Goal: Task Accomplishment & Management: Manage account settings

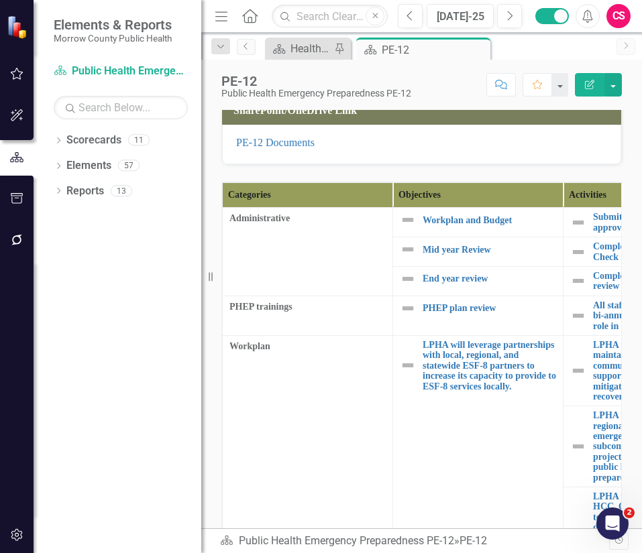
scroll to position [418, 0]
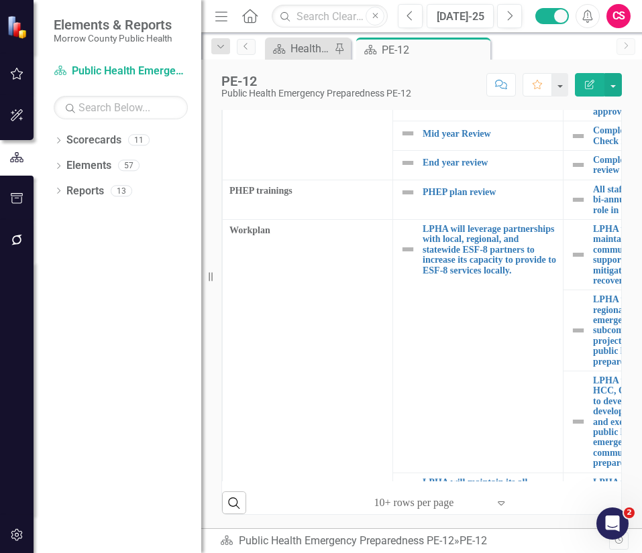
drag, startPoint x: 209, startPoint y: 274, endPoint x: 145, endPoint y: 279, distance: 64.6
click at [145, 279] on div "Elements & Reports Morrow County Public Health Scorecard Public Health Emergenc…" at bounding box center [100, 276] width 201 height 553
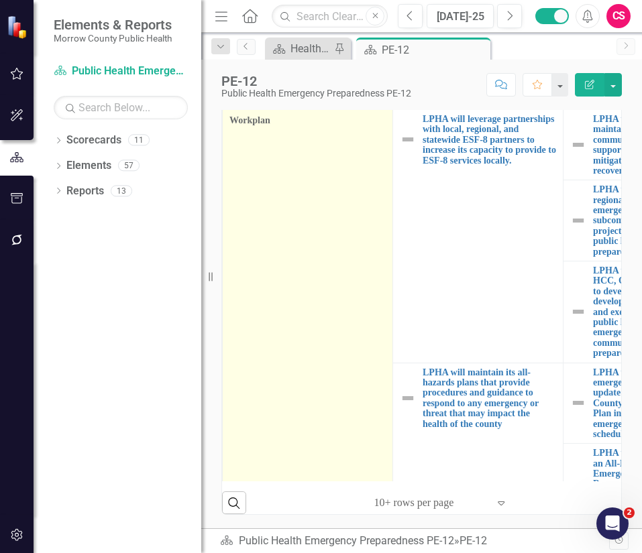
scroll to position [0, 0]
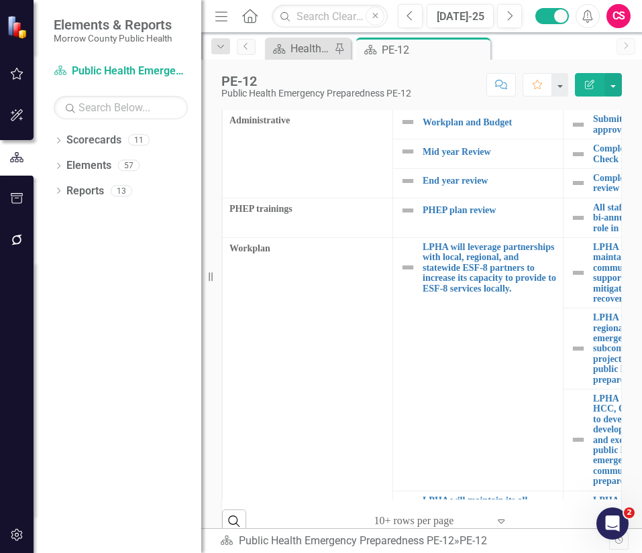
click at [430, 462] on div at bounding box center [431, 522] width 114 height 18
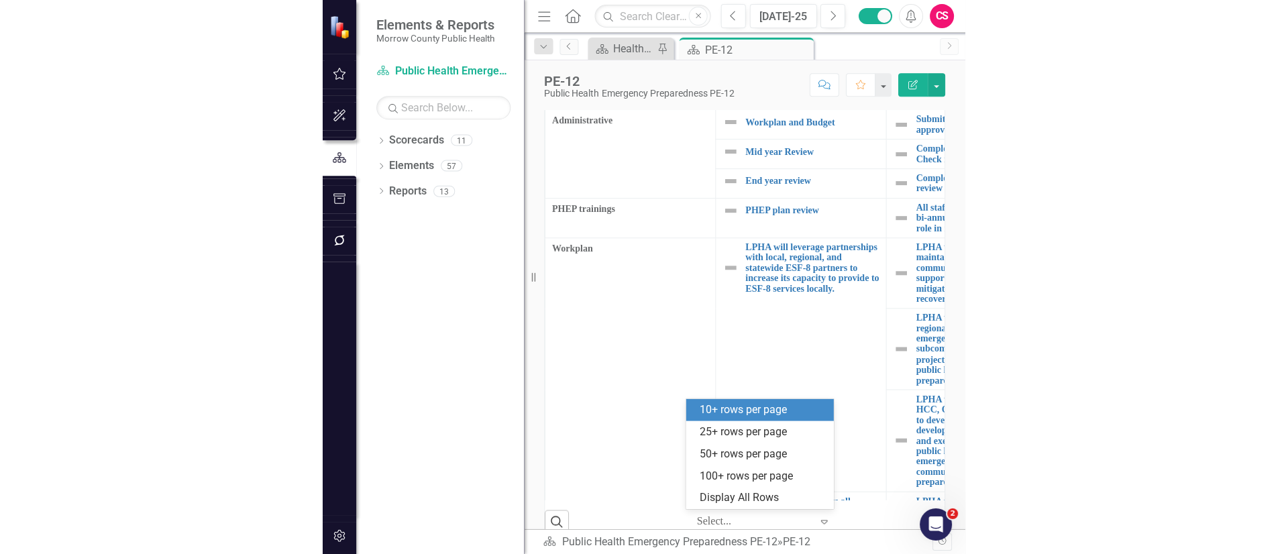
scroll to position [400, 0]
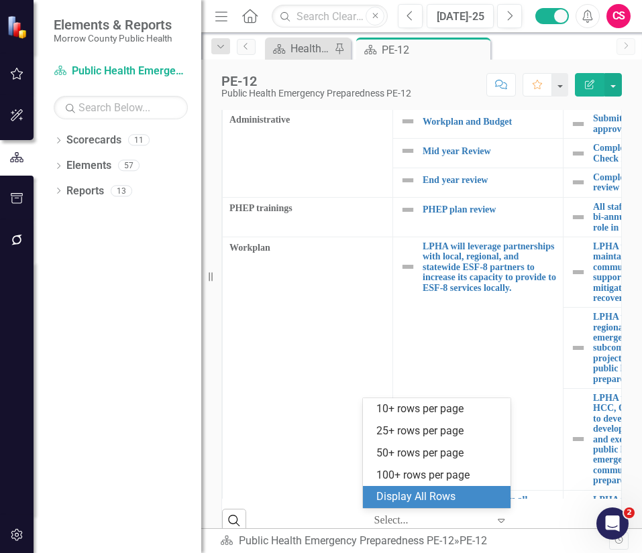
click at [425, 462] on div "Display All Rows" at bounding box center [439, 497] width 126 height 15
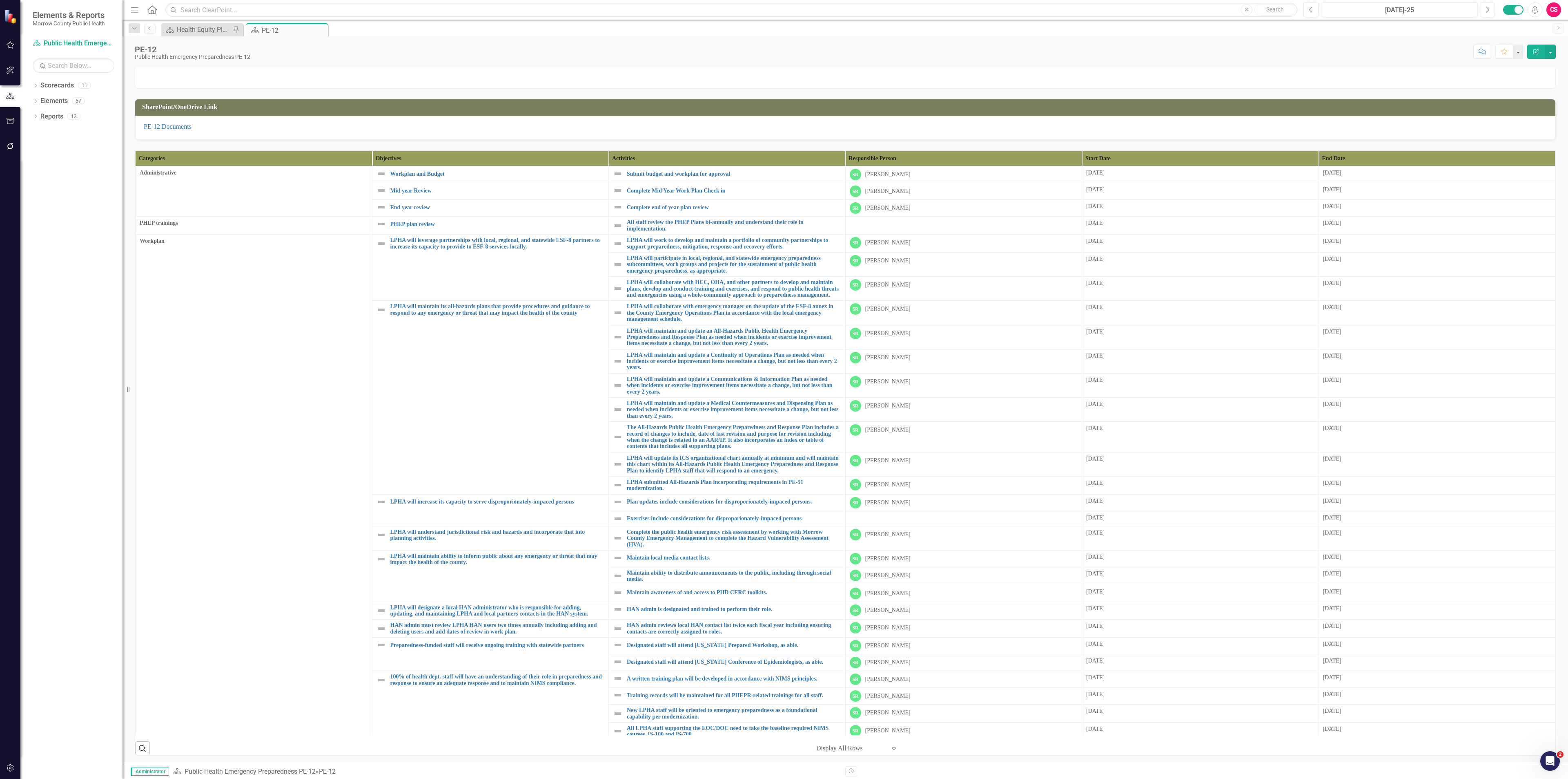
scroll to position [147, 0]
click at [60, 85] on link "Scorecards" at bounding box center [57, 85] width 33 height 9
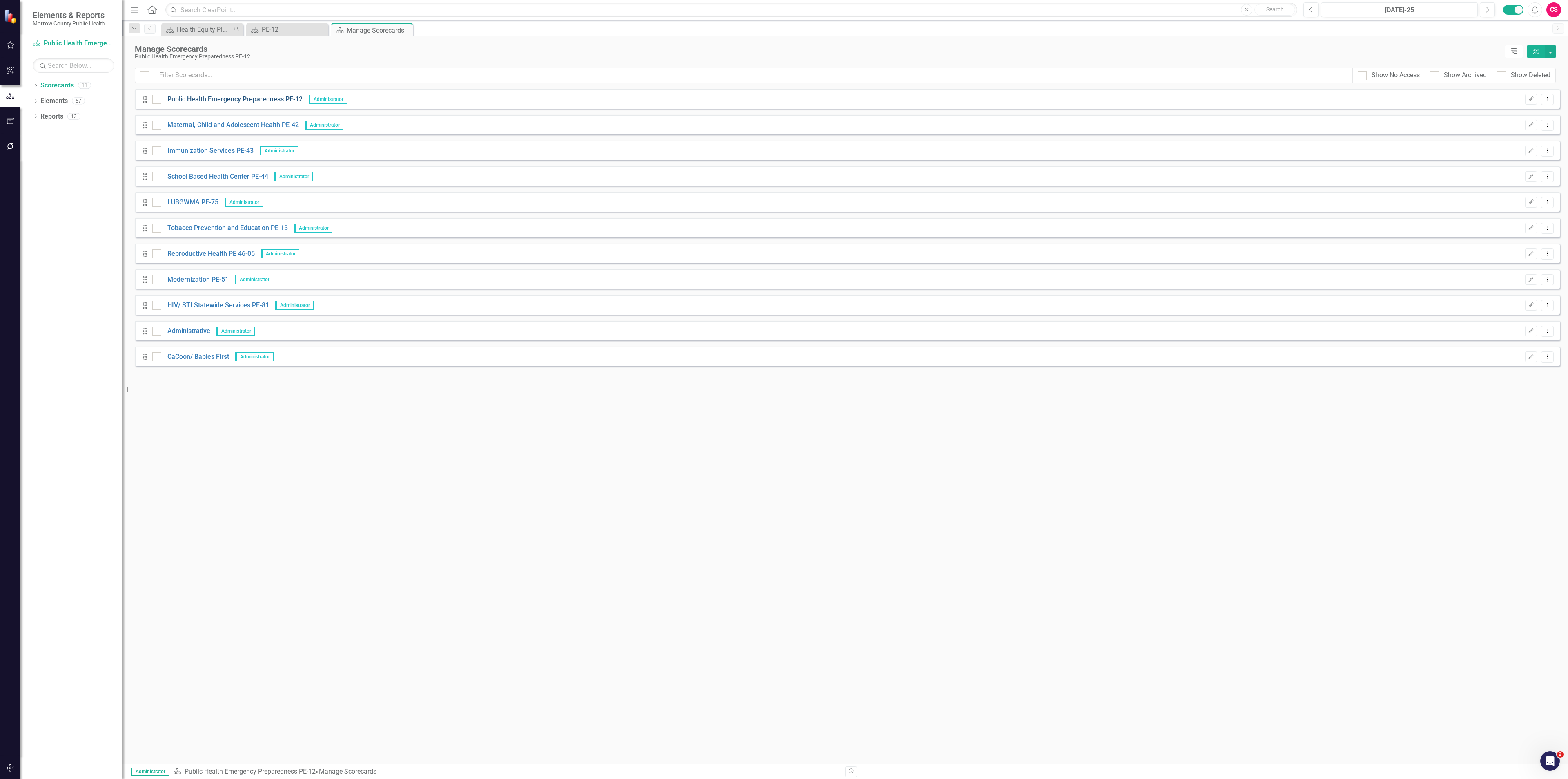
click at [203, 100] on link "Public Health Emergency Preparedness PE-12" at bounding box center [232, 99] width 141 height 9
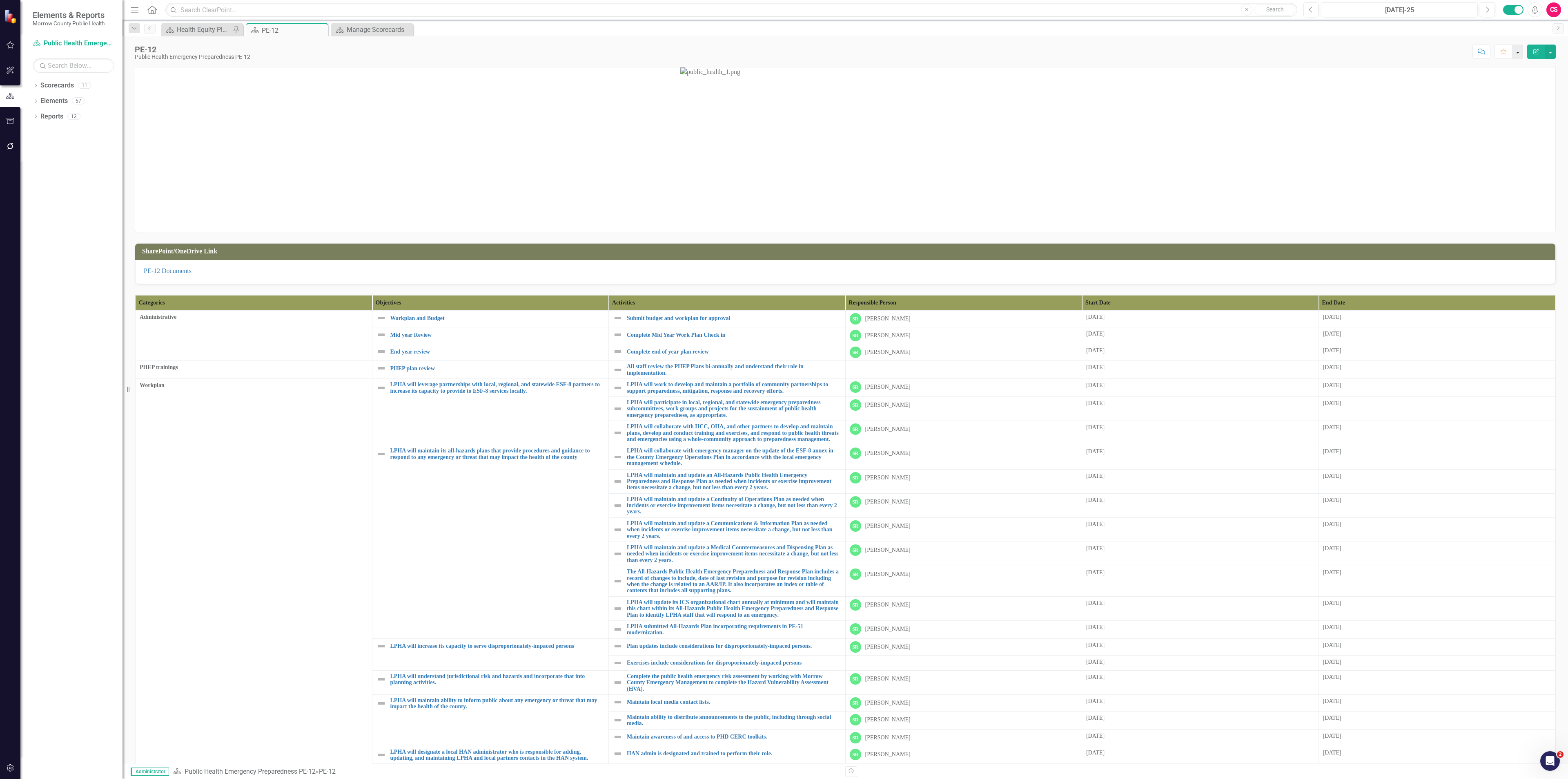
click at [653, 54] on button "button" at bounding box center [1517, 51] width 10 height 14
click at [653, 93] on link "Group Bulk Set Home Page" at bounding box center [1482, 97] width 79 height 15
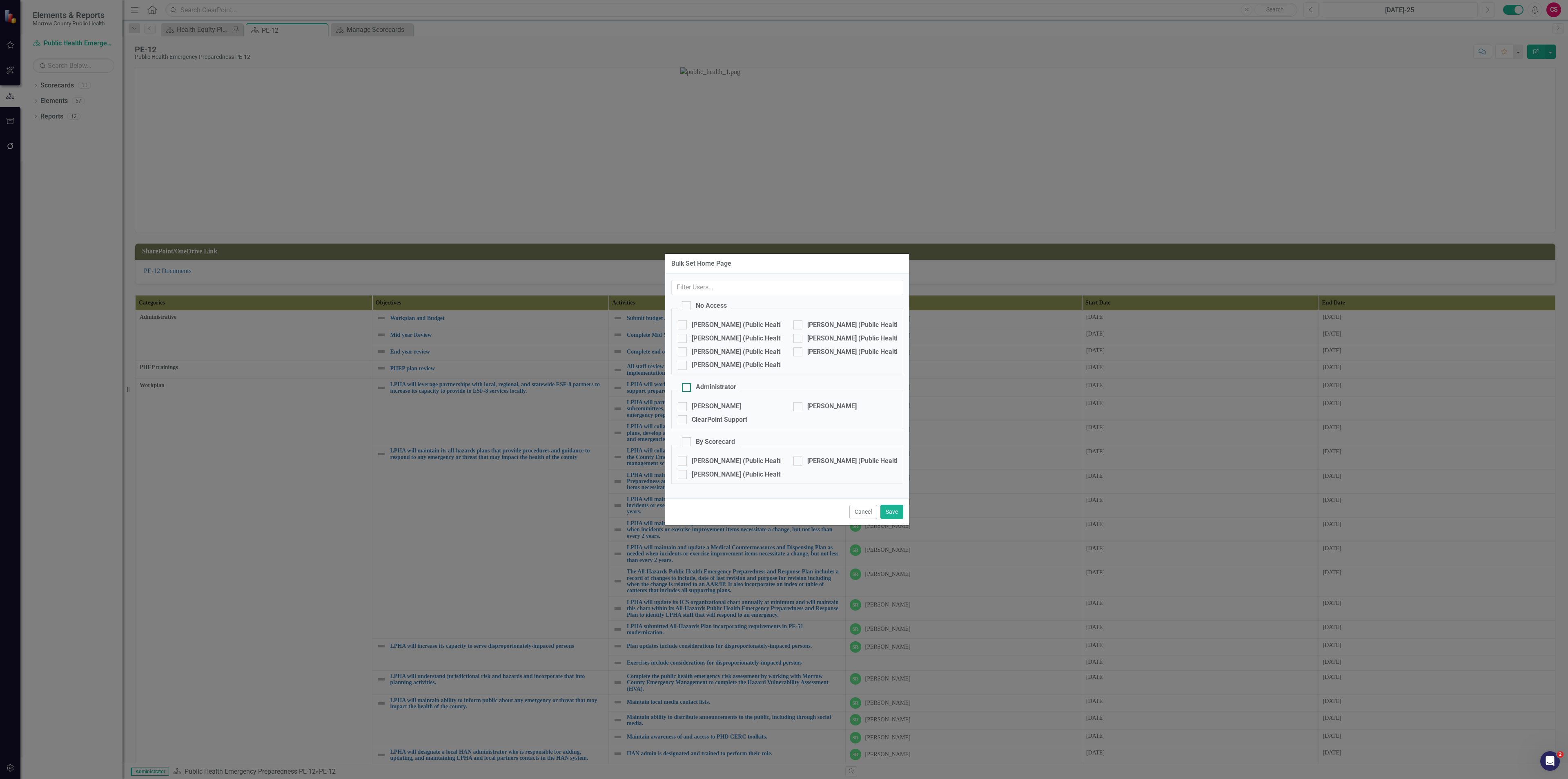
click at [653, 281] on input "Administrator" at bounding box center [684, 386] width 5 height 5
checkbox input "true"
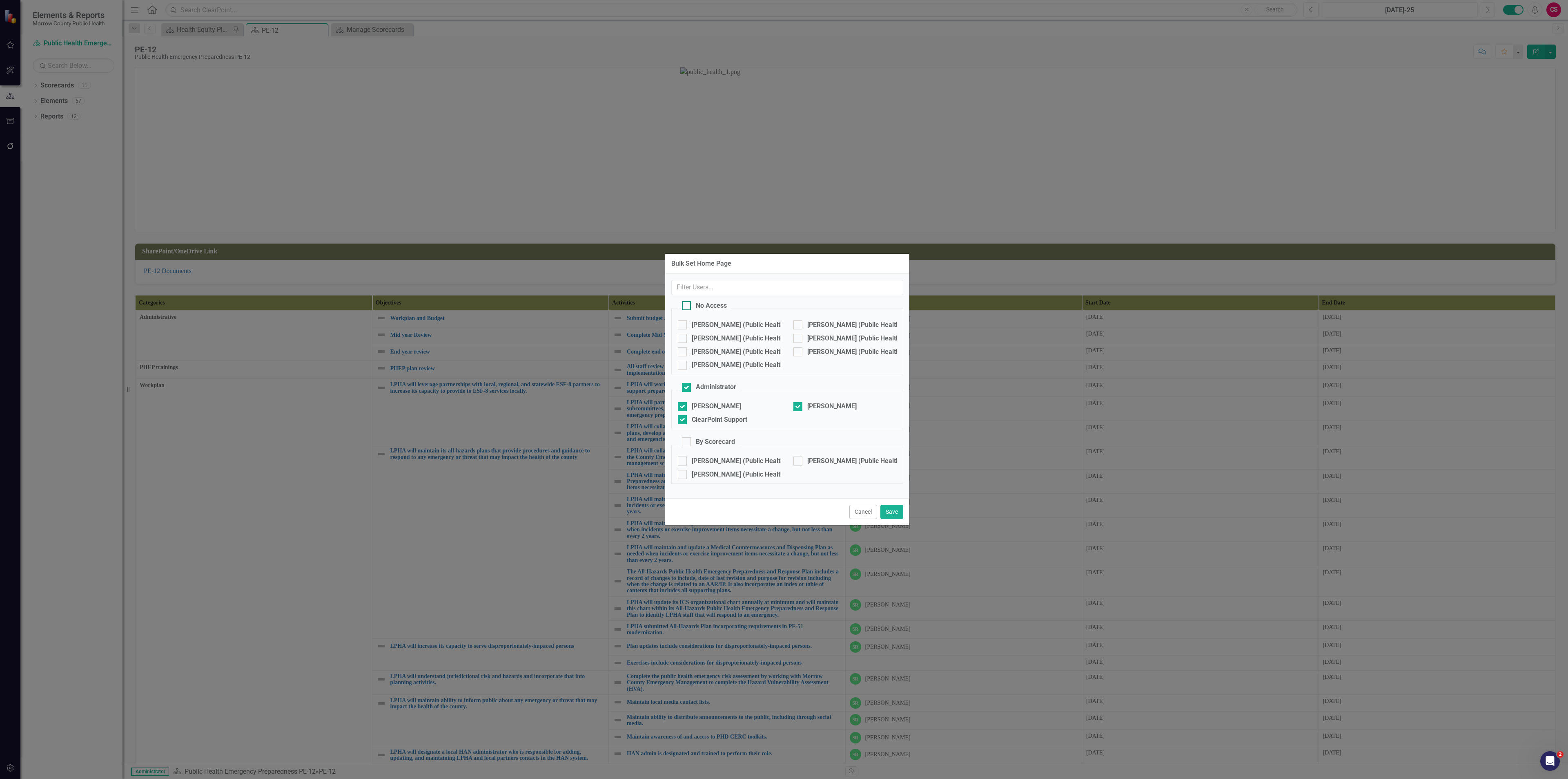
click at [653, 281] on div at bounding box center [686, 305] width 9 height 9
click at [653, 281] on input "No Access" at bounding box center [684, 303] width 5 height 5
checkbox input "true"
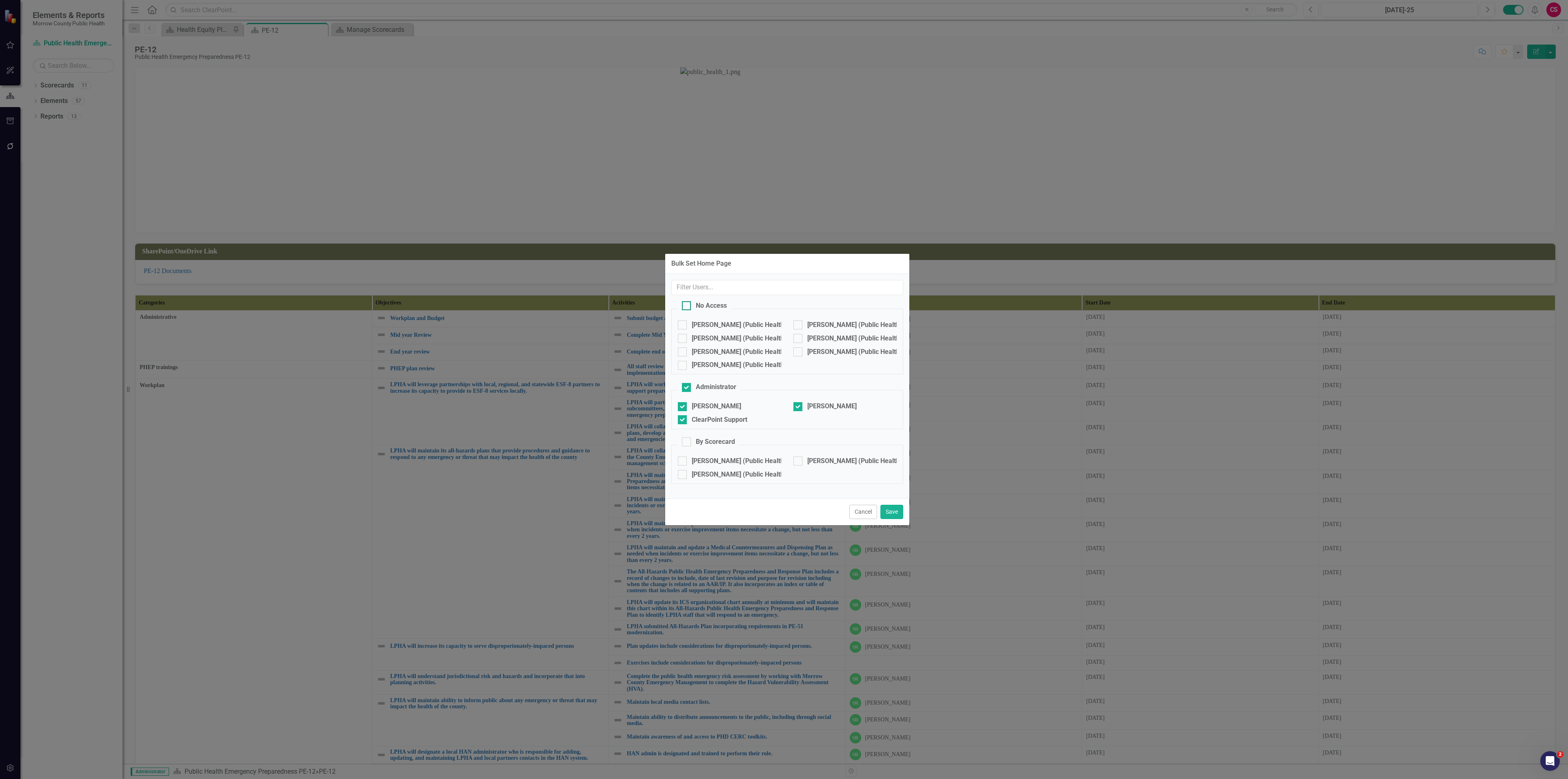
checkbox input "true"
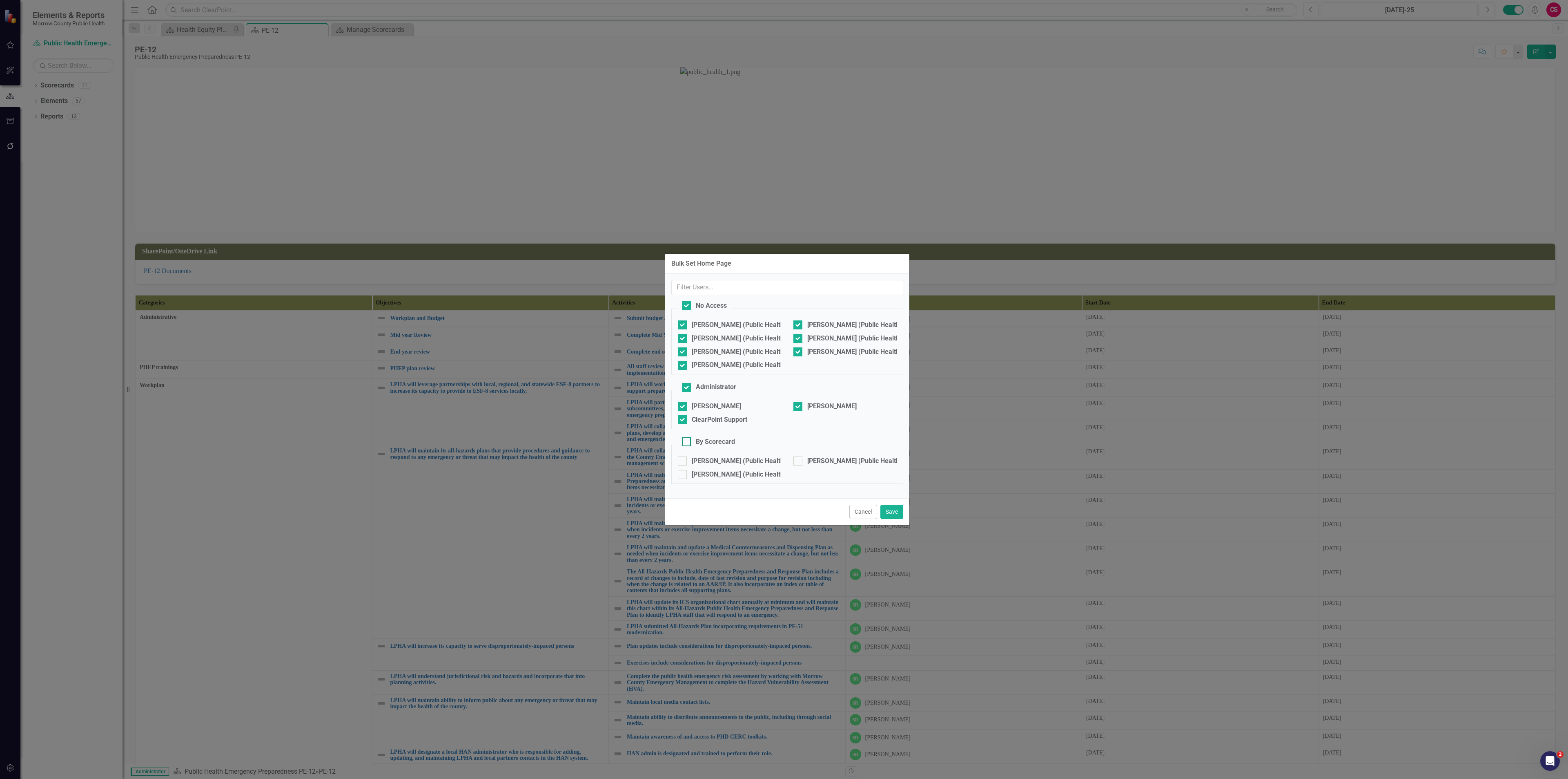
click at [653, 281] on input "By Scorecard" at bounding box center [684, 440] width 5 height 5
checkbox input "true"
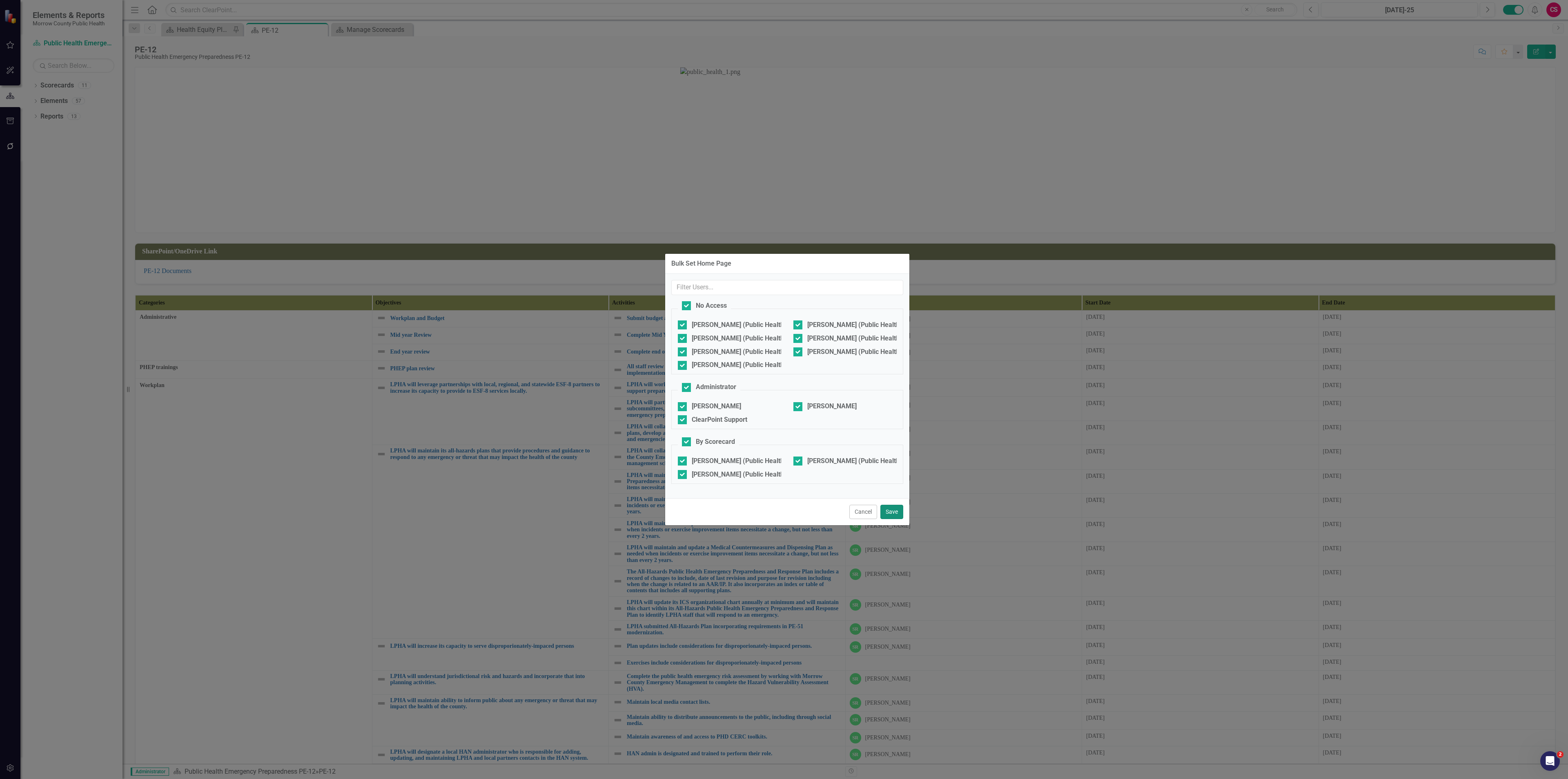
click at [653, 281] on button "Save" at bounding box center [892, 511] width 23 height 14
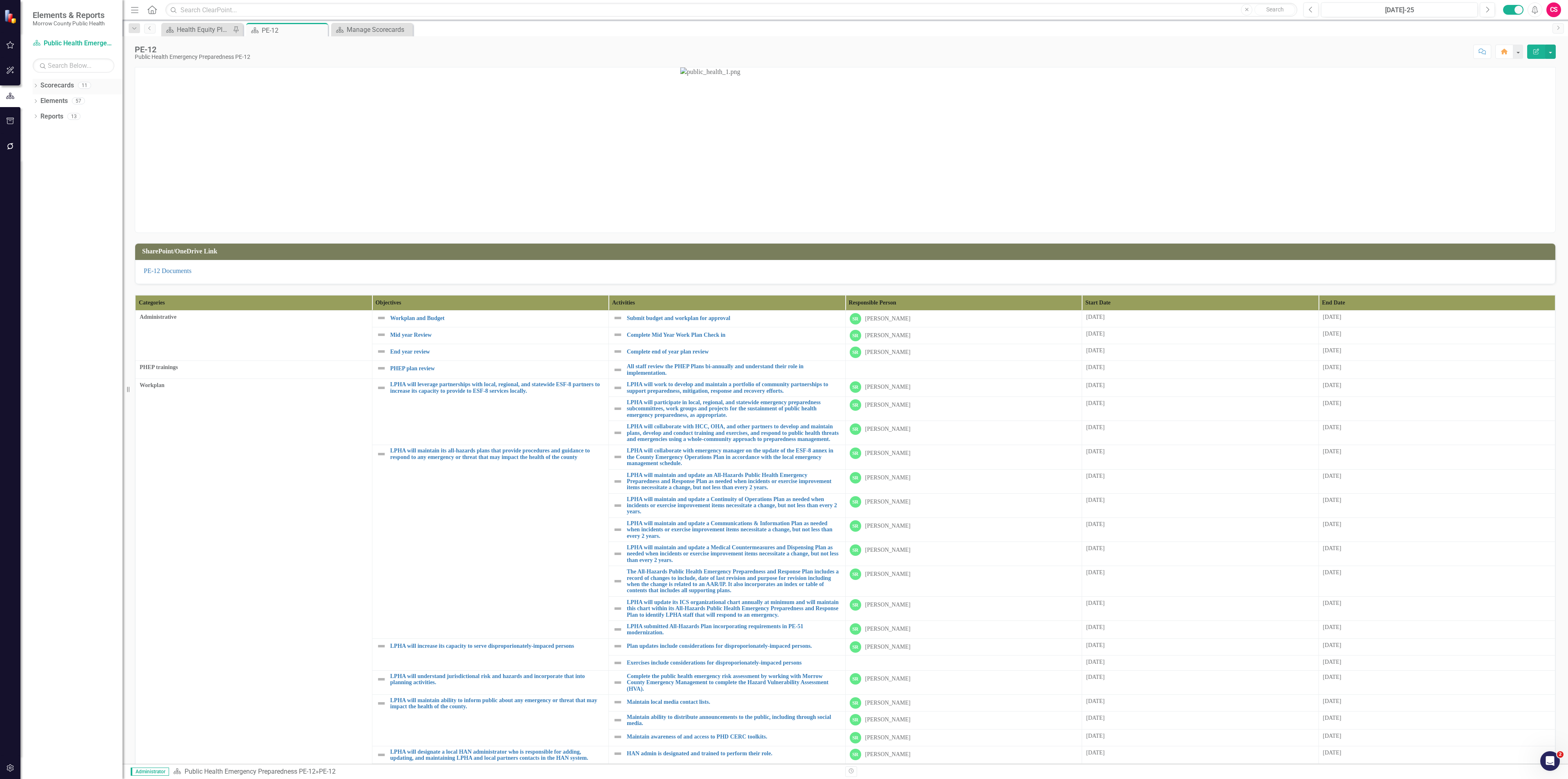
click at [51, 88] on link "Scorecards" at bounding box center [57, 85] width 33 height 9
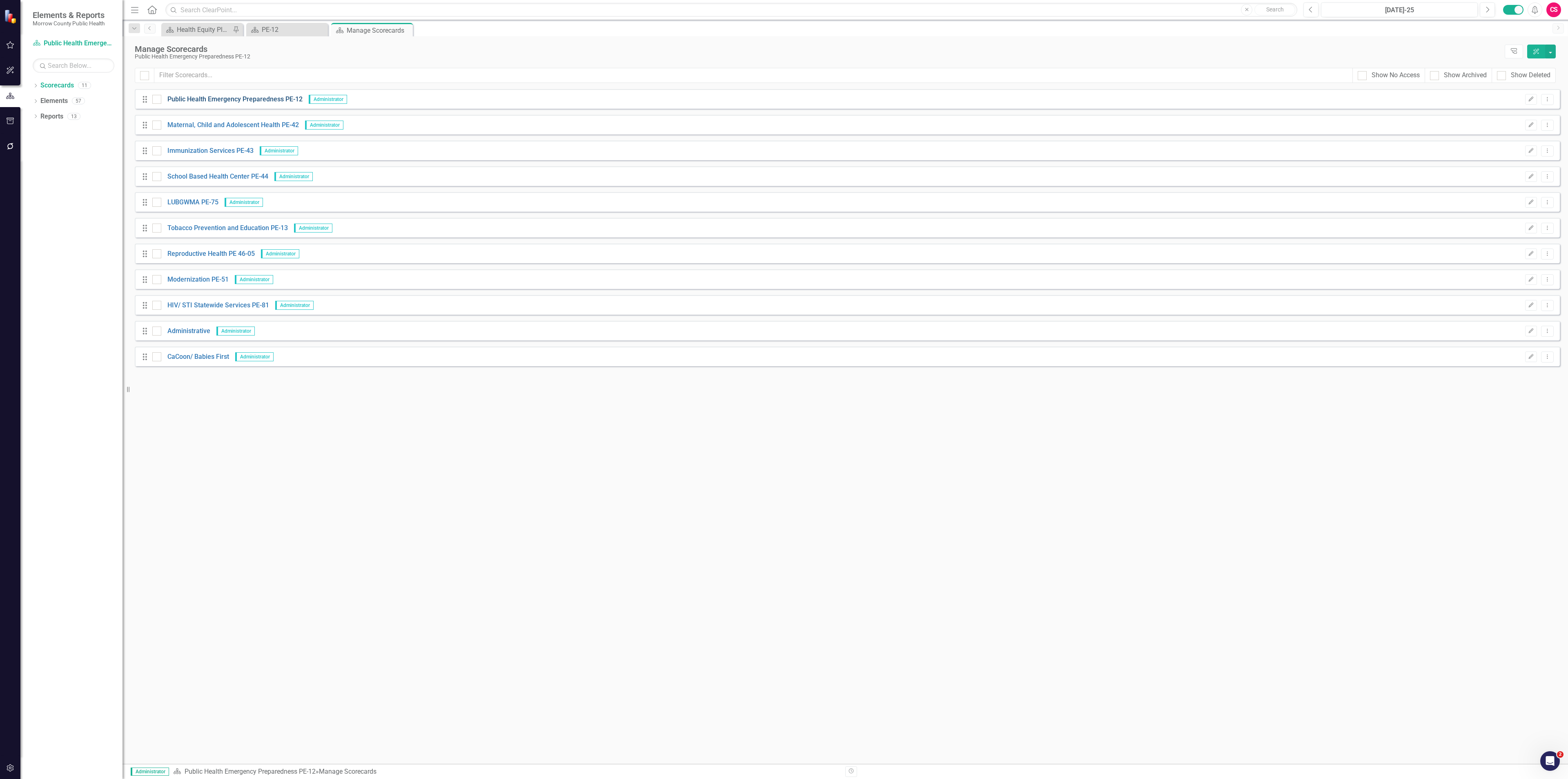
click at [194, 101] on link "Public Health Emergency Preparedness PE-12" at bounding box center [232, 99] width 141 height 9
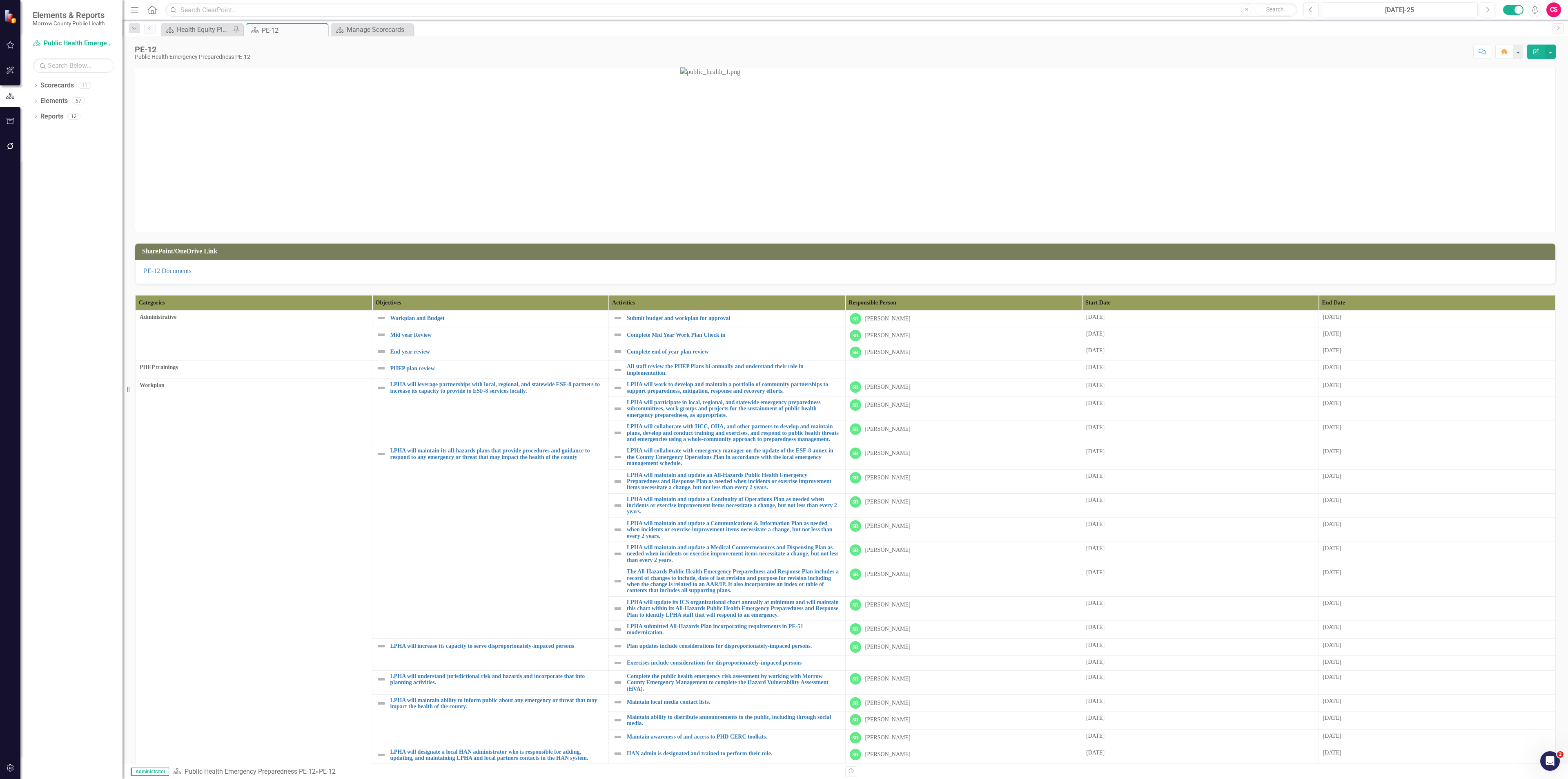
click at [653, 281] on th "Start Date" at bounding box center [1200, 303] width 237 height 15
click at [653, 281] on th "Start Date Sort Ascending" at bounding box center [1200, 303] width 237 height 15
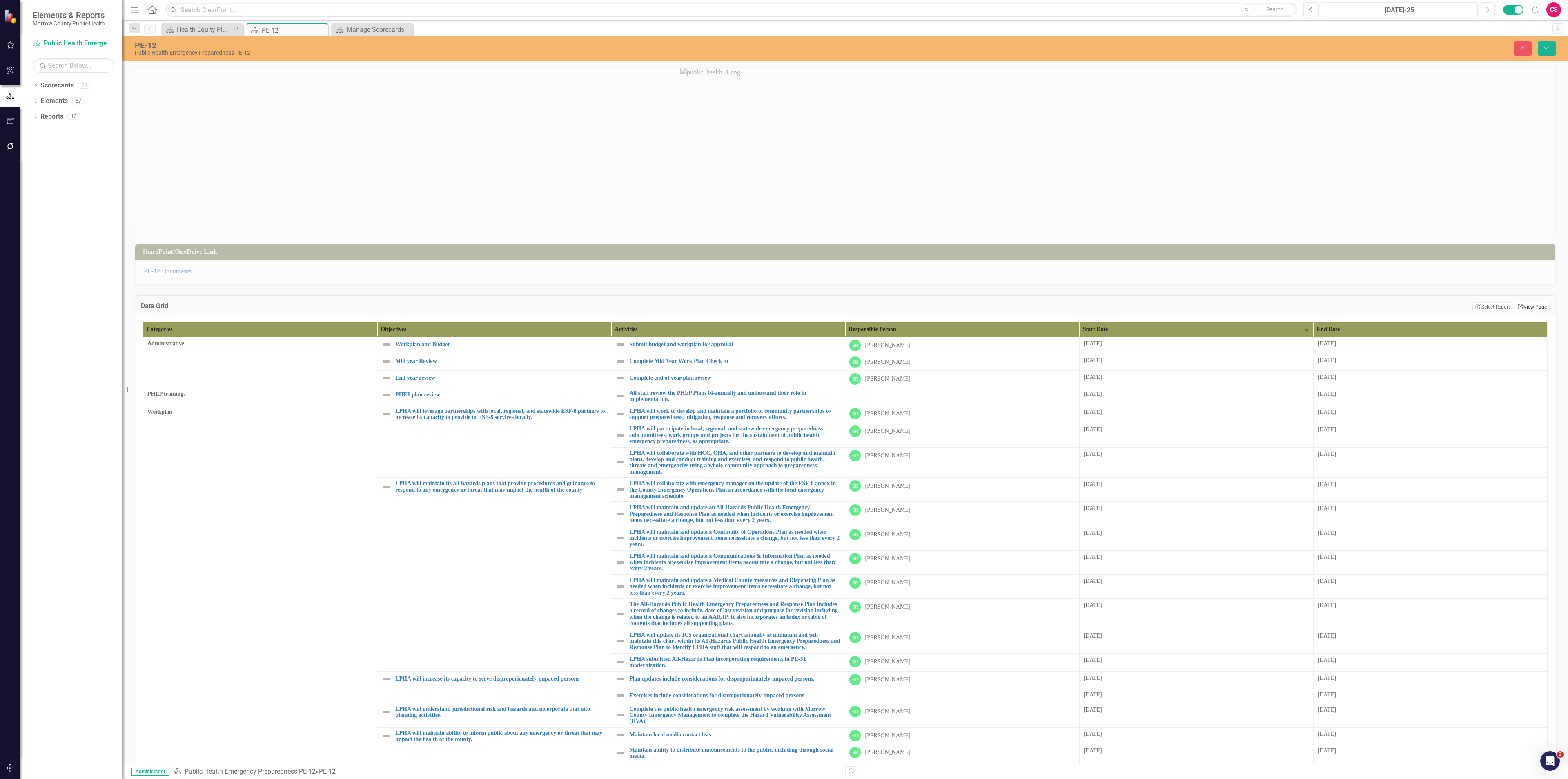
click at [653, 281] on link "Link View Page" at bounding box center [1532, 306] width 35 height 10
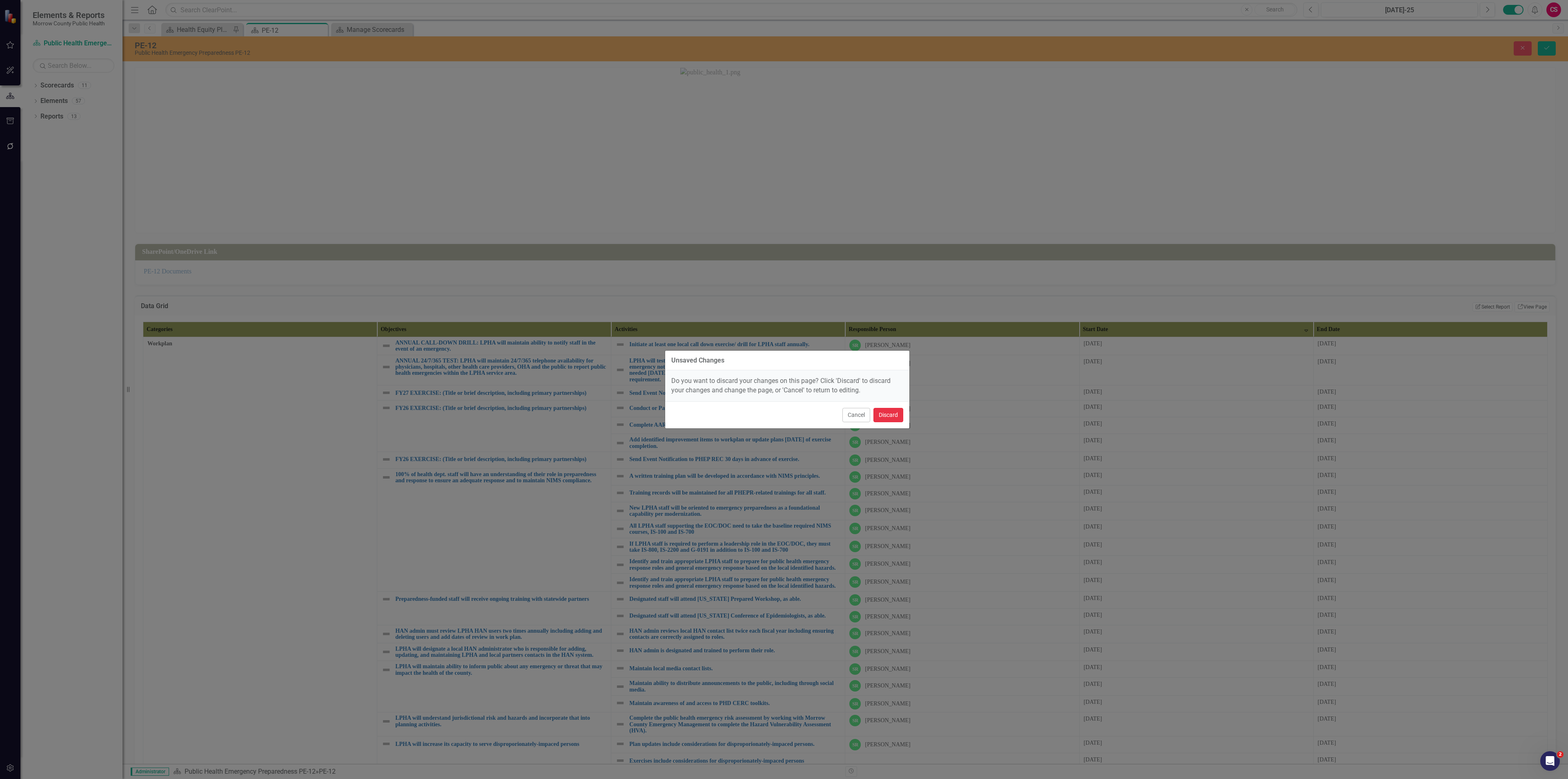
click at [653, 281] on button "Discard" at bounding box center [888, 414] width 30 height 14
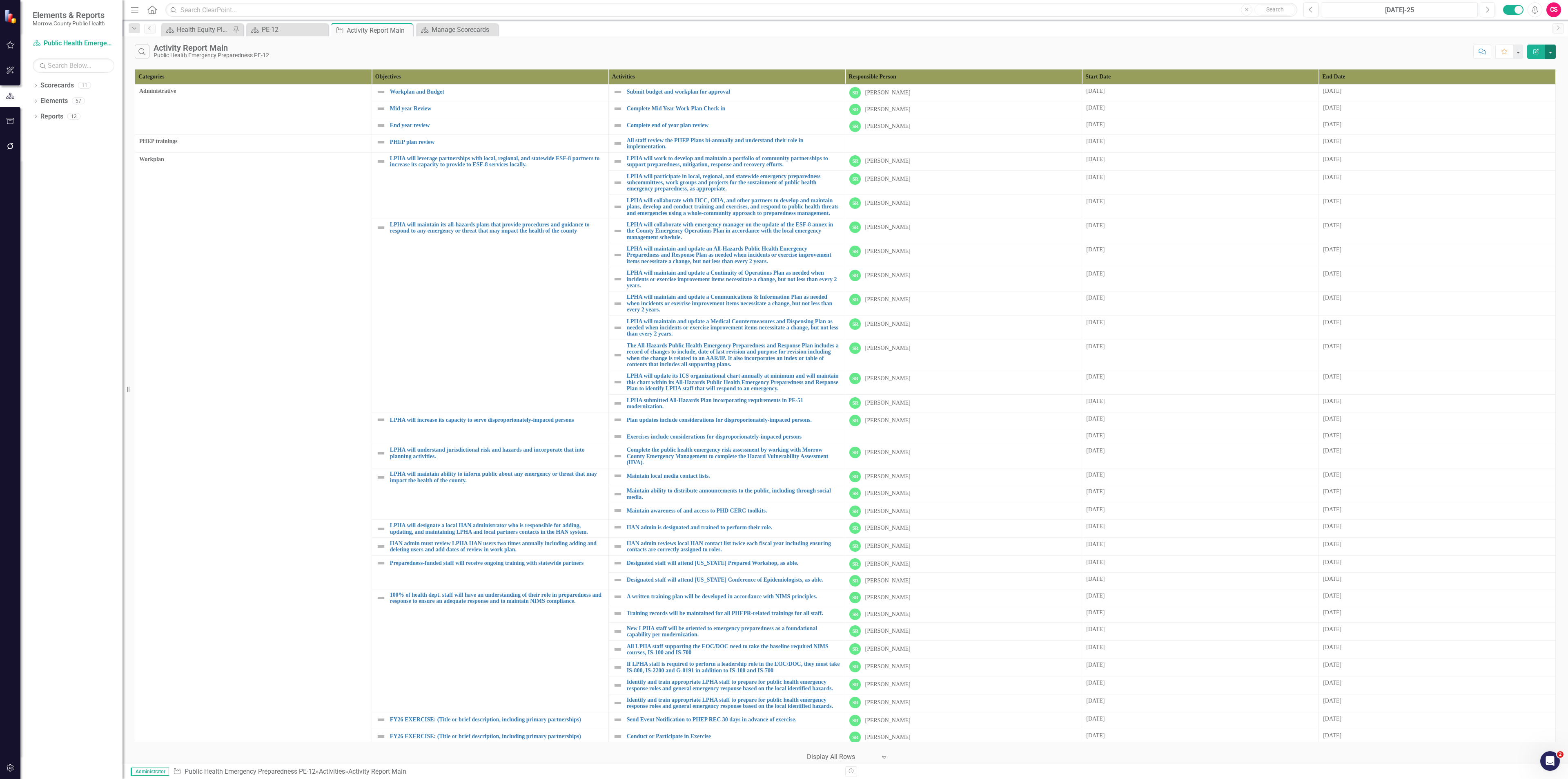
click at [653, 53] on button "button" at bounding box center [1550, 51] width 10 height 14
click at [653, 69] on link "Edit Report Edit Report" at bounding box center [1523, 68] width 65 height 15
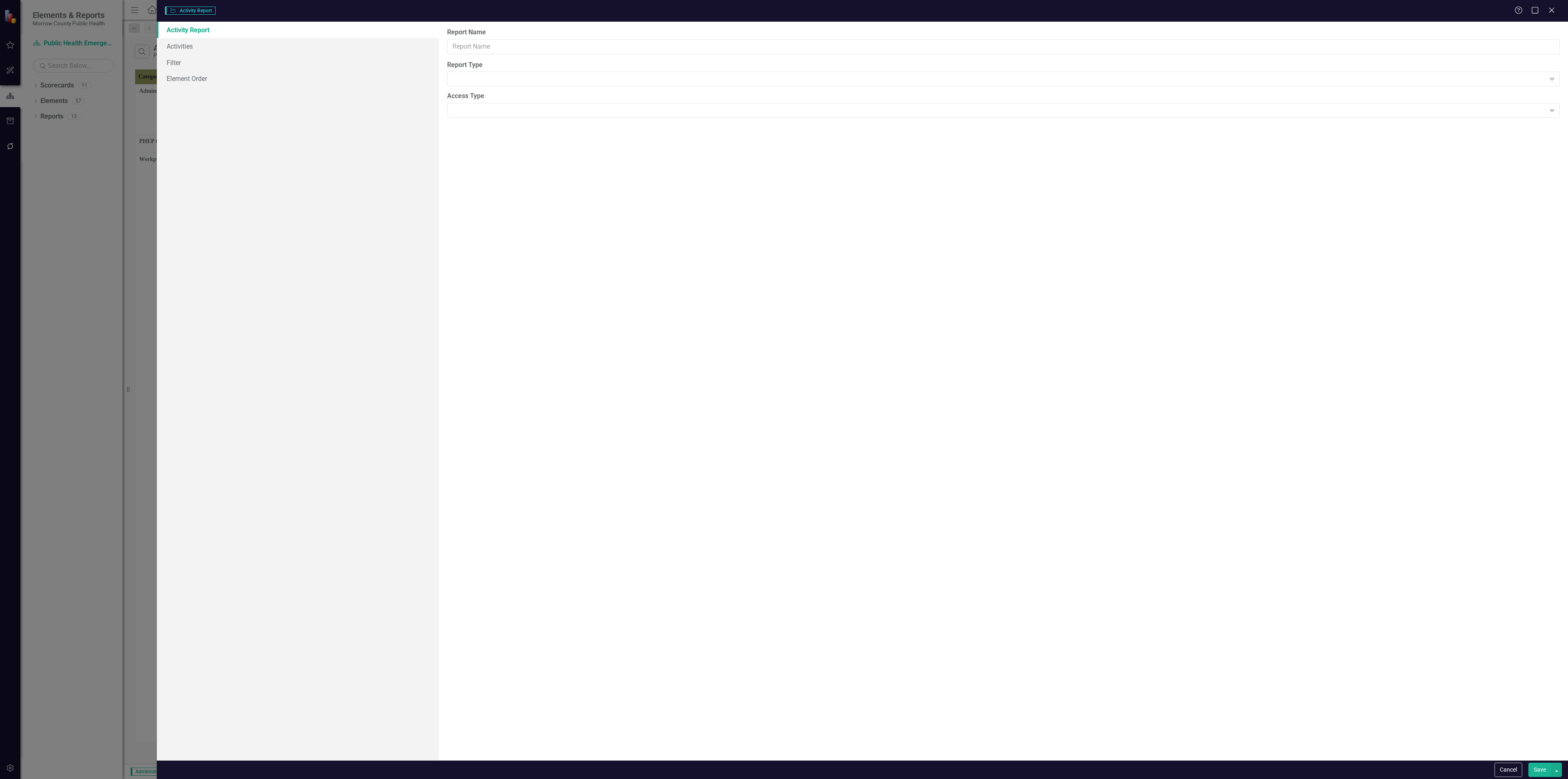
type input "Activity Report Main"
click at [208, 45] on link "Columns" at bounding box center [298, 46] width 282 height 16
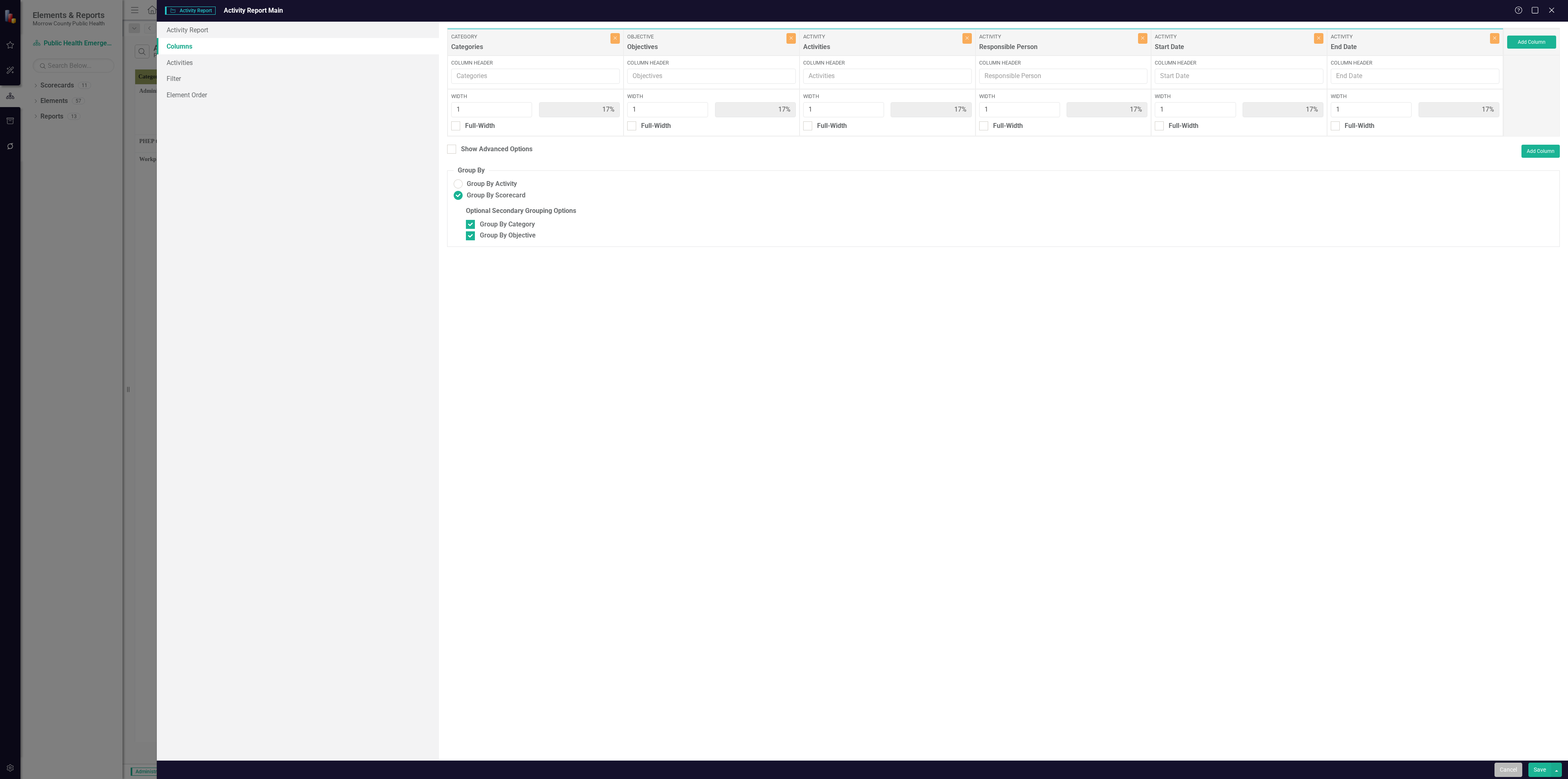
click at [653, 281] on button "Cancel" at bounding box center [1508, 769] width 28 height 14
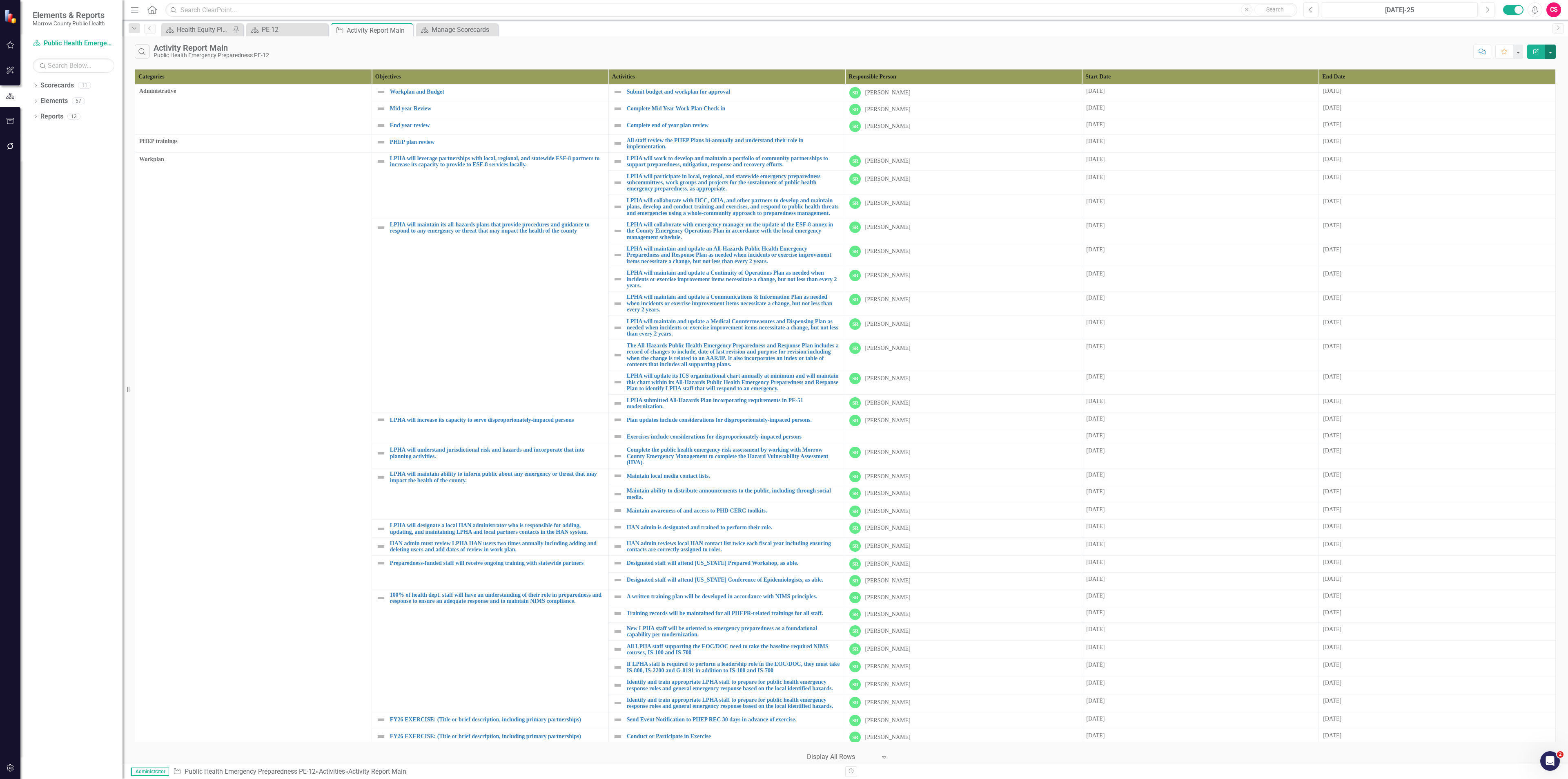
click at [653, 52] on button "button" at bounding box center [1550, 51] width 10 height 14
click at [653, 71] on link "Edit Report Edit Report" at bounding box center [1523, 68] width 65 height 15
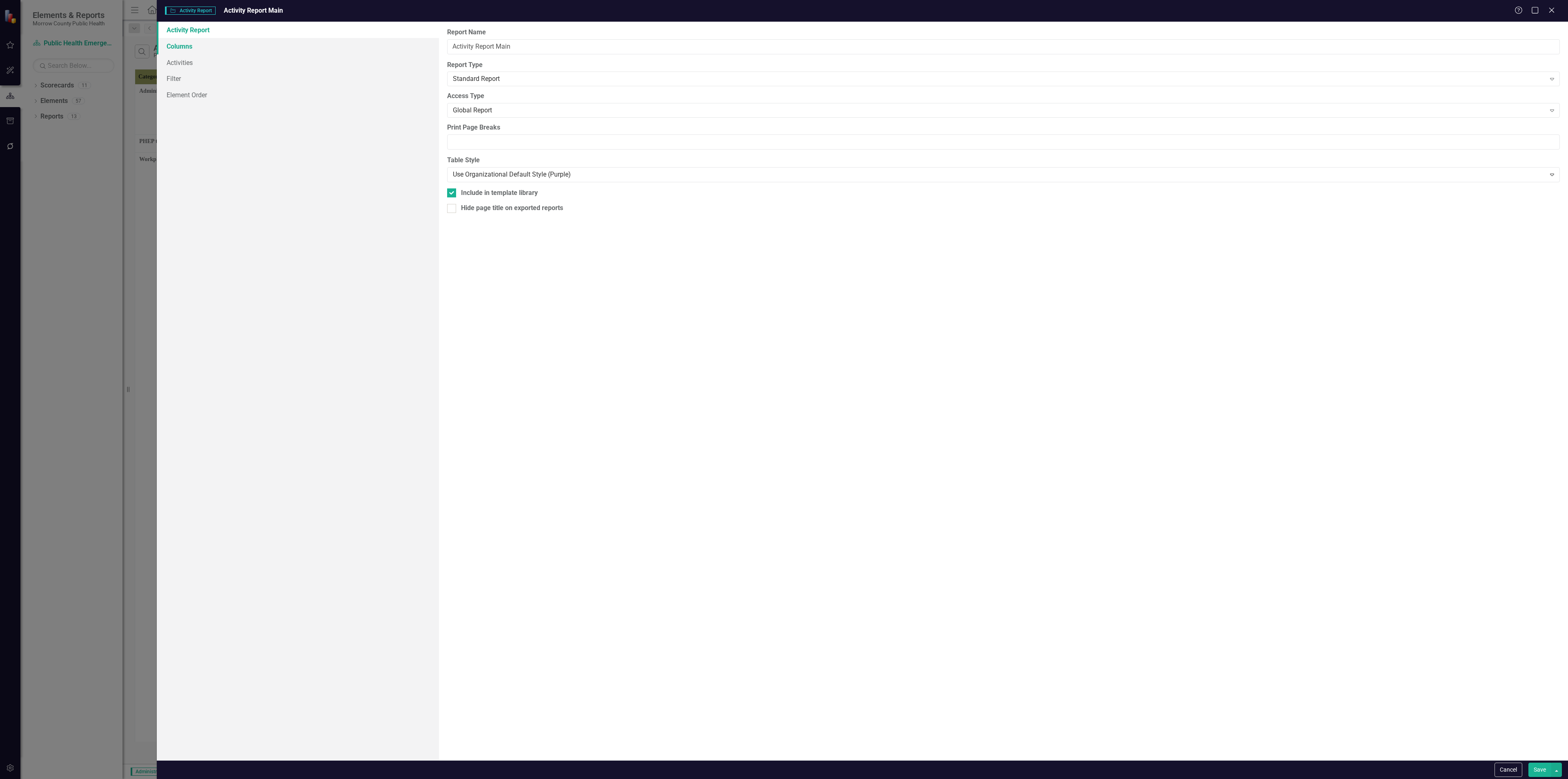
click at [240, 51] on link "Columns" at bounding box center [298, 46] width 282 height 16
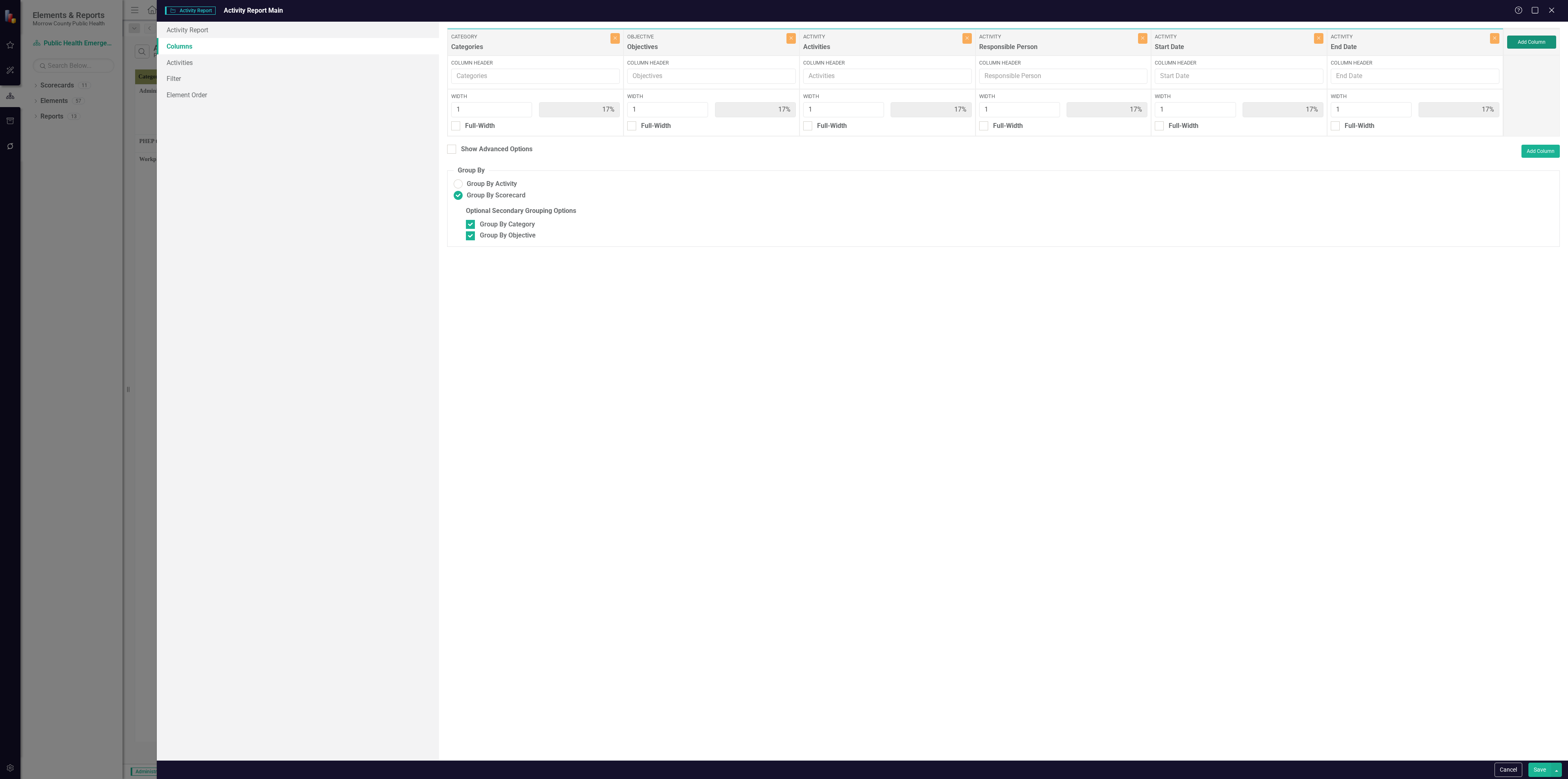
click at [653, 43] on button "Add Column" at bounding box center [1531, 41] width 49 height 13
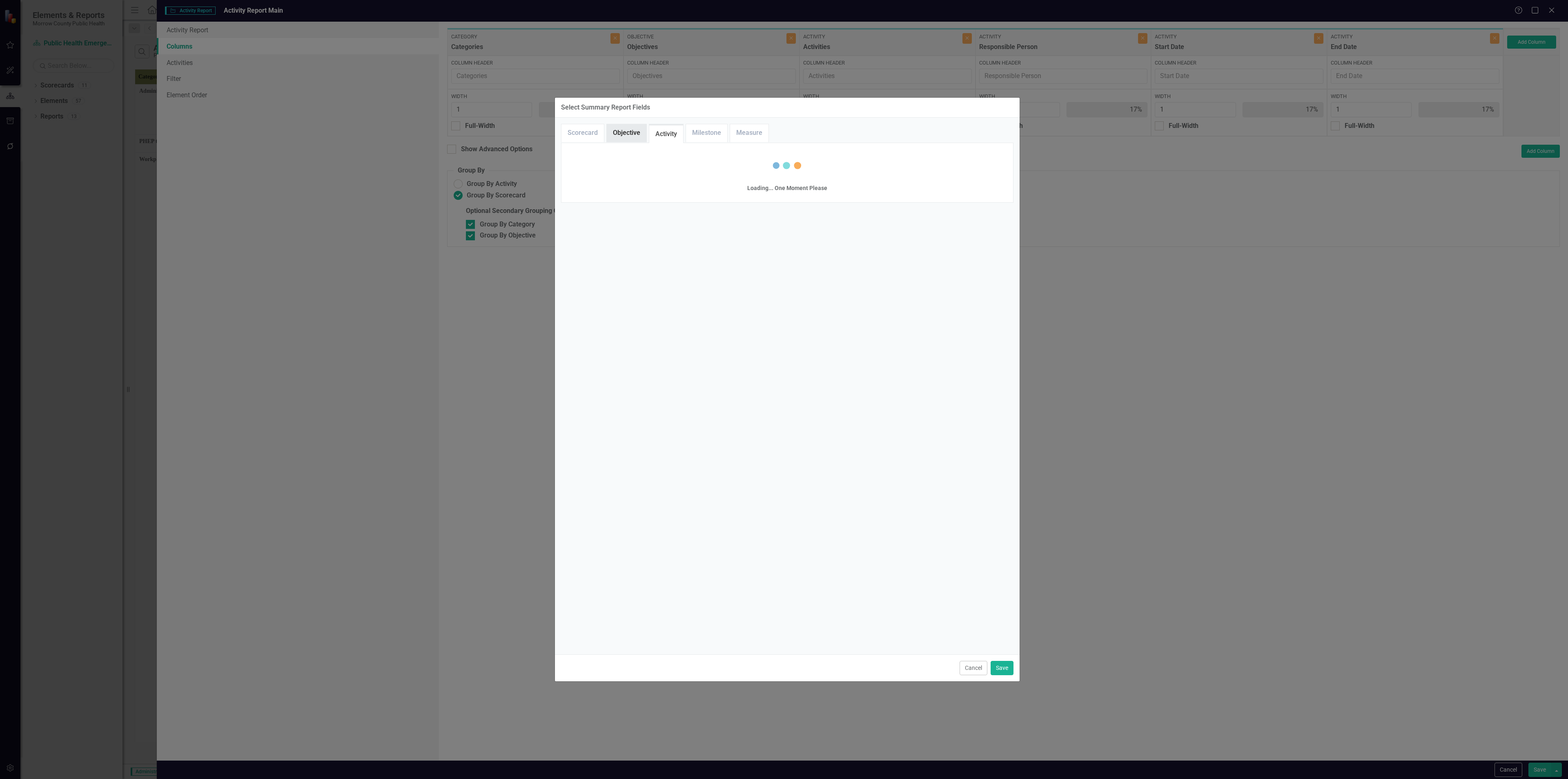
click at [639, 132] on link "Objective" at bounding box center [626, 133] width 40 height 18
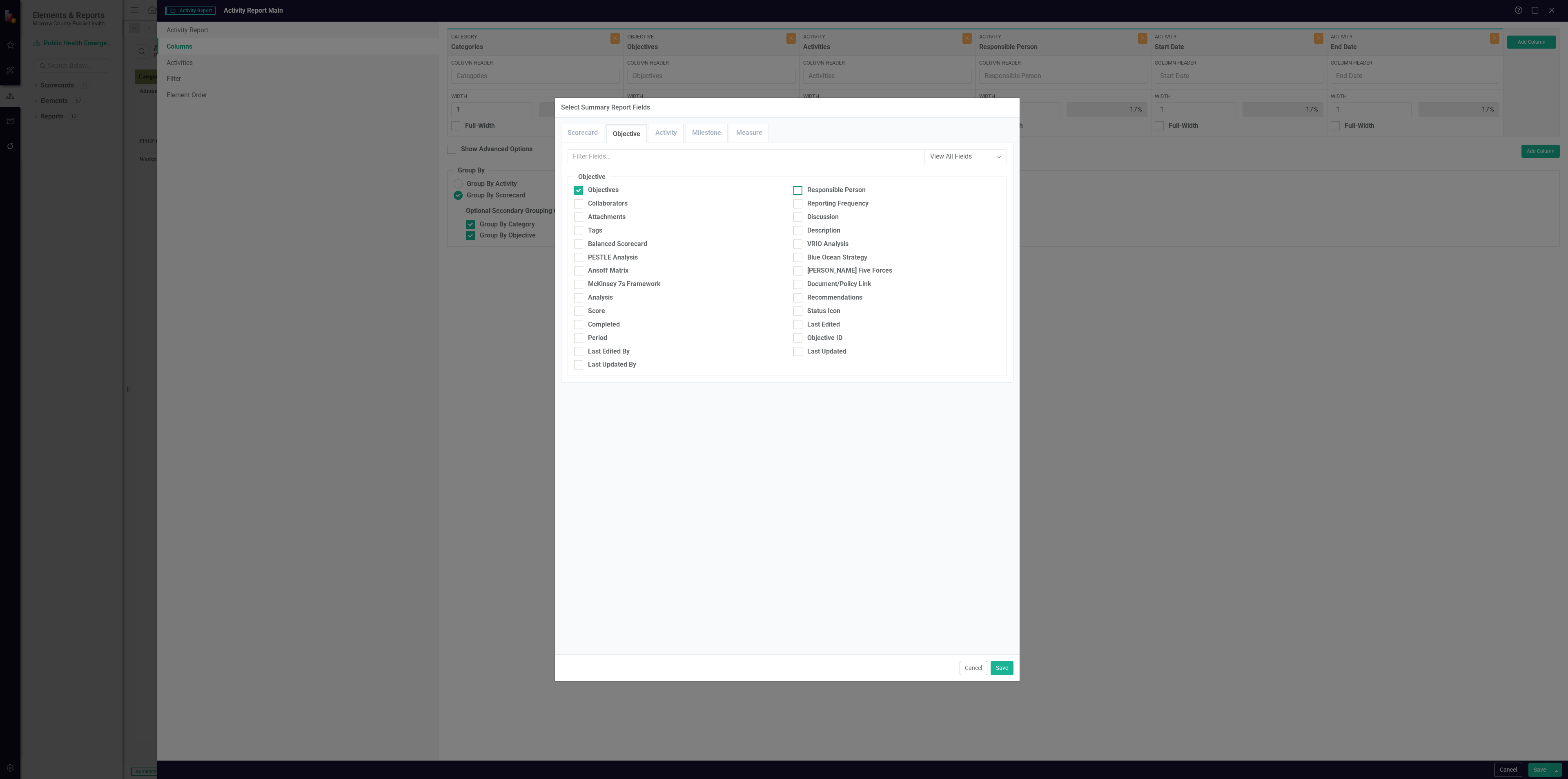
click at [653, 191] on input "Responsible Person" at bounding box center [796, 188] width 5 height 5
checkbox input "true"
click at [615, 203] on div "Collaborators" at bounding box center [607, 203] width 40 height 9
click at [579, 203] on input "Collaborators" at bounding box center [576, 202] width 5 height 5
checkbox input "true"
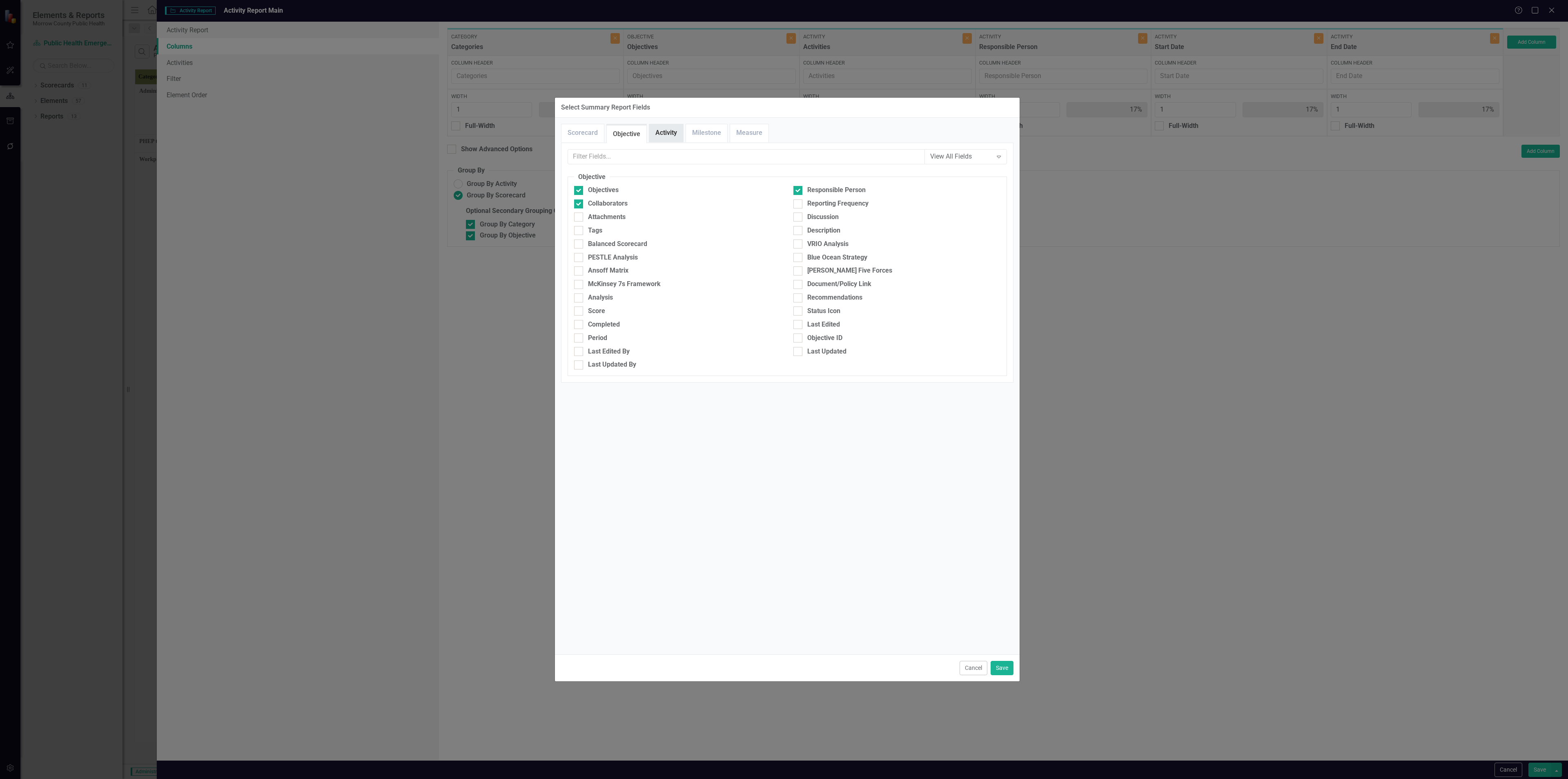
click at [653, 137] on link "Activity" at bounding box center [667, 133] width 34 height 18
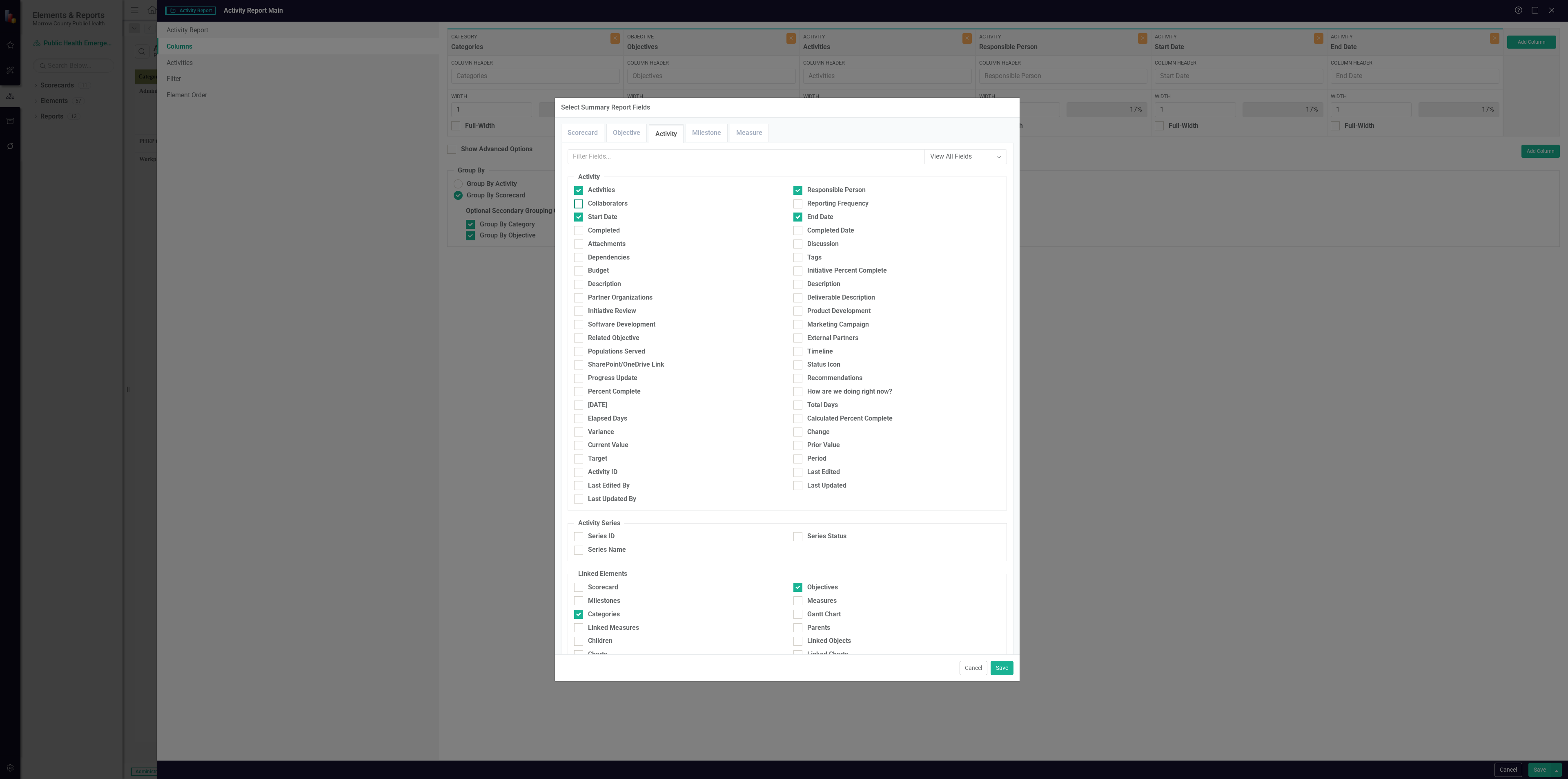
click at [618, 201] on div "Collaborators" at bounding box center [607, 203] width 40 height 9
click at [579, 201] on input "Collaborators" at bounding box center [576, 202] width 5 height 5
checkbox input "true"
click at [653, 281] on button "Save" at bounding box center [1002, 668] width 23 height 14
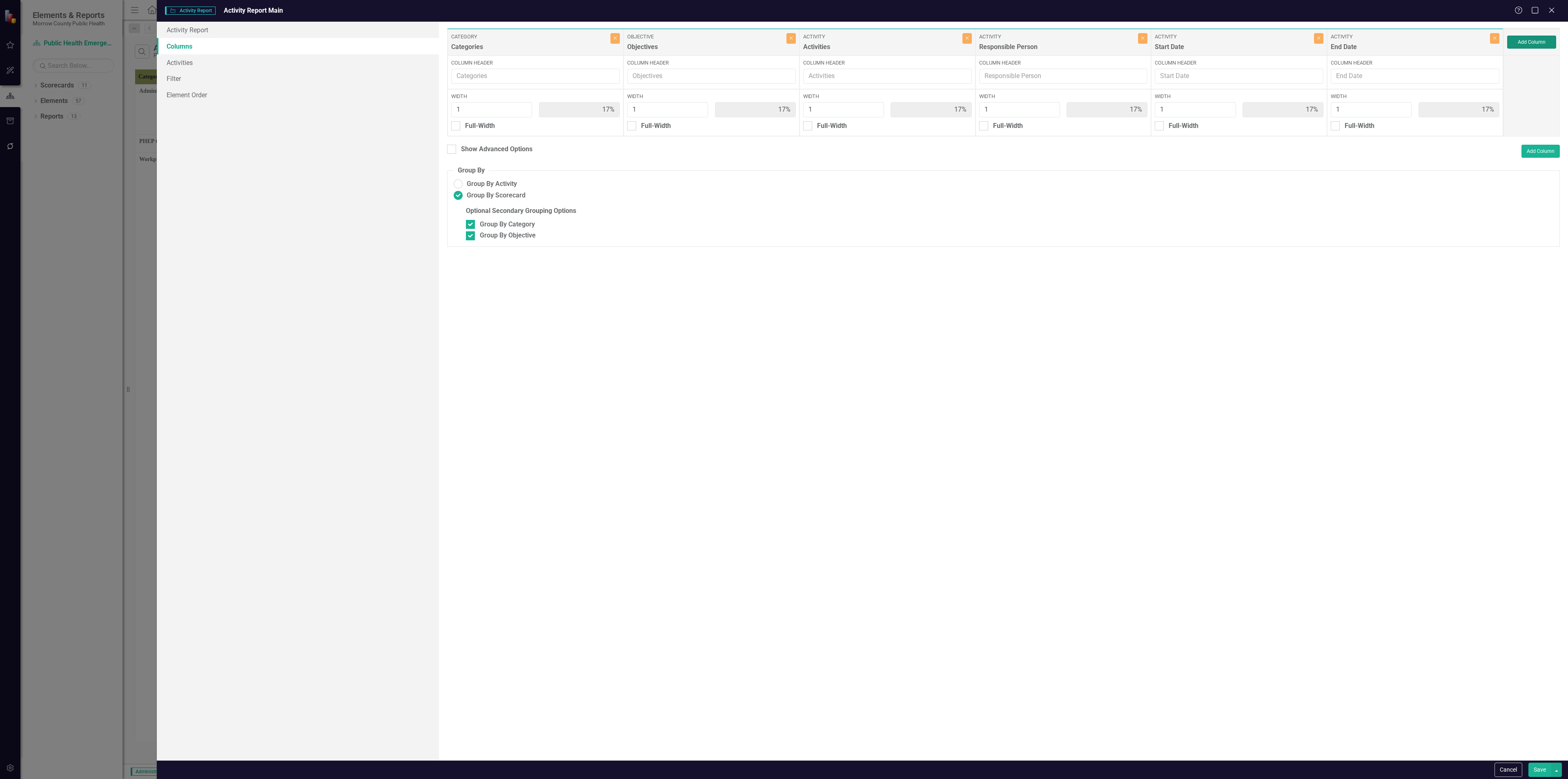
type input "11%"
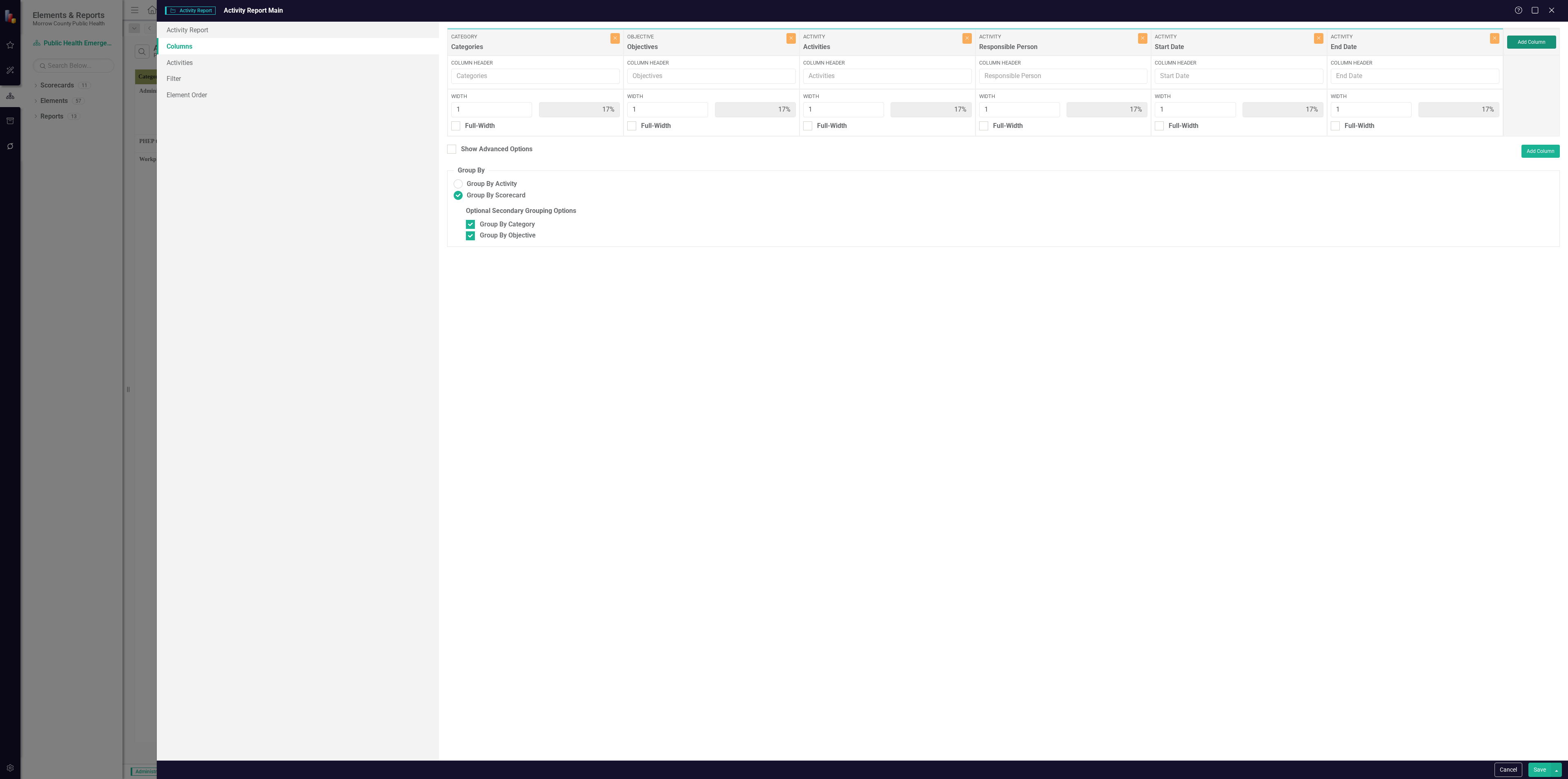
type input "11%"
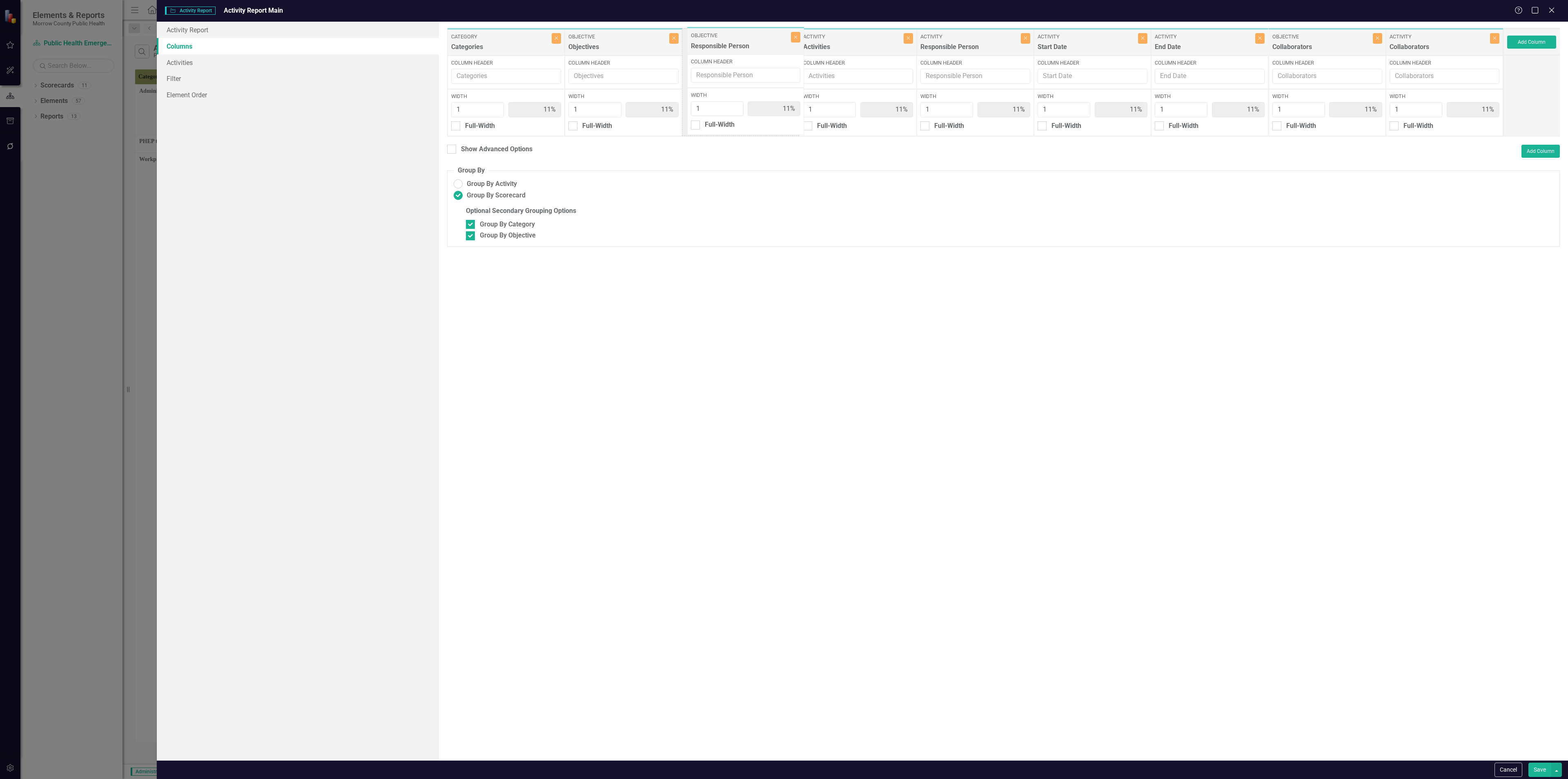
drag, startPoint x: 1223, startPoint y: 46, endPoint x: 760, endPoint y: 45, distance: 463.0
click at [653, 45] on div "Category Categories Close Column Header Width 1 11% Full-Width Objective Object…" at bounding box center [975, 82] width 1056 height 108
drag, startPoint x: 1198, startPoint y: 48, endPoint x: 886, endPoint y: 49, distance: 312.0
click at [653, 49] on div "Category Categories Close Column Header Width 1 11% Full-Width Objective Object…" at bounding box center [975, 82] width 1056 height 108
drag, startPoint x: 1418, startPoint y: 53, endPoint x: 1197, endPoint y: 49, distance: 221.0
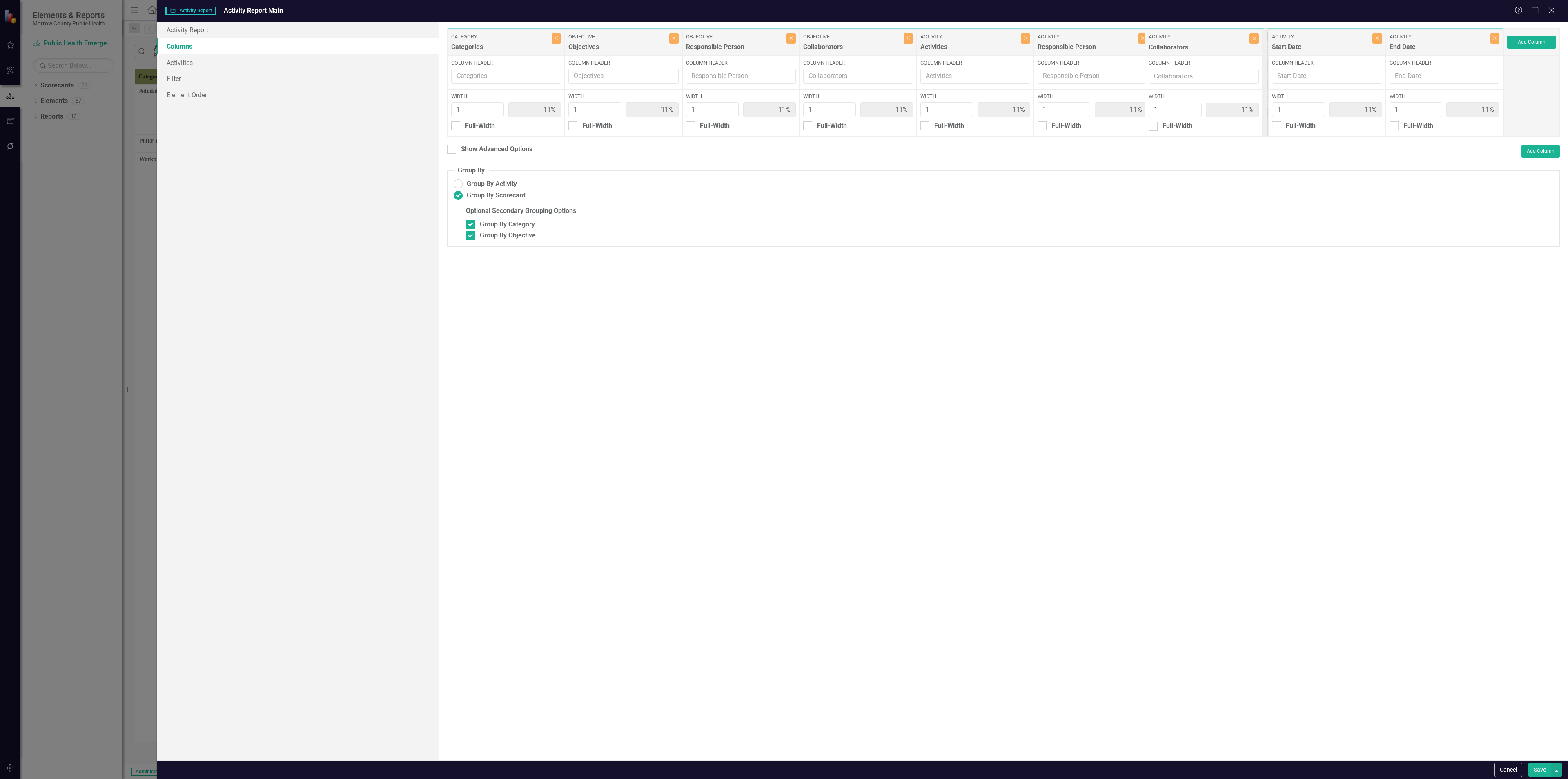
click at [653, 49] on div "Category Categories Close Column Header Width 1 11% Full-Width Objective Object…" at bounding box center [975, 82] width 1056 height 108
click at [653, 281] on button "Save" at bounding box center [1540, 769] width 23 height 14
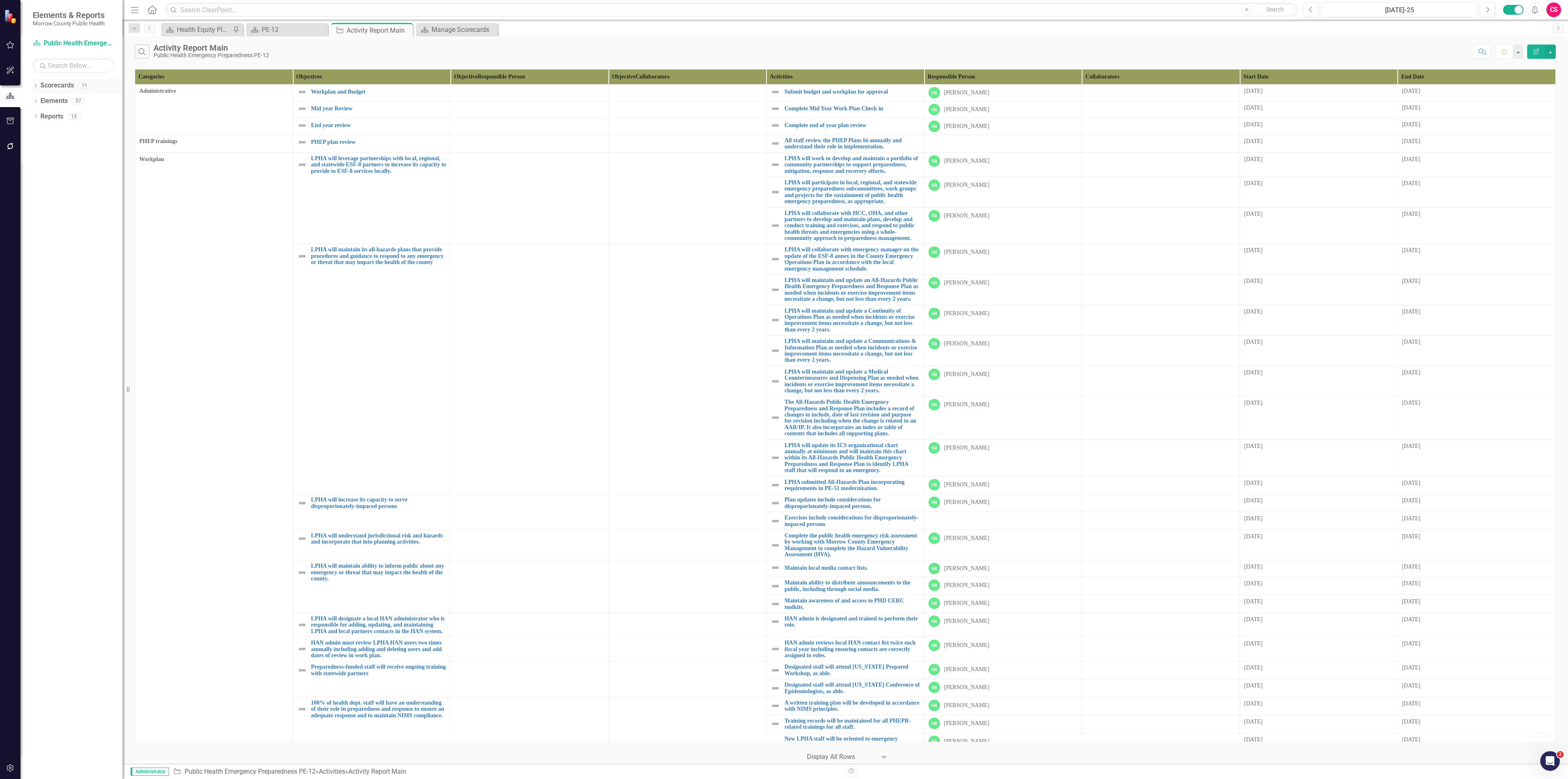
click at [51, 83] on link "Scorecards" at bounding box center [57, 85] width 33 height 9
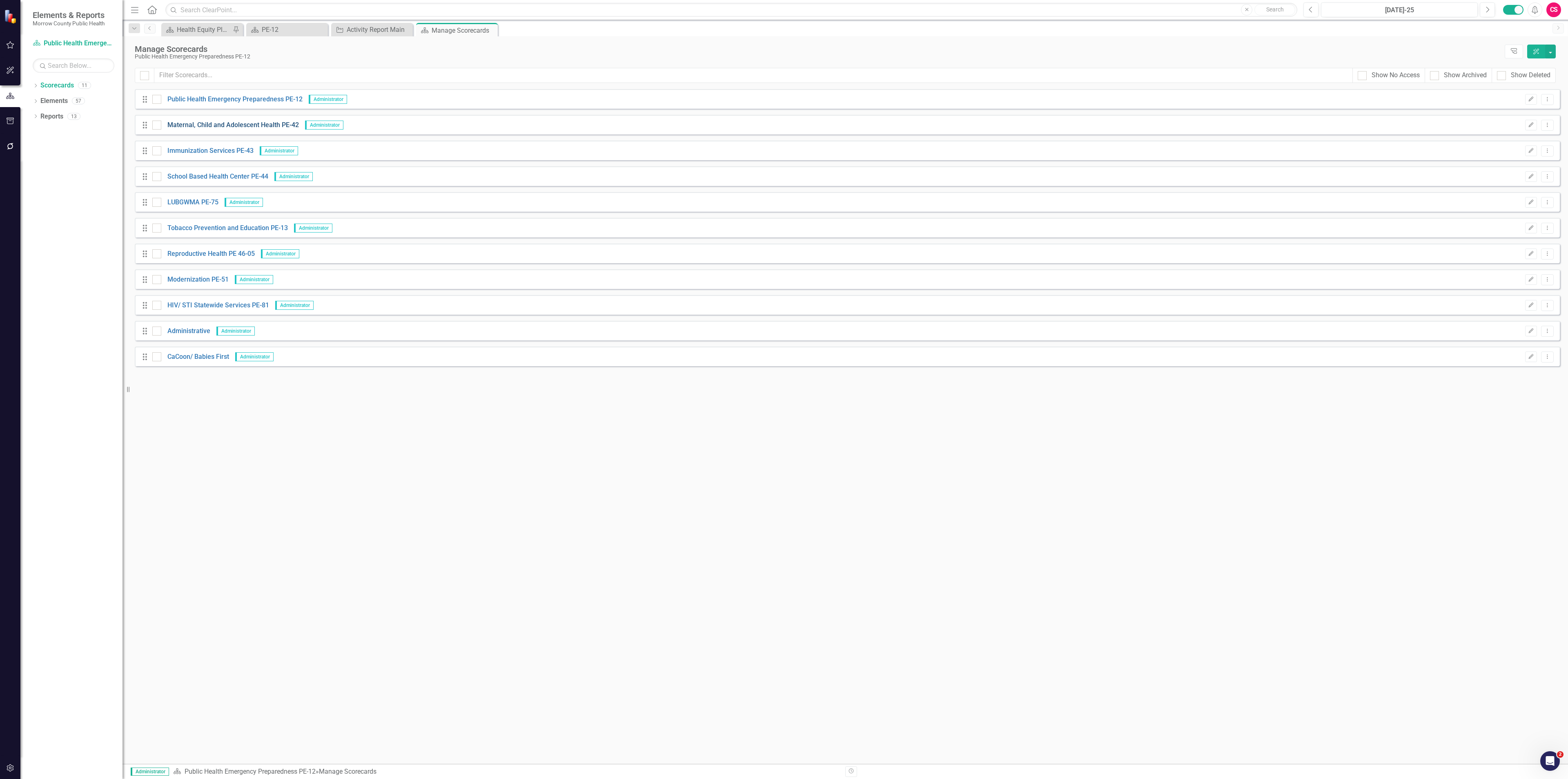
click at [216, 122] on link "Maternal, Child and Adolescent Health PE-42" at bounding box center [230, 125] width 138 height 9
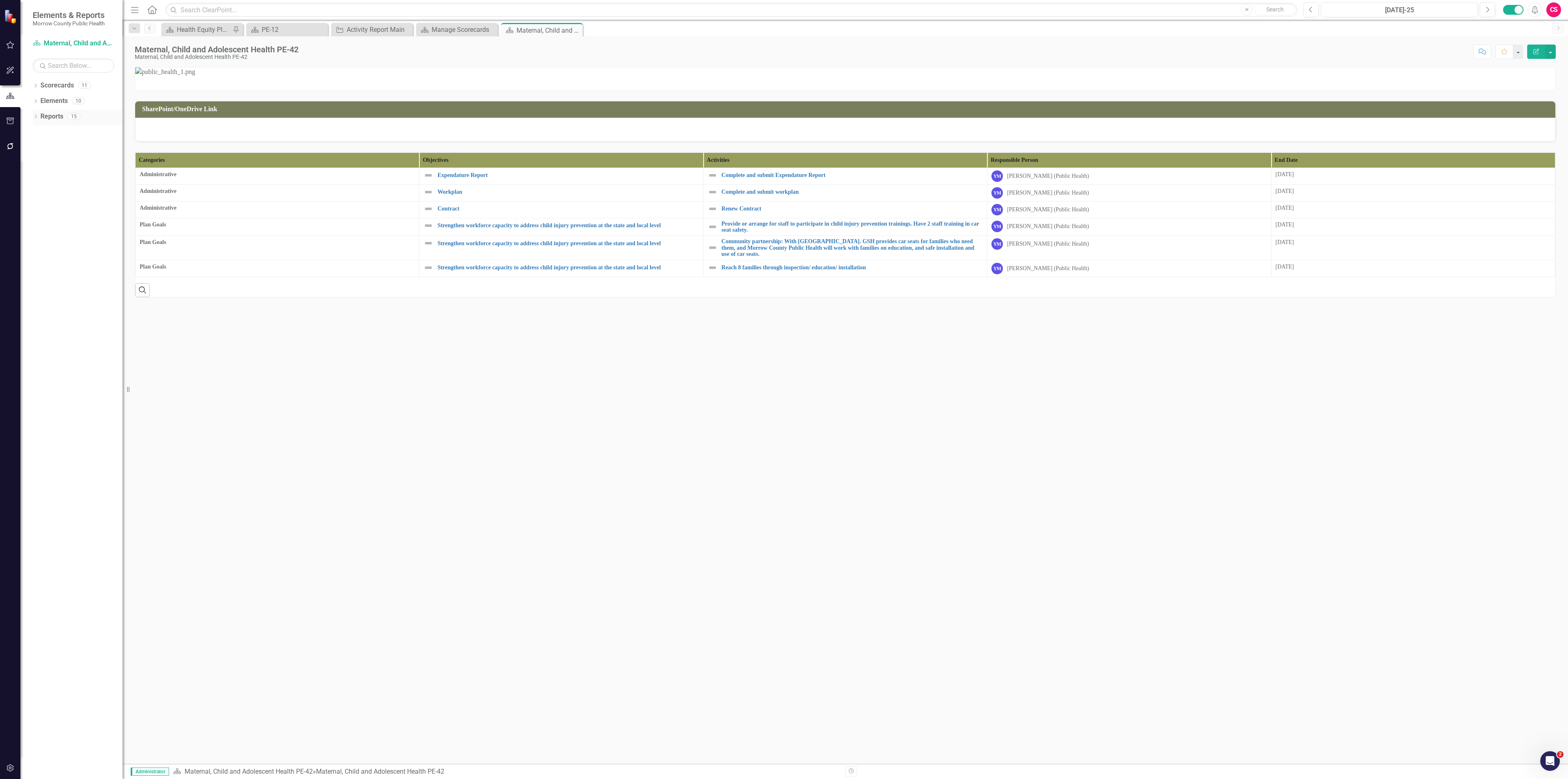
click at [53, 114] on link "Reports" at bounding box center [52, 116] width 23 height 9
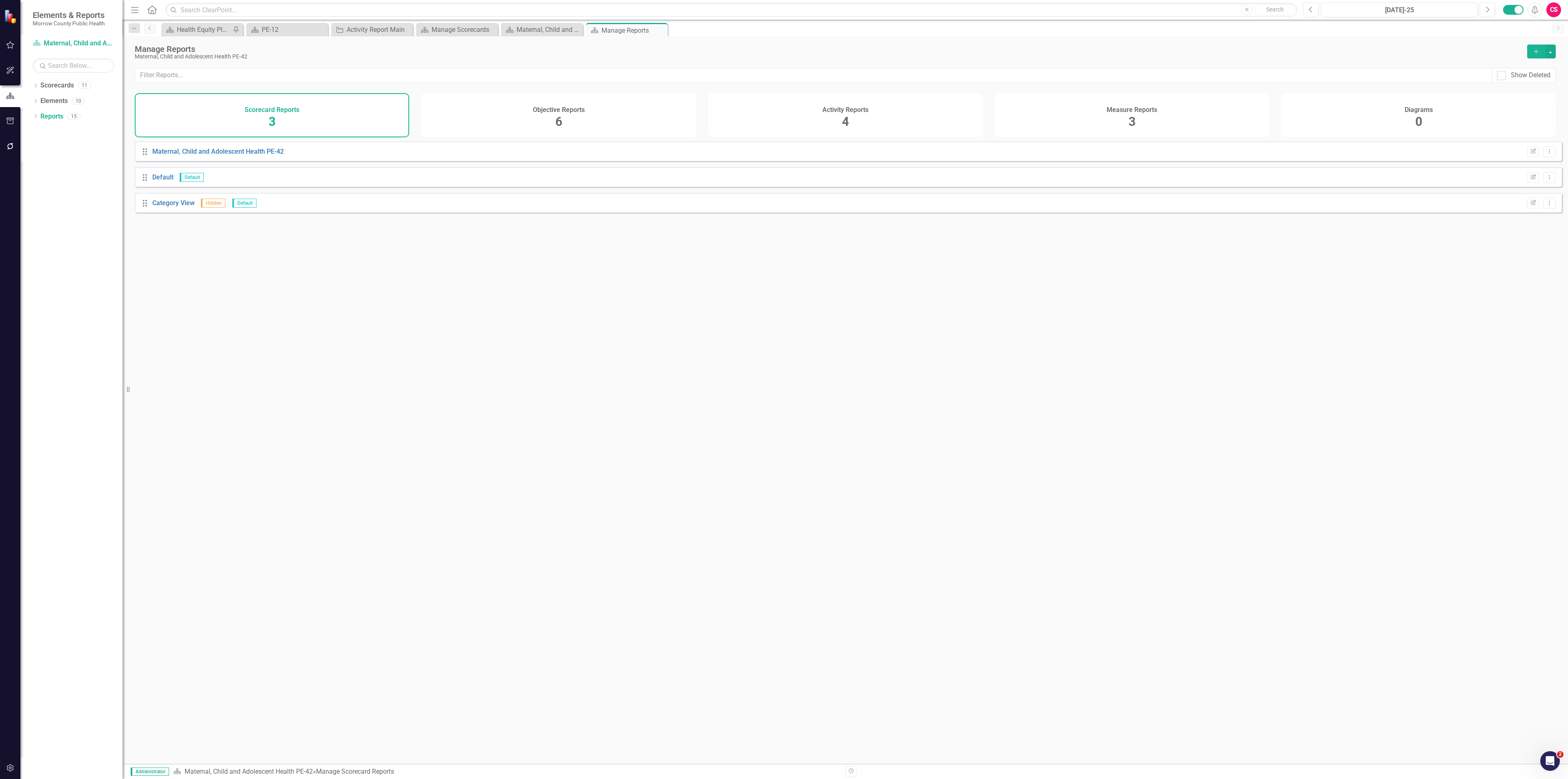
click at [527, 112] on div "Objective Reports 6" at bounding box center [558, 115] width 275 height 44
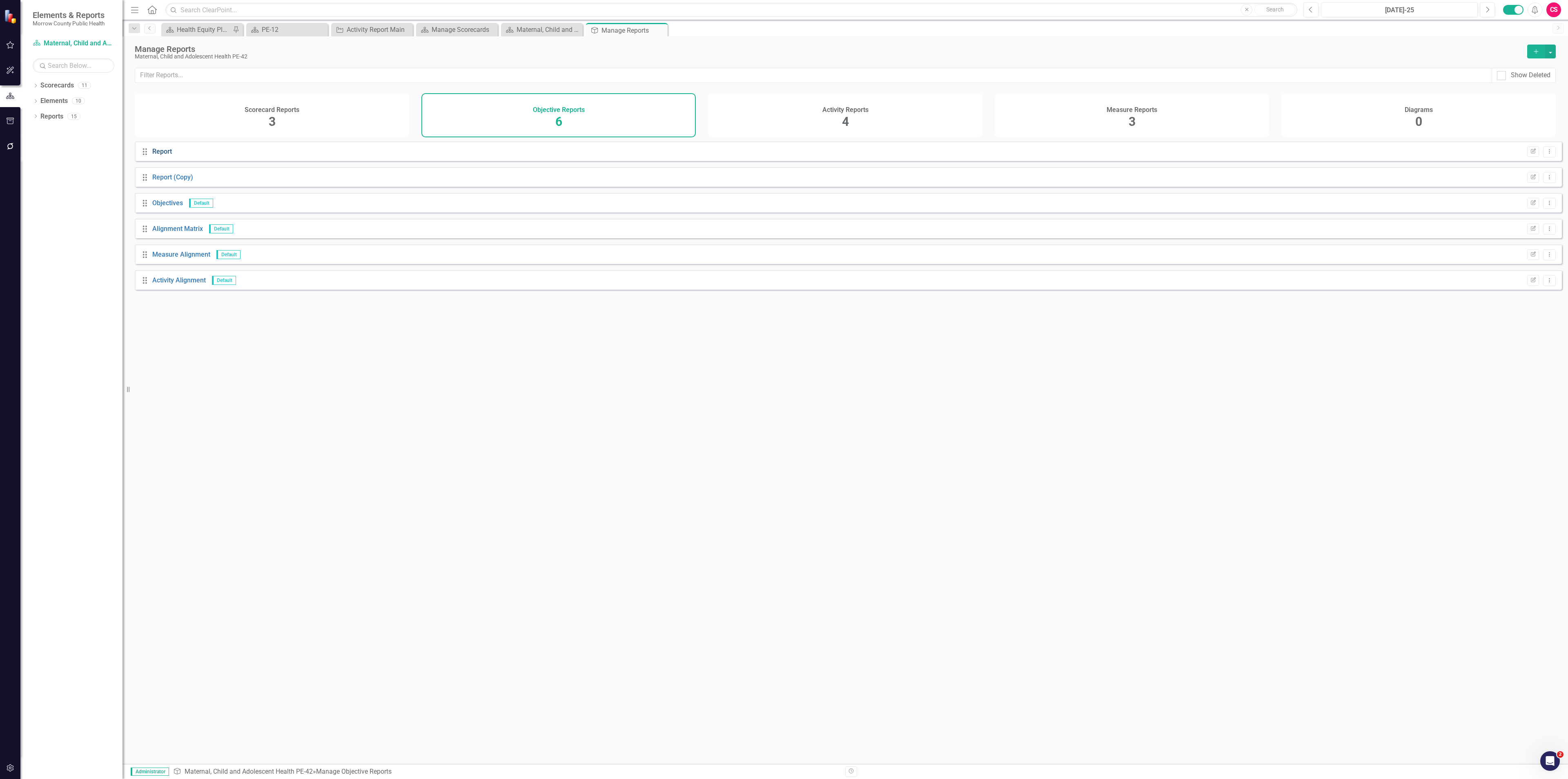
click at [166, 155] on link "Report" at bounding box center [162, 151] width 19 height 8
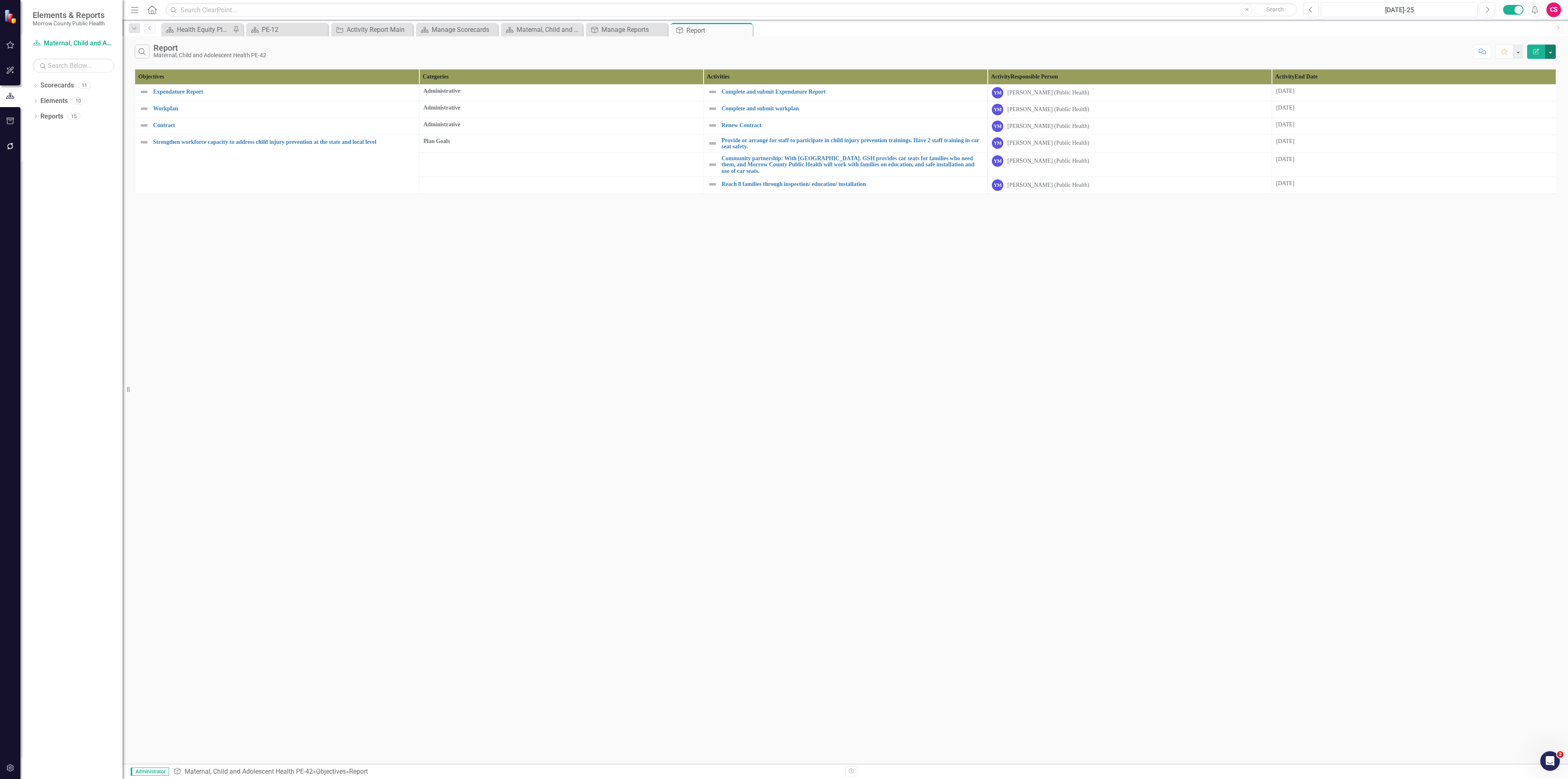
click at [653, 53] on button "button" at bounding box center [1550, 51] width 10 height 14
click at [653, 70] on link "Edit Report Edit Report" at bounding box center [1523, 68] width 65 height 15
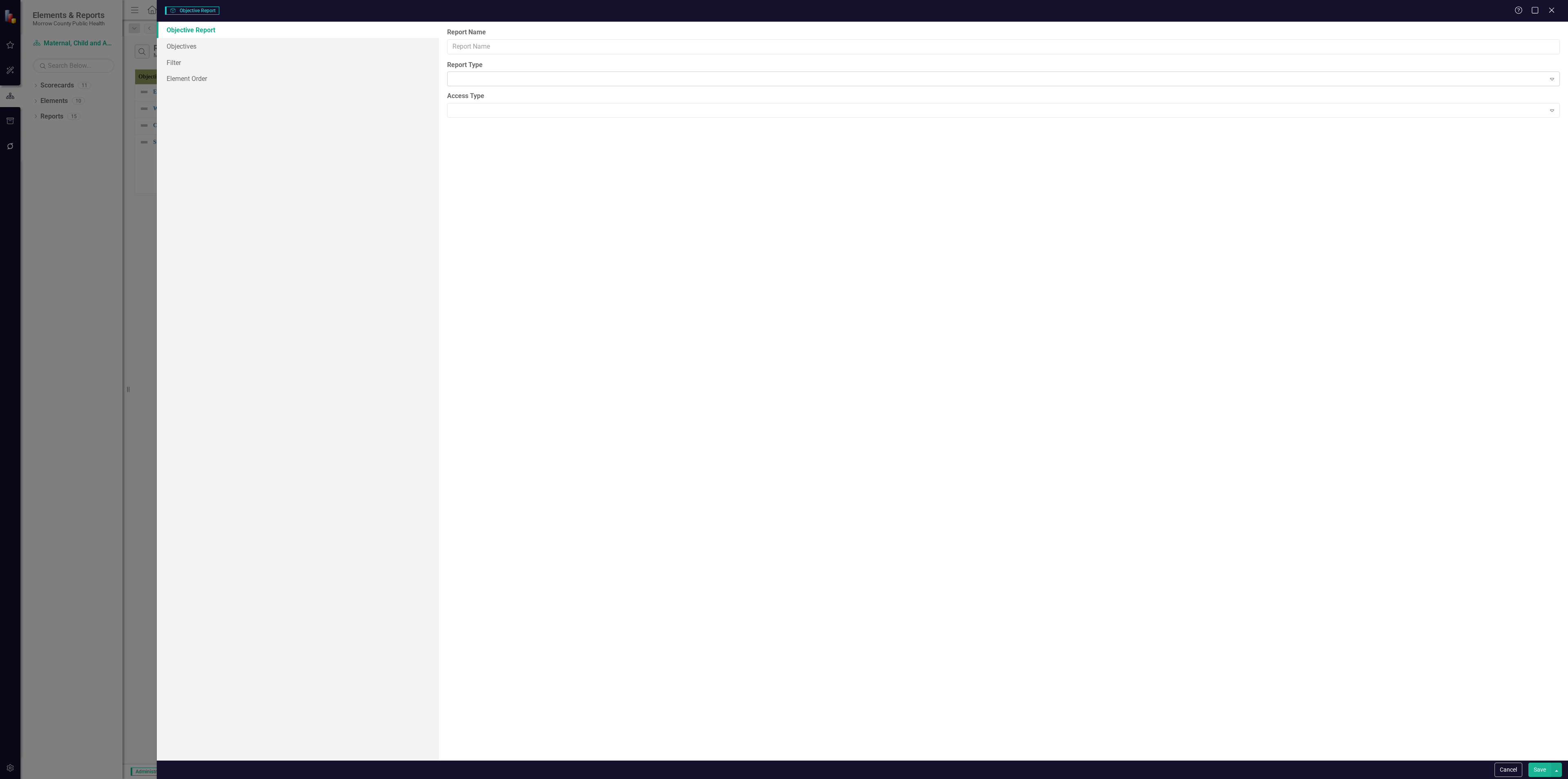
type input "Report"
click at [183, 42] on link "Columns" at bounding box center [298, 46] width 282 height 16
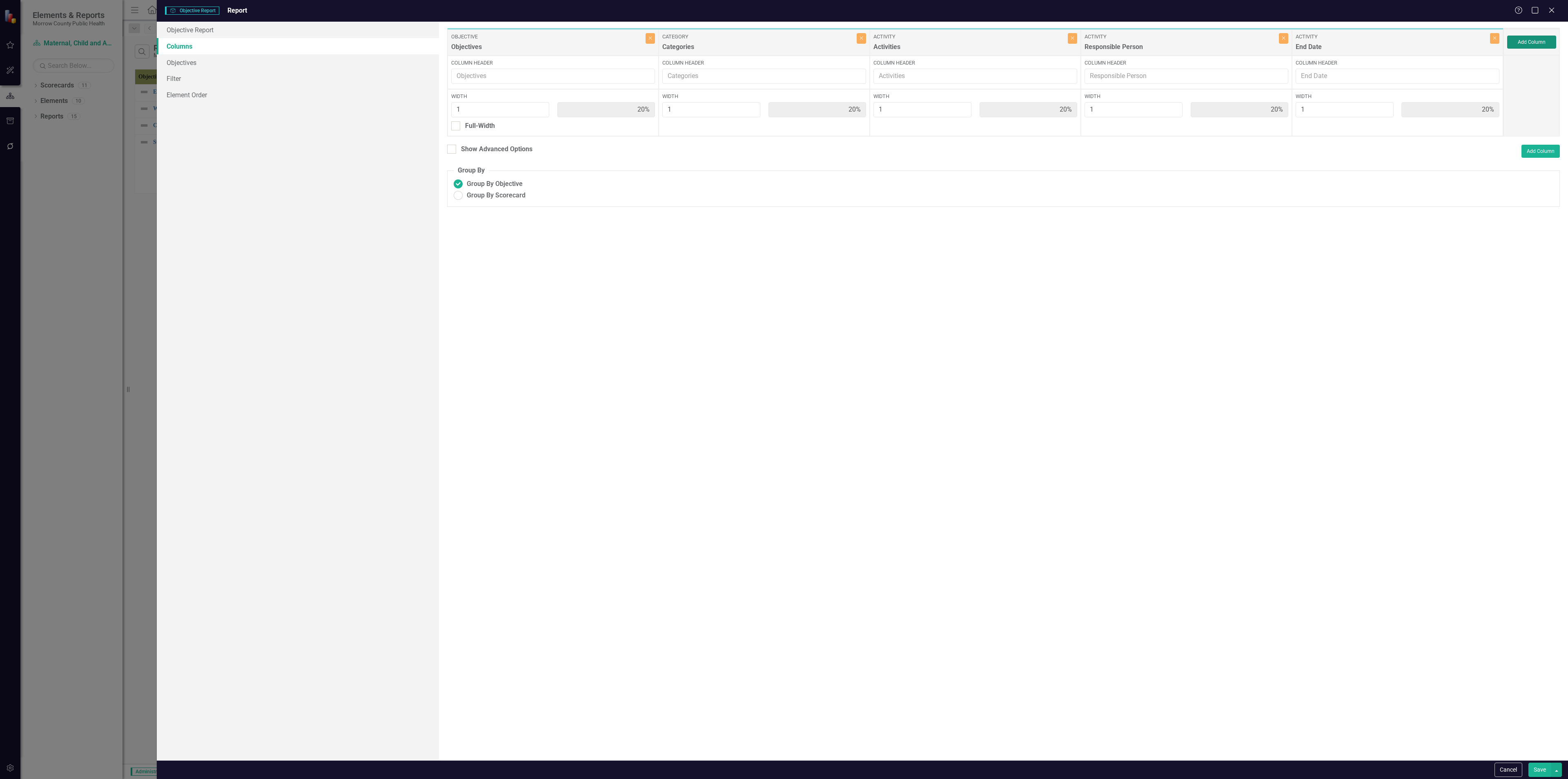
click at [653, 40] on button "Add Column" at bounding box center [1531, 41] width 49 height 13
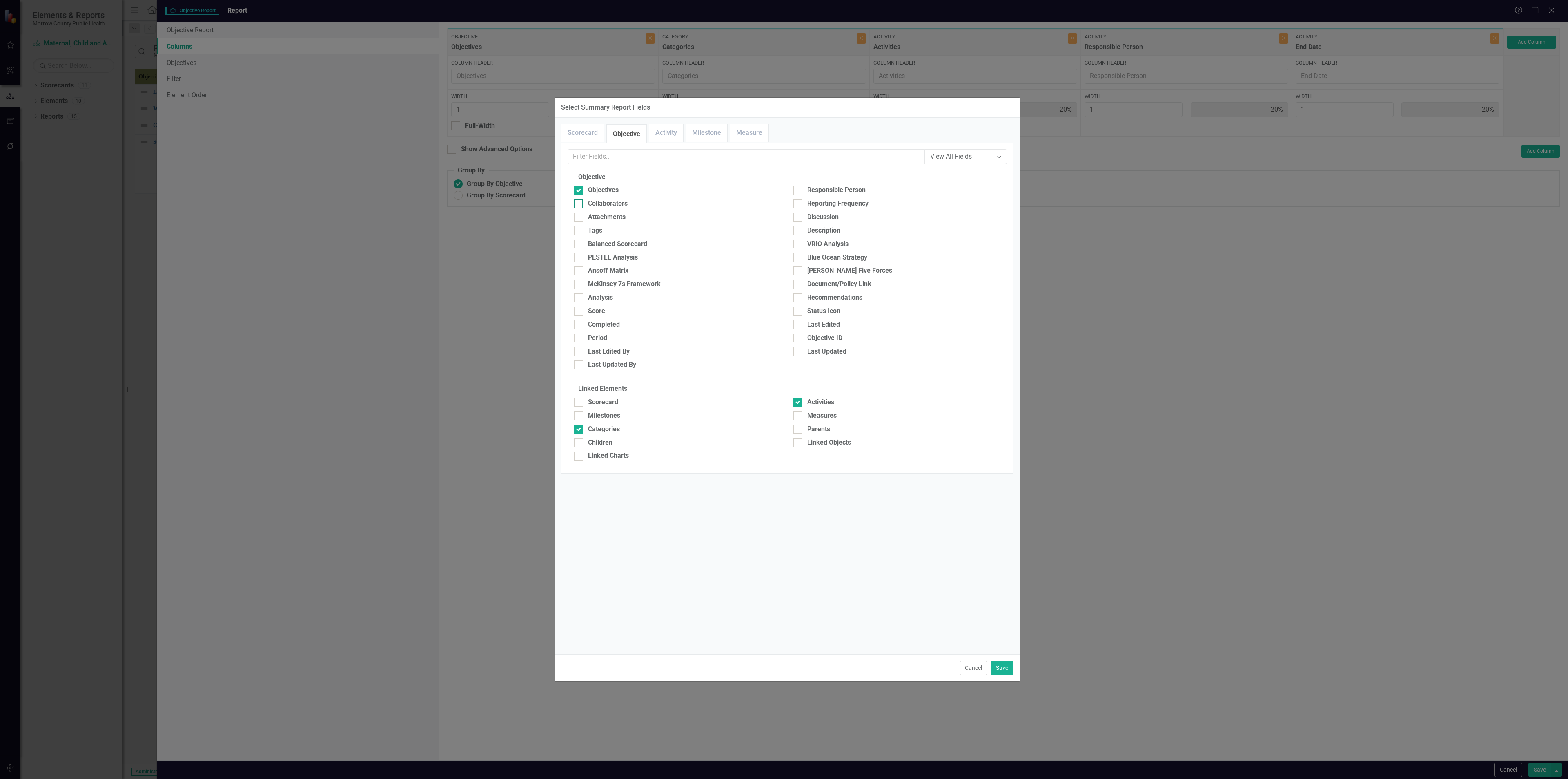
click at [610, 203] on div "Collaborators" at bounding box center [607, 203] width 40 height 9
click at [579, 203] on input "Collaborators" at bounding box center [576, 202] width 5 height 5
checkbox input "true"
click at [653, 192] on div "Responsible Person" at bounding box center [836, 190] width 58 height 9
click at [653, 191] on input "Responsible Person" at bounding box center [796, 188] width 5 height 5
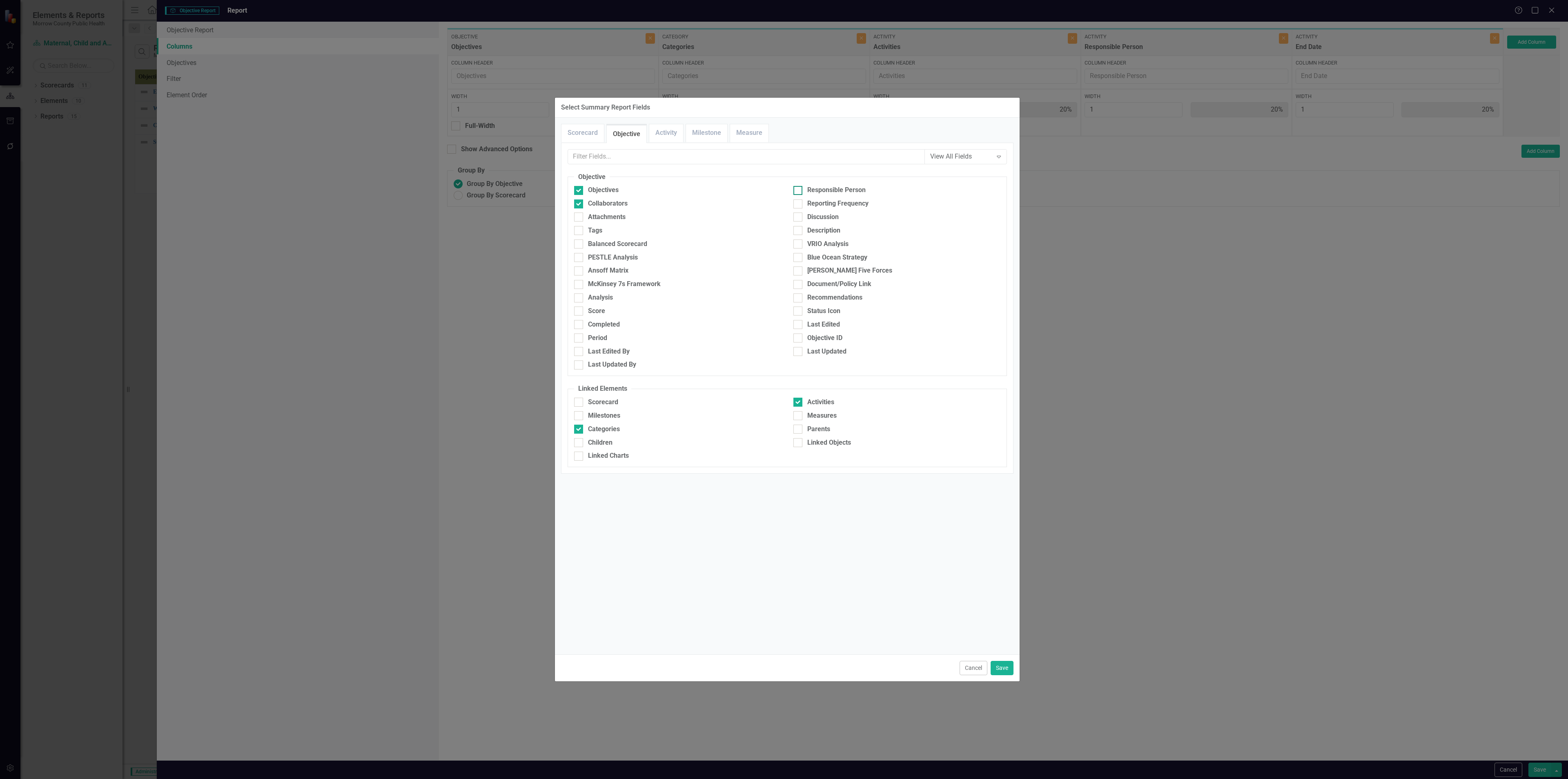
checkbox input "true"
click at [653, 133] on link "Activity" at bounding box center [667, 133] width 34 height 18
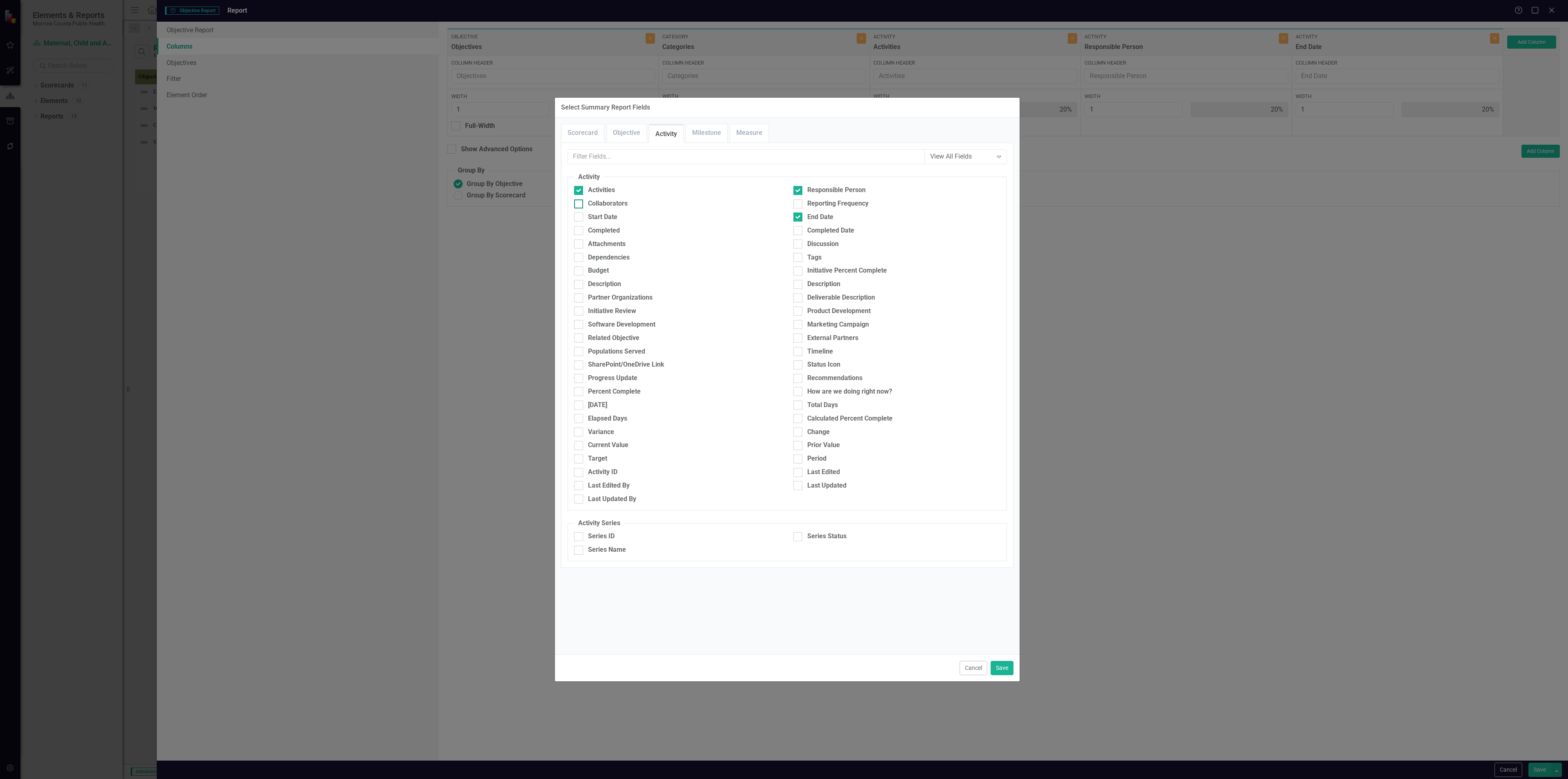
click at [622, 200] on div "Collaborators" at bounding box center [607, 203] width 40 height 9
click at [579, 200] on input "Collaborators" at bounding box center [576, 202] width 5 height 5
checkbox input "true"
click at [653, 281] on button "Save" at bounding box center [1002, 668] width 23 height 14
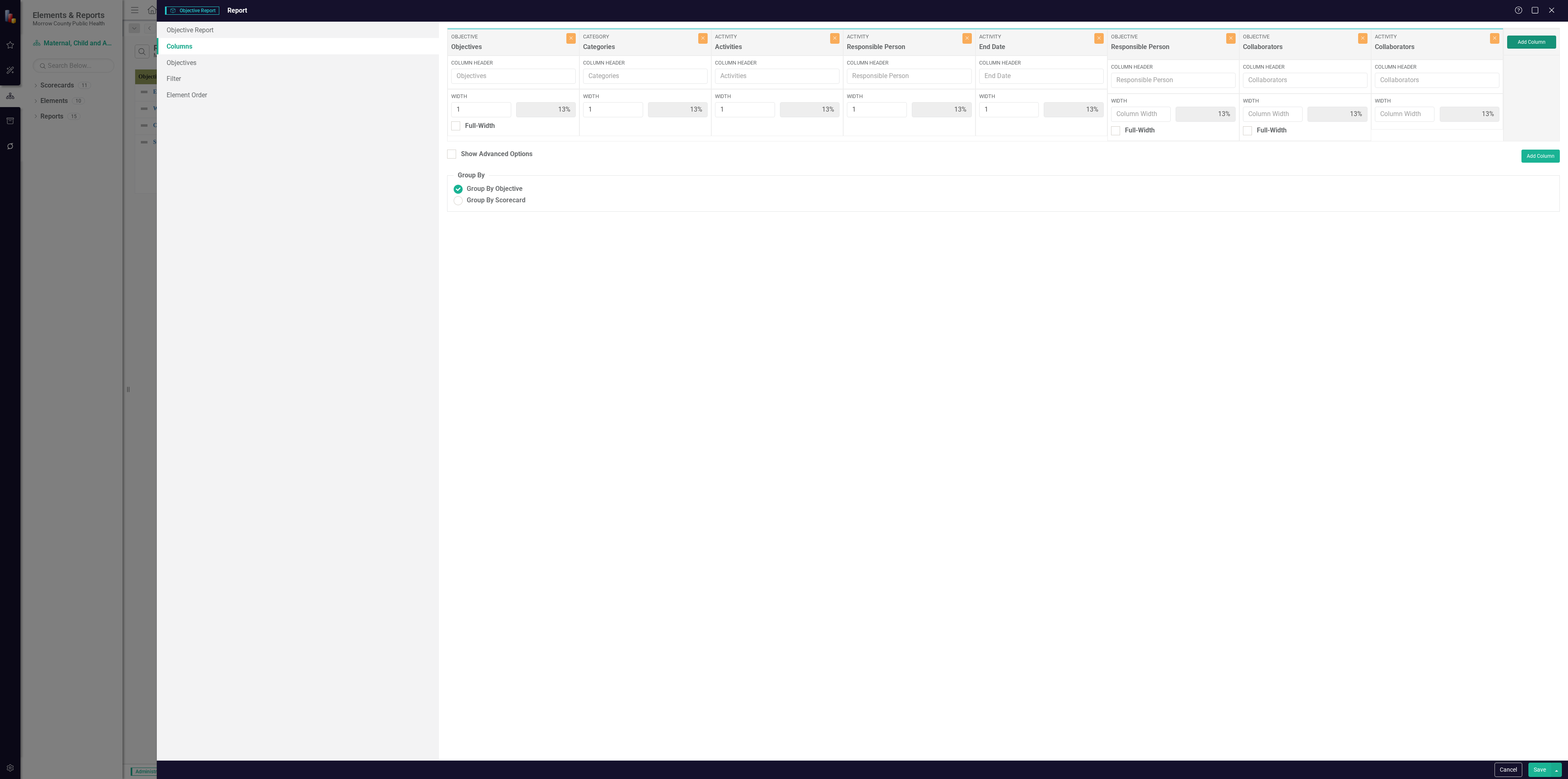
type input "13%"
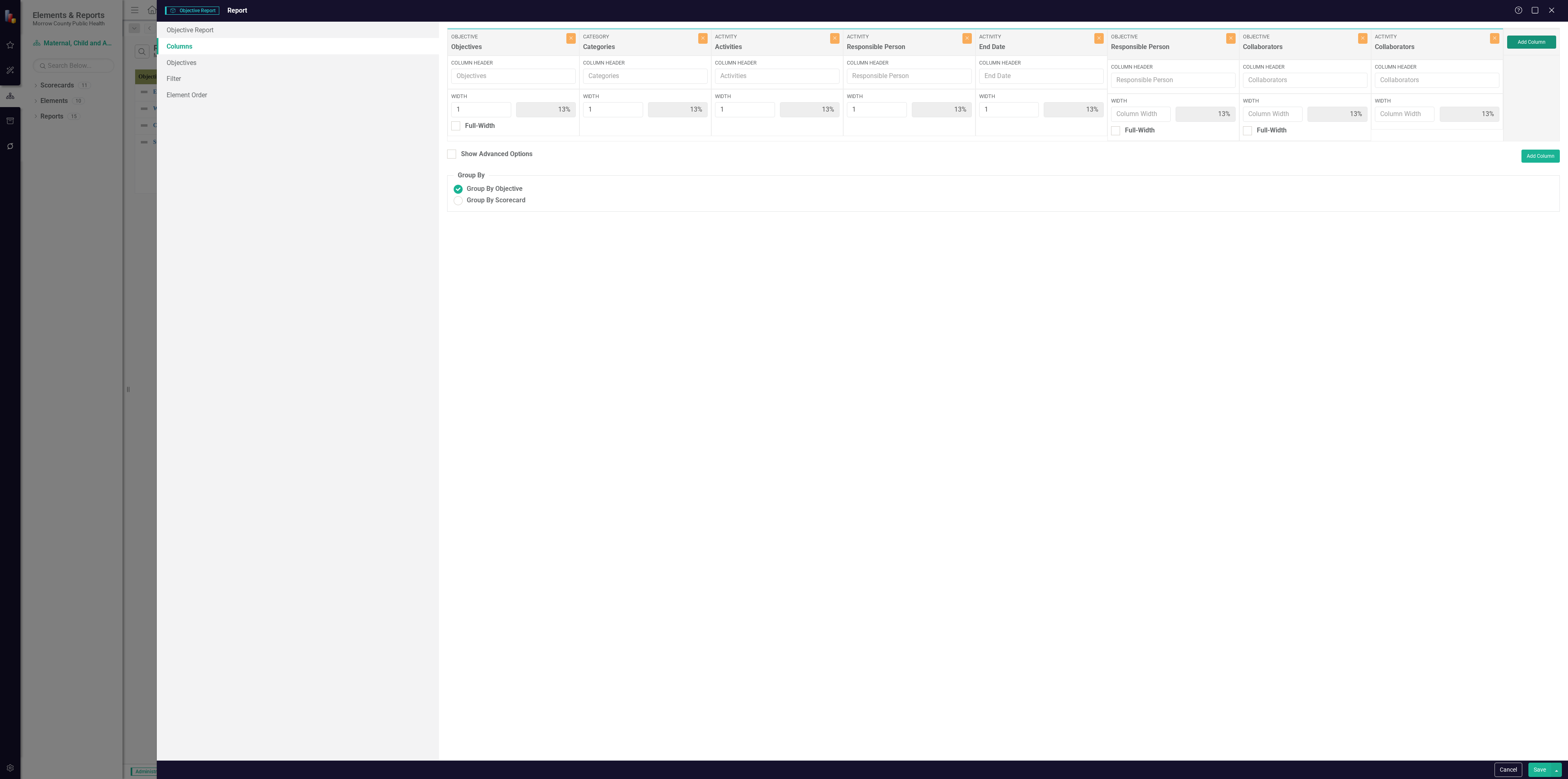
type input "1"
click at [653, 281] on button "Save" at bounding box center [1540, 769] width 23 height 14
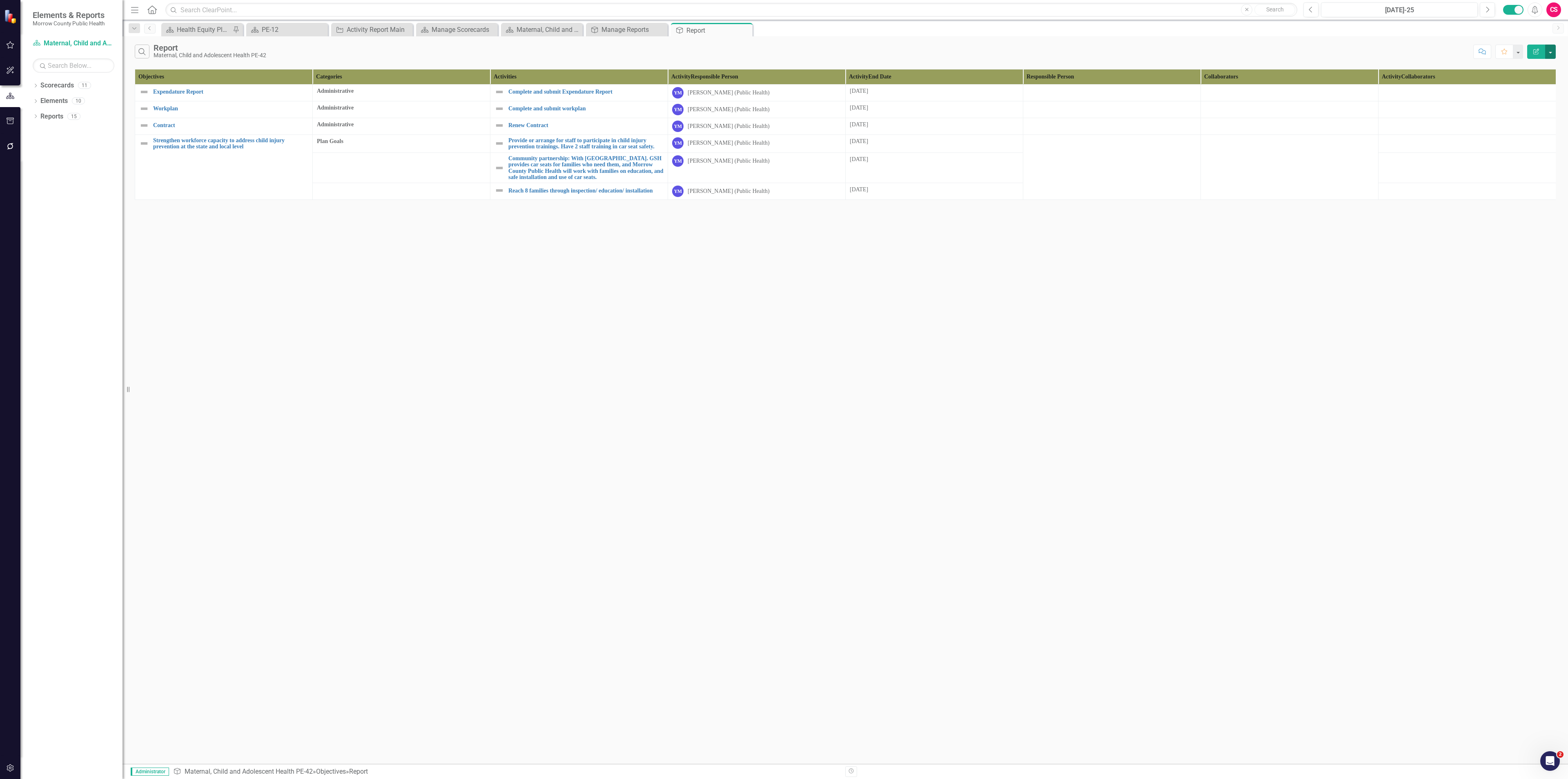
click at [653, 49] on button "button" at bounding box center [1550, 51] width 10 height 14
click at [653, 74] on link "Edit Report Edit Report" at bounding box center [1523, 68] width 65 height 15
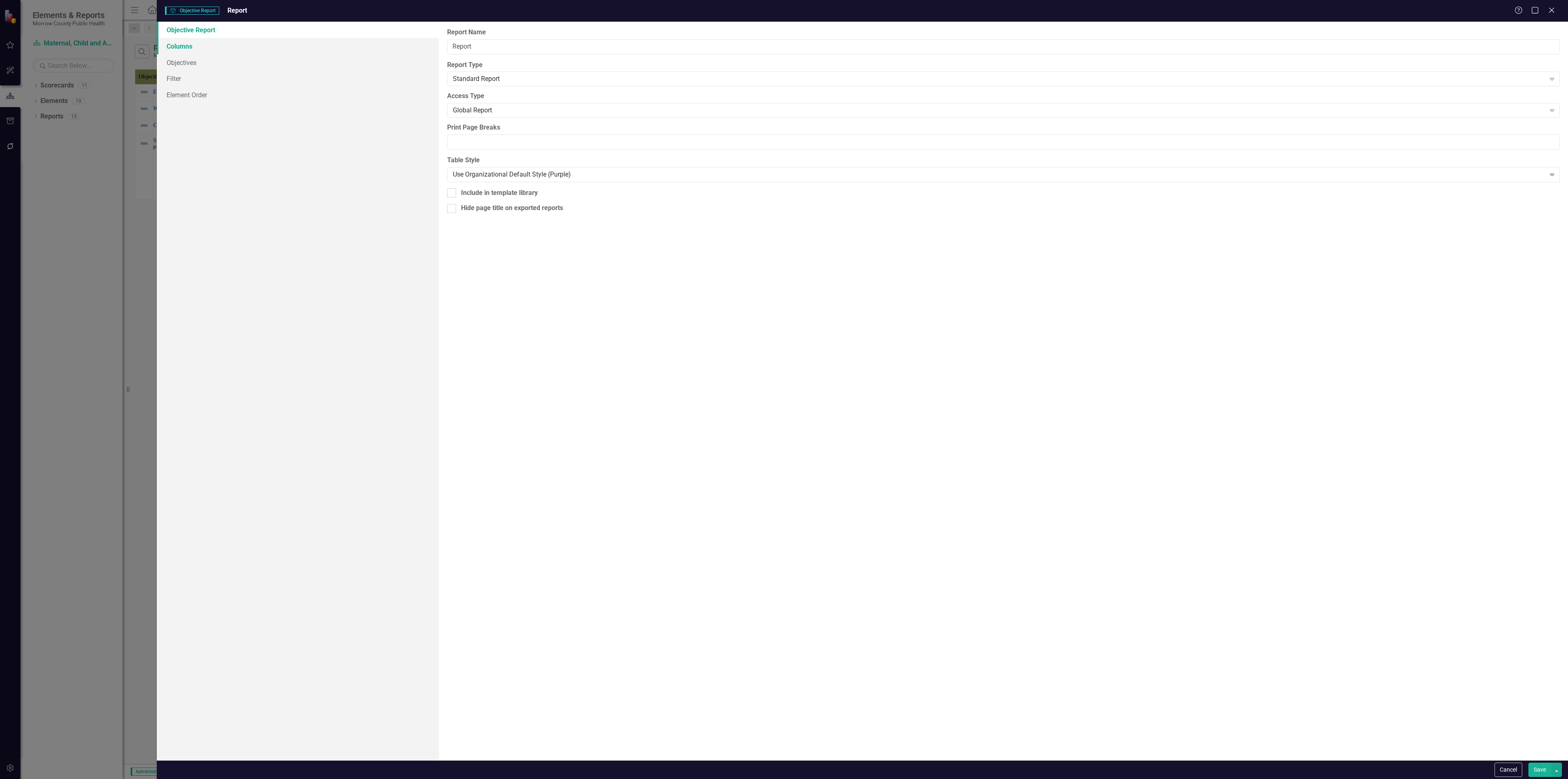
click at [209, 46] on link "Columns" at bounding box center [298, 46] width 282 height 16
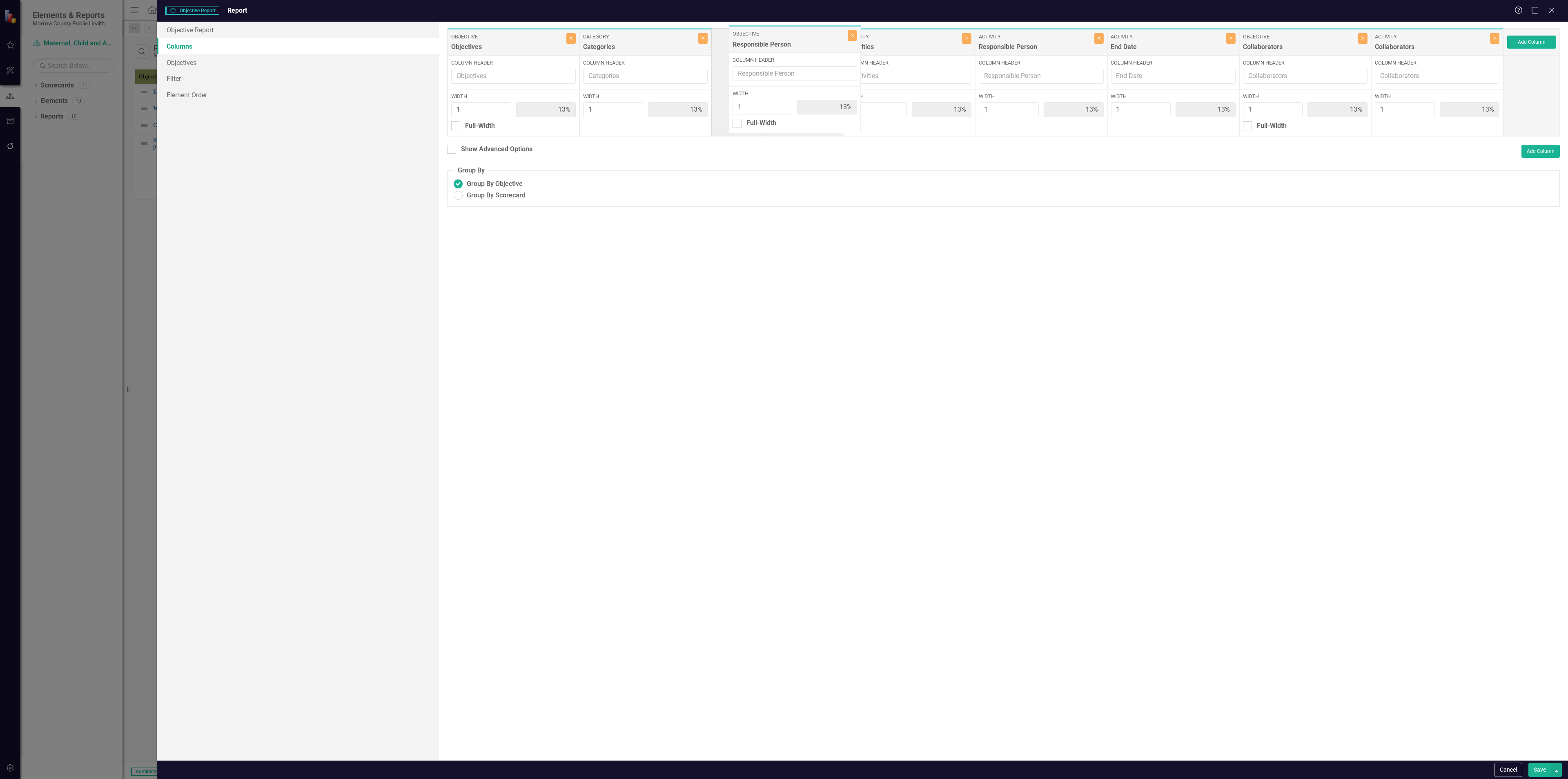
drag, startPoint x: 1152, startPoint y: 48, endPoint x: 796, endPoint y: 39, distance: 356.1
click at [653, 40] on div "Objective Objectives Close Column Header Width 1 13% Full-Width Category Catego…" at bounding box center [975, 82] width 1056 height 108
drag, startPoint x: 1401, startPoint y: 46, endPoint x: 914, endPoint y: 44, distance: 487.0
click at [653, 44] on div "Objective Objectives Close Column Header Width 1 13% Full-Width Category Catego…" at bounding box center [975, 82] width 1056 height 108
drag, startPoint x: 1441, startPoint y: 48, endPoint x: 770, endPoint y: 46, distance: 671.0
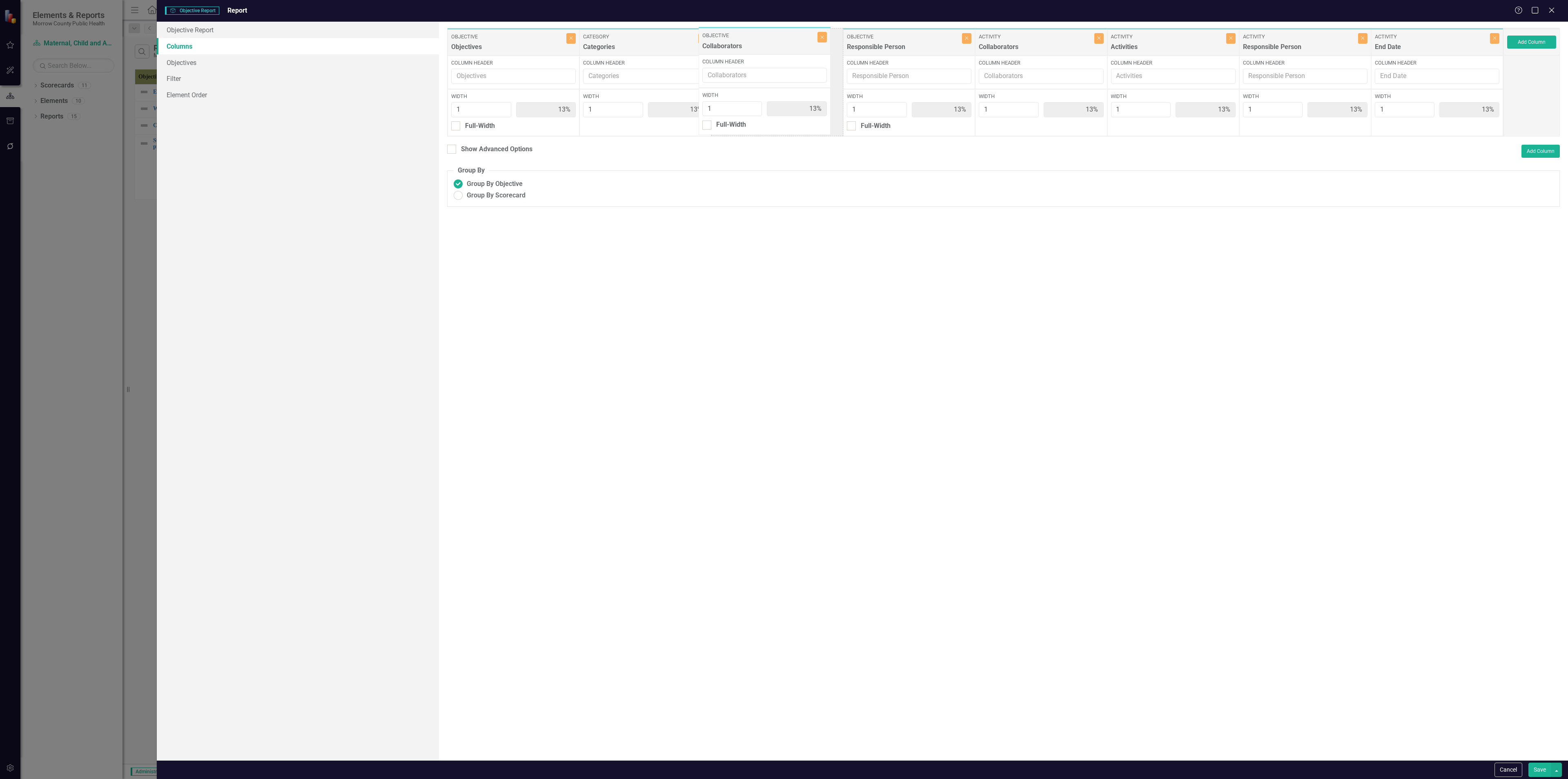
click at [653, 46] on div "Objective Objectives Close Column Header Width 1 13% Full-Width Category Catego…" at bounding box center [975, 82] width 1056 height 108
drag, startPoint x: 1178, startPoint y: 43, endPoint x: 1070, endPoint y: 47, distance: 108.1
click at [653, 47] on div "Objective Objectives Close Column Header Width 1 13% Full-Width Category Catego…" at bounding box center [975, 82] width 1056 height 108
click at [653, 281] on button "button" at bounding box center [1556, 769] width 10 height 14
click at [653, 281] on button "Save" at bounding box center [1540, 769] width 23 height 14
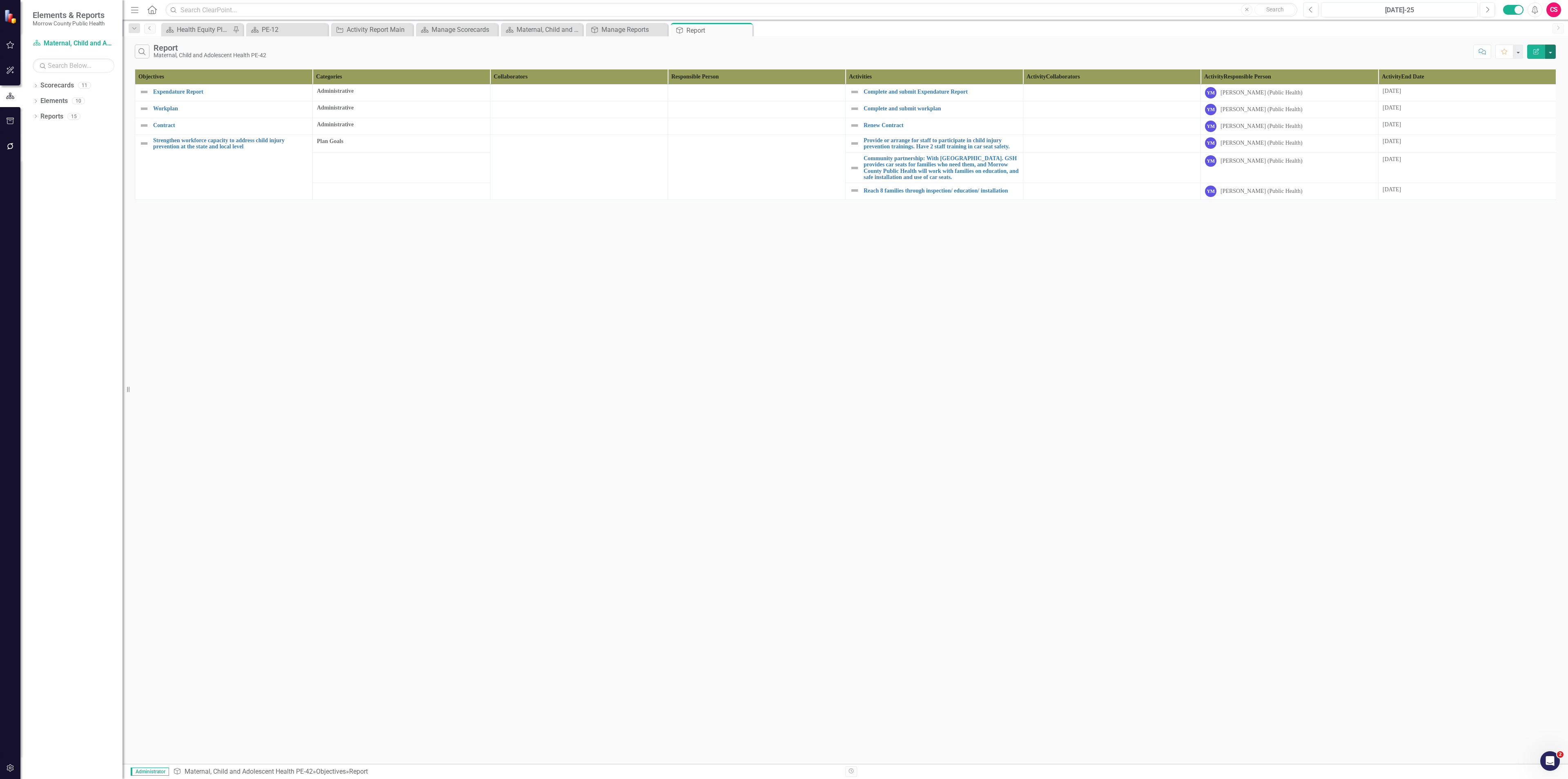
click at [653, 51] on button "button" at bounding box center [1550, 51] width 10 height 14
click at [653, 65] on link "Edit Report Edit Report" at bounding box center [1523, 68] width 65 height 15
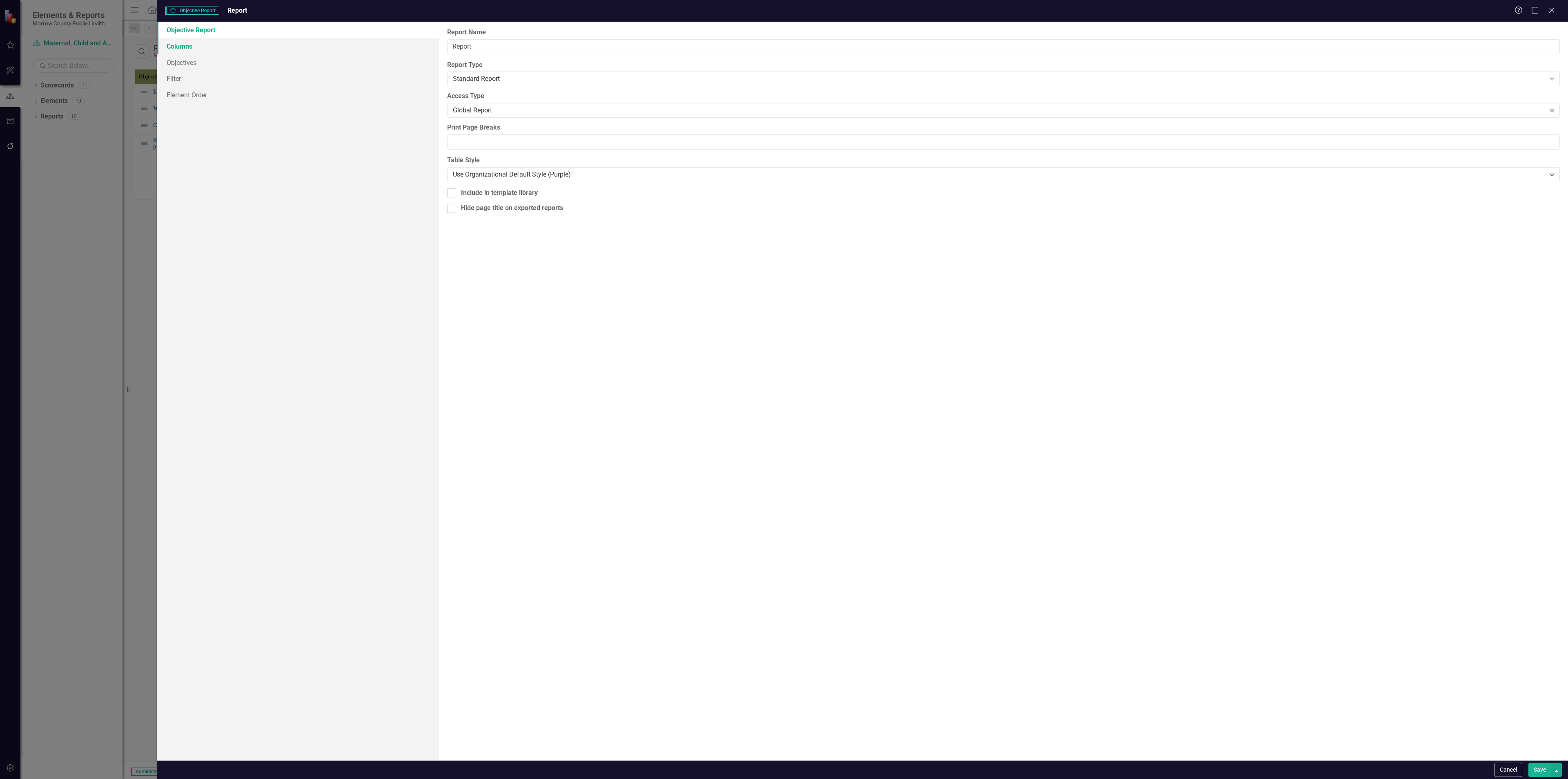
click at [276, 51] on link "Columns" at bounding box center [298, 46] width 282 height 16
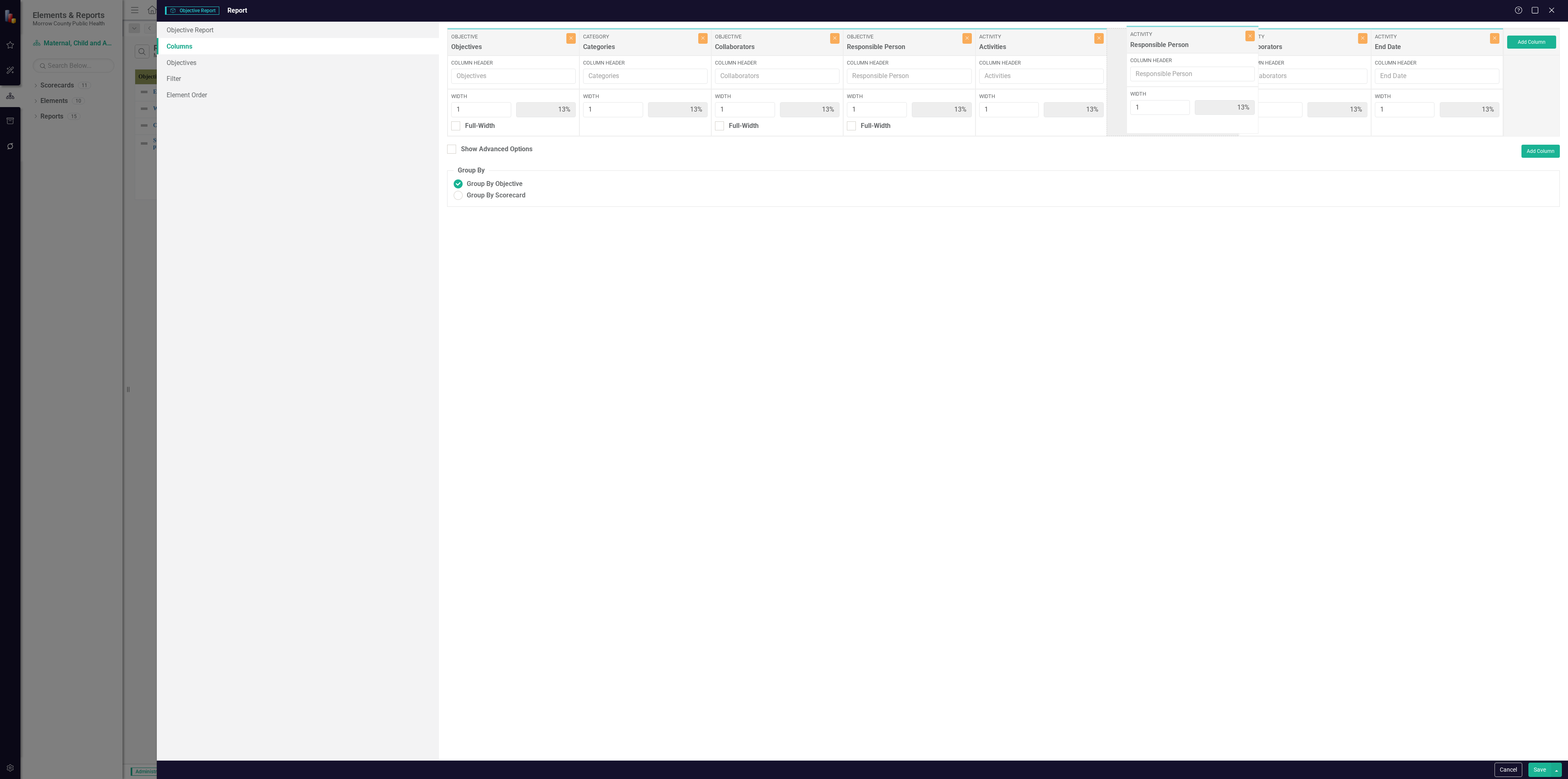
drag, startPoint x: 1260, startPoint y: 43, endPoint x: 1188, endPoint y: 41, distance: 72.0
click at [653, 41] on div "Objective Objectives Close Column Header Width 1 13% Full-Width Category Catego…" at bounding box center [975, 82] width 1056 height 108
drag, startPoint x: 1305, startPoint y: 44, endPoint x: 1202, endPoint y: 46, distance: 103.0
click at [653, 46] on div "Objective Objectives Close Column Header Width 1 13% Full-Width Category Catego…" at bounding box center [975, 82] width 1056 height 108
drag, startPoint x: 1177, startPoint y: 46, endPoint x: 1278, endPoint y: 48, distance: 101.0
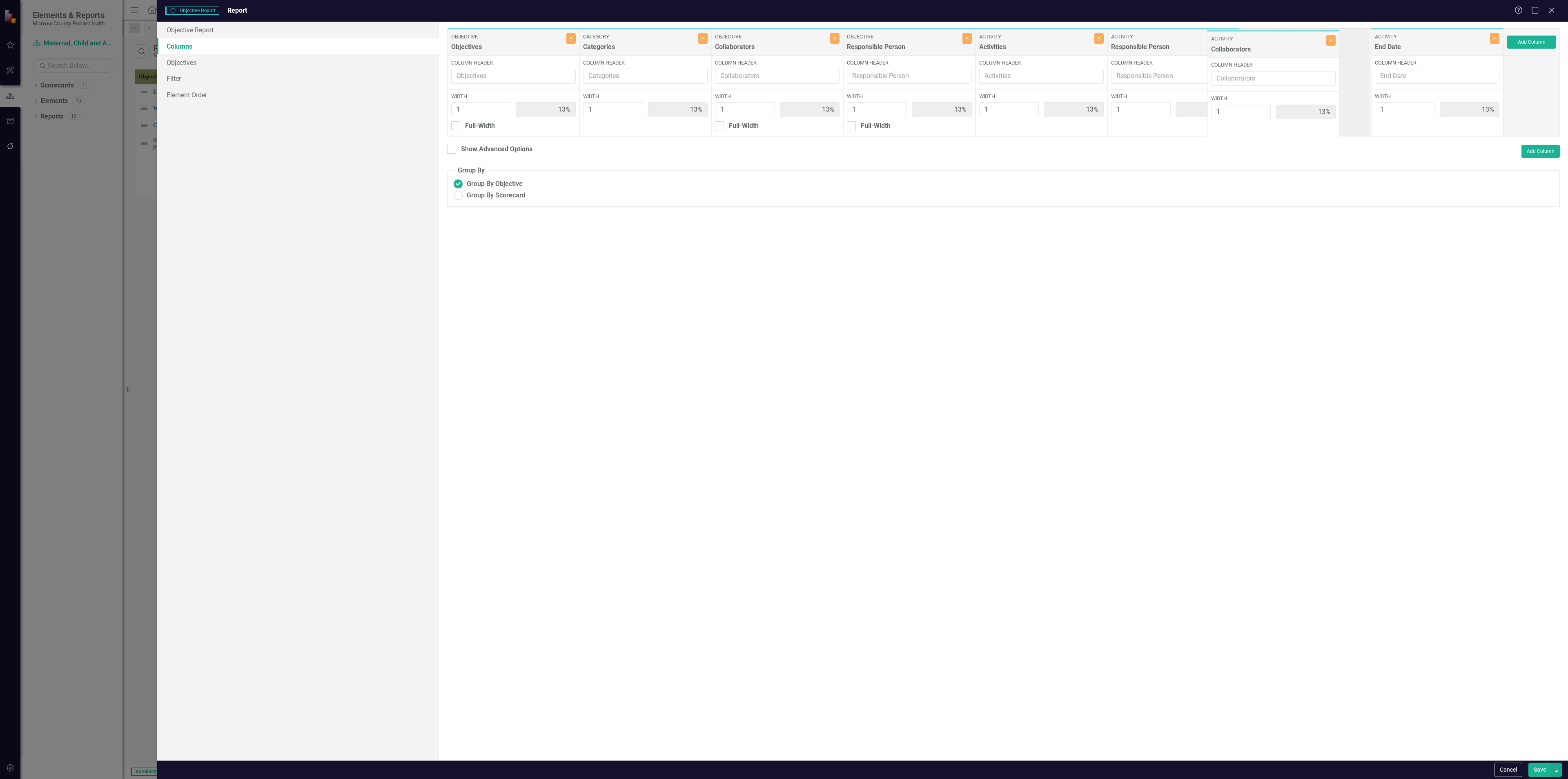
click at [653, 48] on div "Objective Objectives Close Column Header Width 1 13% Full-Width Category Catego…" at bounding box center [975, 82] width 1056 height 108
click at [653, 38] on icon "Close" at bounding box center [1231, 38] width 4 height 5
type input "14%"
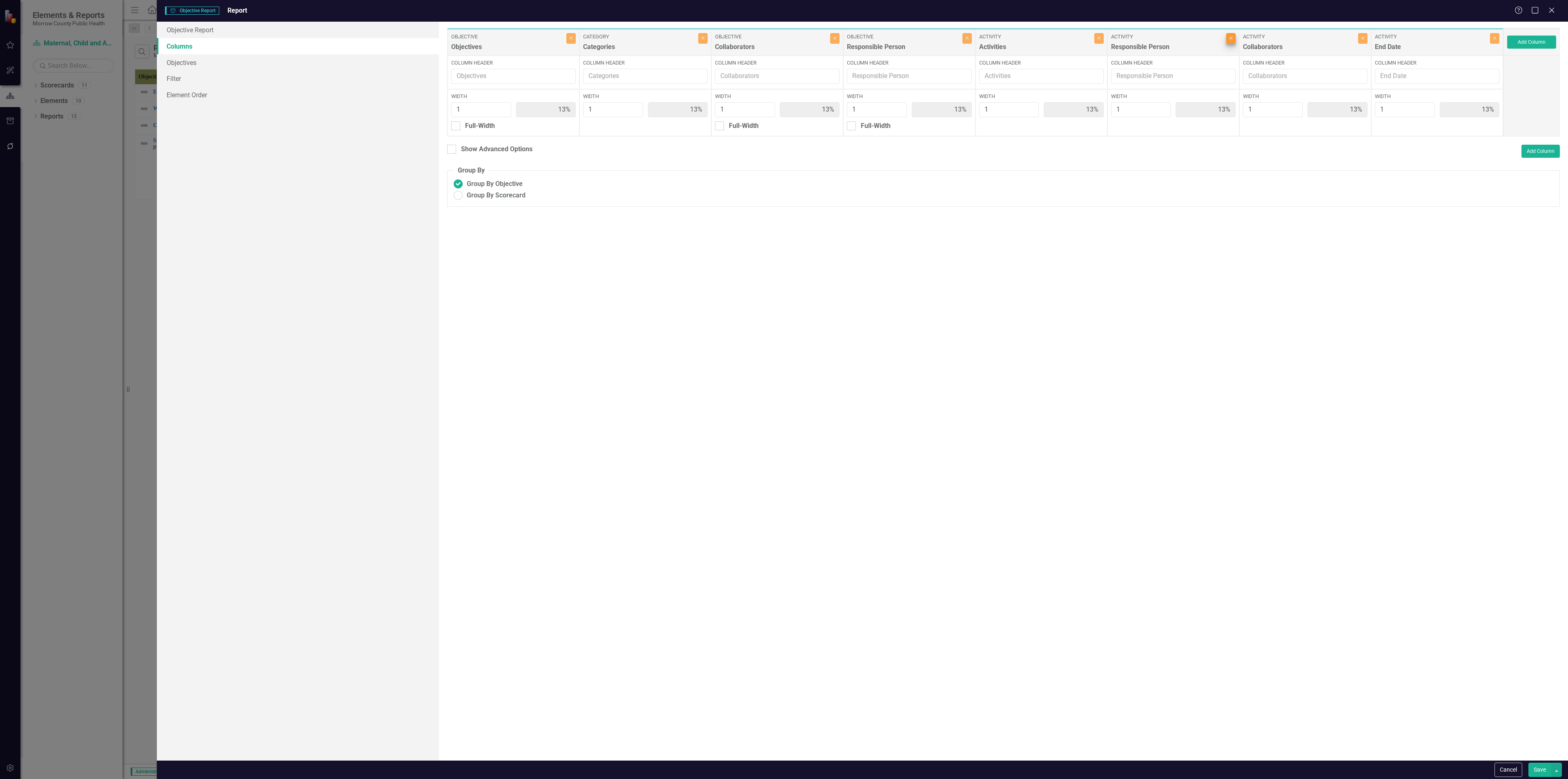
type input "14%"
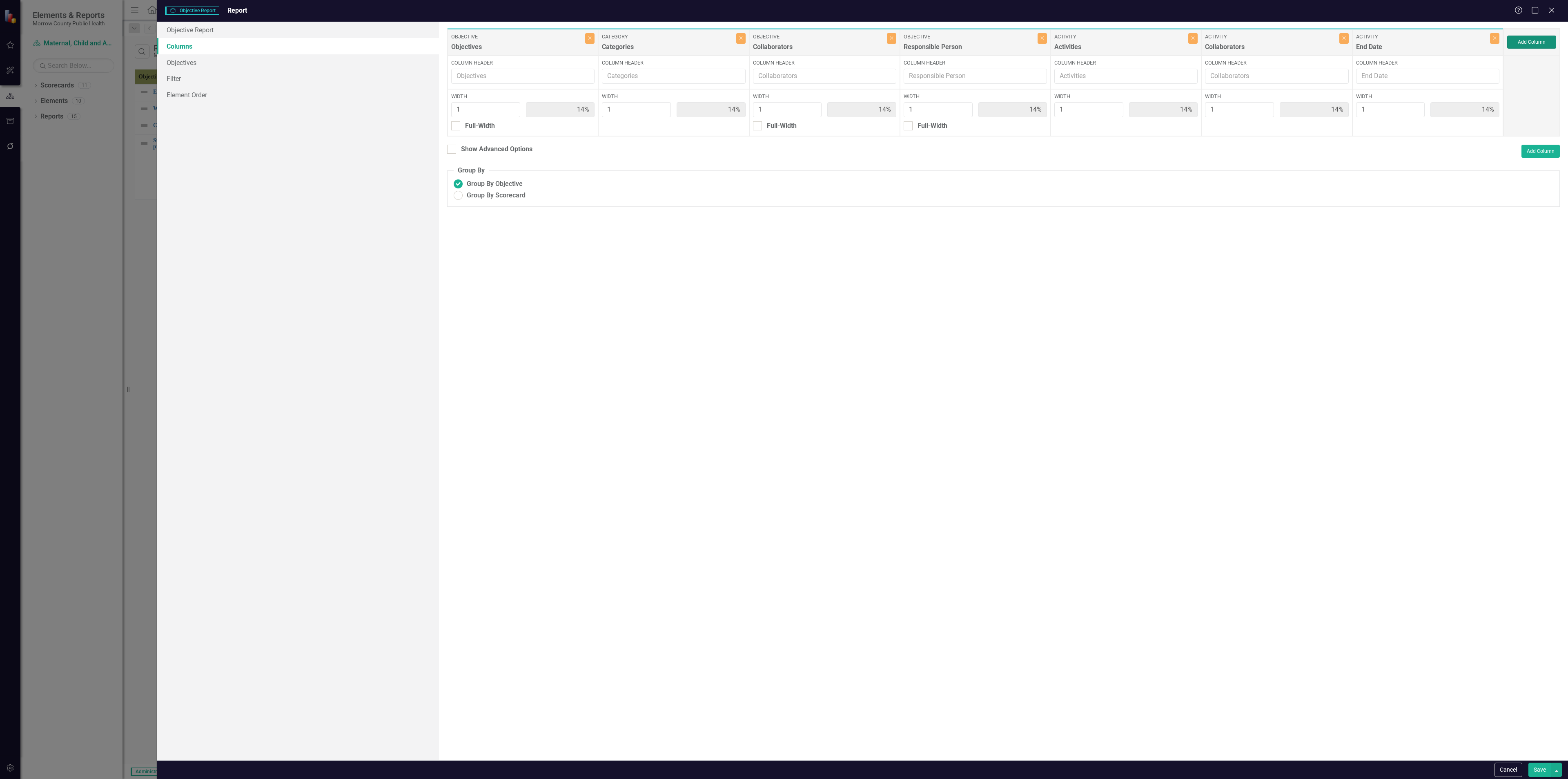
click at [653, 42] on button "Add Column" at bounding box center [1531, 41] width 49 height 13
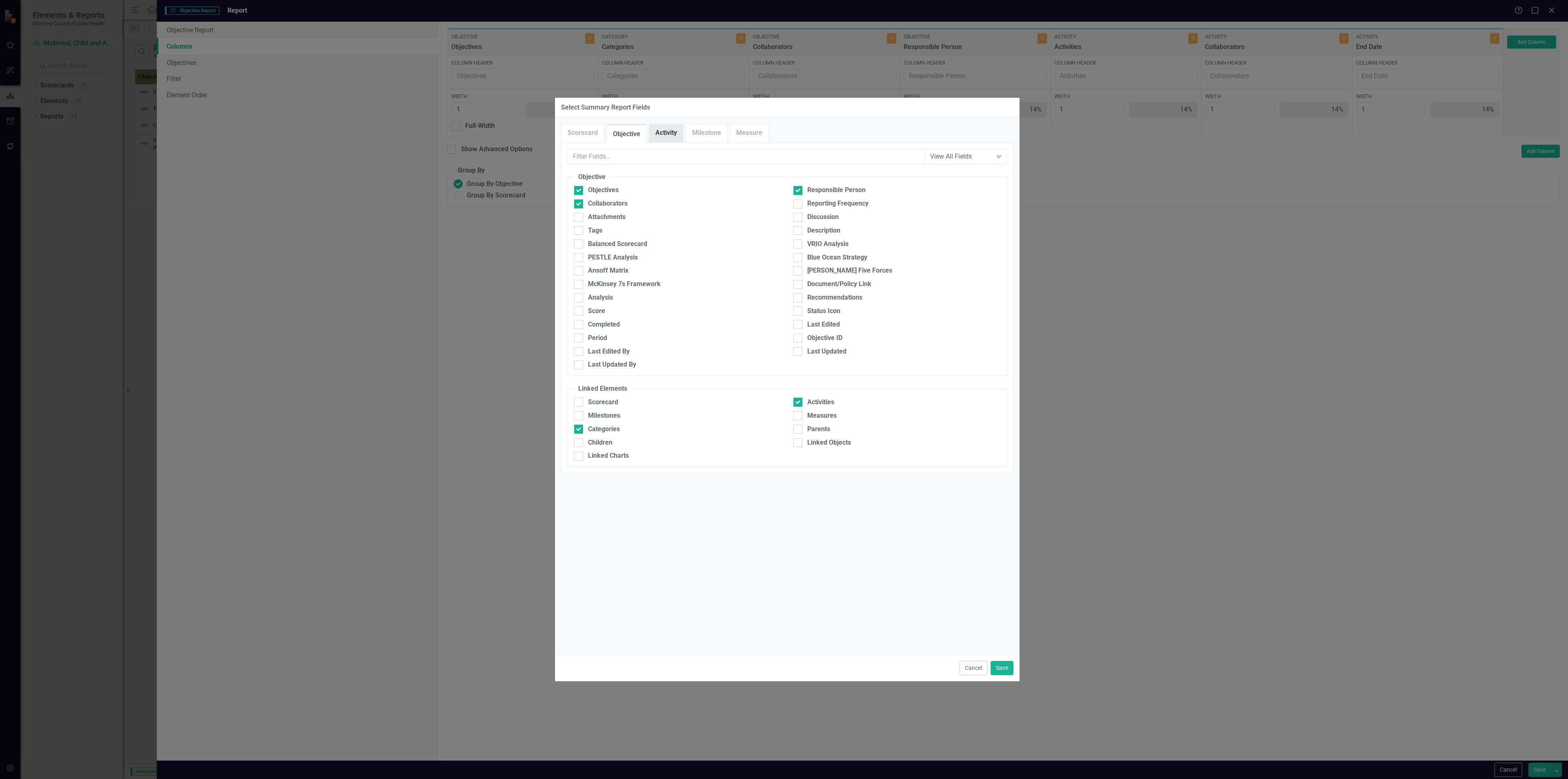
click at [653, 133] on link "Activity" at bounding box center [667, 133] width 34 height 18
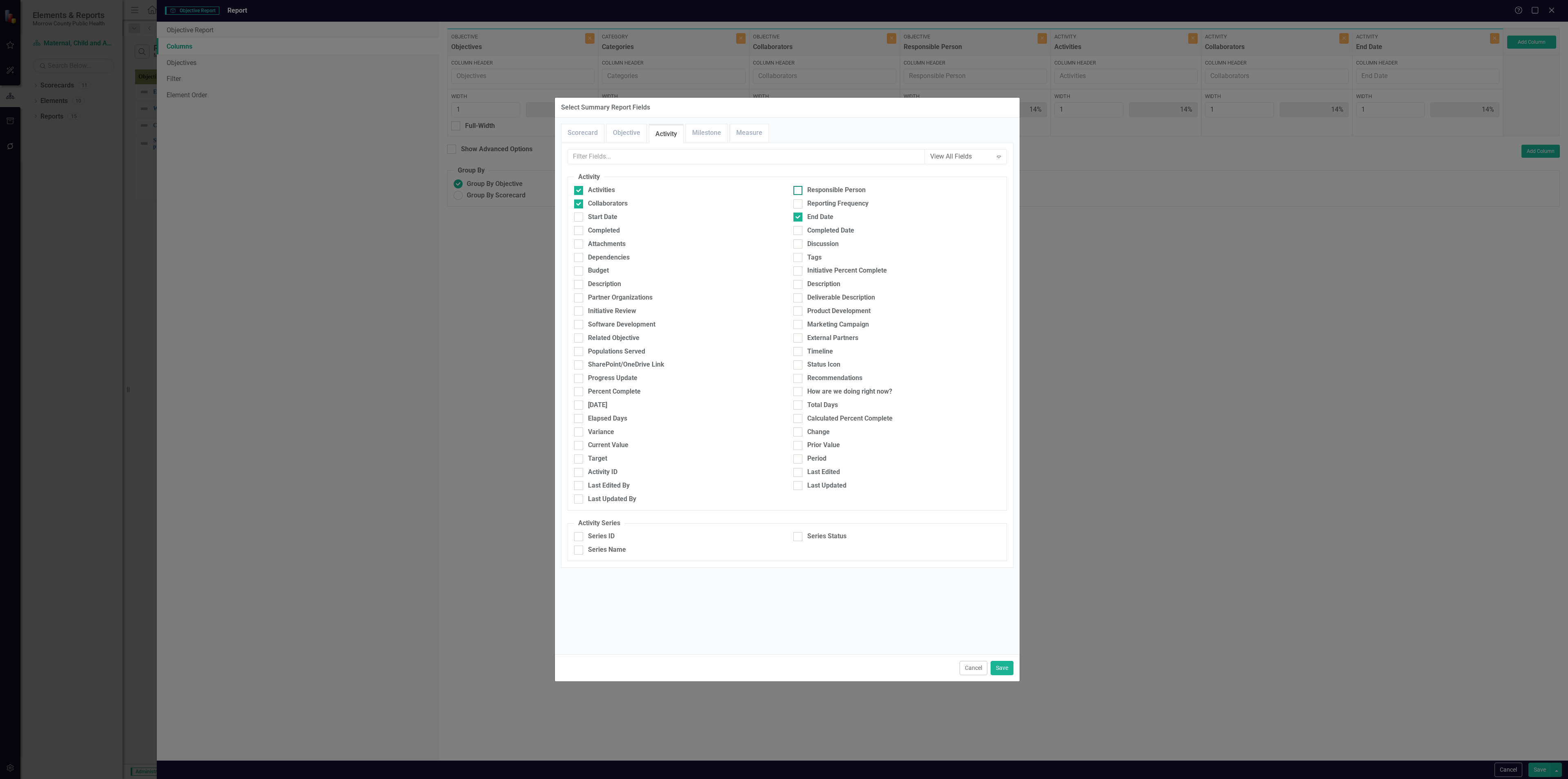
click at [653, 192] on div at bounding box center [797, 190] width 9 height 9
click at [653, 191] on input "Responsible Person" at bounding box center [796, 188] width 5 height 5
checkbox input "true"
click at [653, 281] on button "Save" at bounding box center [1002, 668] width 23 height 14
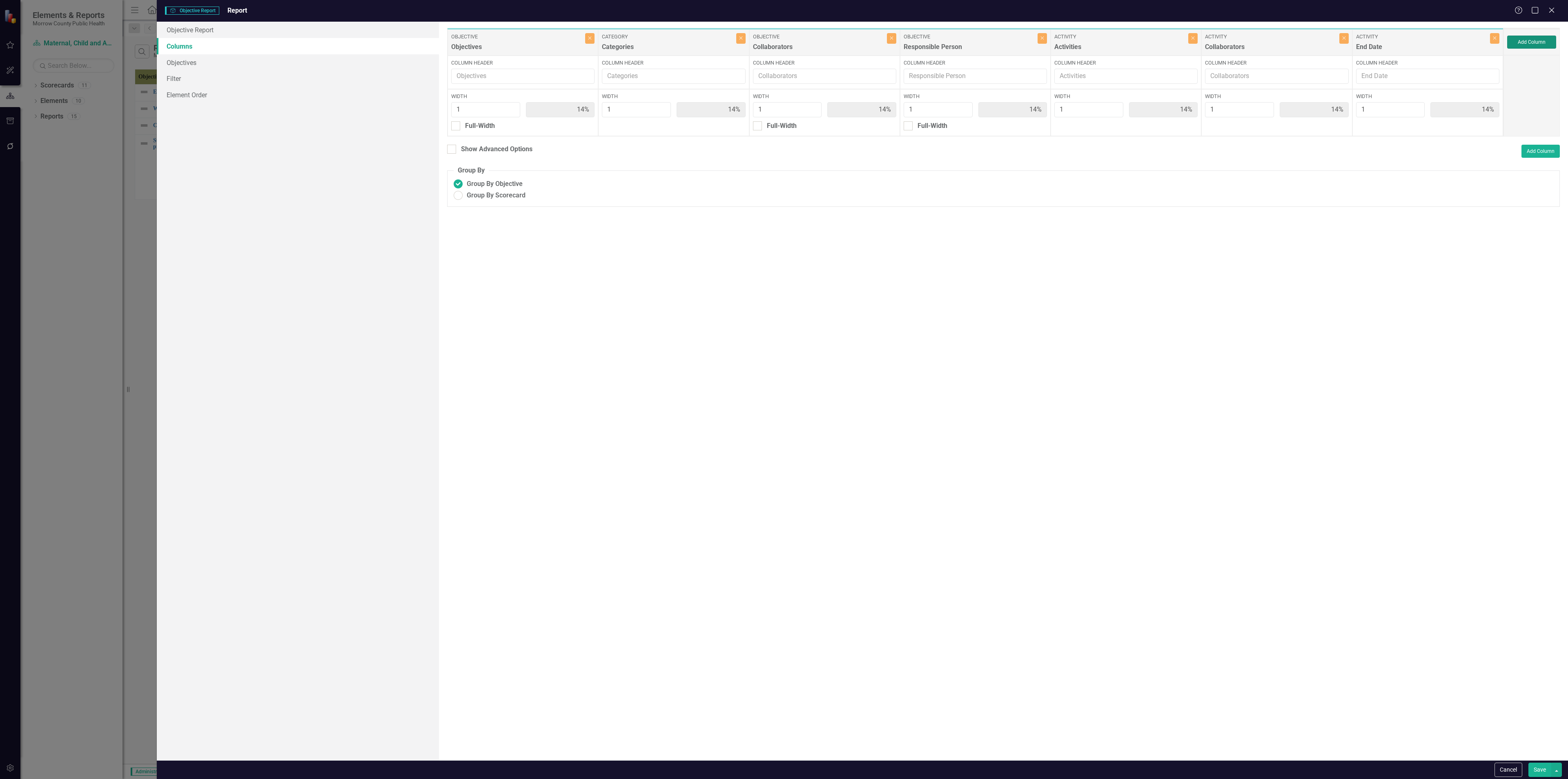
type input "13%"
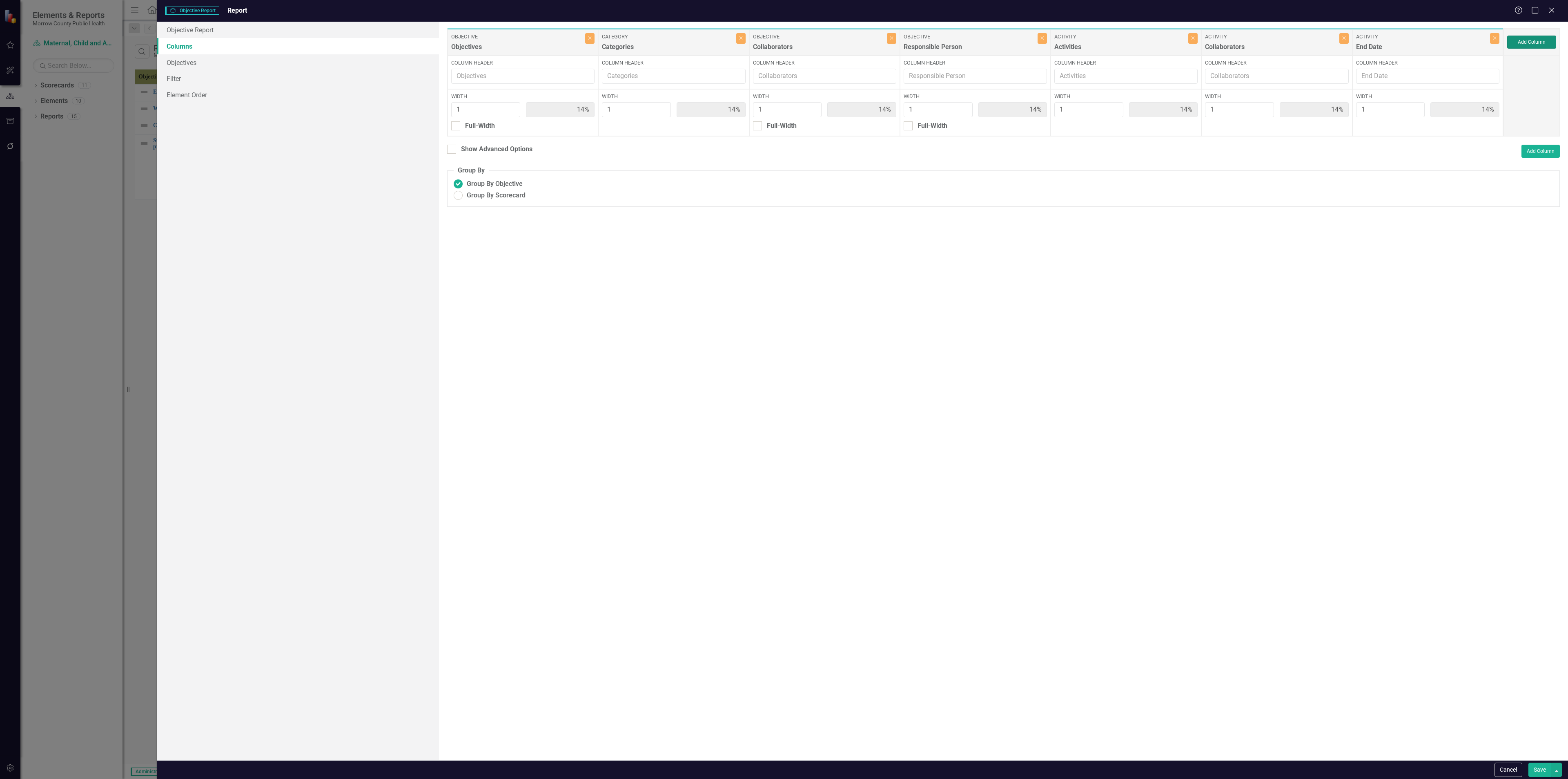
type input "13%"
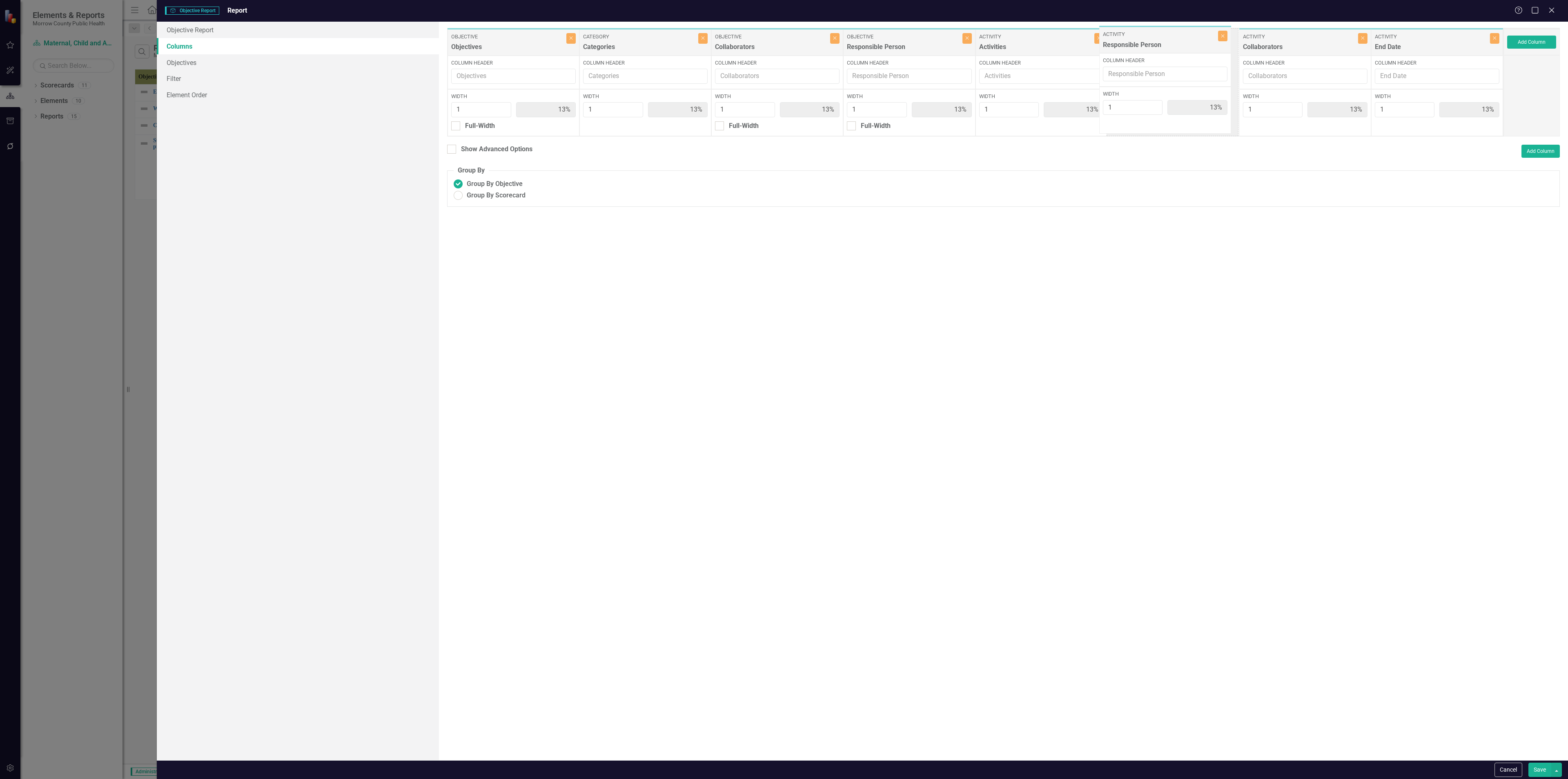
drag, startPoint x: 1430, startPoint y: 43, endPoint x: 1158, endPoint y: 40, distance: 272.0
click at [653, 40] on div "Objective Objectives Close Column Header Width 1 13% Full-Width Category Catego…" at bounding box center [975, 82] width 1056 height 108
click at [653, 46] on div "Objective Objectives Close Column Header Width 1 13% Full-Width Category Catego…" at bounding box center [975, 82] width 1056 height 108
click at [653, 281] on button "Save" at bounding box center [1540, 769] width 23 height 14
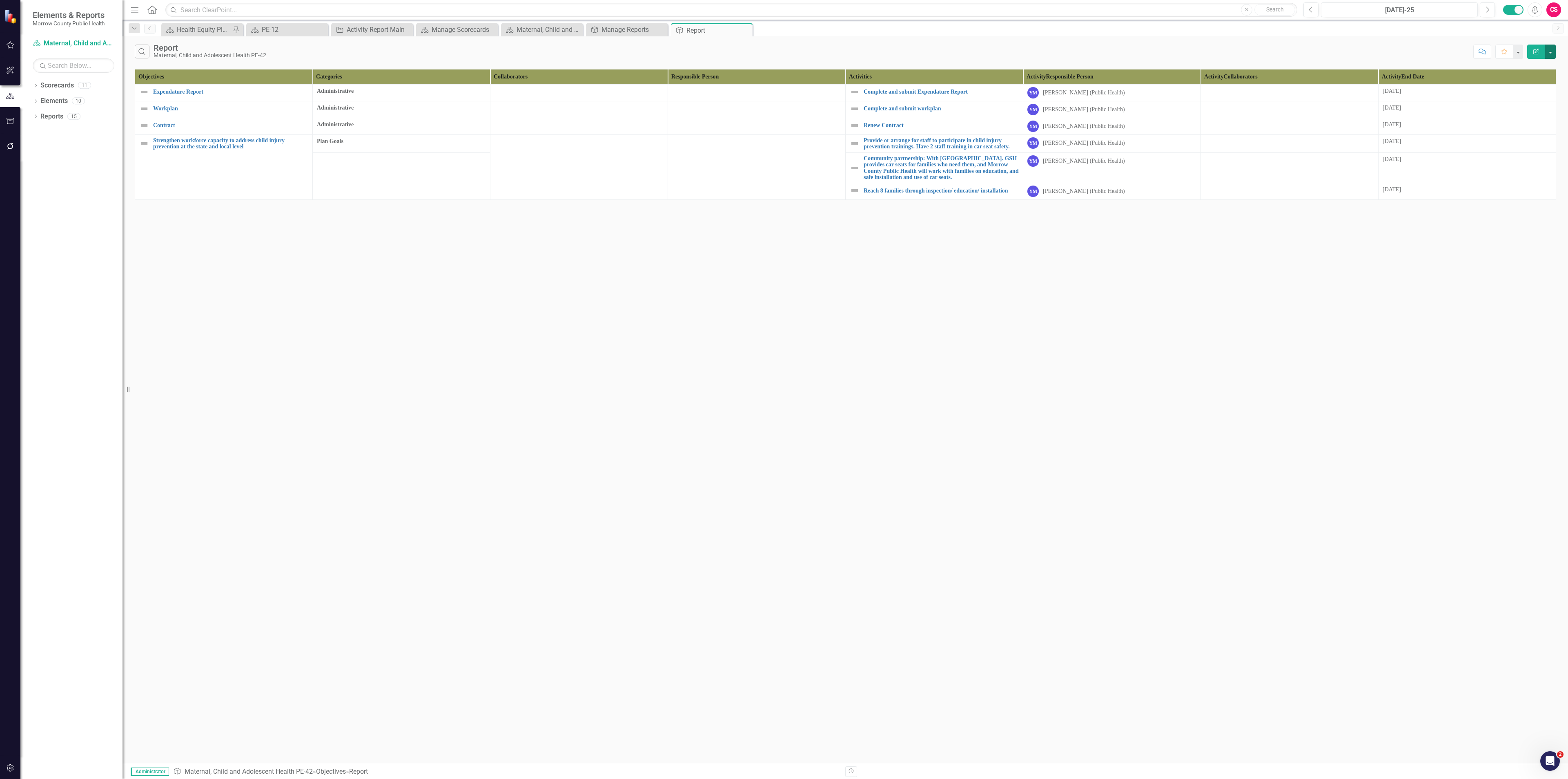
click at [653, 52] on button "button" at bounding box center [1550, 51] width 10 height 14
click at [653, 66] on link "Edit Report Edit Report" at bounding box center [1523, 68] width 65 height 15
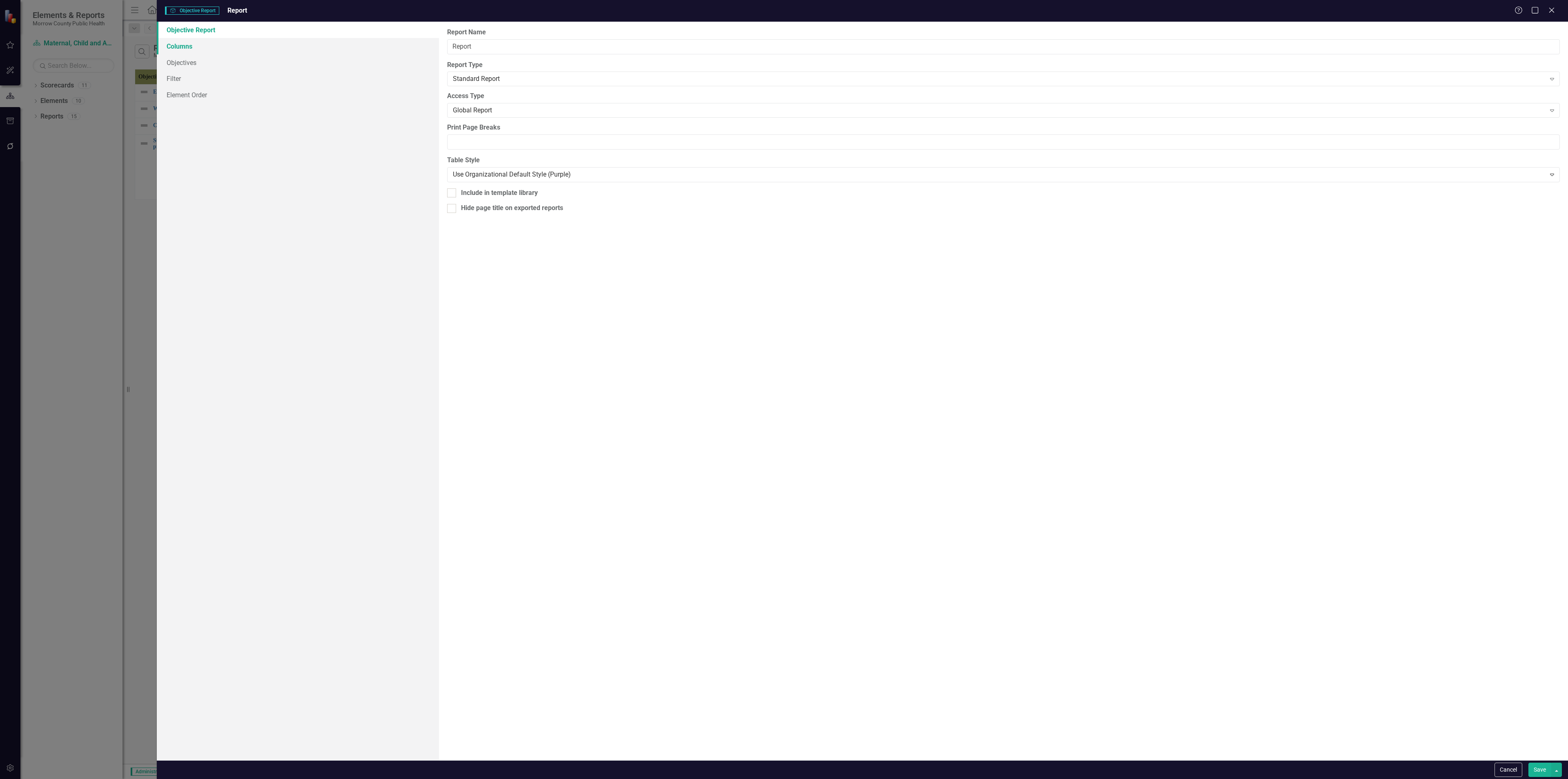
click at [186, 46] on link "Columns" at bounding box center [298, 46] width 282 height 16
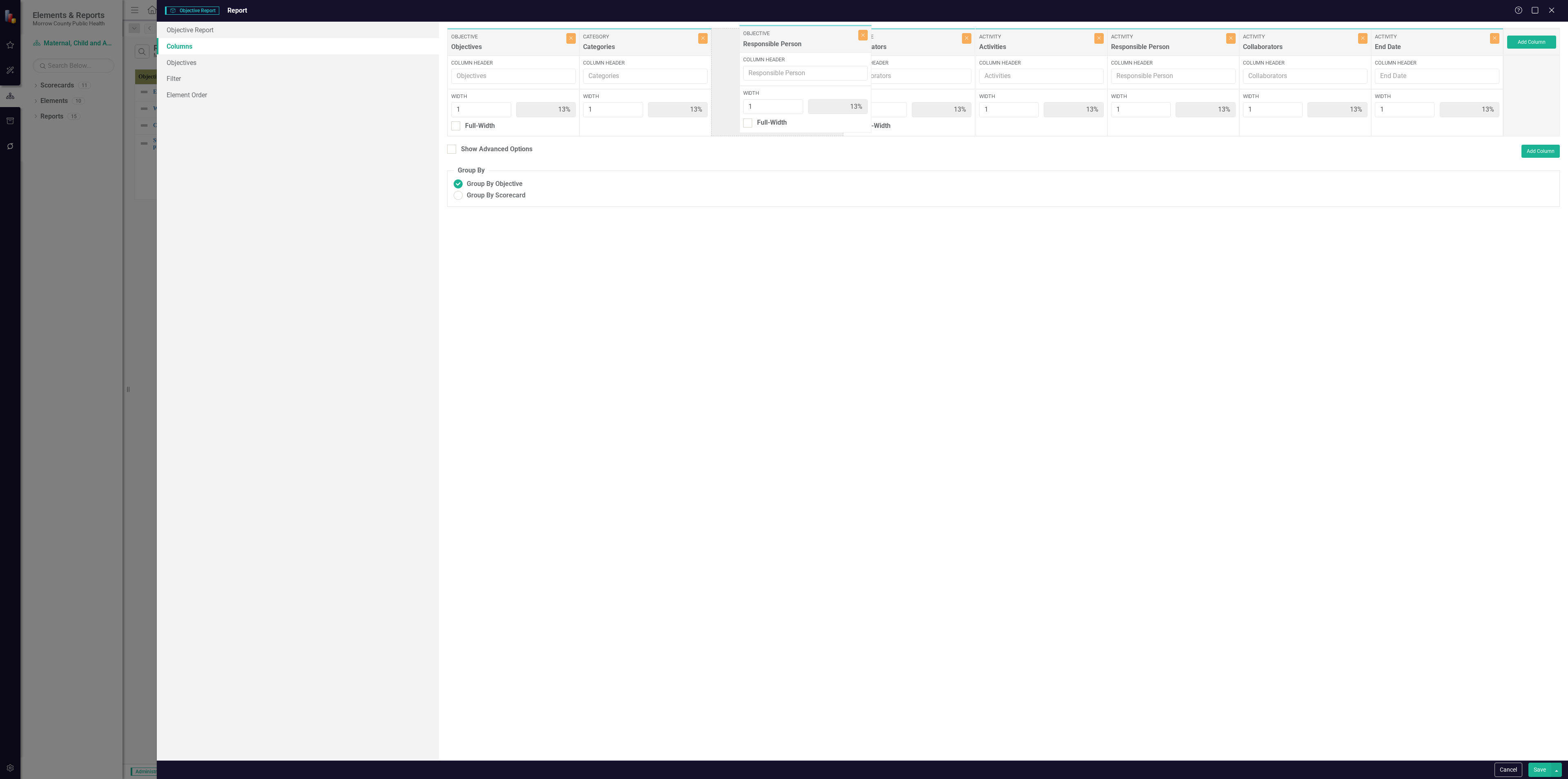
drag, startPoint x: 906, startPoint y: 44, endPoint x: 800, endPoint y: 41, distance: 106.0
click at [653, 41] on div "Objective Objectives Close Column Header Width 1 13% Full-Width Category Catego…" at bounding box center [975, 82] width 1056 height 108
click at [653, 281] on button "Save" at bounding box center [1540, 769] width 23 height 14
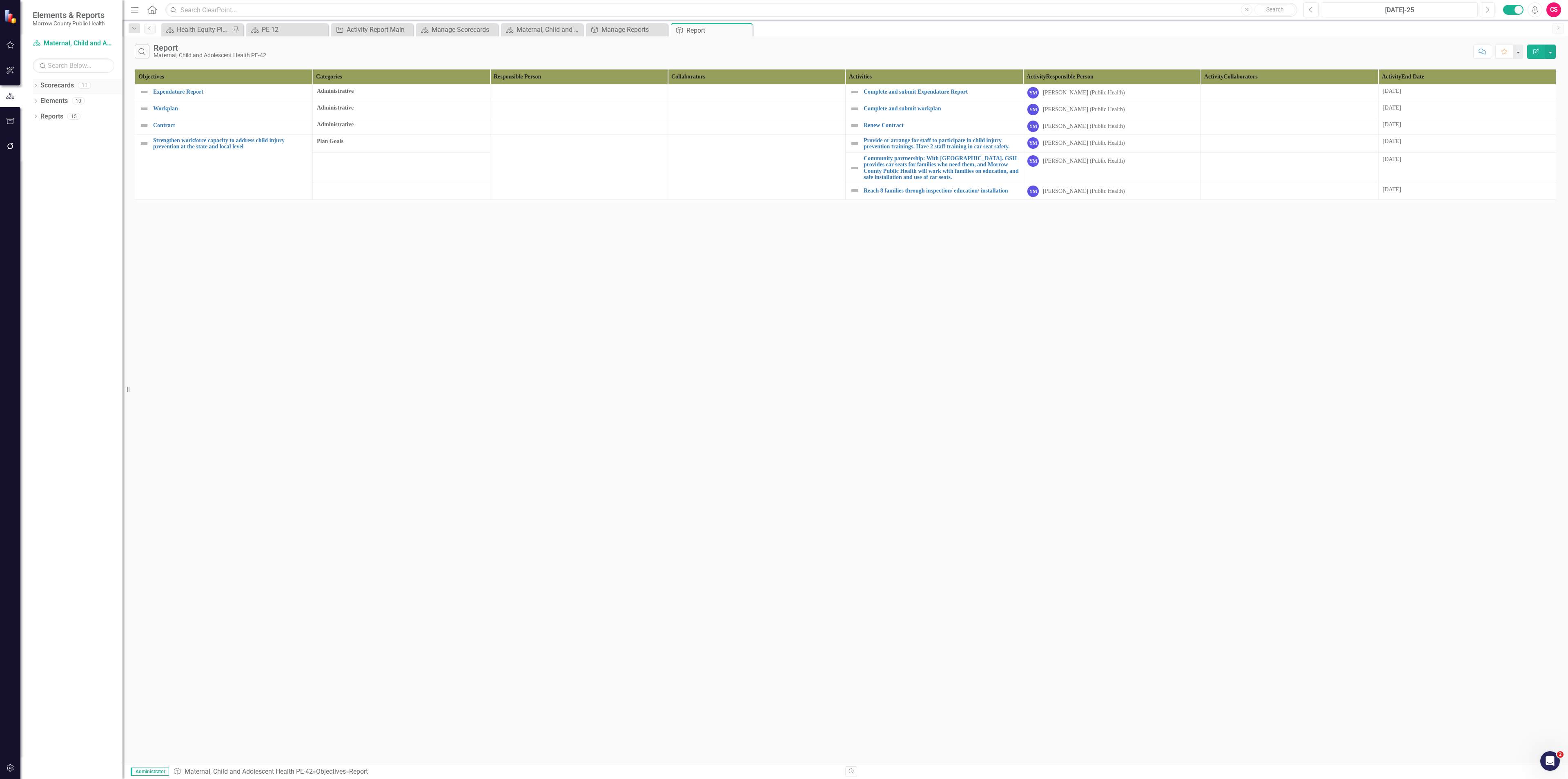
click at [65, 86] on link "Scorecards" at bounding box center [57, 85] width 33 height 9
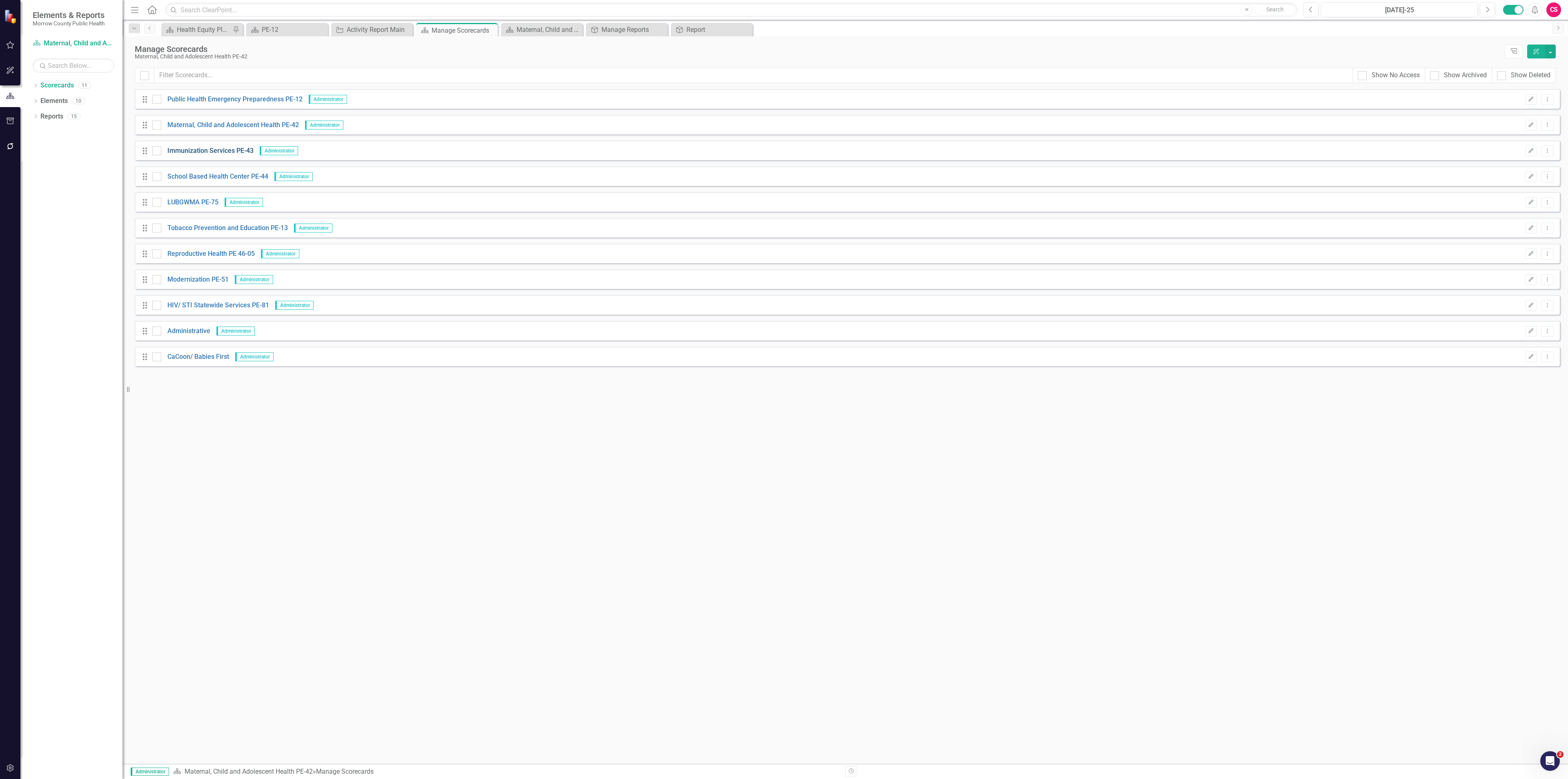
click at [194, 149] on link "Immunization Services PE-43" at bounding box center [208, 150] width 93 height 9
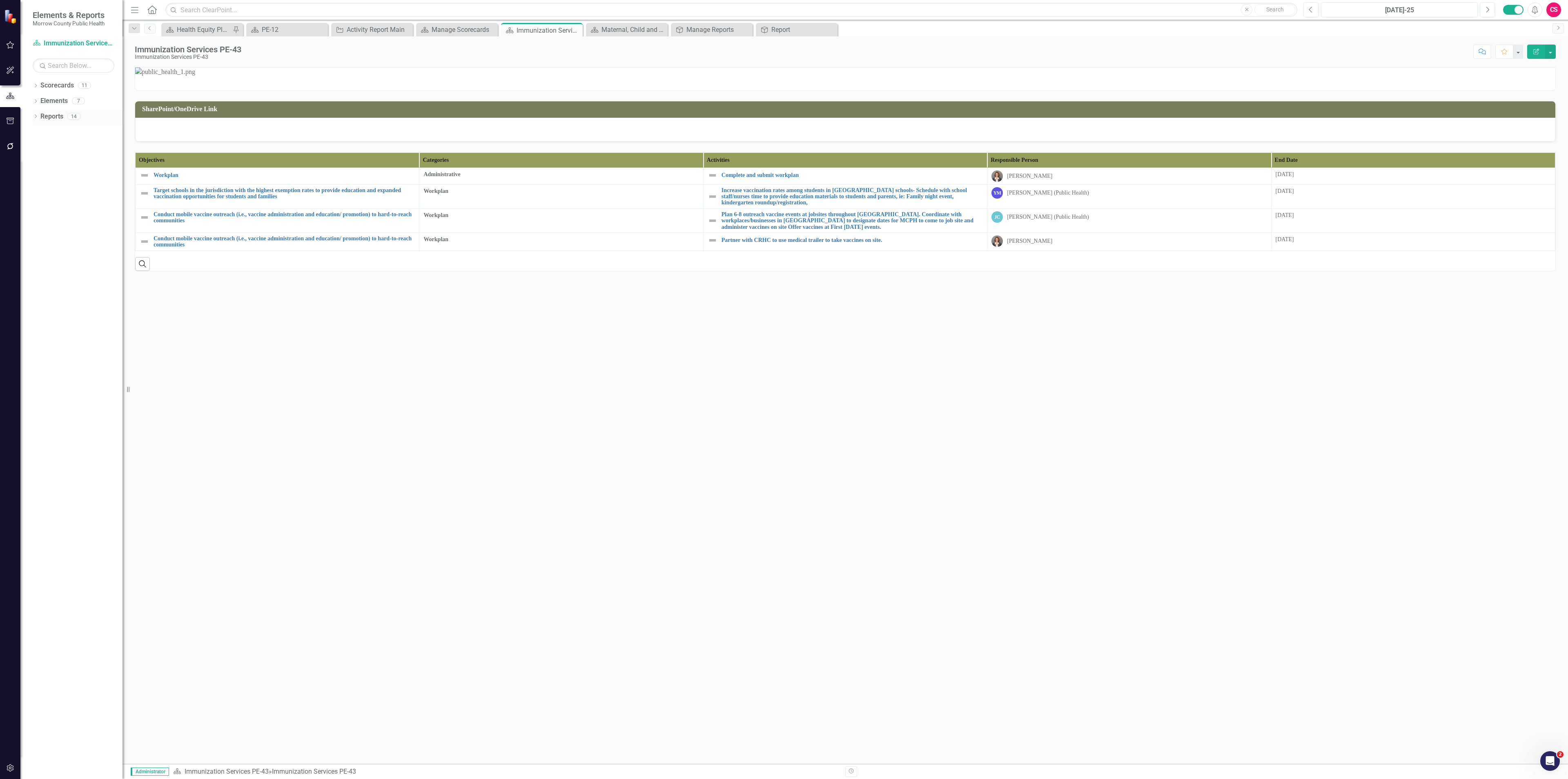
click at [58, 118] on link "Reports" at bounding box center [52, 116] width 23 height 9
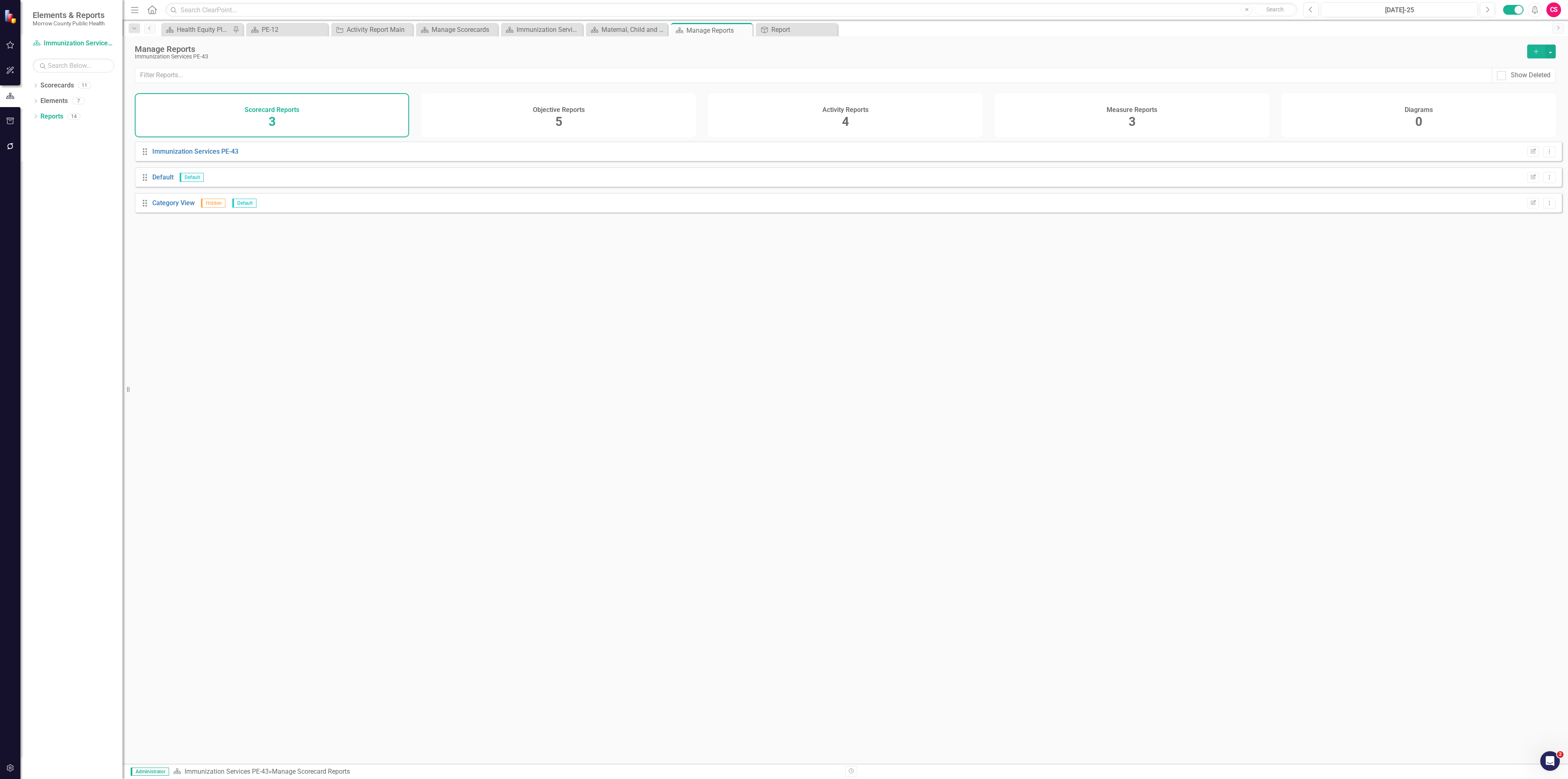
click at [502, 119] on div "Objective Reports 5" at bounding box center [558, 115] width 275 height 44
click at [168, 155] on link "Report" at bounding box center [162, 151] width 19 height 8
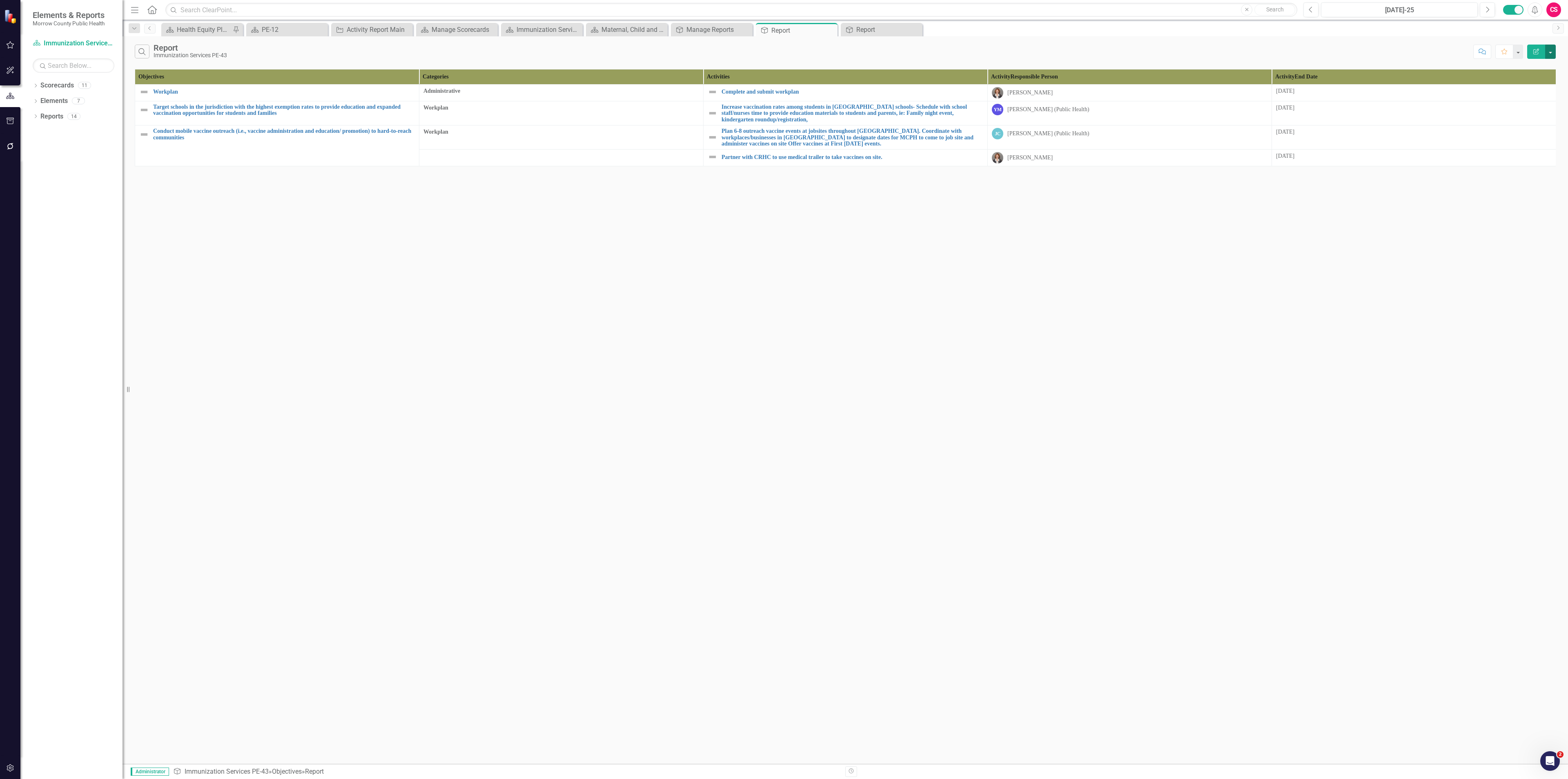
click at [653, 51] on button "button" at bounding box center [1550, 51] width 10 height 14
click at [653, 66] on link "Edit Report Edit Report" at bounding box center [1523, 68] width 65 height 15
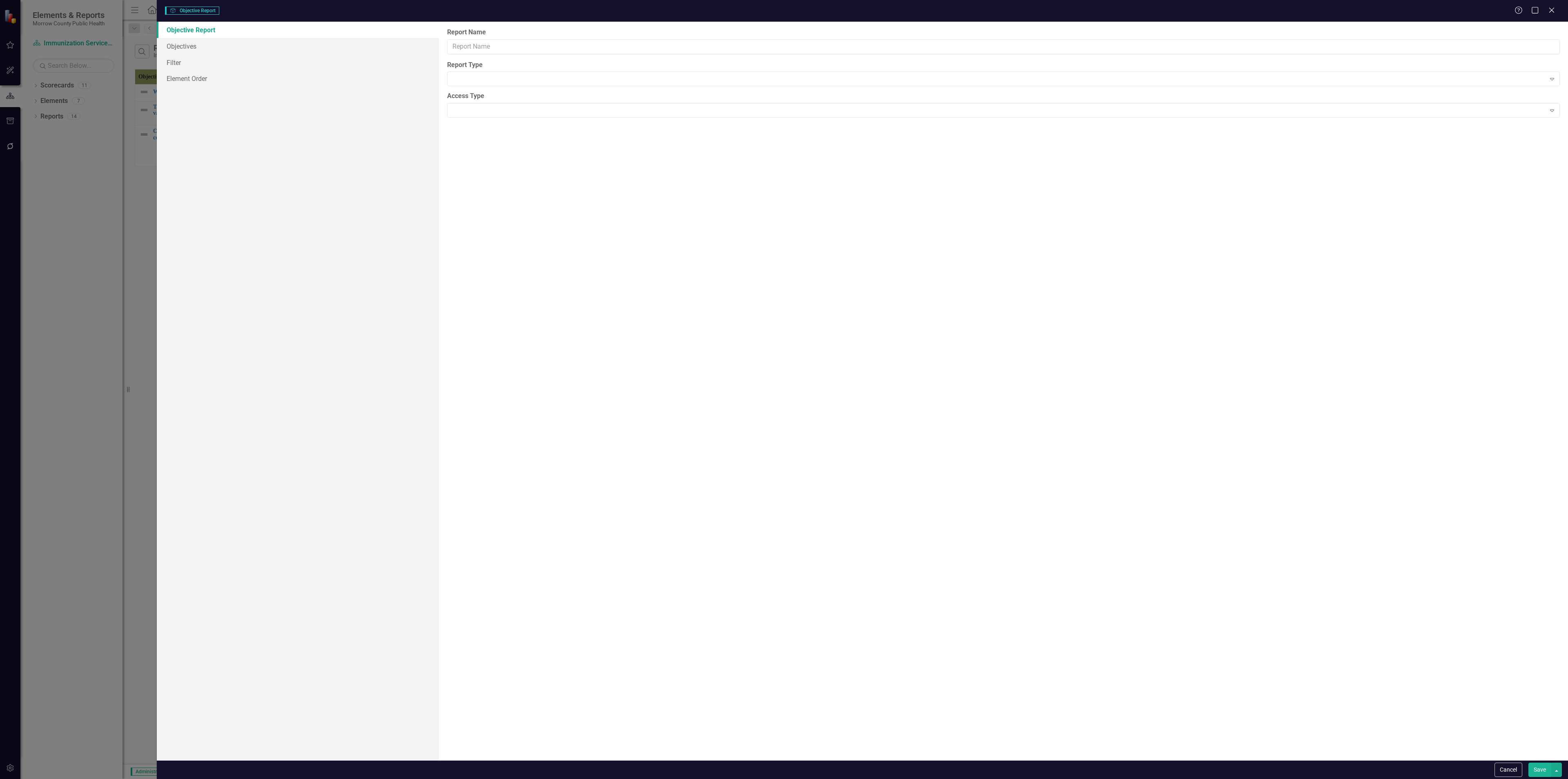
type input "Report"
click at [198, 48] on link "Columns" at bounding box center [298, 46] width 282 height 16
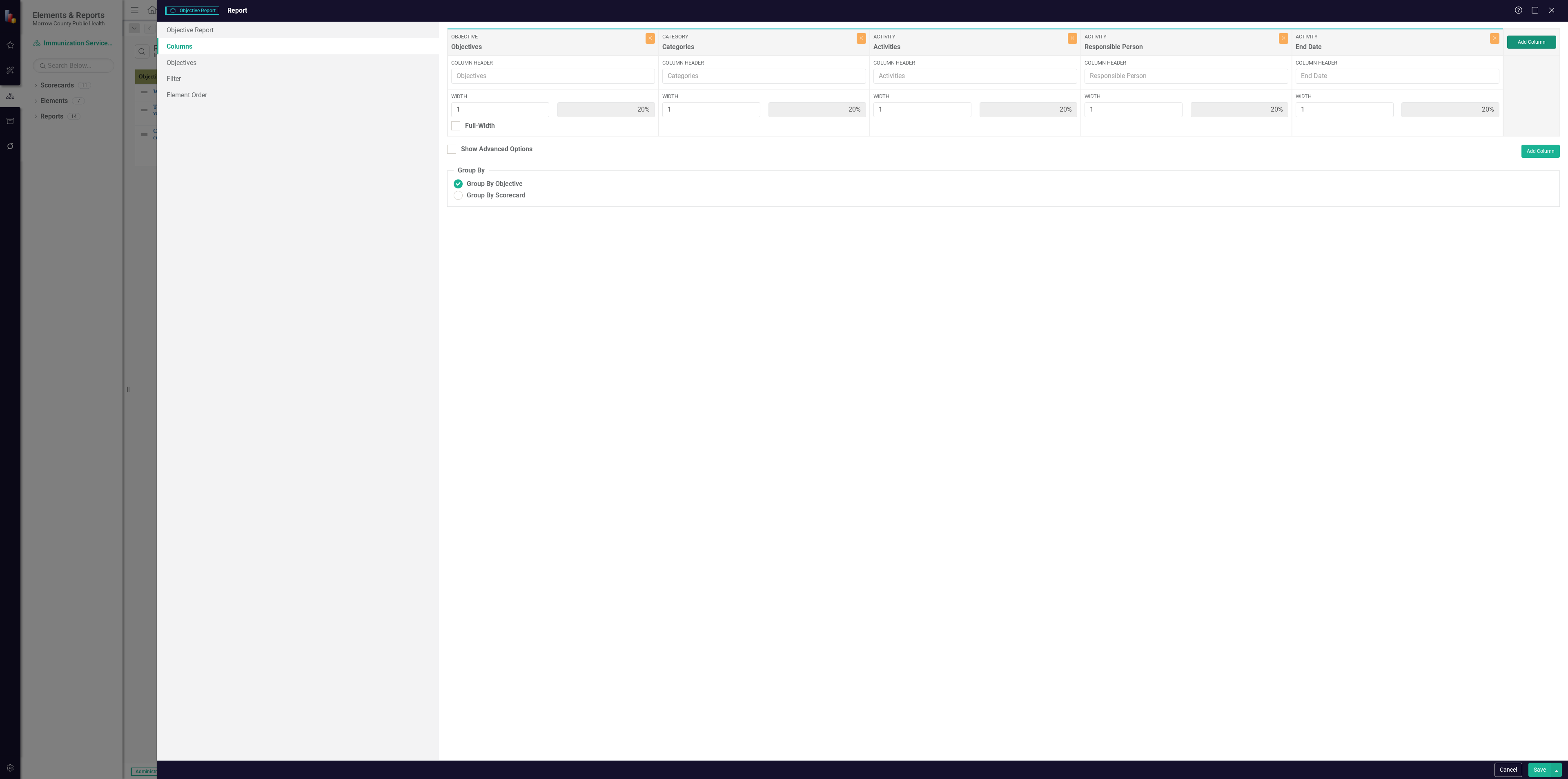
click at [653, 44] on button "Add Column" at bounding box center [1531, 41] width 49 height 13
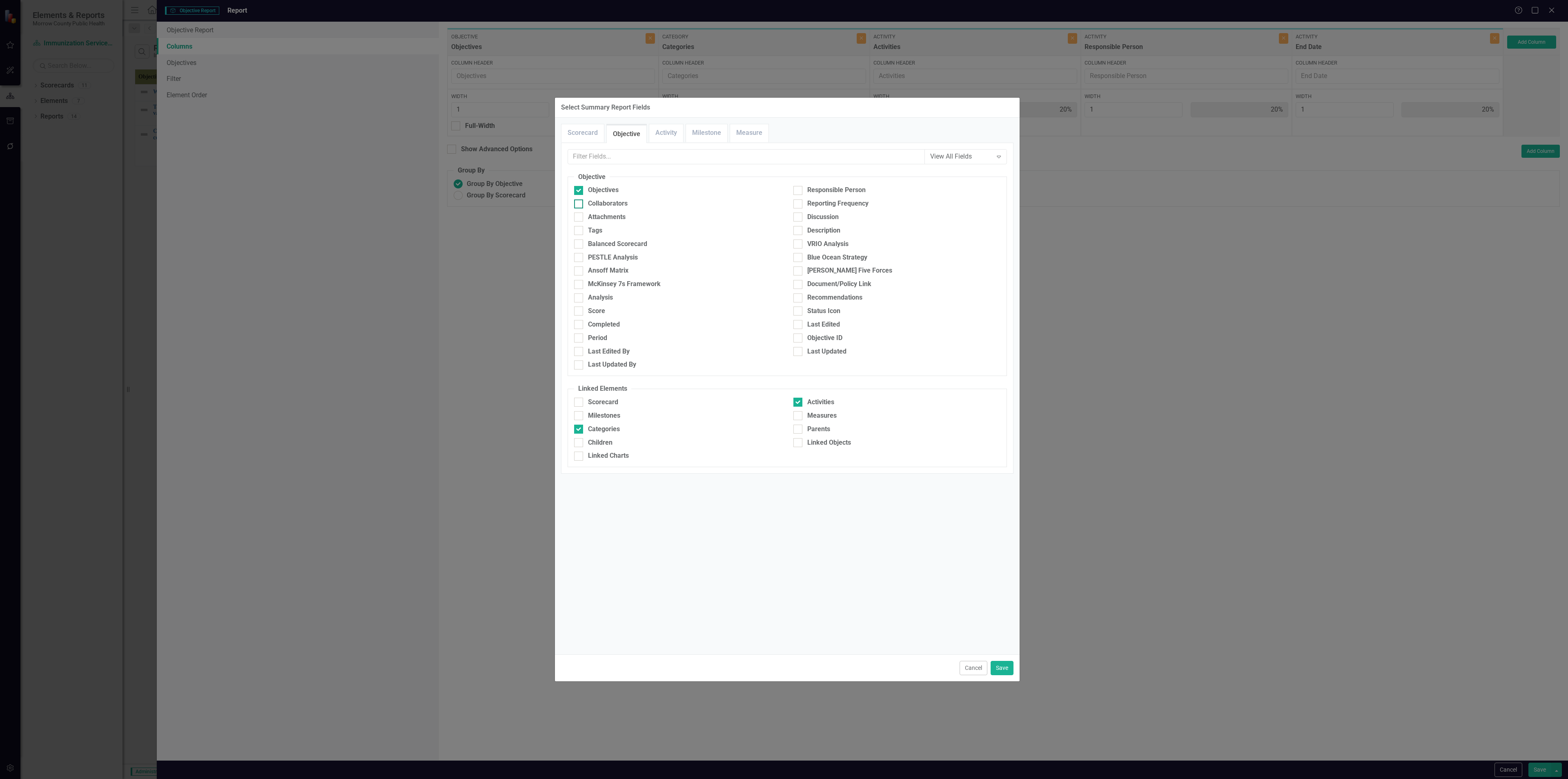
click at [620, 203] on div "Collaborators" at bounding box center [607, 203] width 40 height 9
click at [579, 203] on input "Collaborators" at bounding box center [576, 202] width 5 height 5
checkbox input "true"
click at [653, 191] on div "Responsible Person" at bounding box center [836, 190] width 58 height 9
click at [653, 191] on input "Responsible Person" at bounding box center [796, 188] width 5 height 5
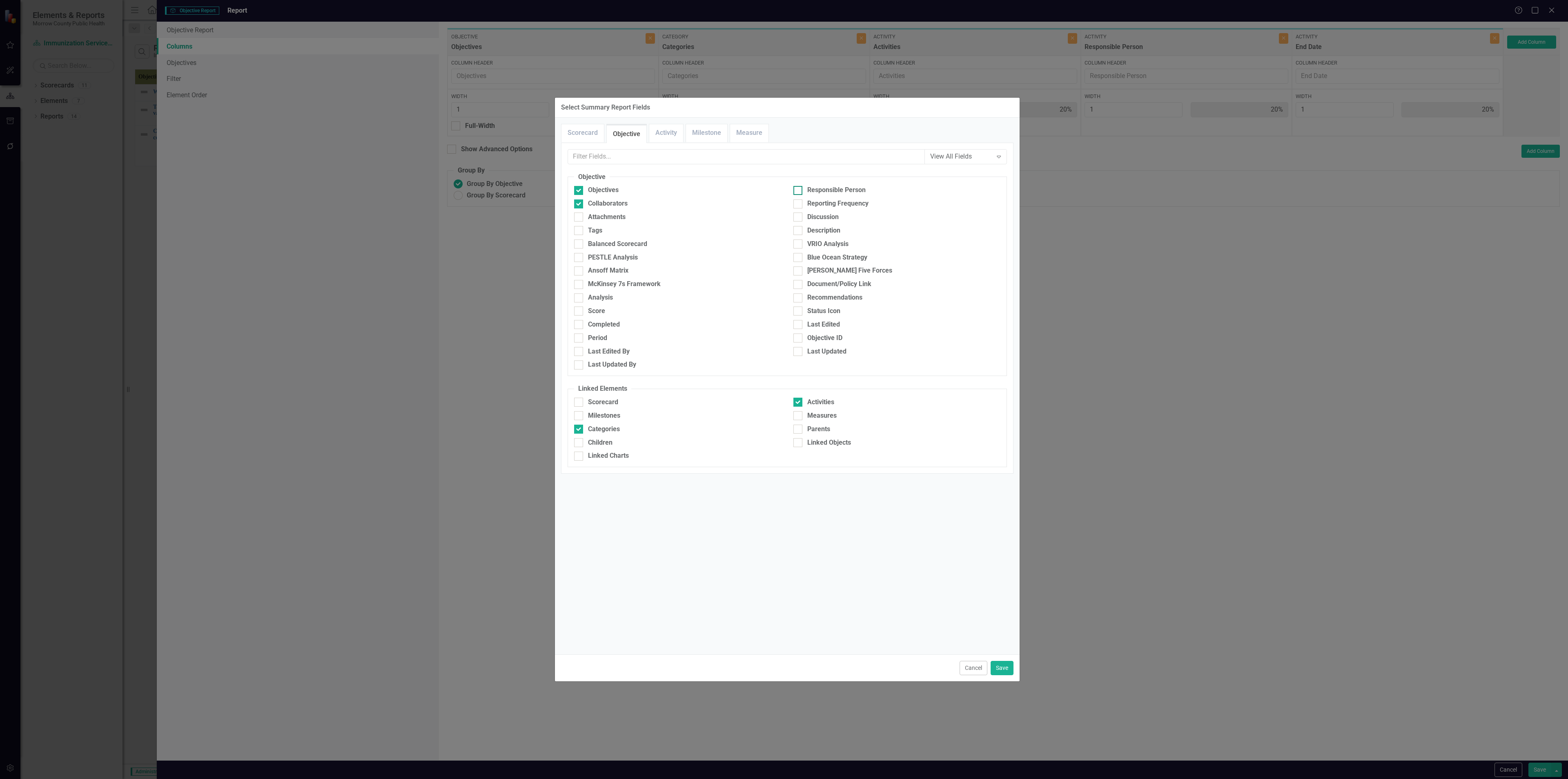
checkbox input "true"
click at [653, 134] on link "Activity" at bounding box center [667, 133] width 34 height 18
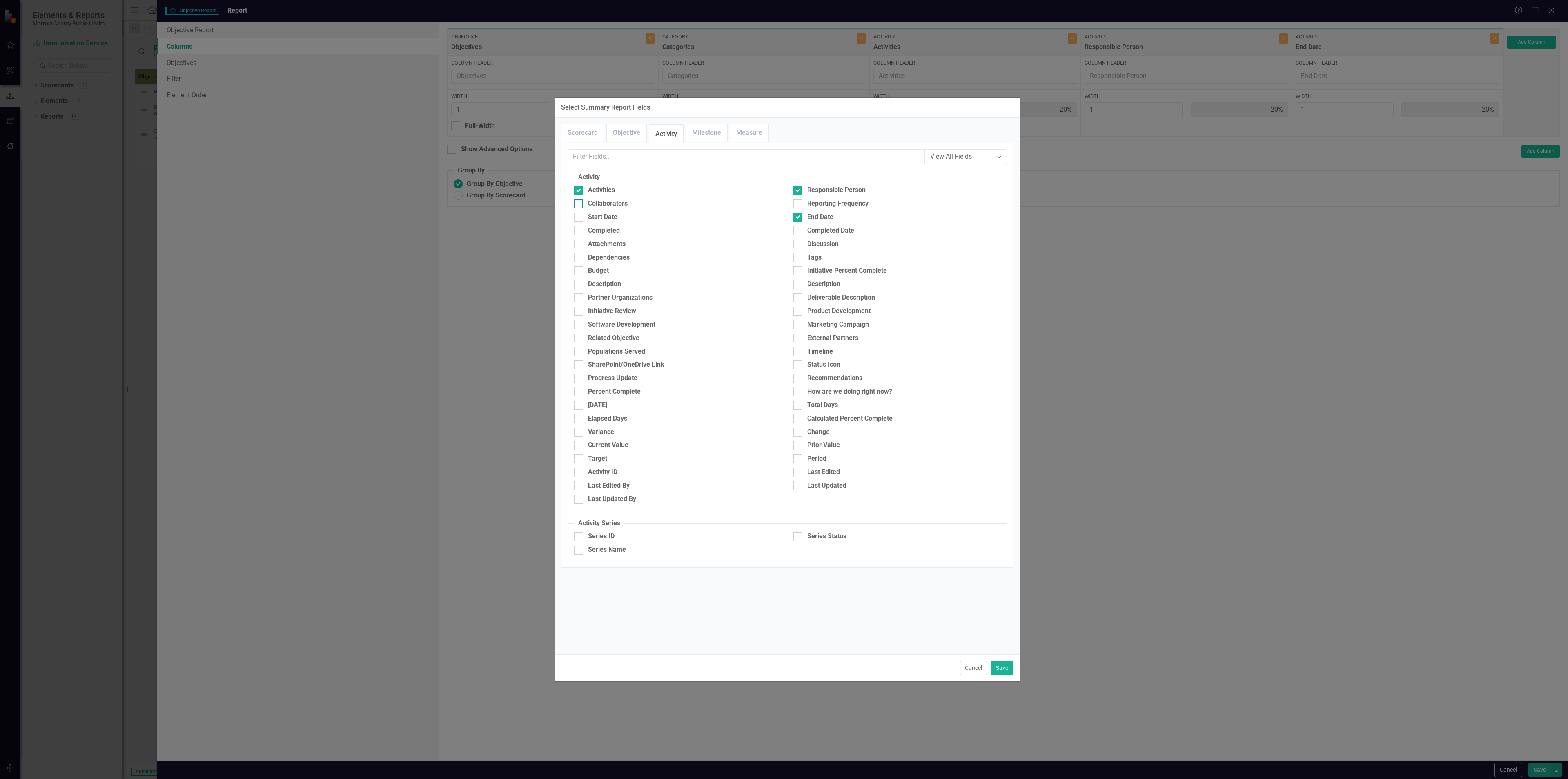
click at [628, 202] on div "Collaborators" at bounding box center [607, 203] width 40 height 9
click at [579, 202] on input "Collaborators" at bounding box center [576, 202] width 5 height 5
checkbox input "true"
click at [653, 281] on button "Save" at bounding box center [1002, 668] width 23 height 14
type input "13%"
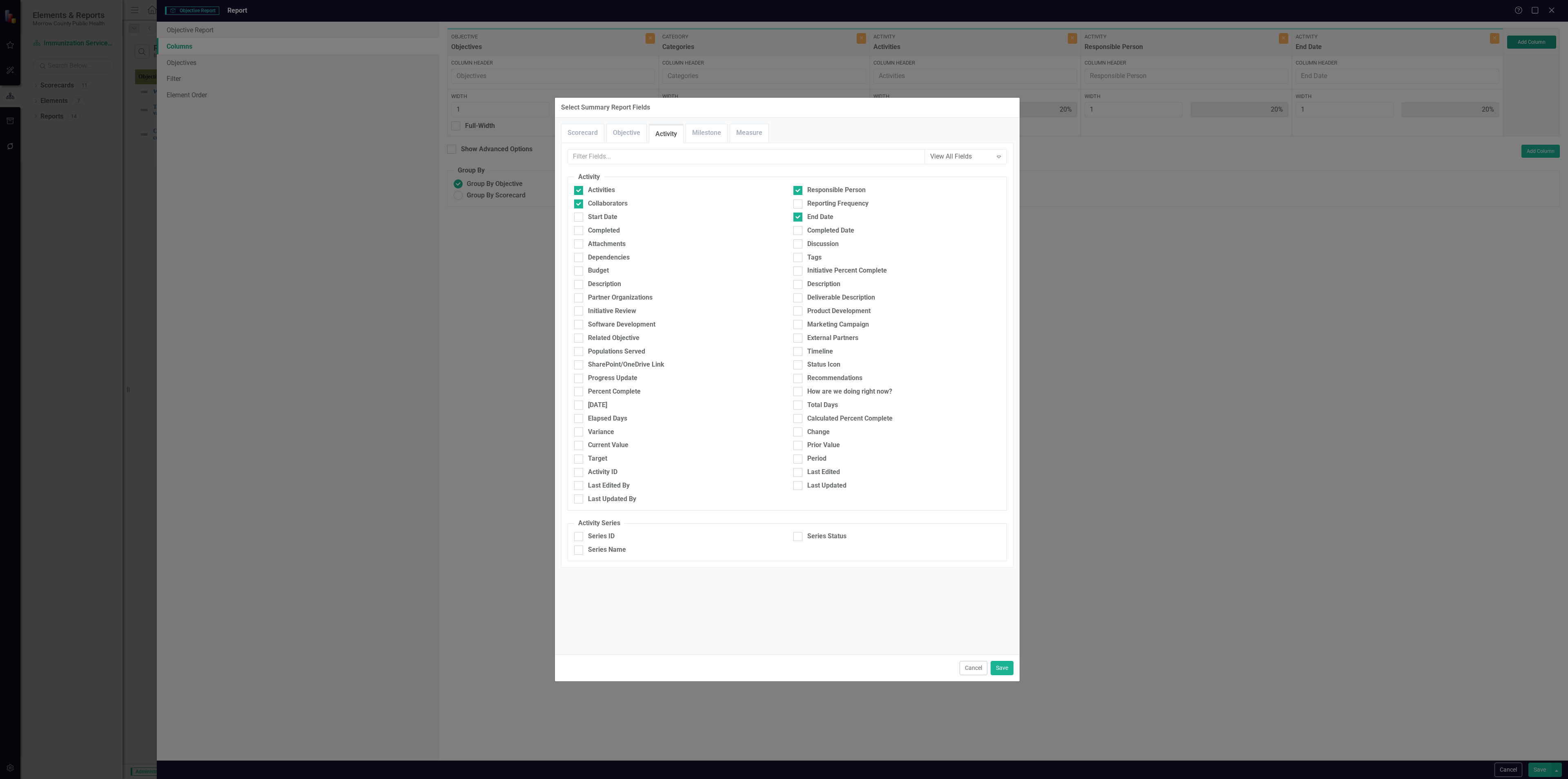
type input "13%"
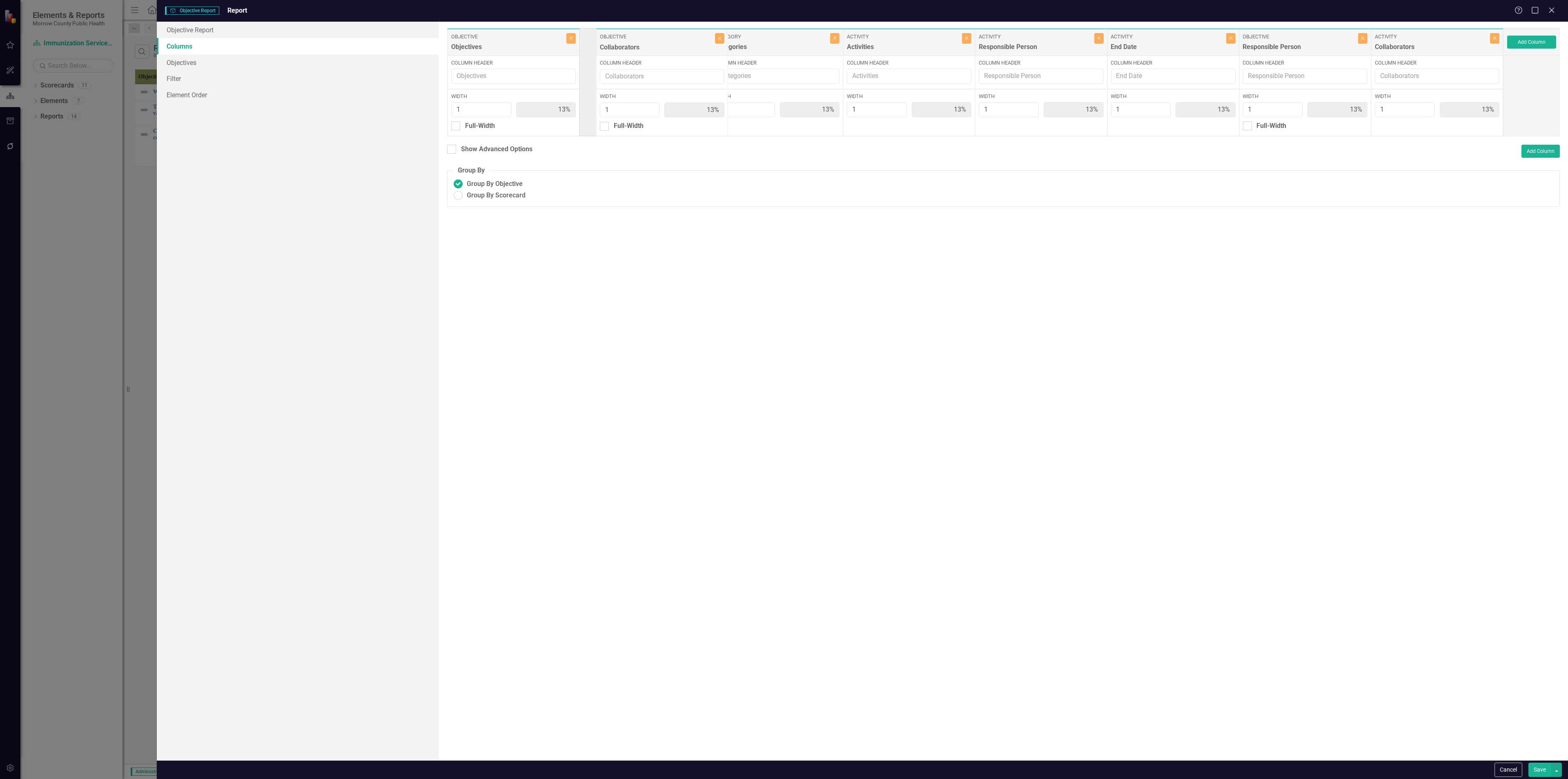
drag, startPoint x: 1297, startPoint y: 46, endPoint x: 654, endPoint y: 46, distance: 643.0
click at [653, 46] on div "Objective Objectives Close Column Header Width 1 13% Full-Width Category Catego…" at bounding box center [975, 82] width 1056 height 108
drag, startPoint x: 1307, startPoint y: 49, endPoint x: 776, endPoint y: 53, distance: 531.0
click at [653, 53] on div "Objective Objectives Close Column Header Width 1 13% Full-Width Objective Colla…" at bounding box center [975, 82] width 1056 height 108
drag, startPoint x: 910, startPoint y: 53, endPoint x: 656, endPoint y: 54, distance: 254.0
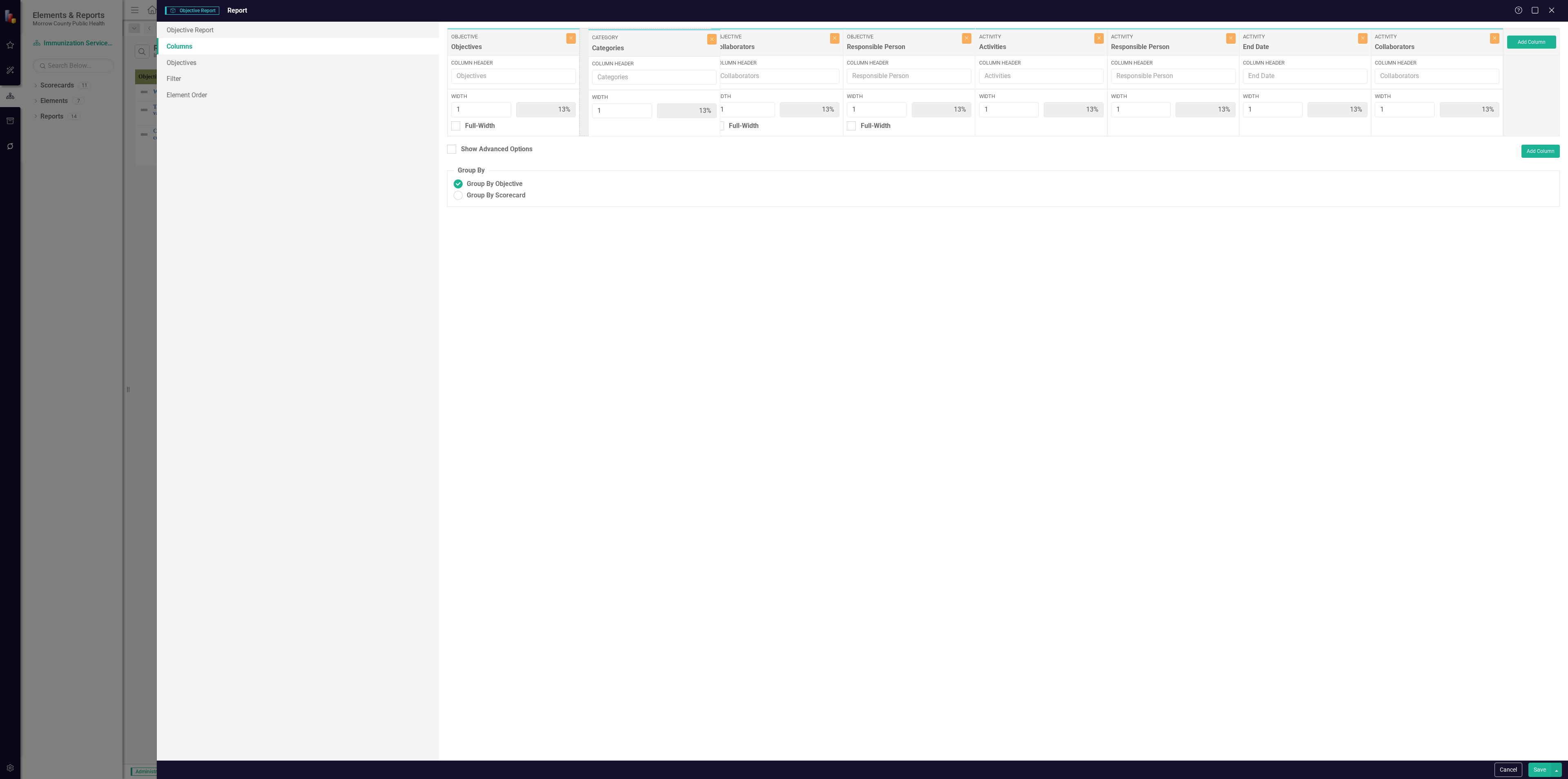
click at [653, 54] on div "Objective Objectives Close Column Header Width 1 13% Full-Width Objective Colla…" at bounding box center [975, 82] width 1056 height 108
drag, startPoint x: 1417, startPoint y: 43, endPoint x: 1176, endPoint y: 44, distance: 241.0
click at [653, 44] on div "Objective Objectives Close Column Header Width 1 13% Full-Width Category Catego…" at bounding box center [975, 82] width 1056 height 108
drag, startPoint x: 1242, startPoint y: 44, endPoint x: 1167, endPoint y: 46, distance: 75.0
click at [653, 46] on div "Objective Objectives Close Column Header Width 1 13% Full-Width Category Catego…" at bounding box center [975, 82] width 1056 height 108
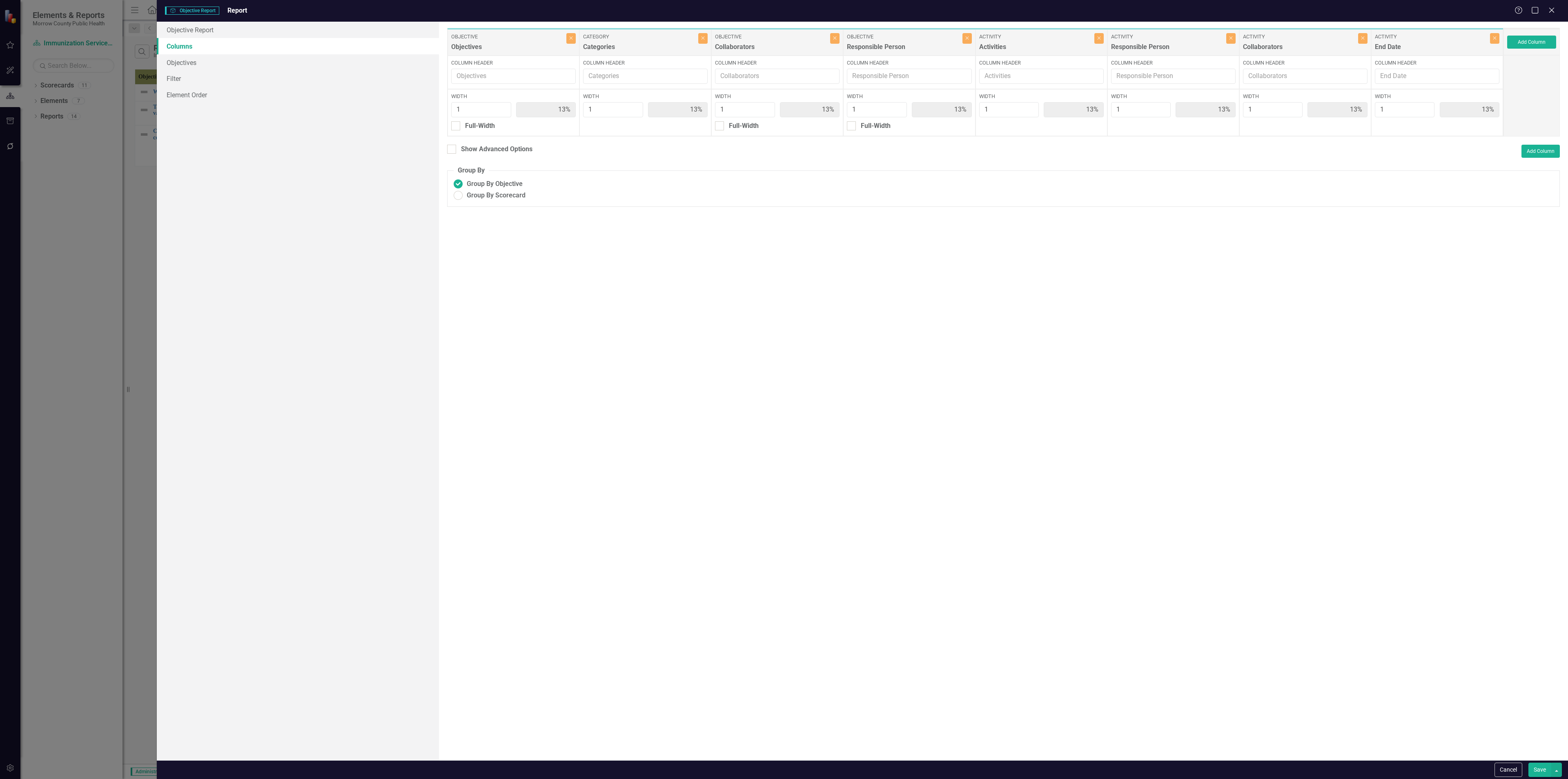
click at [653, 281] on button "Save" at bounding box center [1540, 769] width 23 height 14
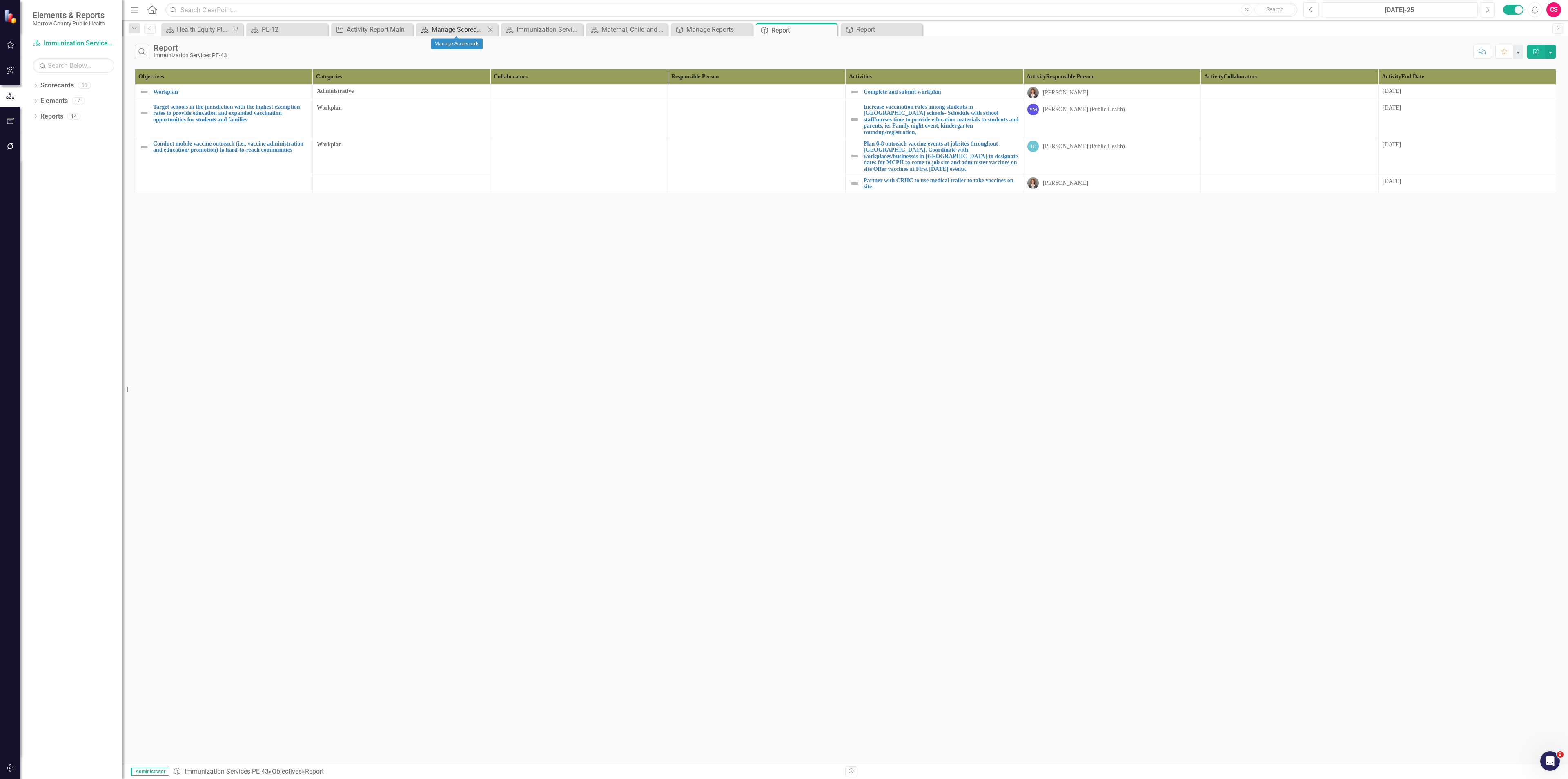
click at [443, 30] on div "Manage Scorecards" at bounding box center [458, 29] width 54 height 10
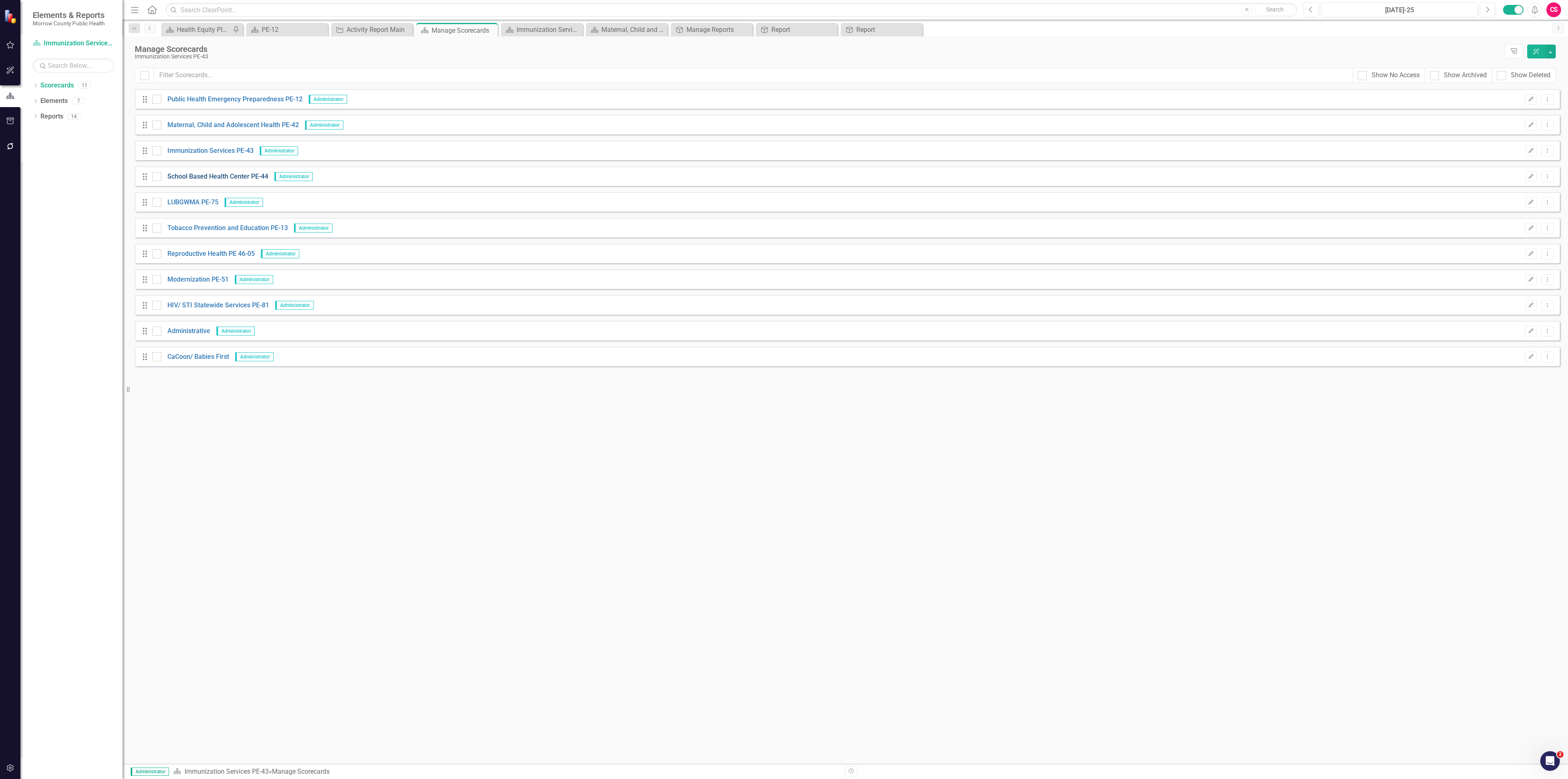
click at [223, 173] on link "School Based Health Center PE-44" at bounding box center [215, 176] width 107 height 9
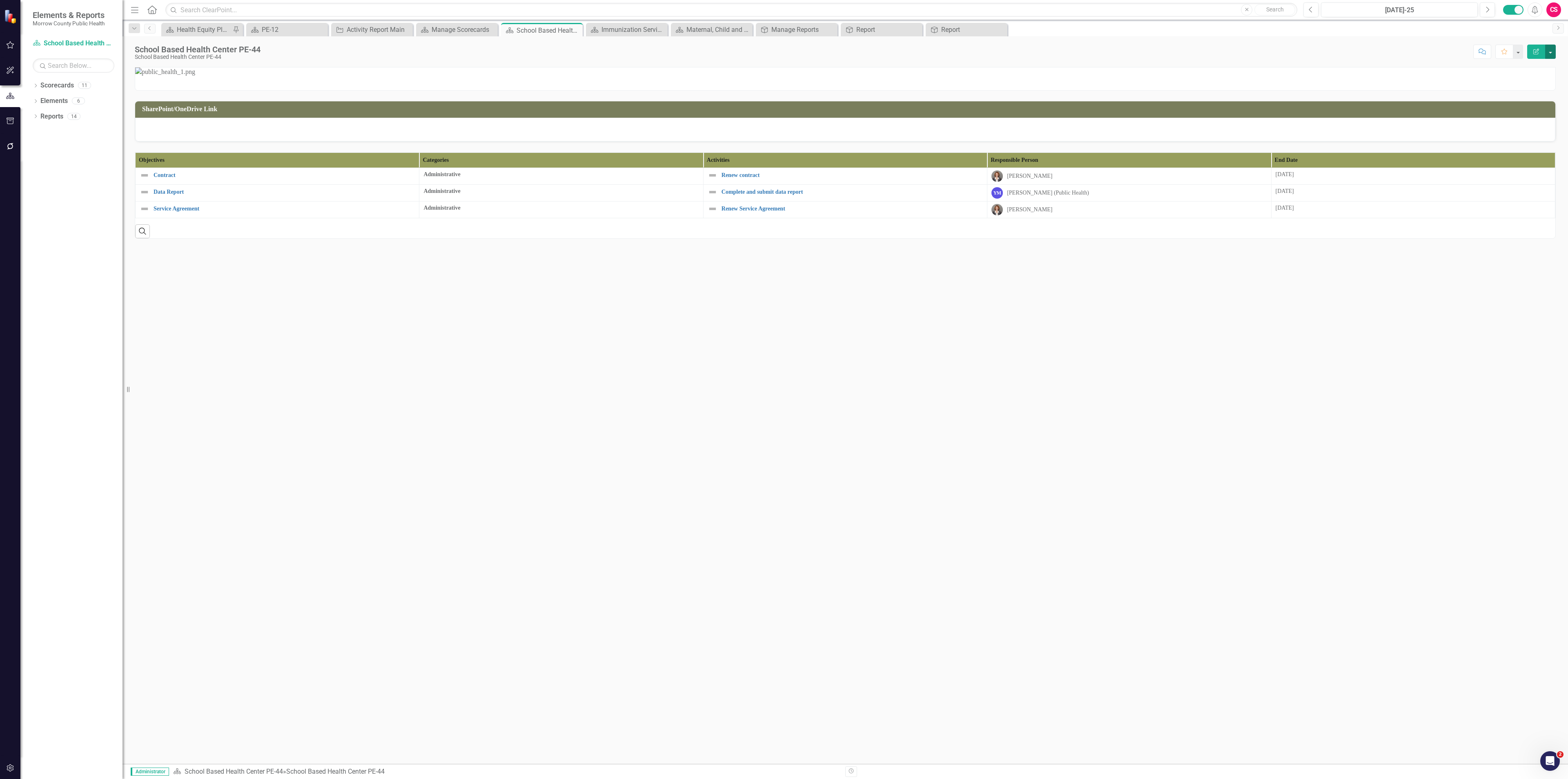
click at [653, 49] on button "button" at bounding box center [1550, 51] width 10 height 14
click at [653, 167] on th "End Date" at bounding box center [1413, 160] width 284 height 15
click at [653, 167] on th "End Date Sort Ascending" at bounding box center [1413, 160] width 284 height 15
click at [335, 167] on th "Objectives" at bounding box center [278, 160] width 284 height 15
click at [653, 167] on th "Activities" at bounding box center [845, 160] width 284 height 15
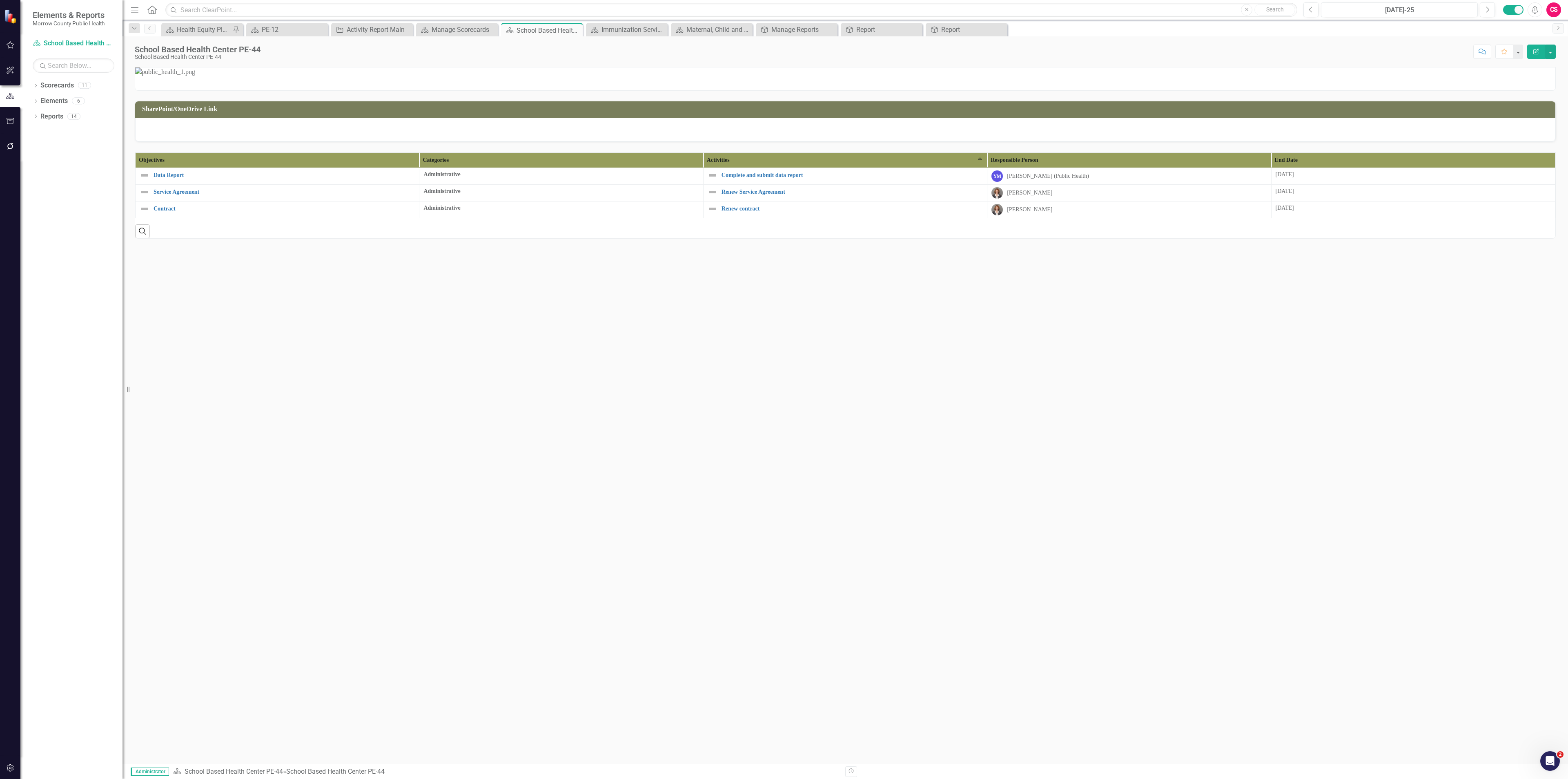
click at [653, 167] on th "Activities Sort Ascending" at bounding box center [845, 160] width 284 height 15
click at [653, 167] on th "Activities Sort Descending" at bounding box center [845, 160] width 284 height 15
click at [54, 124] on div "Reports 14" at bounding box center [81, 117] width 82 height 15
click at [54, 117] on link "Reports" at bounding box center [52, 116] width 23 height 9
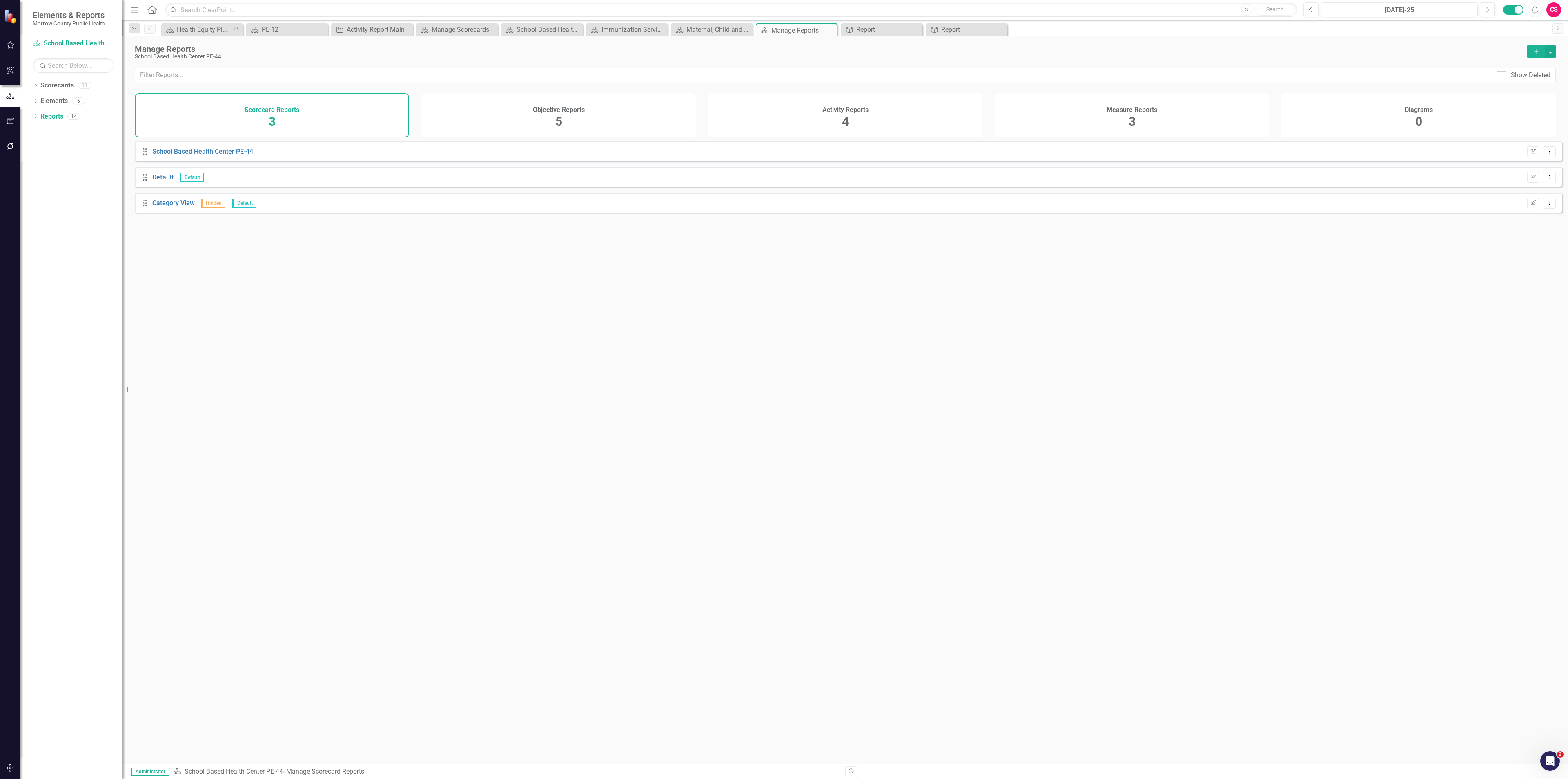
click at [583, 120] on div "Objective Reports 5" at bounding box center [558, 115] width 275 height 44
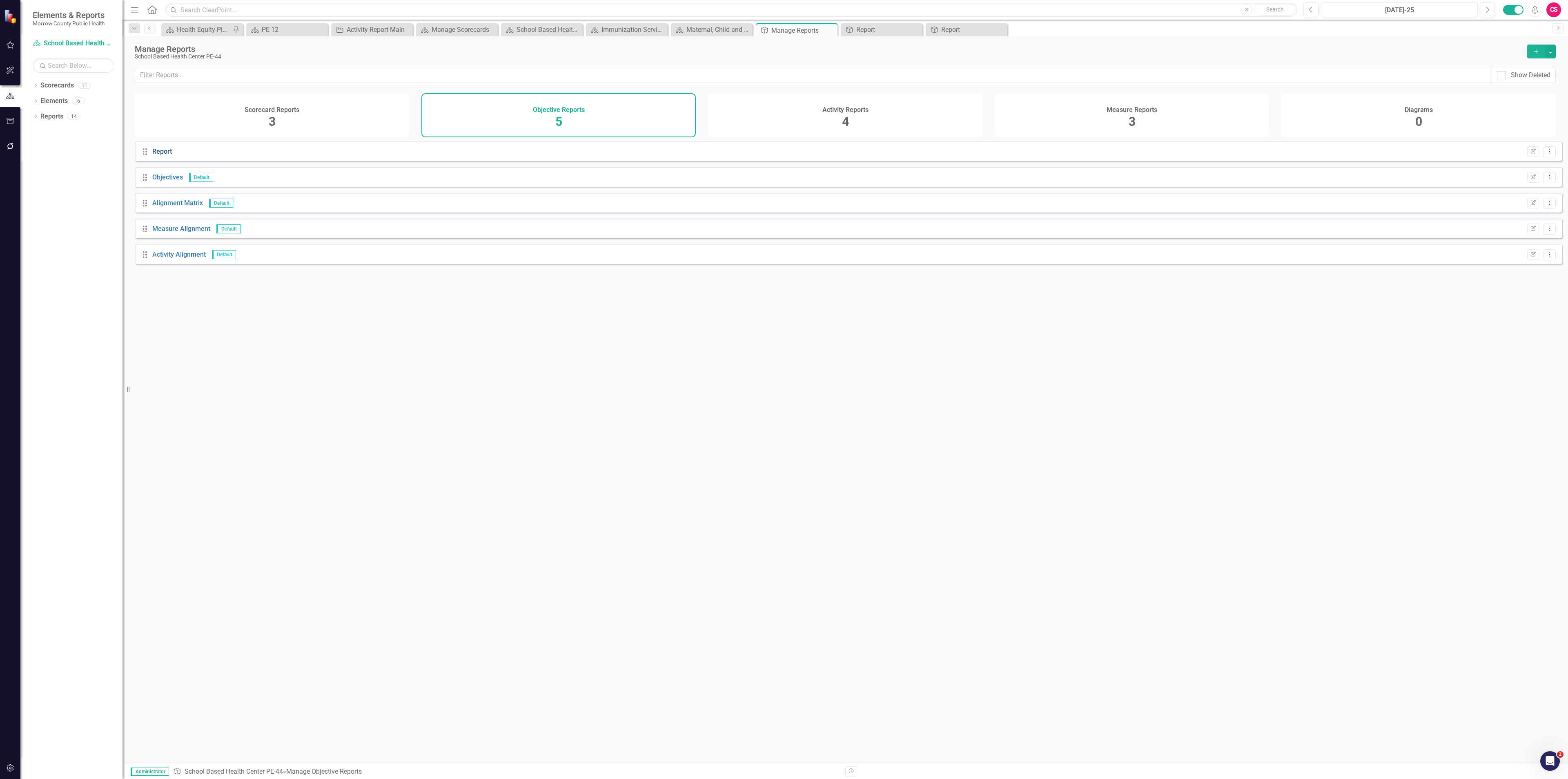
click at [163, 155] on link "Report" at bounding box center [162, 151] width 19 height 8
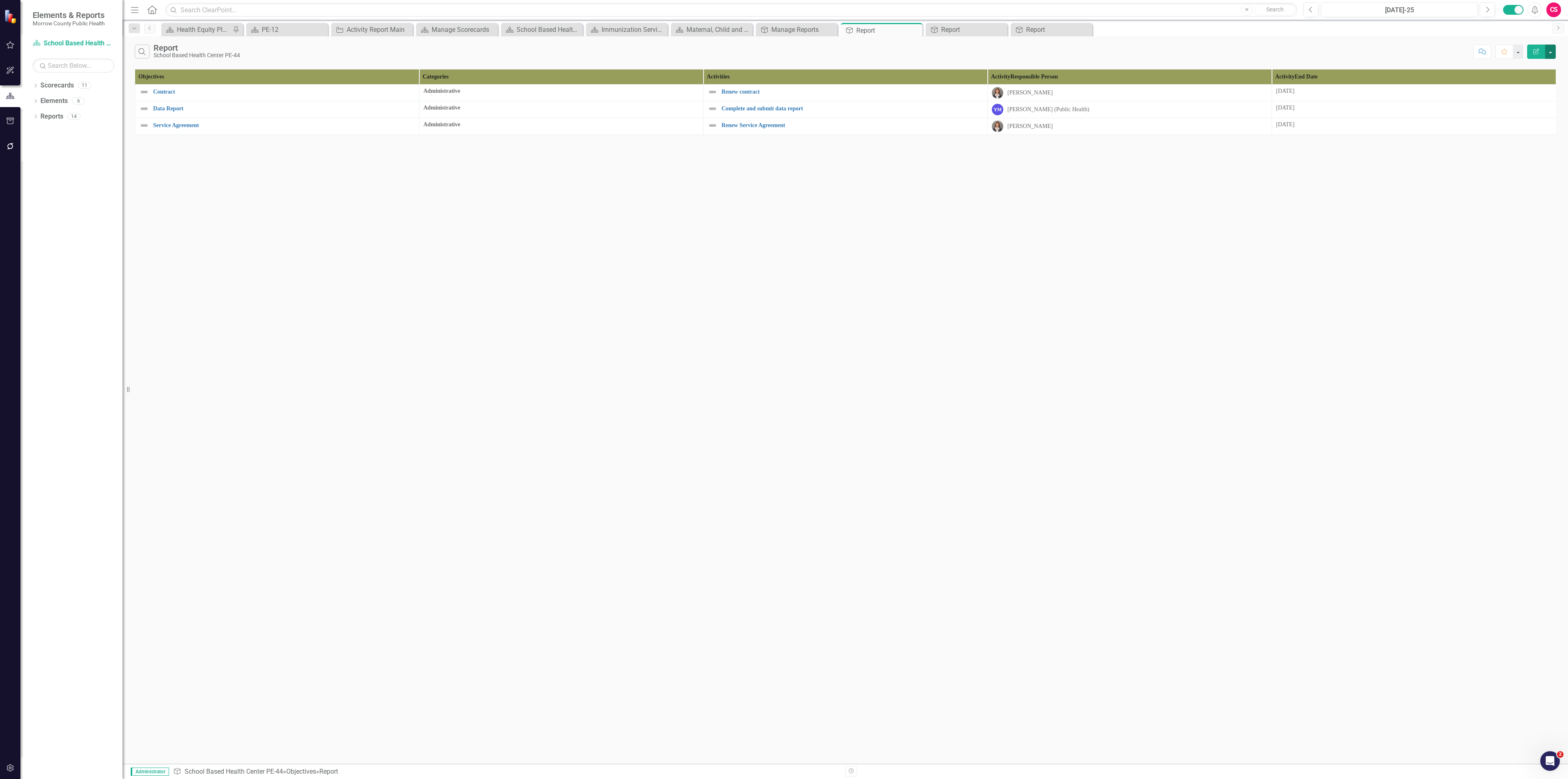
click at [653, 49] on button "button" at bounding box center [1550, 51] width 10 height 14
click at [653, 63] on link "Edit Report Edit Report" at bounding box center [1523, 68] width 65 height 15
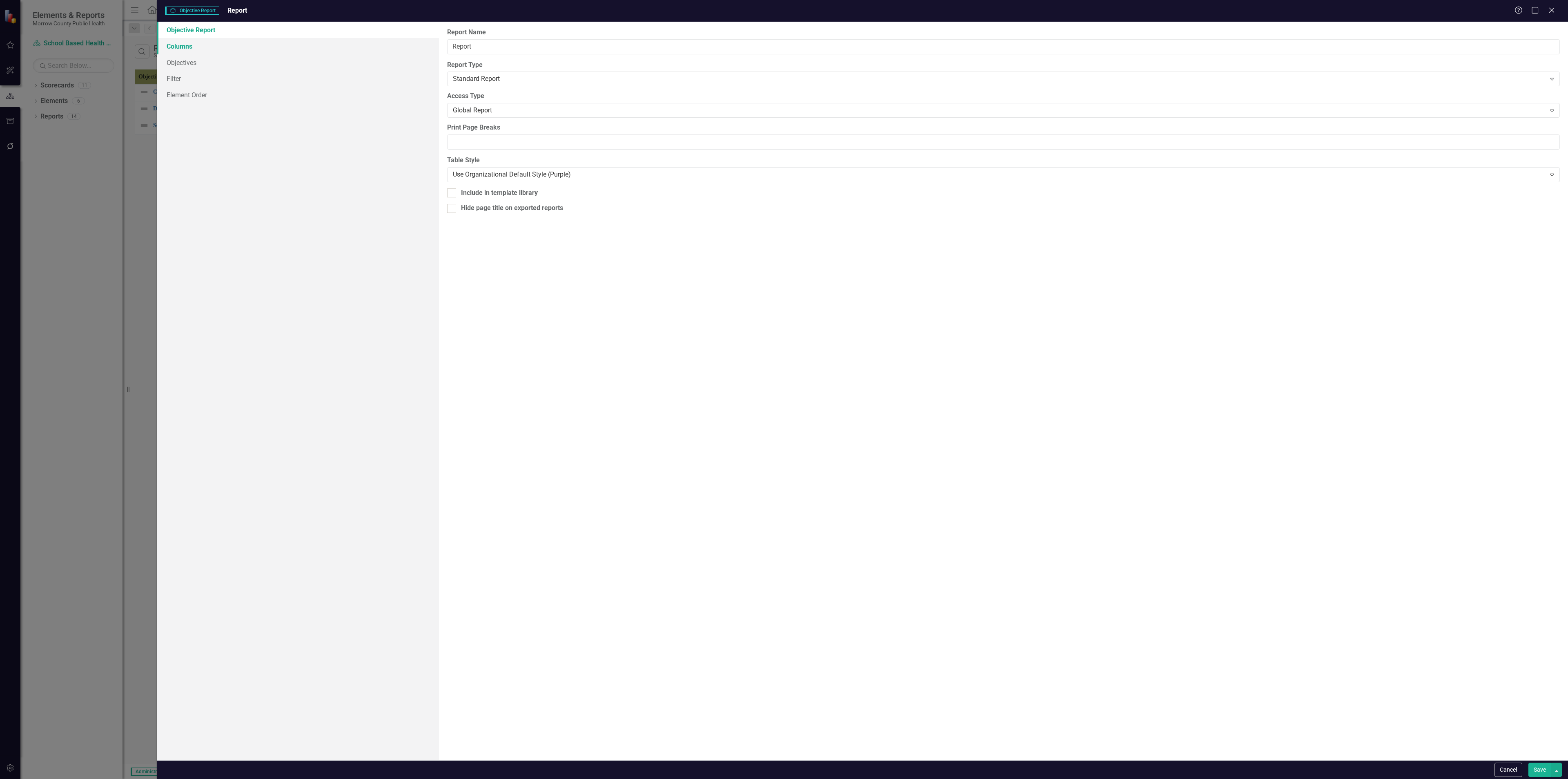
click at [193, 44] on link "Columns" at bounding box center [298, 46] width 282 height 16
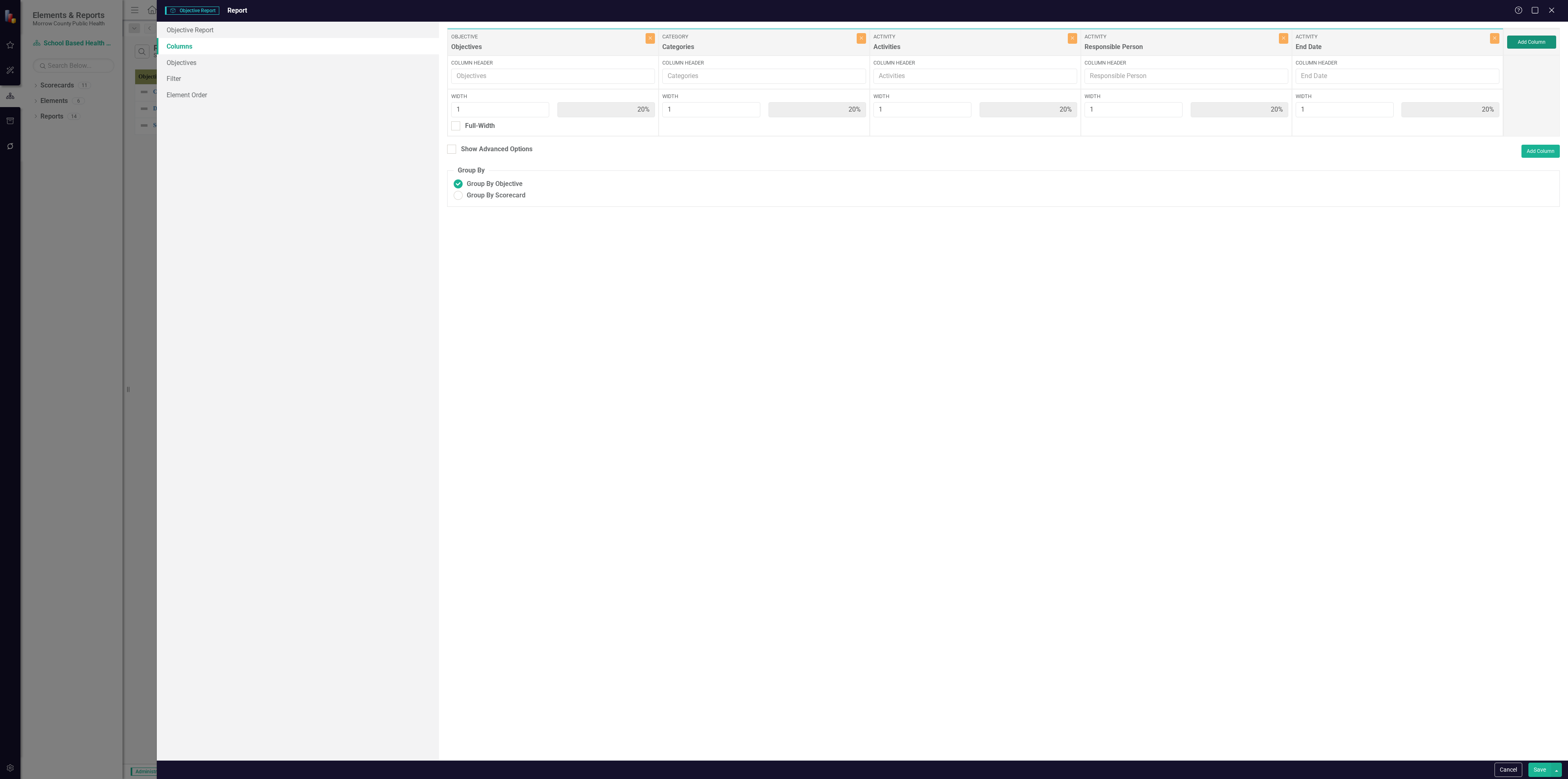
click at [653, 44] on button "Add Column" at bounding box center [1531, 41] width 49 height 13
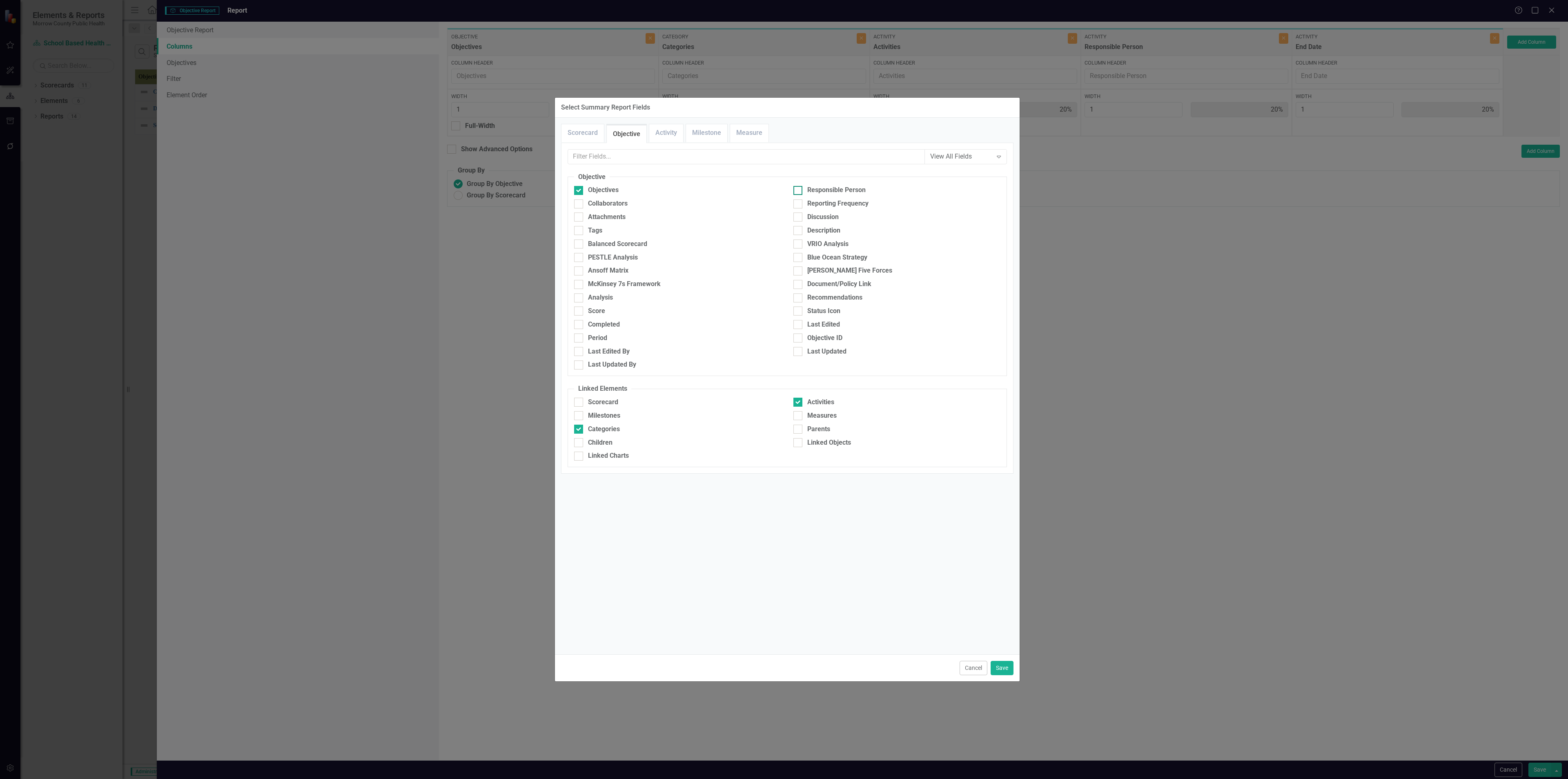
click at [653, 191] on div at bounding box center [797, 190] width 9 height 9
click at [653, 191] on input "Responsible Person" at bounding box center [796, 188] width 5 height 5
checkbox input "true"
click at [625, 202] on div "Collaborators" at bounding box center [607, 203] width 40 height 9
click at [579, 202] on input "Collaborators" at bounding box center [576, 202] width 5 height 5
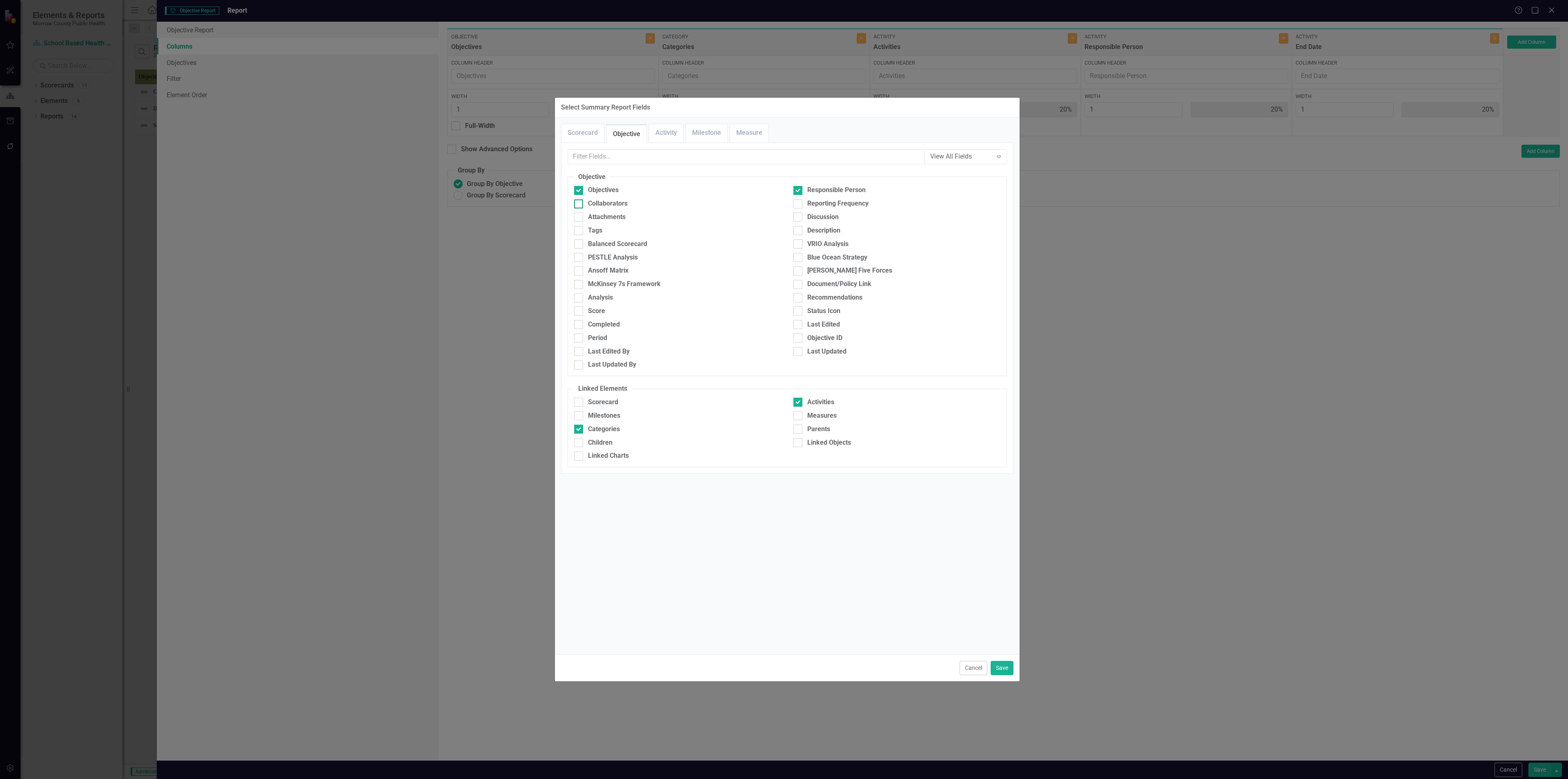
checkbox input "true"
click at [653, 135] on link "Activity" at bounding box center [667, 133] width 34 height 18
click at [616, 201] on div "Collaborators" at bounding box center [607, 203] width 40 height 9
click at [579, 201] on input "Collaborators" at bounding box center [576, 202] width 5 height 5
checkbox input "true"
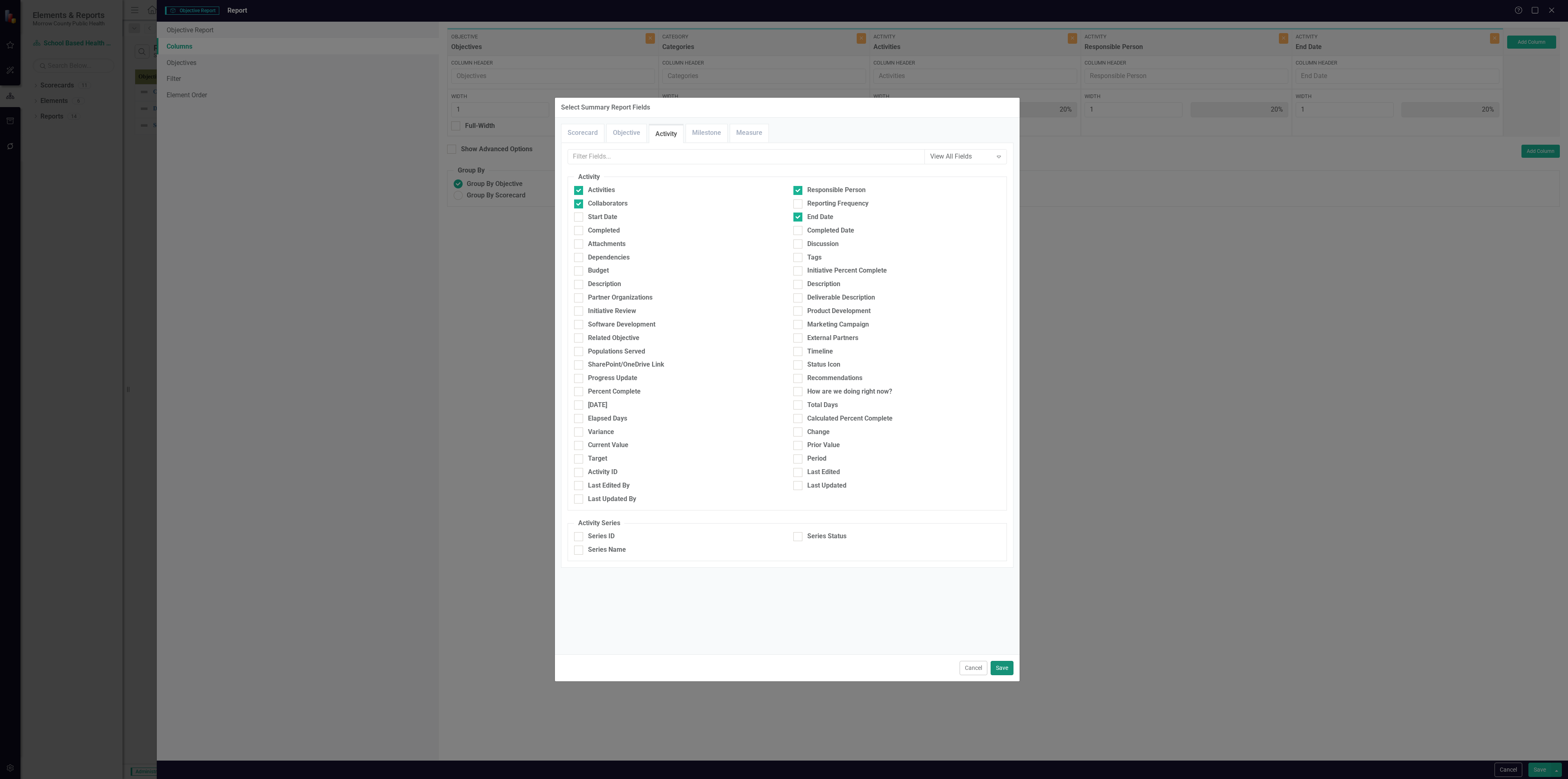
click at [653, 281] on button "Save" at bounding box center [1002, 668] width 23 height 14
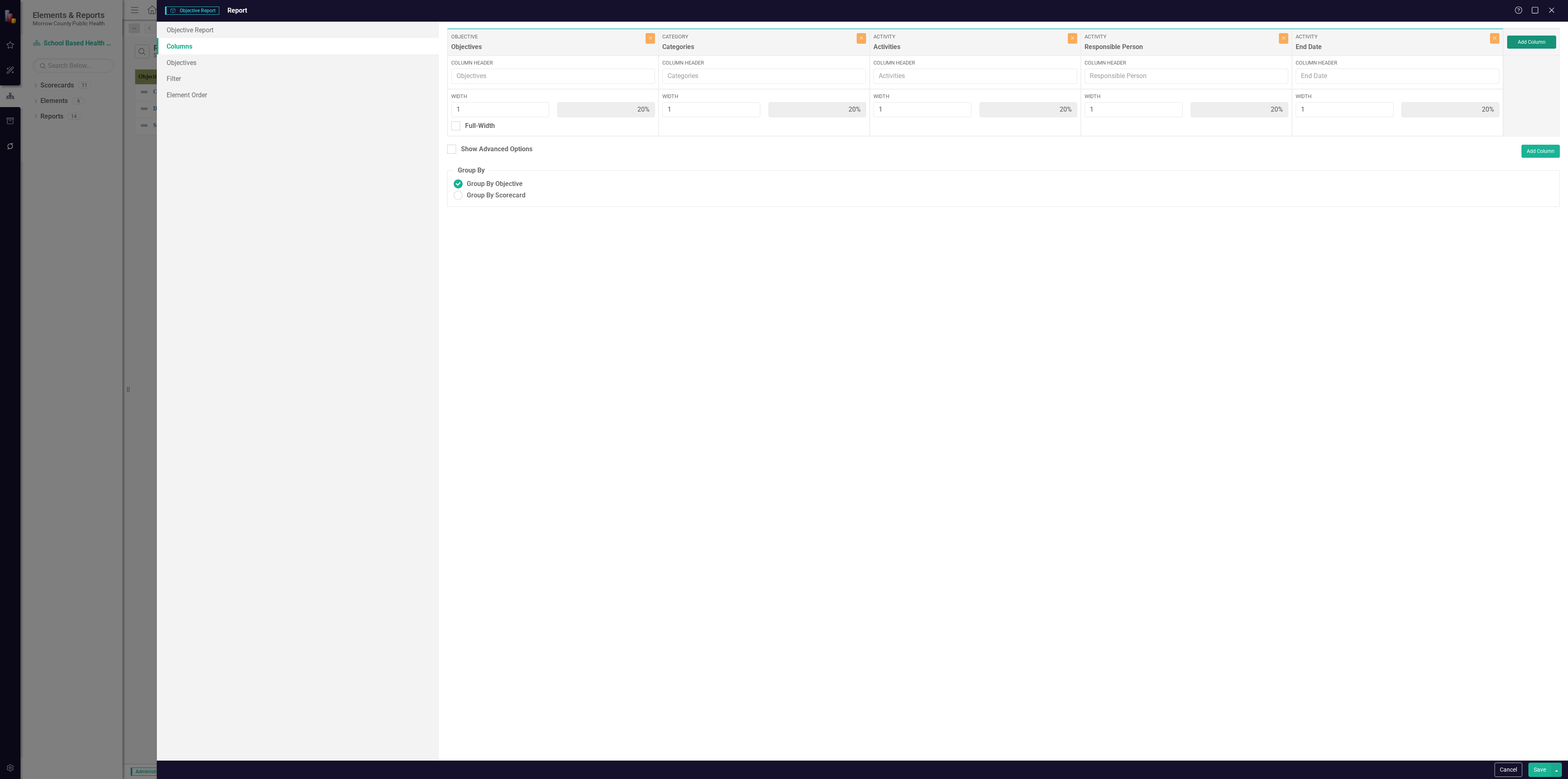
type input "13%"
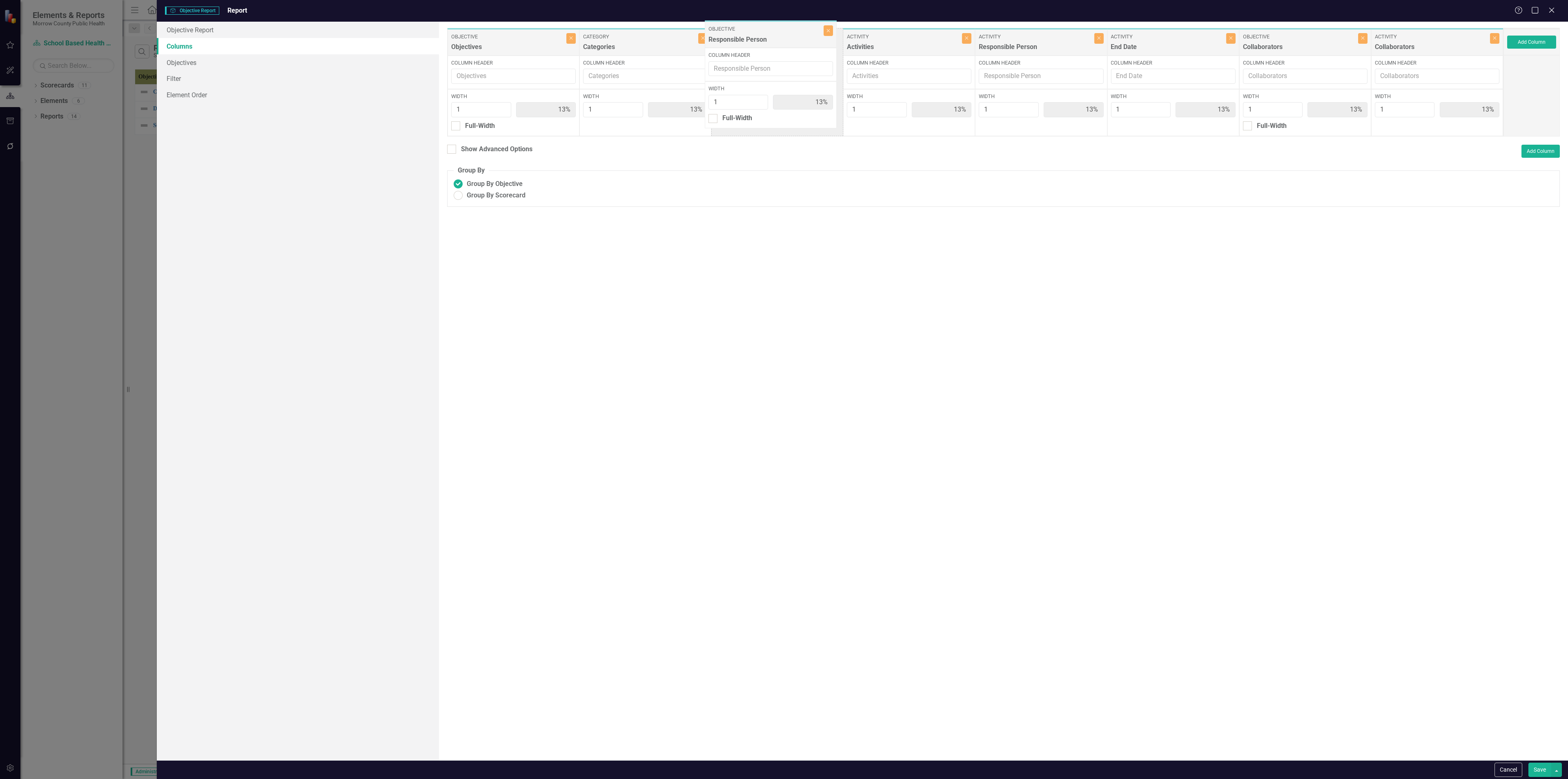
drag, startPoint x: 1175, startPoint y: 47, endPoint x: 774, endPoint y: 40, distance: 401.1
click at [653, 40] on div "Objective Objectives Close Column Header Width 1 13% Full-Width Category Catego…" at bounding box center [975, 82] width 1056 height 108
drag, startPoint x: 1306, startPoint y: 49, endPoint x: 920, endPoint y: 44, distance: 386.0
click at [653, 44] on div "Objective Objectives Close Column Header Width 1 13% Full-Width Category Catego…" at bounding box center [975, 82] width 1056 height 108
drag, startPoint x: 1435, startPoint y: 51, endPoint x: 1281, endPoint y: 53, distance: 154.0
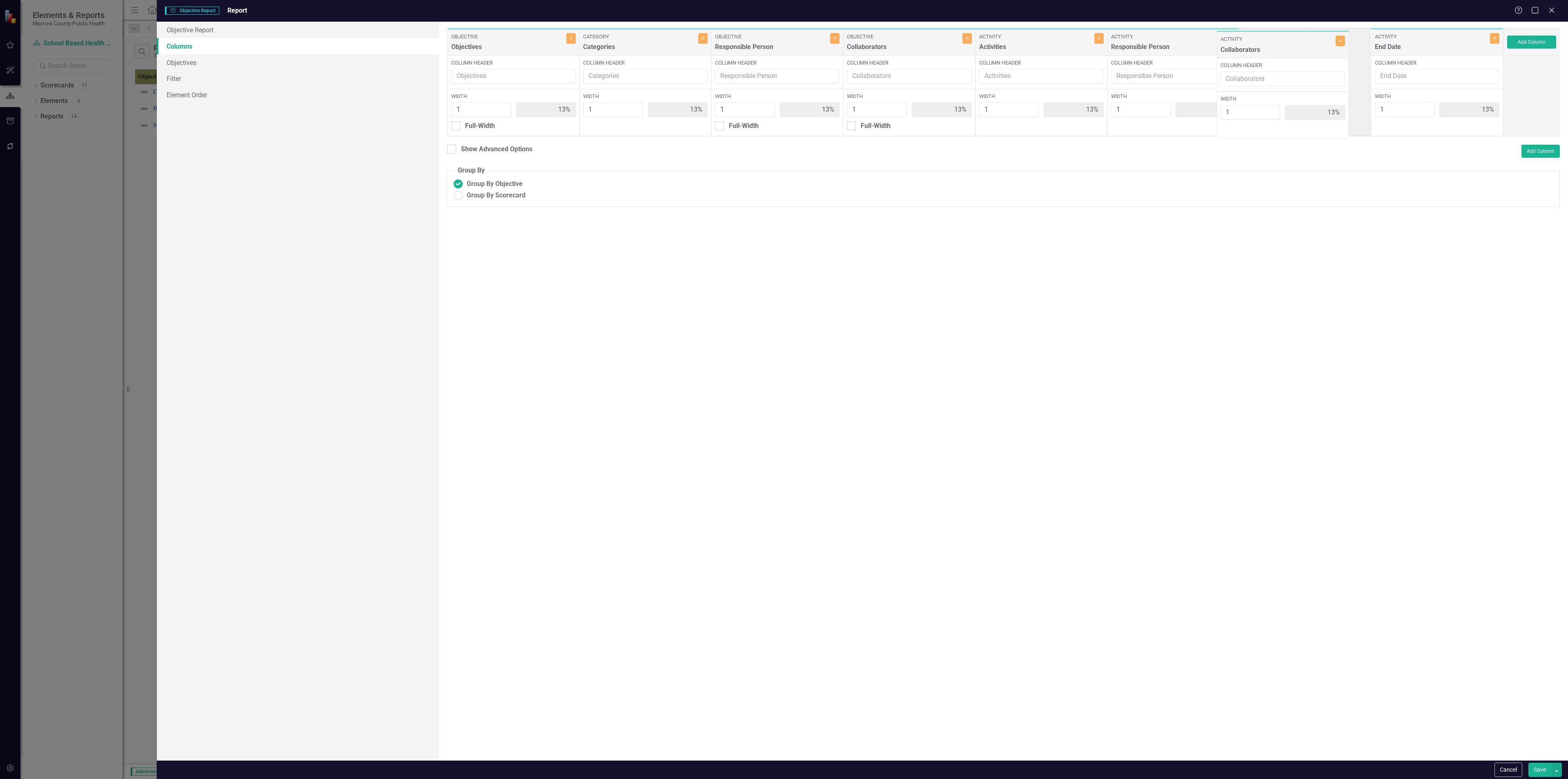
click at [653, 53] on div "Objective Objectives Close Column Header Width 1 13% Full-Width Category Catego…" at bounding box center [975, 82] width 1056 height 108
click at [653, 281] on button "Save" at bounding box center [1540, 769] width 23 height 14
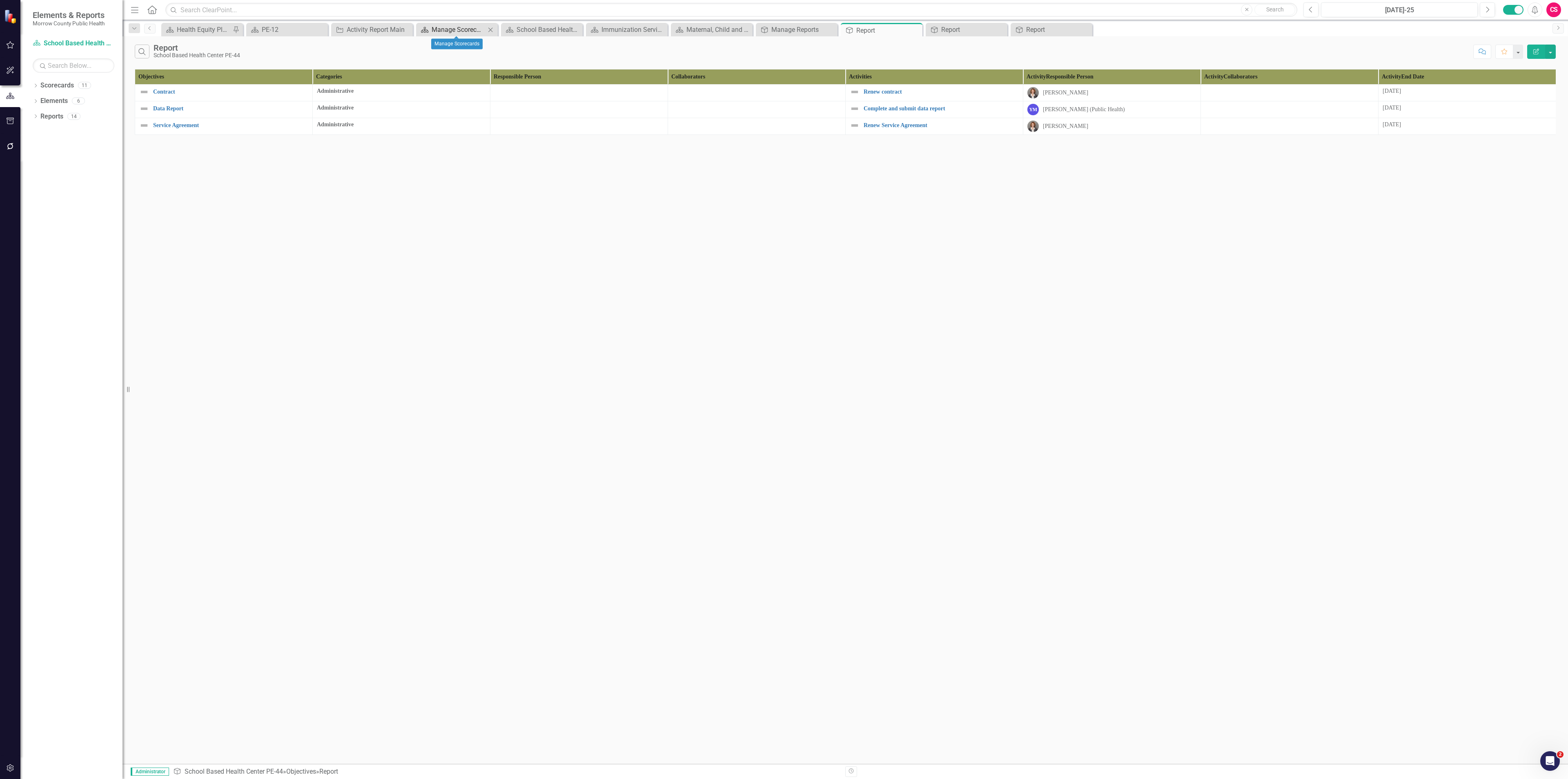
click at [449, 27] on div "Manage Scorecards" at bounding box center [458, 29] width 54 height 10
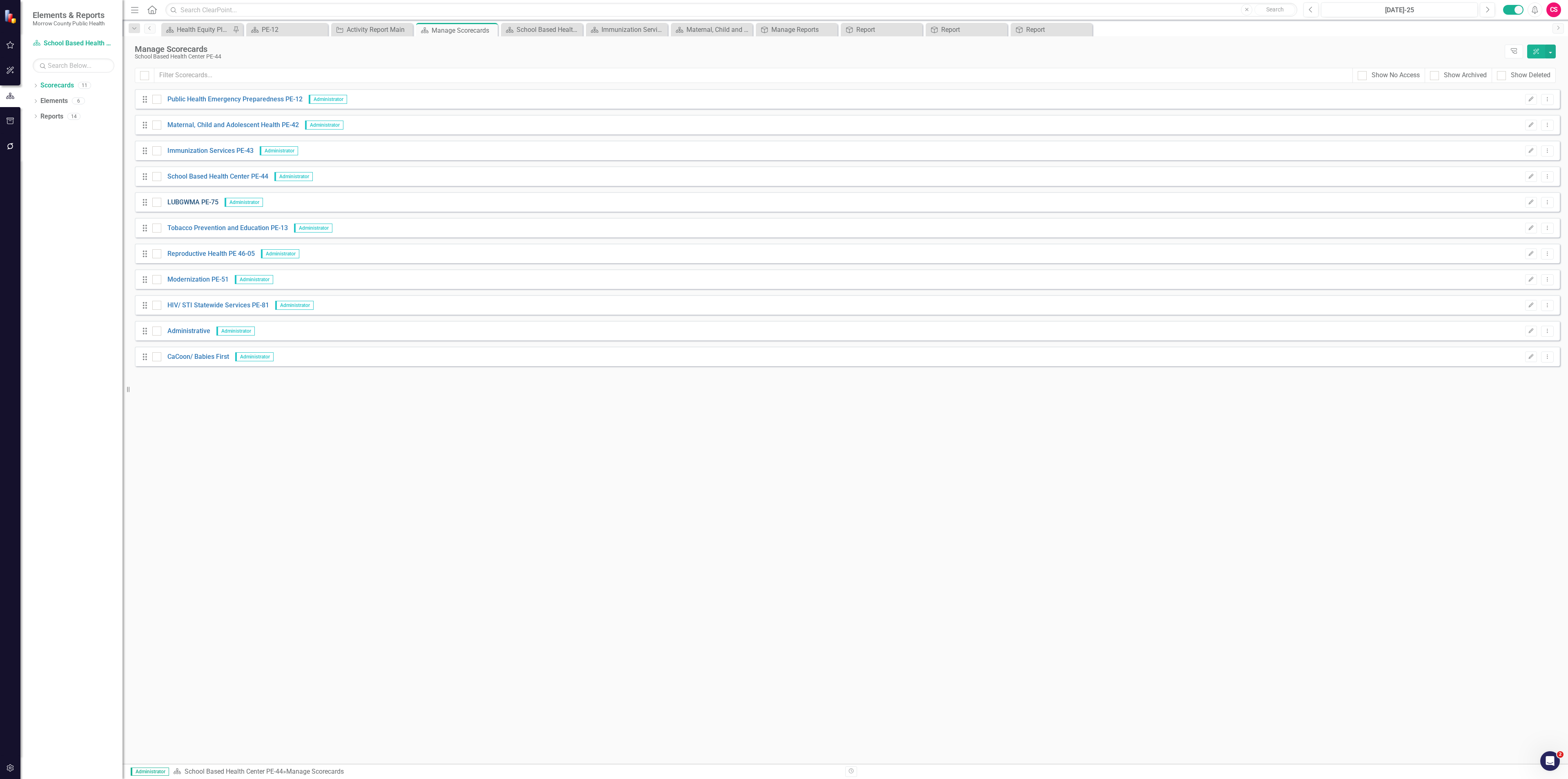
click at [201, 198] on link "LUBGWMA PE-75" at bounding box center [190, 202] width 57 height 9
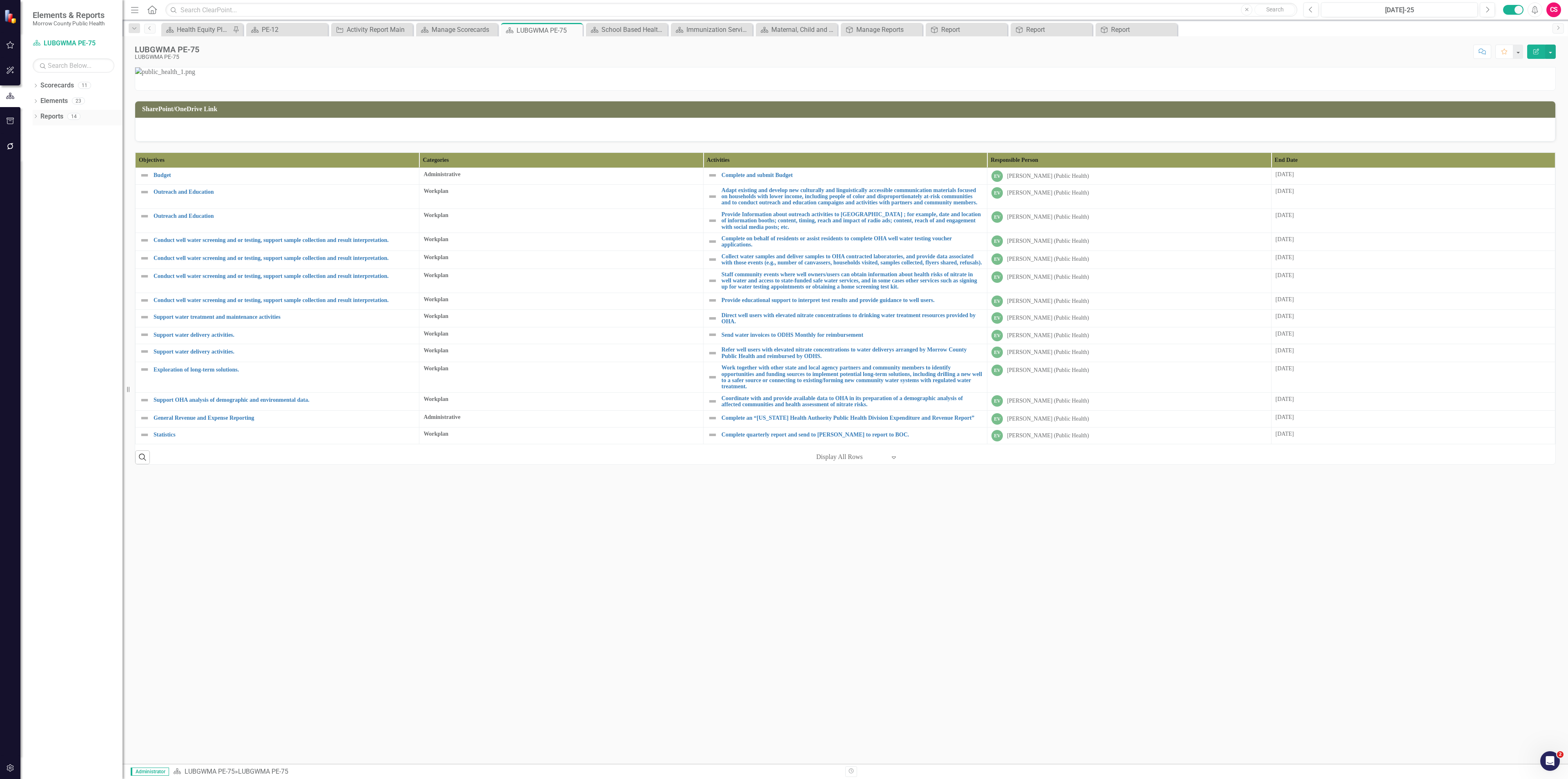
click at [52, 120] on link "Reports" at bounding box center [52, 116] width 23 height 9
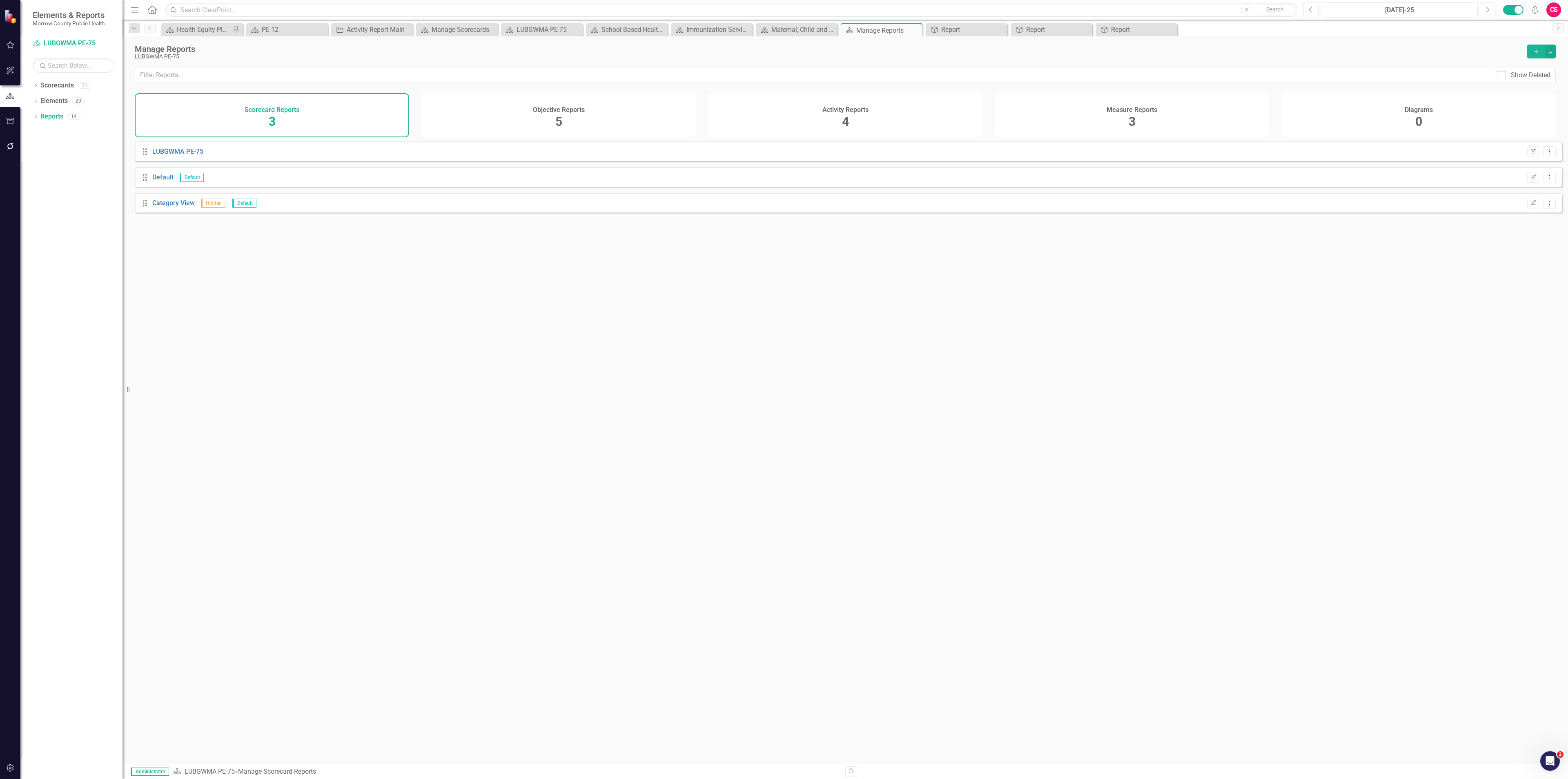
click at [492, 119] on div "Objective Reports 5" at bounding box center [558, 115] width 275 height 44
click at [159, 155] on link "Report" at bounding box center [162, 151] width 19 height 8
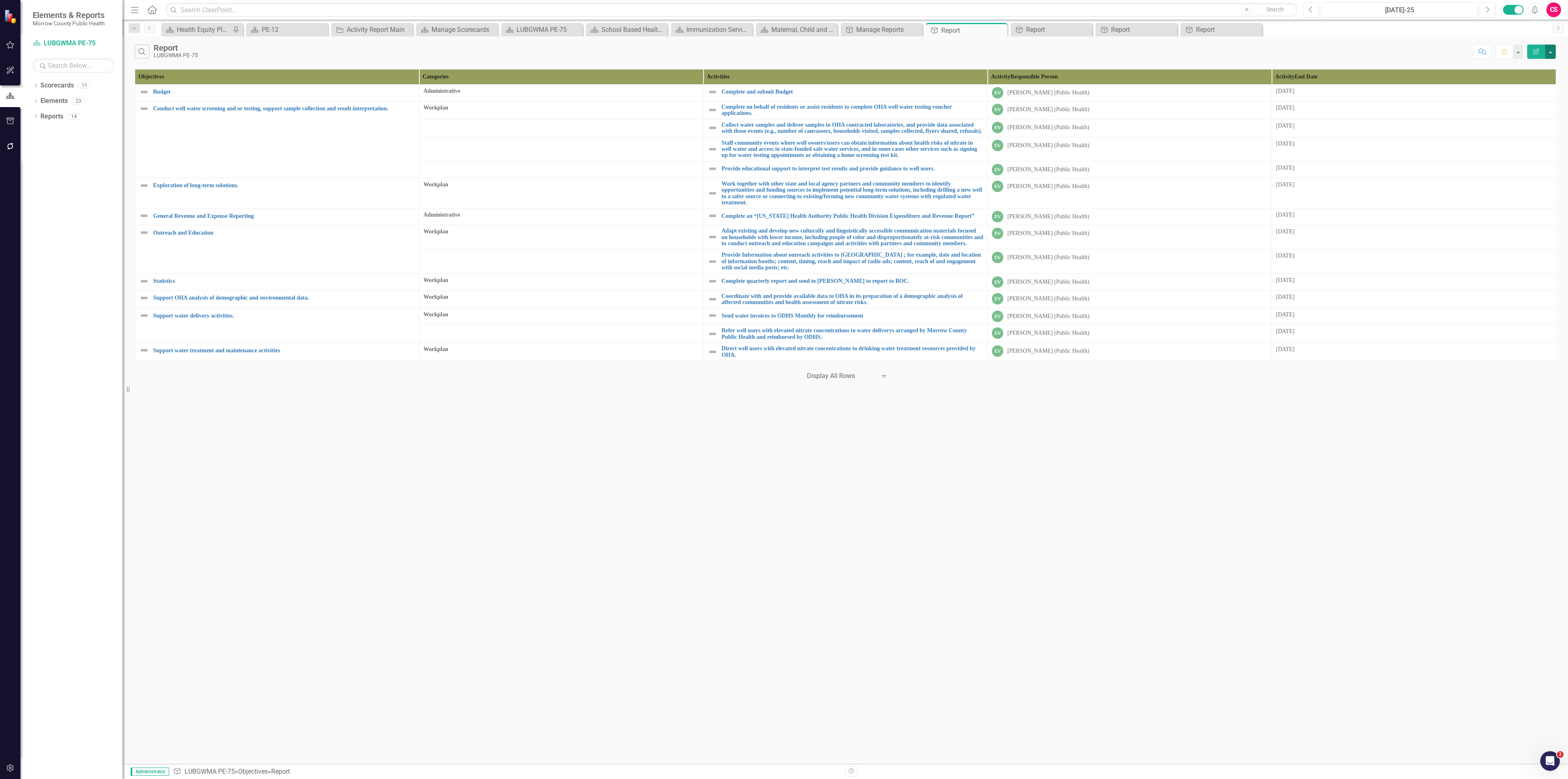
click at [653, 52] on button "button" at bounding box center [1550, 51] width 10 height 14
click at [653, 65] on link "Edit Report Edit Report" at bounding box center [1523, 68] width 65 height 15
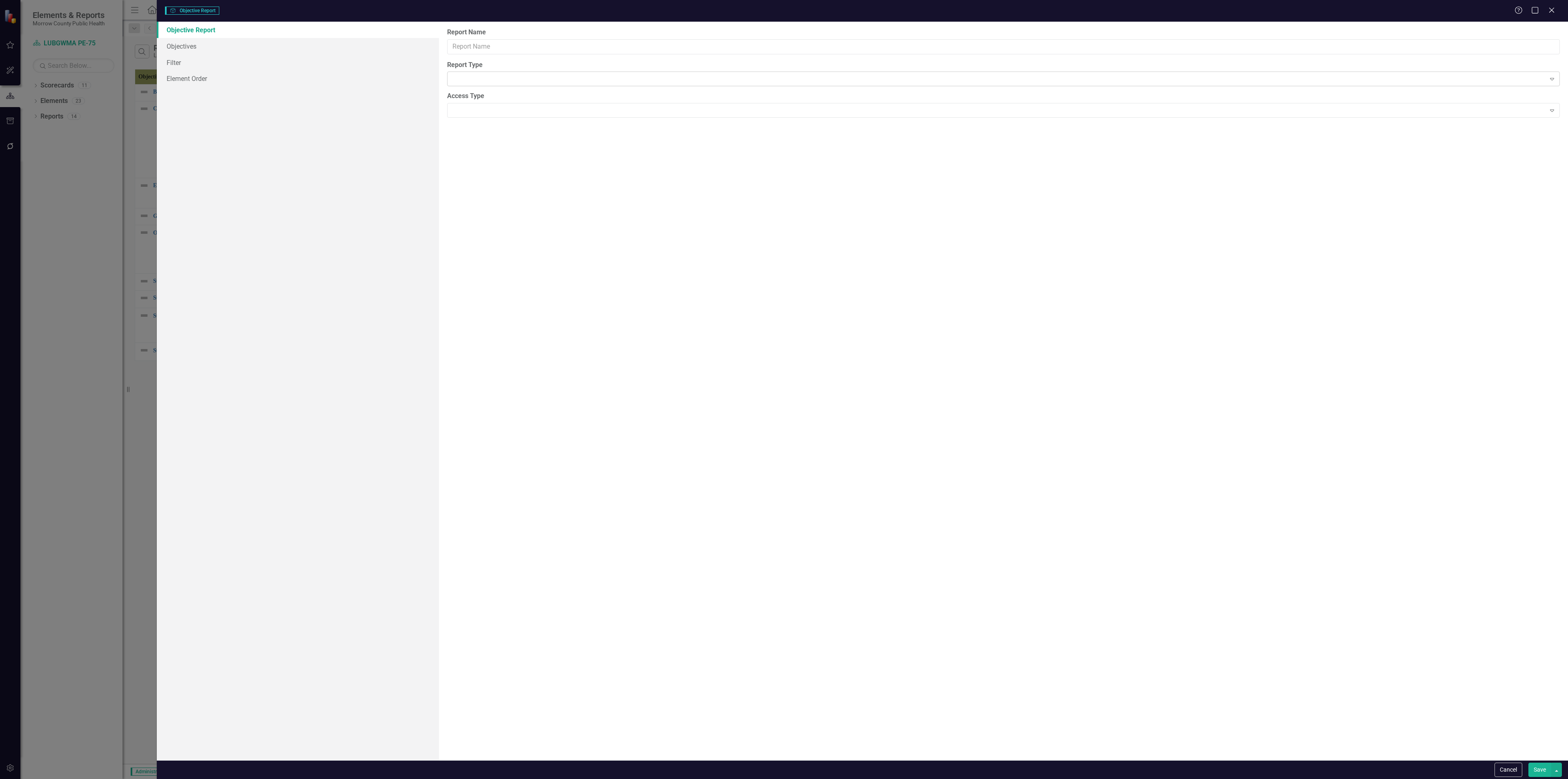
type input "Report"
click at [183, 46] on link "Columns" at bounding box center [298, 46] width 282 height 16
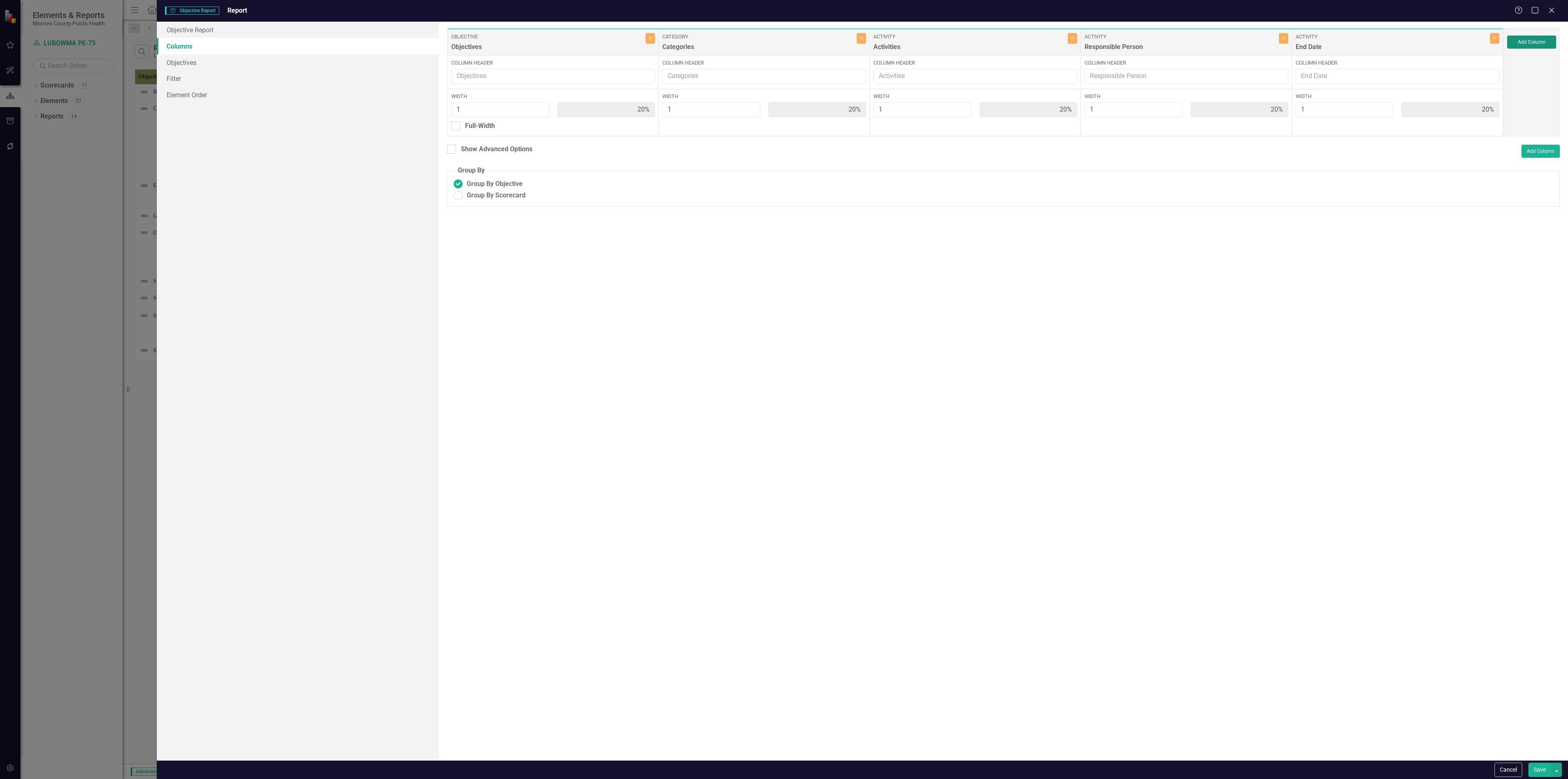
click at [653, 42] on button "Add Column" at bounding box center [1531, 41] width 49 height 13
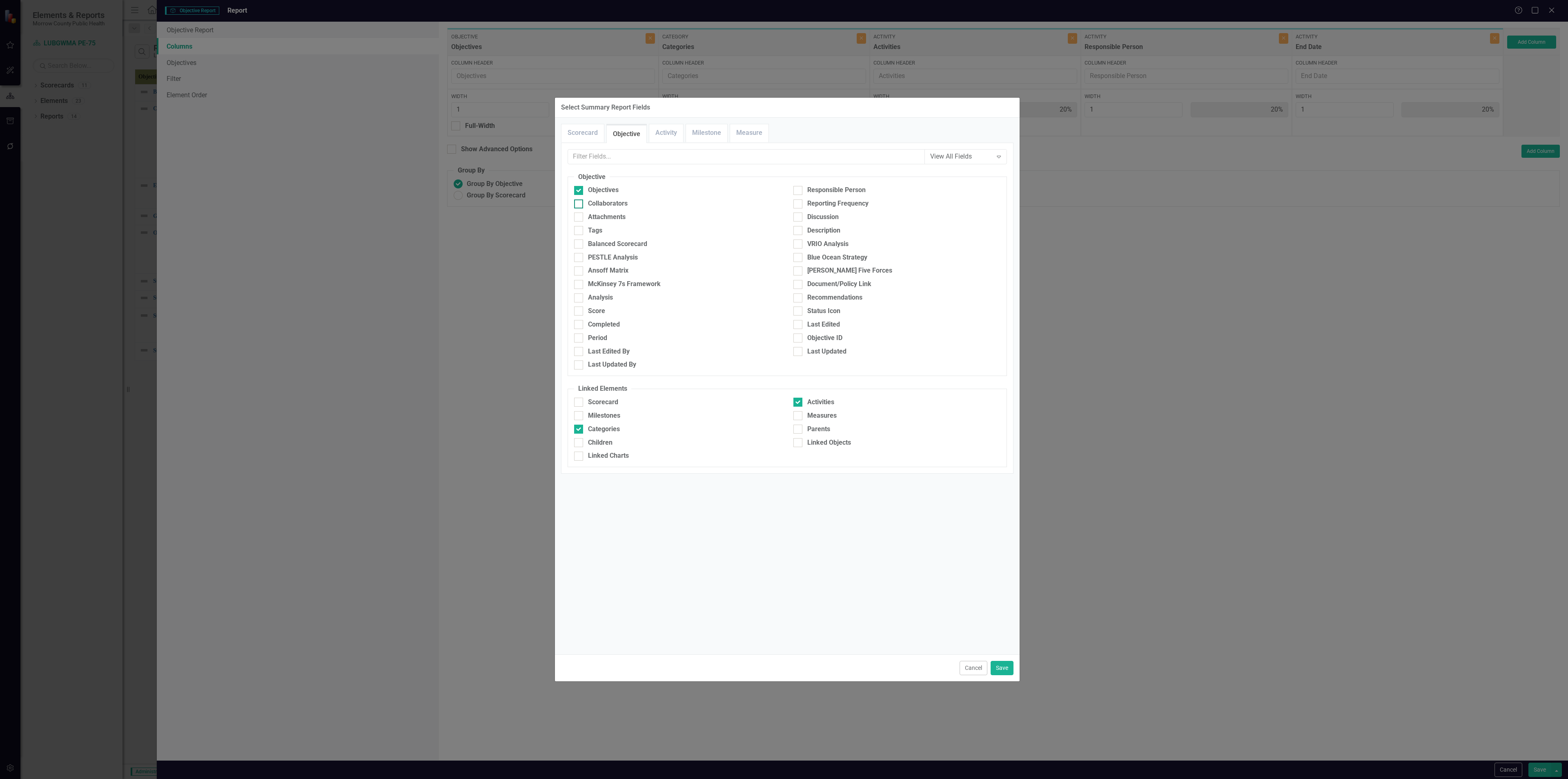
click at [620, 202] on div "Collaborators" at bounding box center [607, 203] width 40 height 9
click at [579, 202] on input "Collaborators" at bounding box center [576, 202] width 5 height 5
checkbox input "true"
click at [653, 193] on div "Responsible Person" at bounding box center [836, 190] width 58 height 9
click at [653, 191] on input "Responsible Person" at bounding box center [796, 188] width 5 height 5
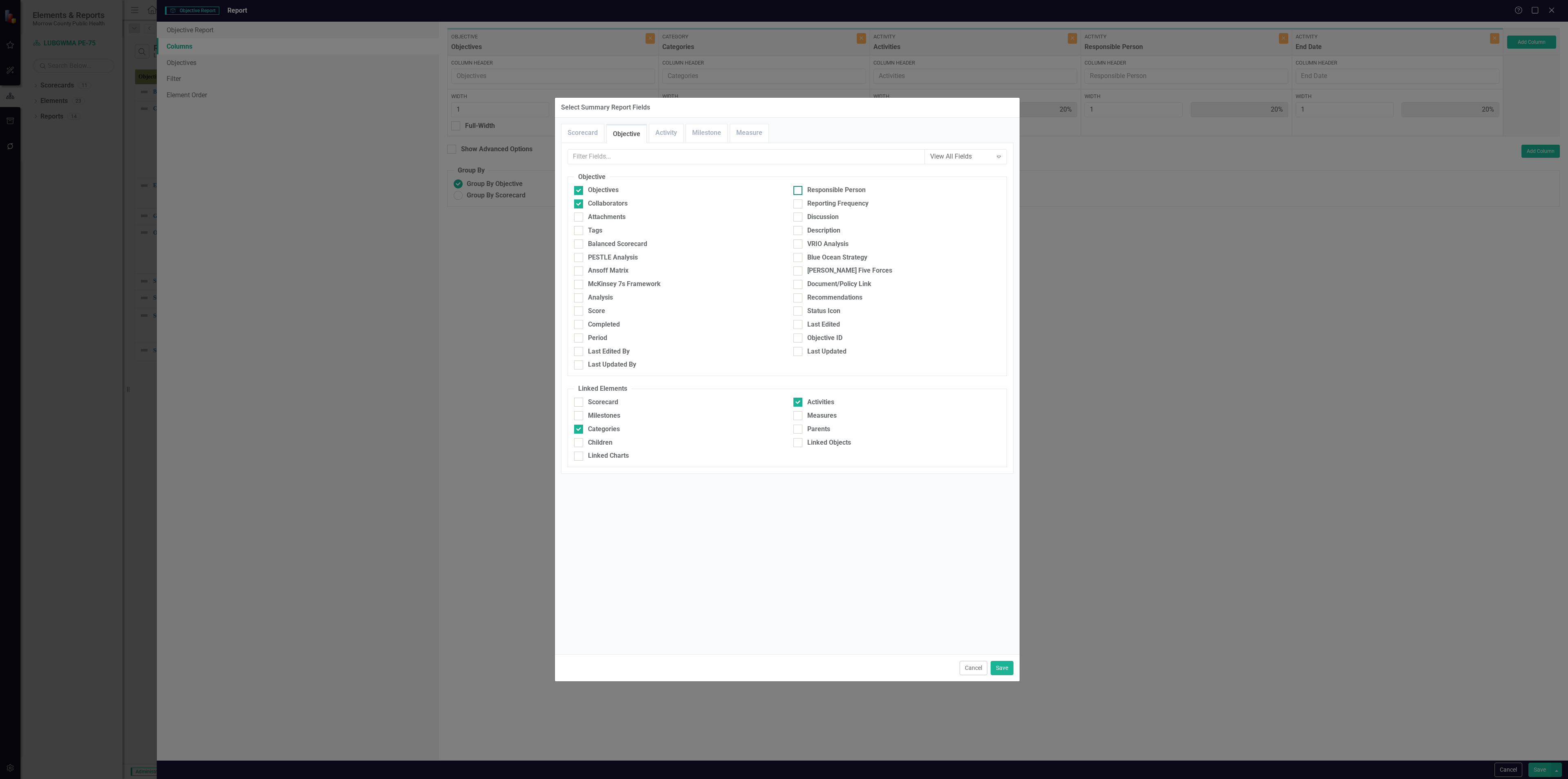
checkbox input "true"
click at [653, 135] on link "Activity" at bounding box center [667, 133] width 34 height 18
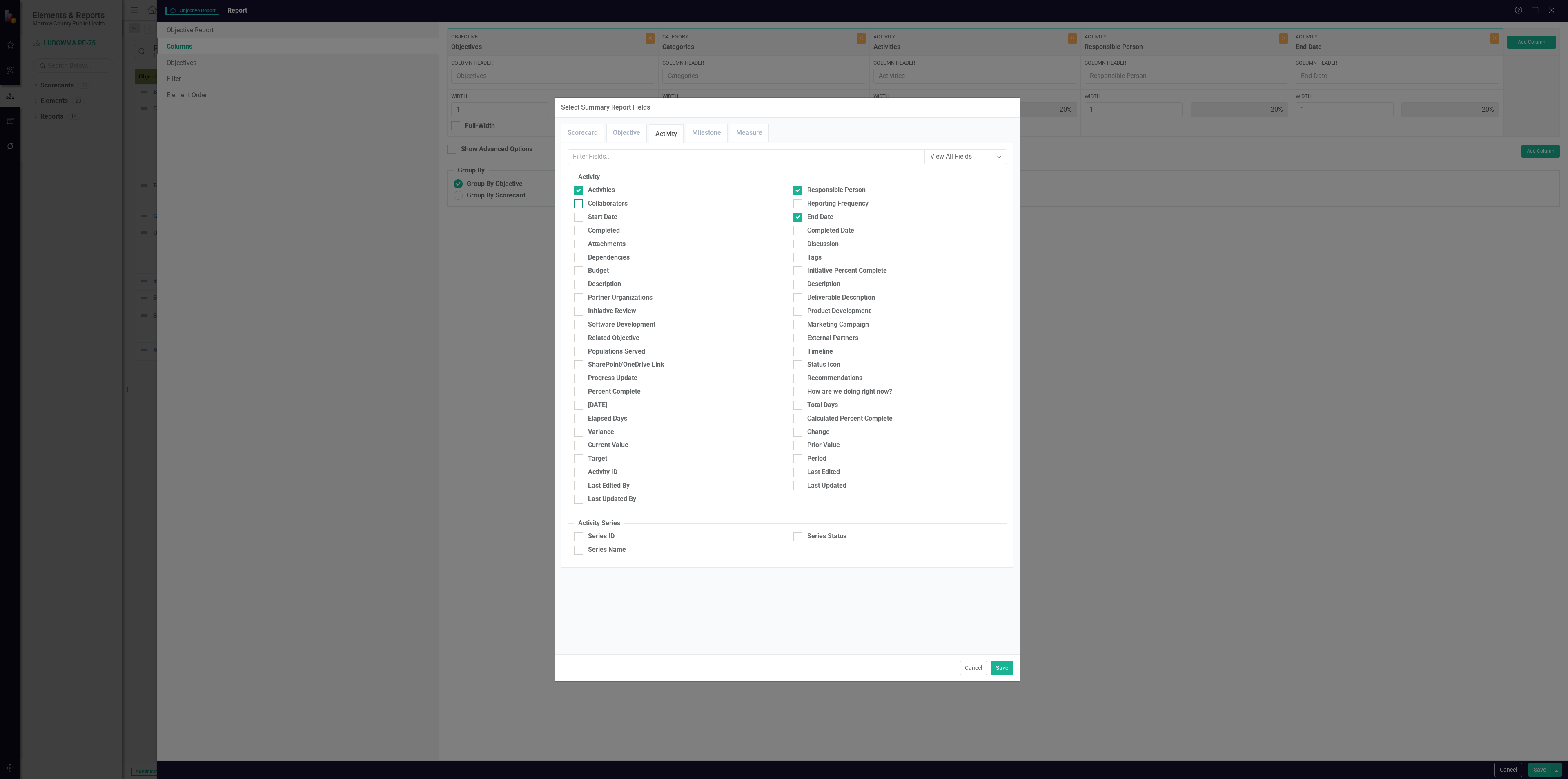
click at [623, 203] on div "Collaborators" at bounding box center [607, 203] width 40 height 9
click at [579, 203] on input "Collaborators" at bounding box center [576, 202] width 5 height 5
checkbox input "true"
click at [653, 281] on button "Save" at bounding box center [1002, 668] width 23 height 14
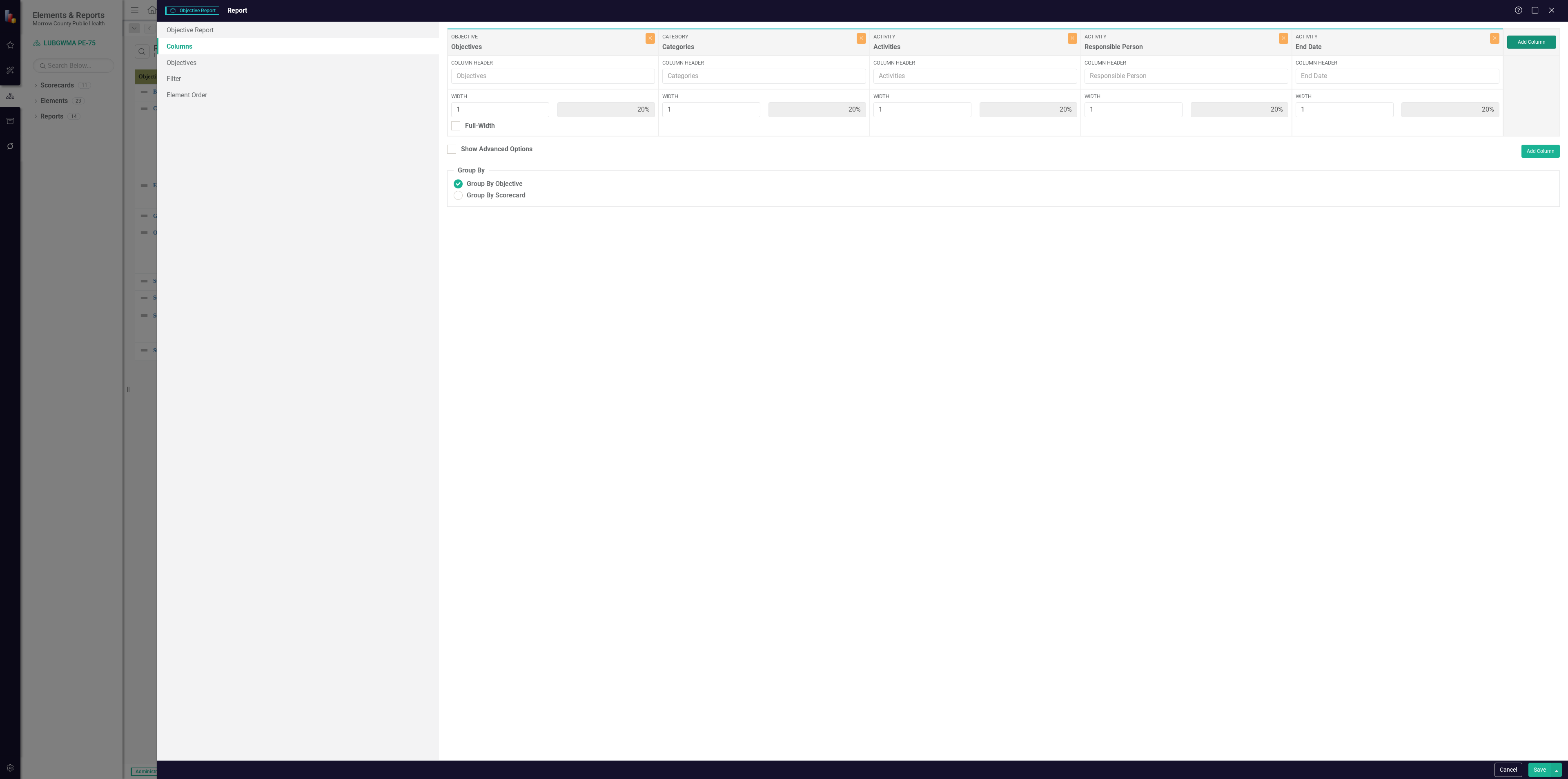
type input "13%"
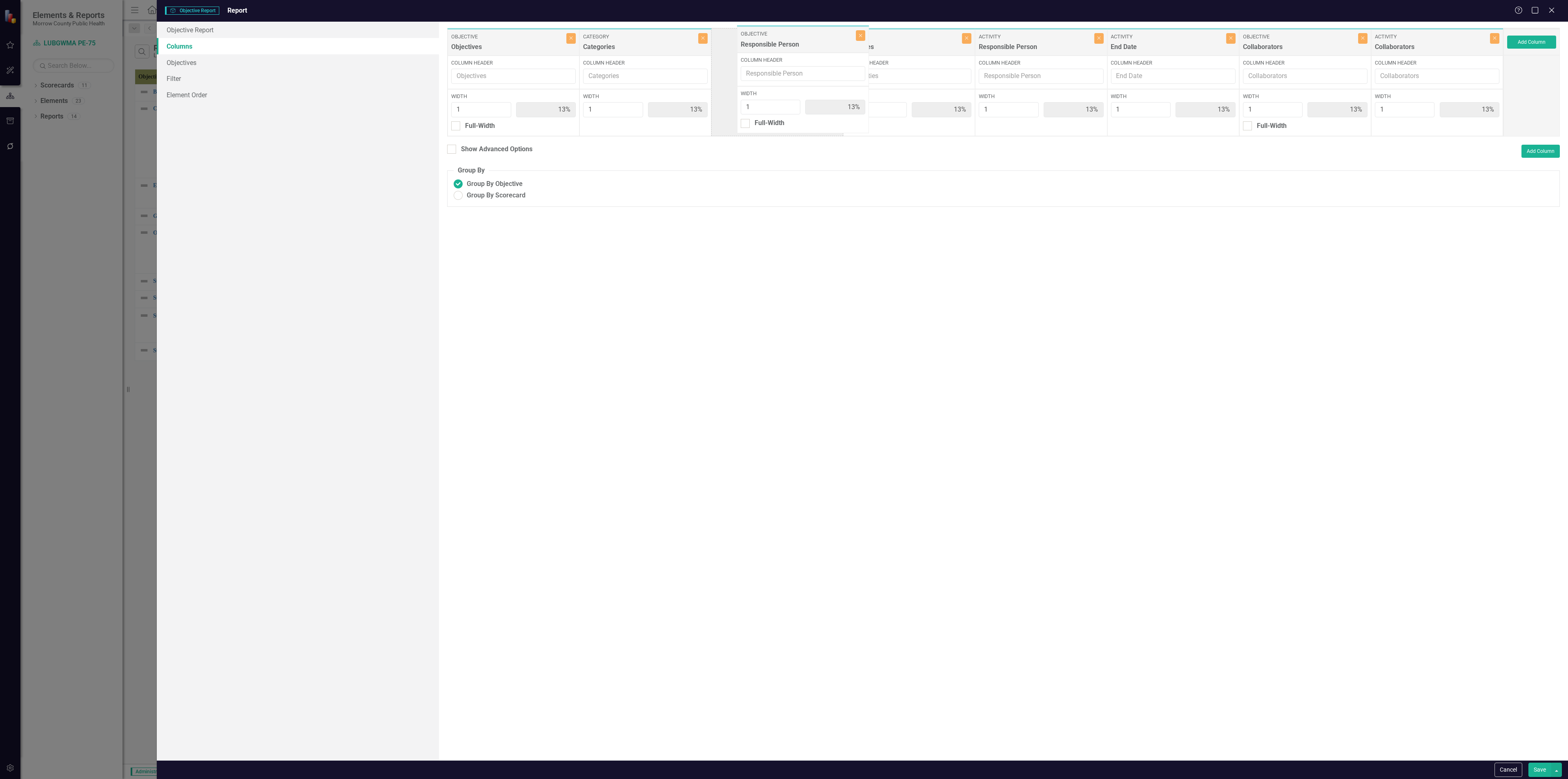
drag, startPoint x: 1182, startPoint y: 43, endPoint x: 812, endPoint y: 40, distance: 370.0
click at [653, 40] on div "Objective Objectives Close Column Header Width 1 13% Full-Width Category Catego…" at bounding box center [975, 82] width 1056 height 108
drag, startPoint x: 1291, startPoint y: 49, endPoint x: 901, endPoint y: 53, distance: 390.0
click at [653, 53] on div "Objective Objectives Close Column Header Width 1 13% Full-Width Category Catego…" at bounding box center [975, 82] width 1056 height 108
drag, startPoint x: 1415, startPoint y: 43, endPoint x: 1287, endPoint y: 48, distance: 128.1
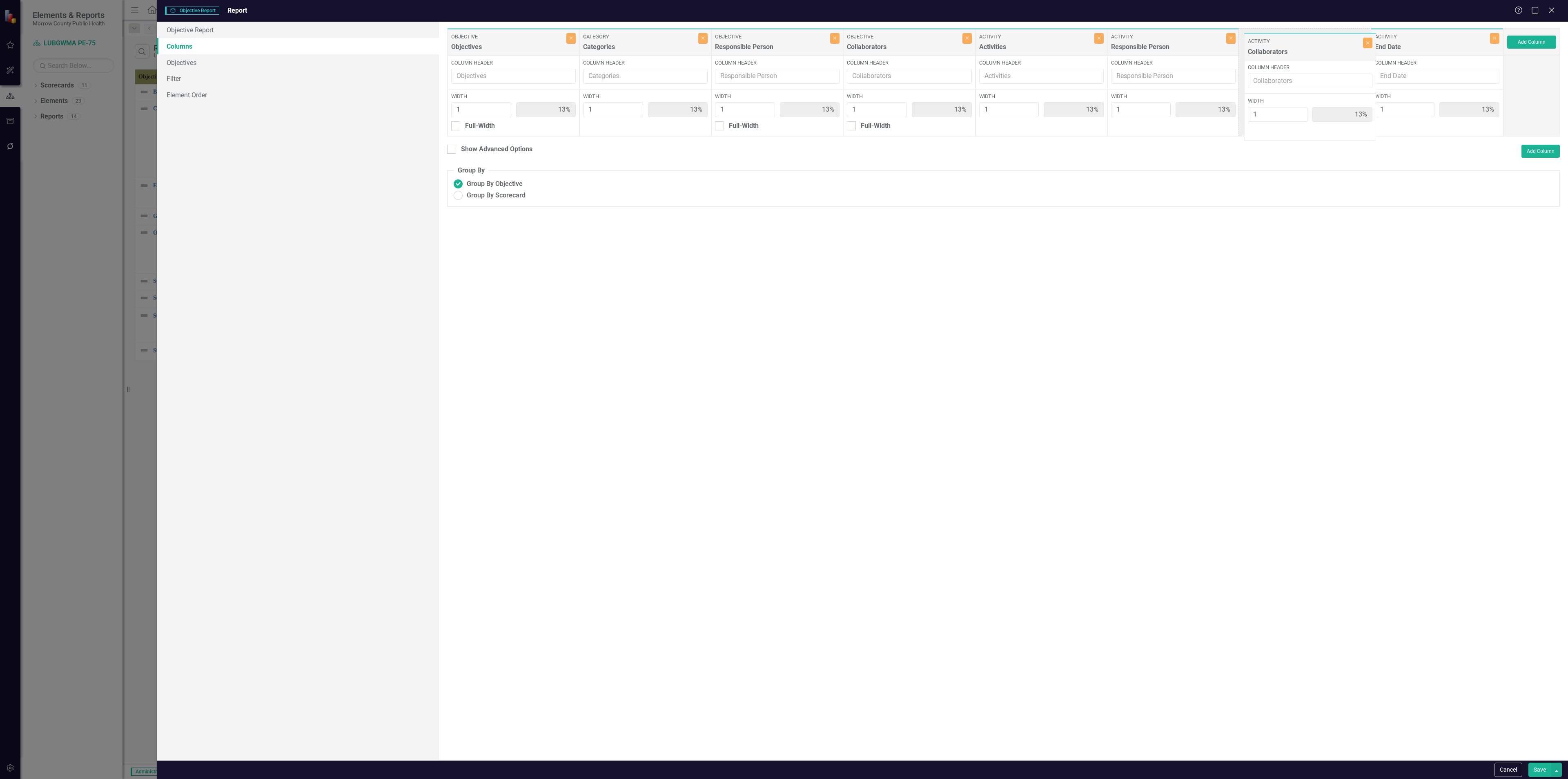
click at [653, 48] on div "Objective Objectives Close Column Header Width 1 13% Full-Width Category Catego…" at bounding box center [975, 82] width 1056 height 108
click at [653, 281] on button "Save" at bounding box center [1540, 769] width 23 height 14
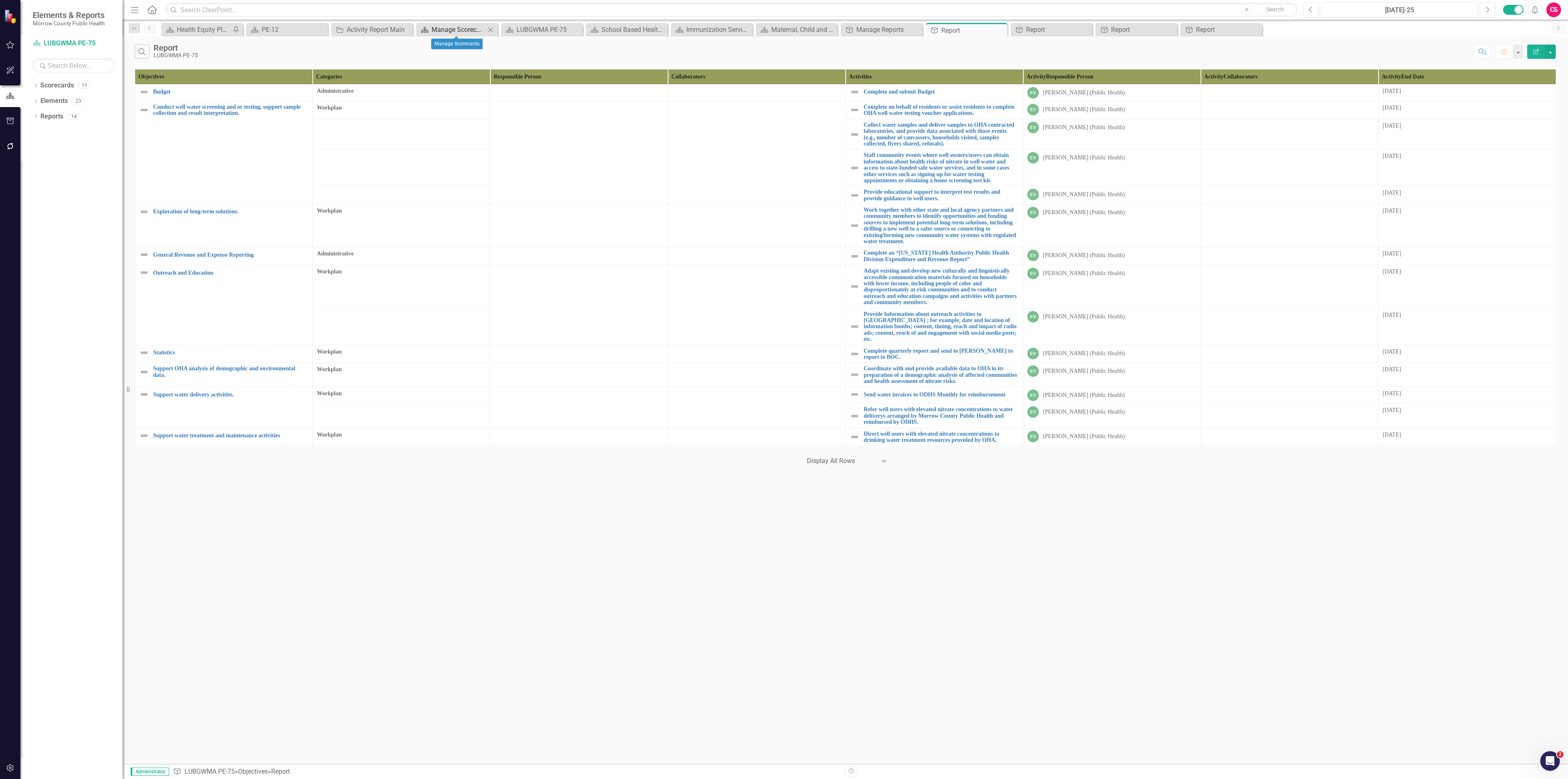
click at [446, 30] on div "Manage Scorecards" at bounding box center [458, 29] width 54 height 10
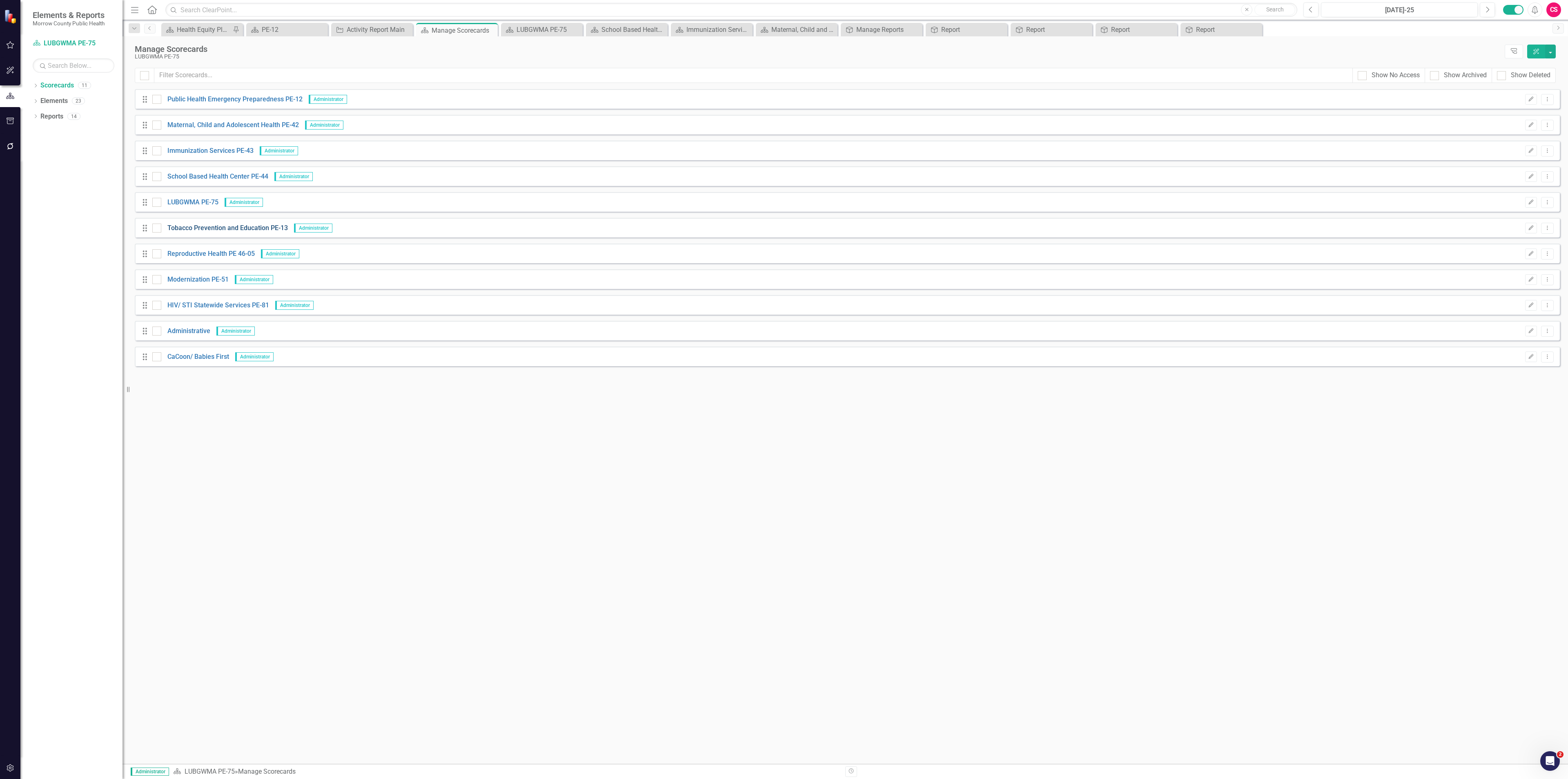
click at [210, 228] on link "Tobacco Prevention and Education PE-13" at bounding box center [225, 228] width 127 height 9
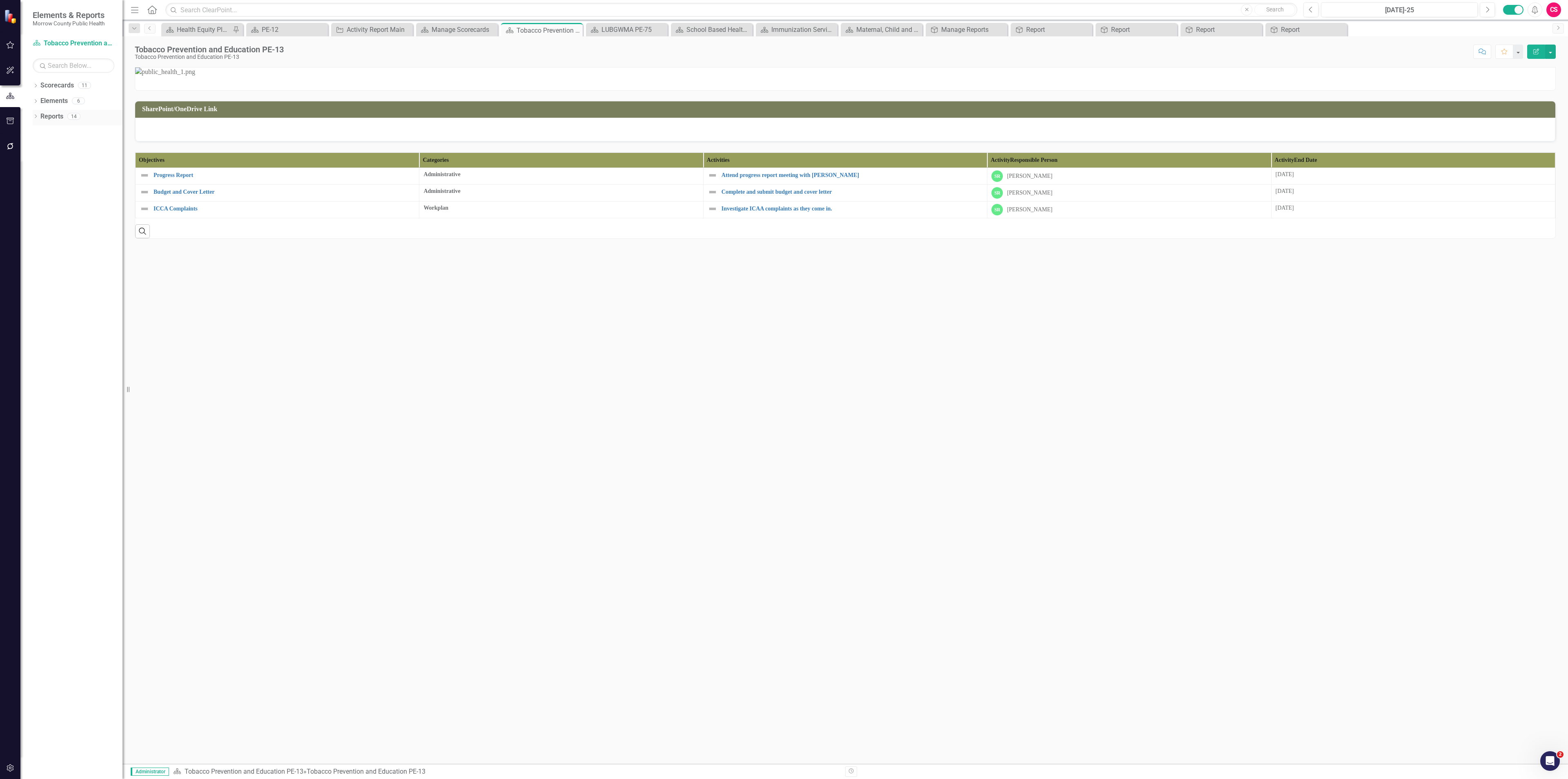
click at [59, 118] on link "Reports" at bounding box center [52, 116] width 23 height 9
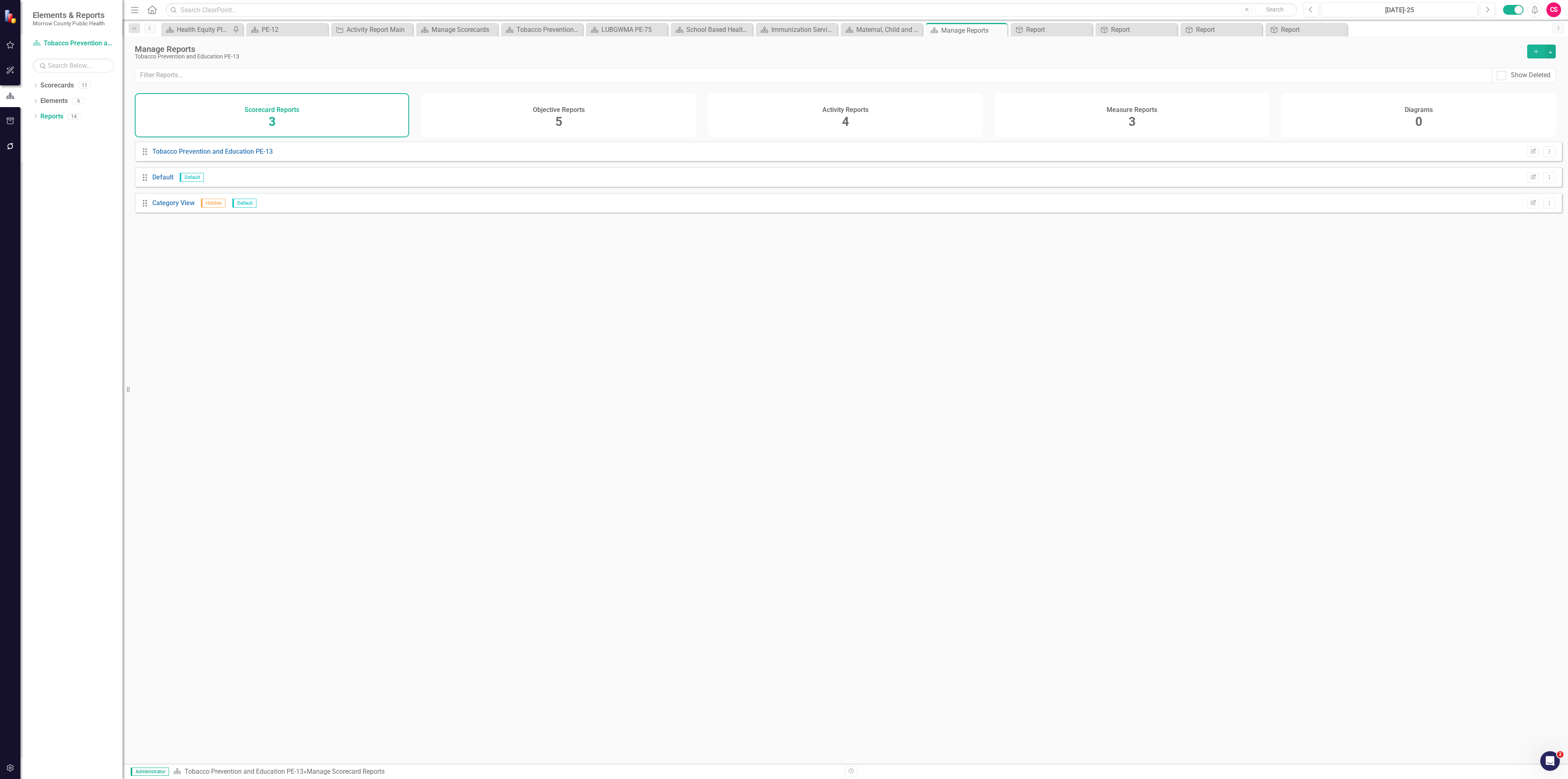
click at [626, 124] on div "Objective Reports 5" at bounding box center [558, 115] width 275 height 44
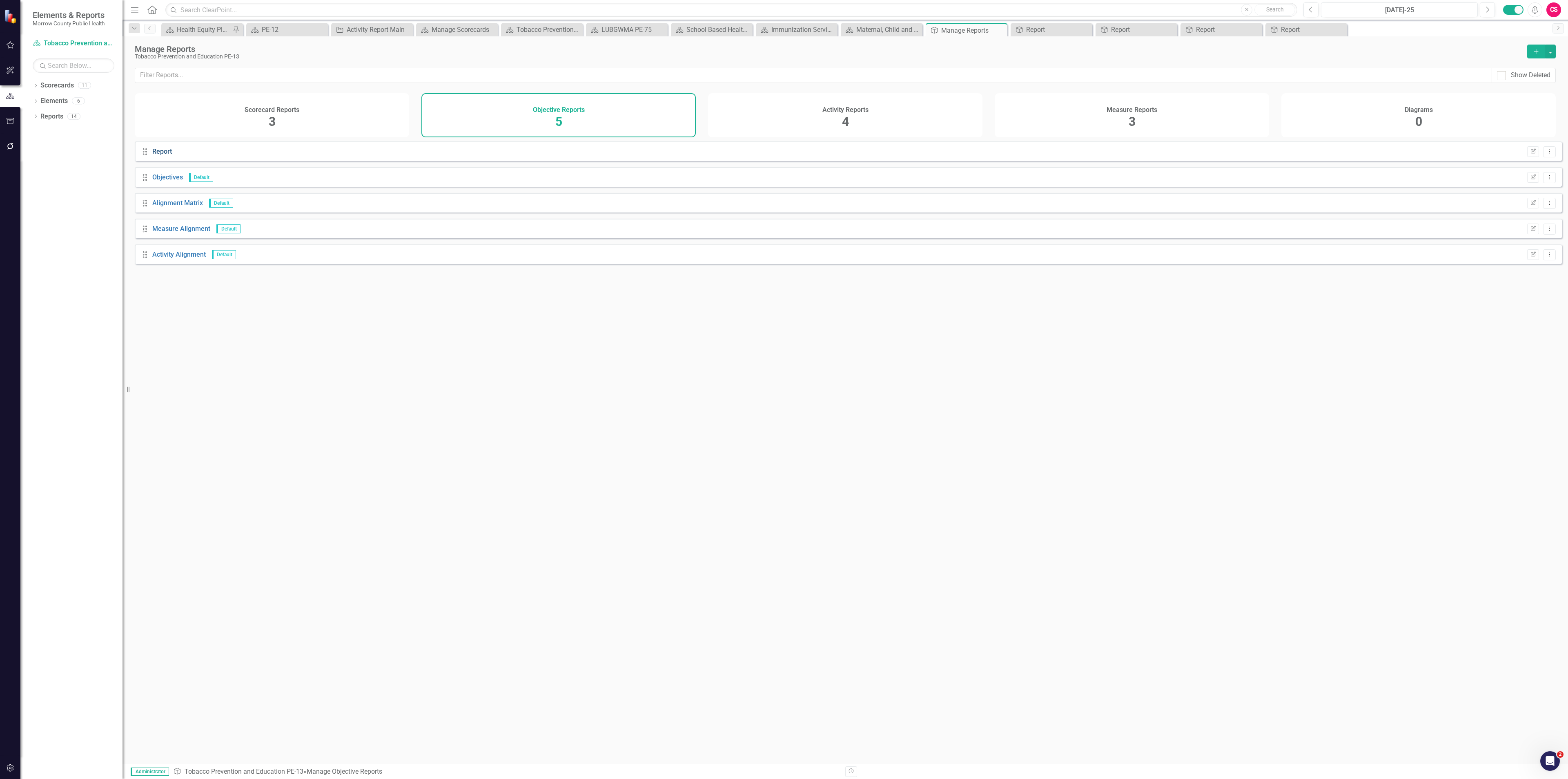
click at [167, 155] on link "Report" at bounding box center [162, 151] width 19 height 8
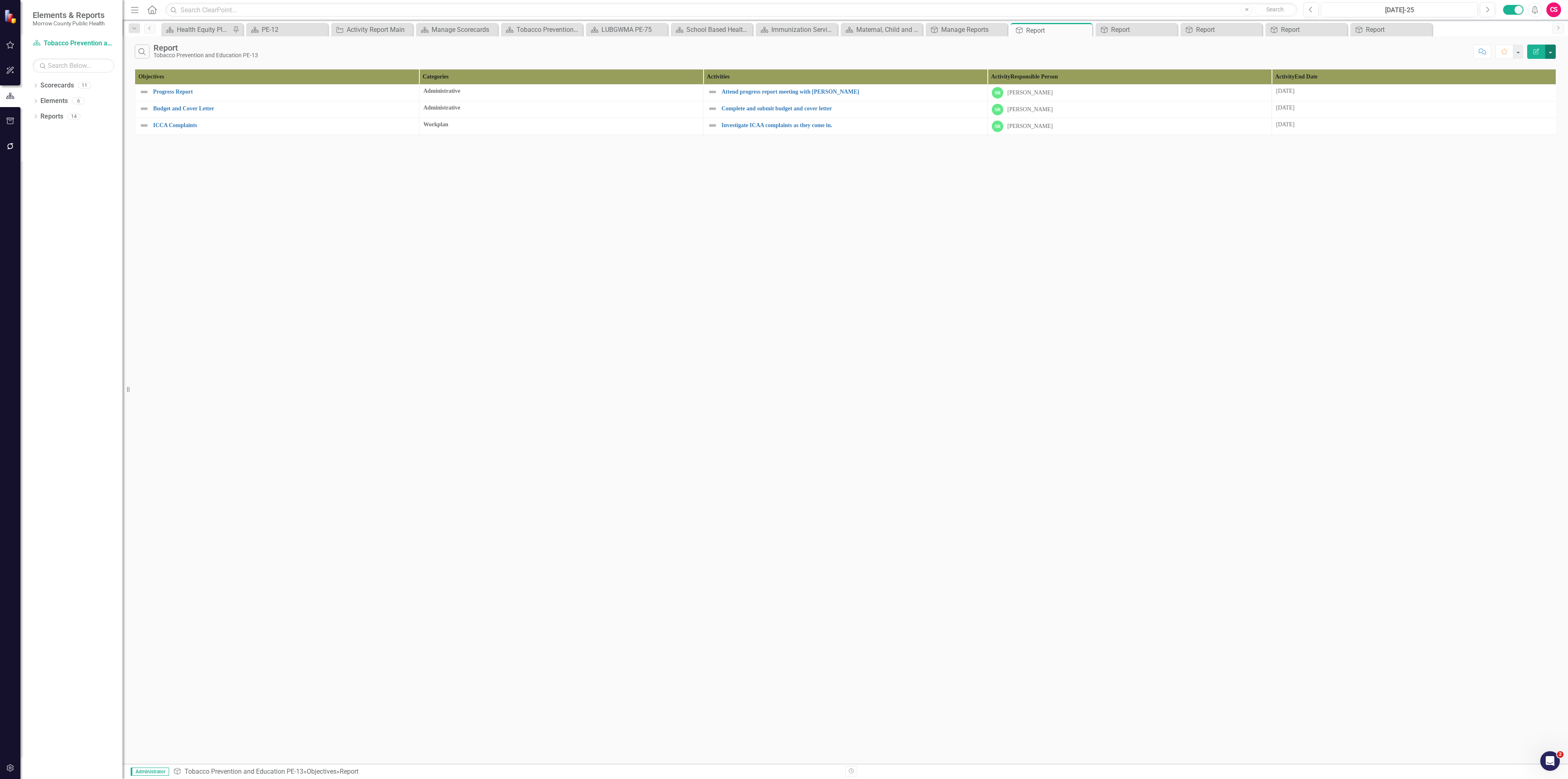
click at [653, 51] on button "button" at bounding box center [1550, 51] width 10 height 14
click at [653, 65] on link "Edit Report Edit Report" at bounding box center [1523, 68] width 65 height 15
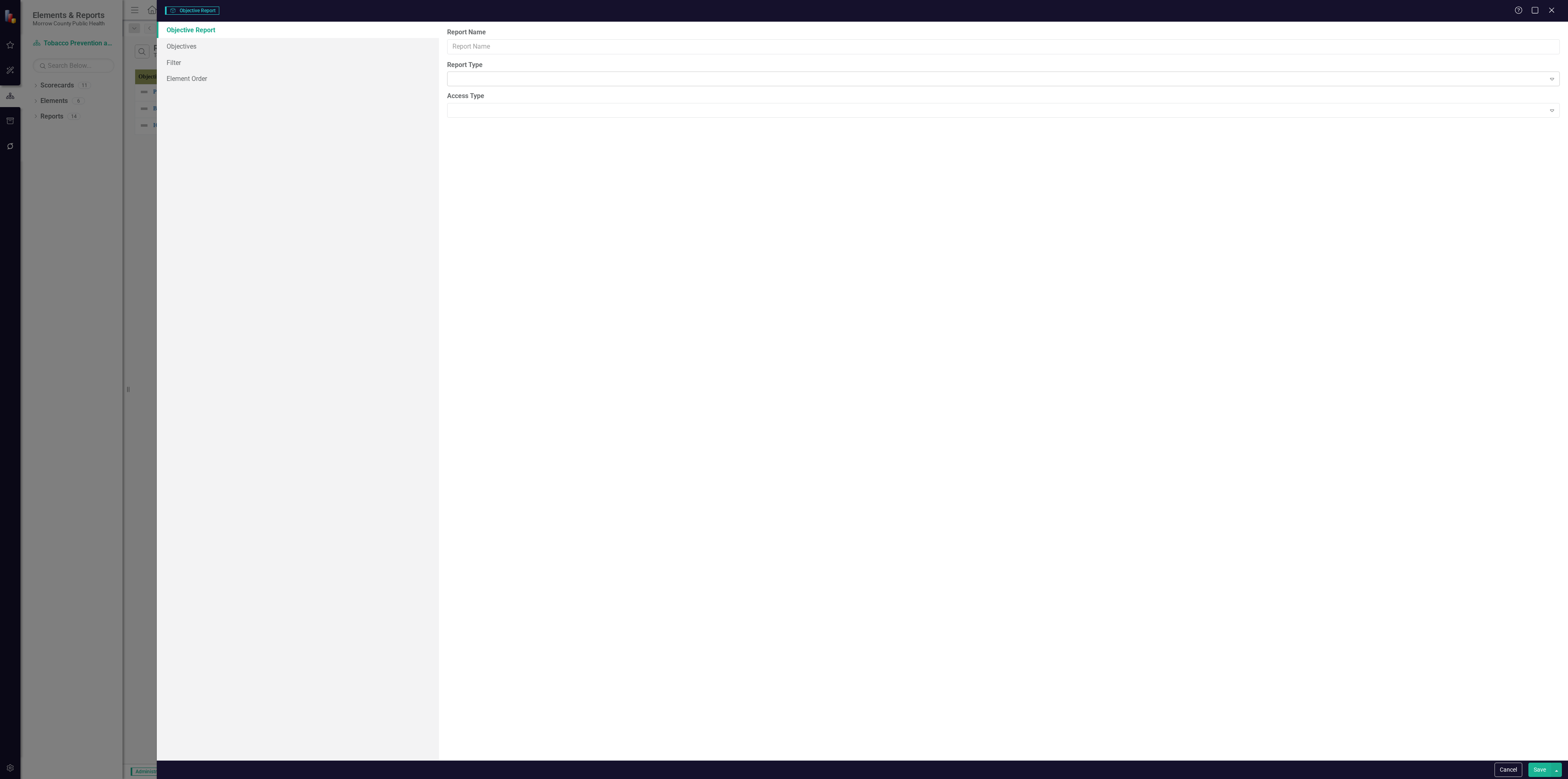
type input "Report"
click at [205, 48] on link "Columns" at bounding box center [298, 46] width 282 height 16
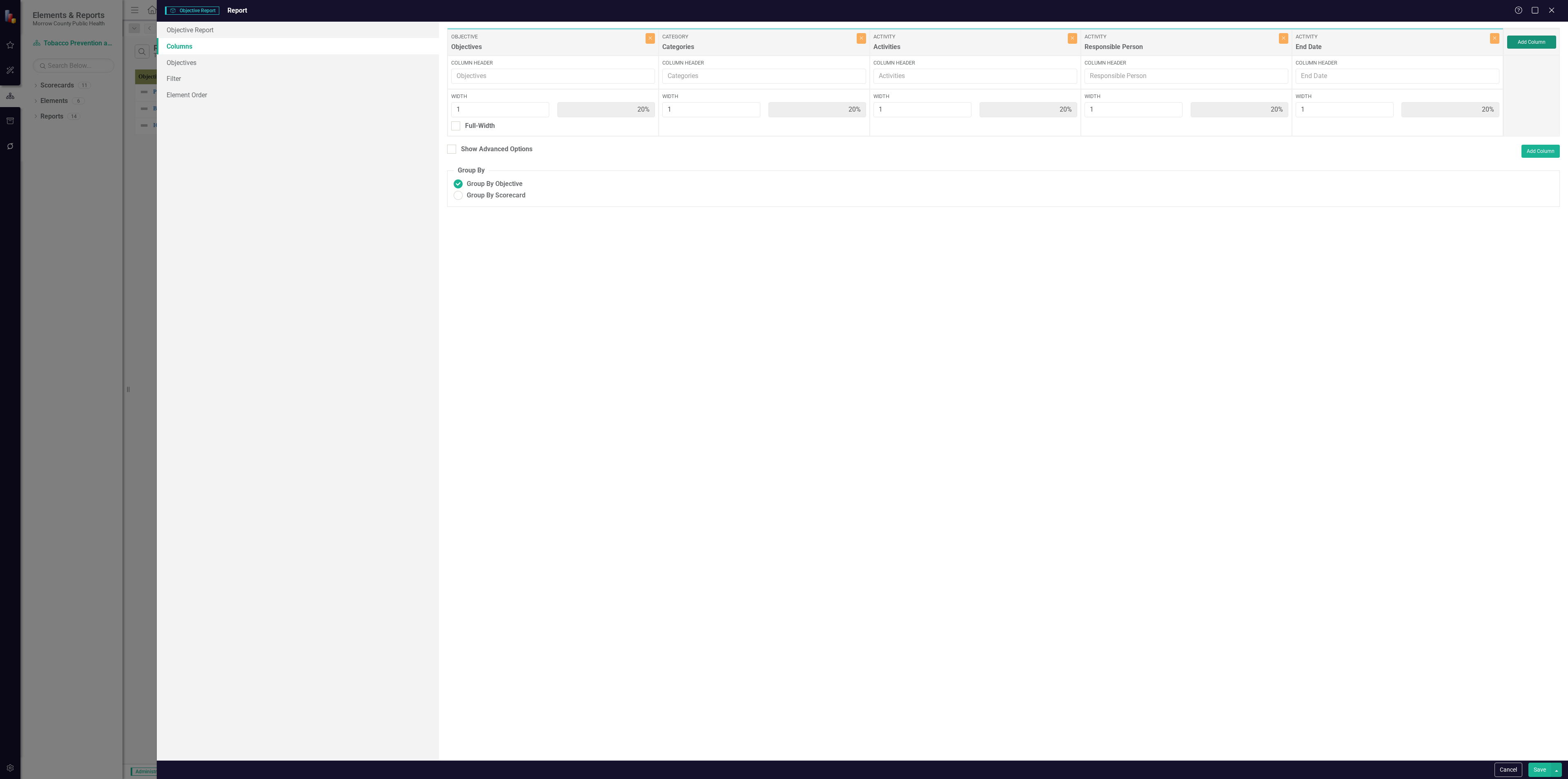
click at [653, 44] on button "Add Column" at bounding box center [1531, 41] width 49 height 13
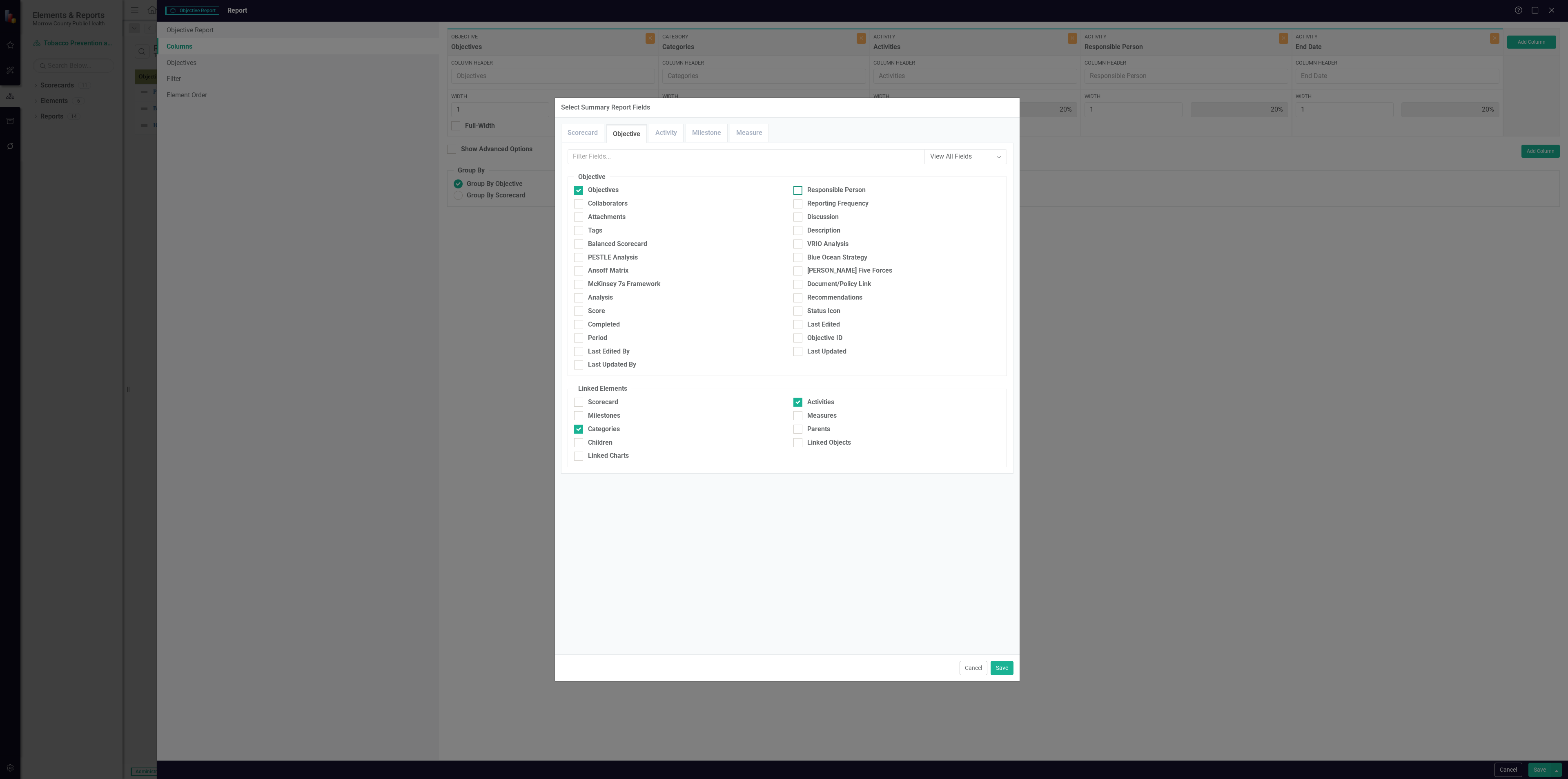
click at [653, 191] on div "Responsible Person" at bounding box center [836, 190] width 58 height 9
click at [653, 191] on input "Responsible Person" at bounding box center [796, 188] width 5 height 5
checkbox input "true"
click at [615, 206] on div "Collaborators" at bounding box center [607, 203] width 40 height 9
click at [579, 205] on input "Collaborators" at bounding box center [576, 202] width 5 height 5
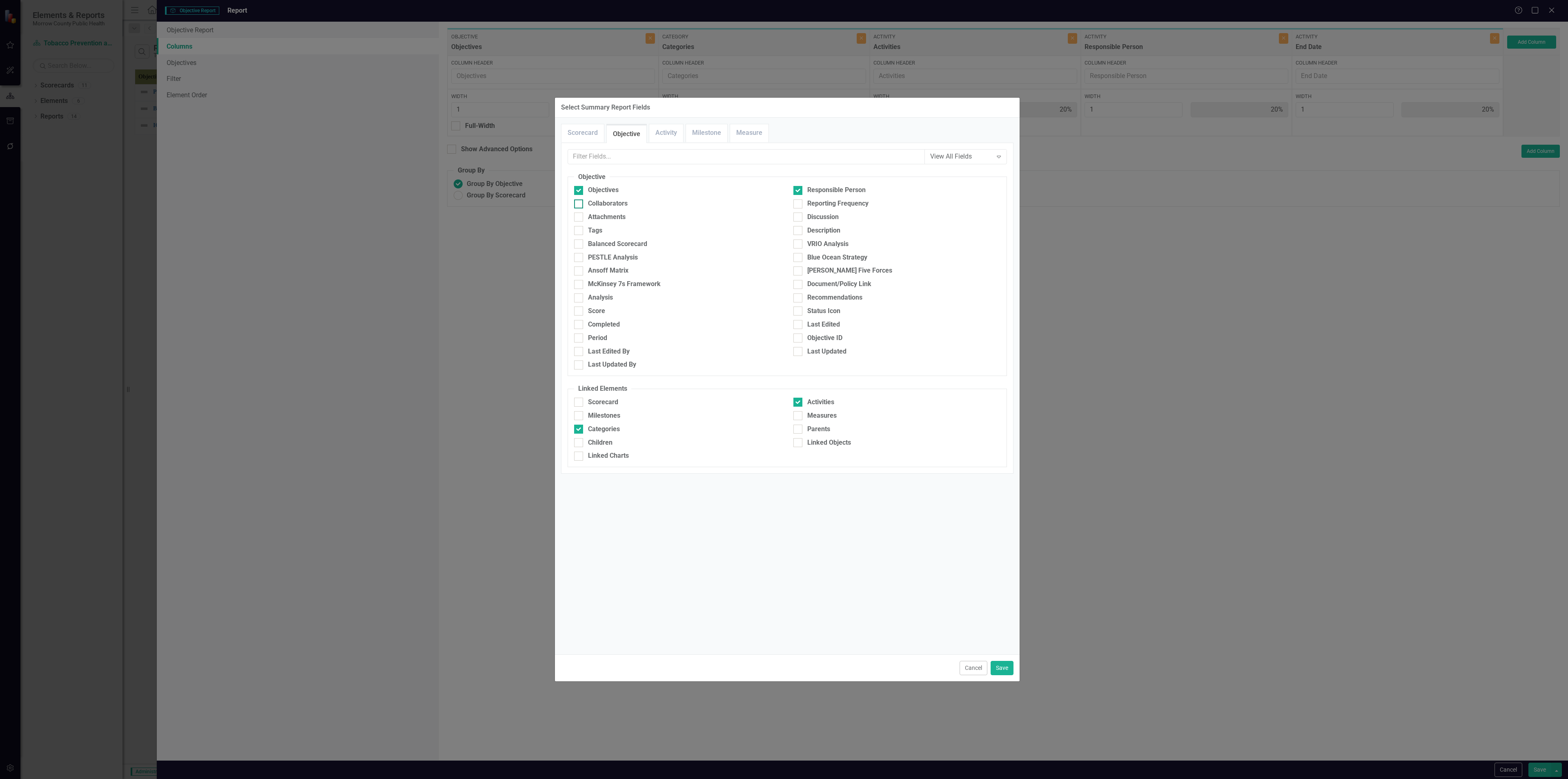
checkbox input "true"
click at [653, 138] on link "Activity" at bounding box center [667, 133] width 34 height 18
click at [617, 205] on div "Collaborators" at bounding box center [607, 203] width 40 height 9
click at [579, 205] on input "Collaborators" at bounding box center [576, 202] width 5 height 5
checkbox input "true"
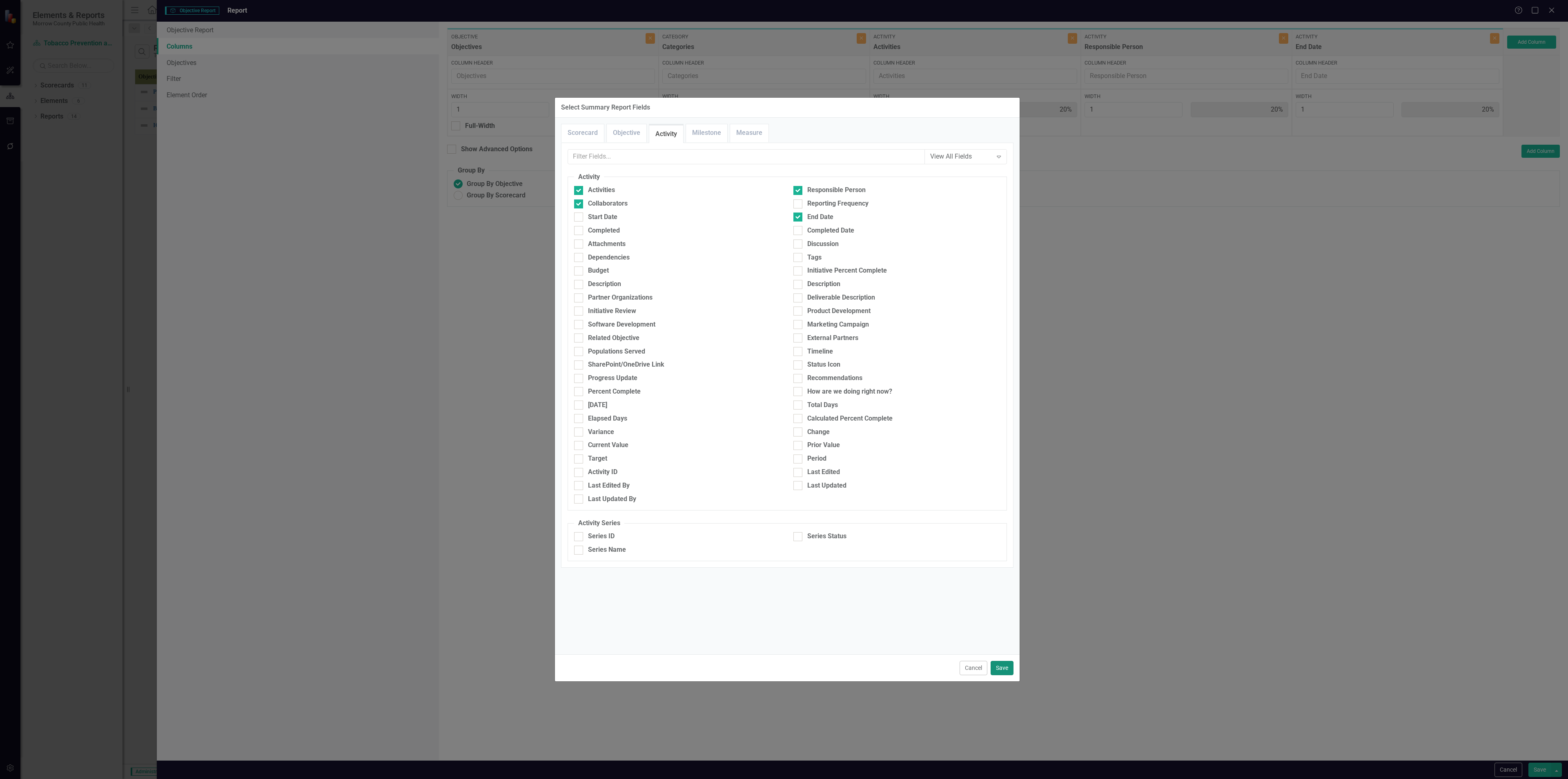
click at [653, 281] on button "Save" at bounding box center [1002, 668] width 23 height 14
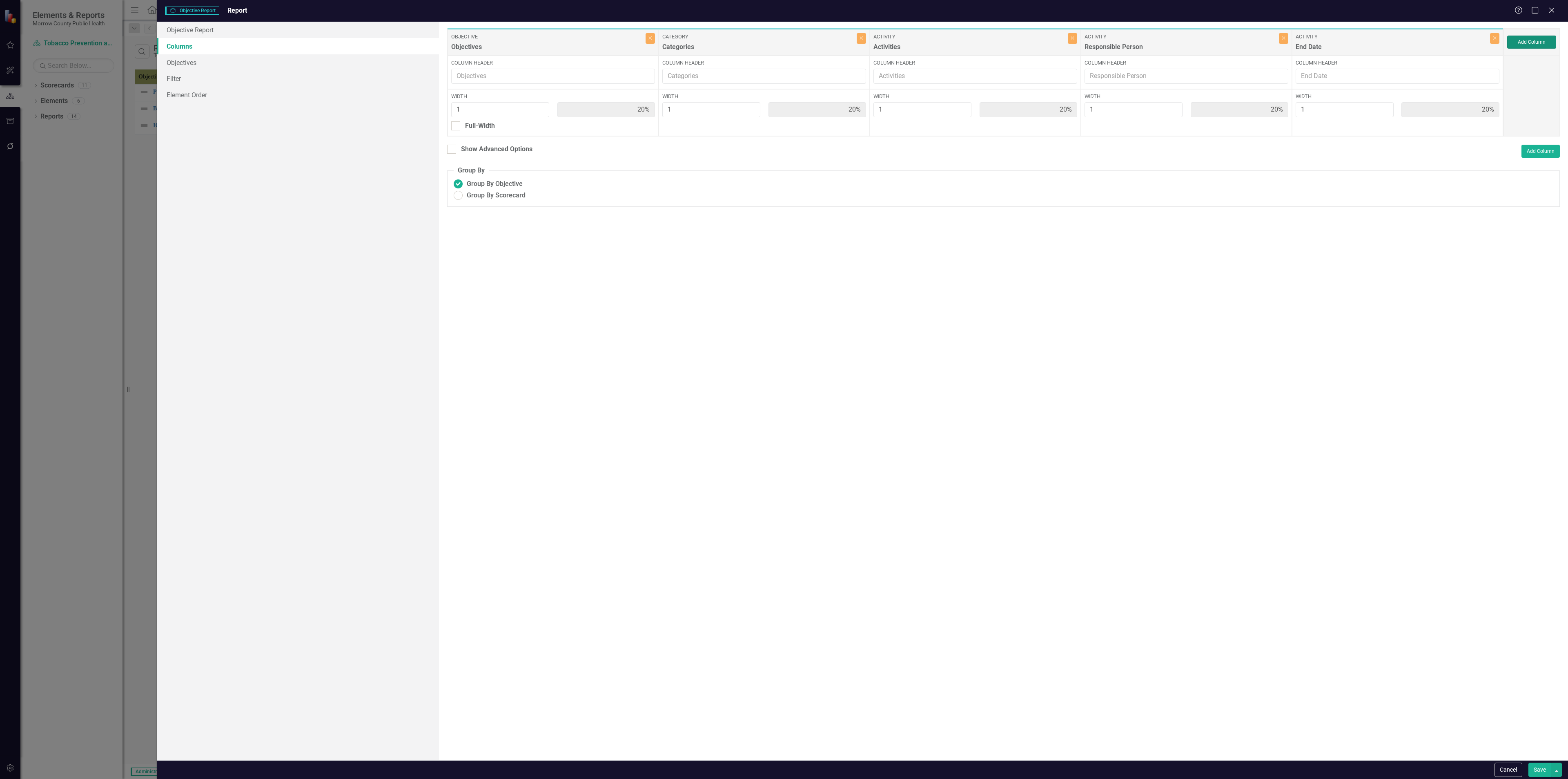
type input "13%"
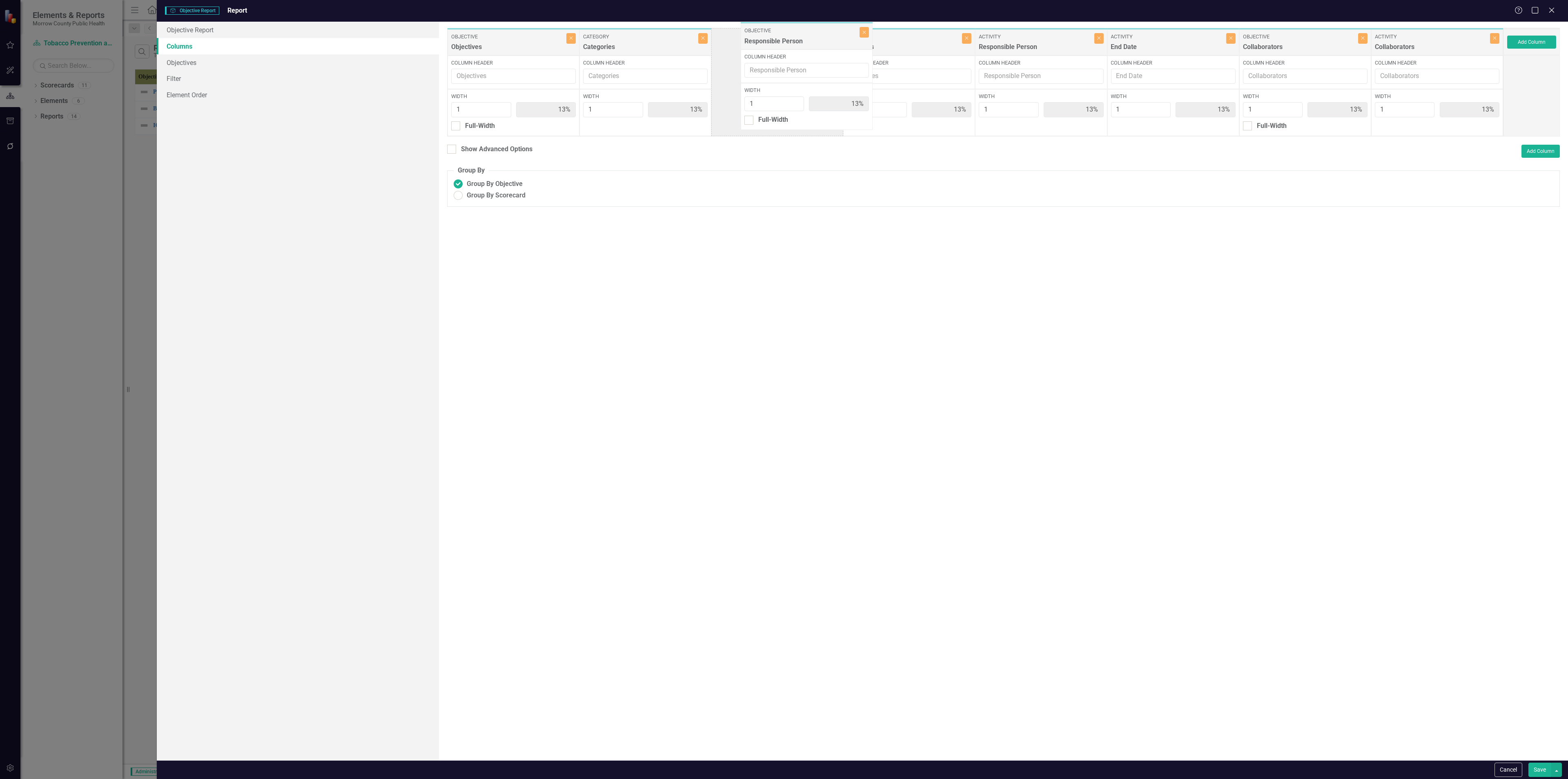
drag, startPoint x: 1188, startPoint y: 49, endPoint x: 822, endPoint y: 43, distance: 366.0
click at [653, 43] on div "Objective Objectives Close Column Header Width 1 13% Full-Width Category Catego…" at bounding box center [975, 82] width 1056 height 108
drag, startPoint x: 1248, startPoint y: 44, endPoint x: 911, endPoint y: 39, distance: 337.0
click at [653, 39] on div "Objective Objectives Close Column Header Width 1 13% Full-Width Category Catego…" at bounding box center [975, 82] width 1056 height 108
drag, startPoint x: 1424, startPoint y: 44, endPoint x: 1274, endPoint y: 48, distance: 150.1
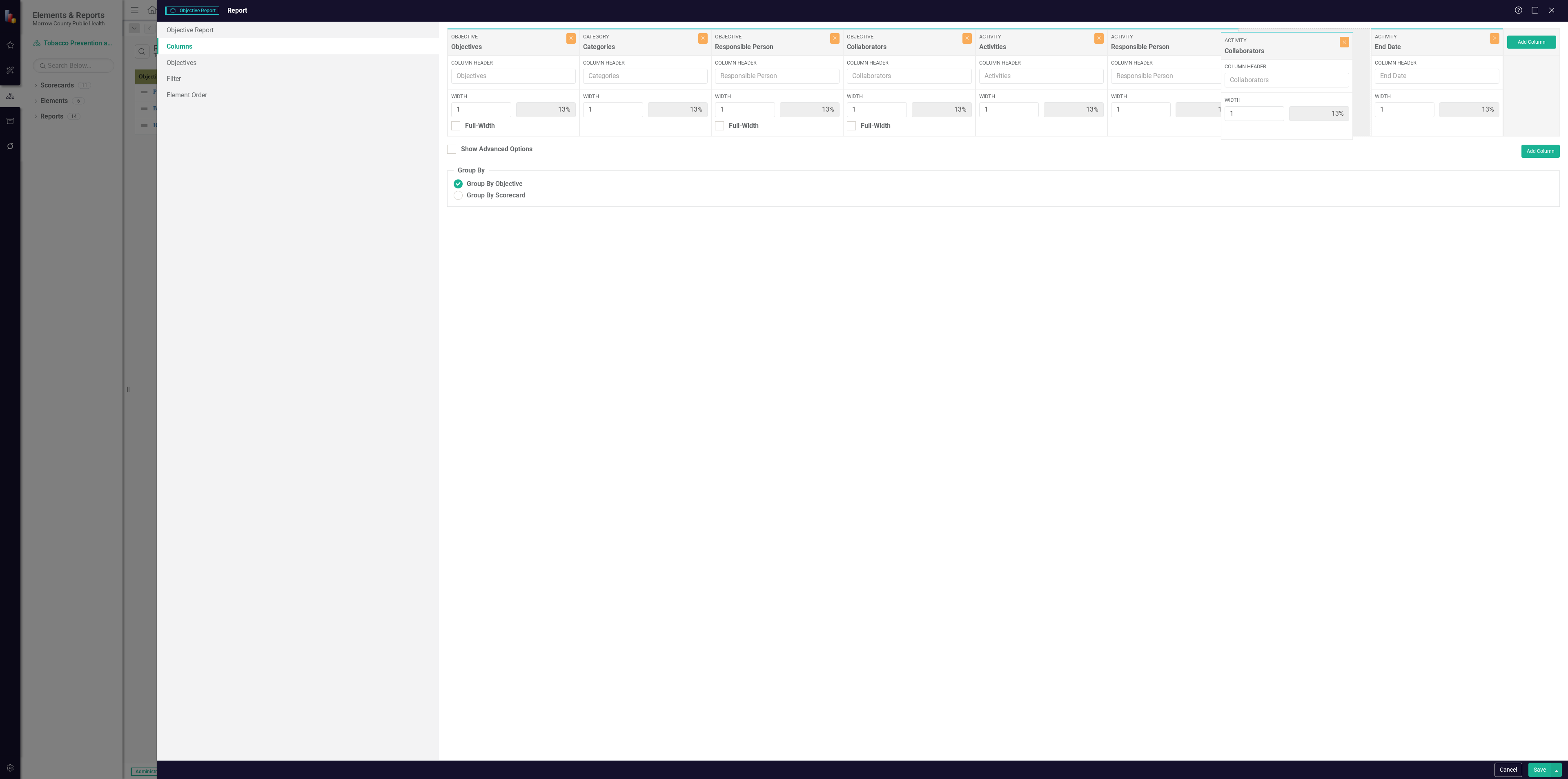
click at [653, 48] on div "Objective Objectives Close Column Header Width 1 13% Full-Width Category Catego…" at bounding box center [975, 82] width 1056 height 108
click at [653, 281] on button "Save" at bounding box center [1540, 769] width 23 height 14
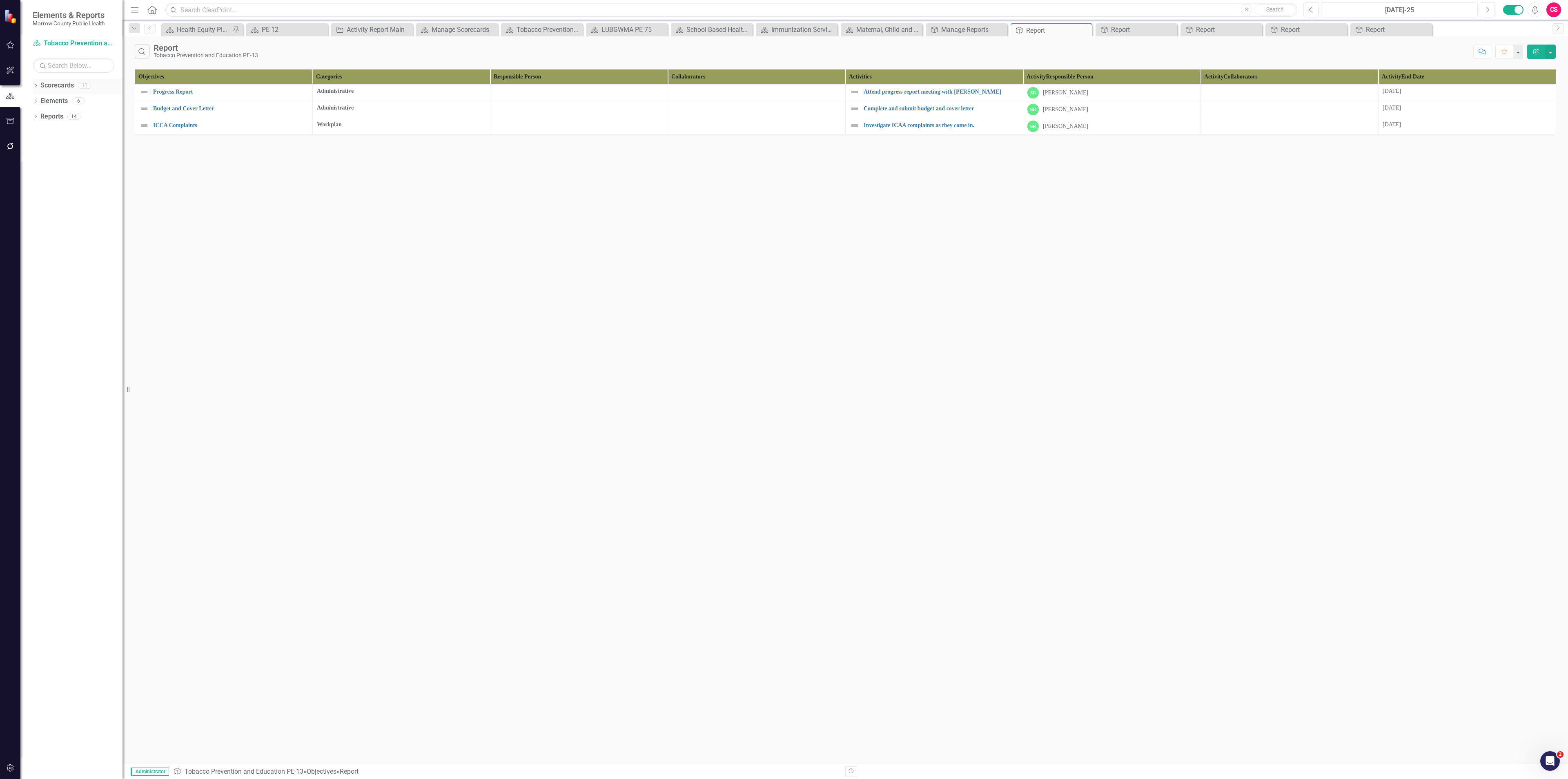
click at [55, 86] on link "Scorecards" at bounding box center [57, 85] width 33 height 9
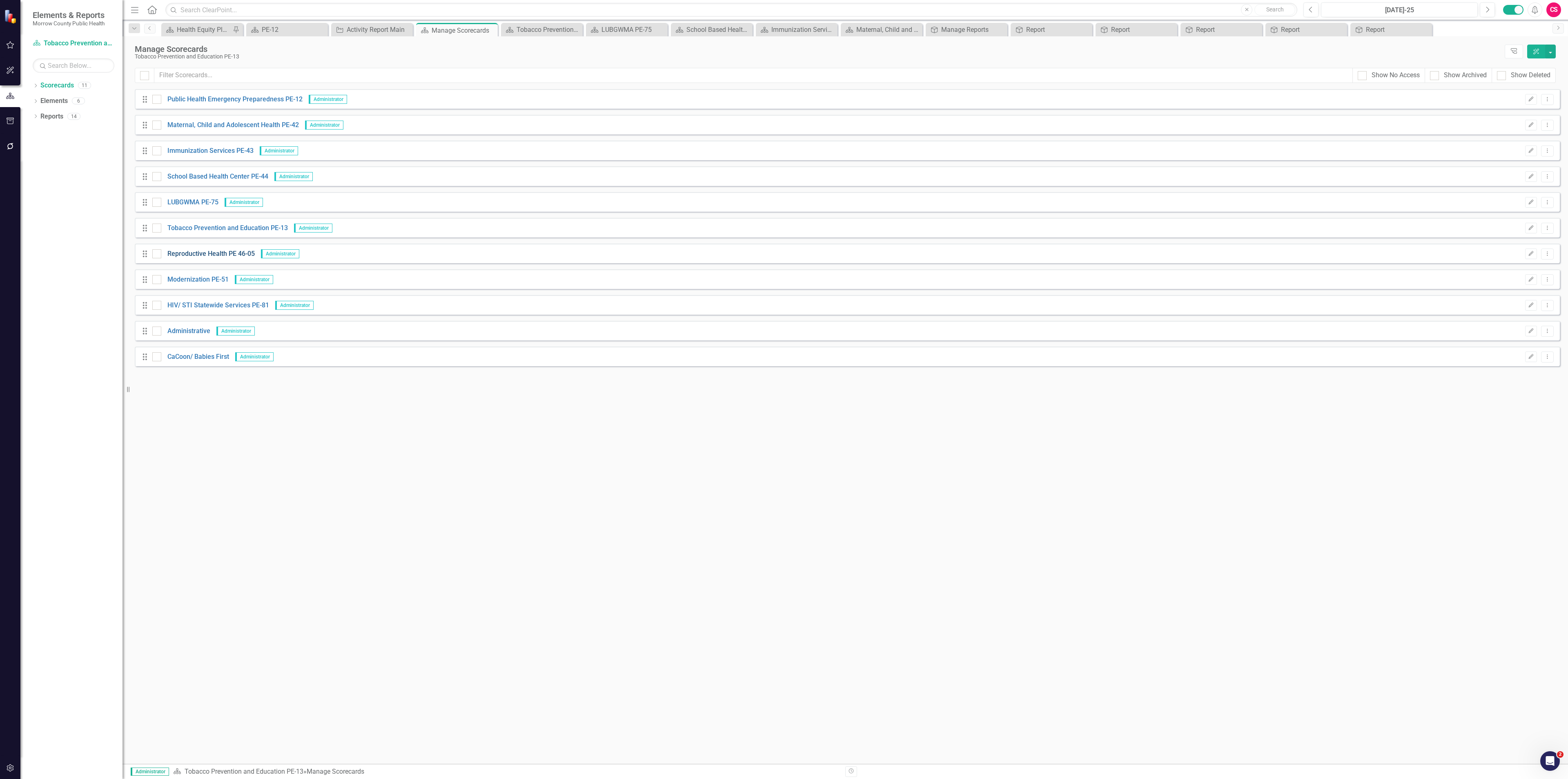
click at [180, 254] on link "Reproductive Health PE 46-05" at bounding box center [208, 253] width 94 height 9
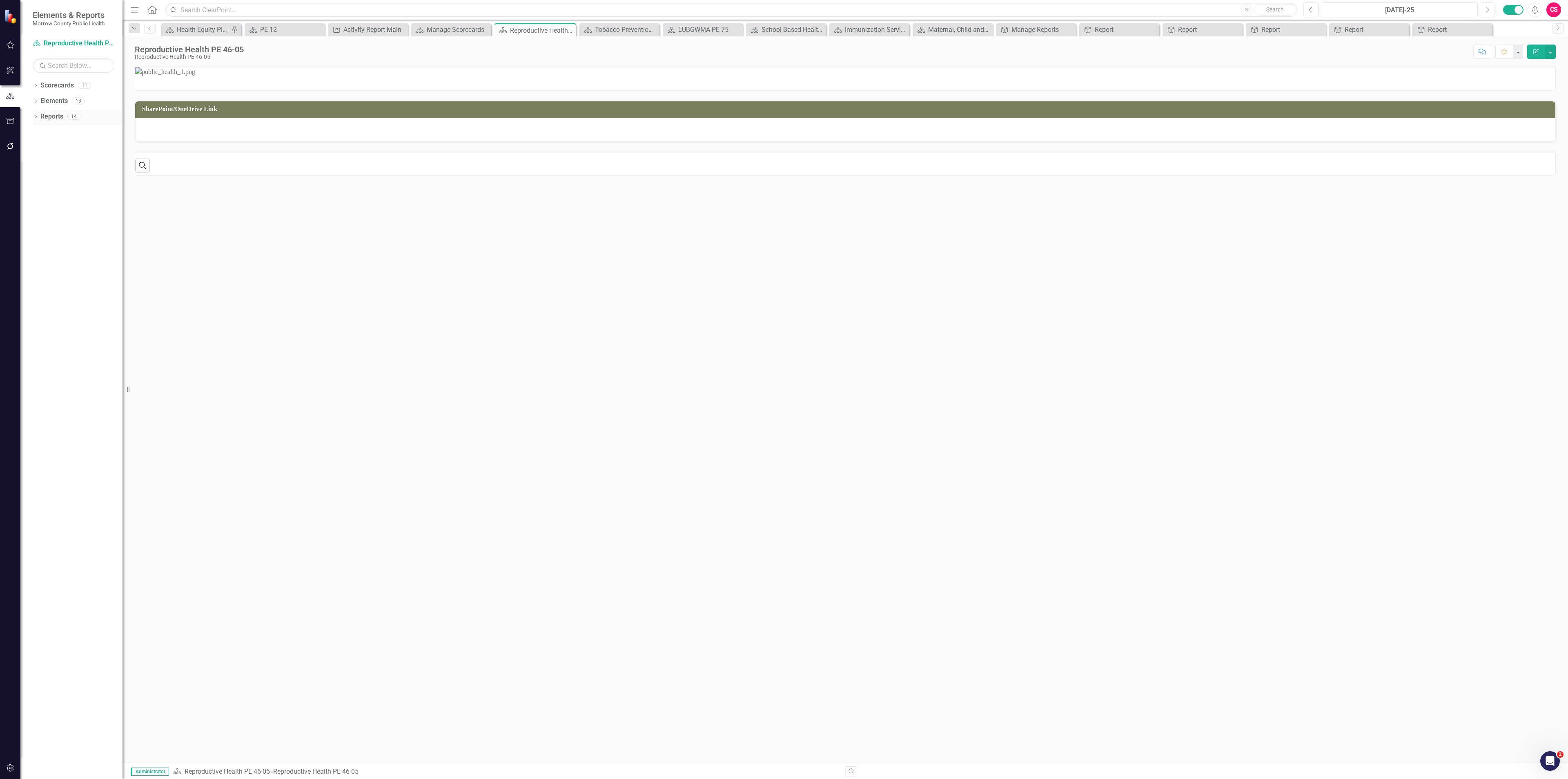
click at [55, 113] on link "Reports" at bounding box center [52, 116] width 23 height 9
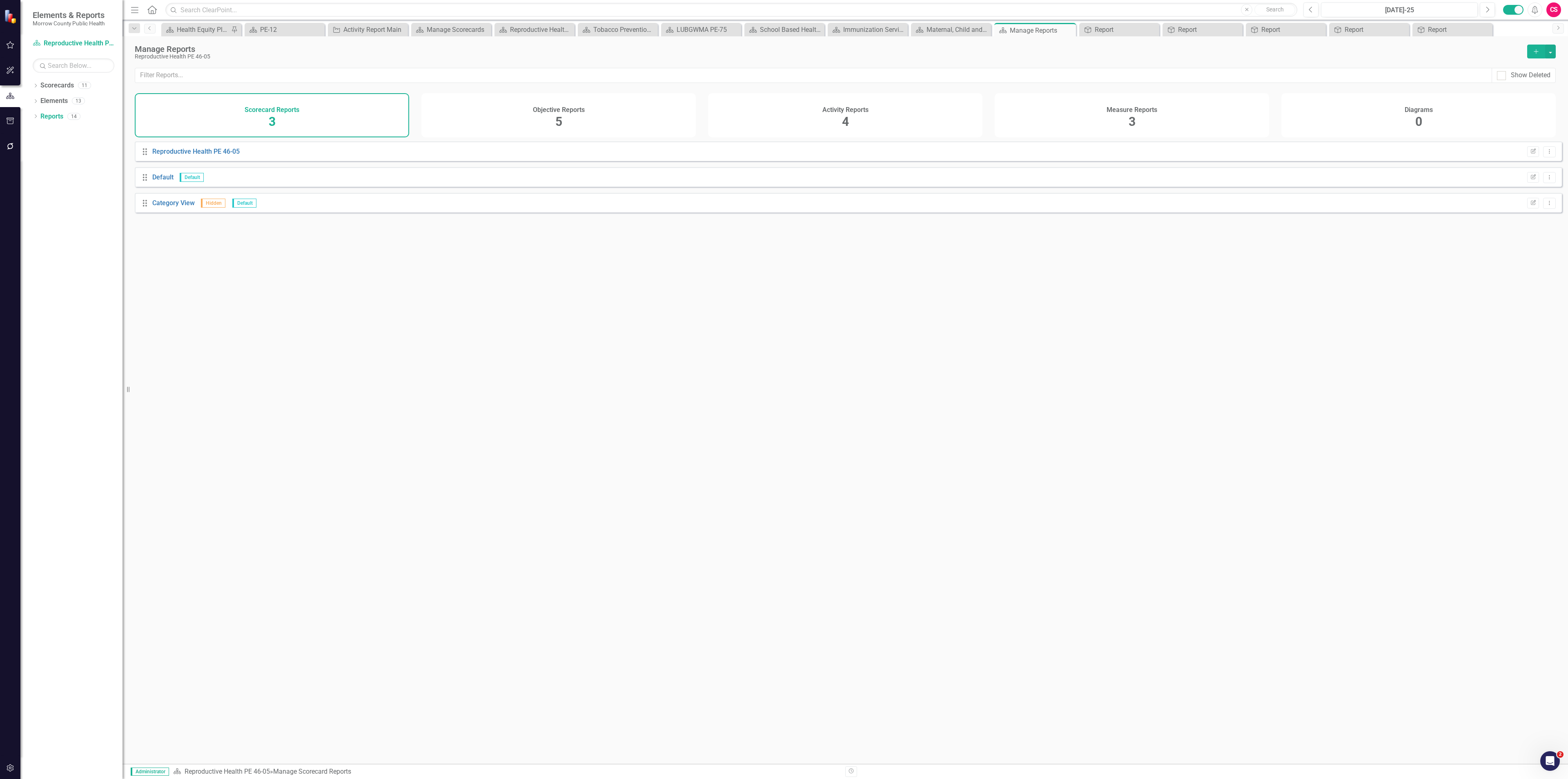
click at [517, 114] on div "Objective Reports 5" at bounding box center [558, 115] width 275 height 44
click at [168, 155] on link "Report" at bounding box center [162, 151] width 19 height 8
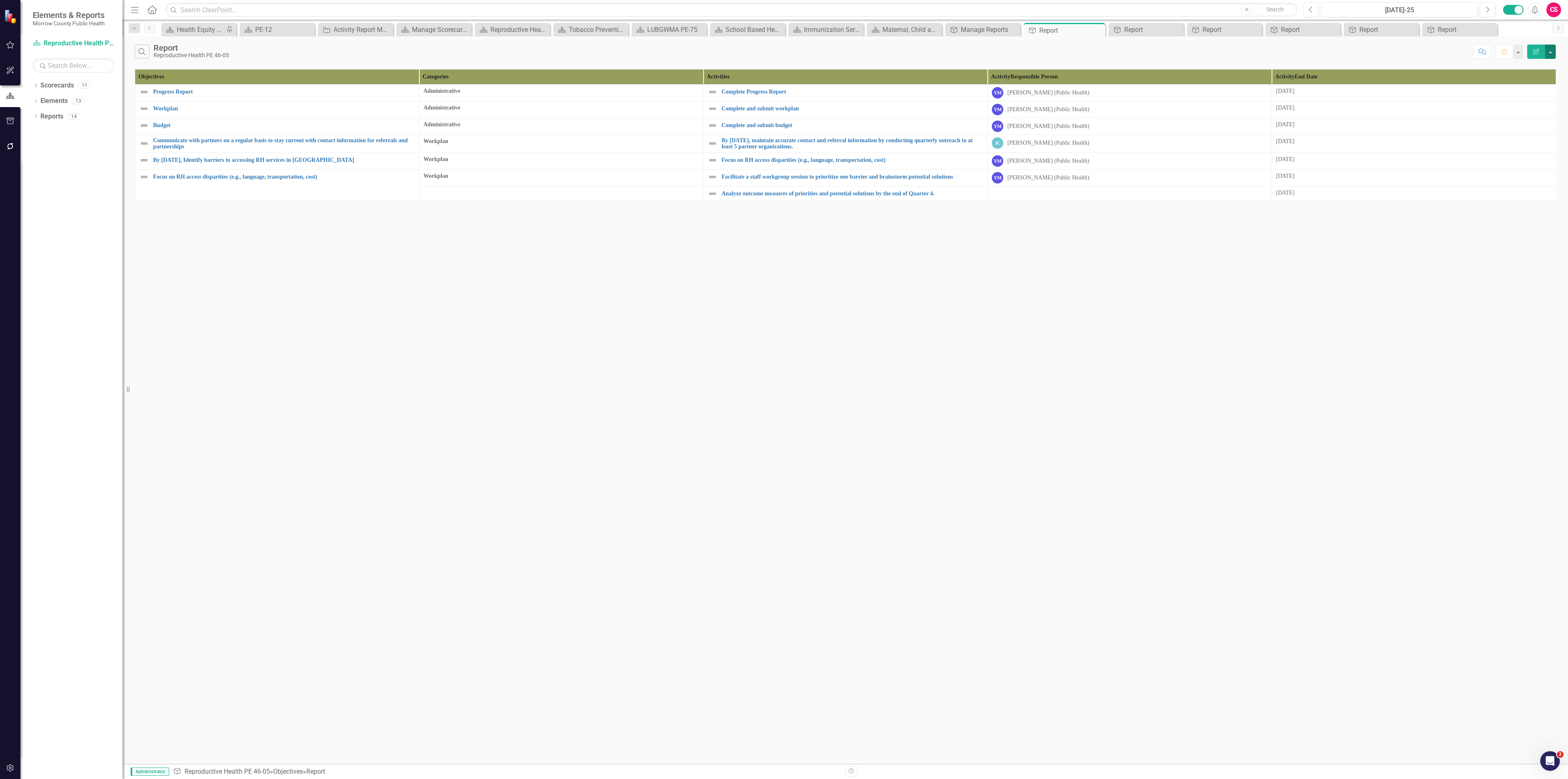
click at [653, 53] on button "button" at bounding box center [1550, 51] width 10 height 14
click at [653, 70] on link "Edit Report Edit Report" at bounding box center [1523, 68] width 65 height 15
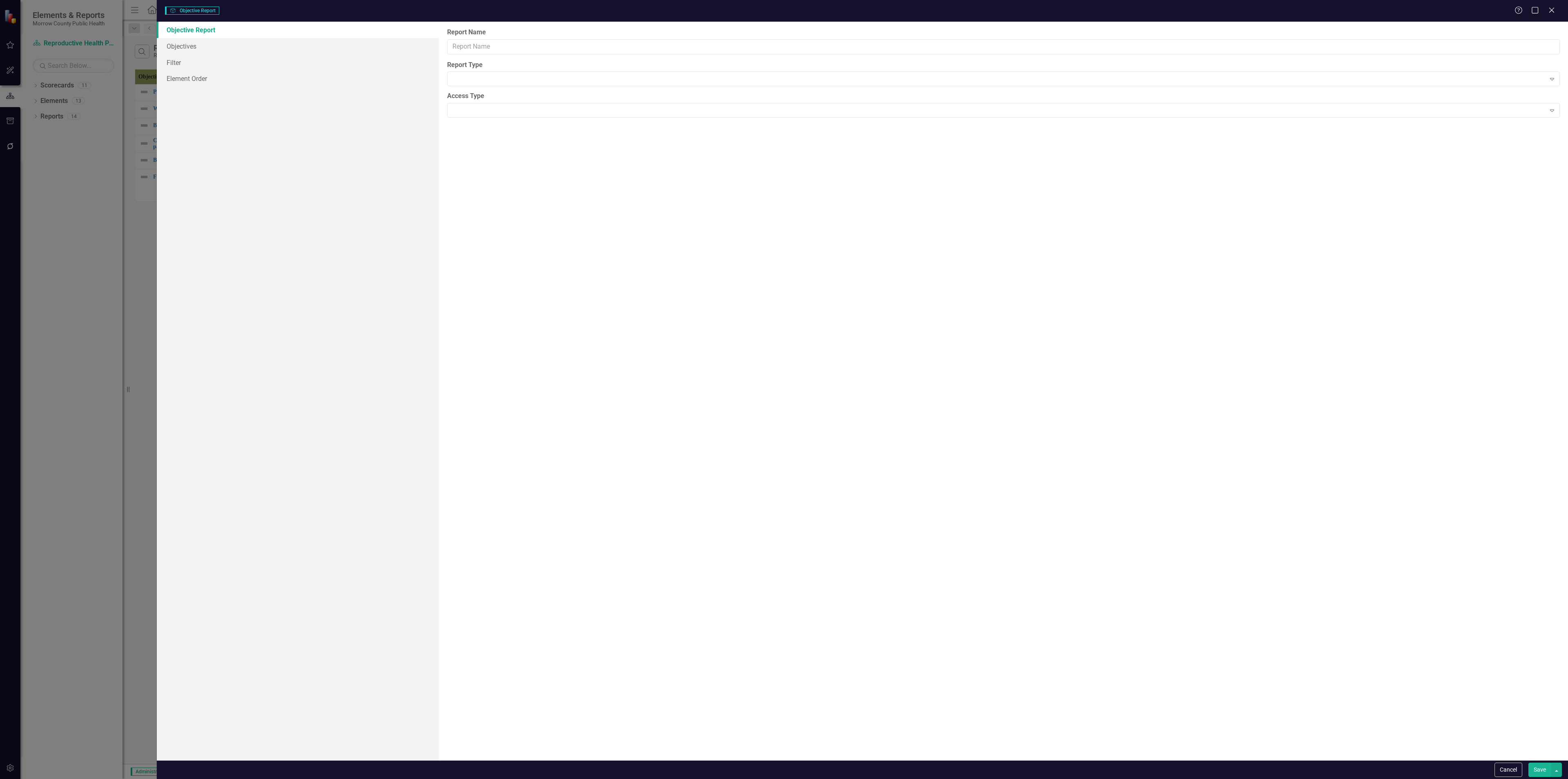
type input "Report"
click at [243, 47] on link "Columns" at bounding box center [298, 46] width 282 height 16
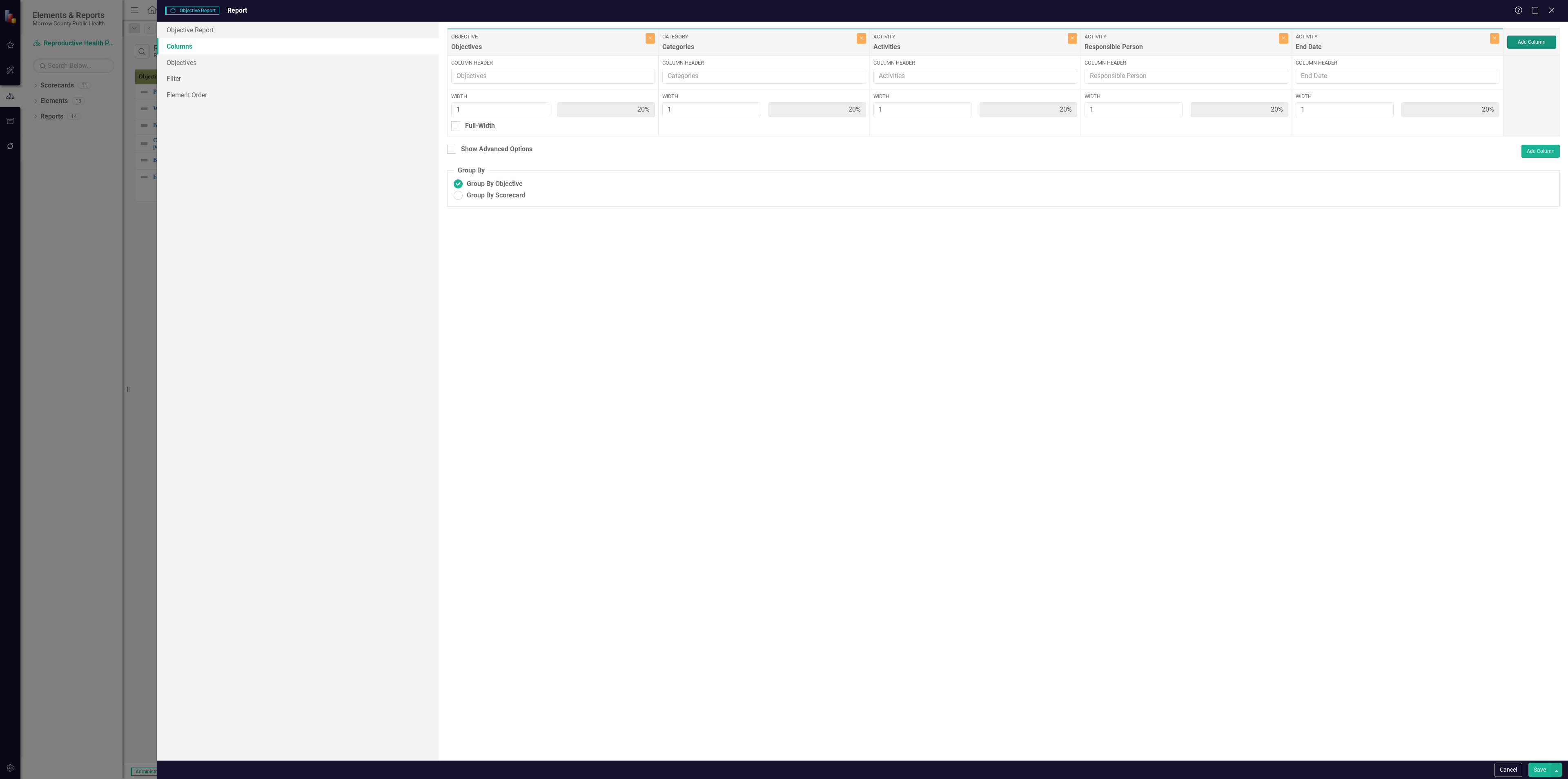
click at [653, 40] on button "Add Column" at bounding box center [1531, 41] width 49 height 13
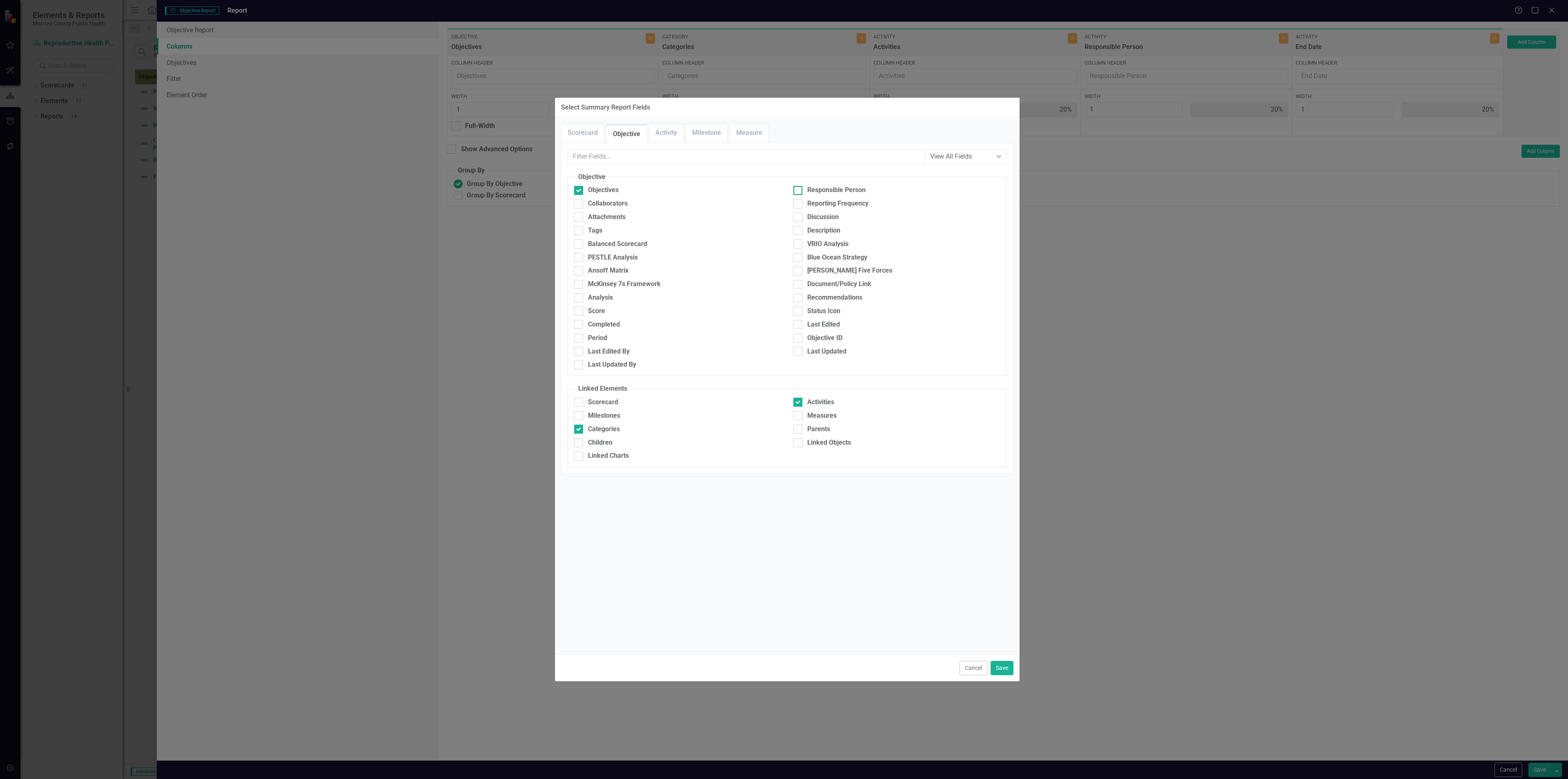
click at [653, 190] on div at bounding box center [797, 190] width 9 height 9
click at [653, 190] on input "Responsible Person" at bounding box center [796, 188] width 5 height 5
checkbox input "true"
click at [611, 199] on div "Objectives" at bounding box center [677, 192] width 219 height 13
click at [617, 203] on div "Collaborators" at bounding box center [607, 203] width 40 height 9
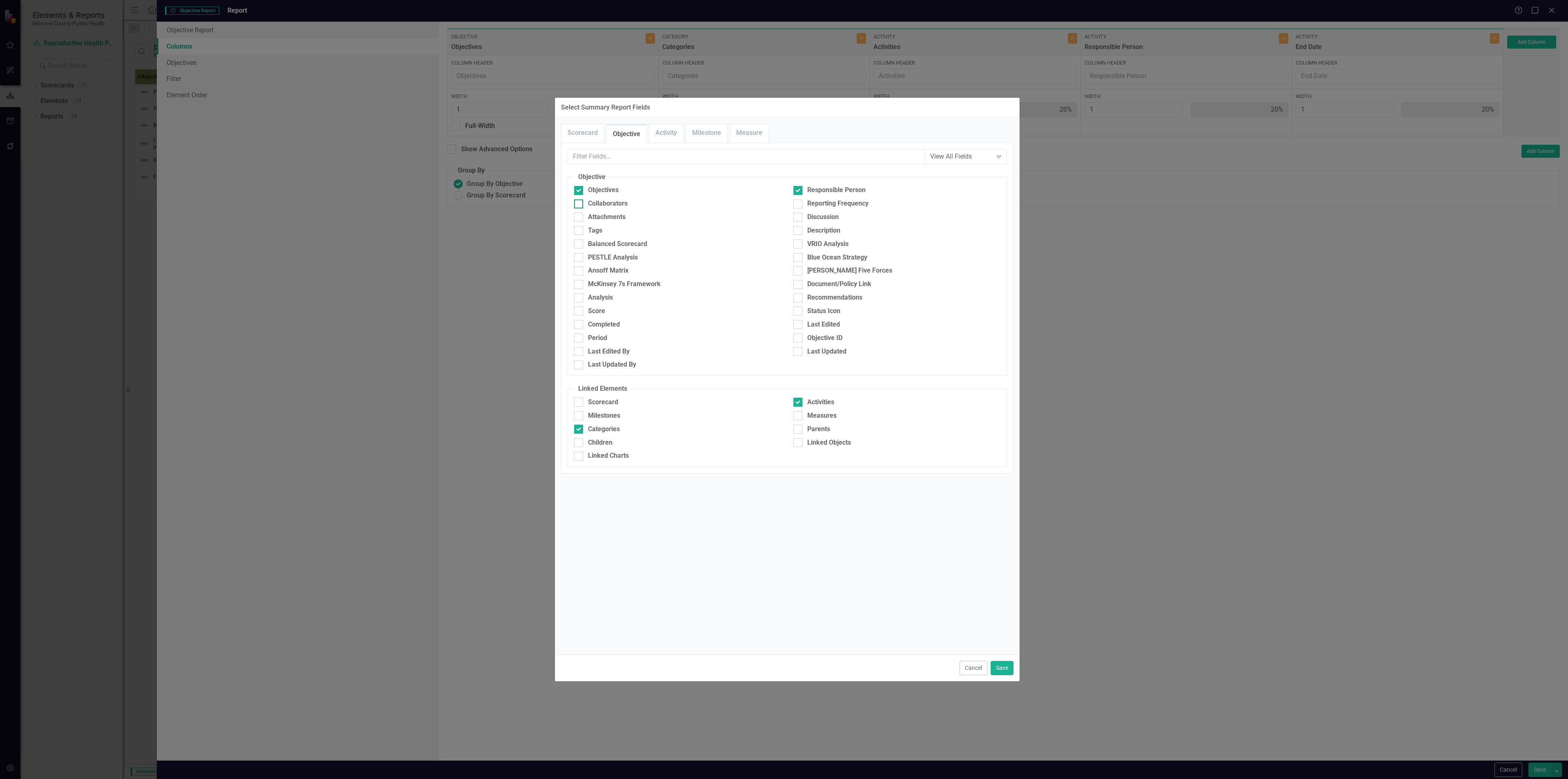
click at [579, 203] on input "Collaborators" at bounding box center [576, 202] width 5 height 5
checkbox input "true"
click at [628, 139] on link "Objective" at bounding box center [626, 134] width 40 height 18
click at [653, 133] on link "Activity" at bounding box center [667, 133] width 34 height 18
click at [618, 200] on div "Collaborators" at bounding box center [607, 203] width 40 height 9
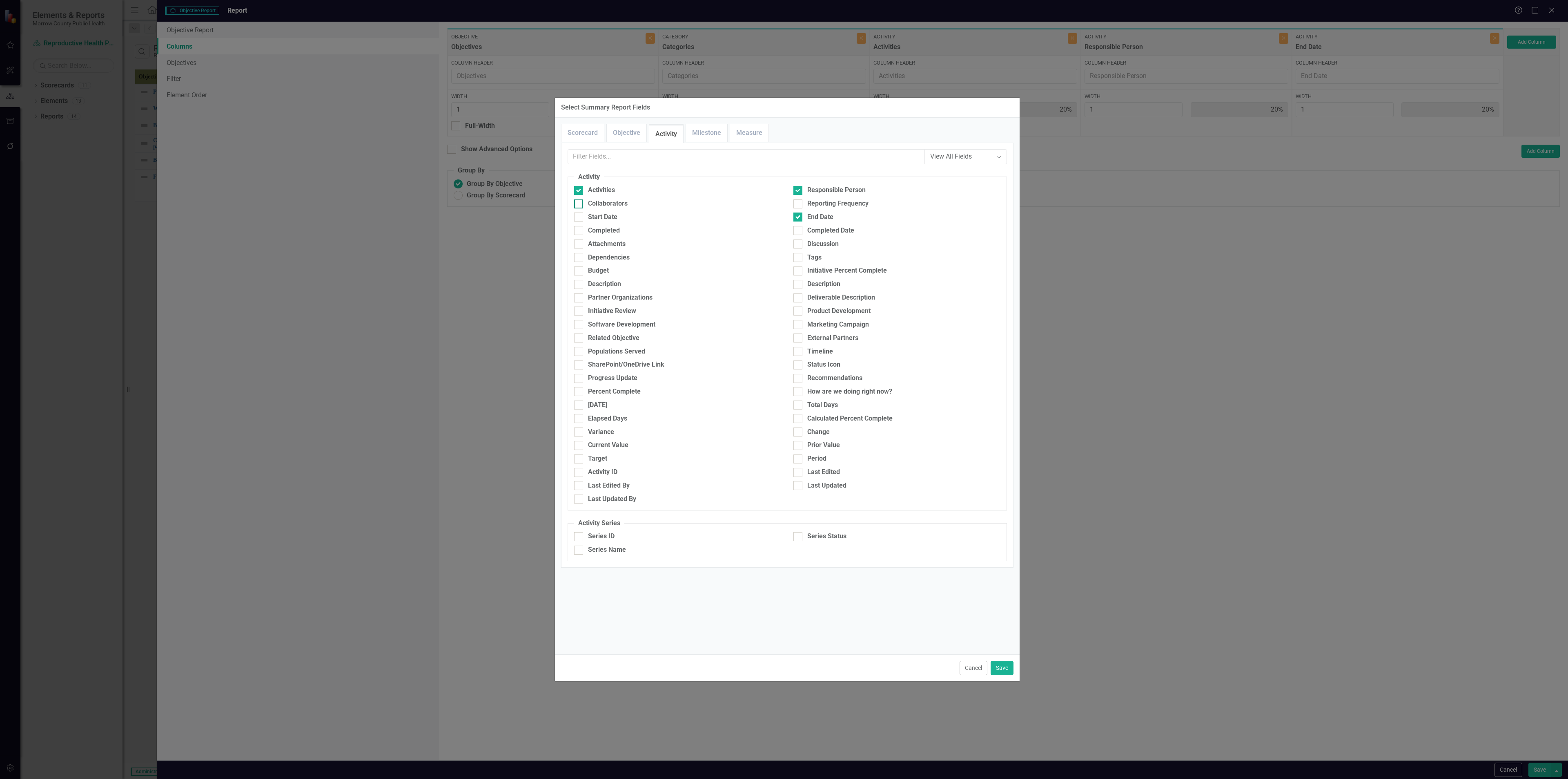
click at [579, 200] on input "Collaborators" at bounding box center [576, 202] width 5 height 5
checkbox input "true"
click at [653, 281] on button "Save" at bounding box center [1002, 668] width 23 height 14
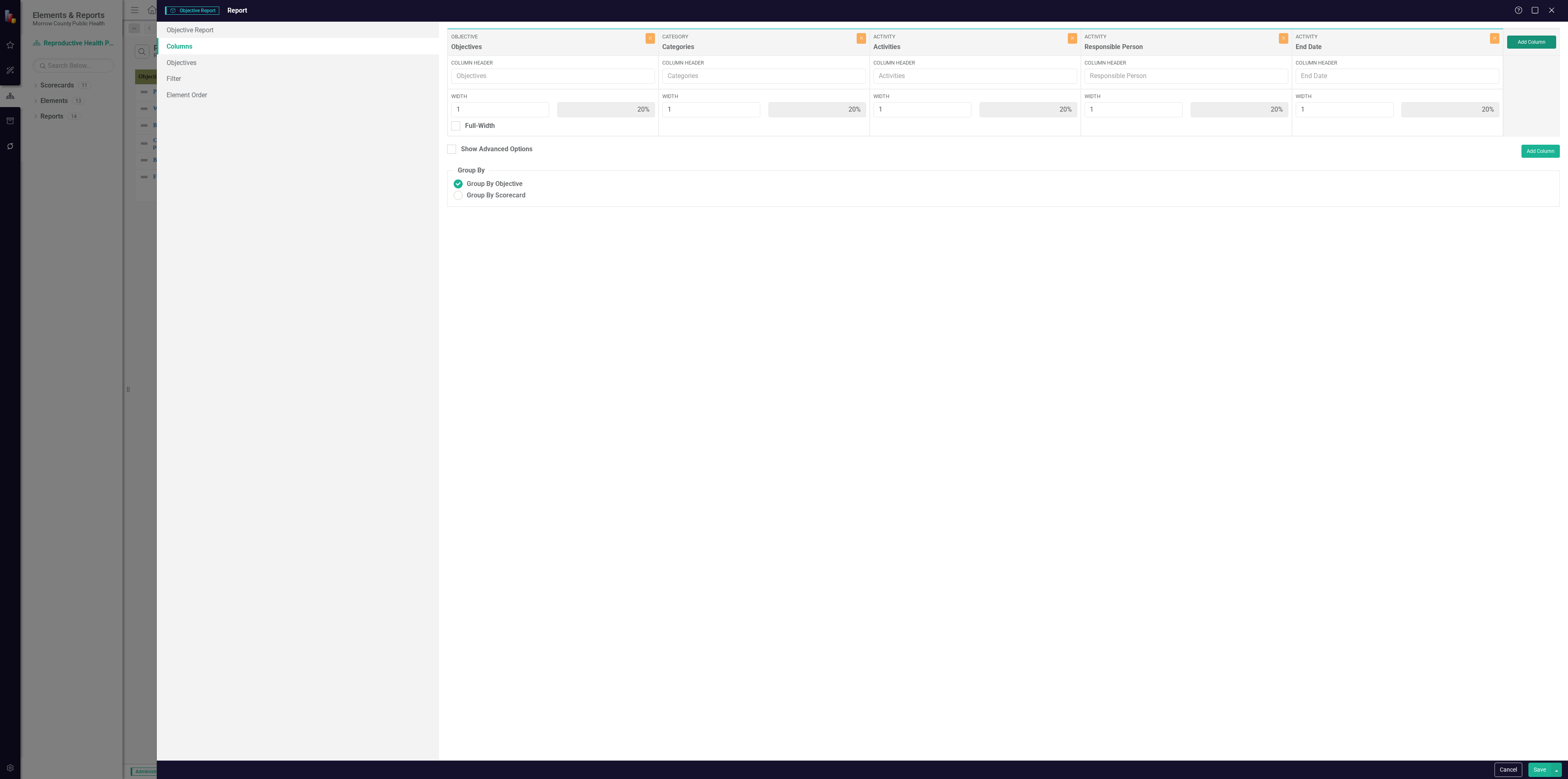
type input "13%"
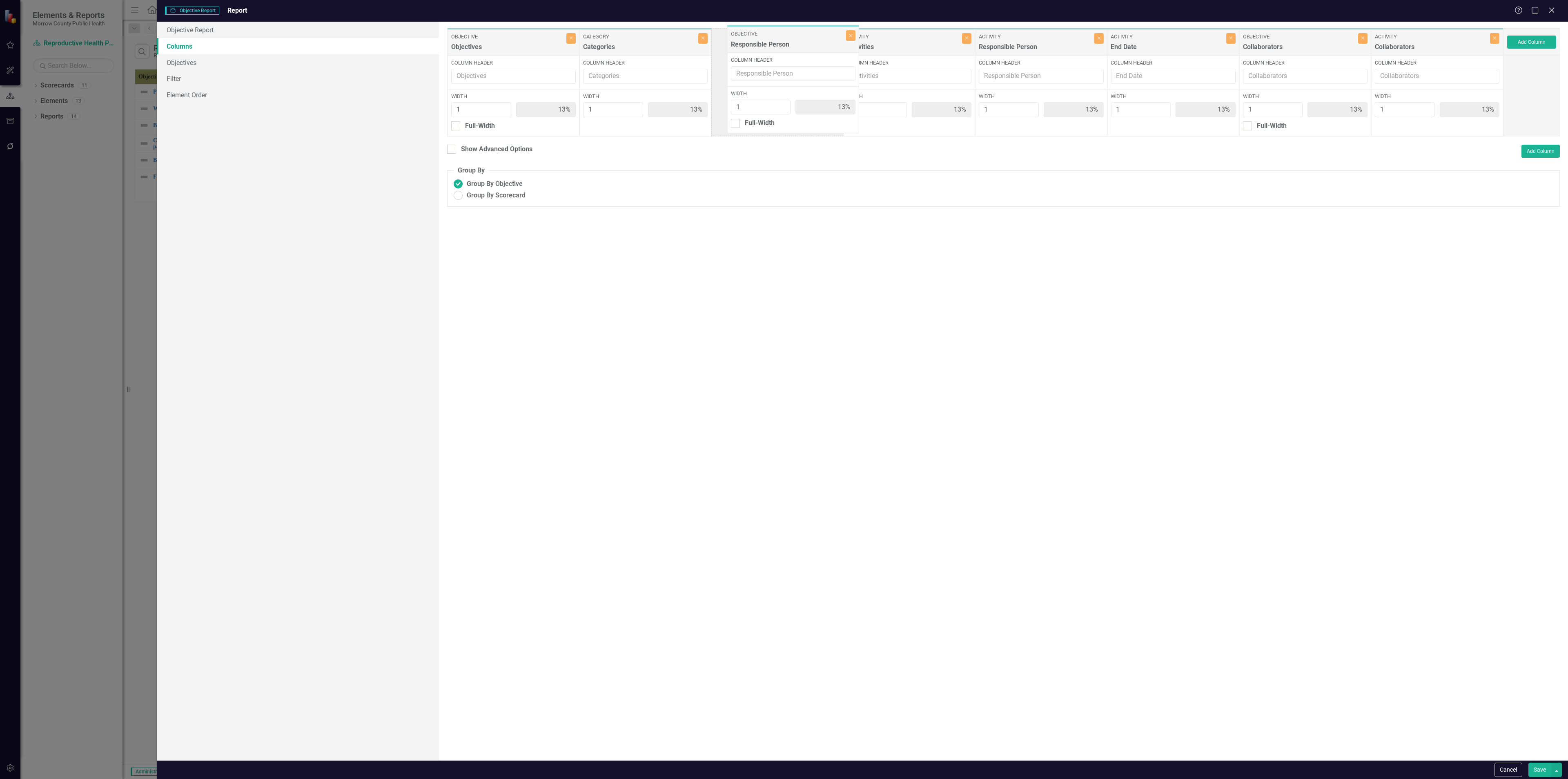
drag, startPoint x: 1137, startPoint y: 52, endPoint x: 789, endPoint y: 44, distance: 348.1
click at [653, 44] on div "Objective Objectives Close Column Header Width 1 13% Full-Width Category Catego…" at bounding box center [975, 82] width 1056 height 108
drag, startPoint x: 1298, startPoint y: 44, endPoint x: 898, endPoint y: 41, distance: 400.0
click at [653, 41] on div "Objective Objectives Close Column Header Width 1 13% Full-Width Category Catego…" at bounding box center [975, 82] width 1056 height 108
drag, startPoint x: 1374, startPoint y: 49, endPoint x: 1293, endPoint y: 49, distance: 81.0
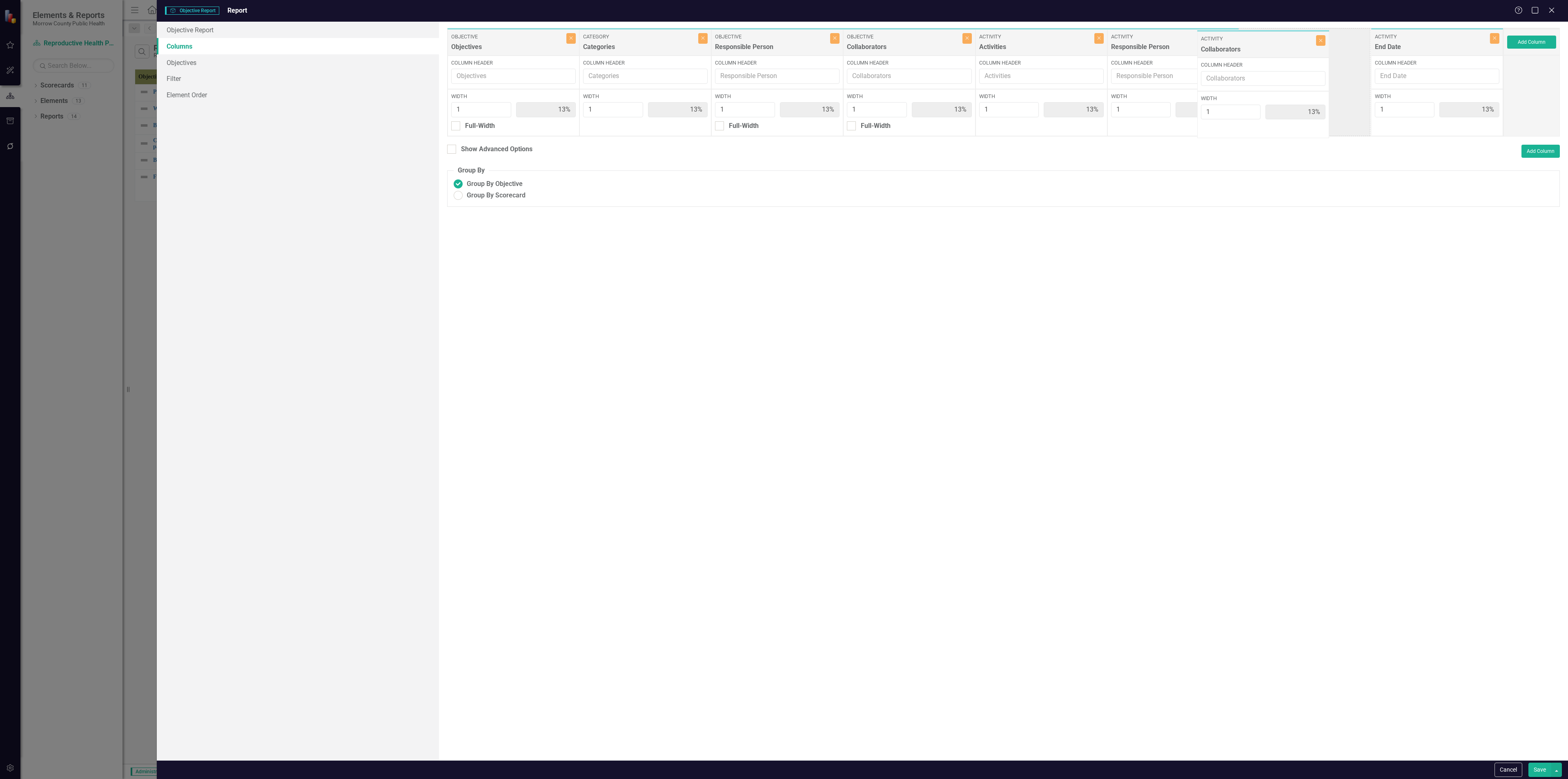
click at [653, 49] on div "Objective Objectives Close Column Header Width 1 13% Full-Width Category Catego…" at bounding box center [975, 82] width 1056 height 108
click at [653, 281] on button "Save" at bounding box center [1540, 769] width 23 height 14
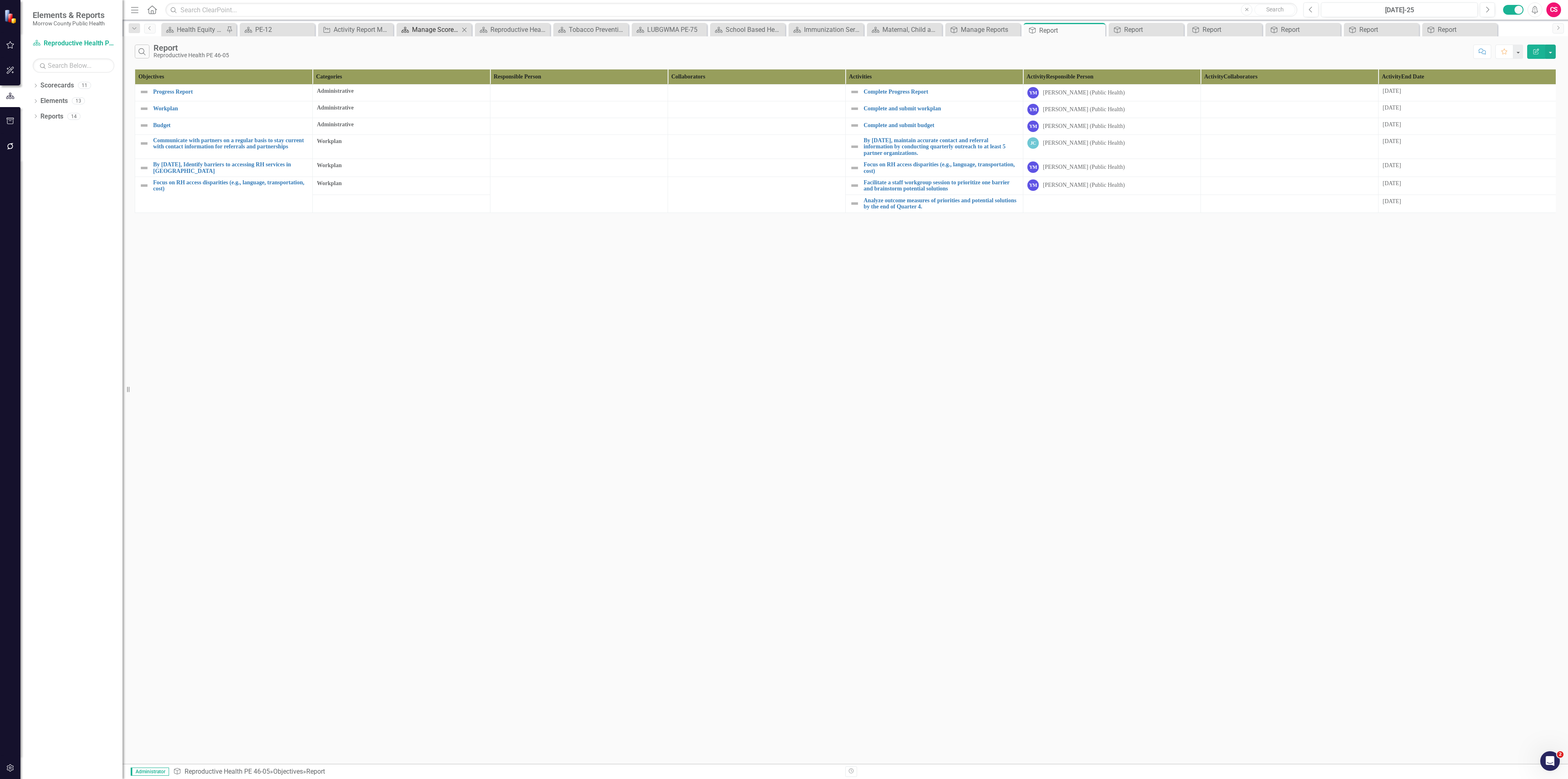
click at [426, 28] on div "Manage Scorecards" at bounding box center [436, 29] width 47 height 10
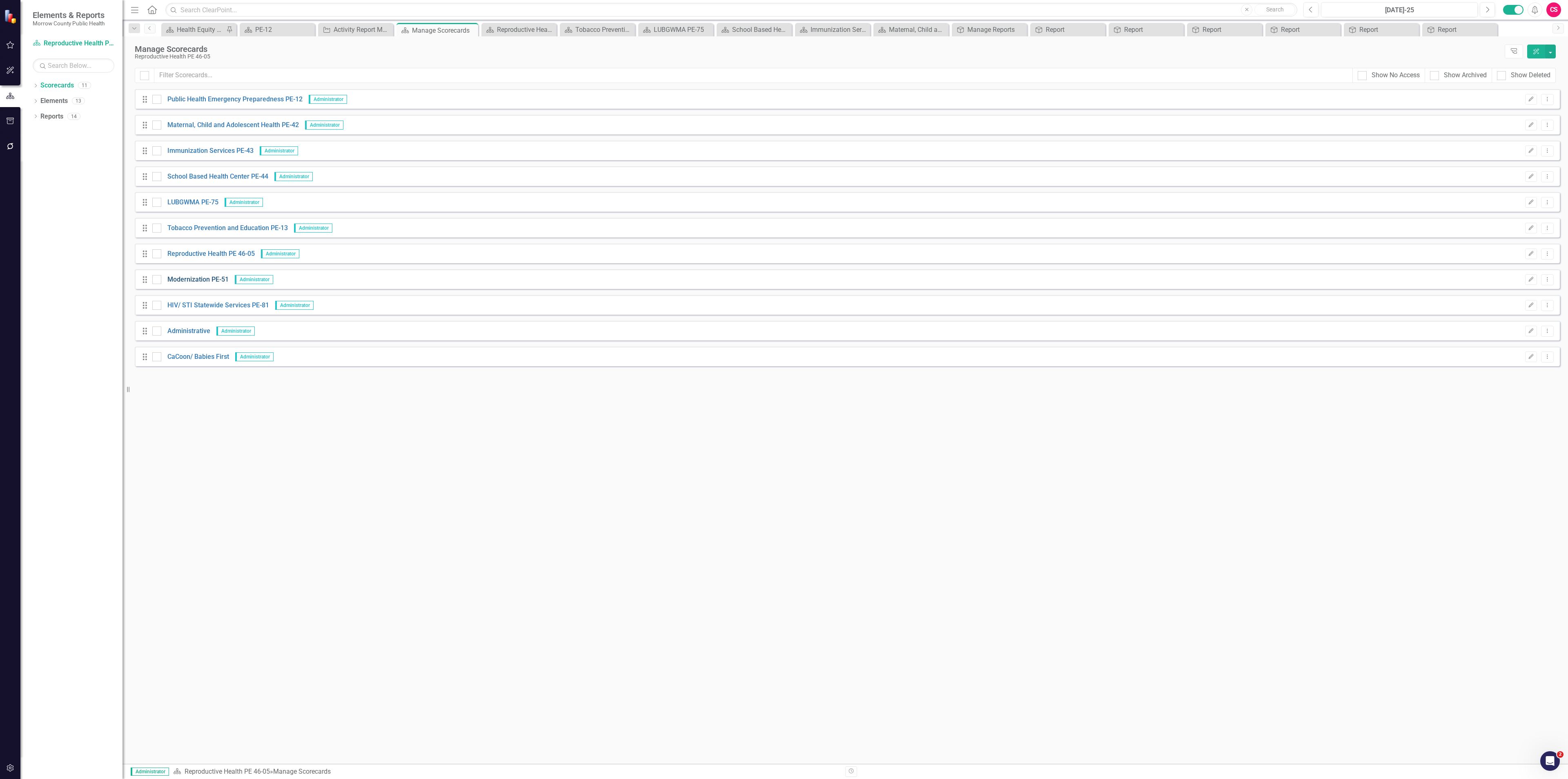
click at [212, 278] on link "Modernization PE-51" at bounding box center [195, 279] width 68 height 9
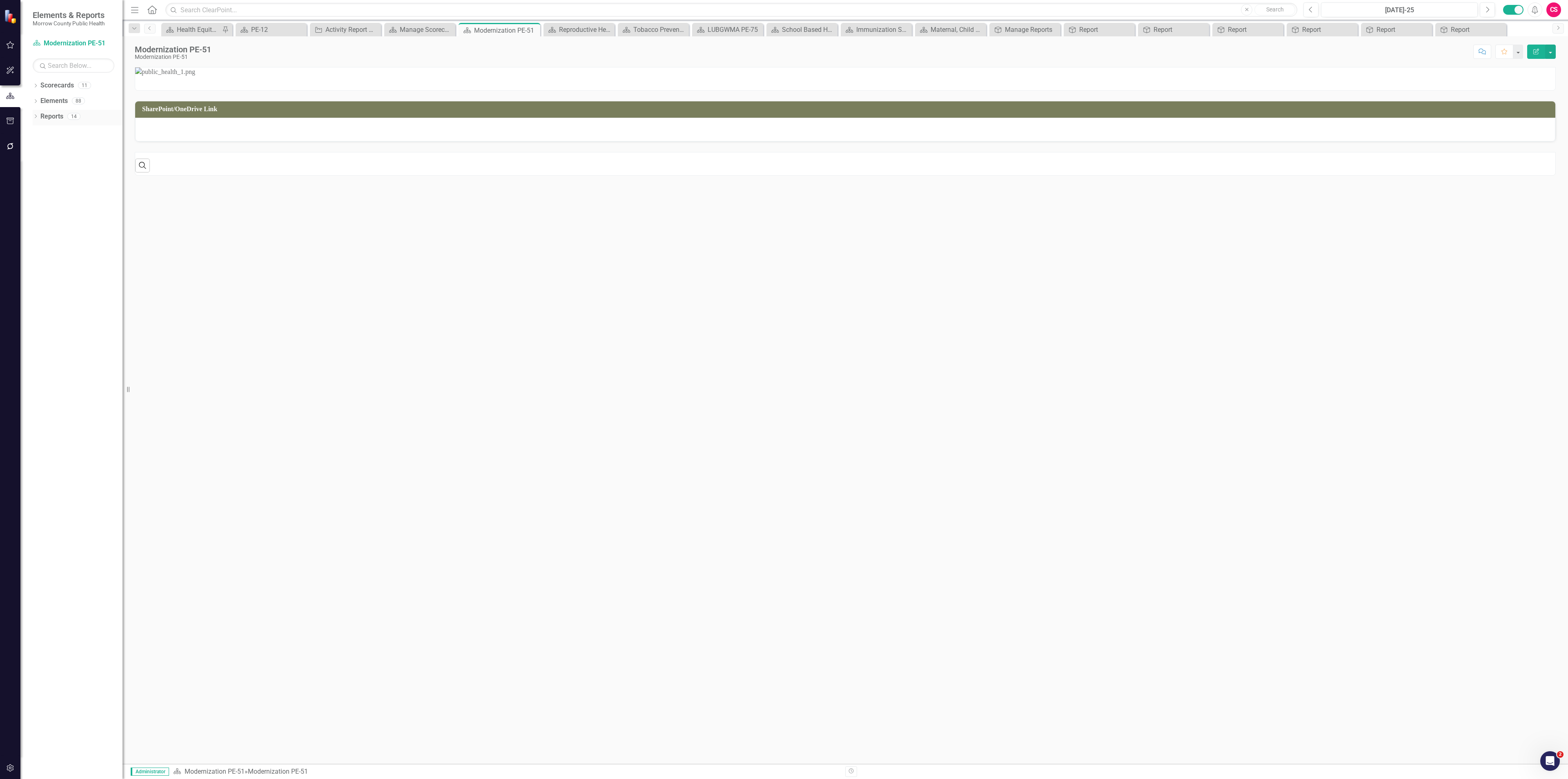
click at [64, 116] on div "Reports 14" at bounding box center [81, 117] width 82 height 15
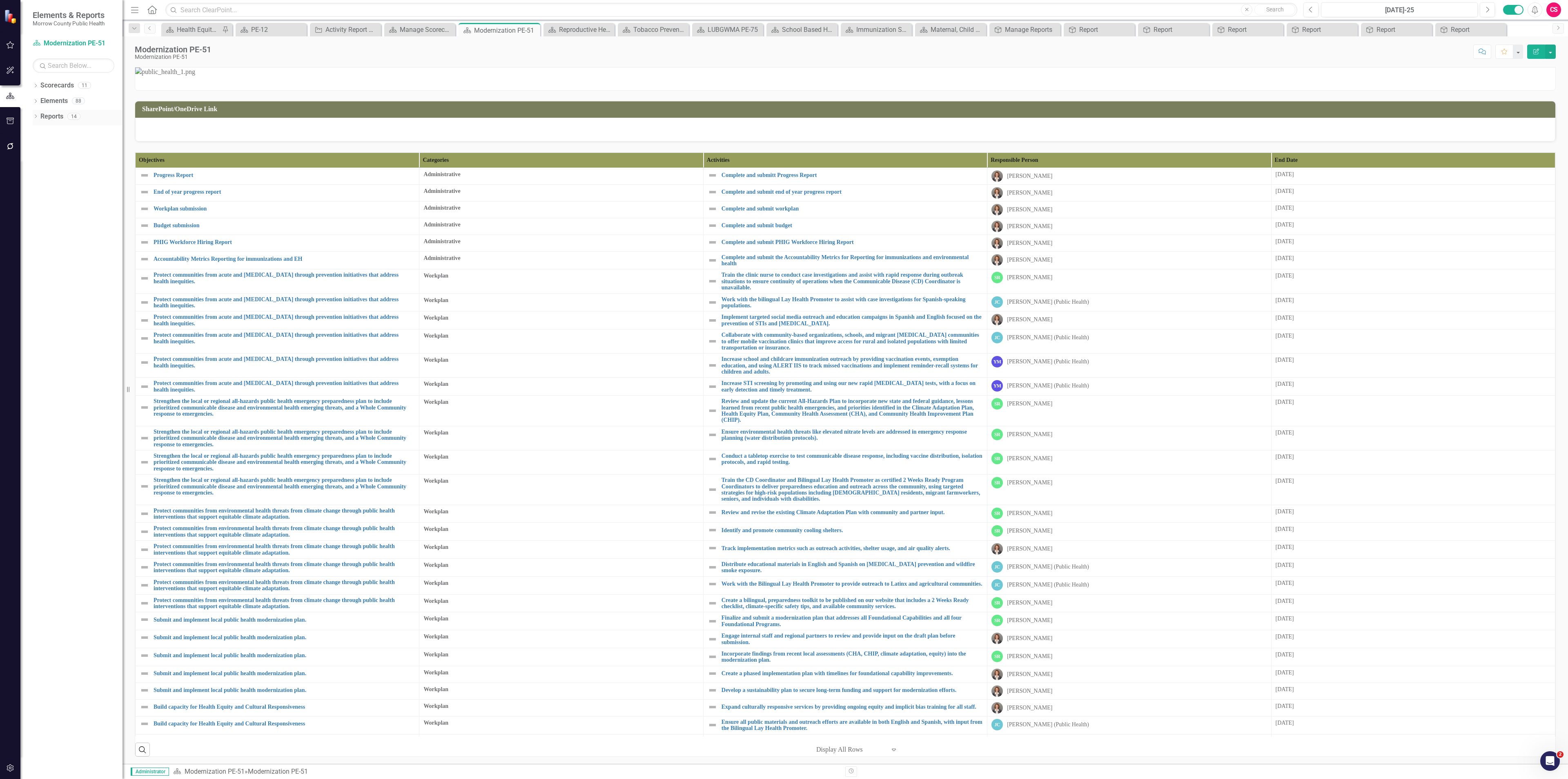
click at [58, 116] on link "Reports" at bounding box center [52, 116] width 23 height 9
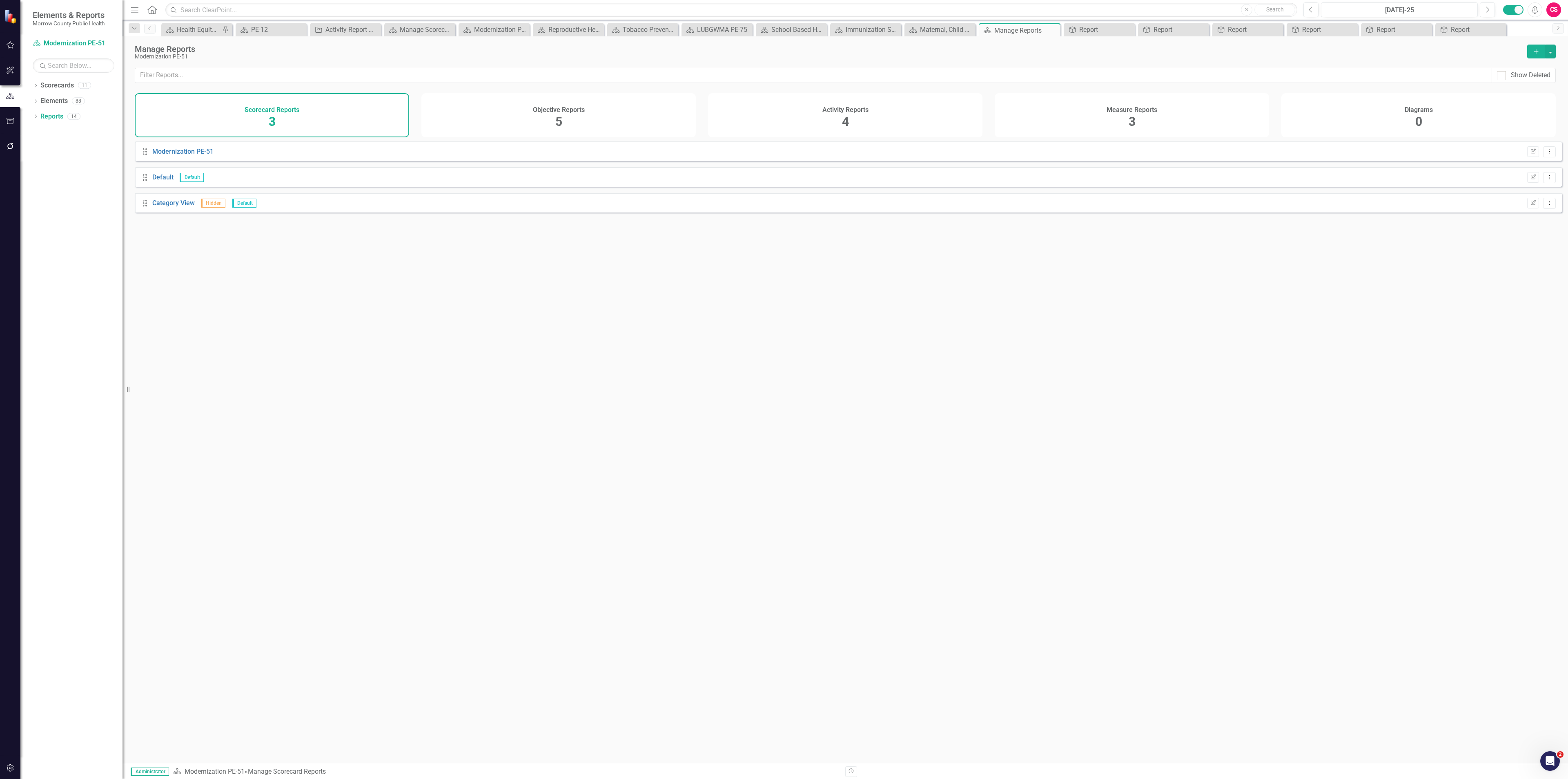
drag, startPoint x: 575, startPoint y: 124, endPoint x: 700, endPoint y: 155, distance: 128.8
click at [575, 123] on div "Objective Reports 5" at bounding box center [558, 115] width 275 height 44
click at [653, 153] on icon "button" at bounding box center [1533, 151] width 5 height 5
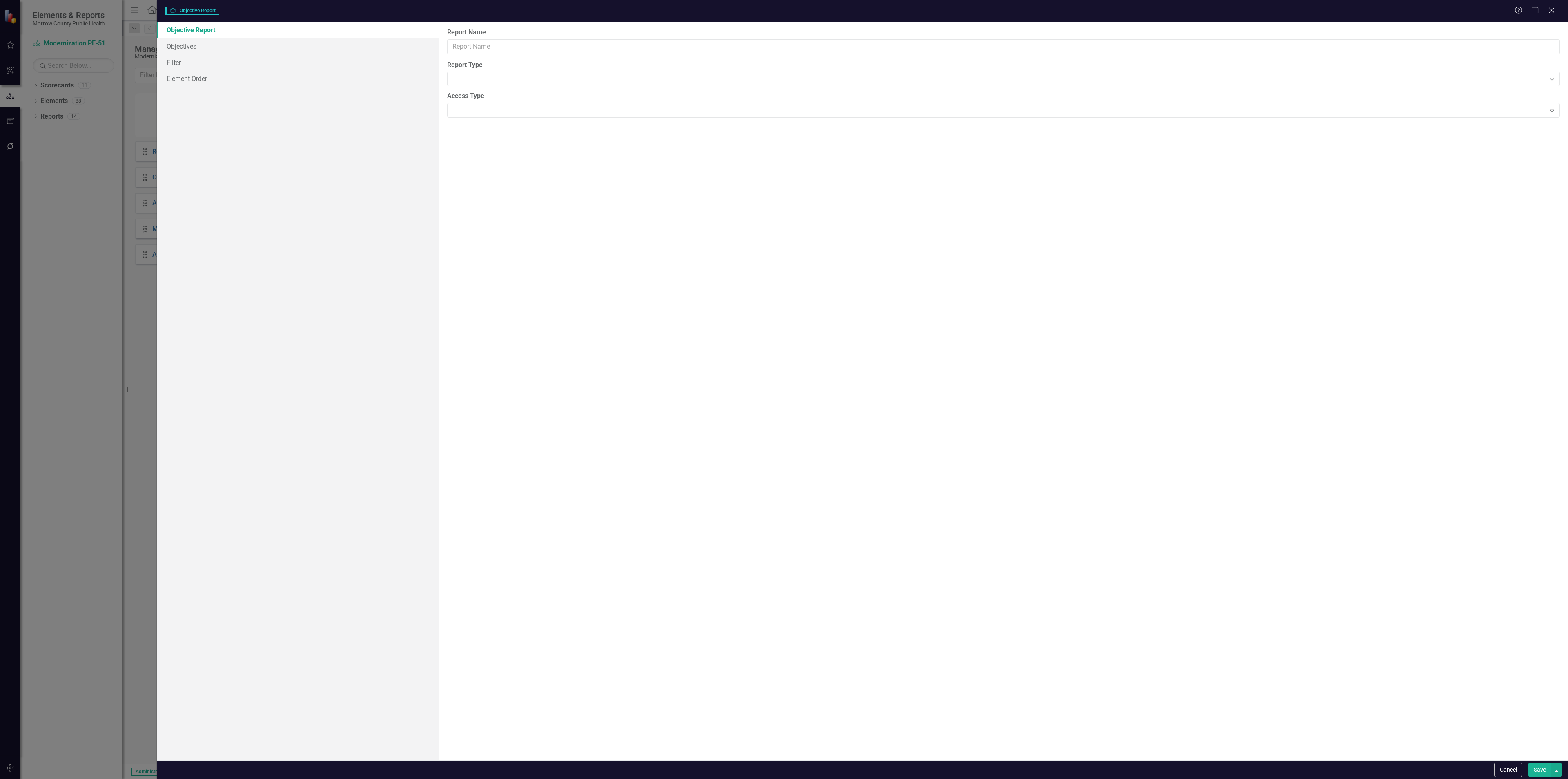
type input "Report"
click at [259, 52] on link "Columns" at bounding box center [298, 46] width 282 height 16
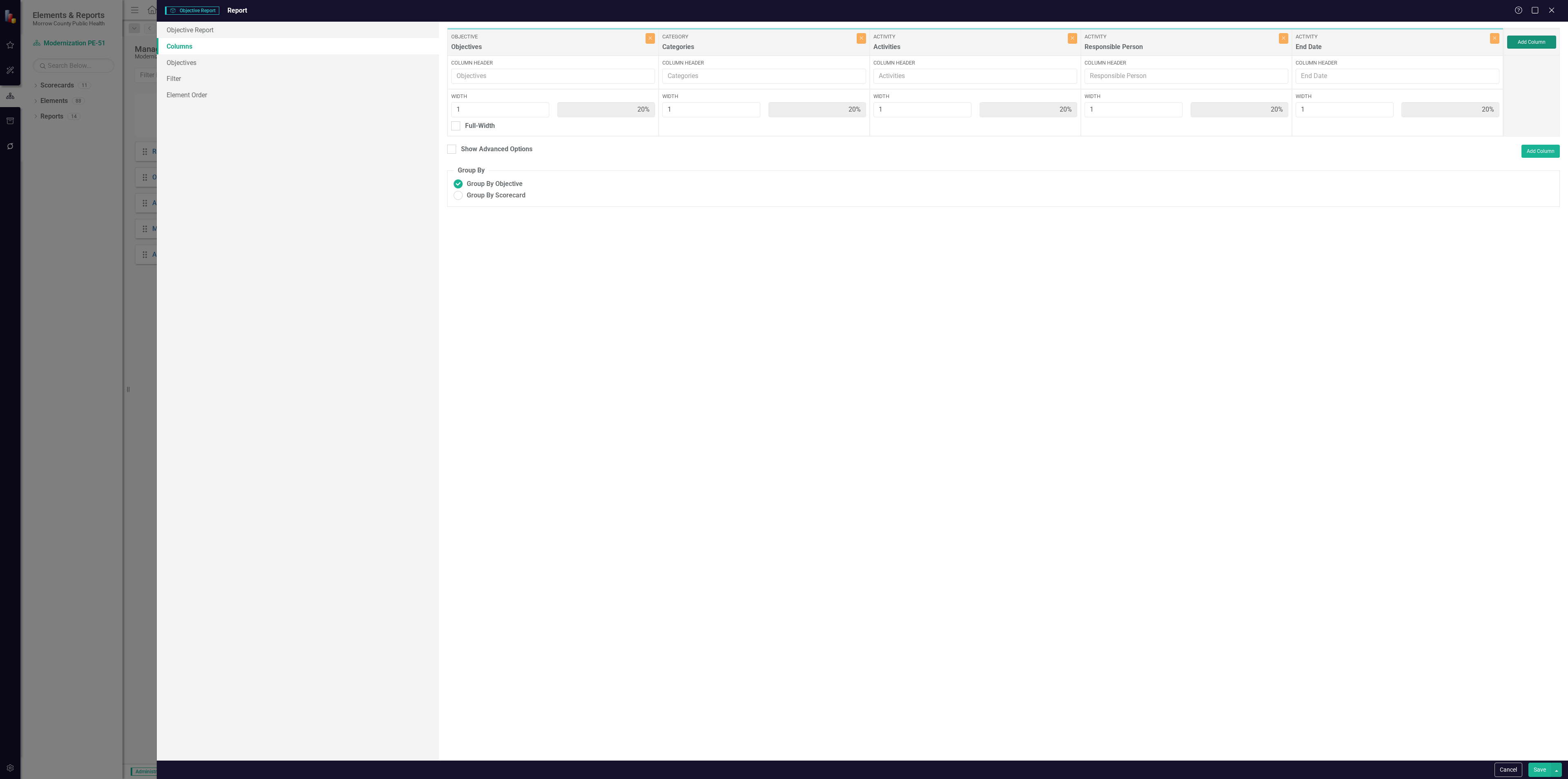
click at [653, 38] on button "Add Column" at bounding box center [1531, 41] width 49 height 13
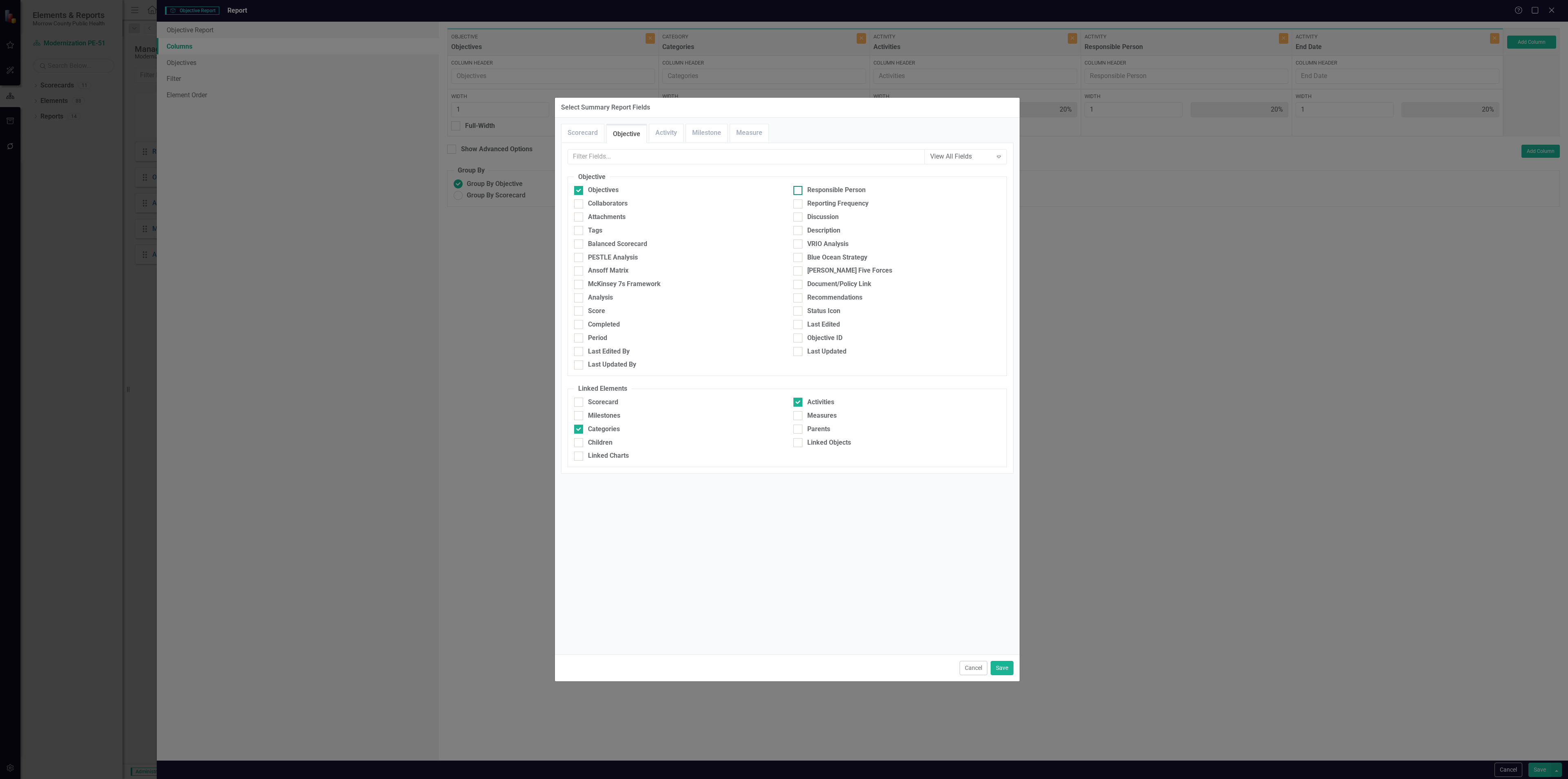
click at [653, 189] on div "Responsible Person" at bounding box center [836, 190] width 58 height 9
click at [653, 189] on input "Responsible Person" at bounding box center [796, 188] width 5 height 5
checkbox input "true"
click at [607, 205] on div "Collaborators" at bounding box center [607, 203] width 40 height 9
click at [579, 205] on input "Collaborators" at bounding box center [576, 202] width 5 height 5
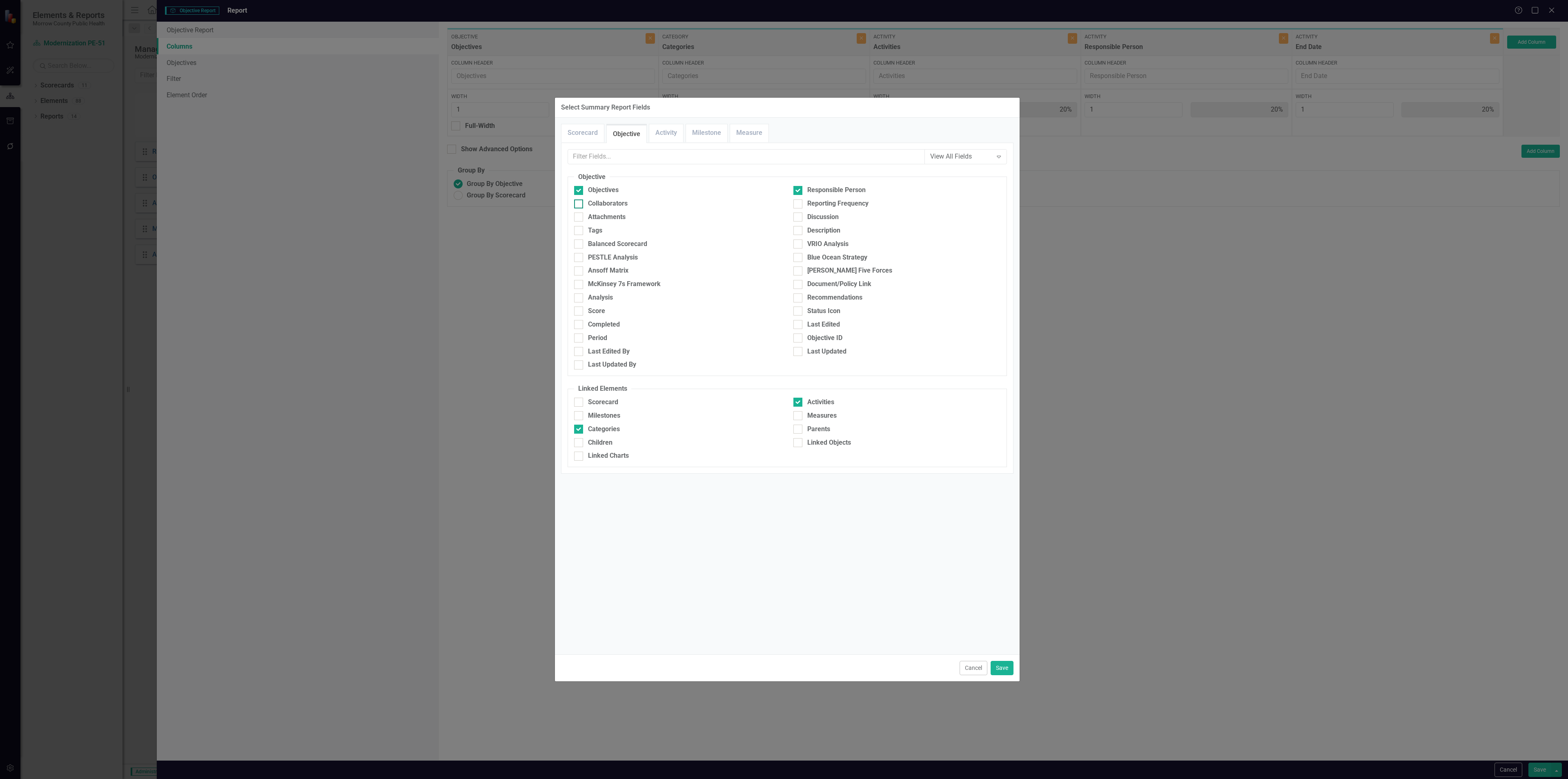
checkbox input "true"
click at [653, 135] on link "Activity" at bounding box center [667, 133] width 34 height 18
click at [625, 203] on div "Collaborators" at bounding box center [607, 203] width 40 height 9
click at [579, 203] on input "Collaborators" at bounding box center [576, 202] width 5 height 5
checkbox input "true"
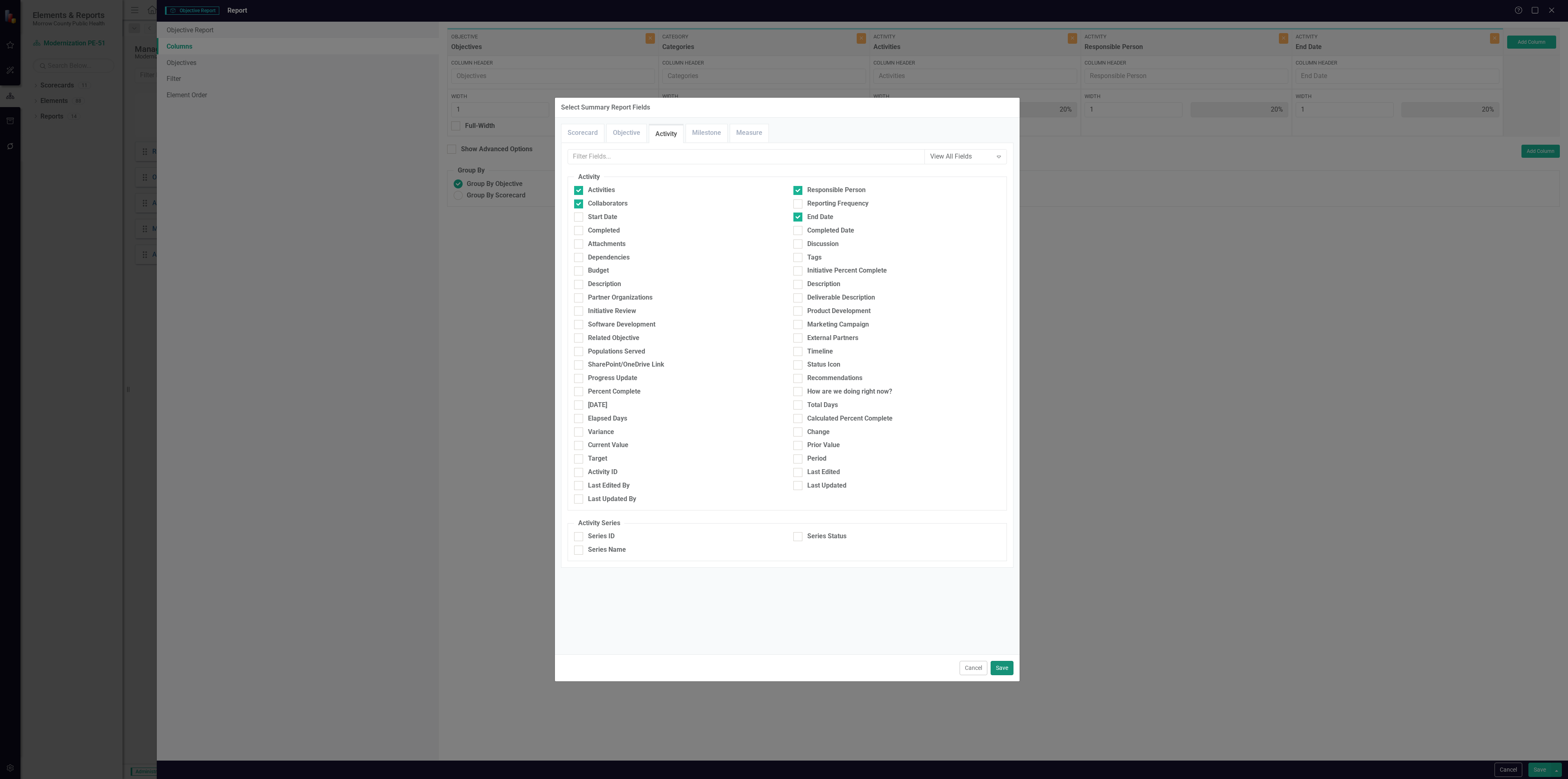
click at [653, 281] on button "Save" at bounding box center [1002, 668] width 23 height 14
type input "13%"
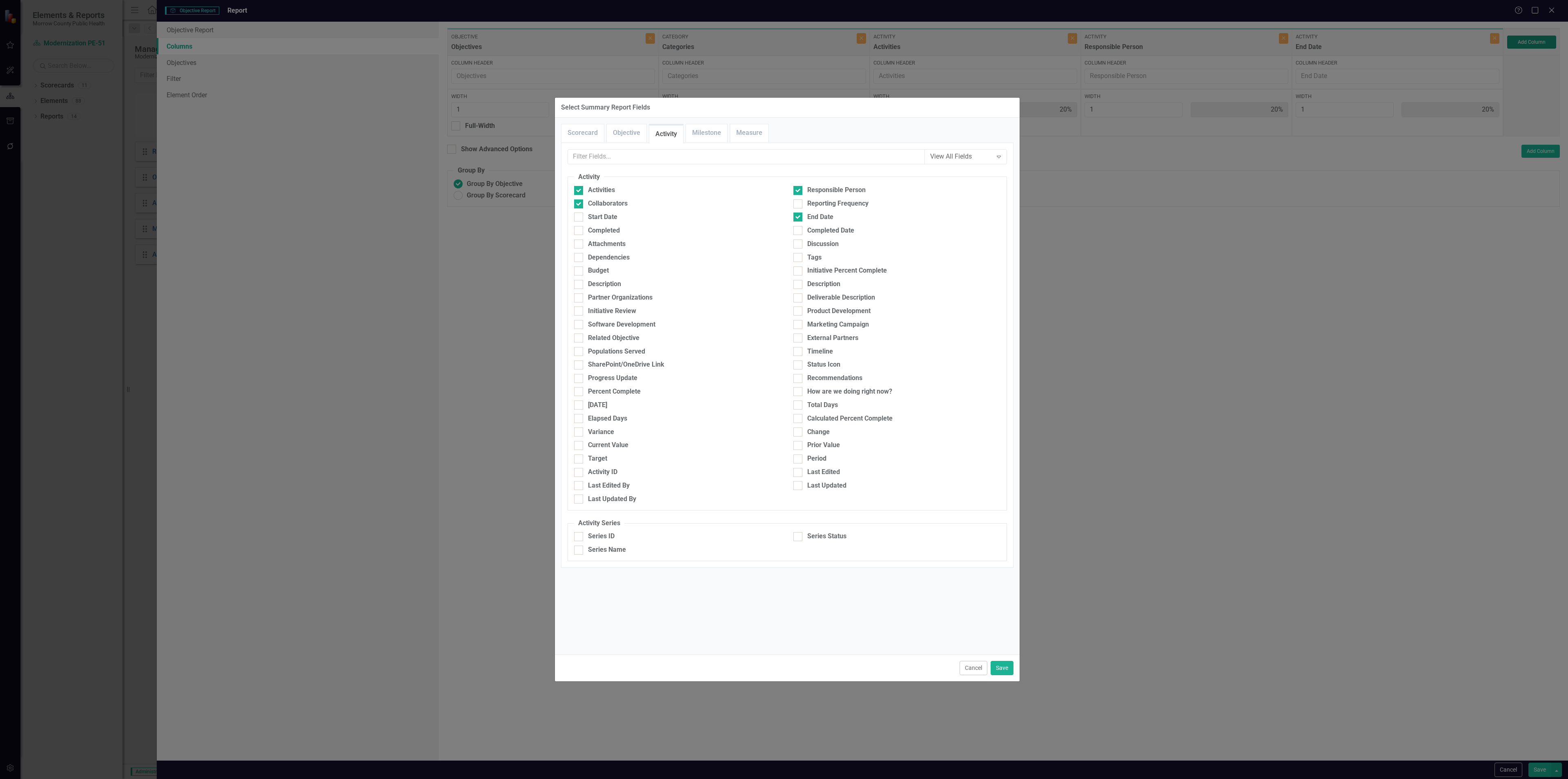
type input "13%"
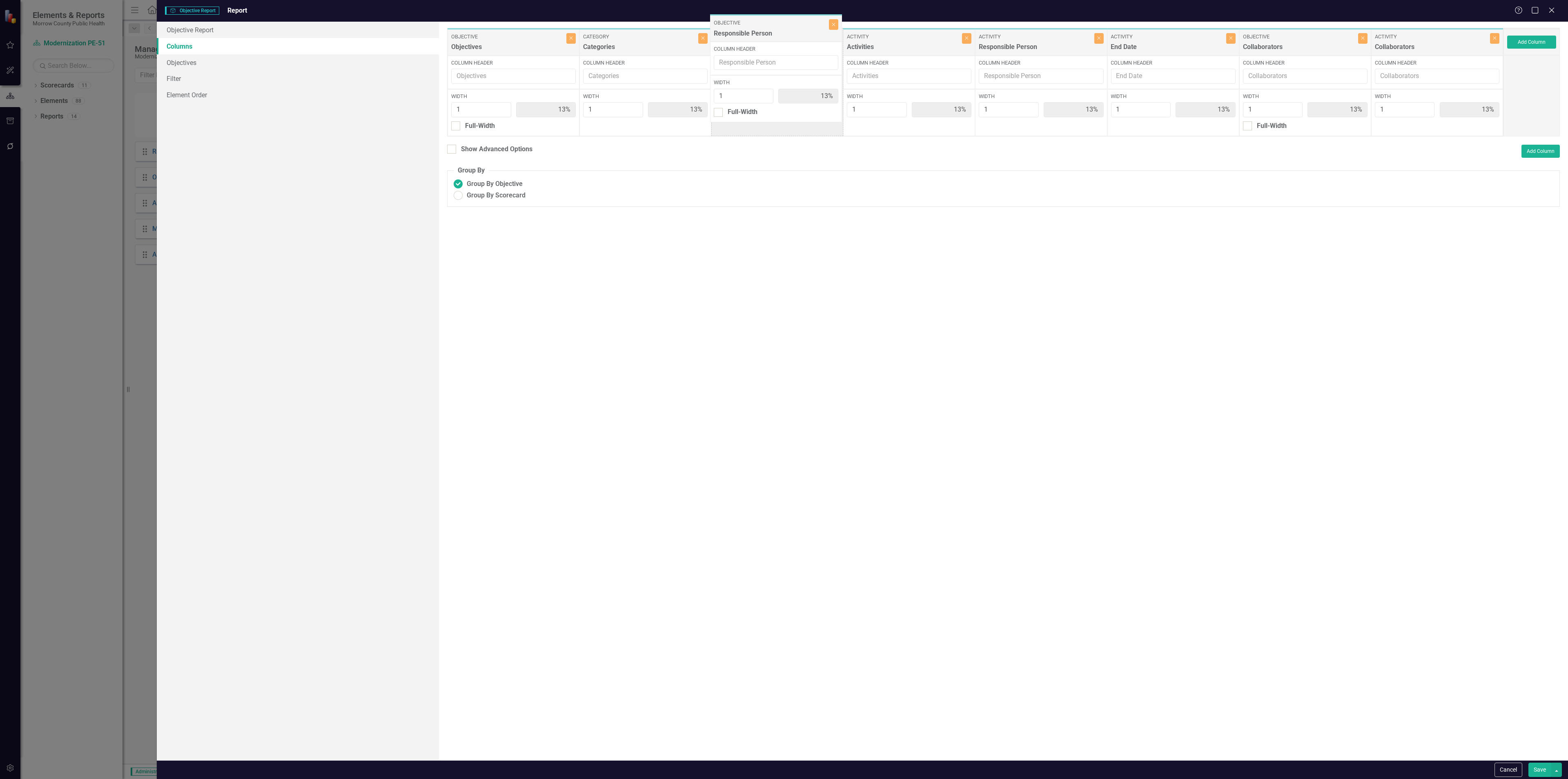
drag, startPoint x: 1158, startPoint y: 47, endPoint x: 761, endPoint y: 33, distance: 397.2
click at [653, 33] on div "Objective Objectives Close Column Header Width 1 13% Full-Width Category Catego…" at bounding box center [975, 82] width 1056 height 108
drag, startPoint x: 1205, startPoint y: 51, endPoint x: 894, endPoint y: 49, distance: 311.0
click at [653, 49] on div "Objective Objectives Close Column Header Width 1 13% Full-Width Category Catego…" at bounding box center [975, 82] width 1056 height 108
drag, startPoint x: 1448, startPoint y: 51, endPoint x: 1293, endPoint y: 51, distance: 155.0
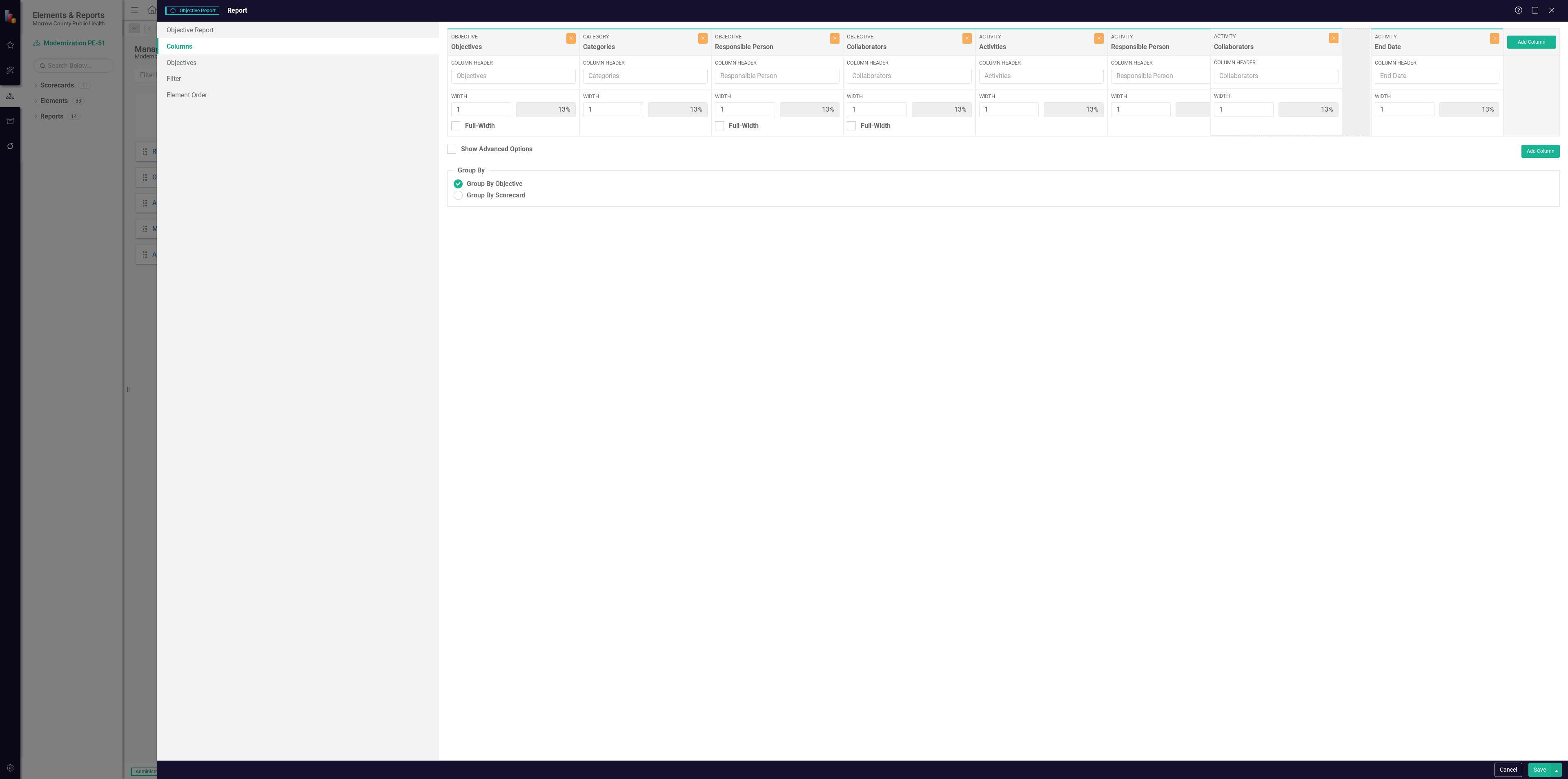
click at [653, 51] on div "Objective Objectives Close Column Header Width 1 13% Full-Width Category Catego…" at bounding box center [975, 82] width 1056 height 108
click at [653, 281] on button "Save" at bounding box center [1540, 769] width 23 height 14
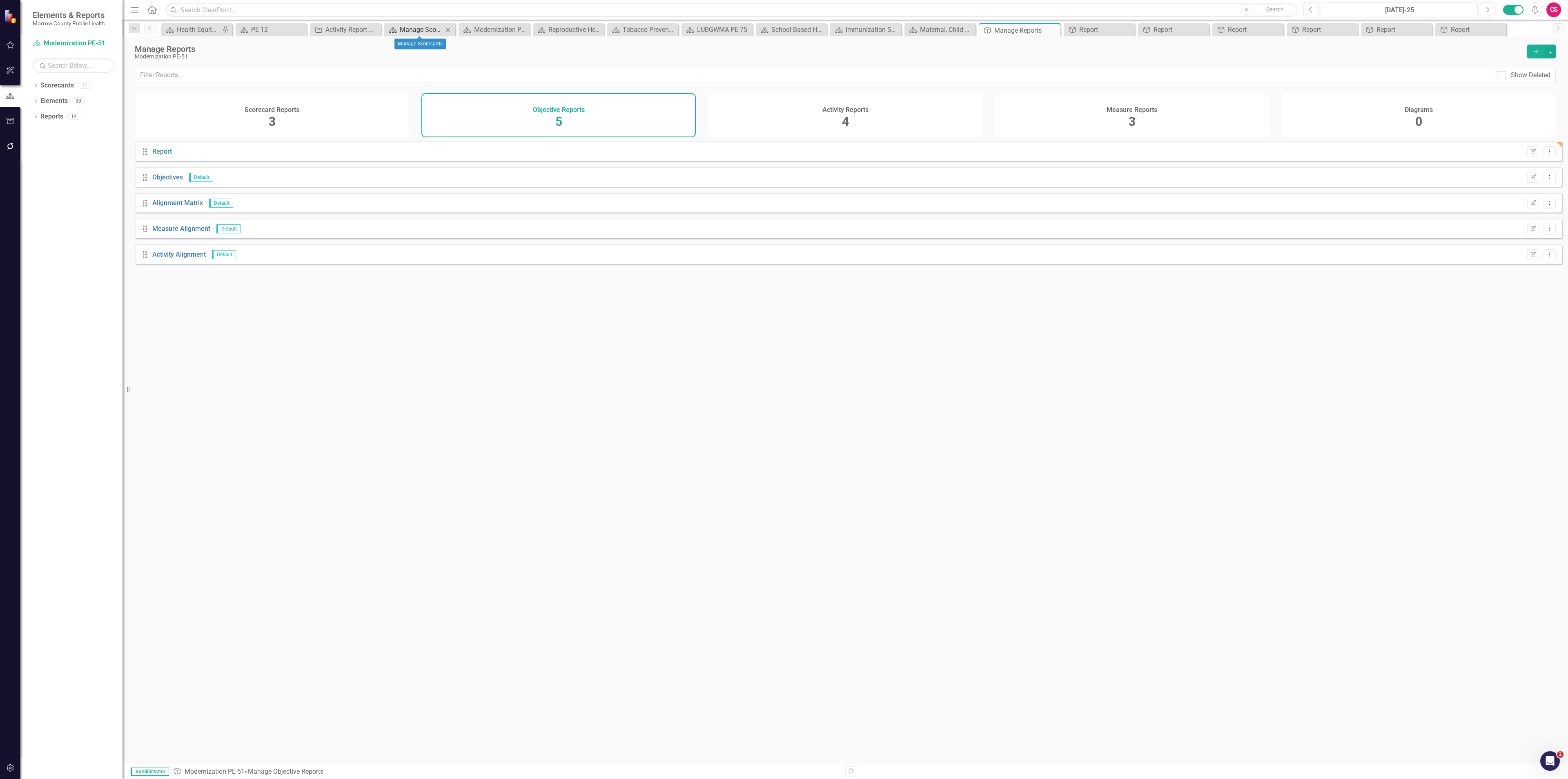
click at [419, 30] on div "Manage Scorecards" at bounding box center [421, 29] width 43 height 10
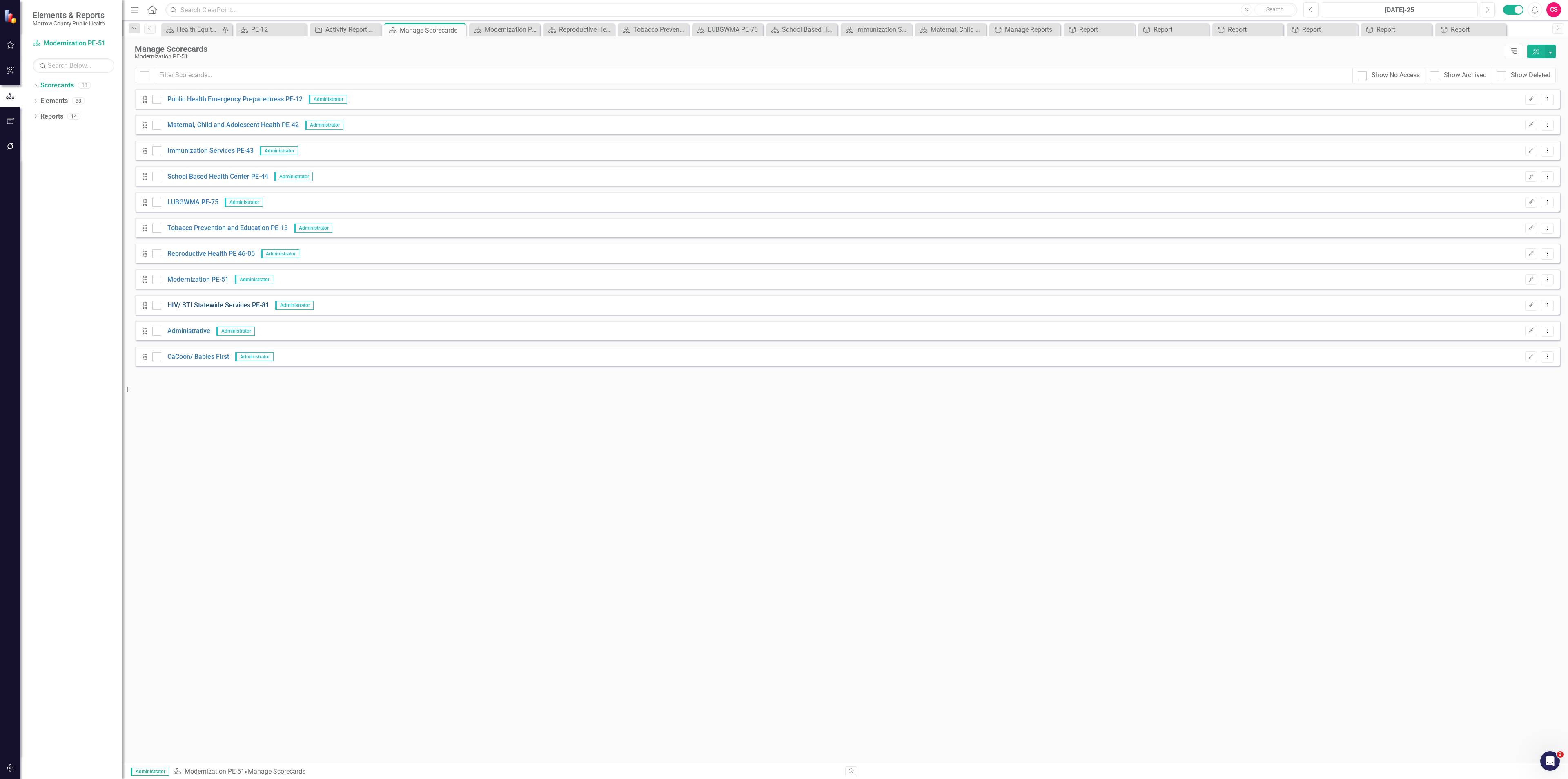
click at [225, 281] on link "HIV/ STI Statewide Services PE-81" at bounding box center [215, 305] width 108 height 9
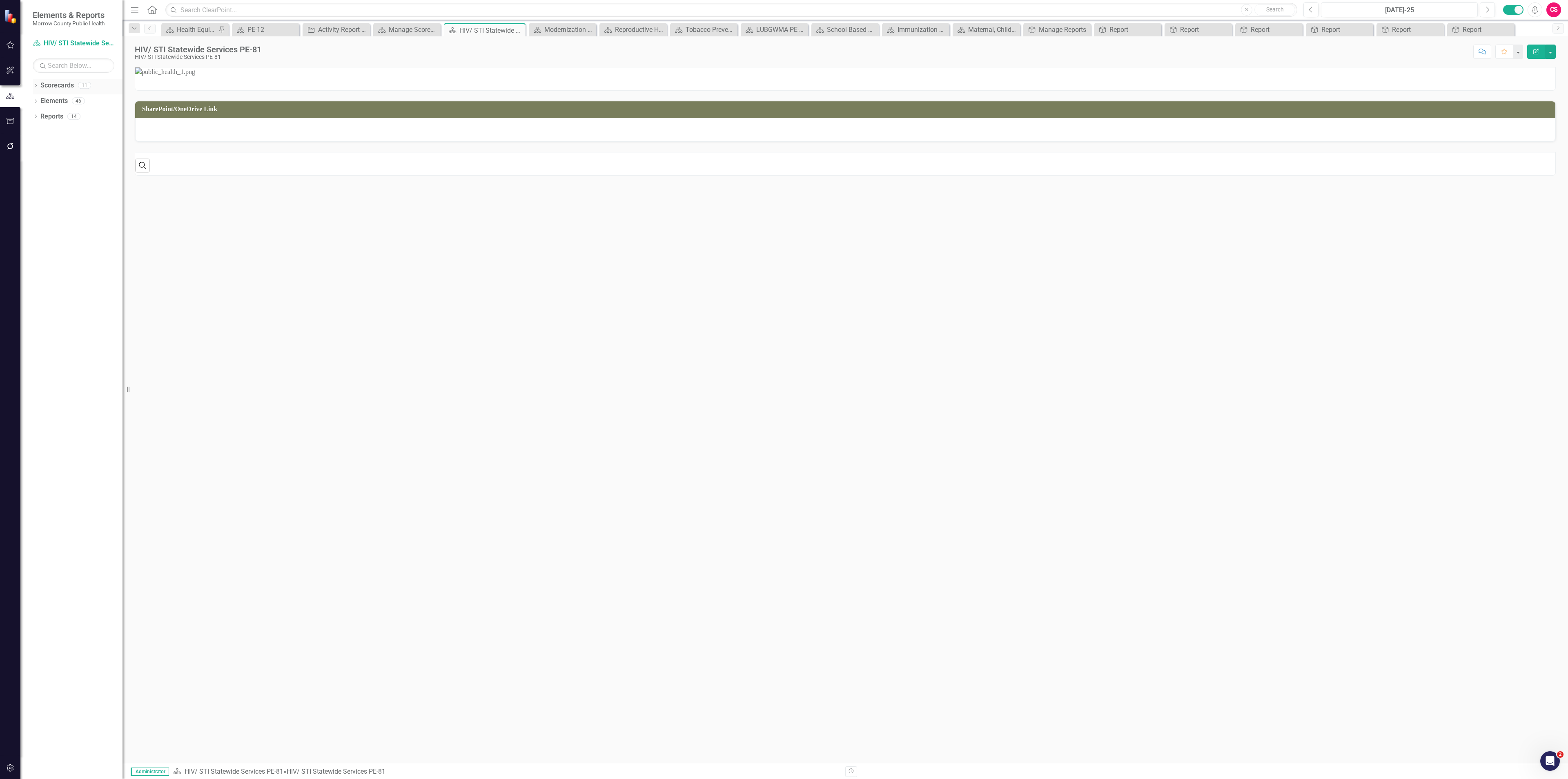
click at [64, 85] on link "Scorecards" at bounding box center [57, 85] width 33 height 9
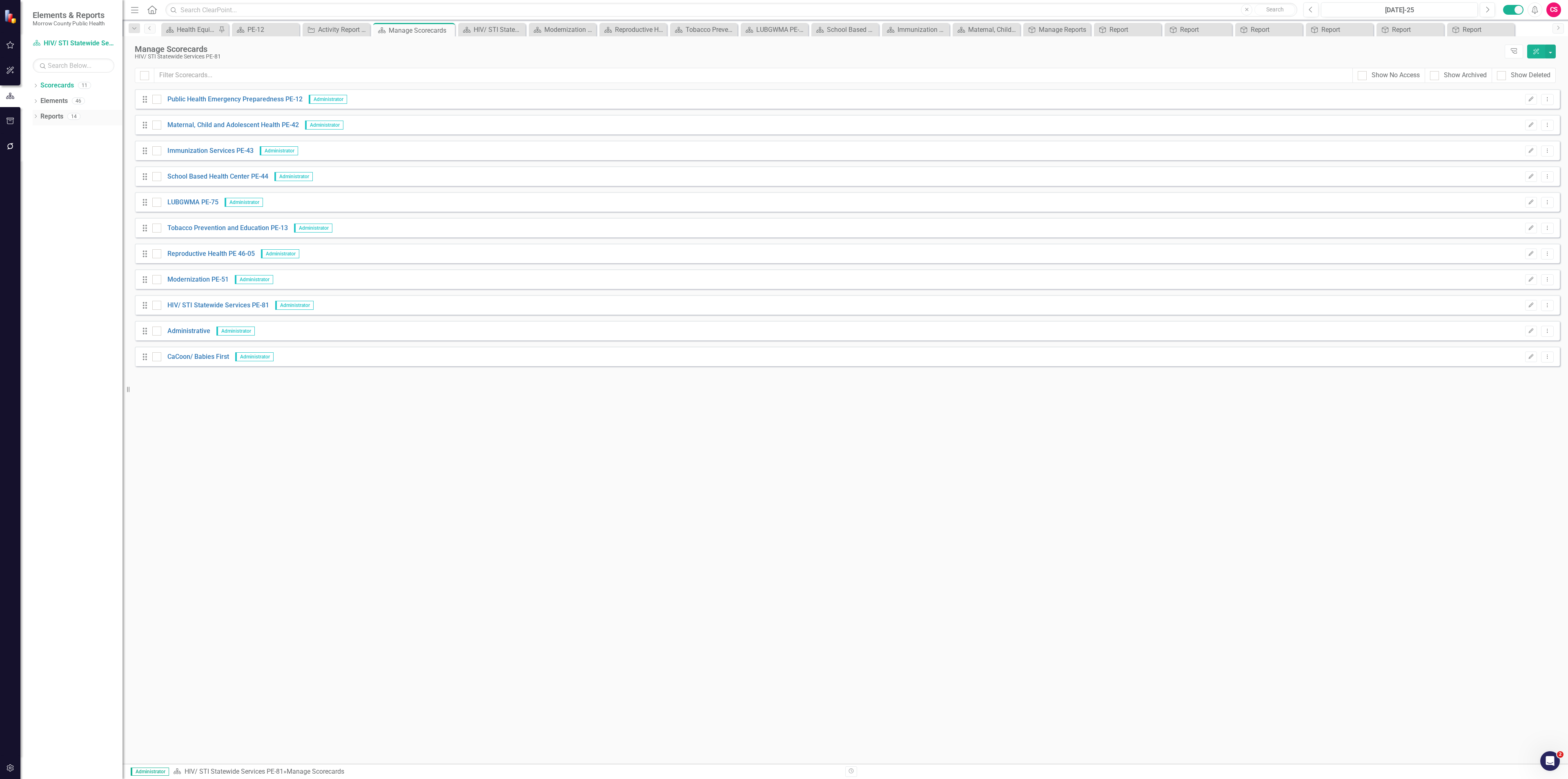
click at [61, 111] on div "Reports" at bounding box center [52, 116] width 23 height 13
click at [51, 111] on div "Reports" at bounding box center [52, 116] width 23 height 13
click at [53, 116] on link "Reports" at bounding box center [52, 116] width 23 height 9
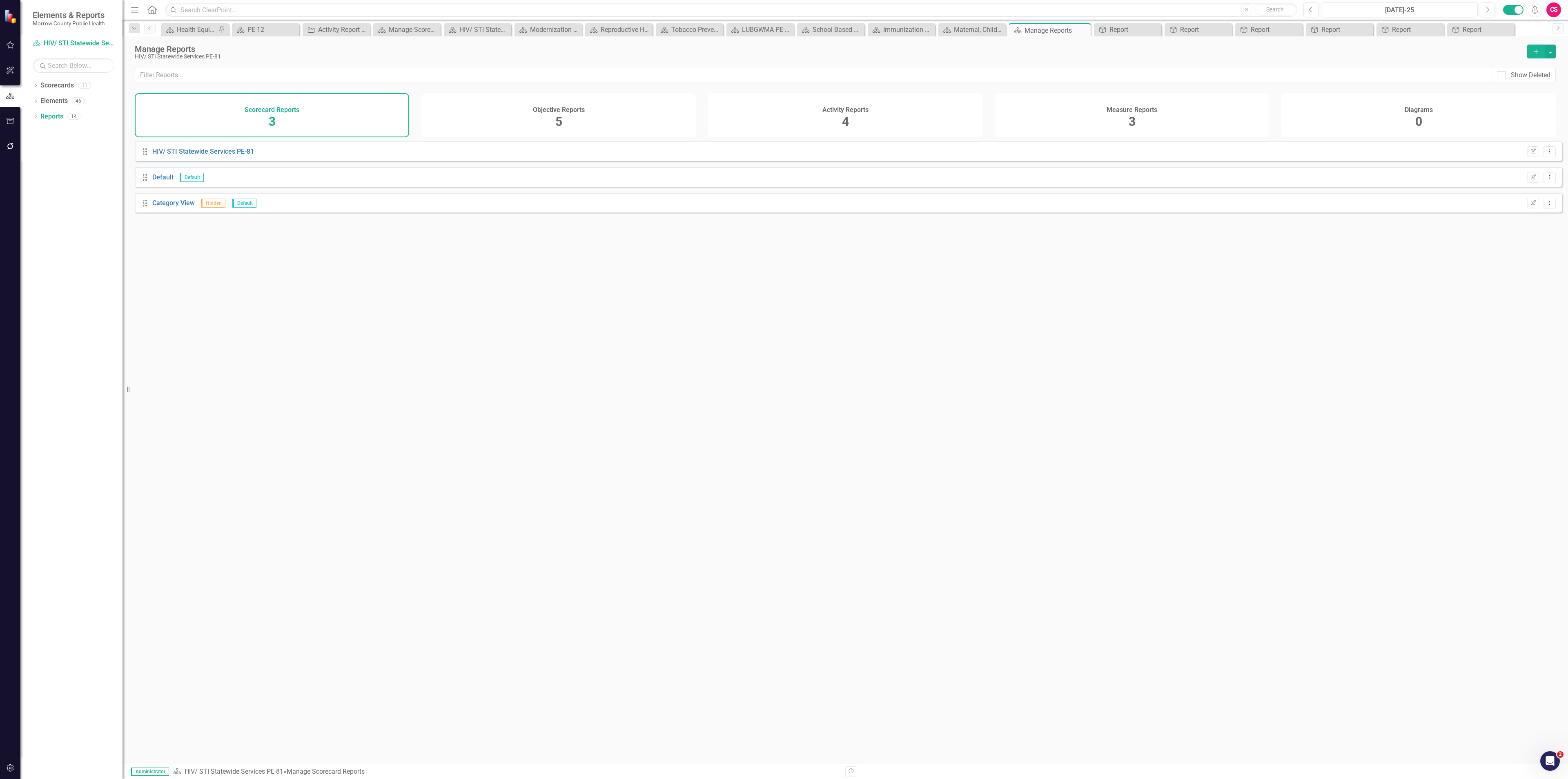
click at [561, 112] on h4 "Objective Reports" at bounding box center [558, 110] width 52 height 7
click at [159, 155] on link "Report" at bounding box center [162, 151] width 19 height 8
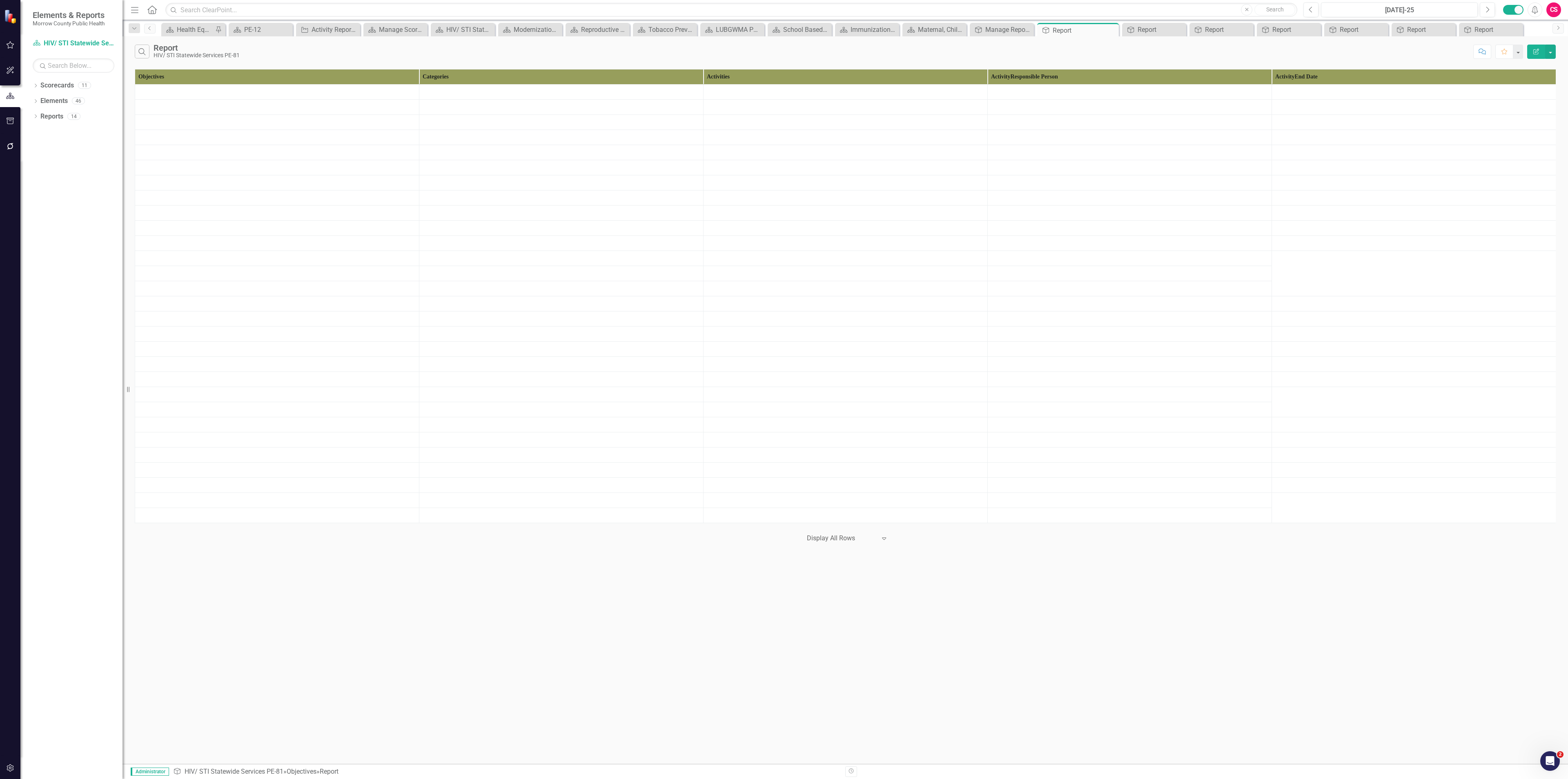
click at [653, 54] on button "Edit Report" at bounding box center [1536, 51] width 18 height 14
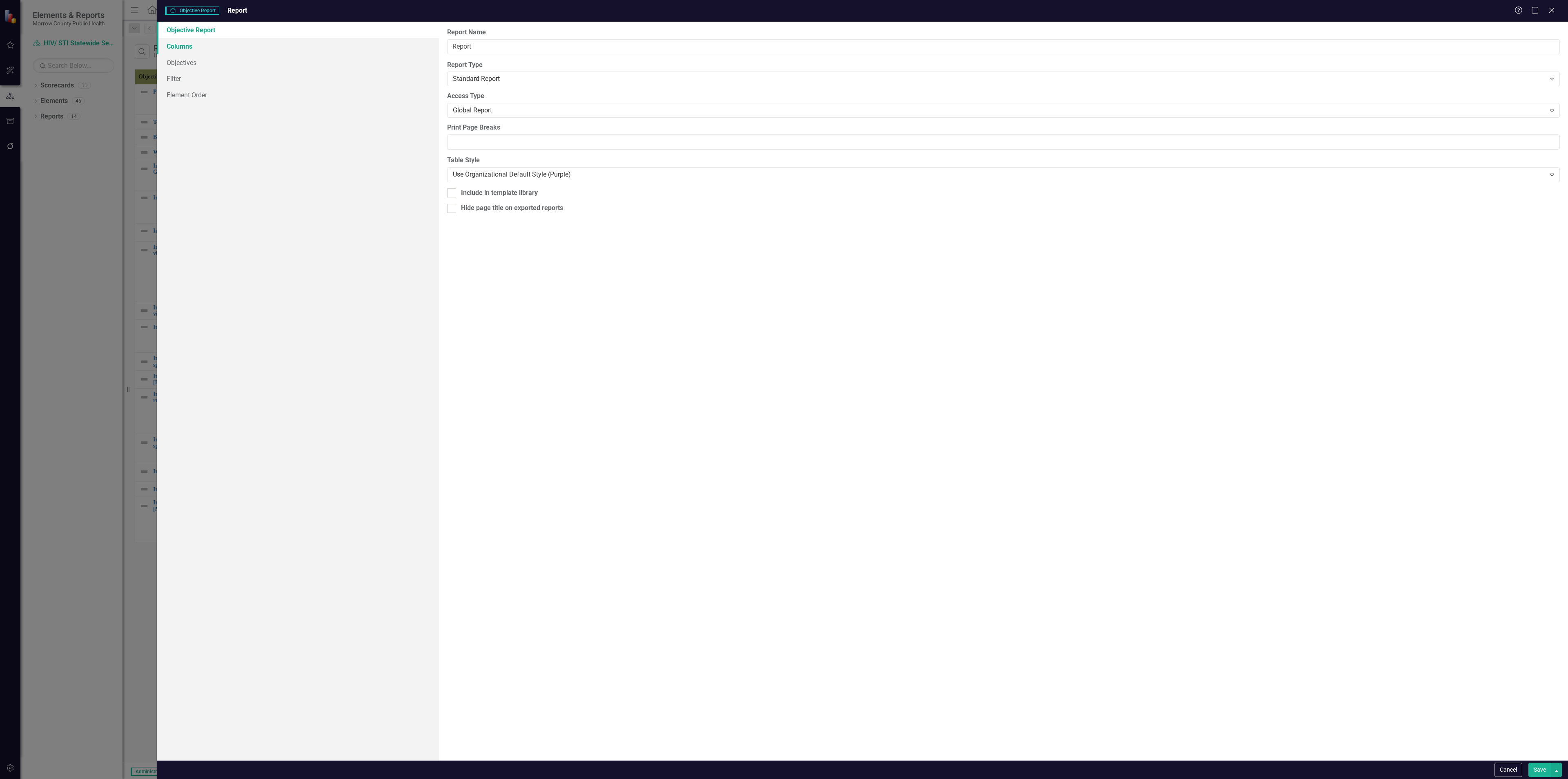
click at [195, 39] on link "Columns" at bounding box center [298, 46] width 282 height 16
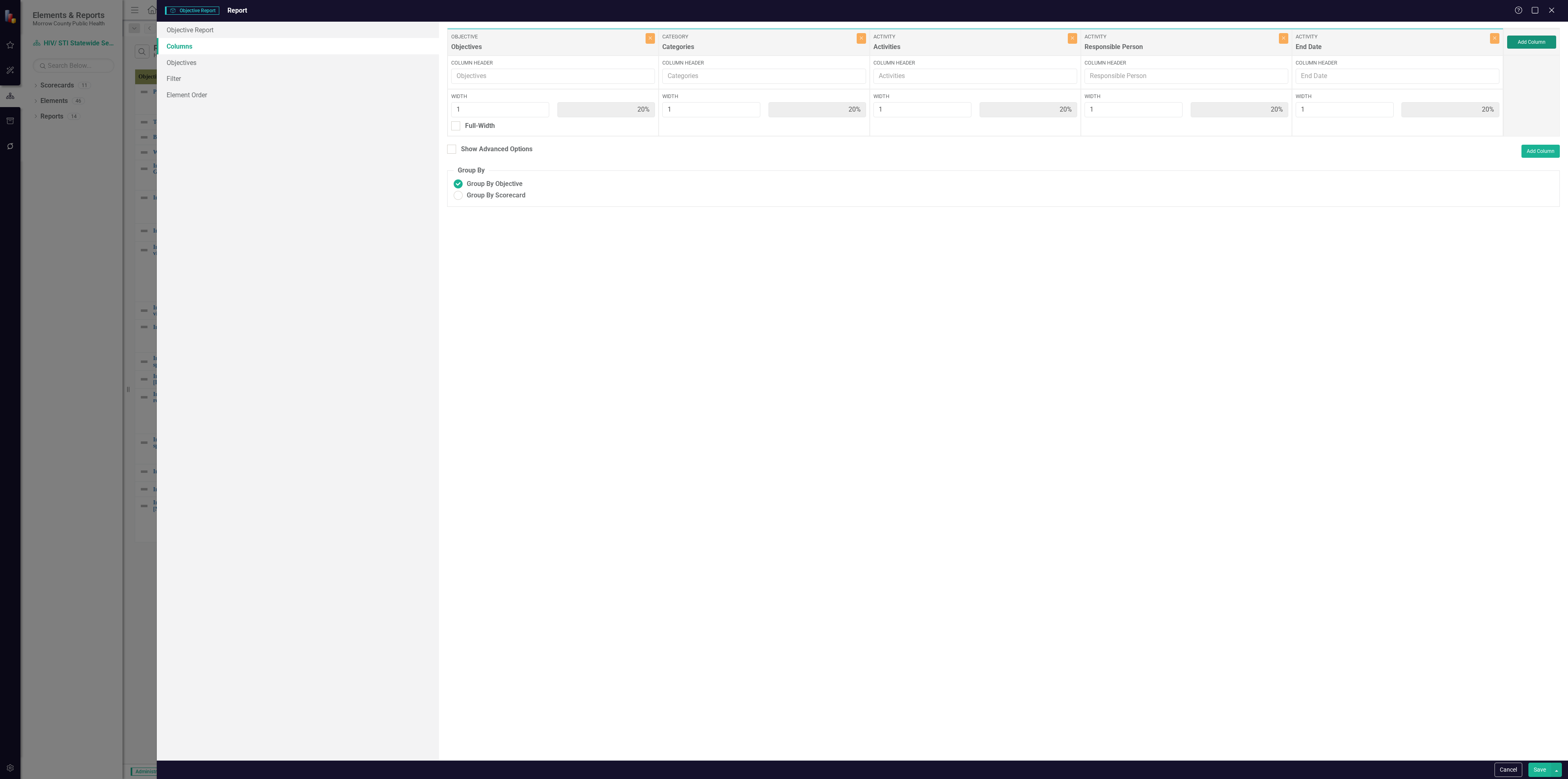
click at [1529, 44] on button "Add Column" at bounding box center [1531, 41] width 49 height 13
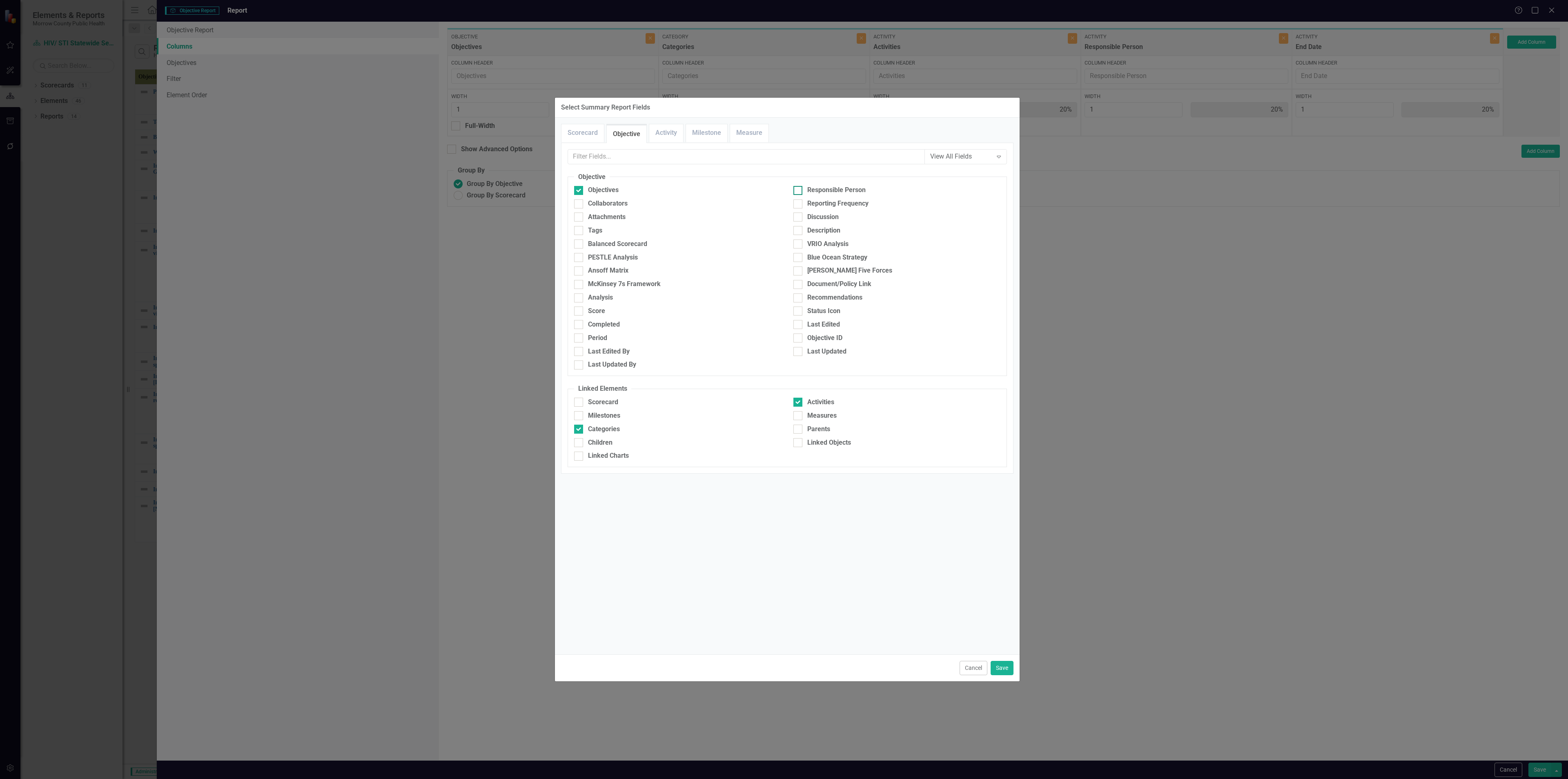
drag, startPoint x: 785, startPoint y: 192, endPoint x: 800, endPoint y: 192, distance: 15.0
click at [788, 192] on div "Objectives Responsible Person Collaborators Reporting Frequency Attachments Dis…" at bounding box center [787, 280] width 438 height 188
click at [800, 192] on div at bounding box center [797, 190] width 9 height 9
click at [799, 191] on input "Responsible Person" at bounding box center [796, 188] width 5 height 5
checkbox input "true"
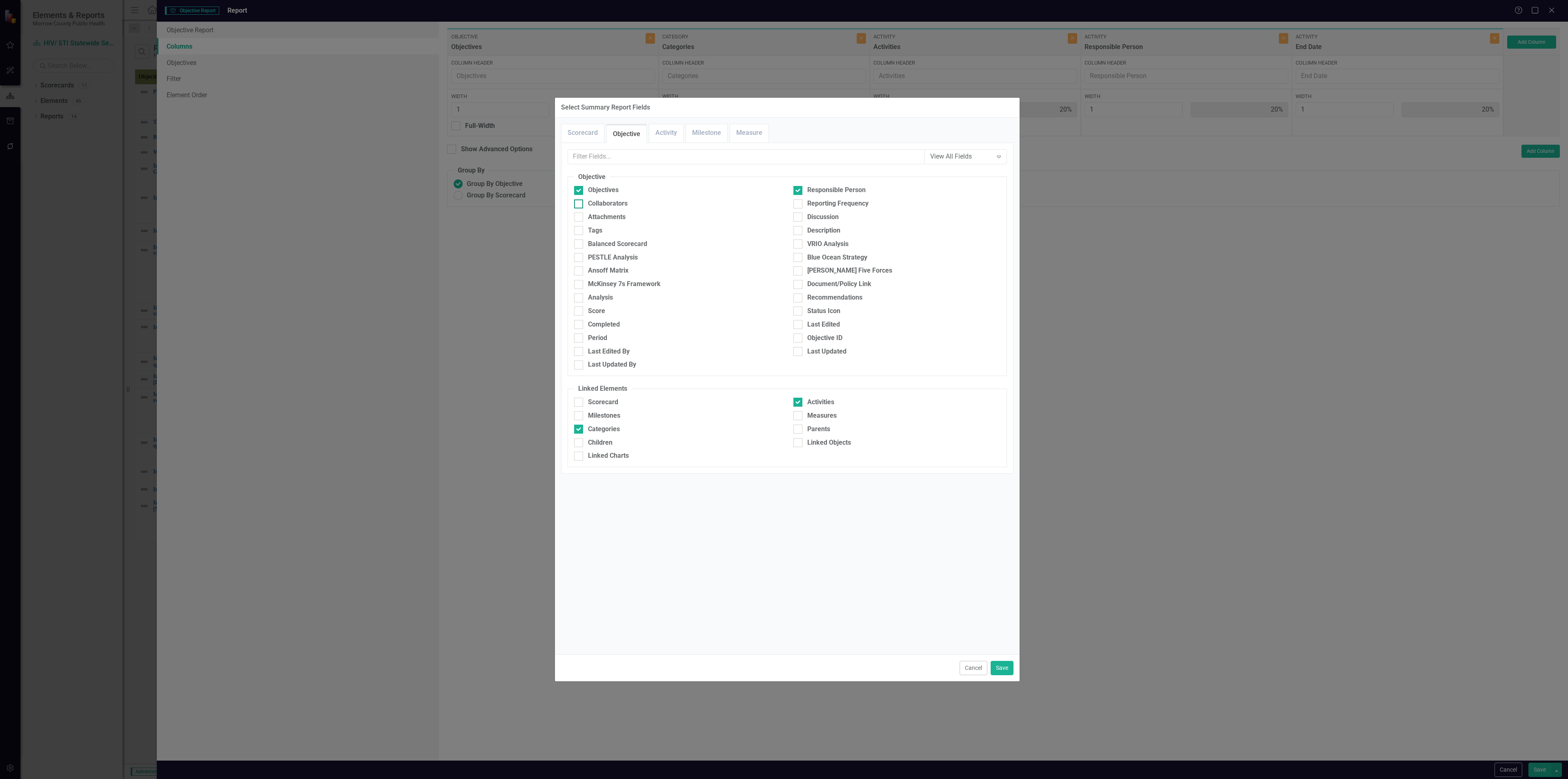
click at [611, 205] on div "Collaborators" at bounding box center [607, 203] width 40 height 9
click at [579, 205] on input "Collaborators" at bounding box center [576, 202] width 5 height 5
checkbox input "true"
click at [671, 132] on link "Activity" at bounding box center [667, 133] width 34 height 18
click at [582, 203] on div at bounding box center [578, 203] width 9 height 9
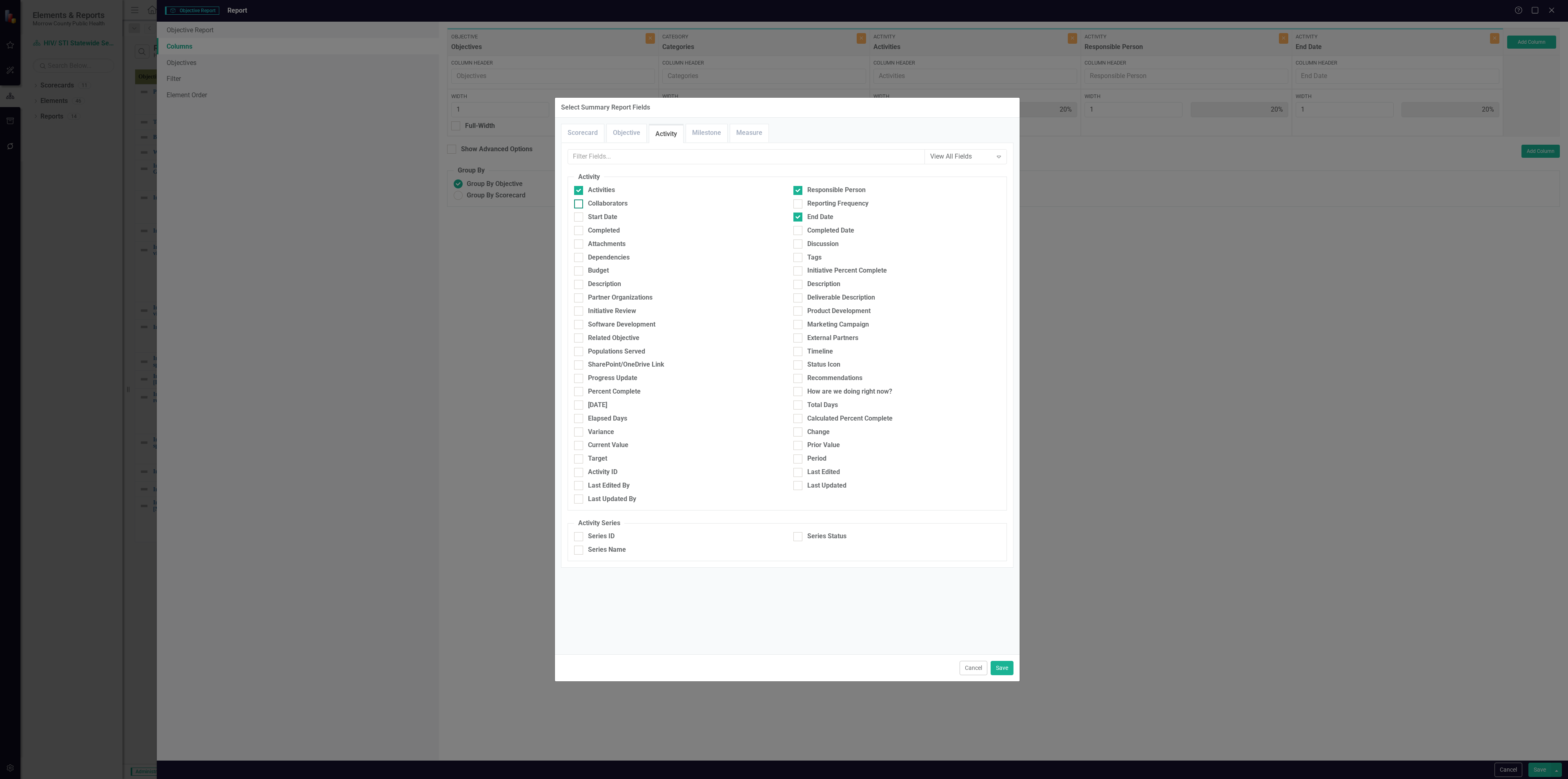
click at [579, 203] on input "Collaborators" at bounding box center [576, 202] width 5 height 5
checkbox input "true"
click at [995, 664] on button "Save" at bounding box center [1002, 668] width 23 height 14
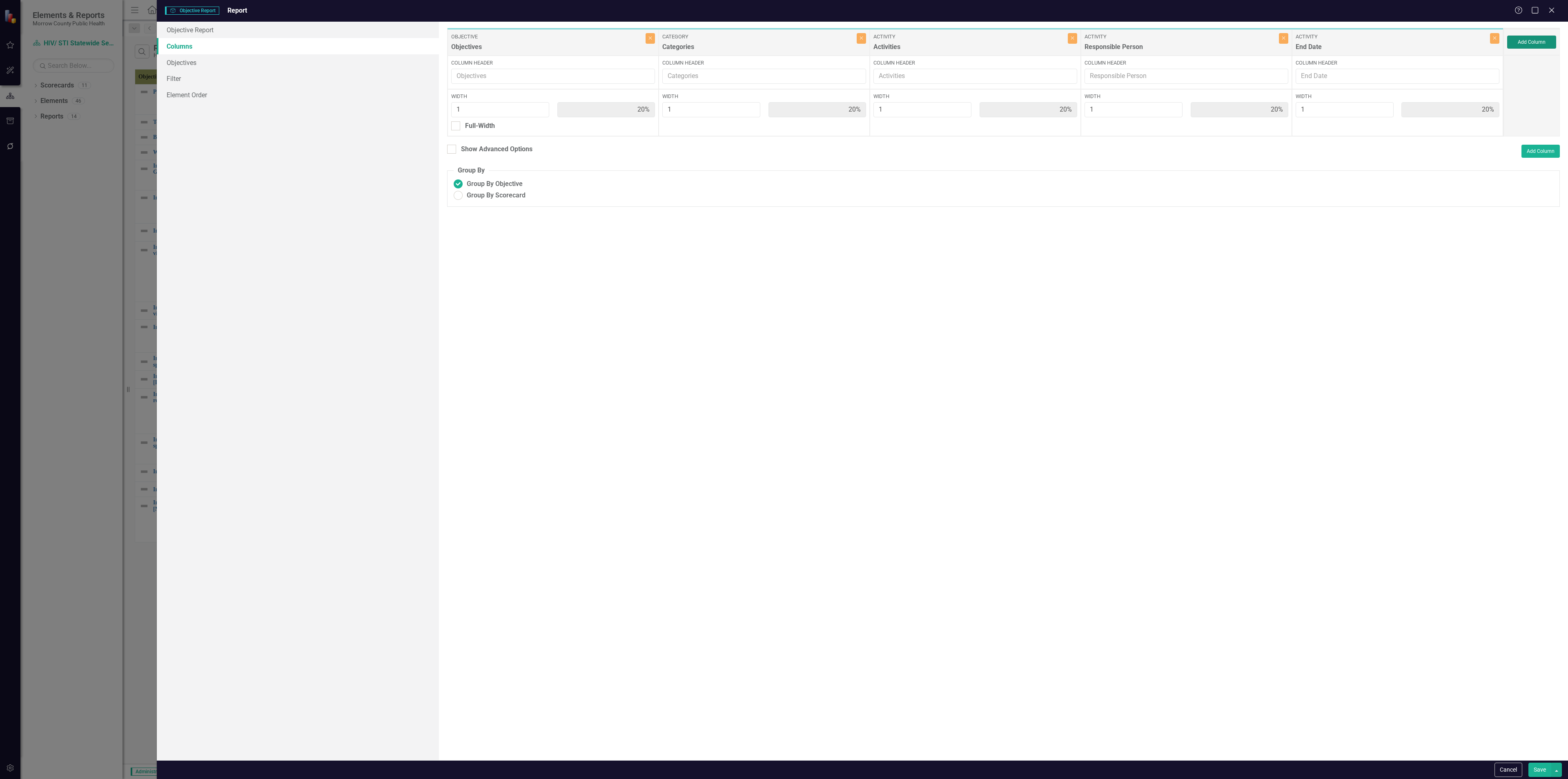
type input "13%"
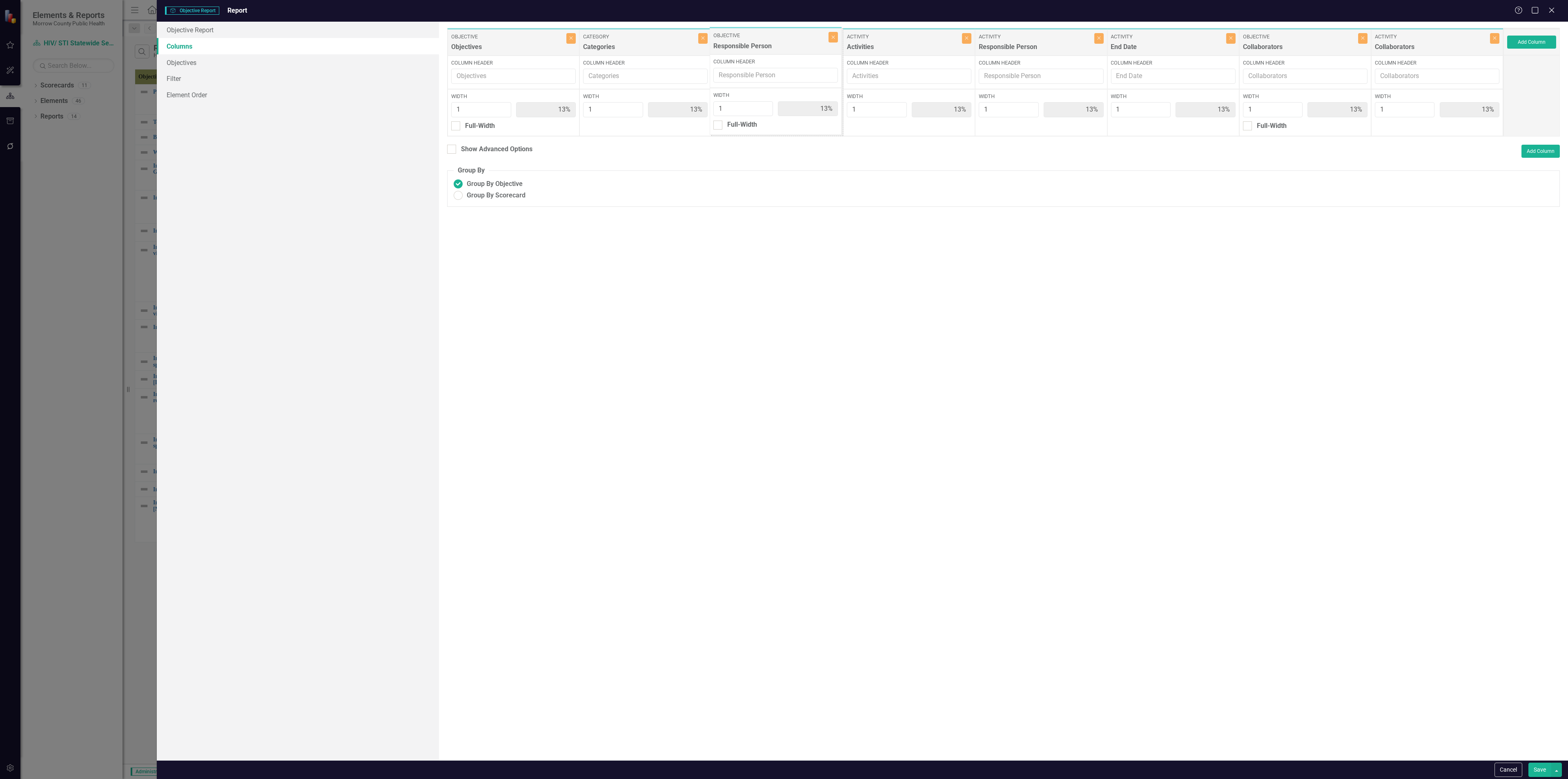
drag, startPoint x: 1129, startPoint y: 47, endPoint x: 783, endPoint y: 44, distance: 346.0
click at [783, 44] on div "Objective Objectives Close Column Header Width 1 13% Full-Width Category Catego…" at bounding box center [975, 82] width 1056 height 108
drag, startPoint x: 1287, startPoint y: 44, endPoint x: 898, endPoint y: 42, distance: 389.0
click at [898, 42] on div "Objective Objectives Close Column Header Width 1 13% Full-Width Category Catego…" at bounding box center [975, 82] width 1056 height 108
drag, startPoint x: 1430, startPoint y: 44, endPoint x: 1307, endPoint y: 43, distance: 123.0
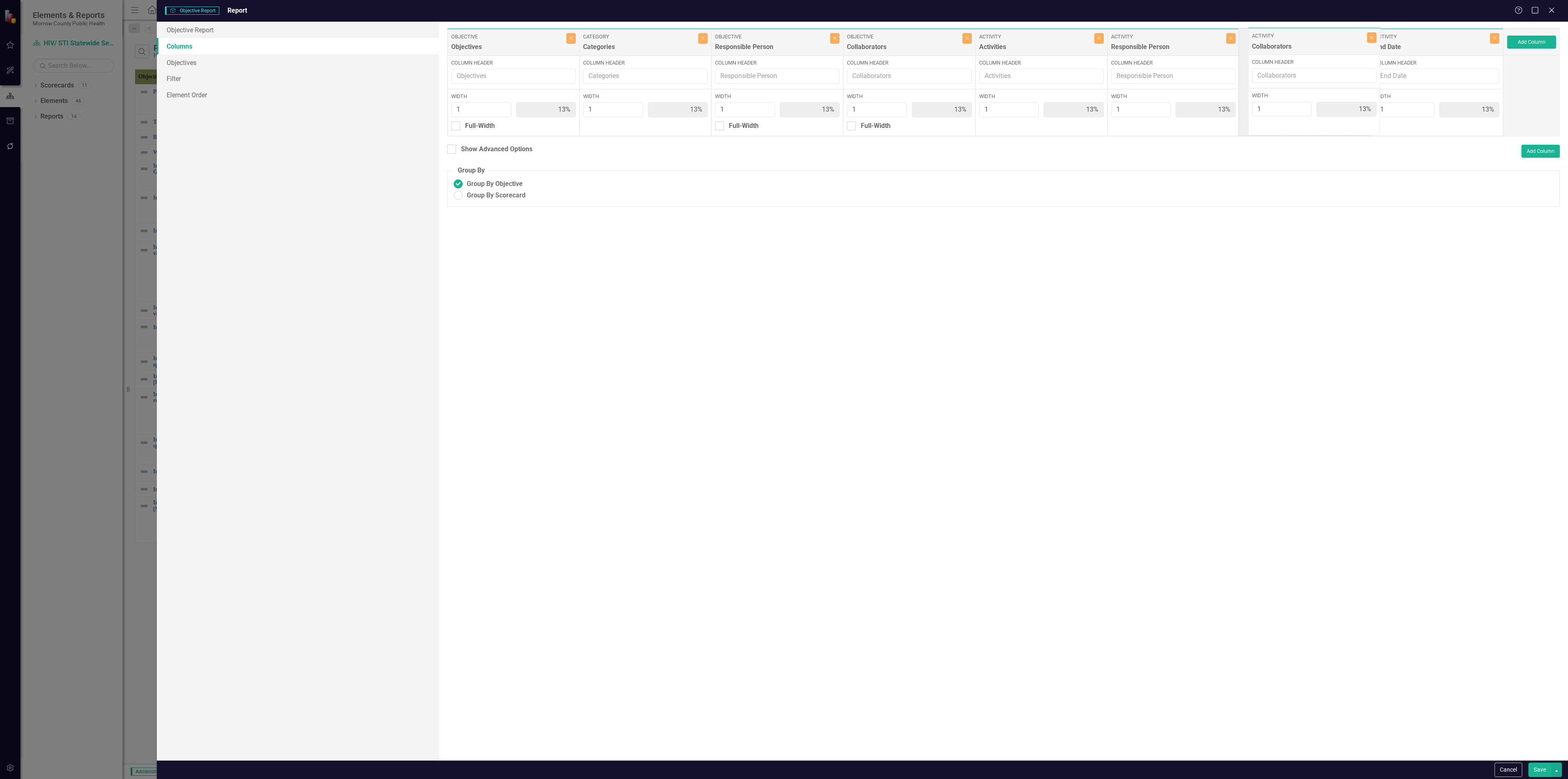
click at [1307, 43] on div "Objective Objectives Close Column Header Width 1 13% Full-Width Category Catego…" at bounding box center [975, 82] width 1056 height 108
click at [1538, 766] on button "Save" at bounding box center [1540, 769] width 23 height 14
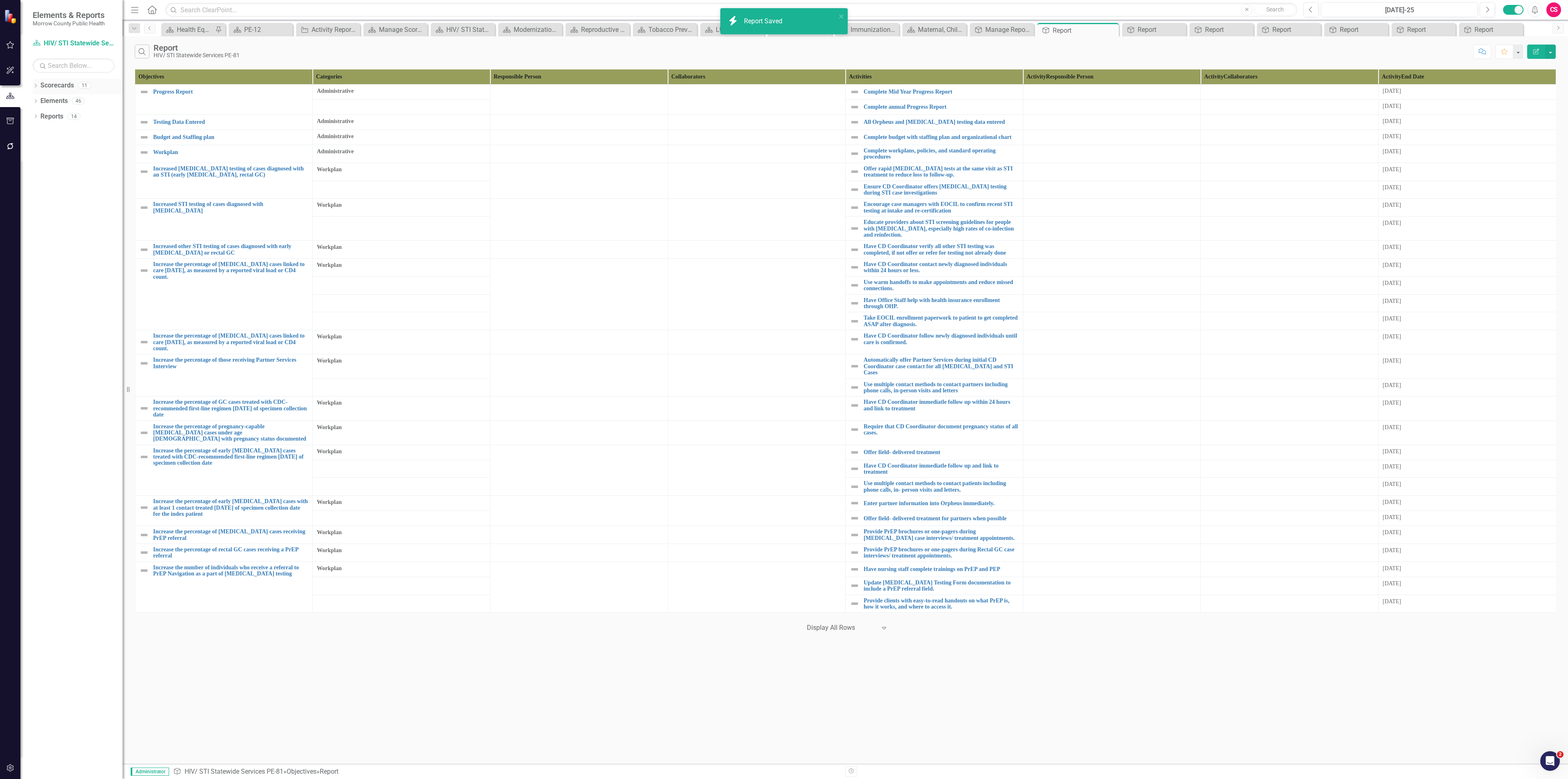
click at [55, 86] on link "Scorecards" at bounding box center [57, 85] width 33 height 9
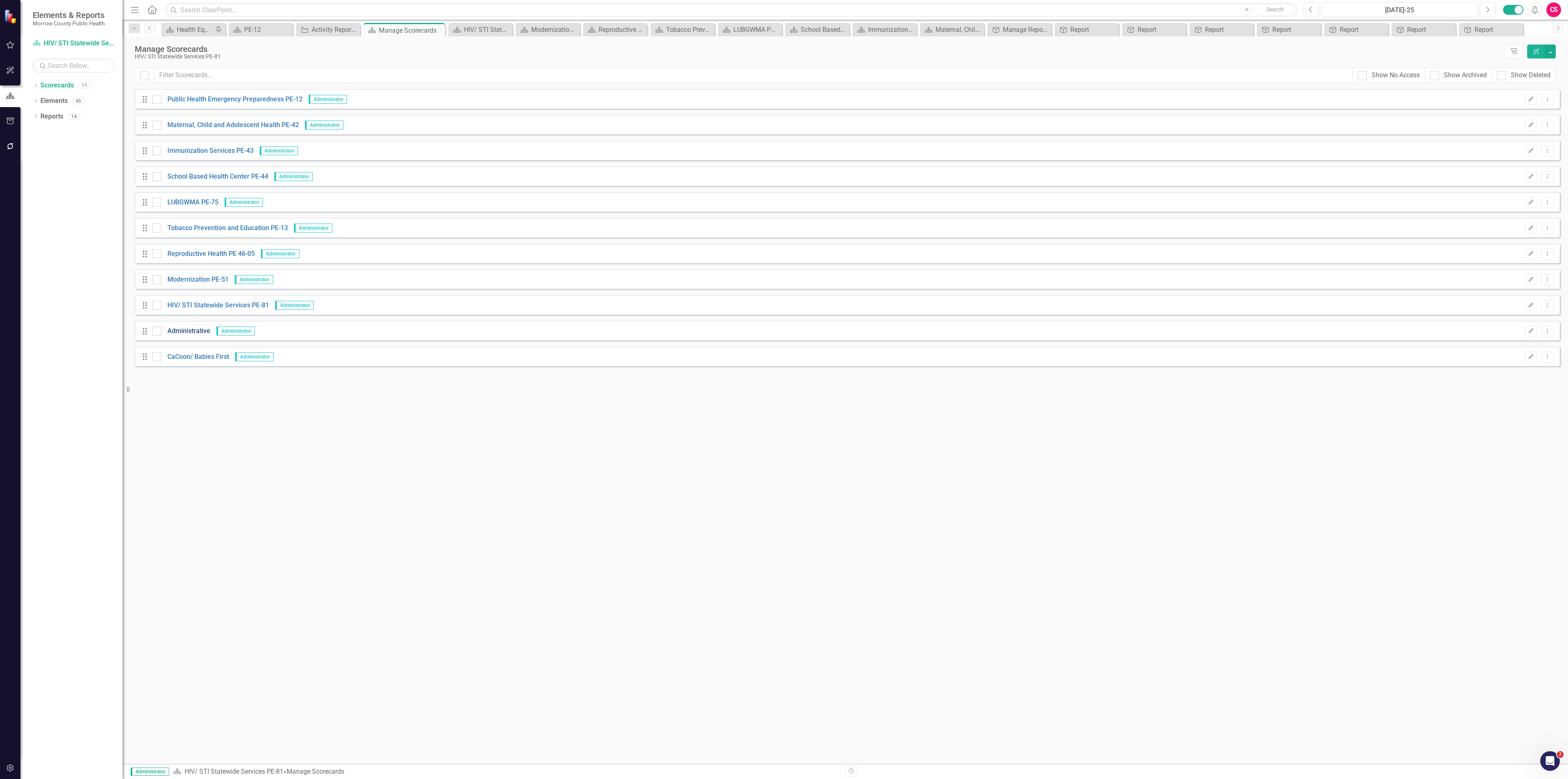
click at [180, 330] on link "Administrative" at bounding box center [186, 331] width 49 height 9
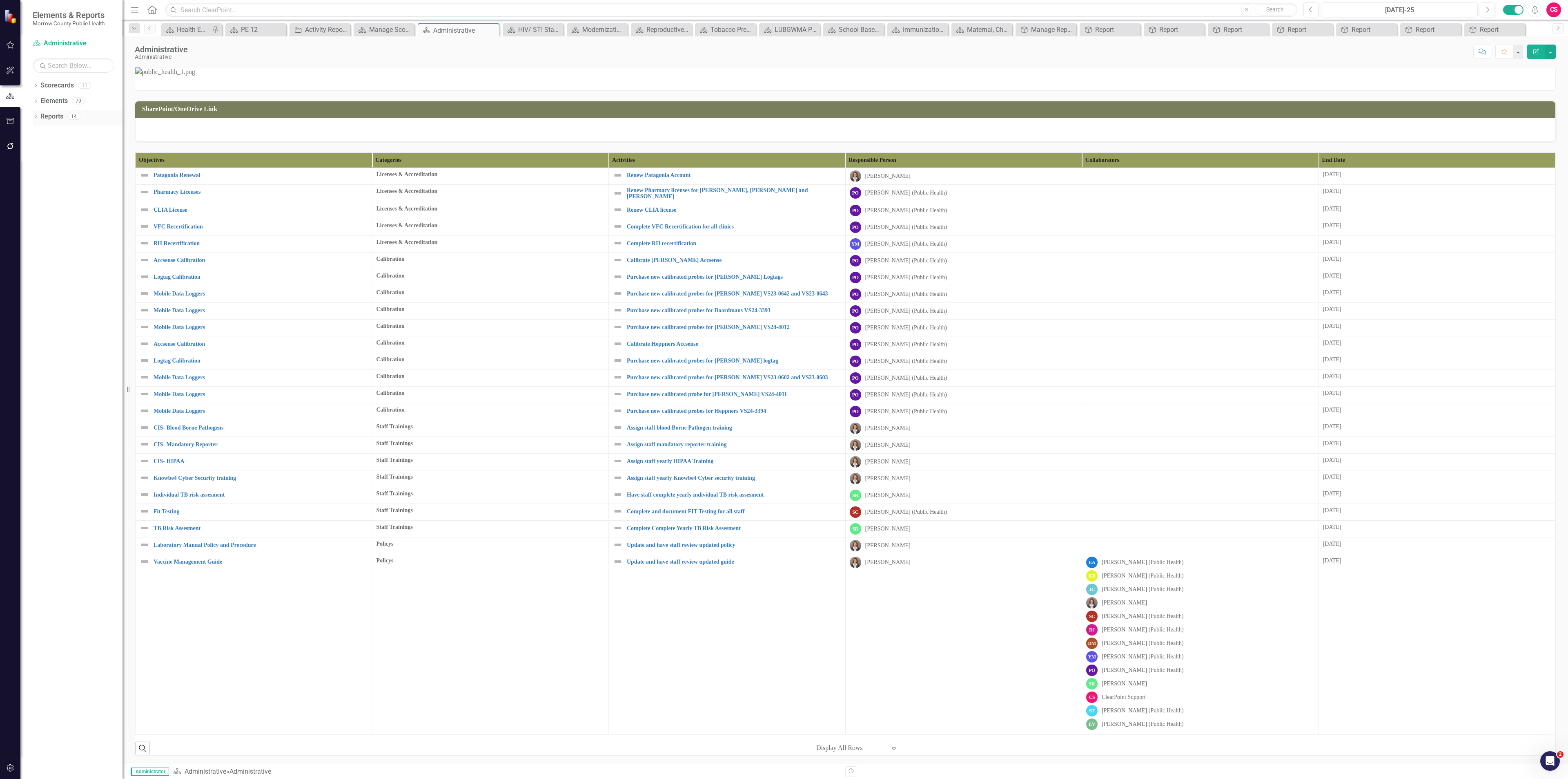
click at [58, 119] on link "Reports" at bounding box center [52, 116] width 23 height 9
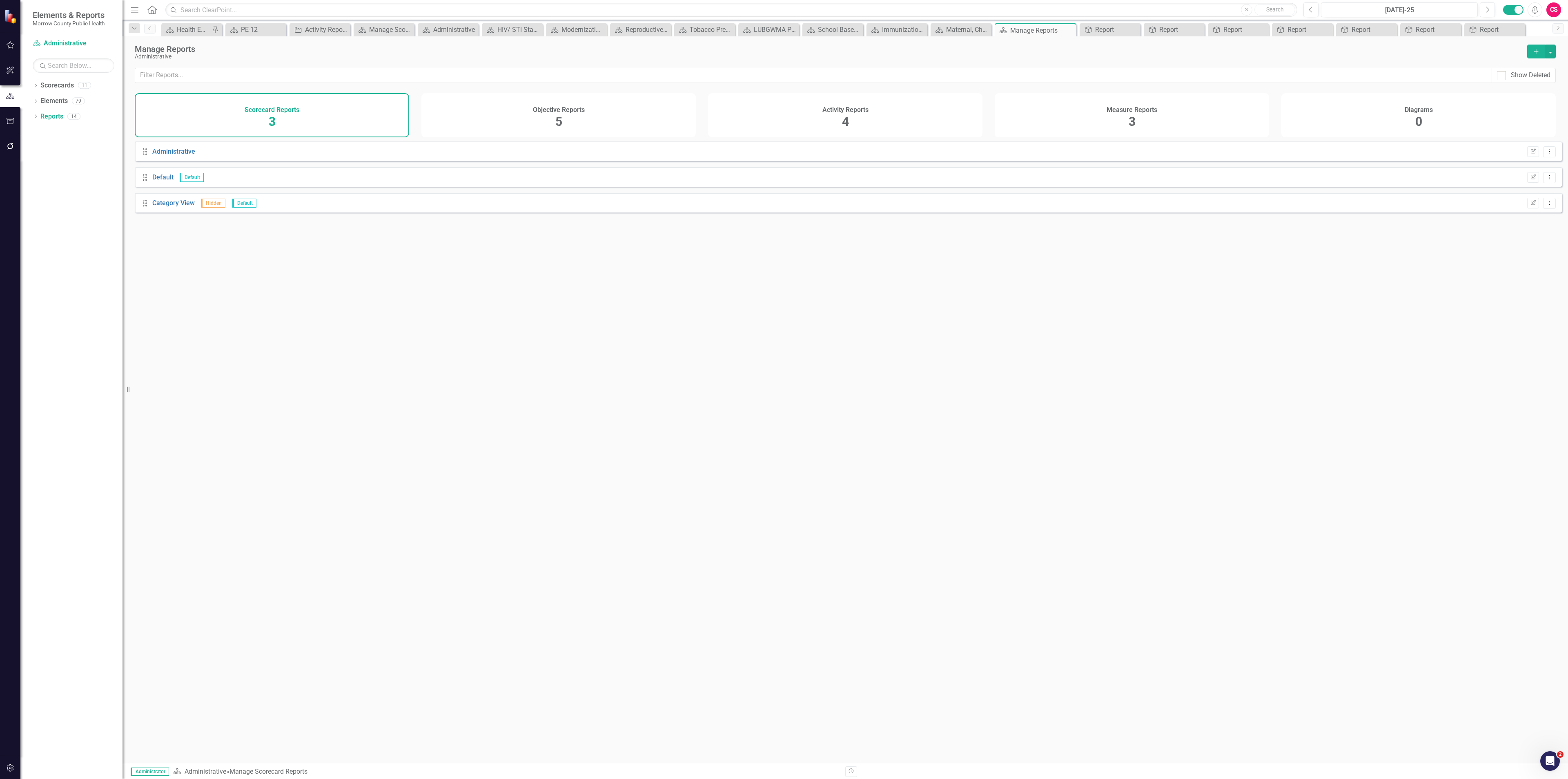
click at [509, 126] on div "Objective Reports 5" at bounding box center [558, 115] width 275 height 44
click at [167, 155] on link "Report" at bounding box center [162, 151] width 19 height 8
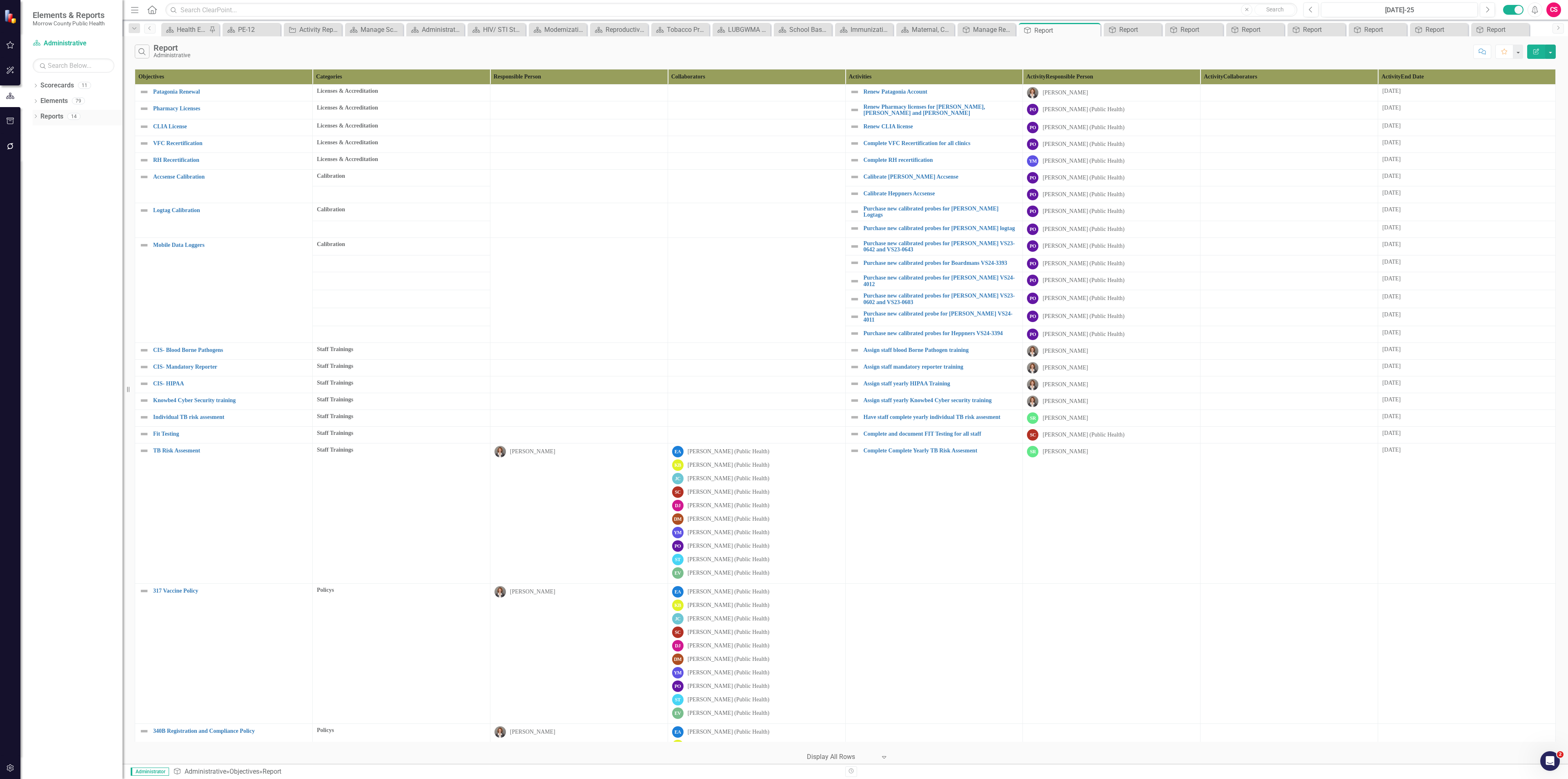
click at [63, 110] on div "Reports" at bounding box center [52, 116] width 23 height 13
click at [57, 118] on link "Reports" at bounding box center [52, 116] width 23 height 9
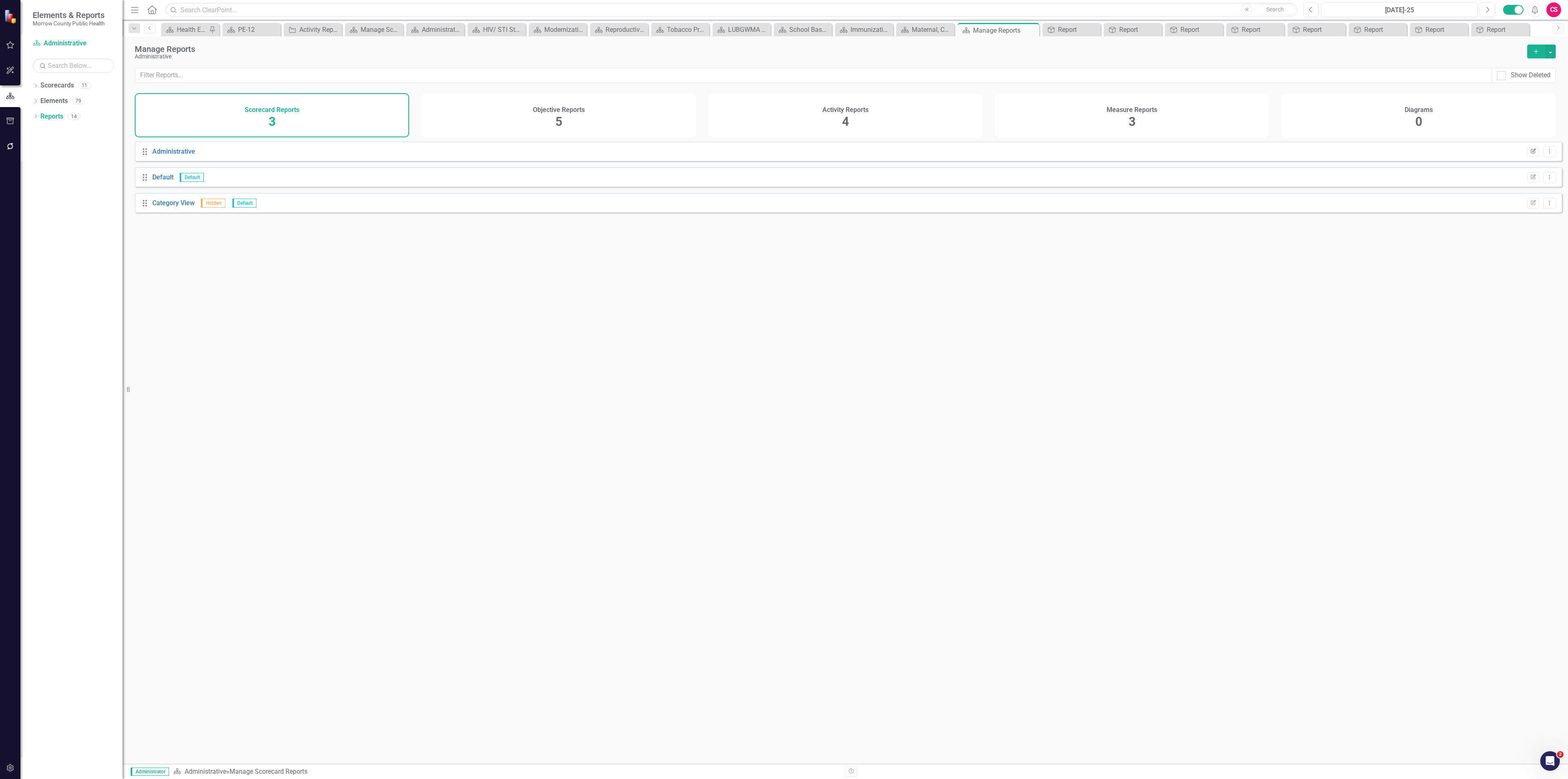
click at [1530, 154] on icon "Edit Report" at bounding box center [1533, 152] width 6 height 5
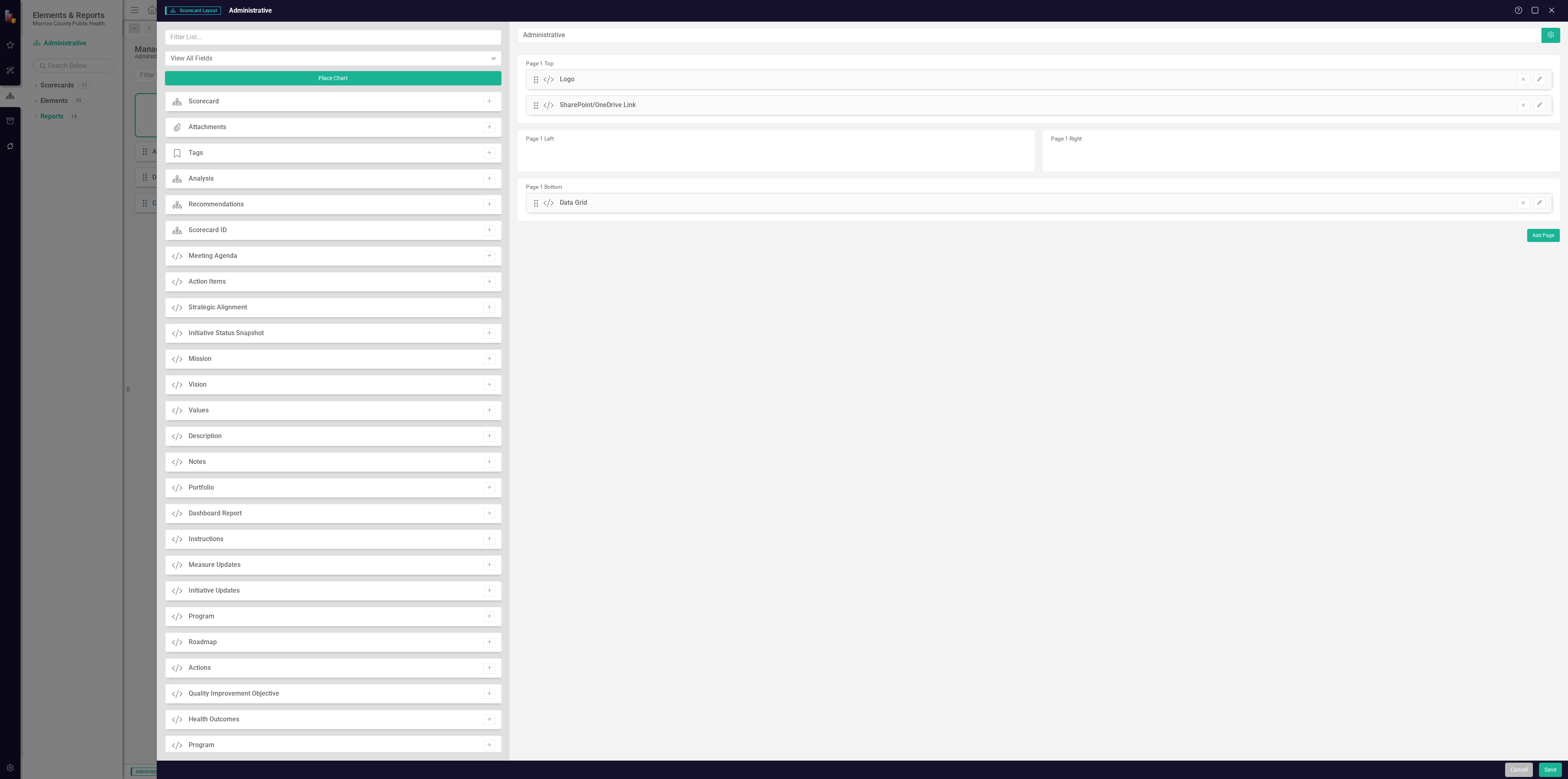
click at [1523, 769] on button "Cancel" at bounding box center [1519, 769] width 28 height 14
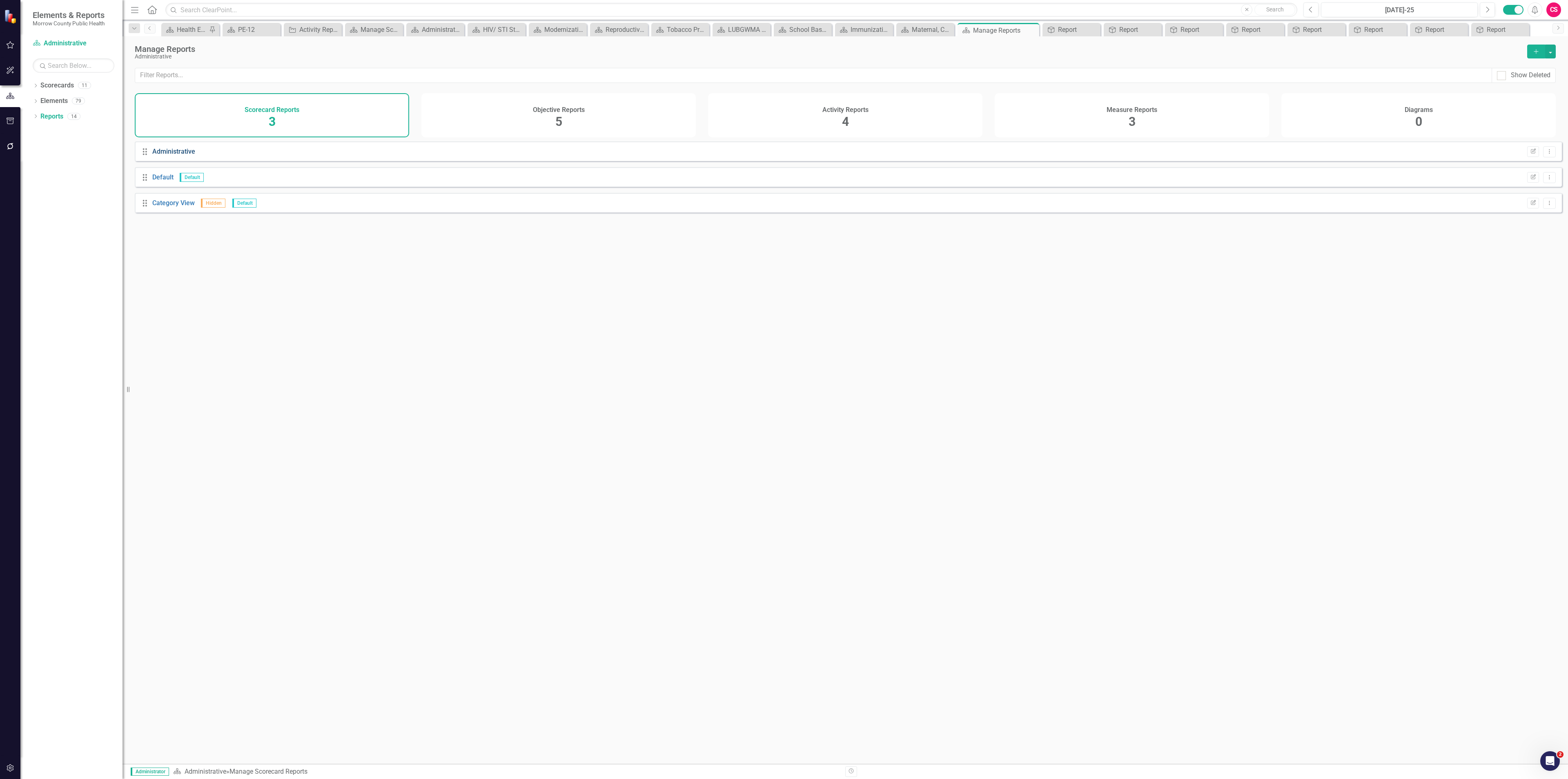
click at [178, 155] on link "Administrative" at bounding box center [173, 151] width 43 height 8
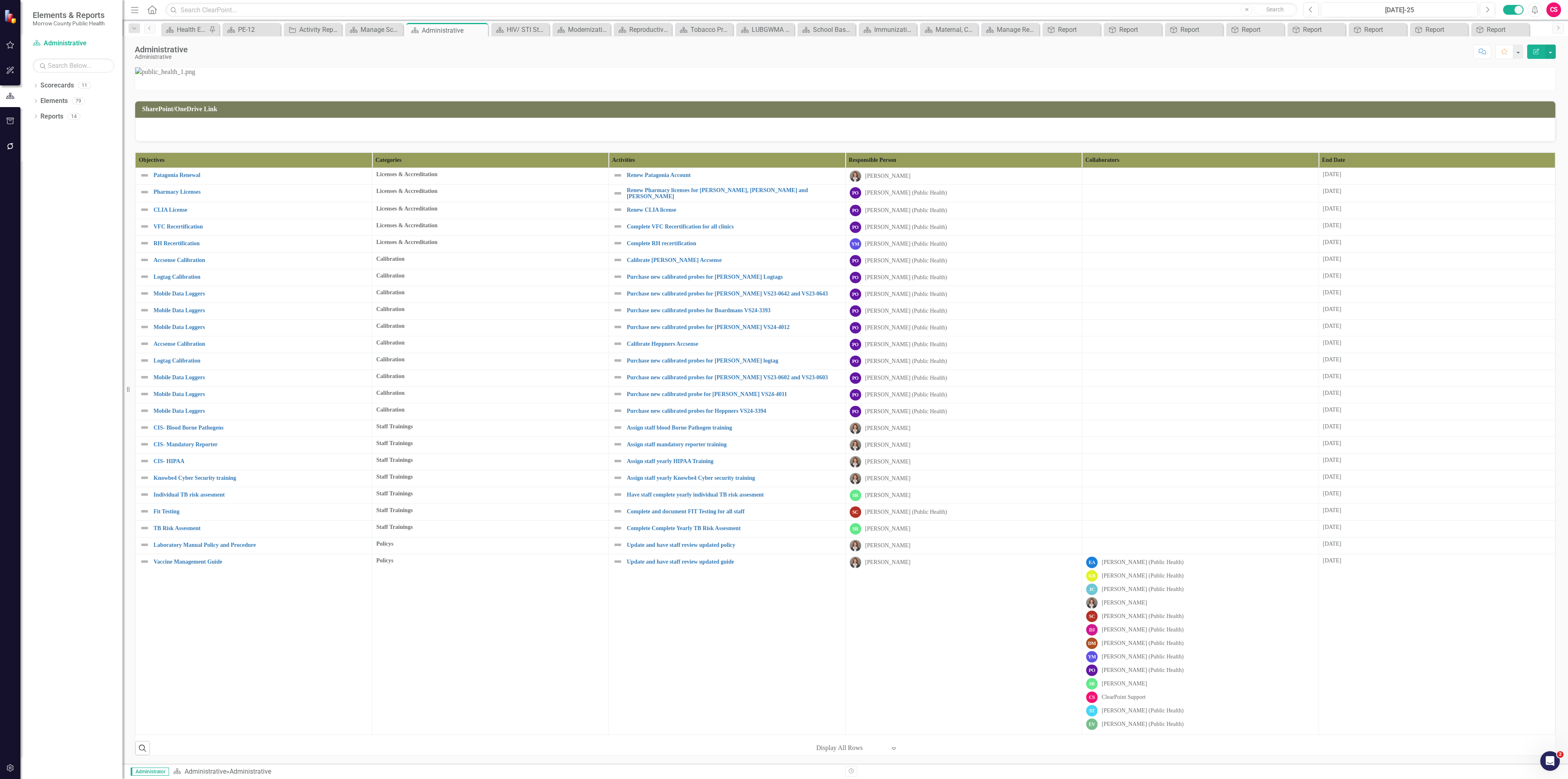
click at [1415, 167] on th "End Date" at bounding box center [1437, 160] width 237 height 15
click at [1416, 167] on th "End Date Sort Ascending" at bounding box center [1437, 160] width 237 height 15
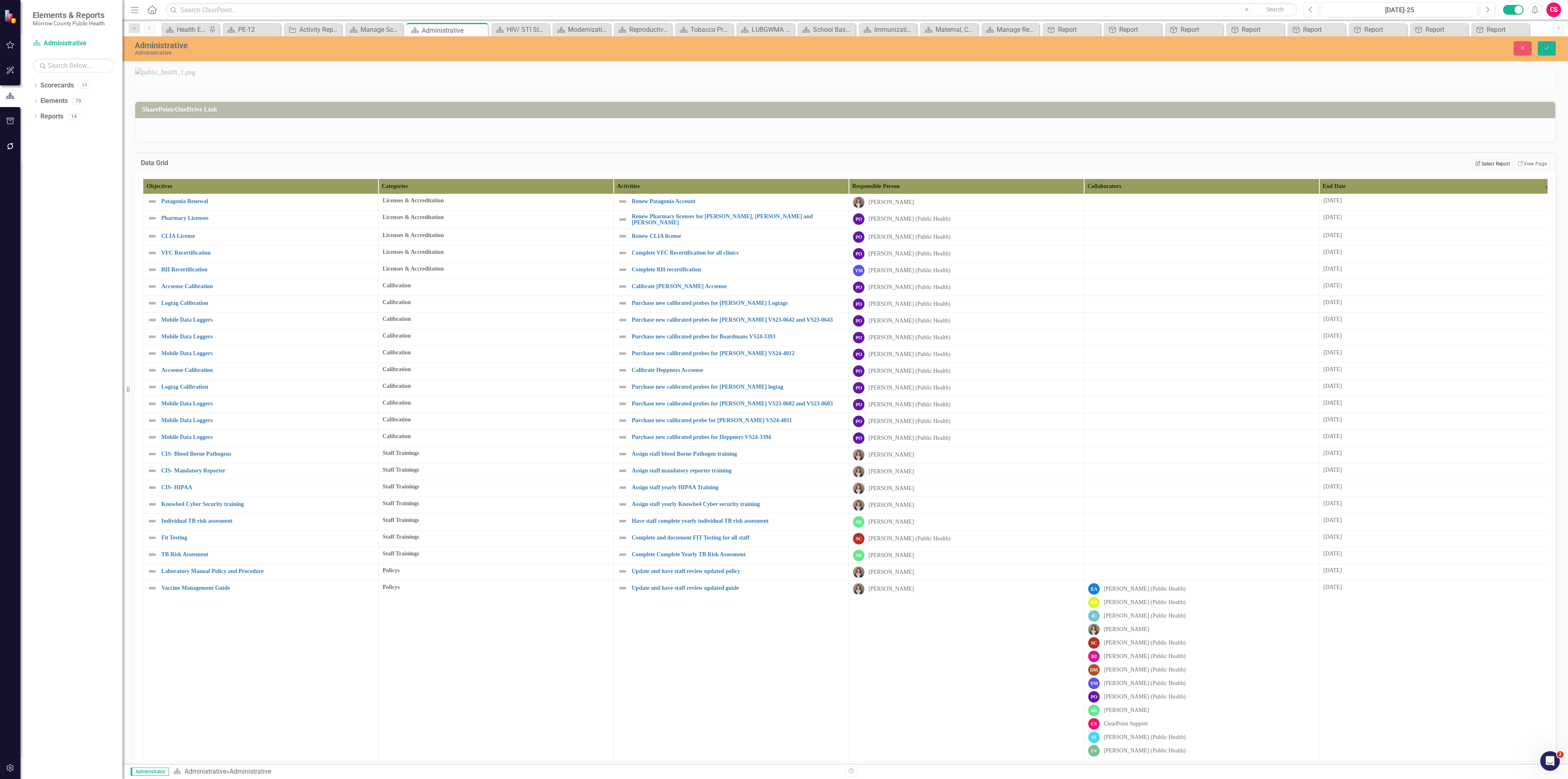
click at [1475, 166] on icon "Edit Report" at bounding box center [1478, 163] width 6 height 5
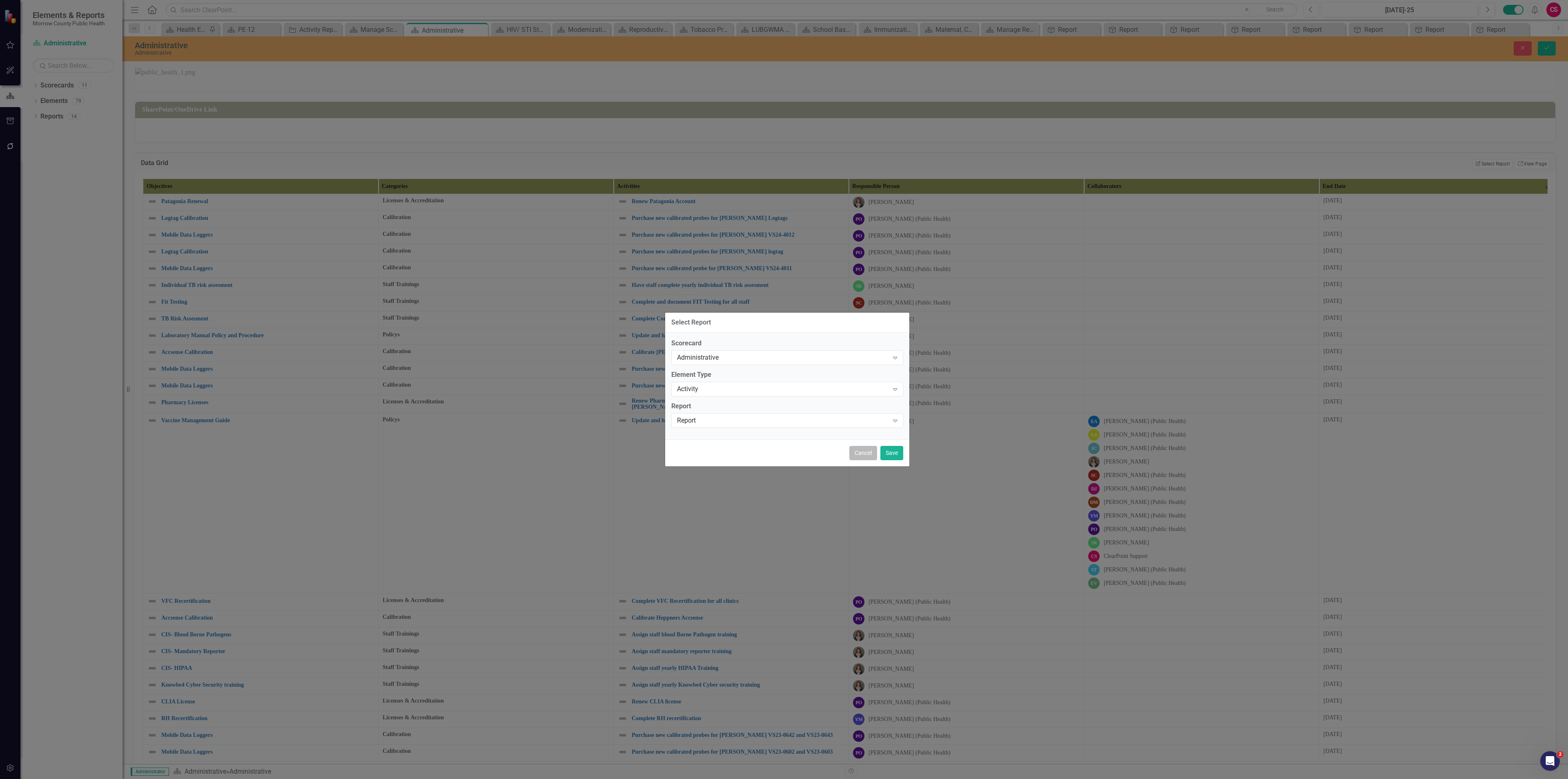
click at [864, 451] on button "Cancel" at bounding box center [863, 453] width 28 height 14
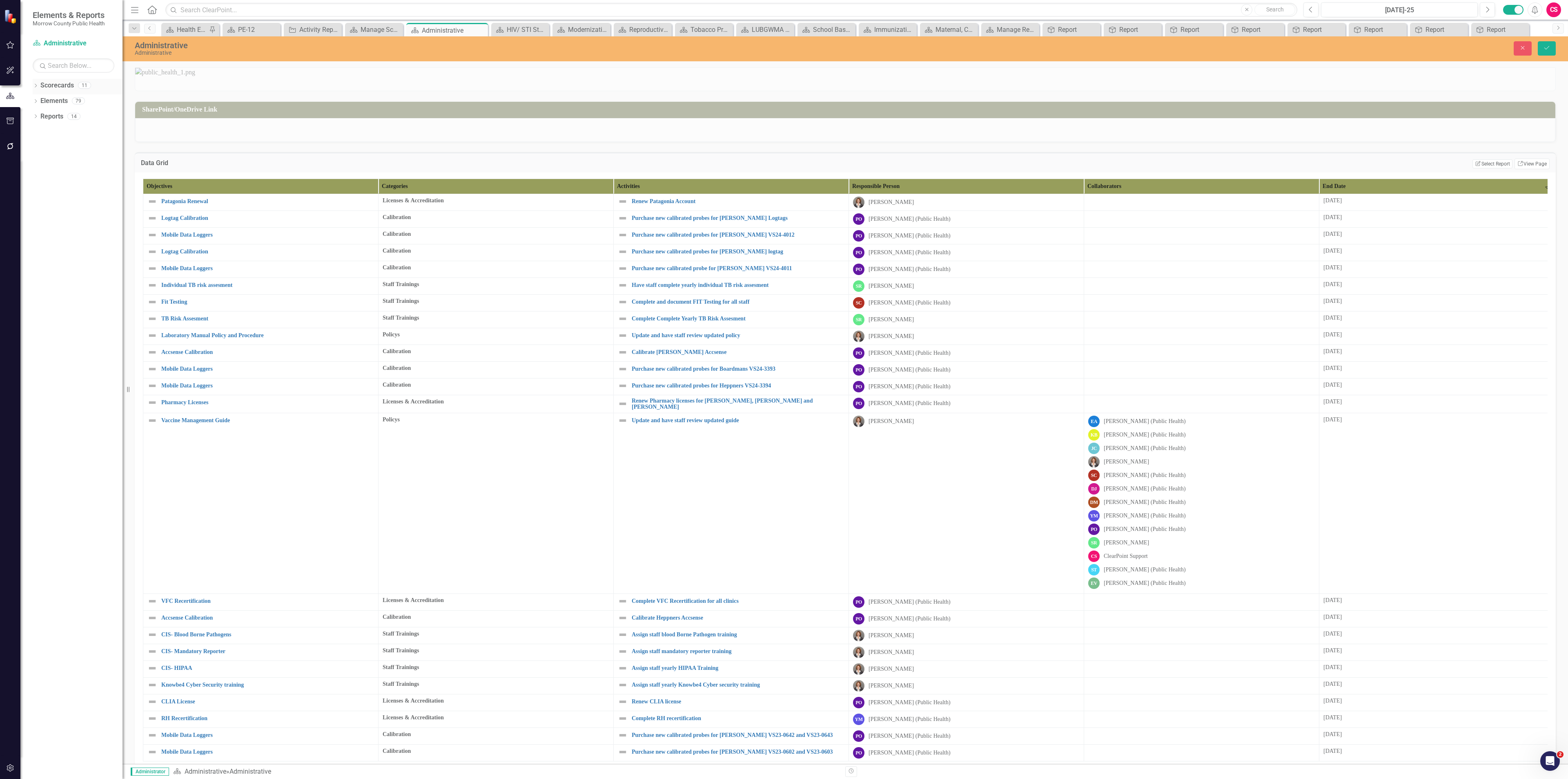
click at [66, 84] on link "Scorecards" at bounding box center [57, 85] width 33 height 9
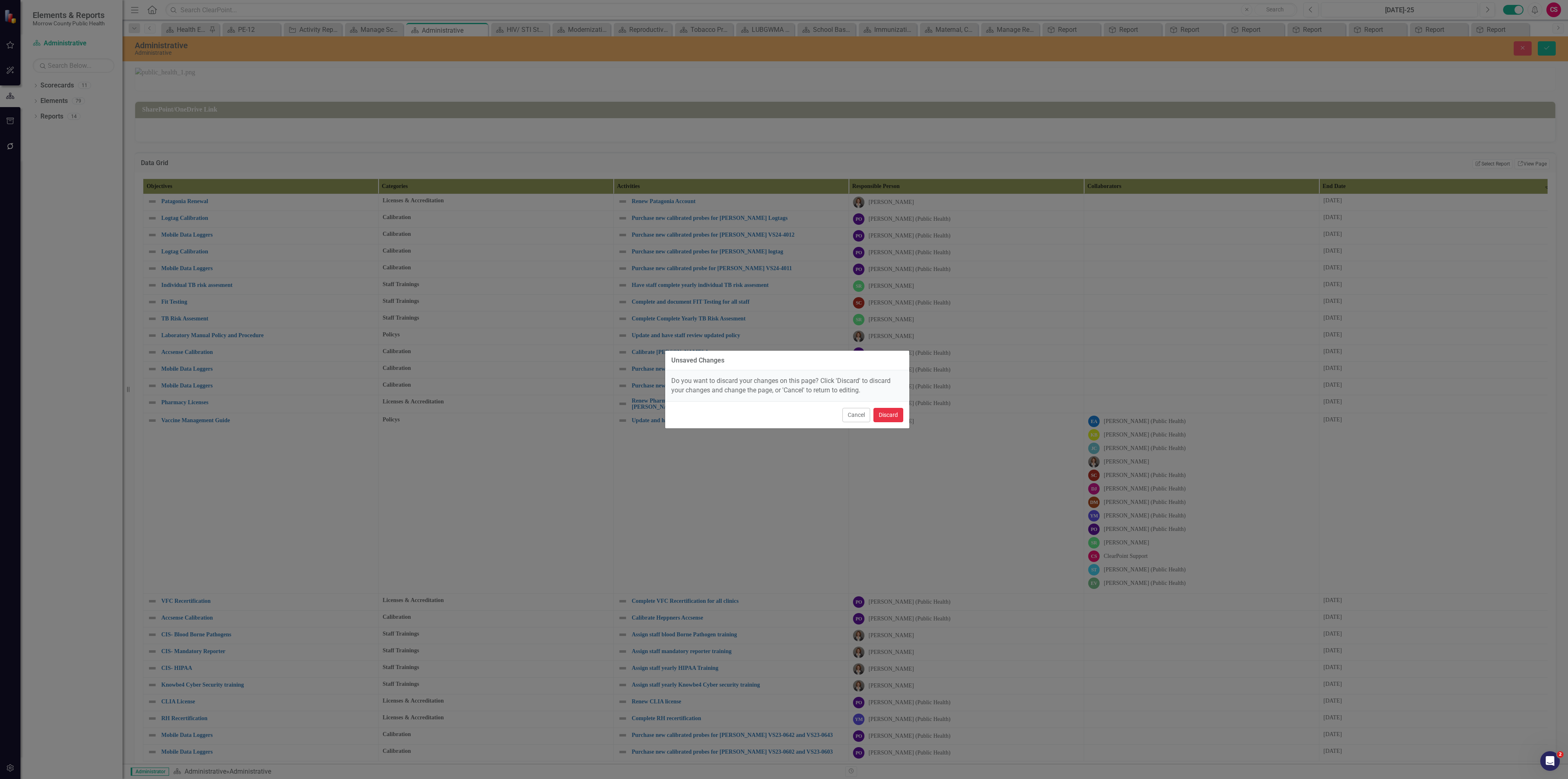
click at [878, 415] on button "Discard" at bounding box center [888, 414] width 30 height 14
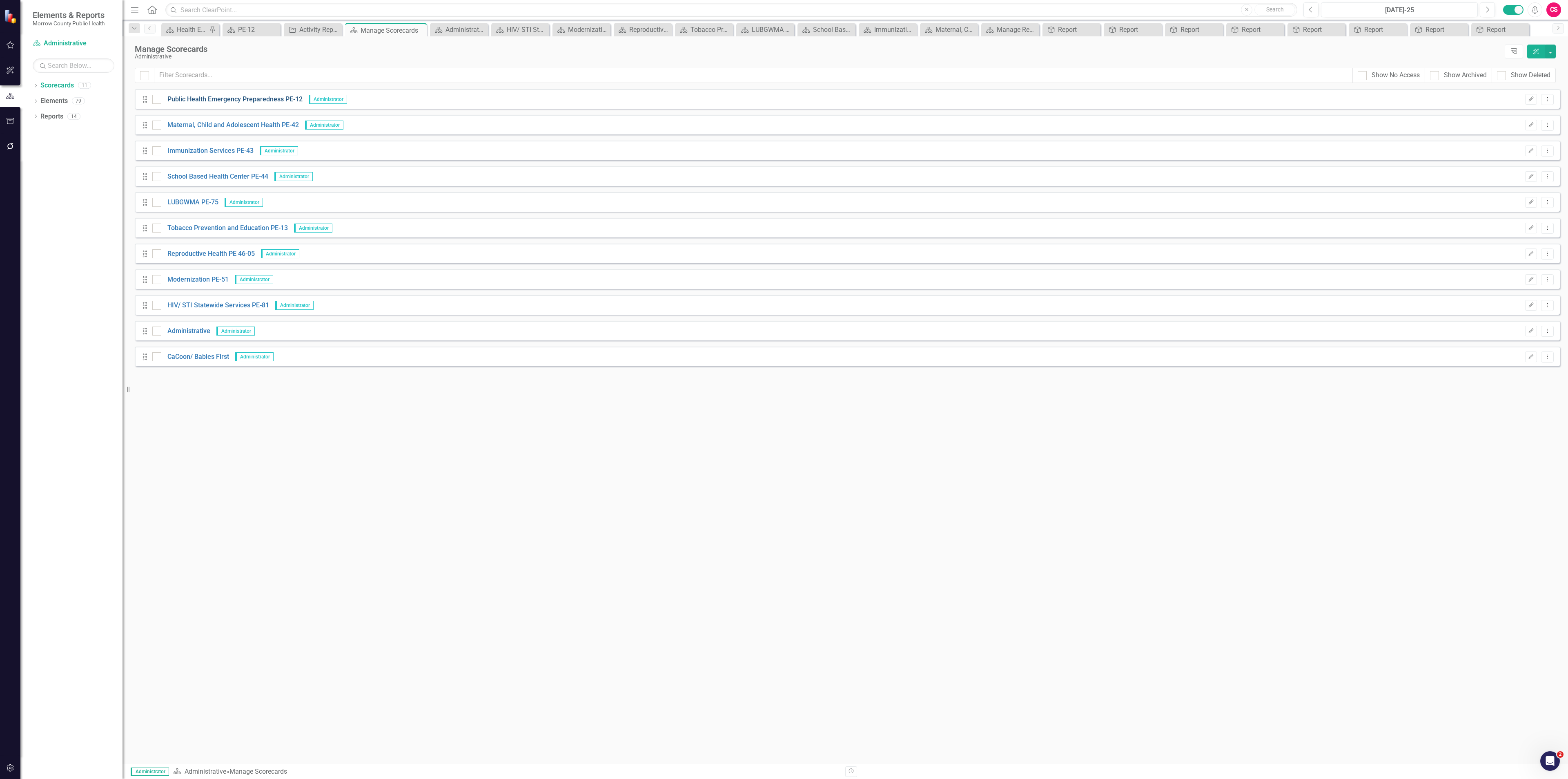
click at [242, 96] on link "Public Health Emergency Preparedness PE-12" at bounding box center [232, 99] width 141 height 9
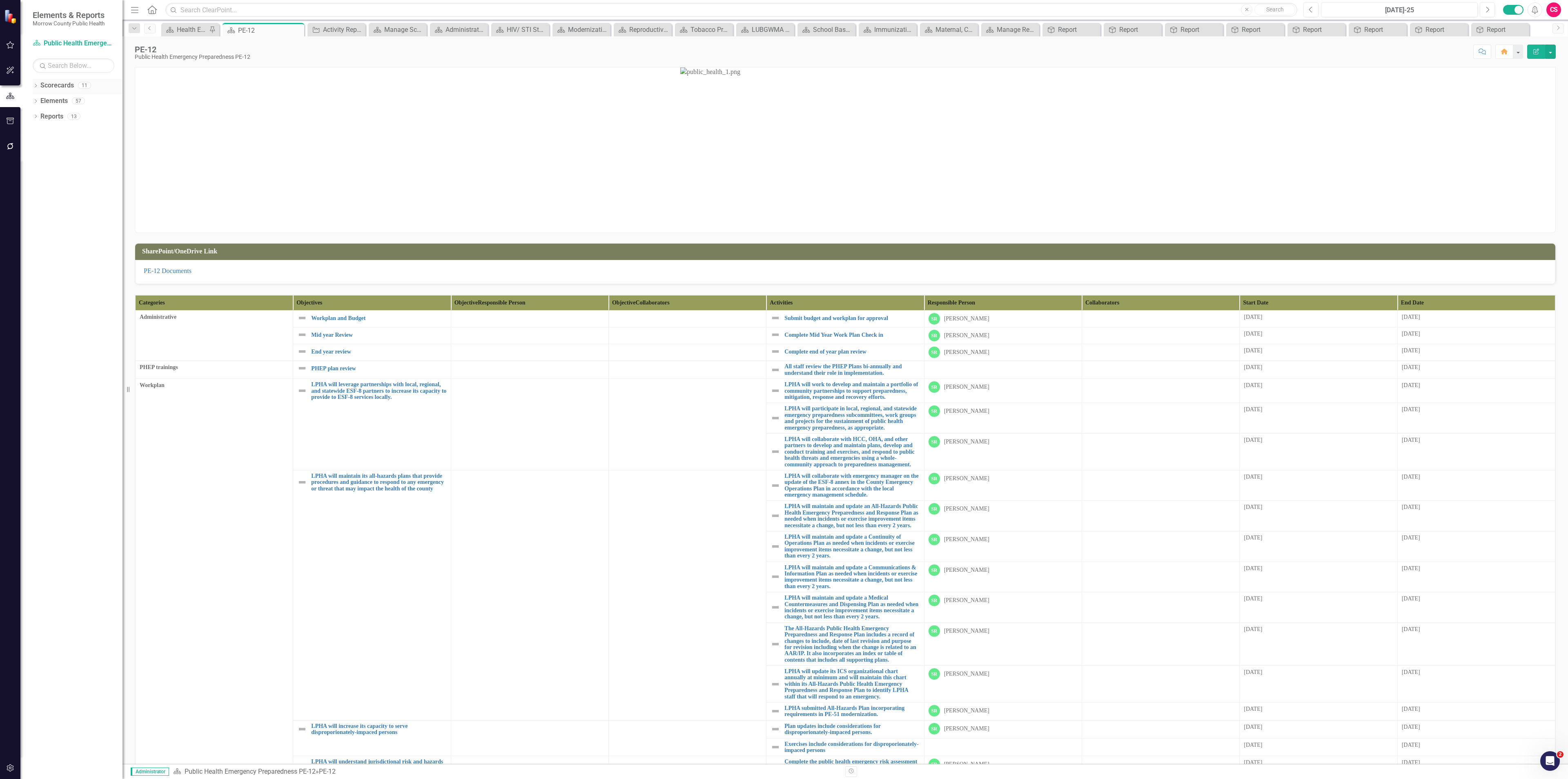
click at [58, 85] on link "Scorecards" at bounding box center [57, 85] width 33 height 9
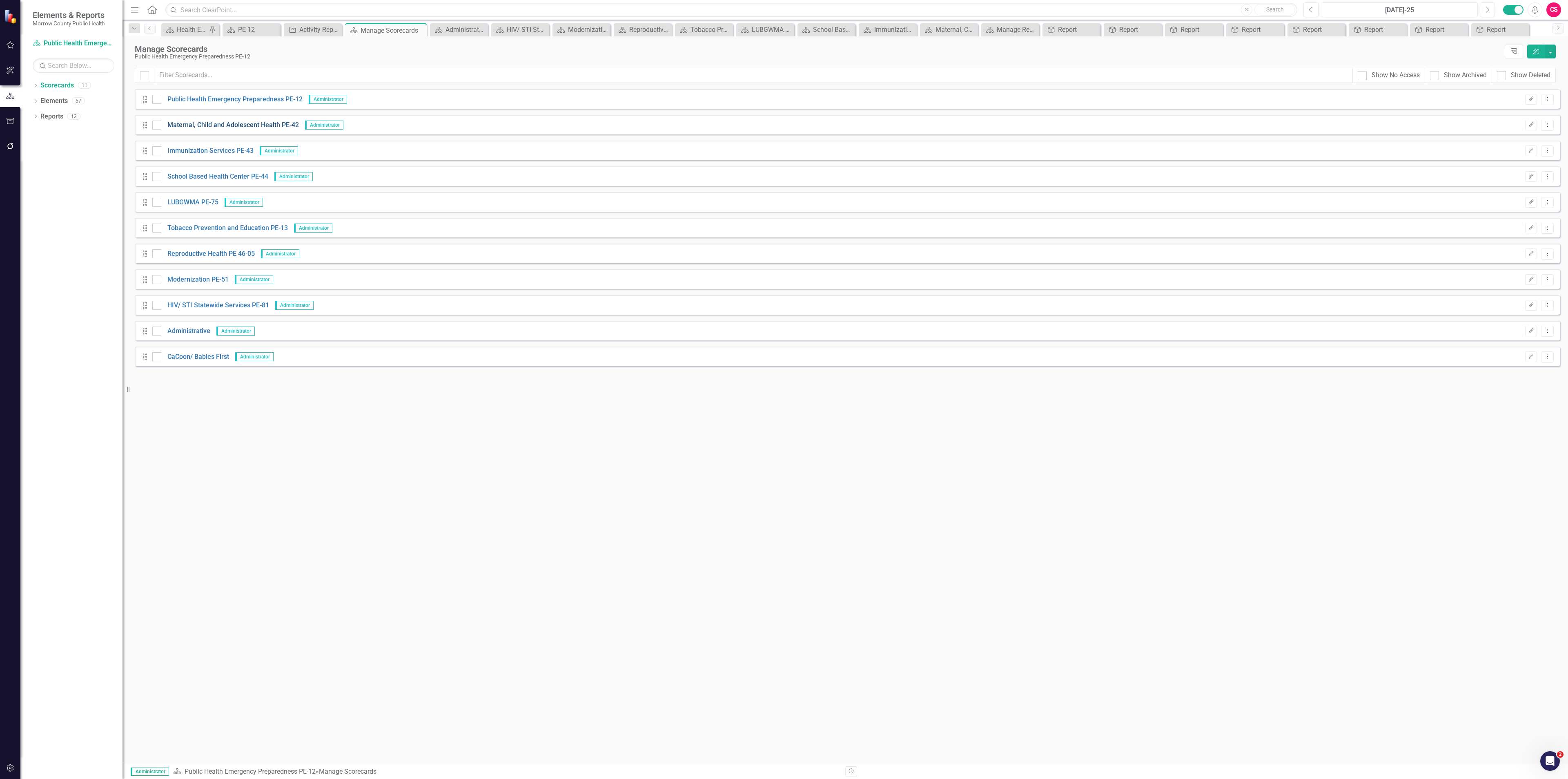
click at [203, 121] on link "Maternal, Child and Adolescent Health PE-42" at bounding box center [230, 125] width 138 height 9
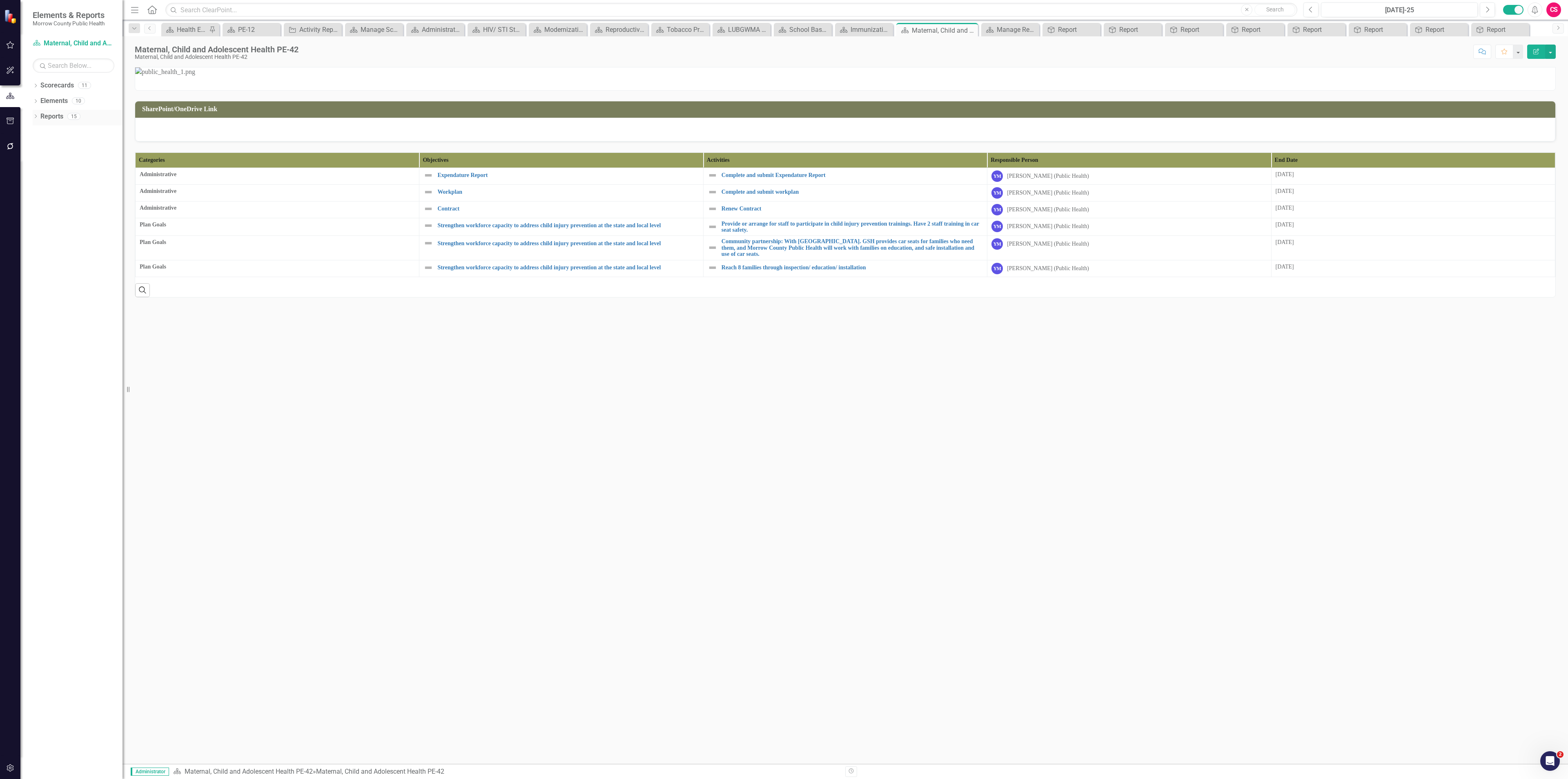
click at [52, 116] on link "Reports" at bounding box center [52, 116] width 23 height 9
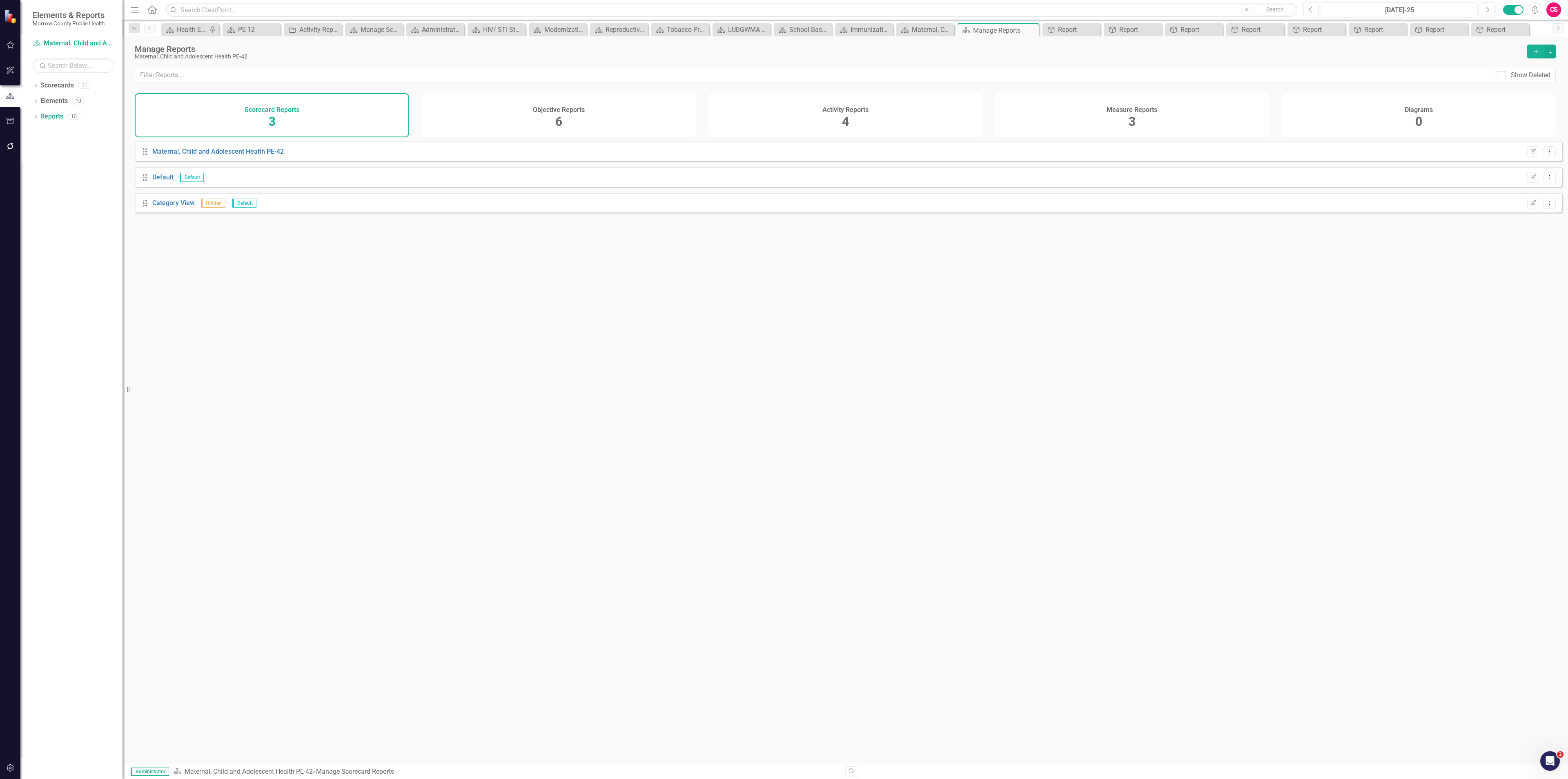
click at [886, 106] on div "Activity Reports 4" at bounding box center [845, 115] width 275 height 44
click at [164, 155] on link "Report" at bounding box center [162, 151] width 19 height 8
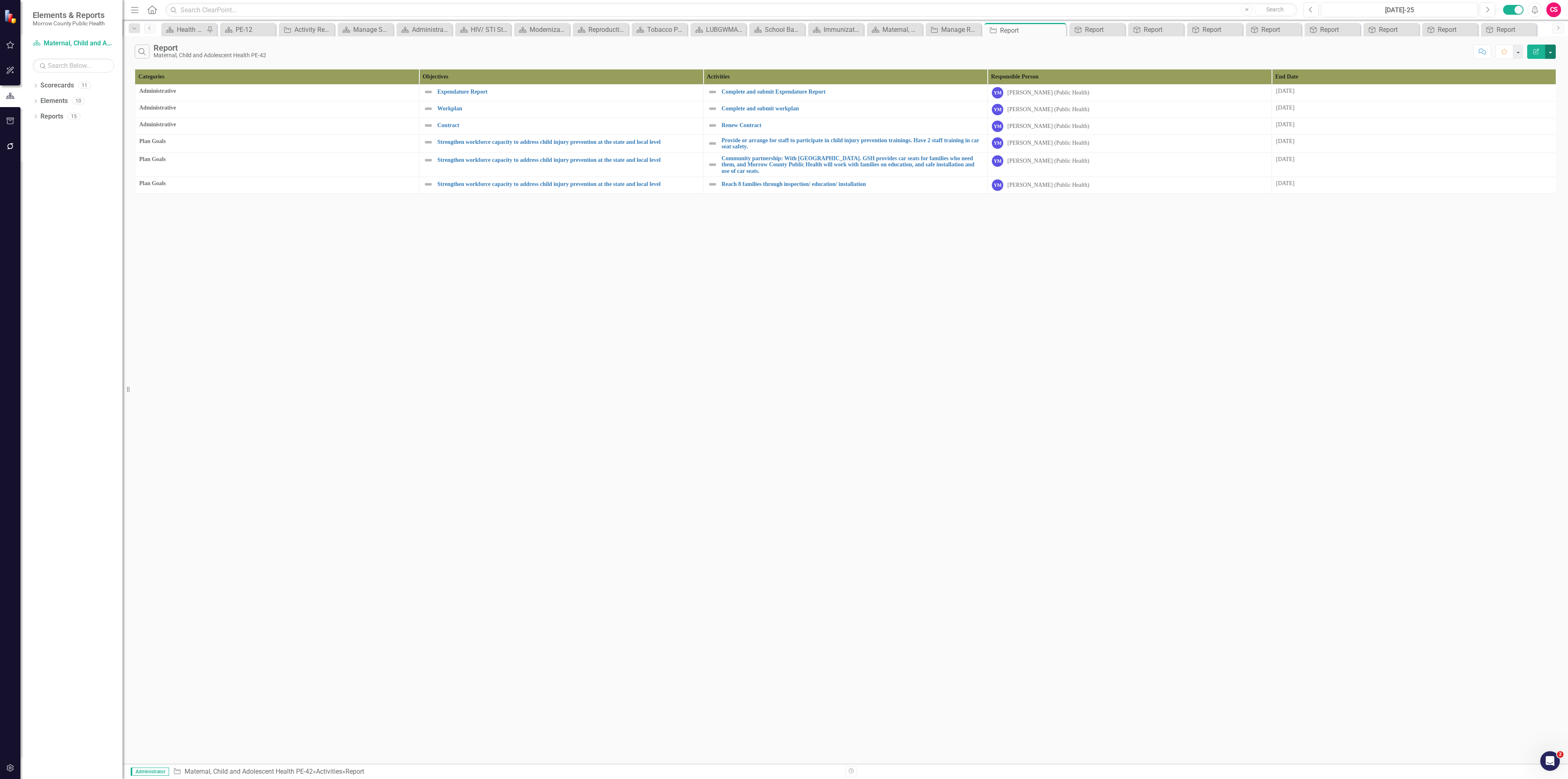
click at [1550, 55] on button "button" at bounding box center [1550, 51] width 10 height 14
click at [1525, 69] on link "Edit Report Edit Report" at bounding box center [1523, 68] width 65 height 15
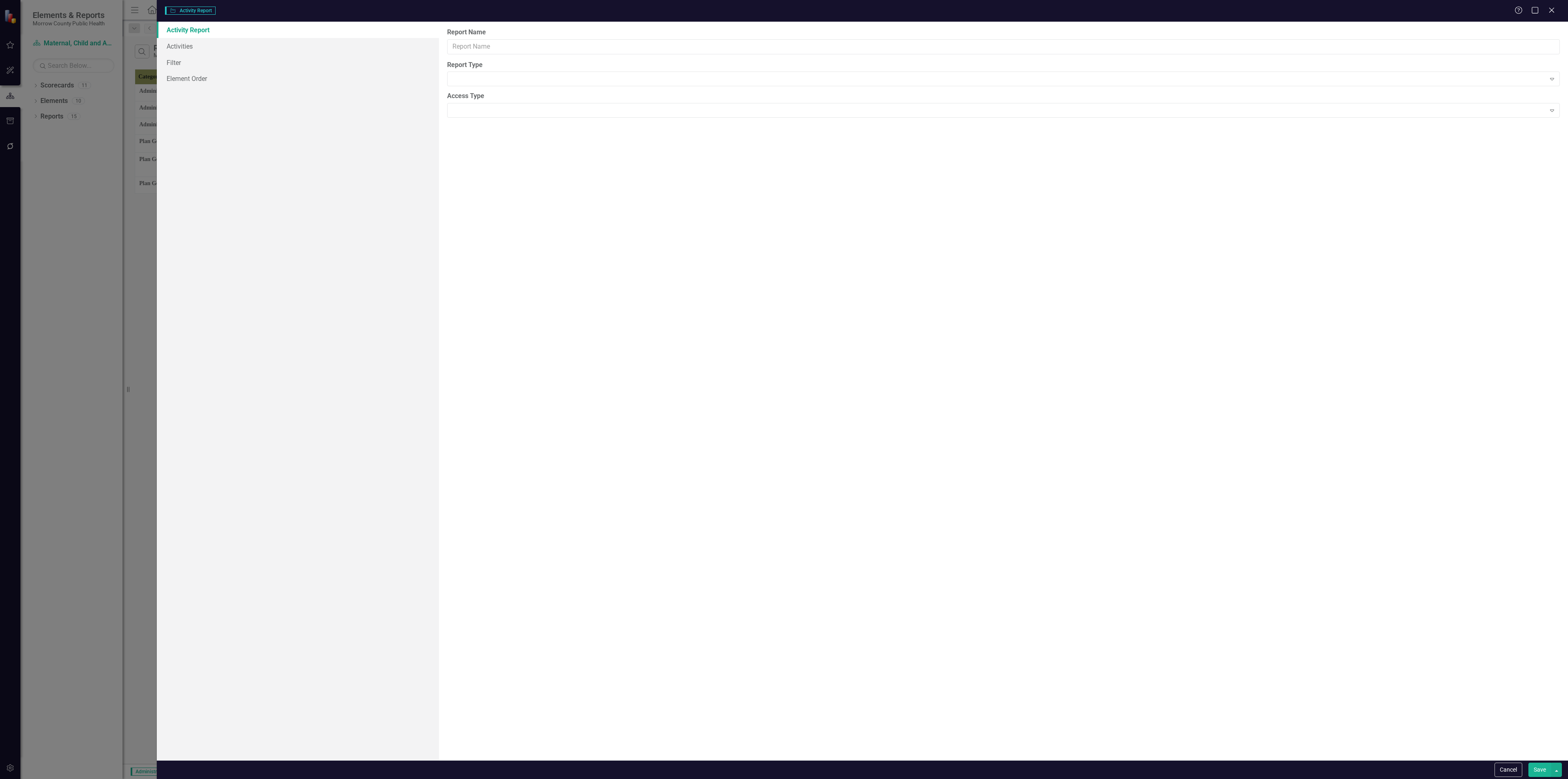
type input "Report"
click at [237, 51] on link "Columns" at bounding box center [298, 46] width 282 height 16
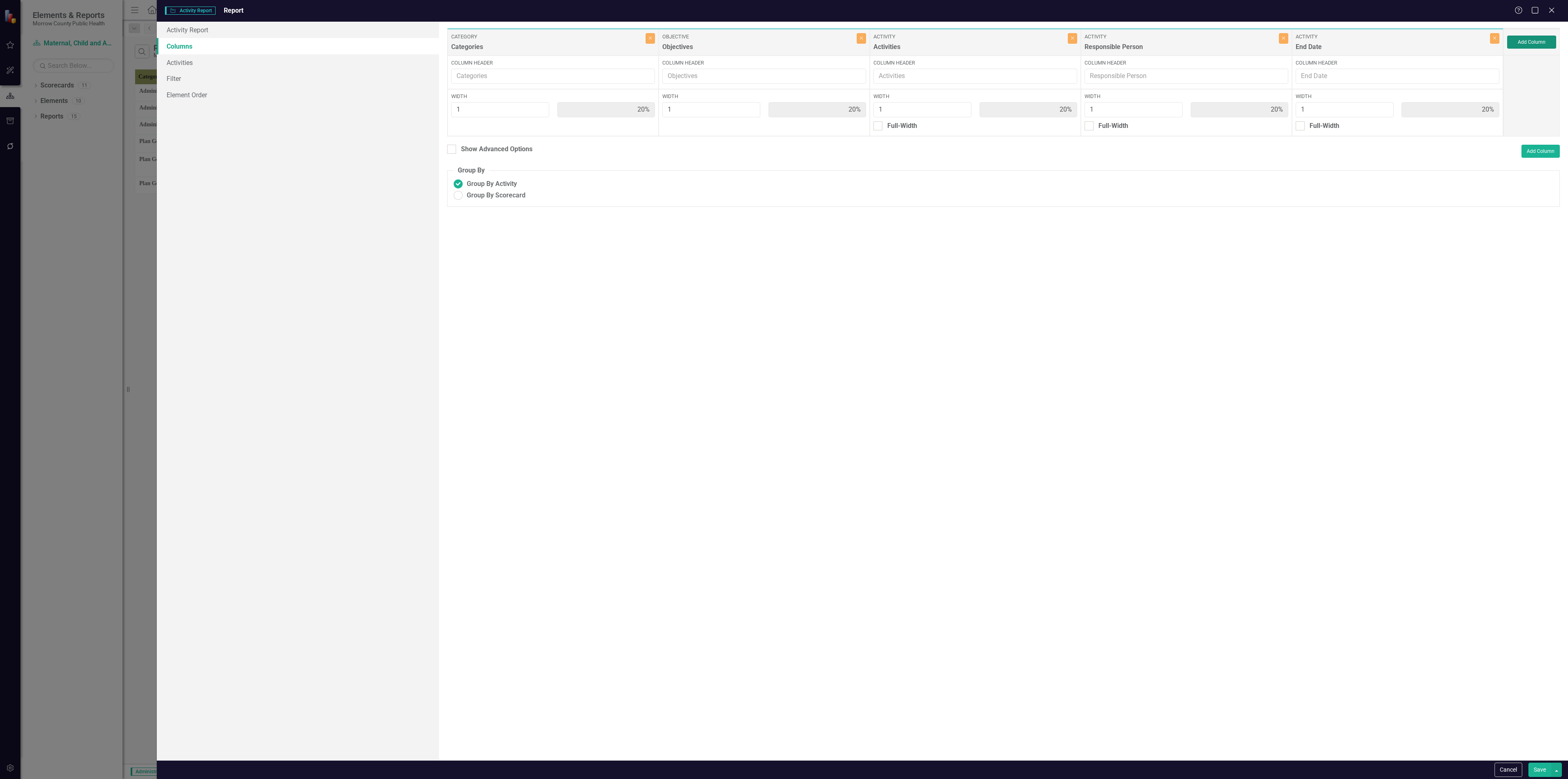
click at [1531, 47] on button "Add Column" at bounding box center [1531, 41] width 49 height 13
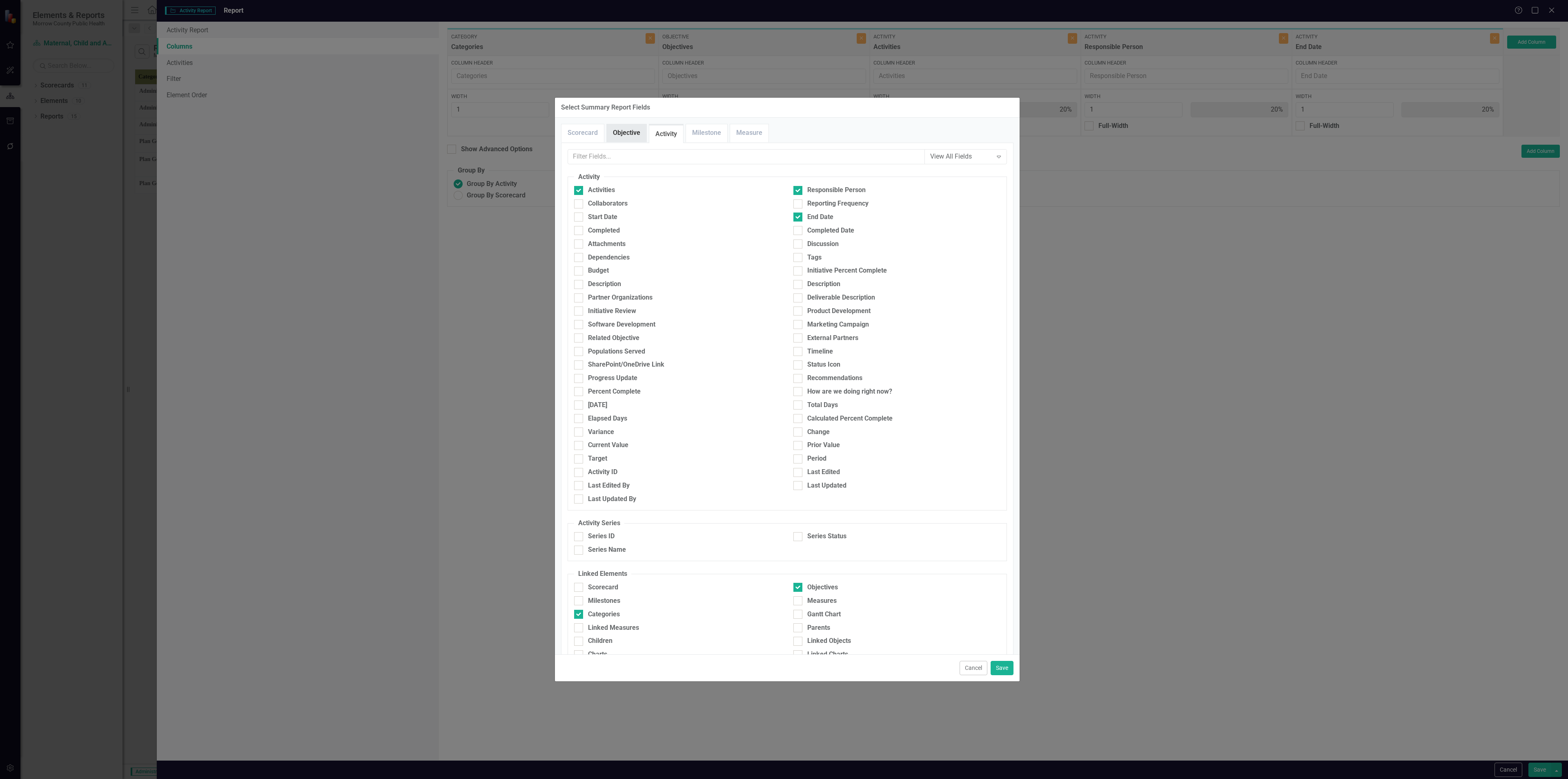
click at [636, 139] on link "Objective" at bounding box center [626, 133] width 40 height 18
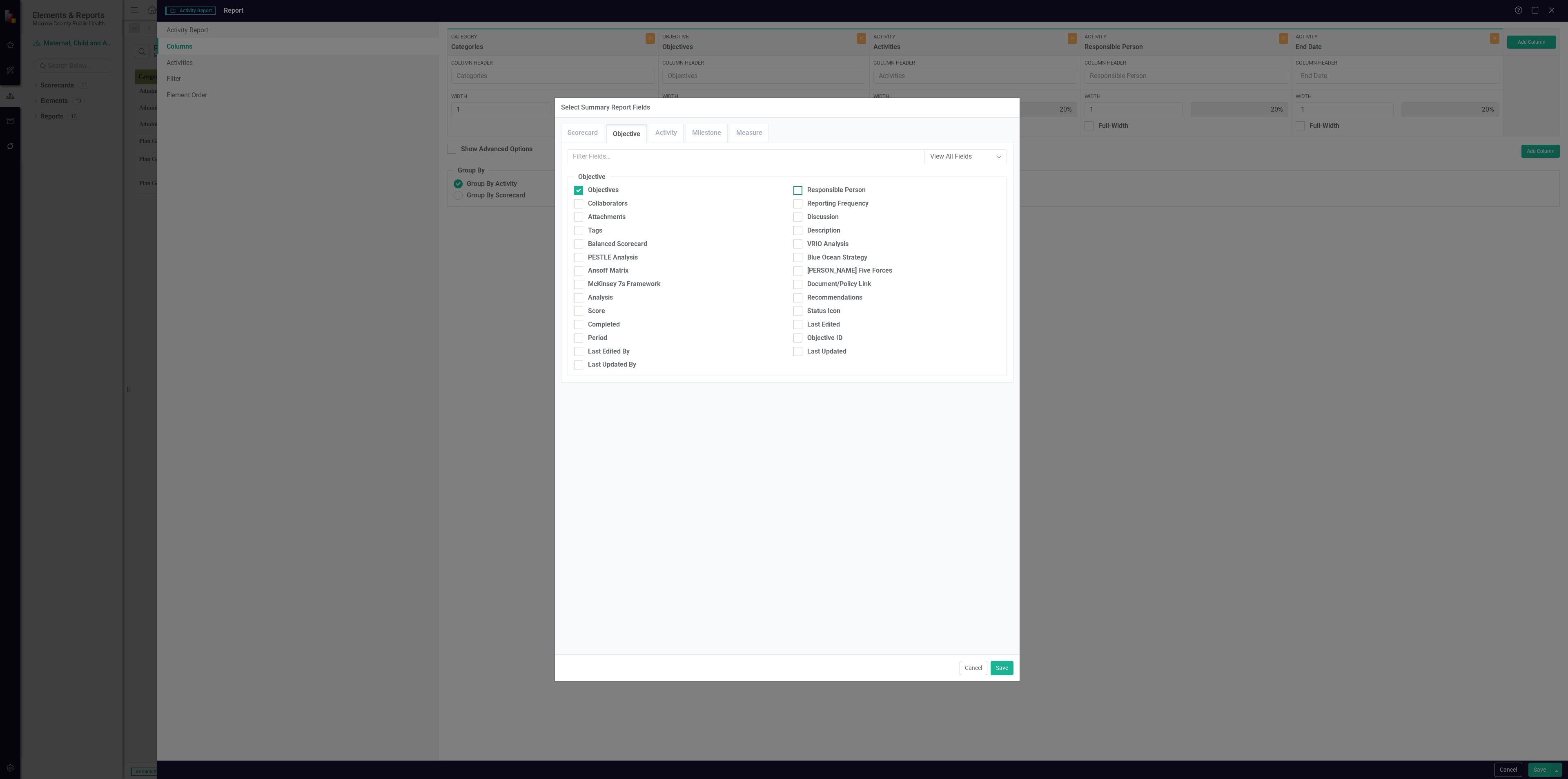
click at [798, 190] on input "Responsible Person" at bounding box center [796, 188] width 5 height 5
checkbox input "true"
click at [611, 205] on div "Collaborators" at bounding box center [607, 203] width 40 height 9
click at [579, 205] on input "Collaborators" at bounding box center [576, 202] width 5 height 5
checkbox input "true"
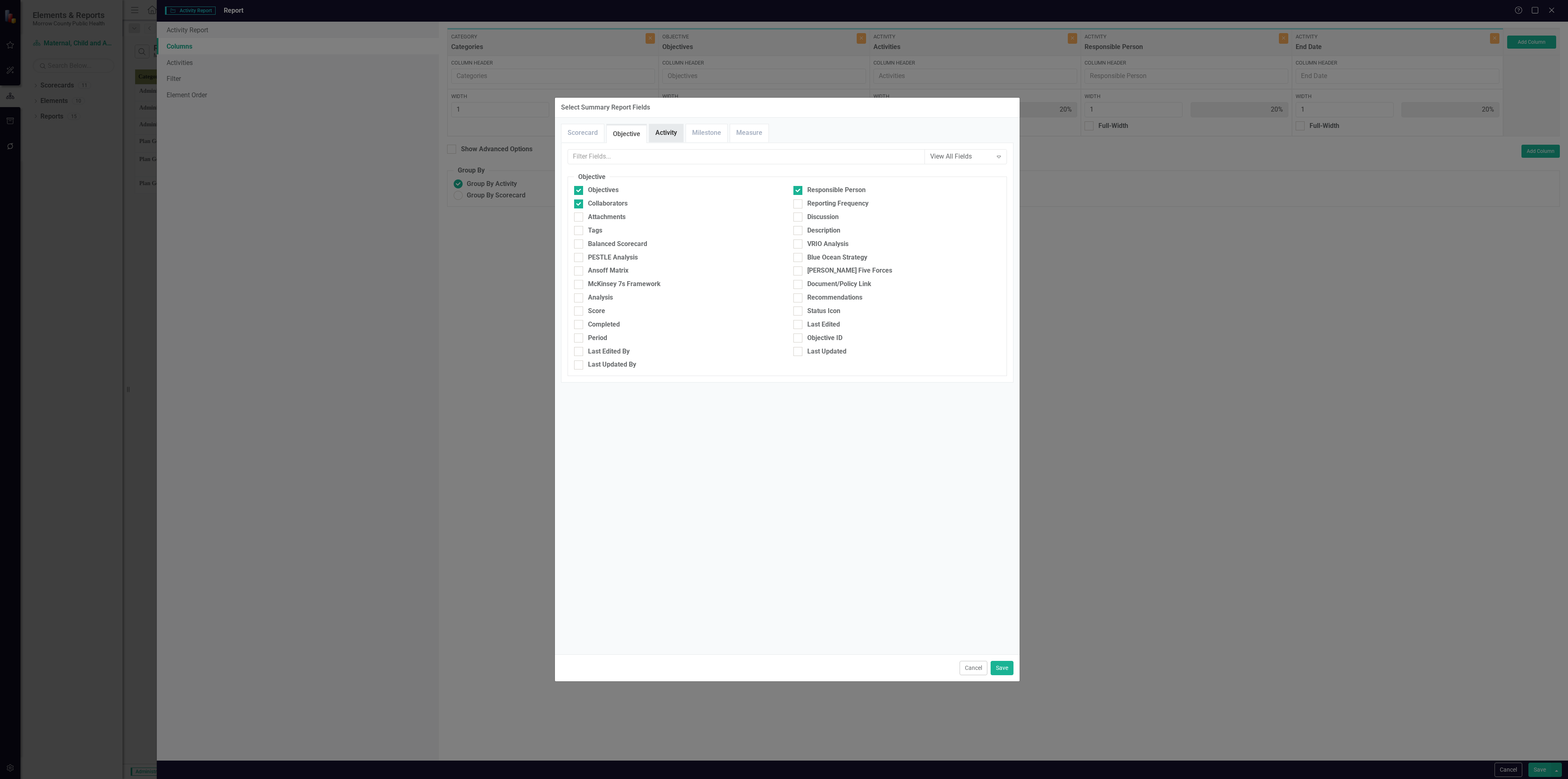
click at [669, 133] on link "Activity" at bounding box center [667, 133] width 34 height 18
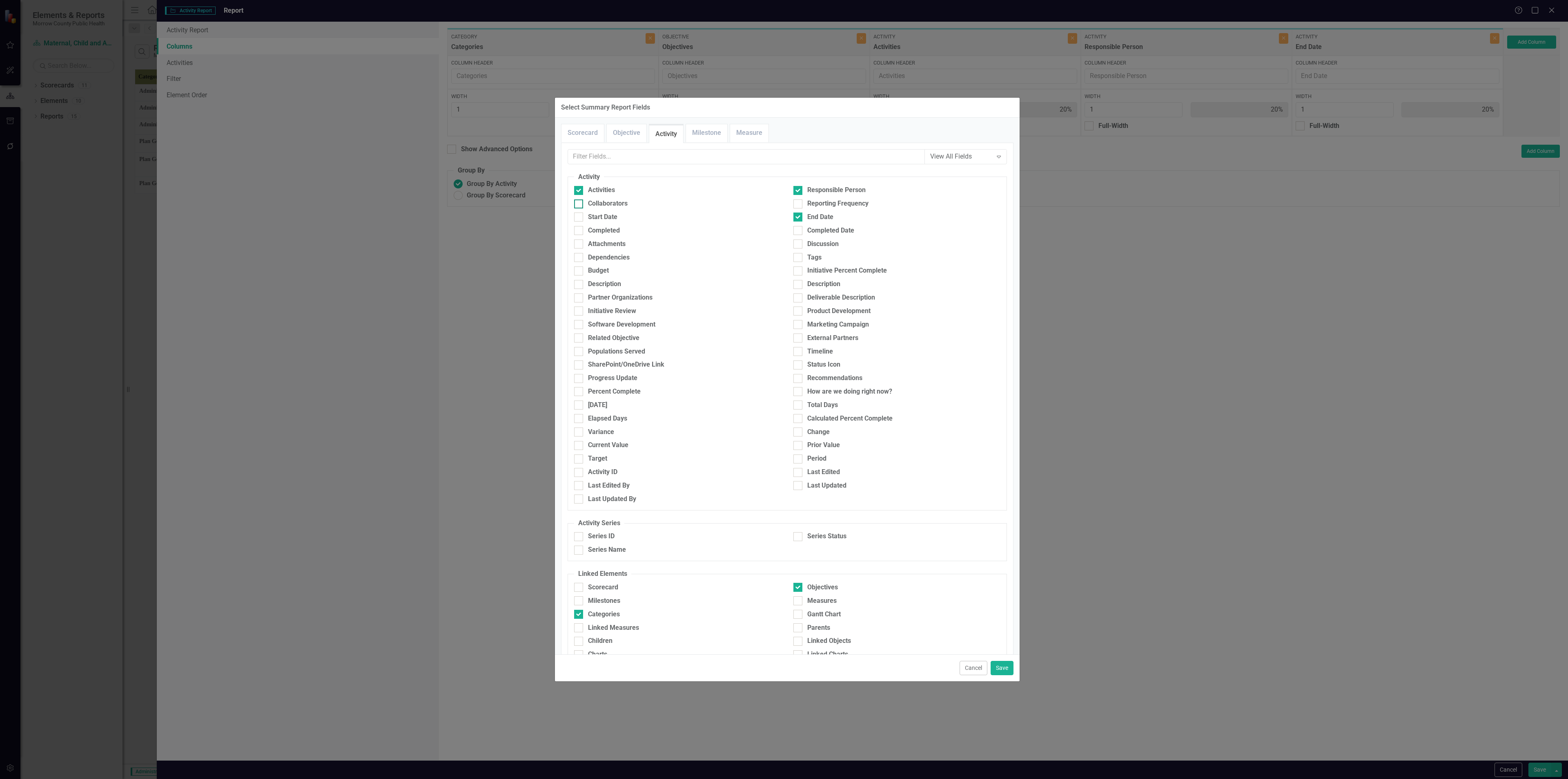
click at [620, 205] on div "Collaborators" at bounding box center [607, 203] width 40 height 9
click at [579, 205] on input "Collaborators" at bounding box center [576, 202] width 5 height 5
checkbox input "true"
click at [1004, 663] on button "Save" at bounding box center [1002, 668] width 23 height 14
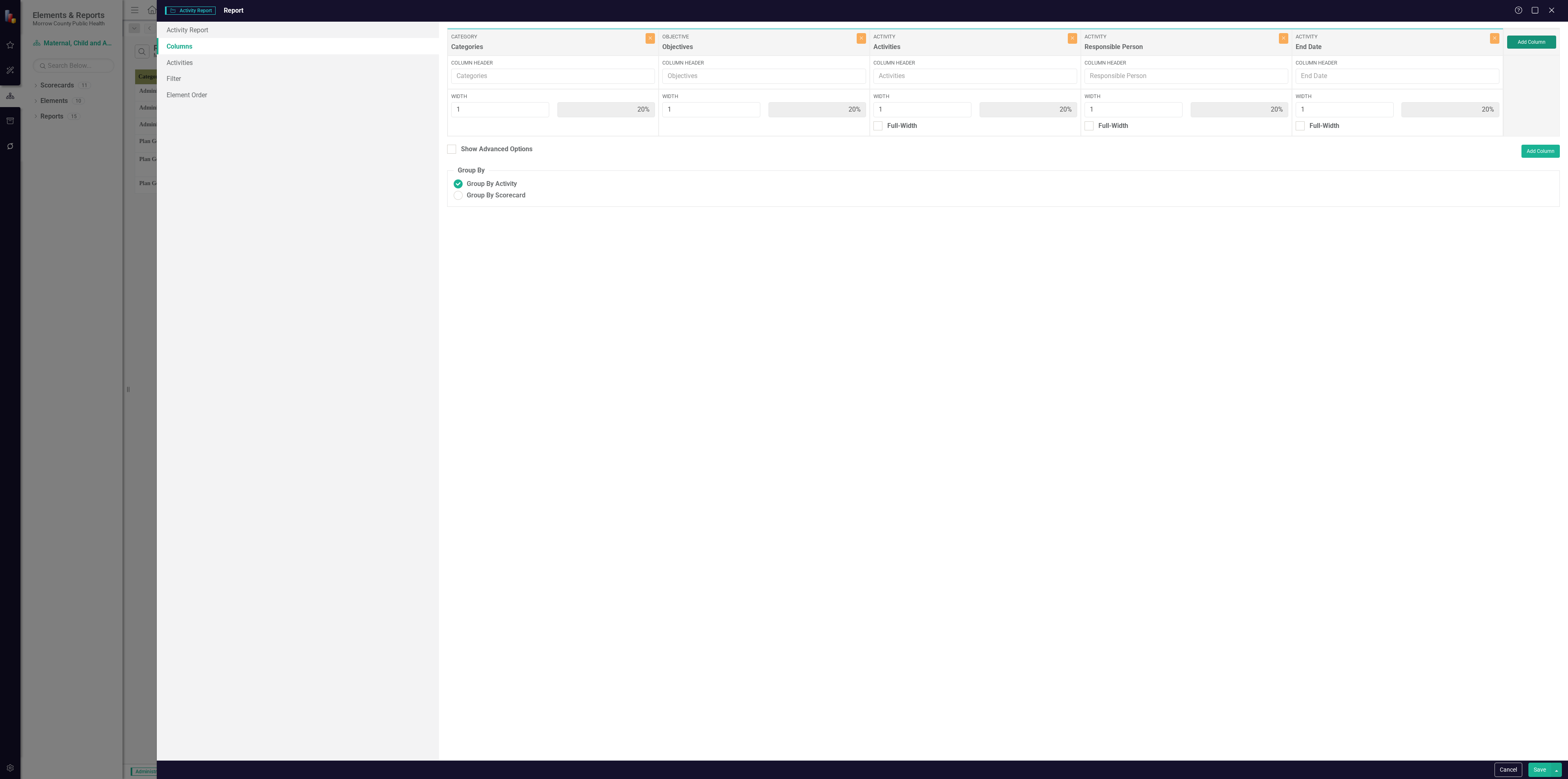
type input "13%"
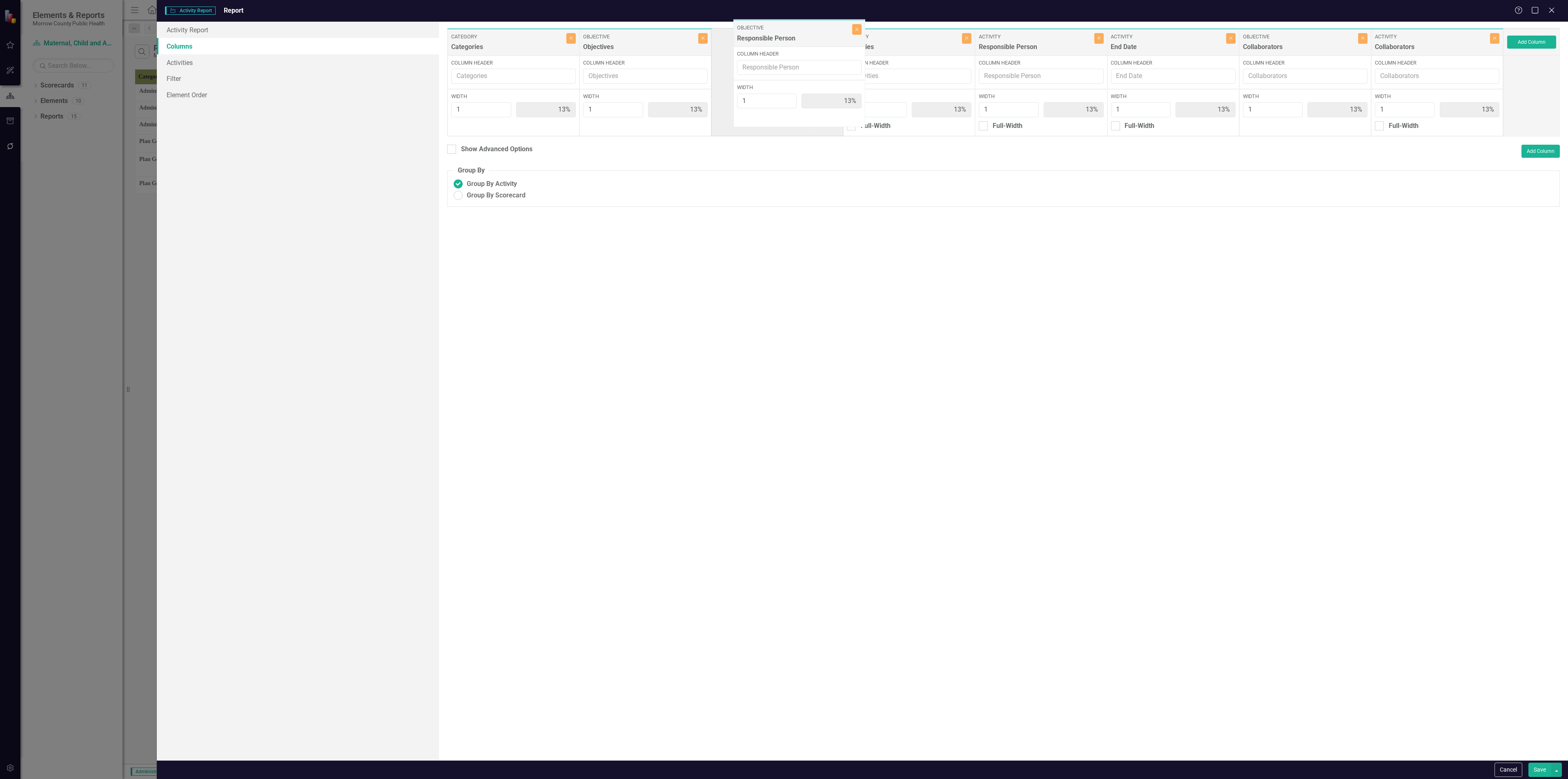
drag, startPoint x: 1154, startPoint y: 42, endPoint x: 778, endPoint y: 34, distance: 376.1
click at [778, 34] on div "Category Categories Close Column Header Width 1 13% Objective Objectives Close …" at bounding box center [975, 82] width 1056 height 108
drag, startPoint x: 1295, startPoint y: 41, endPoint x: 904, endPoint y: 42, distance: 391.0
click at [904, 42] on div "Category Categories Close Column Header Width 1 13% Objective Objectives Close …" at bounding box center [975, 82] width 1056 height 108
drag, startPoint x: 1431, startPoint y: 43, endPoint x: 1261, endPoint y: 45, distance: 170.0
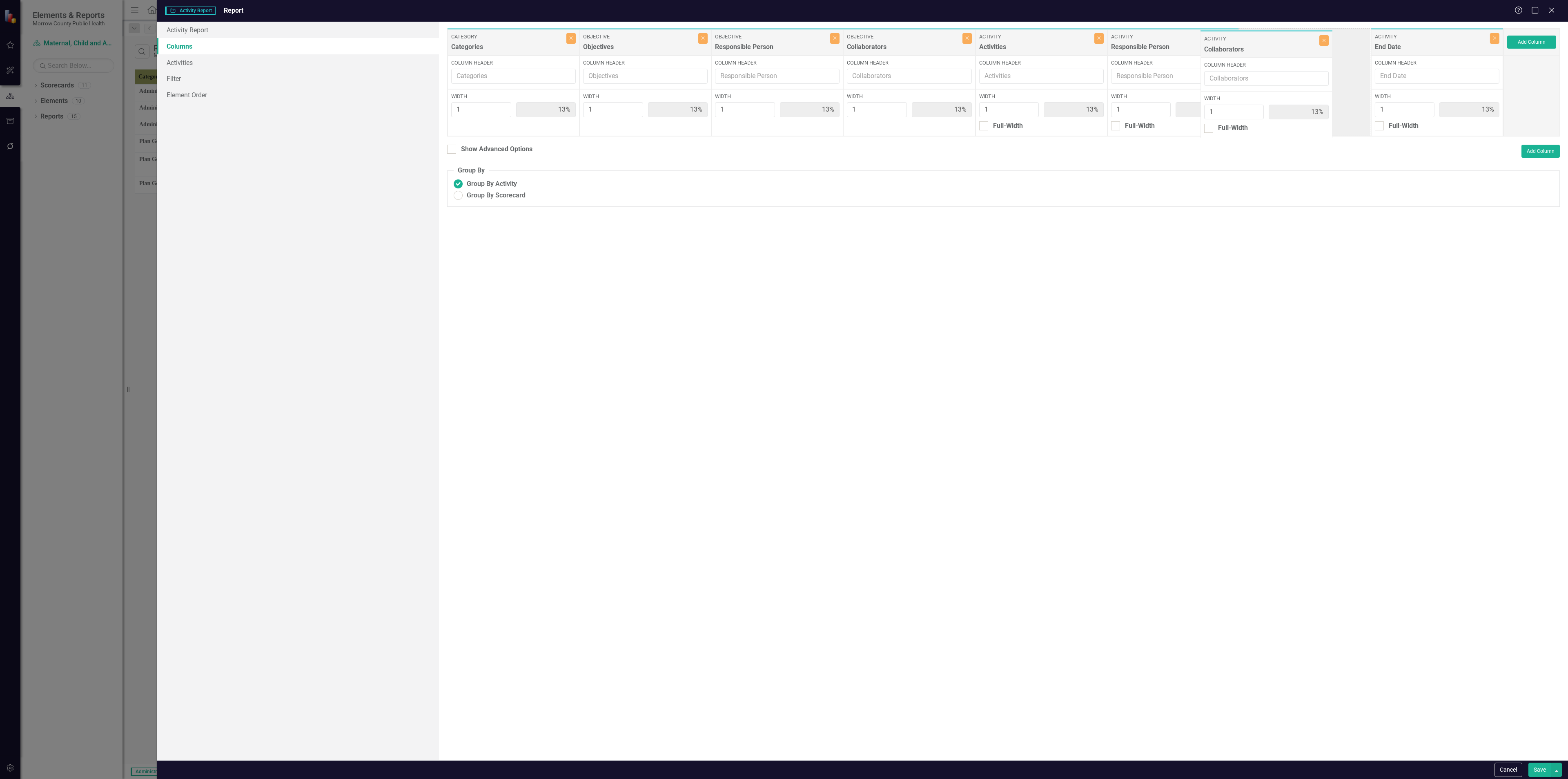
click at [1261, 45] on div "Category Categories Close Column Header Width 1 13% Objective Objectives Close …" at bounding box center [975, 82] width 1056 height 108
click at [1539, 767] on button "Save" at bounding box center [1540, 769] width 23 height 14
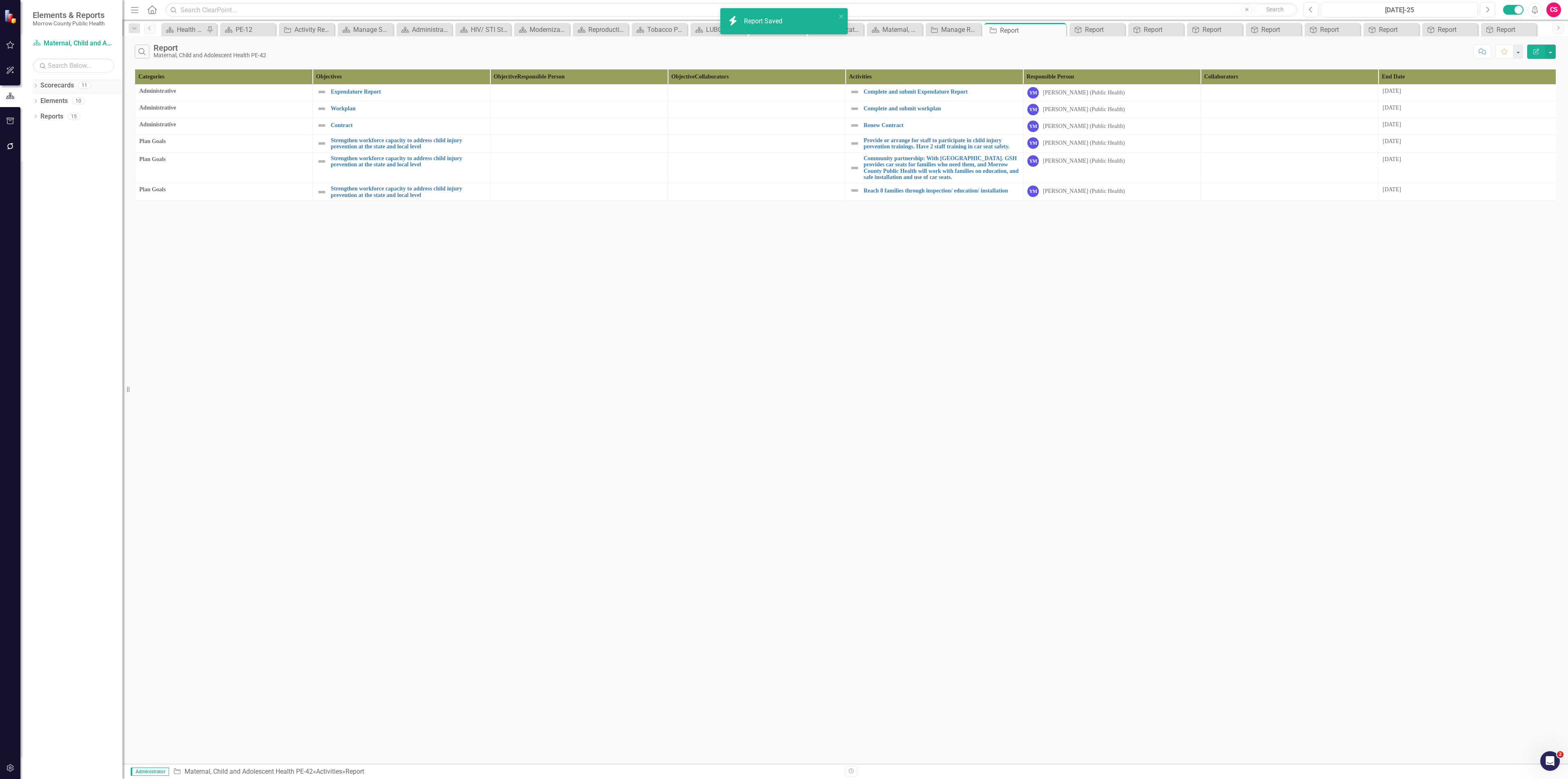
click at [53, 85] on link "Scorecards" at bounding box center [57, 85] width 33 height 9
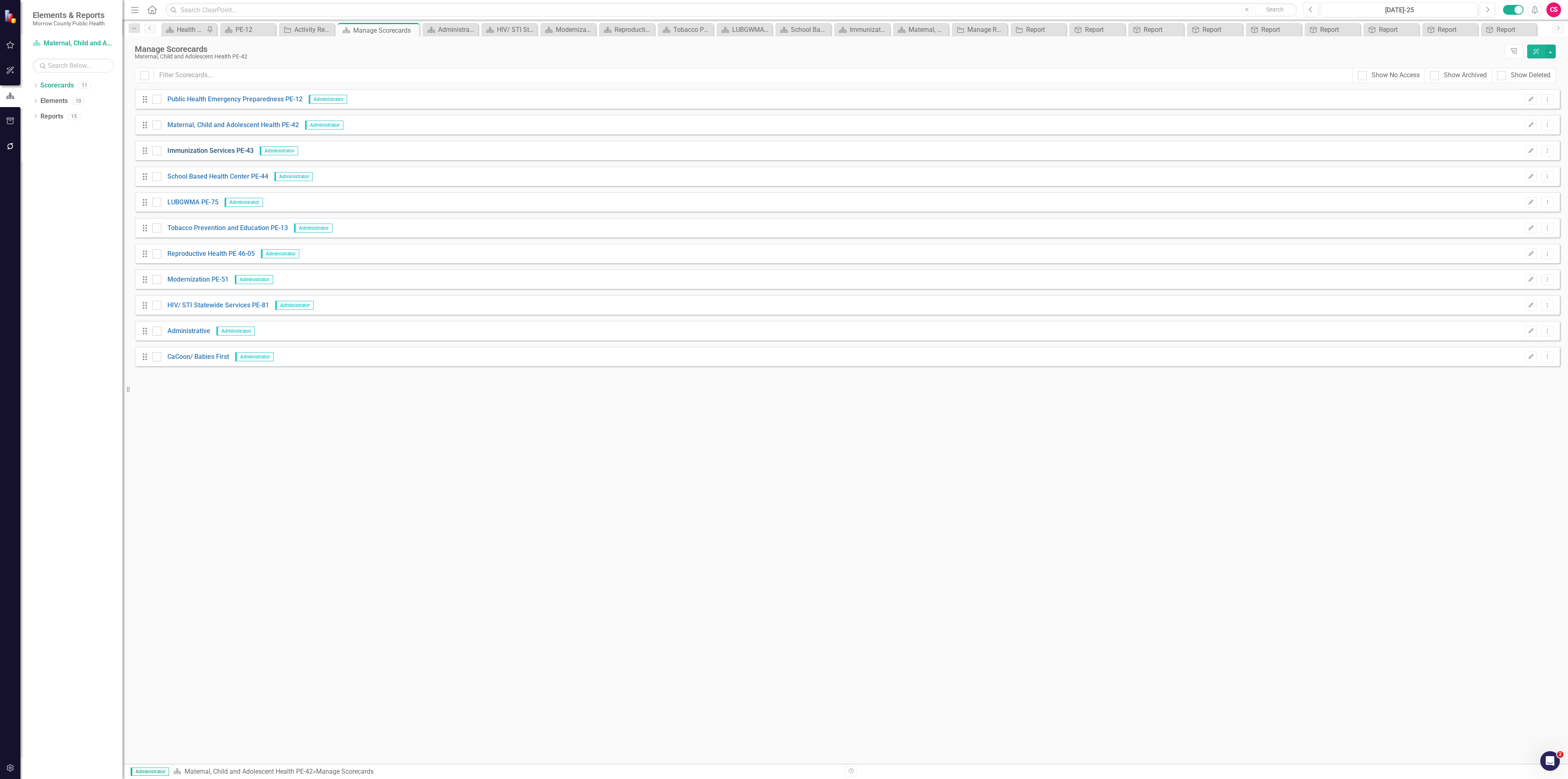
click at [189, 151] on link "Immunization Services PE-43" at bounding box center [208, 150] width 93 height 9
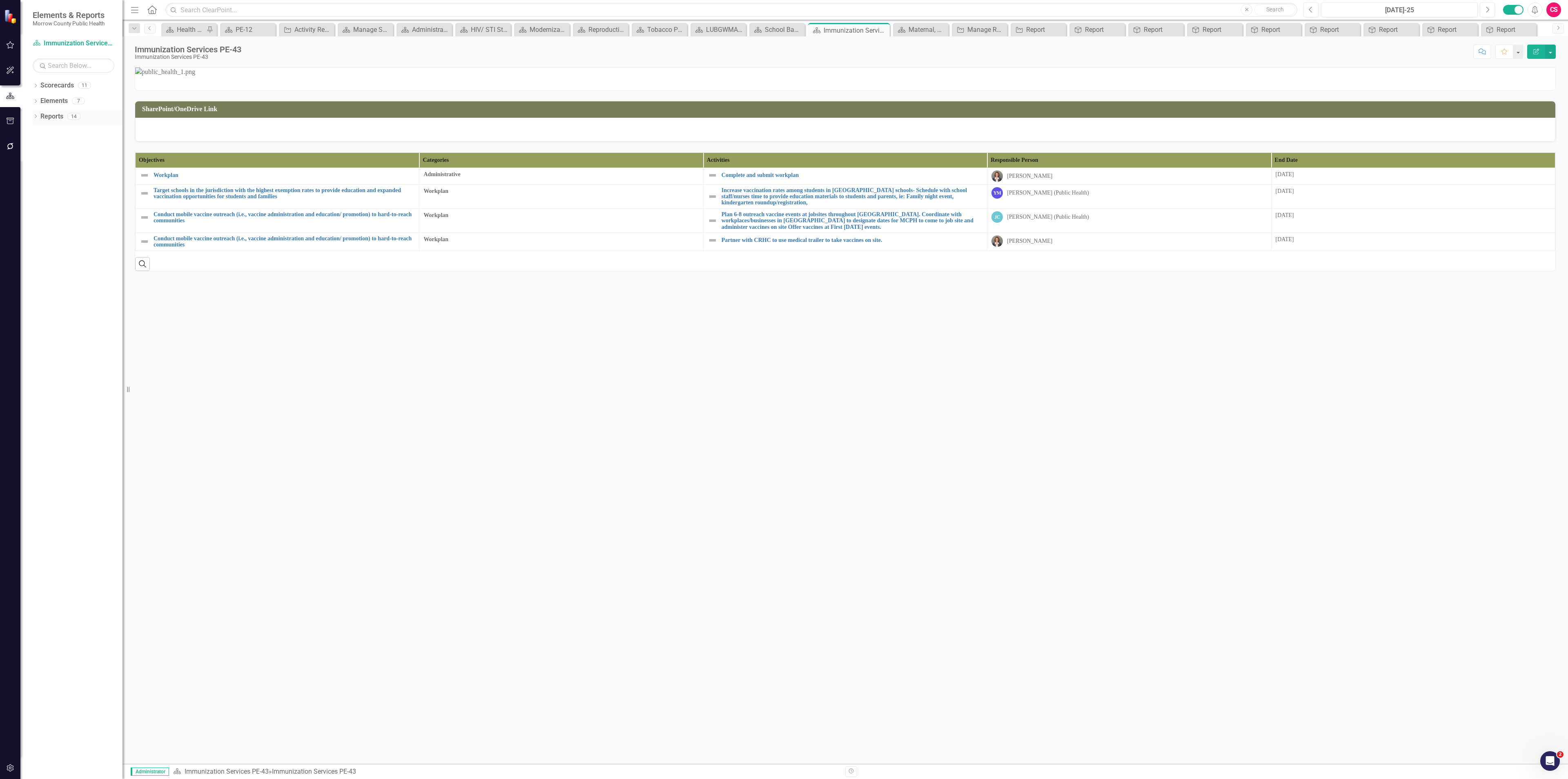
click at [53, 118] on link "Reports" at bounding box center [52, 116] width 23 height 9
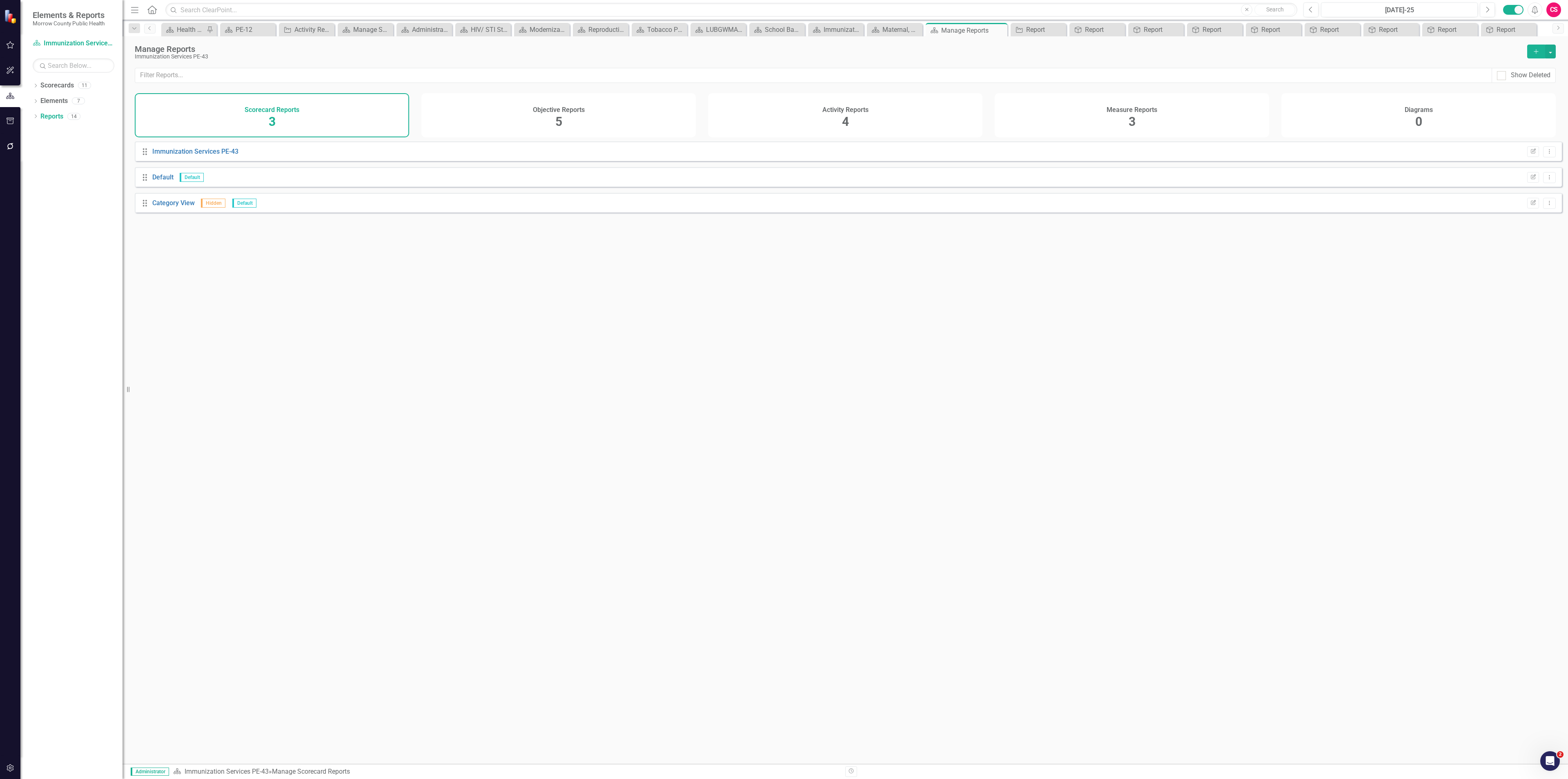
click at [778, 118] on div "Activity Reports 4" at bounding box center [845, 115] width 275 height 44
click at [172, 155] on link "Activities" at bounding box center [166, 151] width 27 height 8
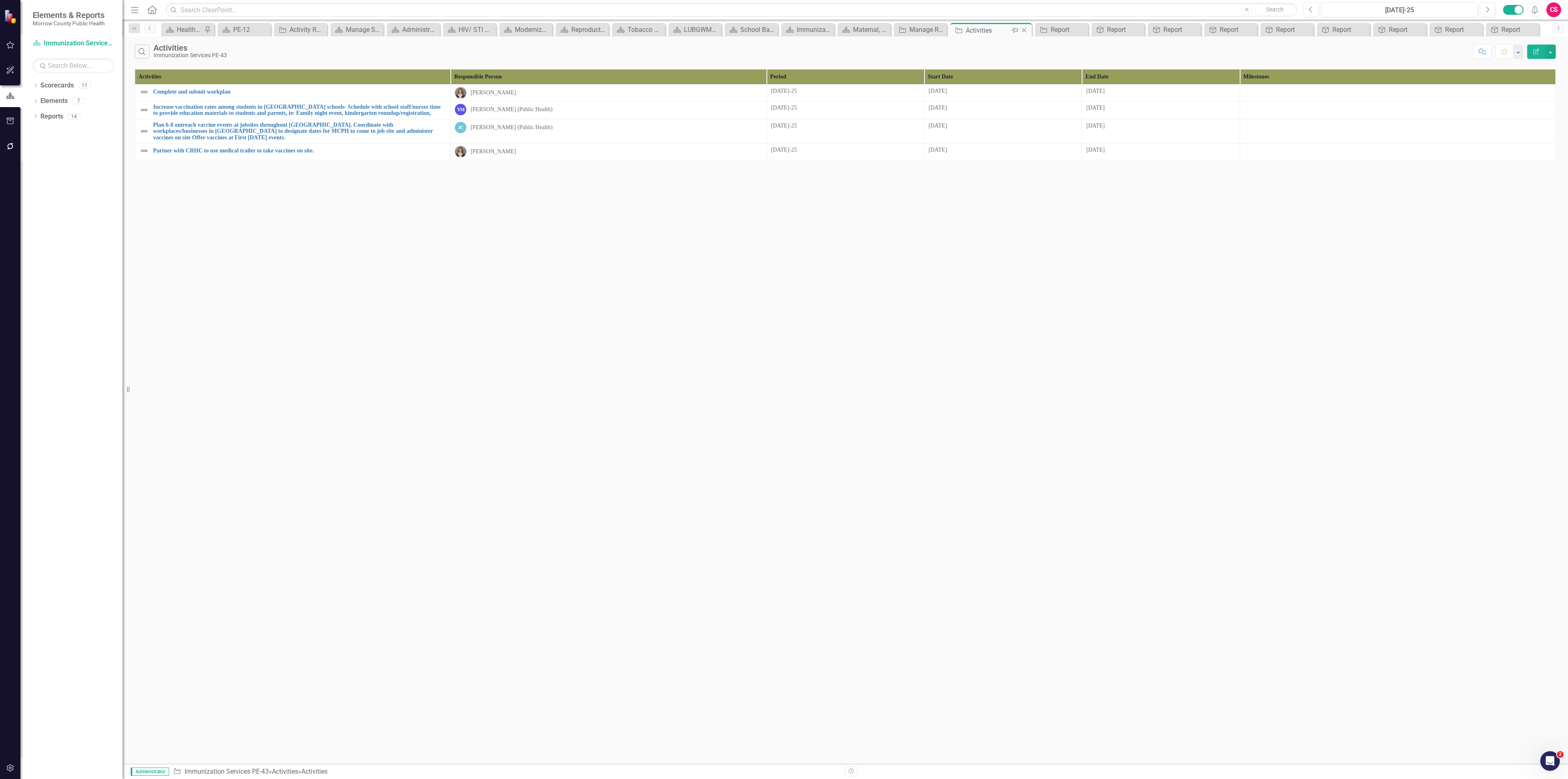
click at [1023, 27] on icon "Close" at bounding box center [1024, 30] width 8 height 7
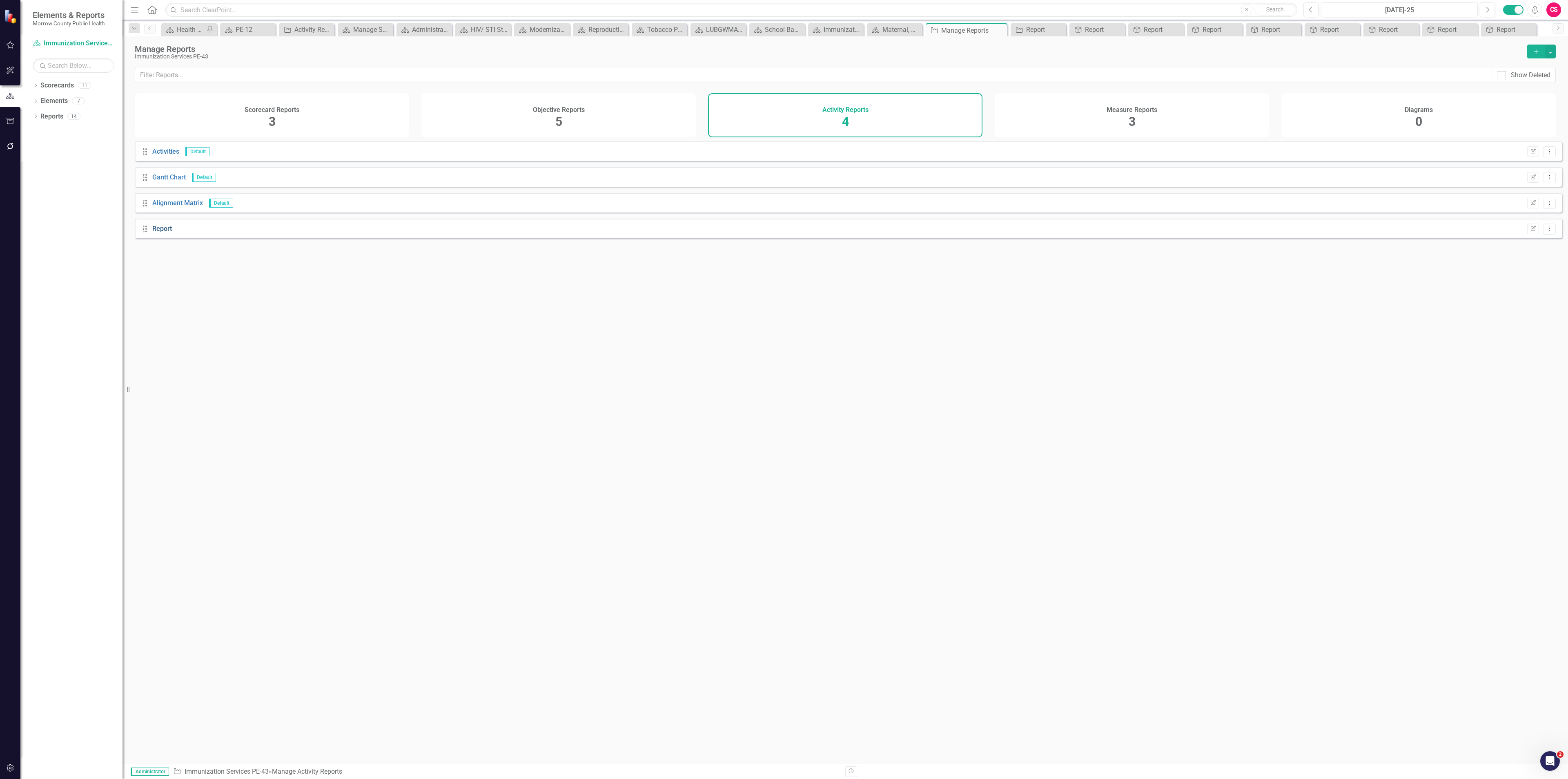
click at [169, 233] on link "Report" at bounding box center [162, 228] width 19 height 8
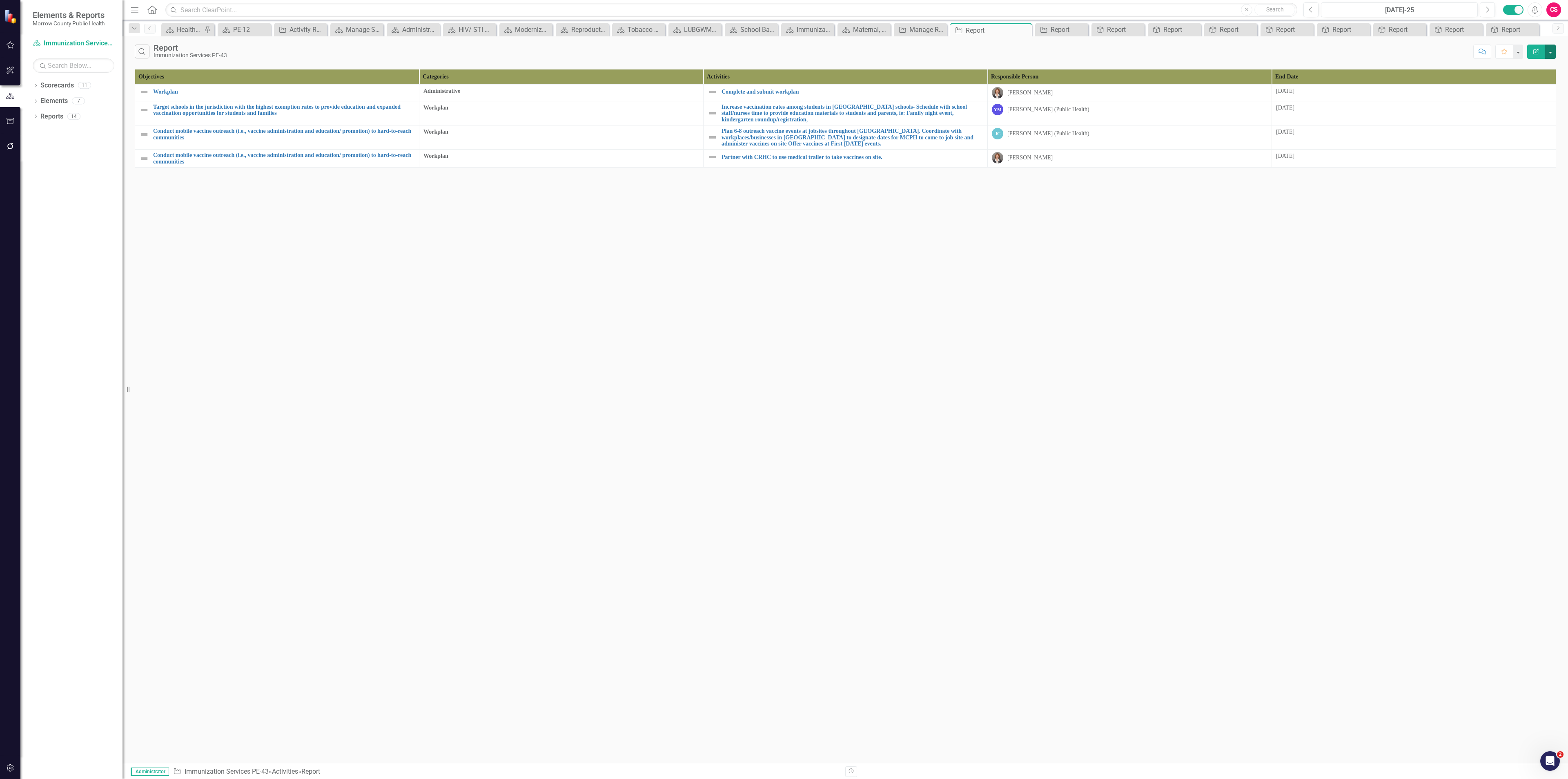
click at [1551, 54] on button "button" at bounding box center [1550, 51] width 10 height 14
click at [1536, 66] on link "Edit Report Edit Report" at bounding box center [1523, 68] width 65 height 15
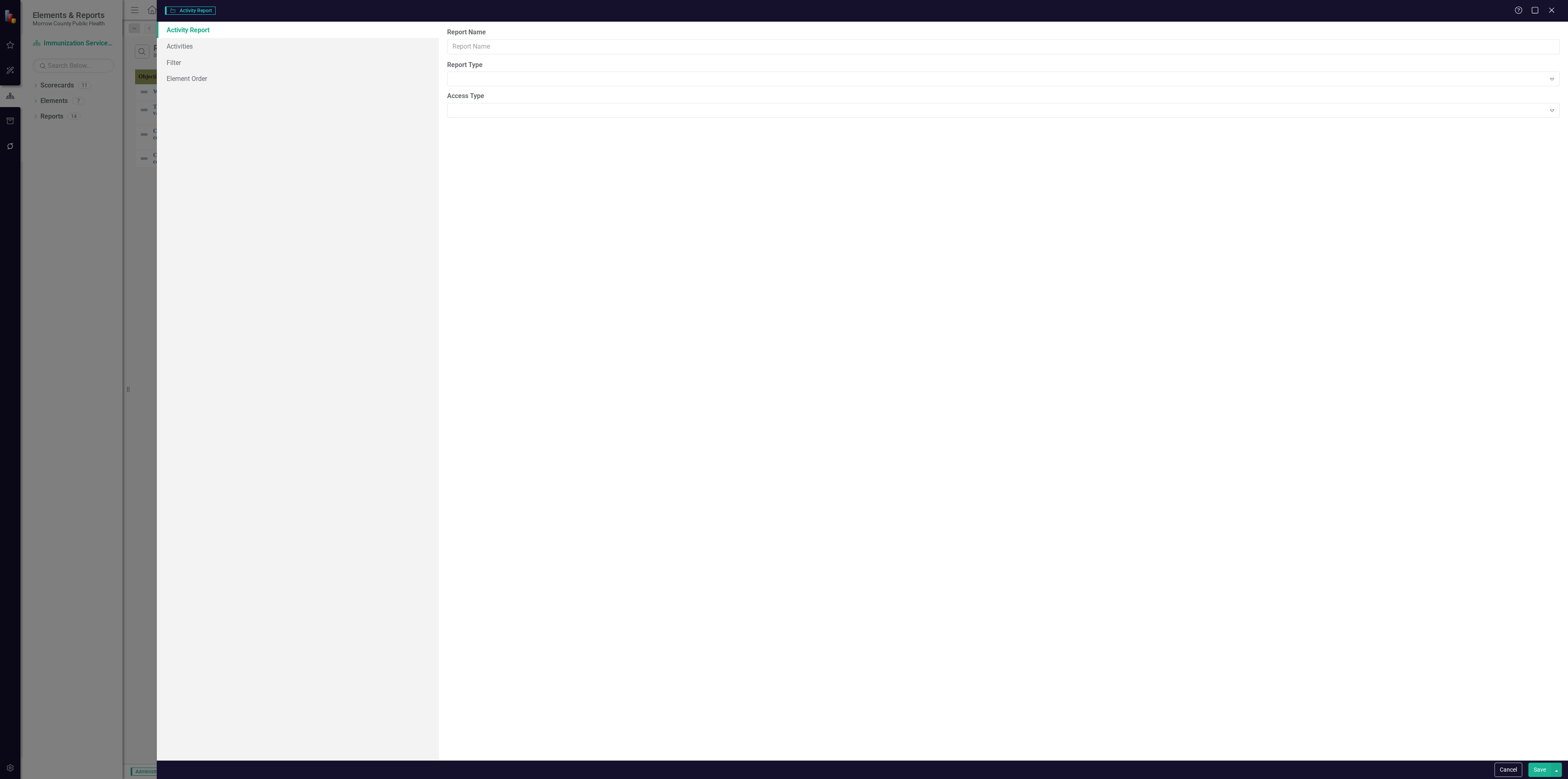
type input "Report"
click at [219, 51] on link "Columns" at bounding box center [298, 46] width 282 height 16
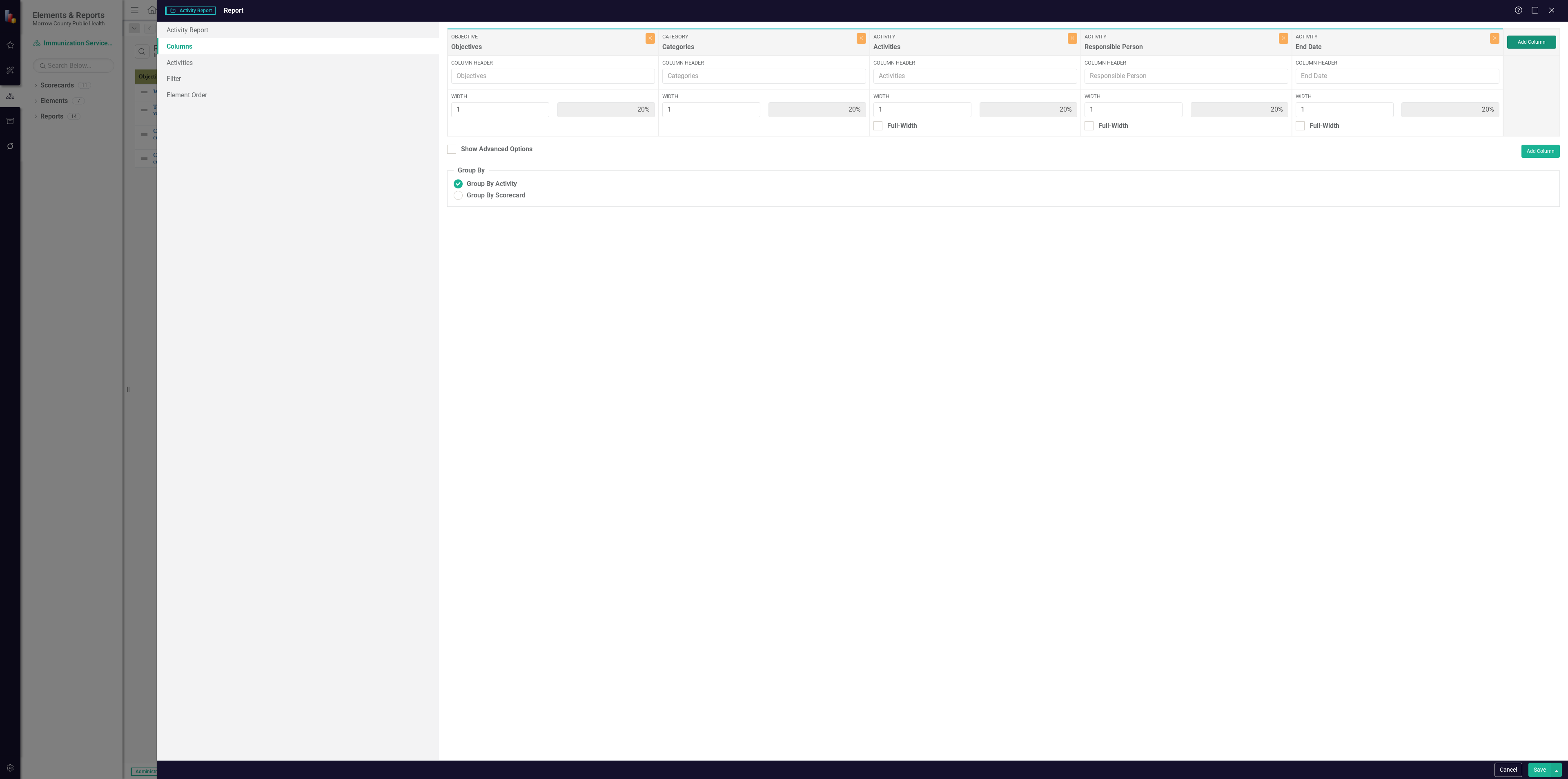
click at [1542, 41] on button "Add Column" at bounding box center [1531, 41] width 49 height 13
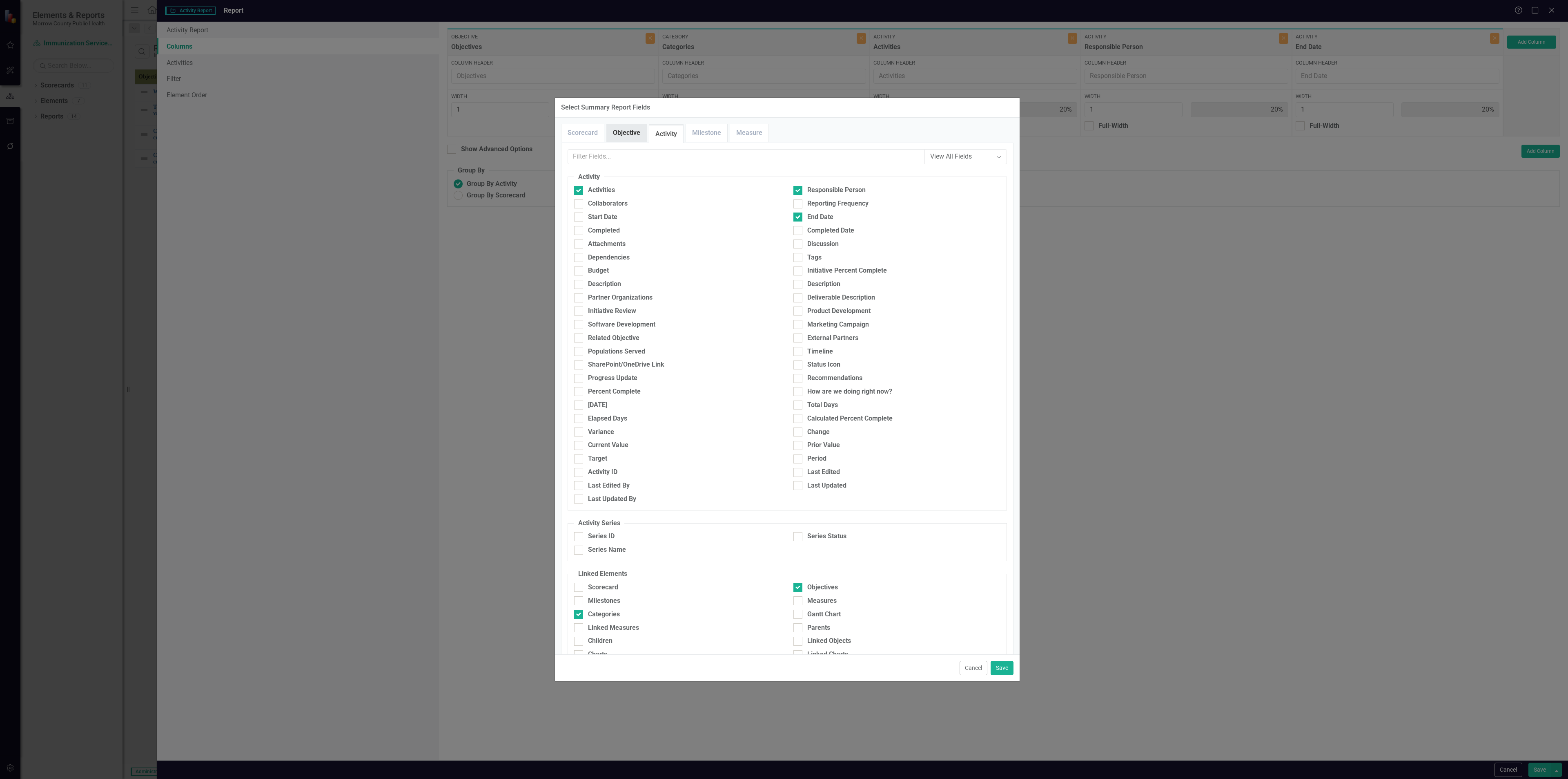
click at [629, 132] on link "Objective" at bounding box center [626, 133] width 40 height 18
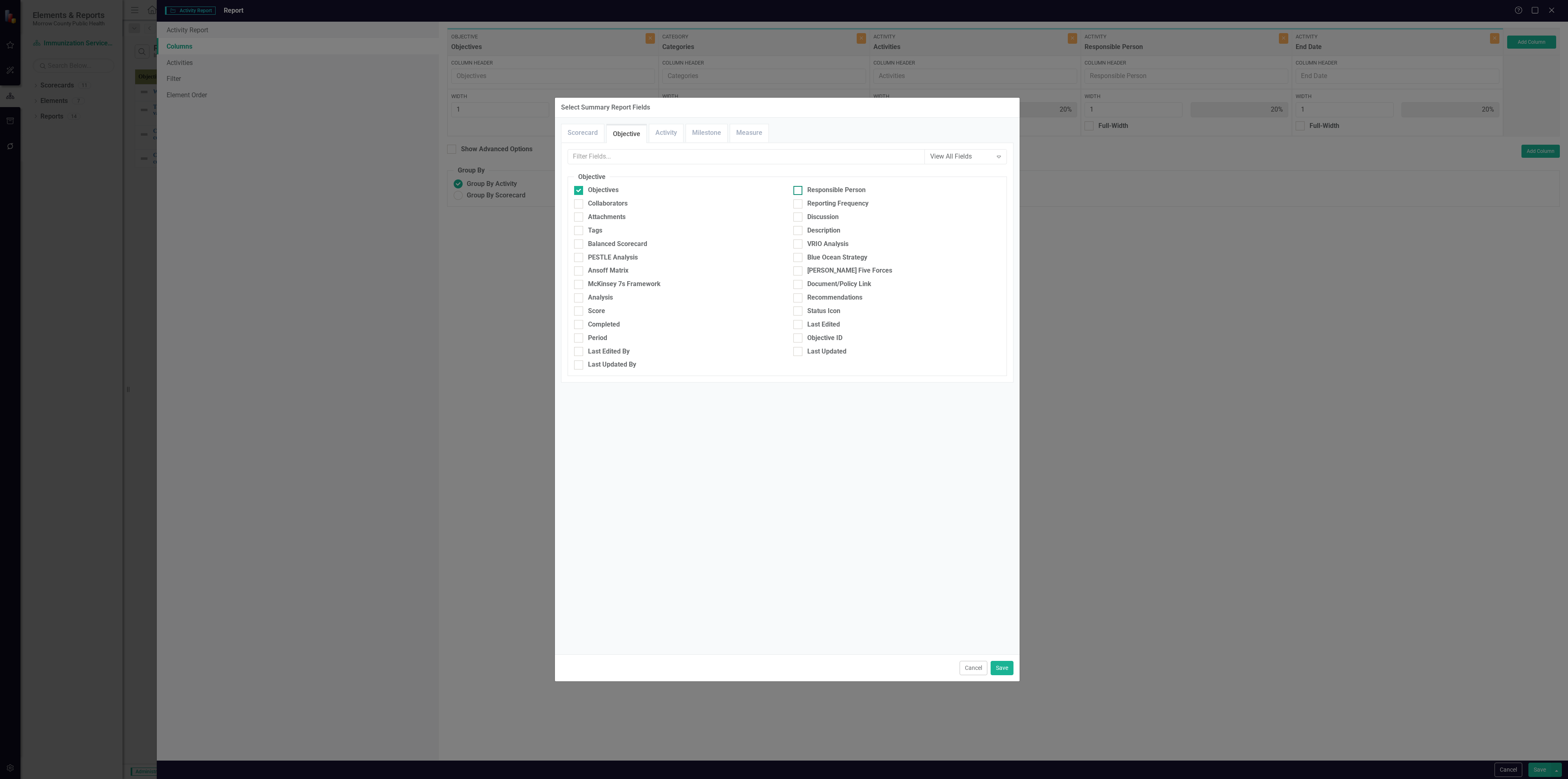
click at [795, 191] on input "Responsible Person" at bounding box center [796, 188] width 5 height 5
checkbox input "true"
click at [628, 206] on div "Collaborators" at bounding box center [607, 203] width 40 height 9
click at [579, 205] on input "Collaborators" at bounding box center [576, 202] width 5 height 5
checkbox input "true"
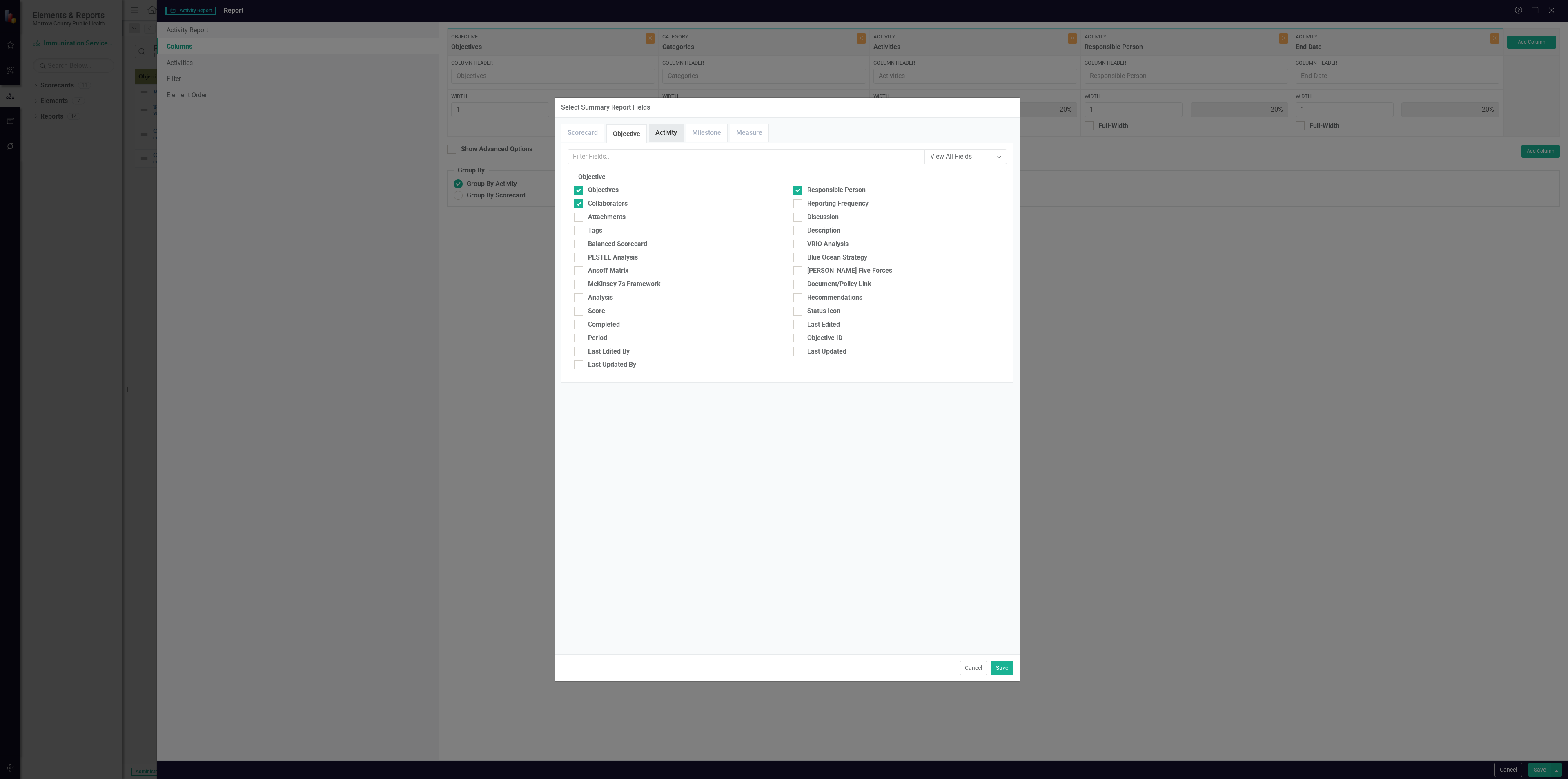
click at [668, 141] on link "Activity" at bounding box center [667, 133] width 34 height 18
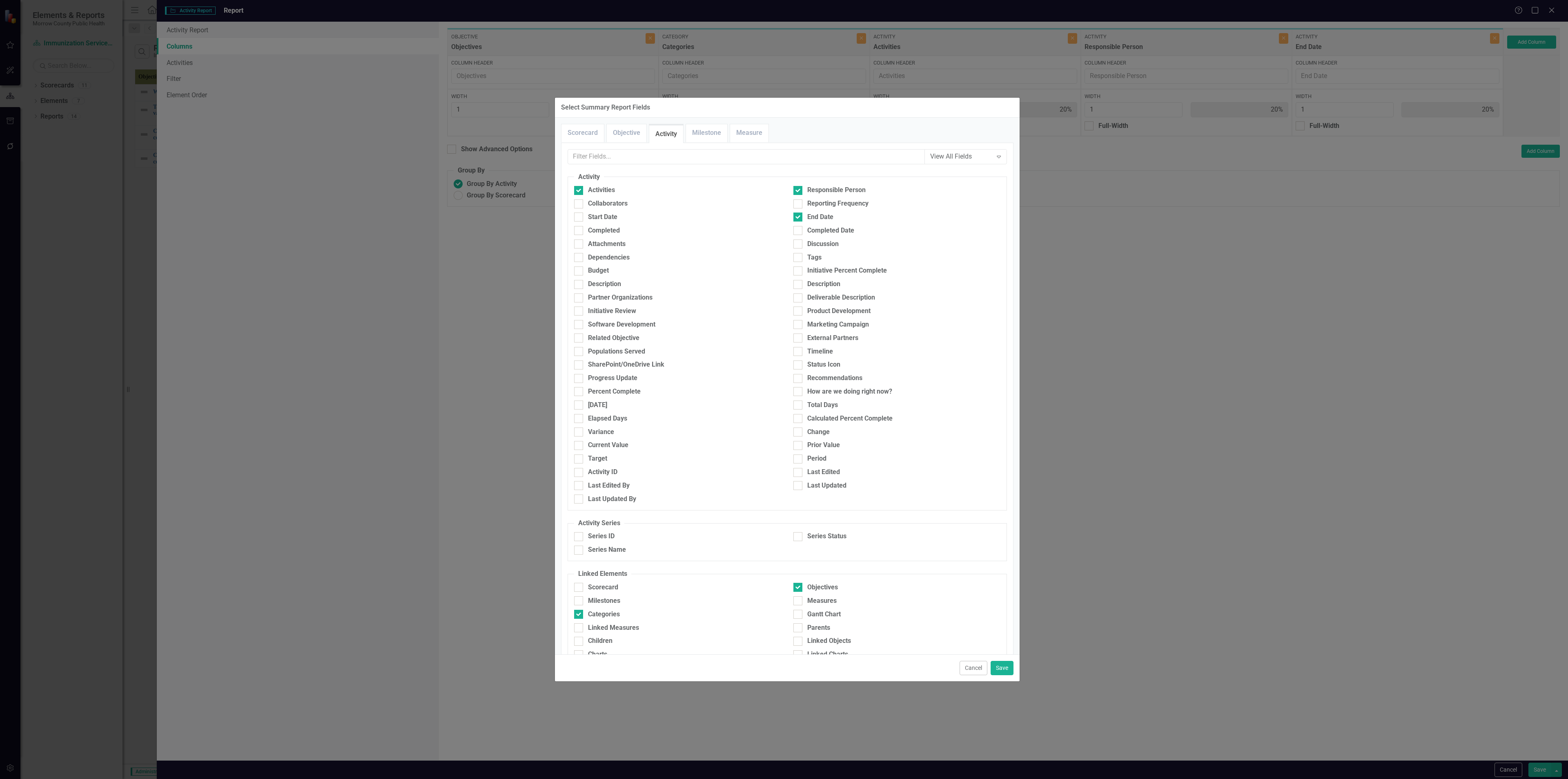
click at [609, 199] on div "Activities" at bounding box center [677, 192] width 219 height 13
click at [614, 203] on div "Collaborators" at bounding box center [607, 203] width 40 height 9
click at [579, 203] on input "Collaborators" at bounding box center [576, 202] width 5 height 5
checkbox input "true"
click at [1006, 667] on button "Save" at bounding box center [1002, 668] width 23 height 14
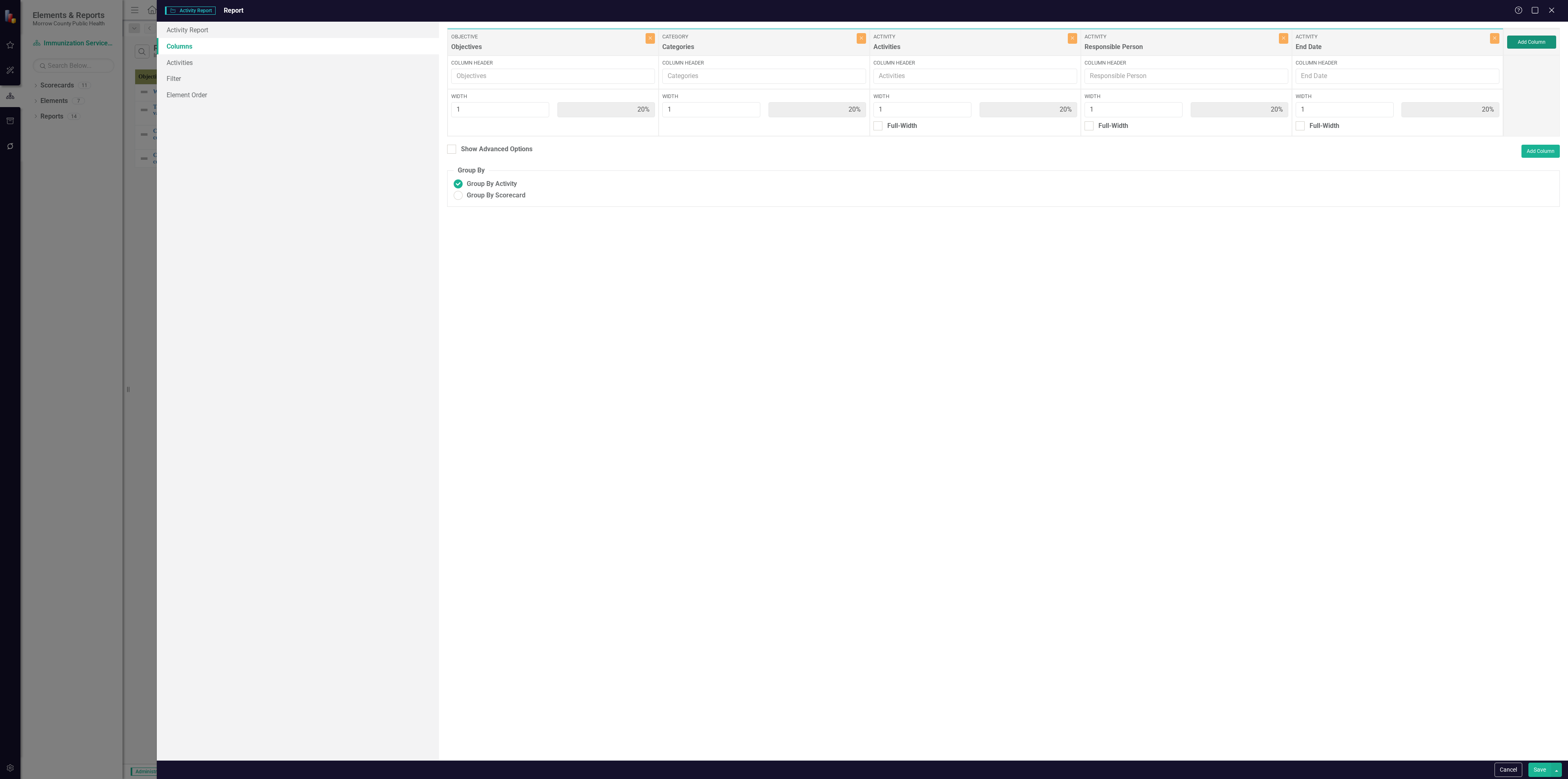
type input "13%"
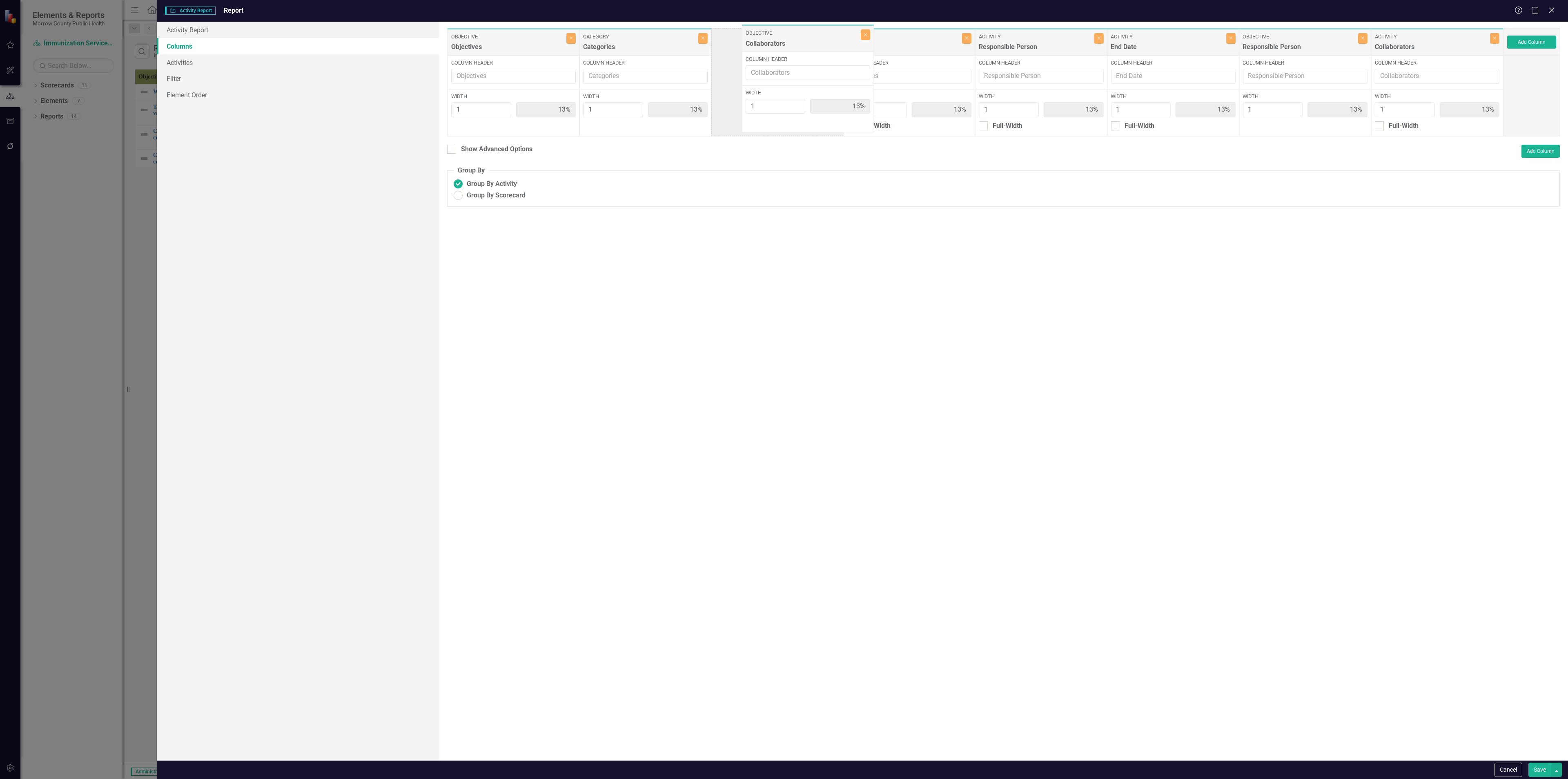
drag, startPoint x: 1303, startPoint y: 45, endPoint x: 806, endPoint y: 41, distance: 497.0
click at [806, 41] on div "Objective Objectives Close Column Header Width 1 13% Category Categories Close …" at bounding box center [975, 82] width 1056 height 108
drag, startPoint x: 1299, startPoint y: 49, endPoint x: 770, endPoint y: 51, distance: 529.0
click at [770, 51] on div "Objective Objectives Close Column Header Width 1 13% Category Categories Close …" at bounding box center [975, 82] width 1056 height 108
drag, startPoint x: 1437, startPoint y: 51, endPoint x: 1294, endPoint y: 51, distance: 143.0
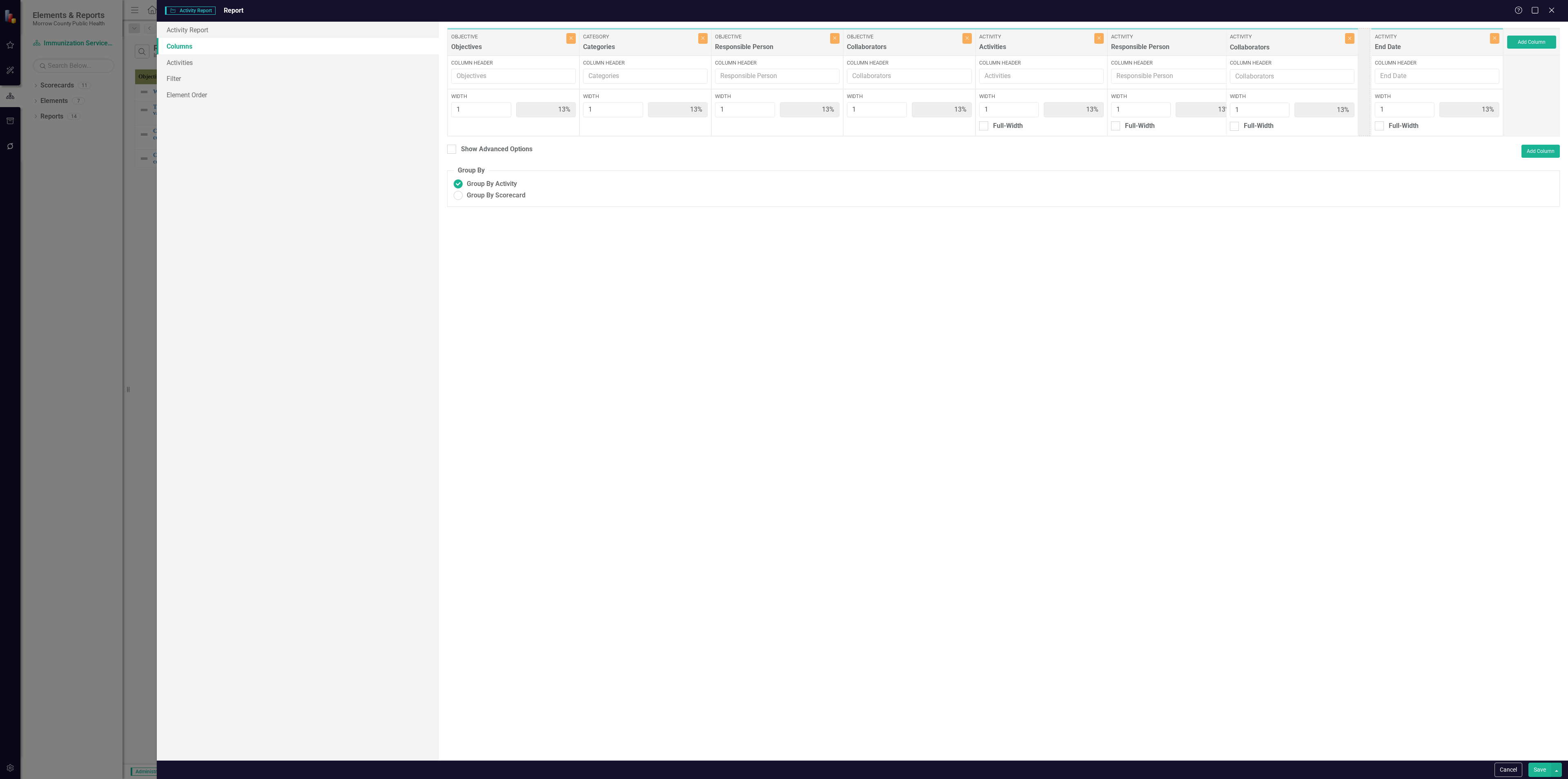
click at [1294, 51] on div "Objective Objectives Close Column Header Width 1 13% Category Categories Close …" at bounding box center [975, 82] width 1056 height 108
click at [1540, 769] on button "Save" at bounding box center [1540, 769] width 23 height 14
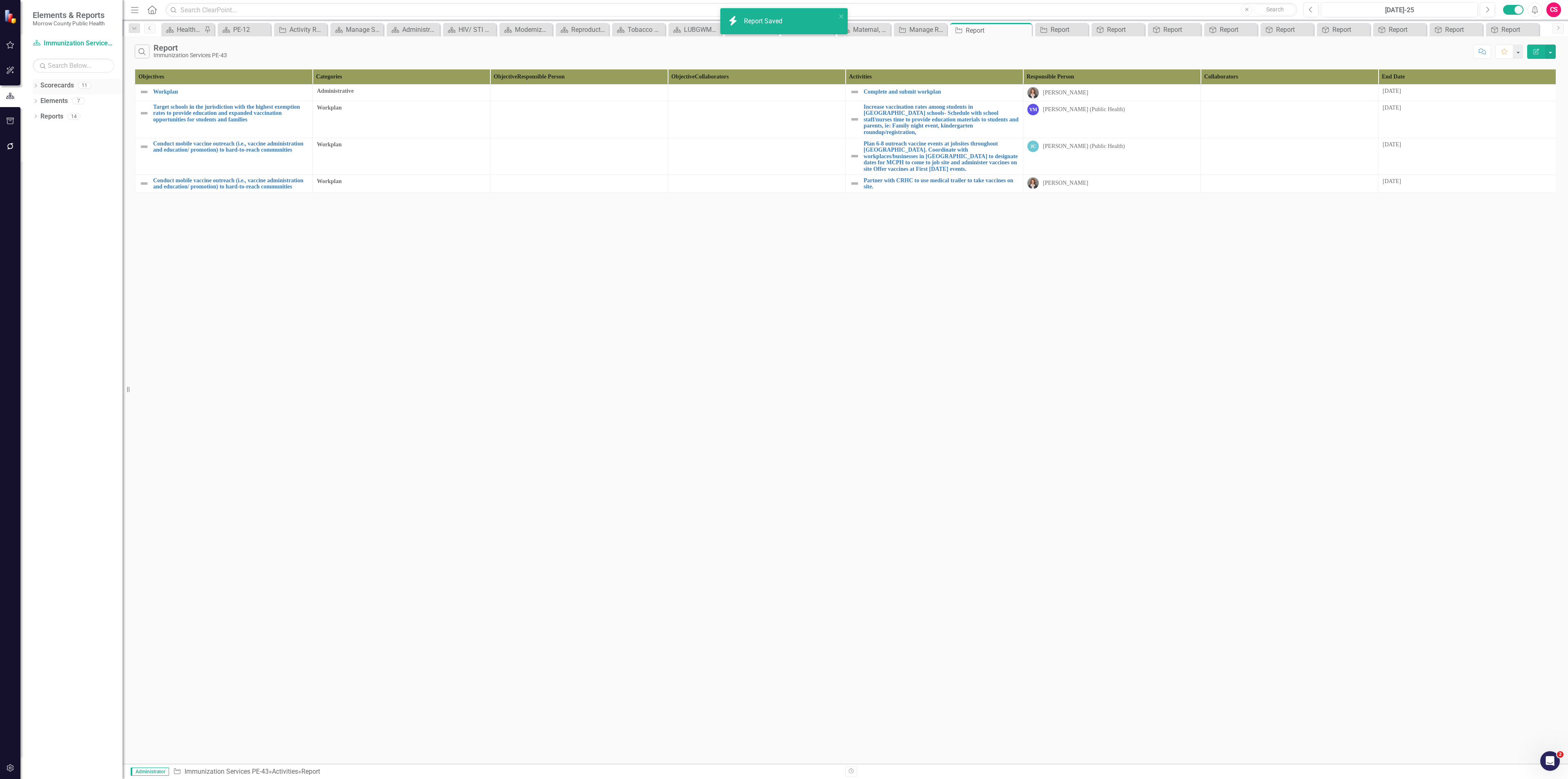
click at [52, 86] on link "Scorecards" at bounding box center [57, 85] width 33 height 9
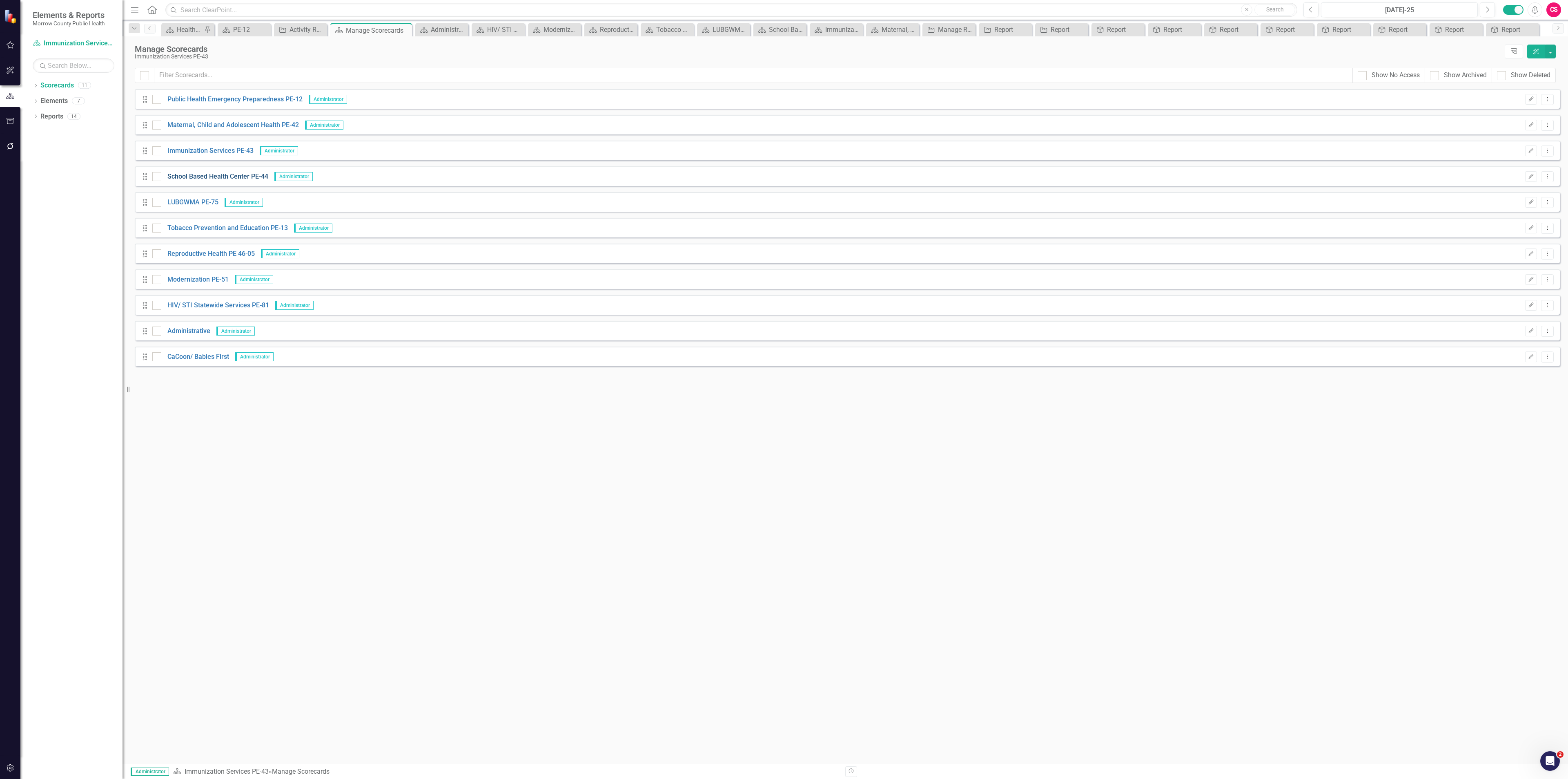
click at [198, 175] on link "School Based Health Center PE-44" at bounding box center [215, 176] width 107 height 9
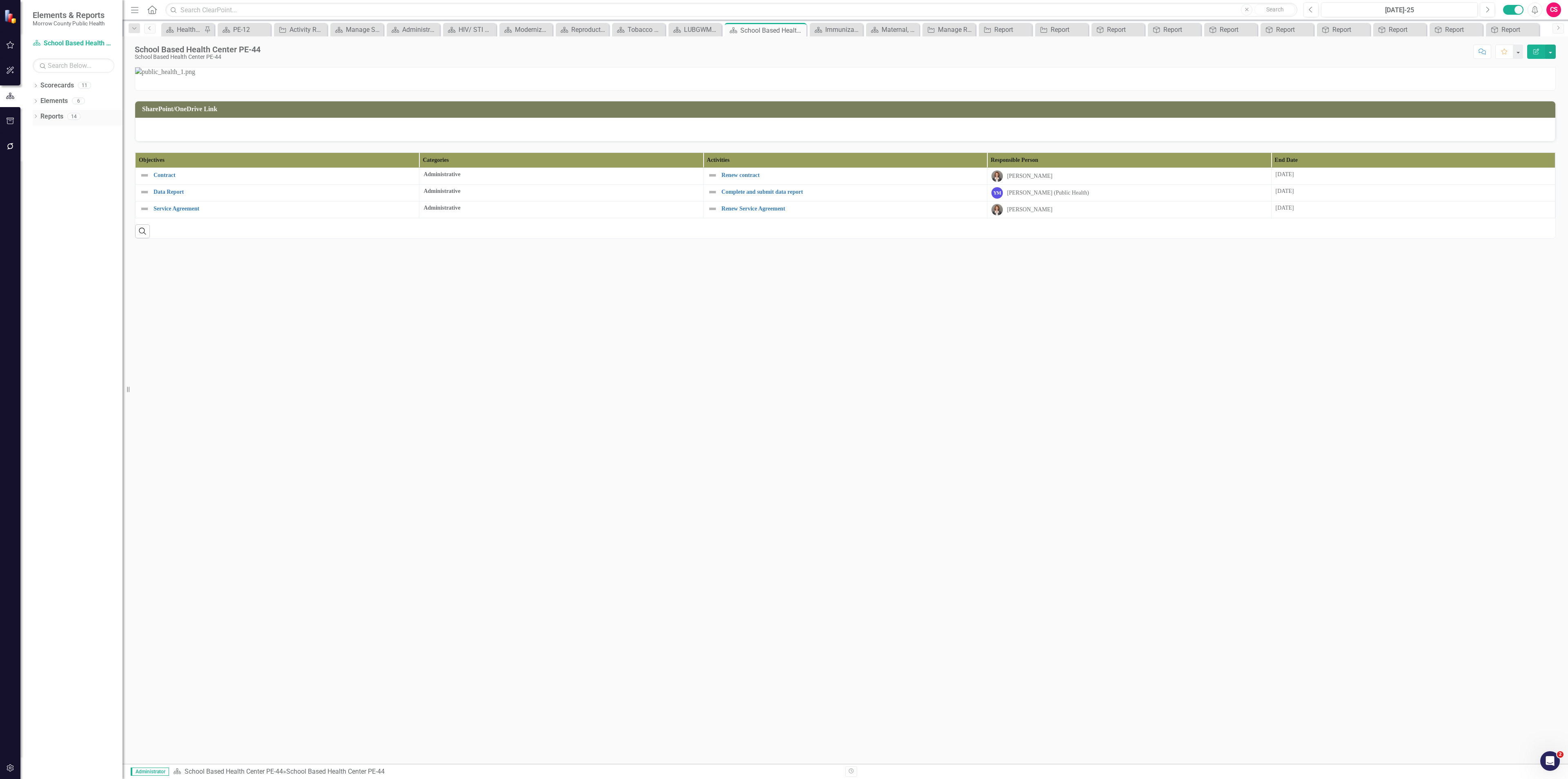
click at [54, 118] on link "Reports" at bounding box center [52, 116] width 23 height 9
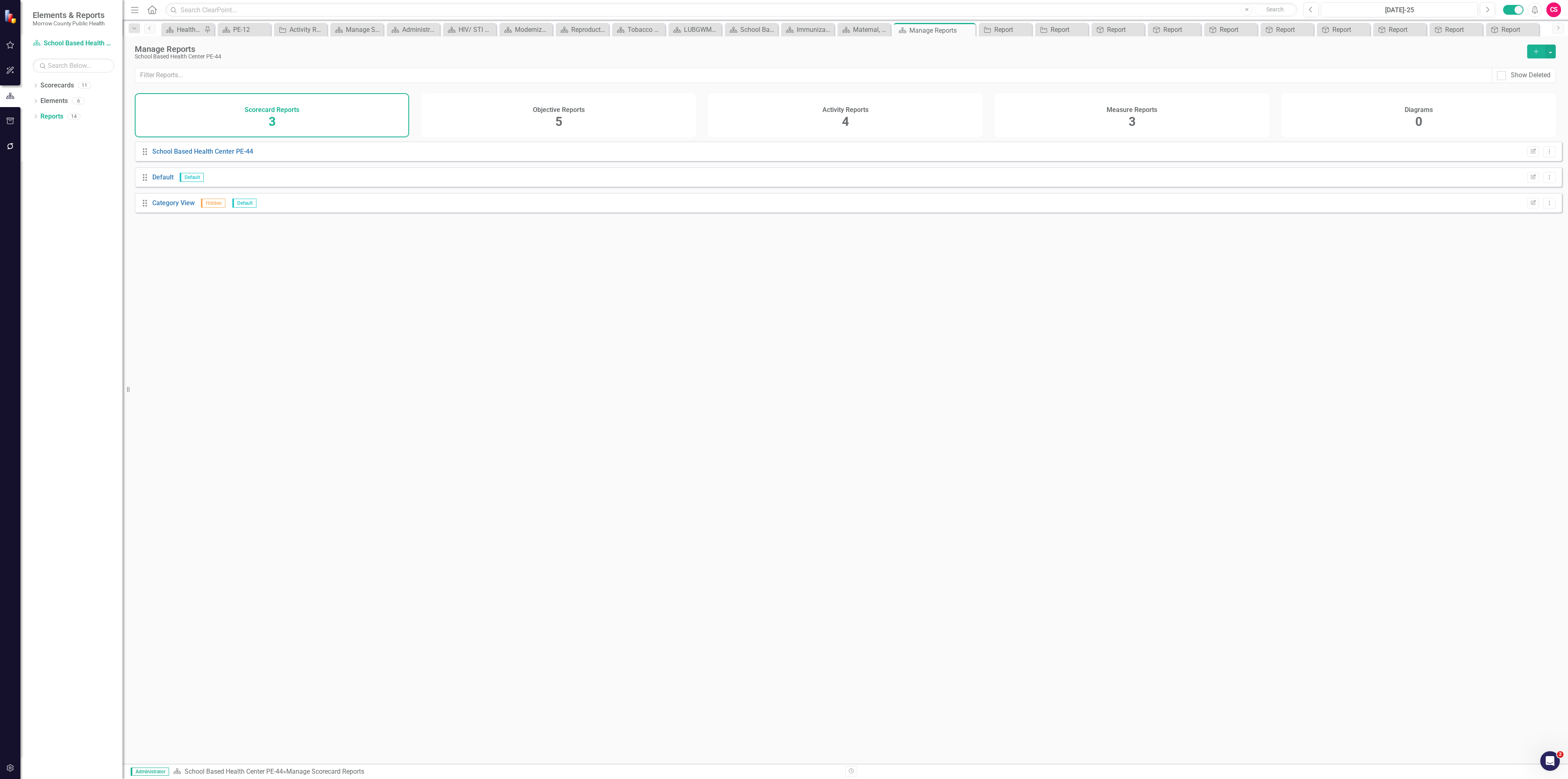
click at [905, 113] on div "Activity Reports 4" at bounding box center [845, 115] width 275 height 44
click at [166, 233] on link "Report" at bounding box center [162, 228] width 19 height 8
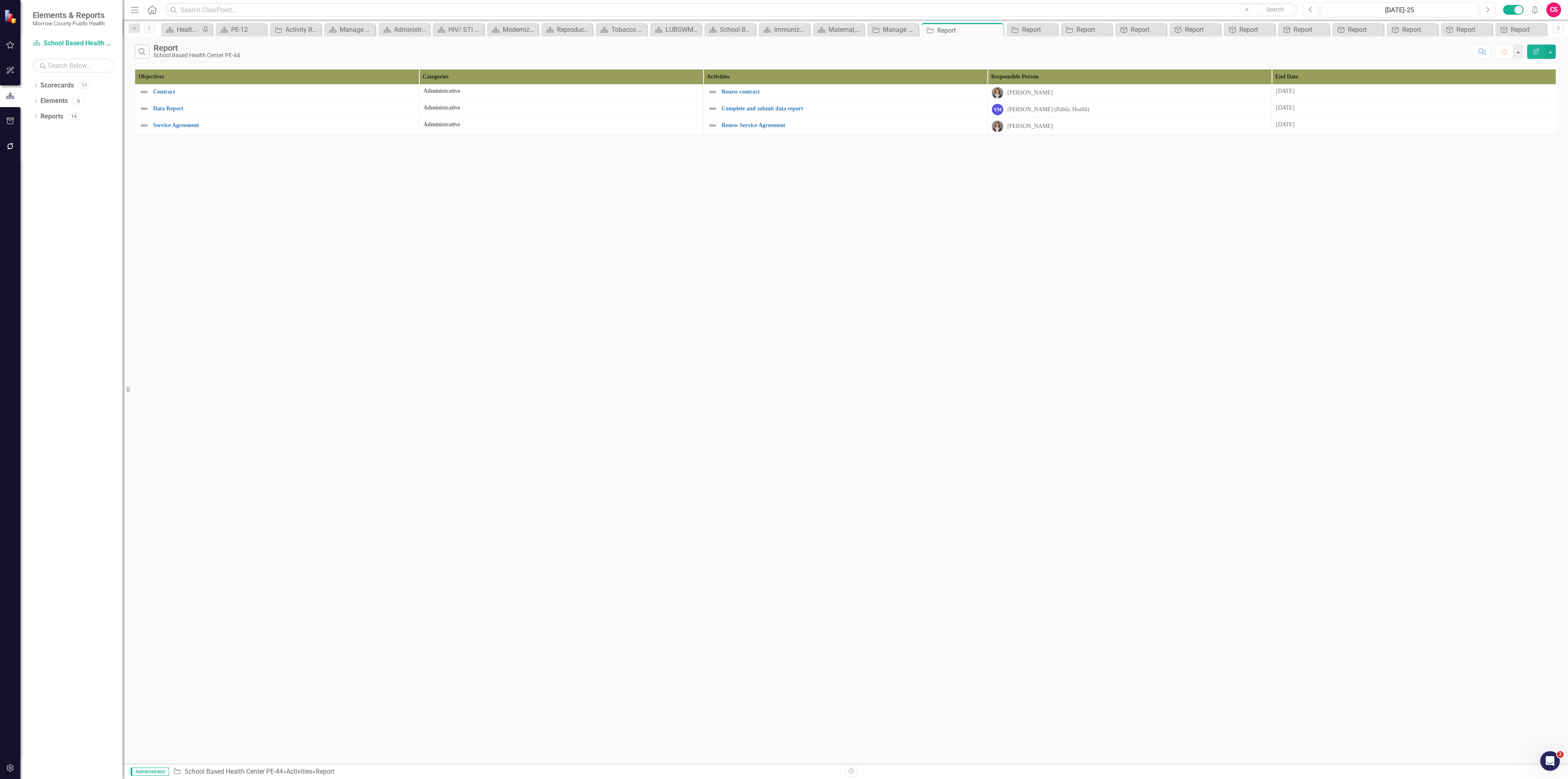
click at [1529, 51] on button "Edit Report" at bounding box center [1536, 51] width 18 height 14
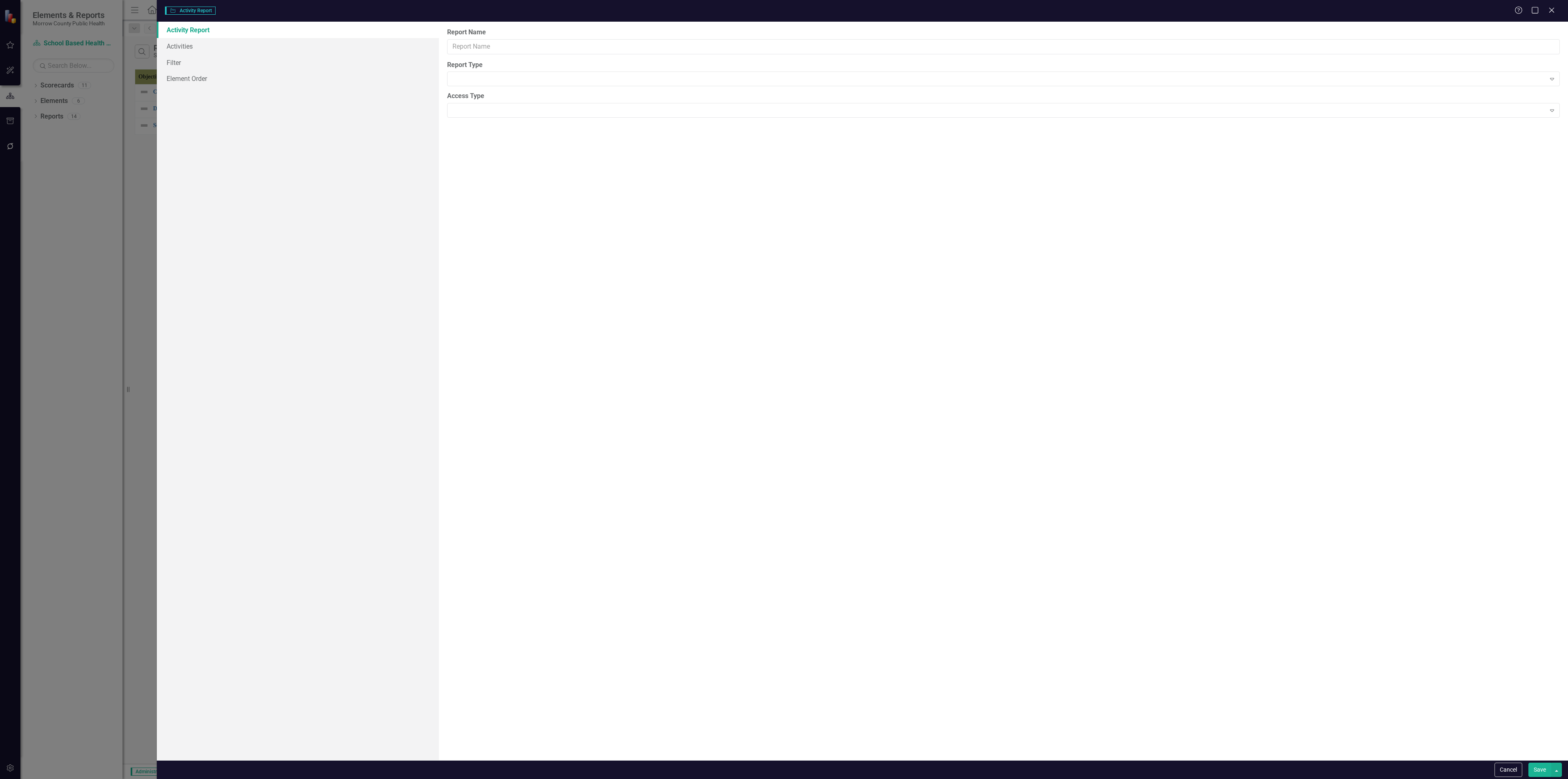
type input "Report"
click at [183, 44] on link "Columns" at bounding box center [298, 46] width 282 height 16
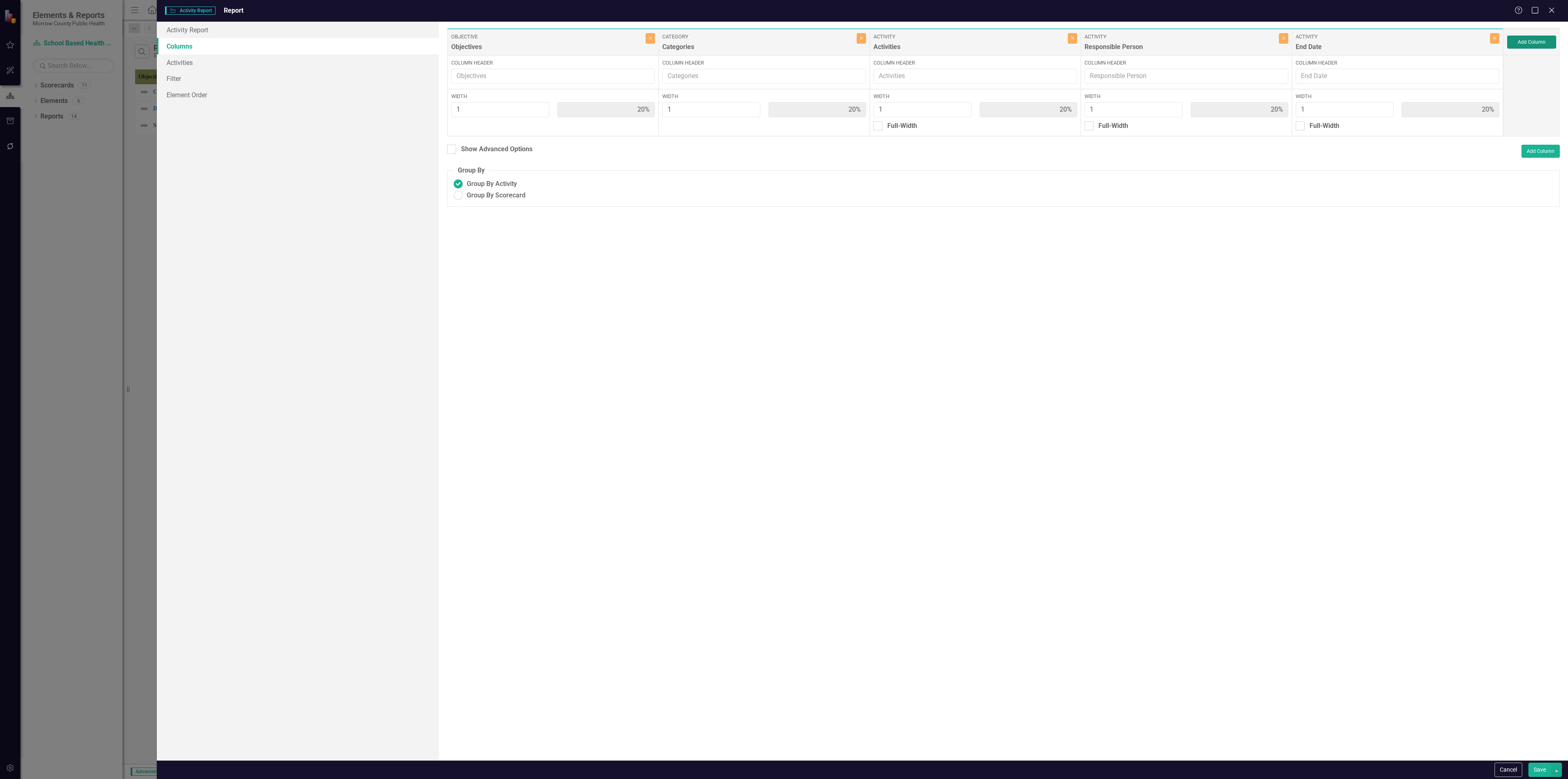
click at [1555, 38] on button "Add Column" at bounding box center [1531, 41] width 49 height 13
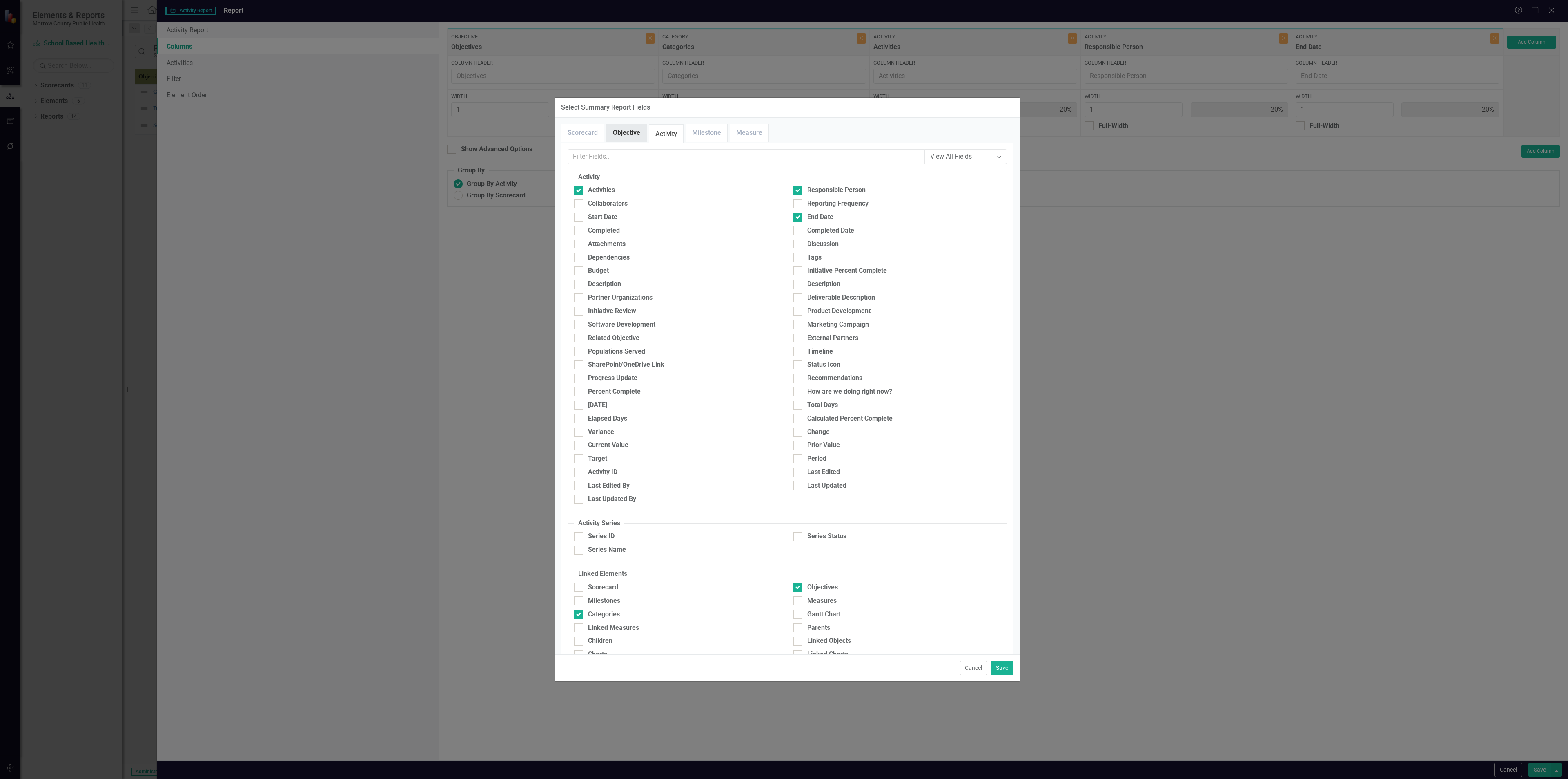
click at [620, 133] on link "Objective" at bounding box center [626, 133] width 40 height 18
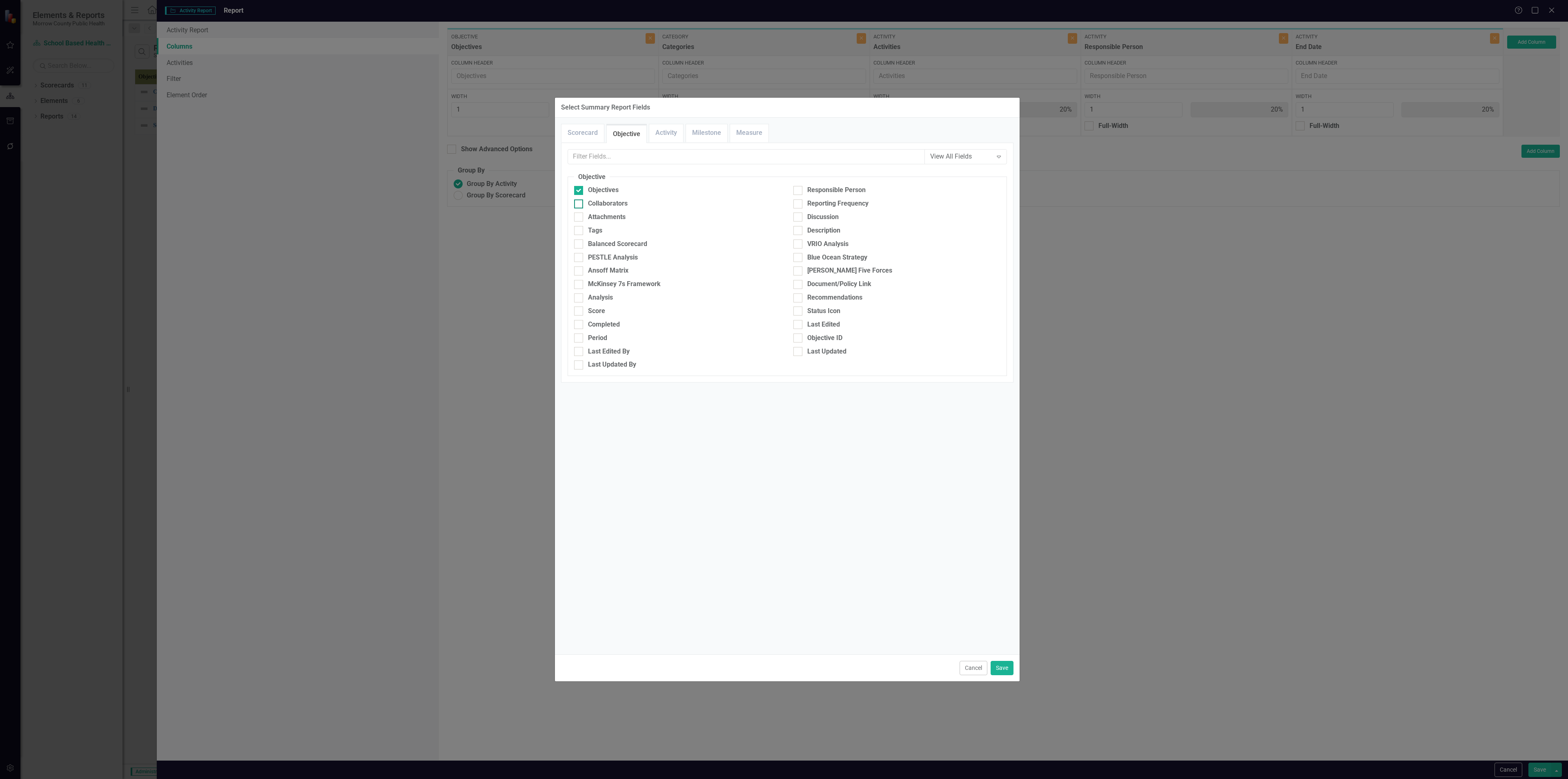
drag, startPoint x: 590, startPoint y: 205, endPoint x: 598, endPoint y: 205, distance: 8.0
click at [596, 205] on div "Collaborators" at bounding box center [607, 203] width 40 height 9
click at [809, 189] on div "Responsible Person" at bounding box center [836, 190] width 58 height 9
click at [799, 189] on input "Responsible Person" at bounding box center [796, 188] width 5 height 5
checkbox input "true"
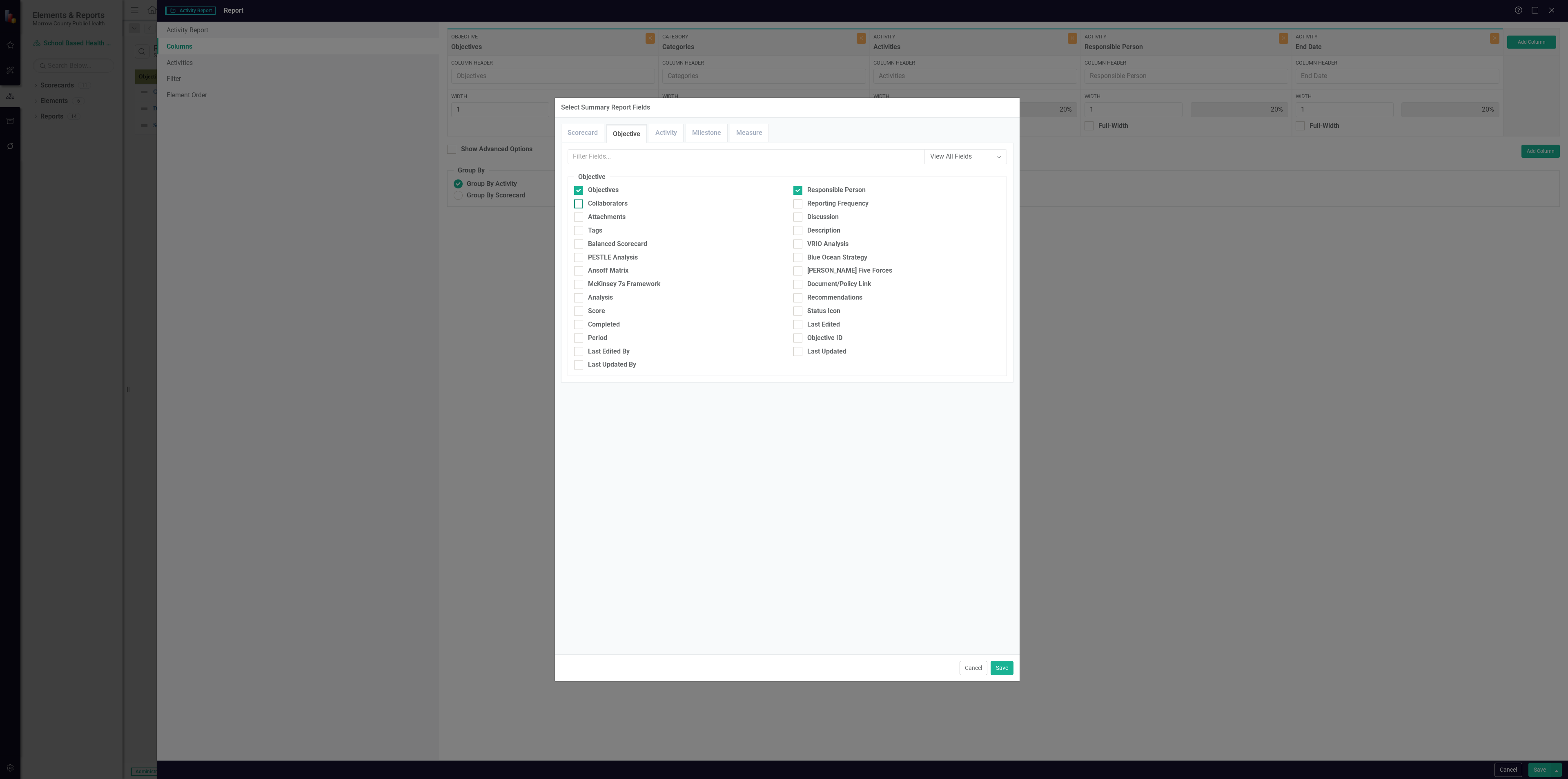
click at [615, 205] on div "Collaborators" at bounding box center [607, 203] width 40 height 9
click at [579, 205] on input "Collaborators" at bounding box center [576, 202] width 5 height 5
checkbox input "true"
click at [664, 131] on link "Activity" at bounding box center [667, 133] width 34 height 18
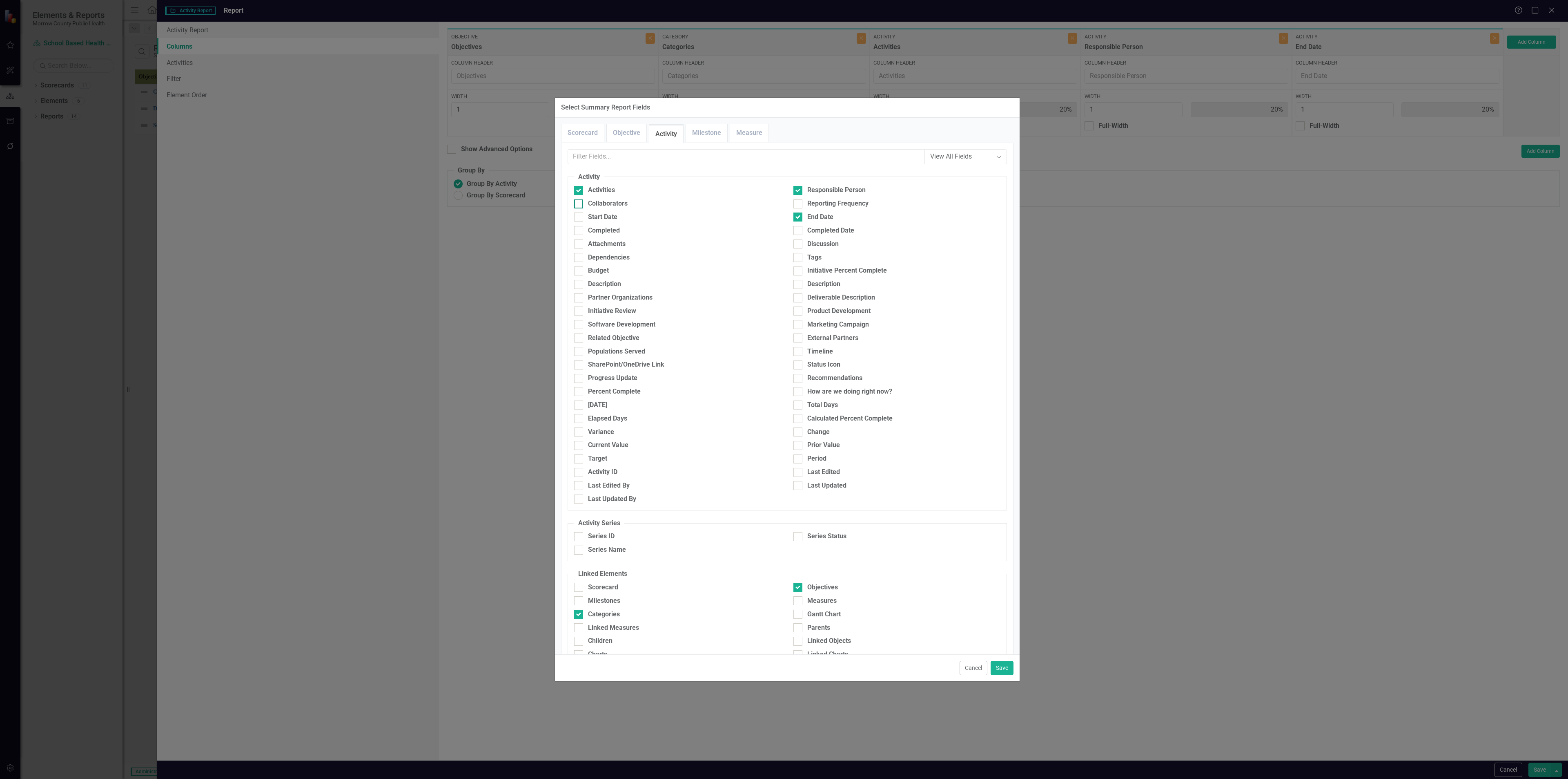
click at [610, 202] on div "Collaborators" at bounding box center [607, 203] width 40 height 9
click at [579, 202] on input "Collaborators" at bounding box center [576, 202] width 5 height 5
checkbox input "true"
click at [1007, 667] on button "Save" at bounding box center [1002, 668] width 23 height 14
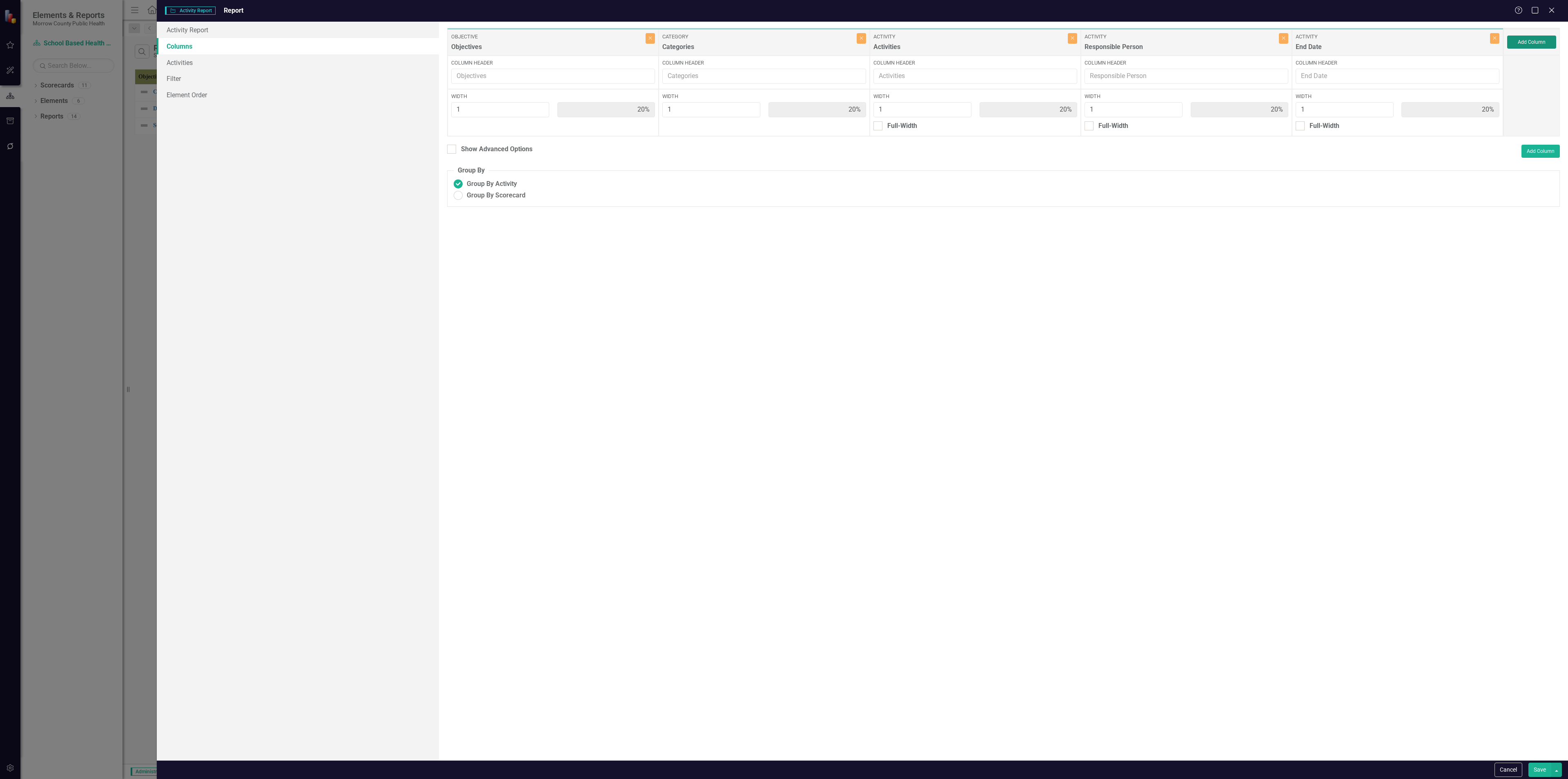
type input "13%"
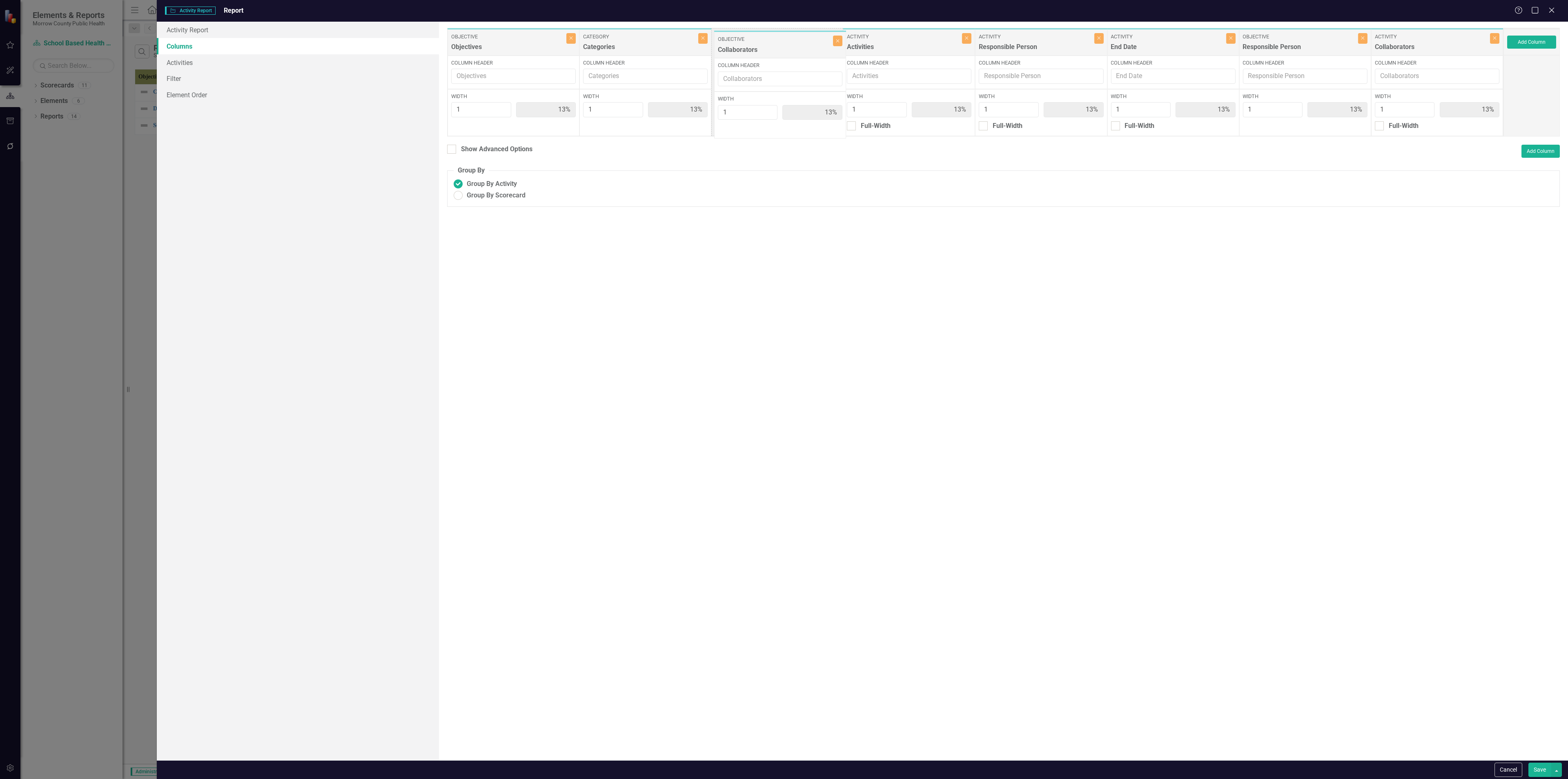
drag, startPoint x: 1301, startPoint y: 47, endPoint x: 777, endPoint y: 49, distance: 524.0
click at [777, 49] on div "Objective Objectives Close Column Header Width 1 13% Category Categories Close …" at bounding box center [975, 82] width 1056 height 108
drag, startPoint x: 1300, startPoint y: 42, endPoint x: 758, endPoint y: 49, distance: 542.0
click at [758, 49] on div "Objective Objectives Close Column Header Width 1 13% Category Categories Close …" at bounding box center [975, 82] width 1056 height 108
drag, startPoint x: 1381, startPoint y: 53, endPoint x: 1269, endPoint y: 57, distance: 112.1
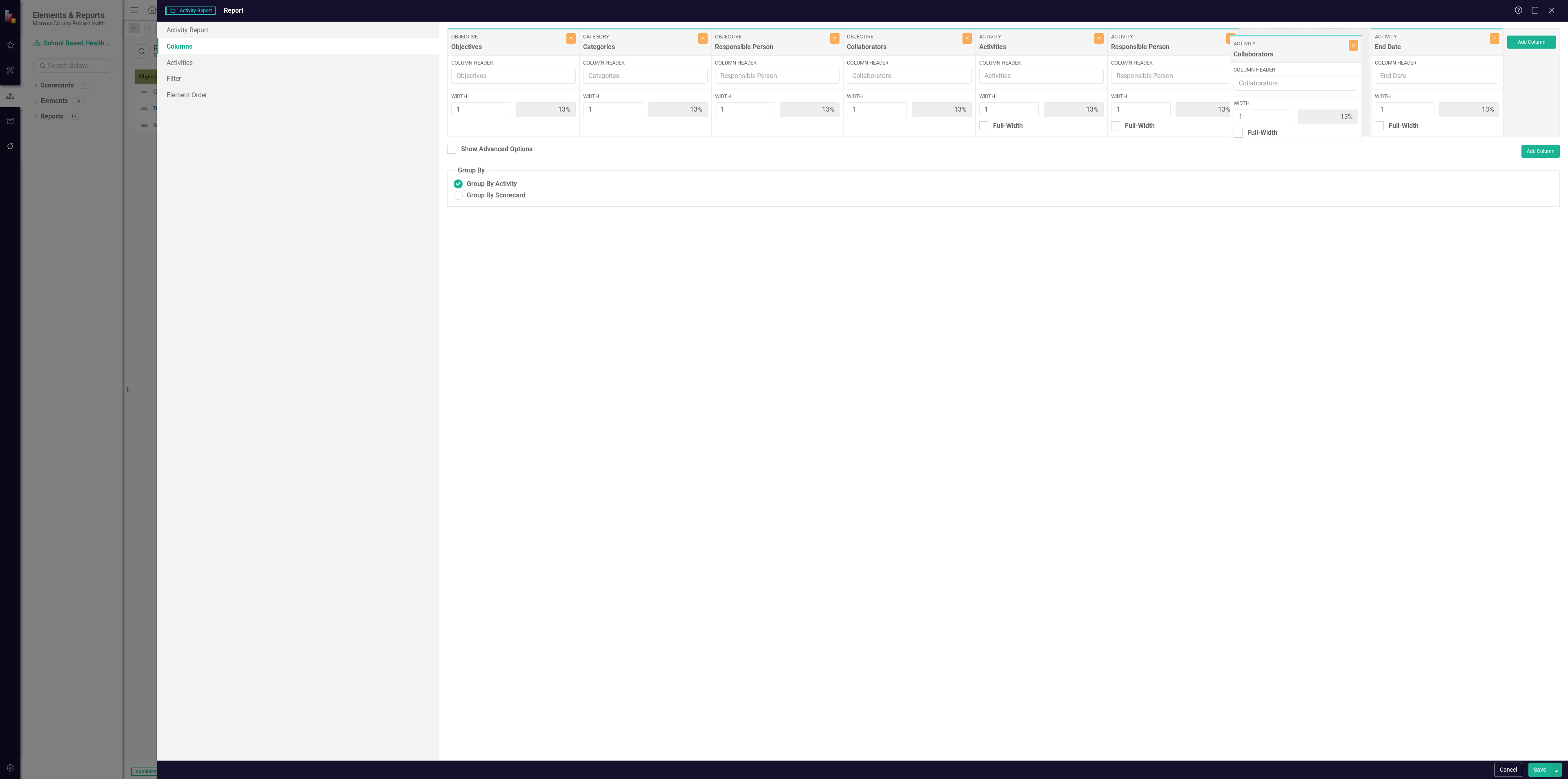
click at [1269, 57] on div "Objective Objectives Close Column Header Width 1 13% Category Categories Close …" at bounding box center [975, 82] width 1056 height 108
click at [1536, 769] on button "Save" at bounding box center [1540, 769] width 23 height 14
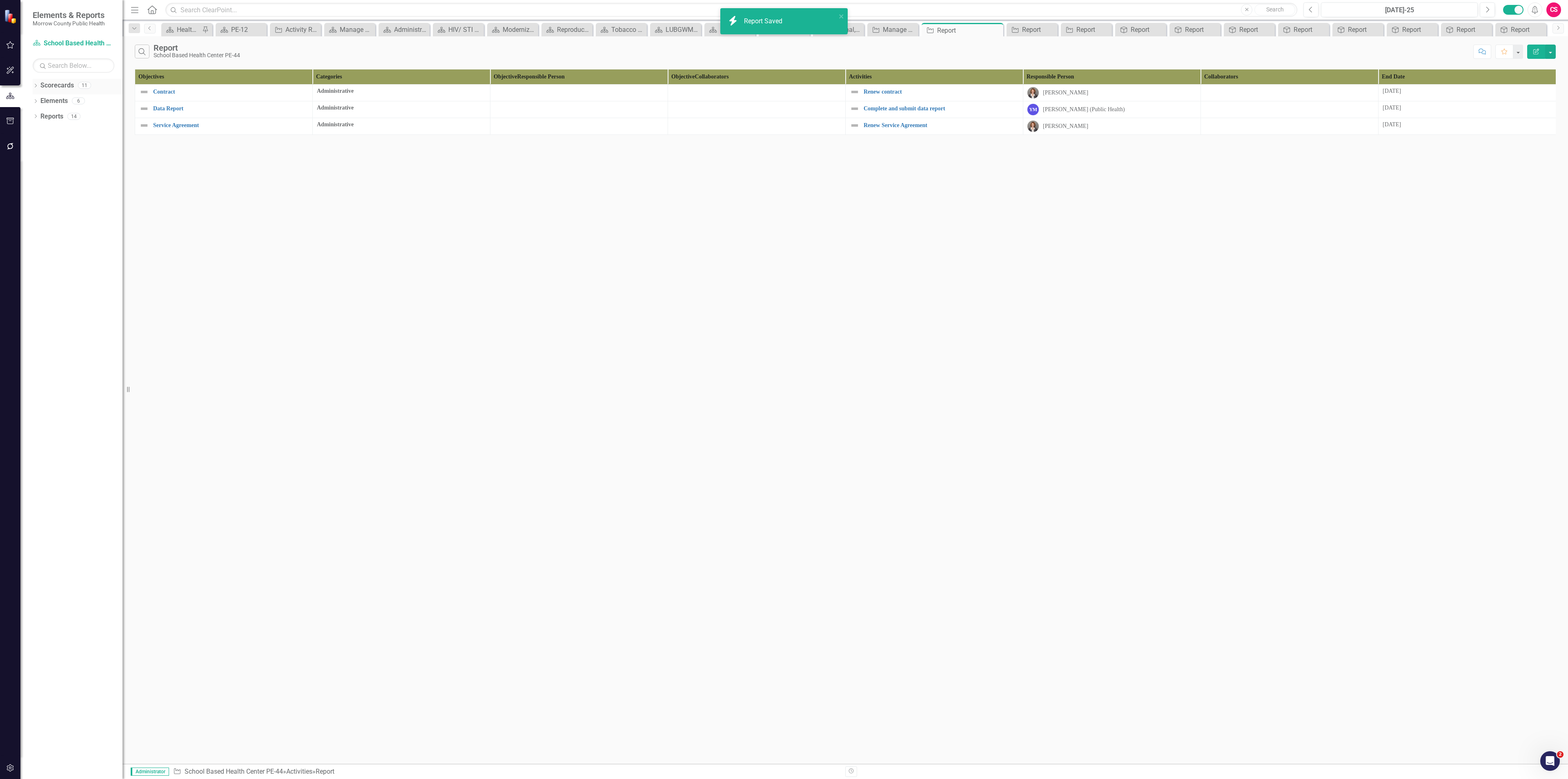
click at [59, 88] on link "Scorecards" at bounding box center [57, 85] width 33 height 9
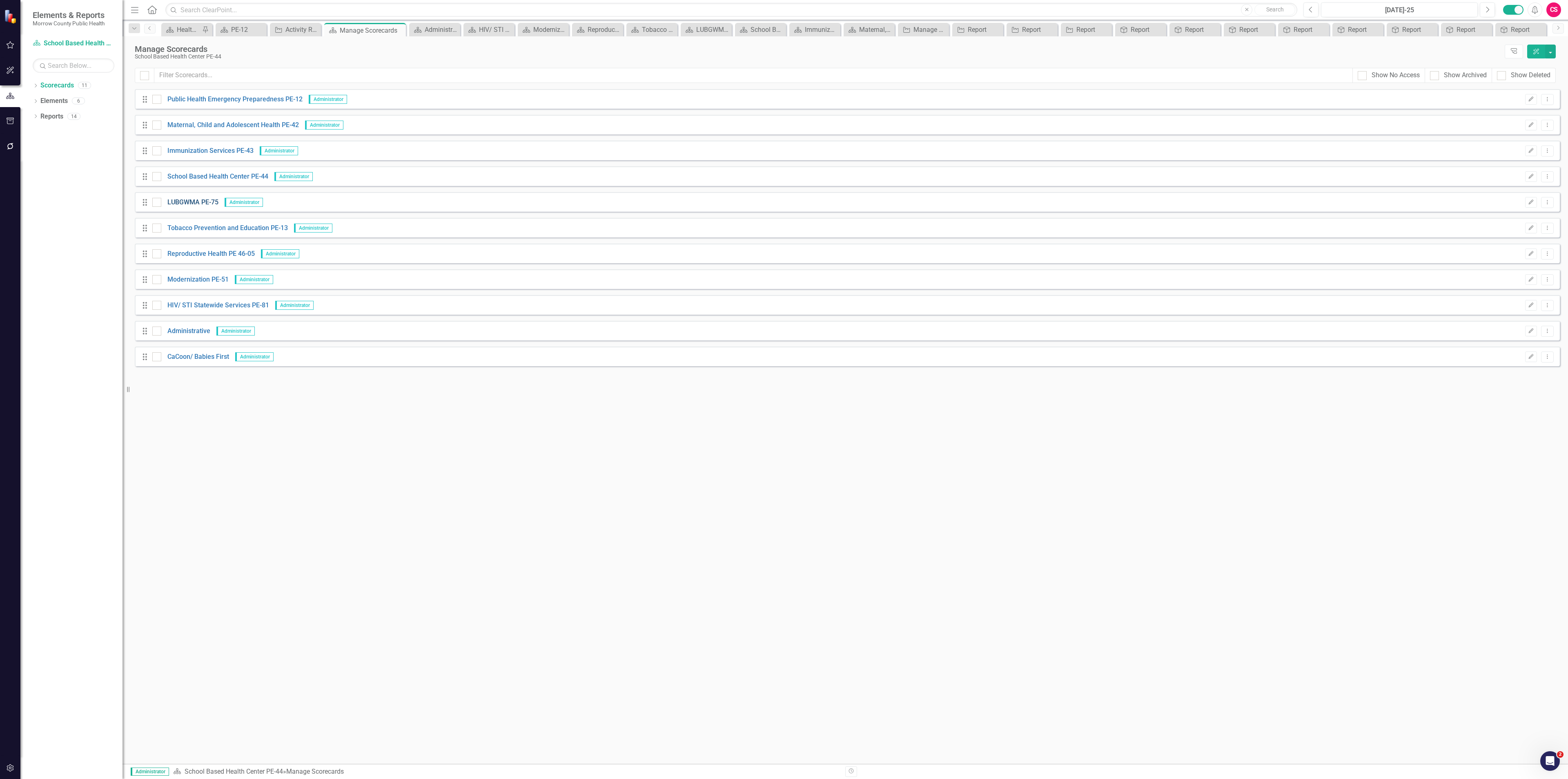
click at [186, 202] on link "LUBGWMA PE-75" at bounding box center [190, 202] width 57 height 9
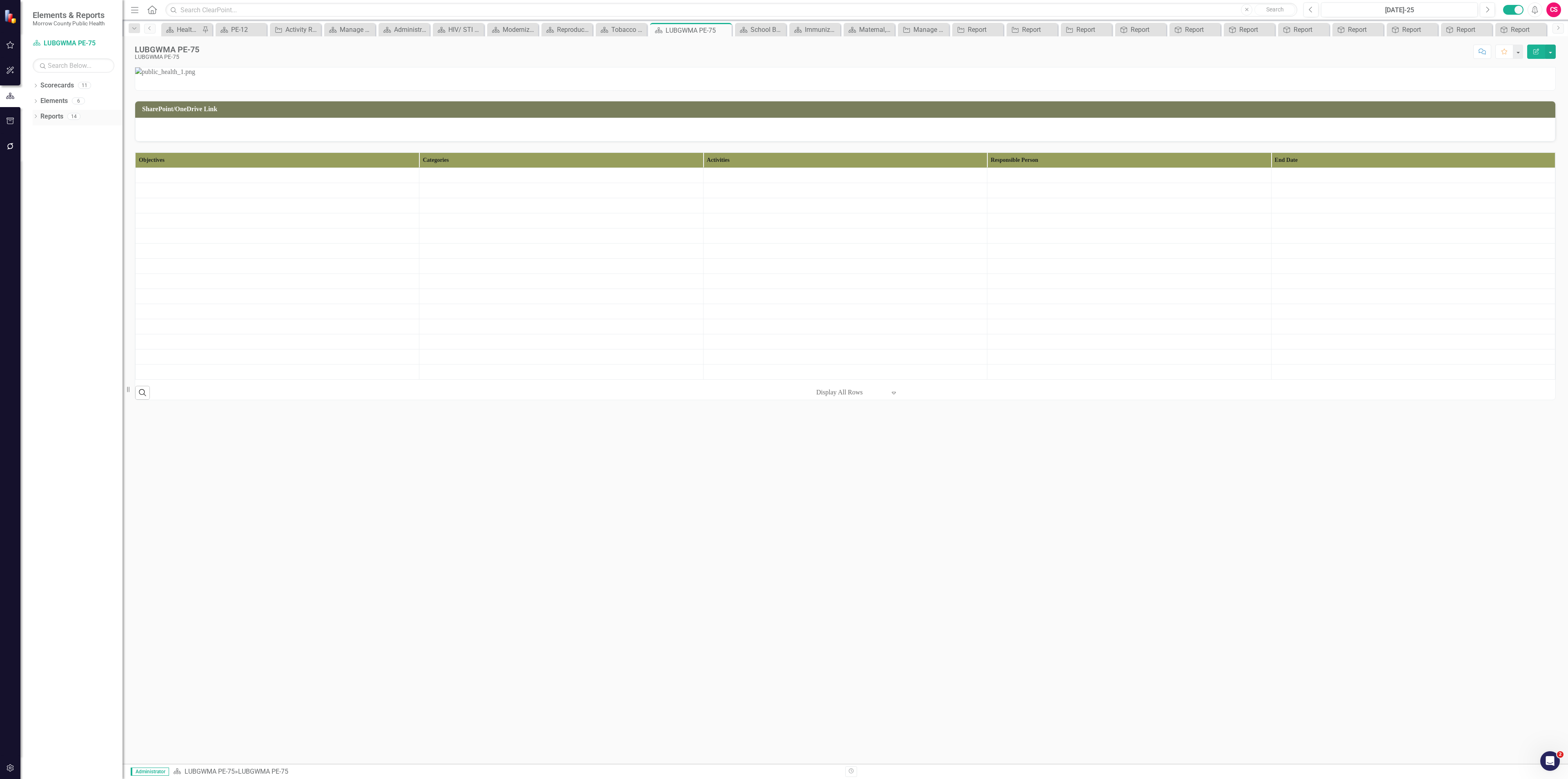
click at [51, 120] on link "Reports" at bounding box center [52, 116] width 23 height 9
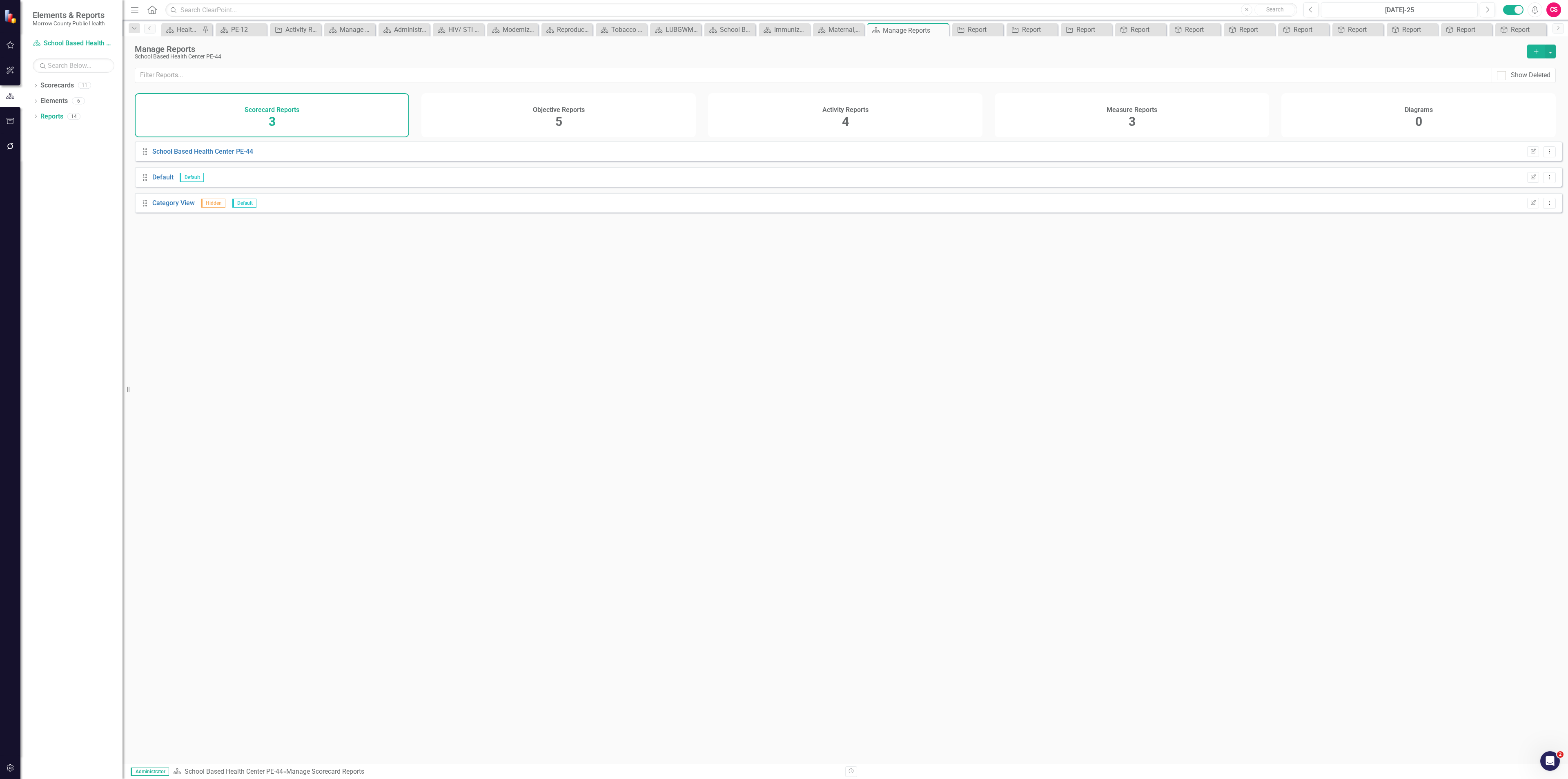
click at [813, 110] on div "Activity Reports 4" at bounding box center [845, 115] width 275 height 44
click at [162, 233] on link "Report" at bounding box center [162, 228] width 19 height 8
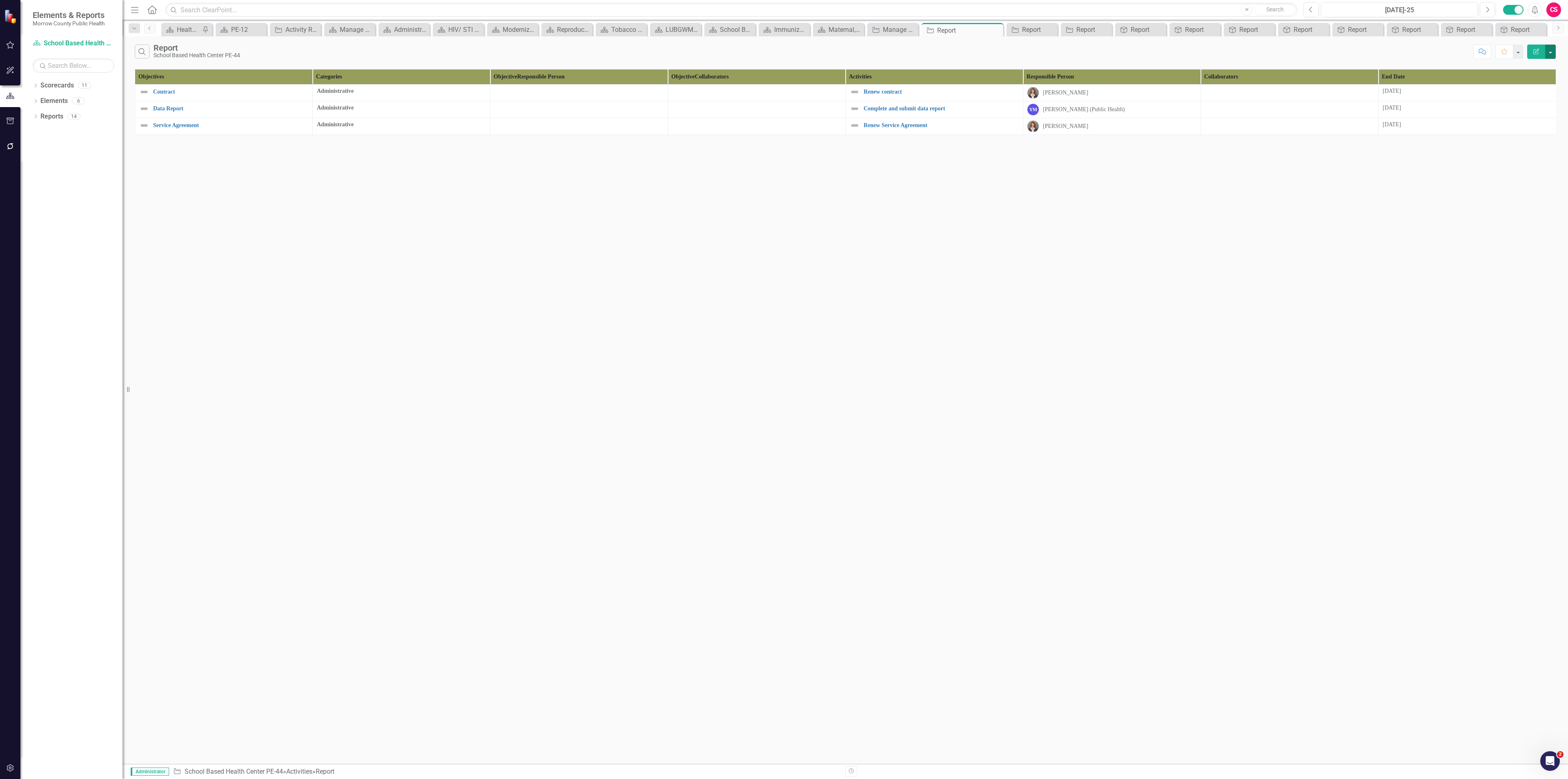
click at [1550, 52] on button "button" at bounding box center [1550, 51] width 10 height 14
click at [1027, 273] on div "Search Report School Based Health Center PE-44 Comment Favorite Edit Report Obj…" at bounding box center [845, 400] width 1446 height 727
click at [59, 82] on link "Scorecards" at bounding box center [57, 85] width 33 height 9
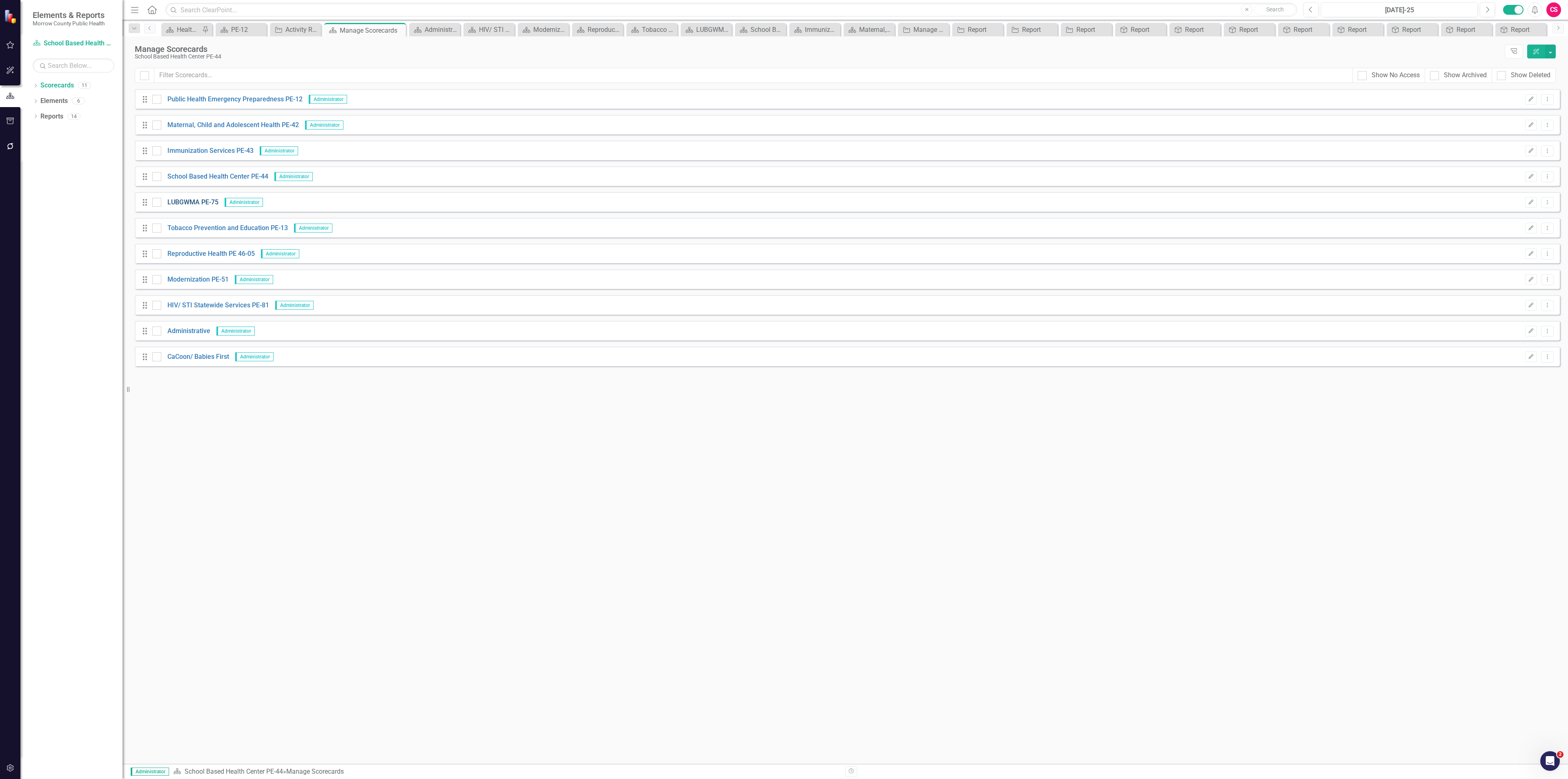
click at [193, 200] on link "LUBGWMA PE-75" at bounding box center [190, 202] width 57 height 9
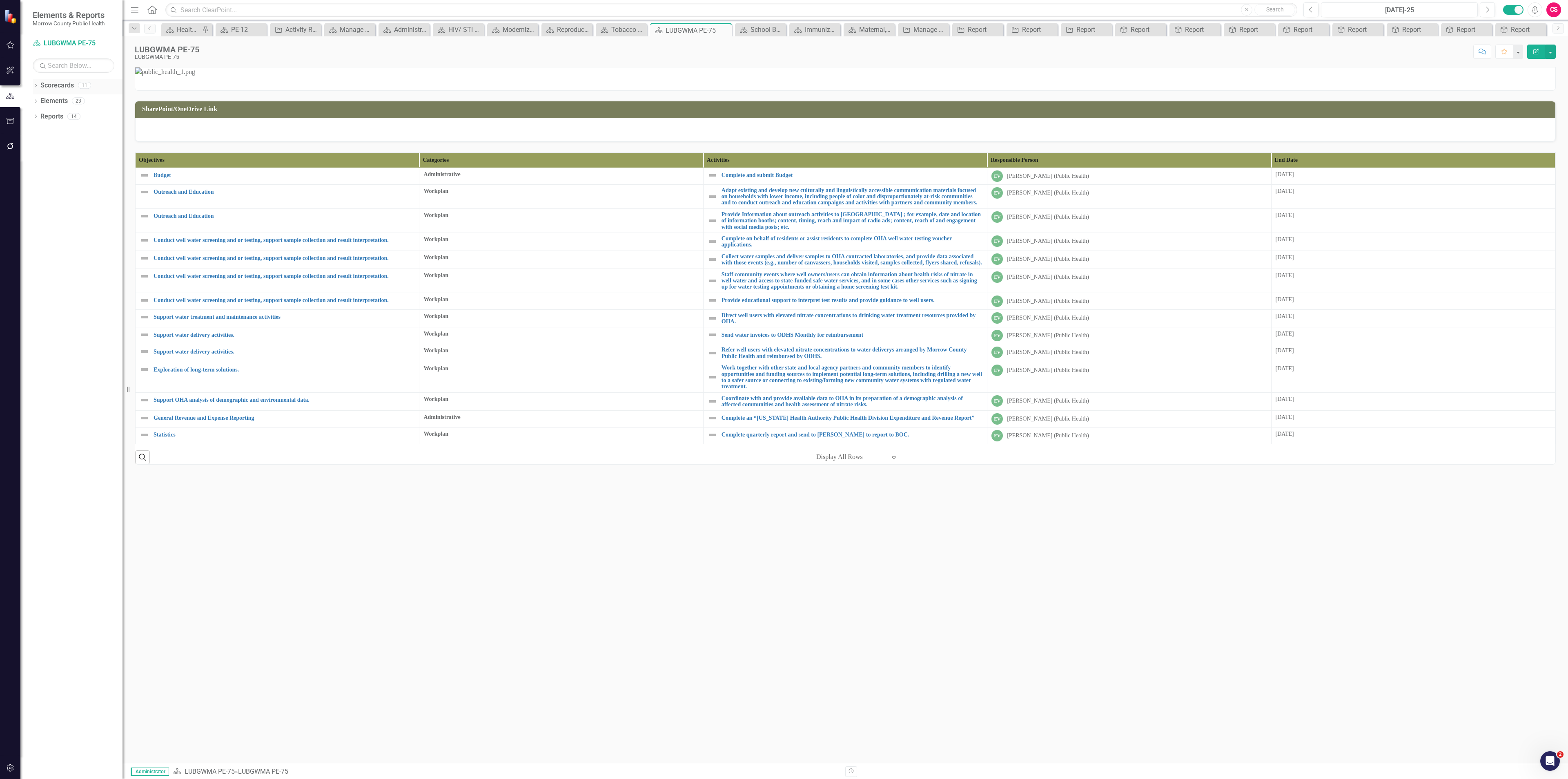
click at [61, 90] on link "Scorecards" at bounding box center [57, 85] width 33 height 9
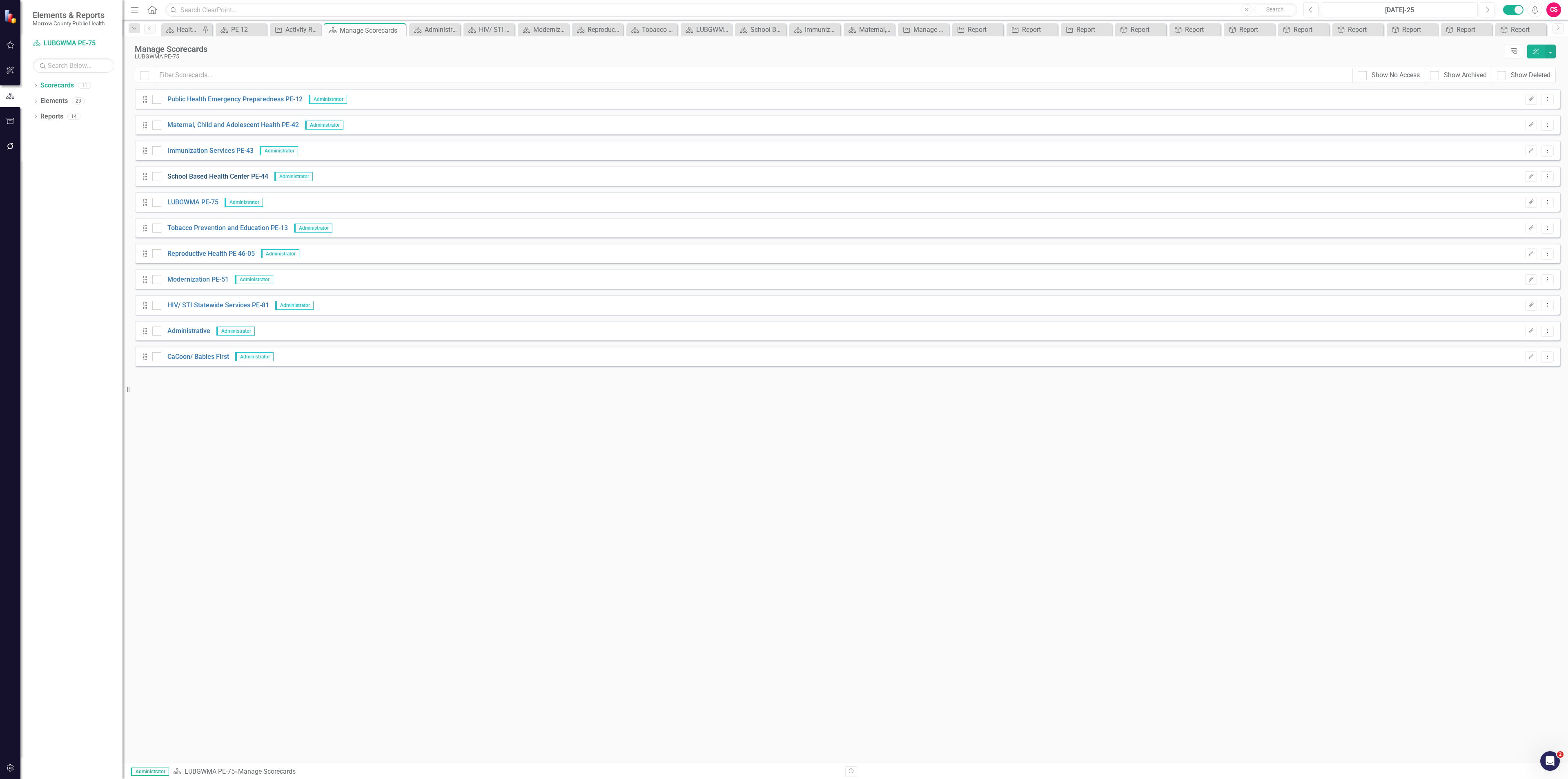
click at [195, 172] on link "School Based Health Center PE-44" at bounding box center [215, 176] width 107 height 9
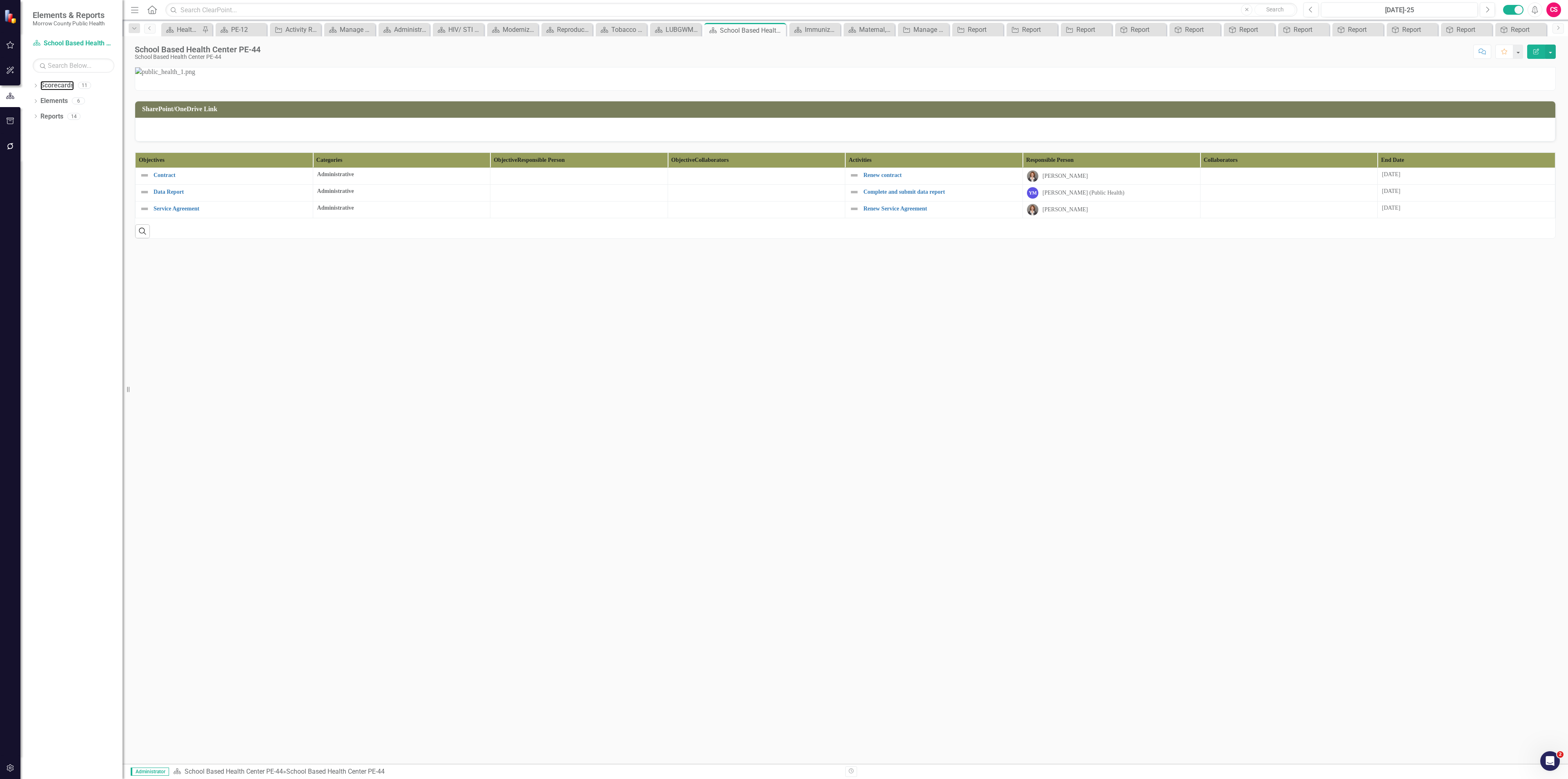
click at [59, 81] on link "Scorecards" at bounding box center [57, 85] width 33 height 9
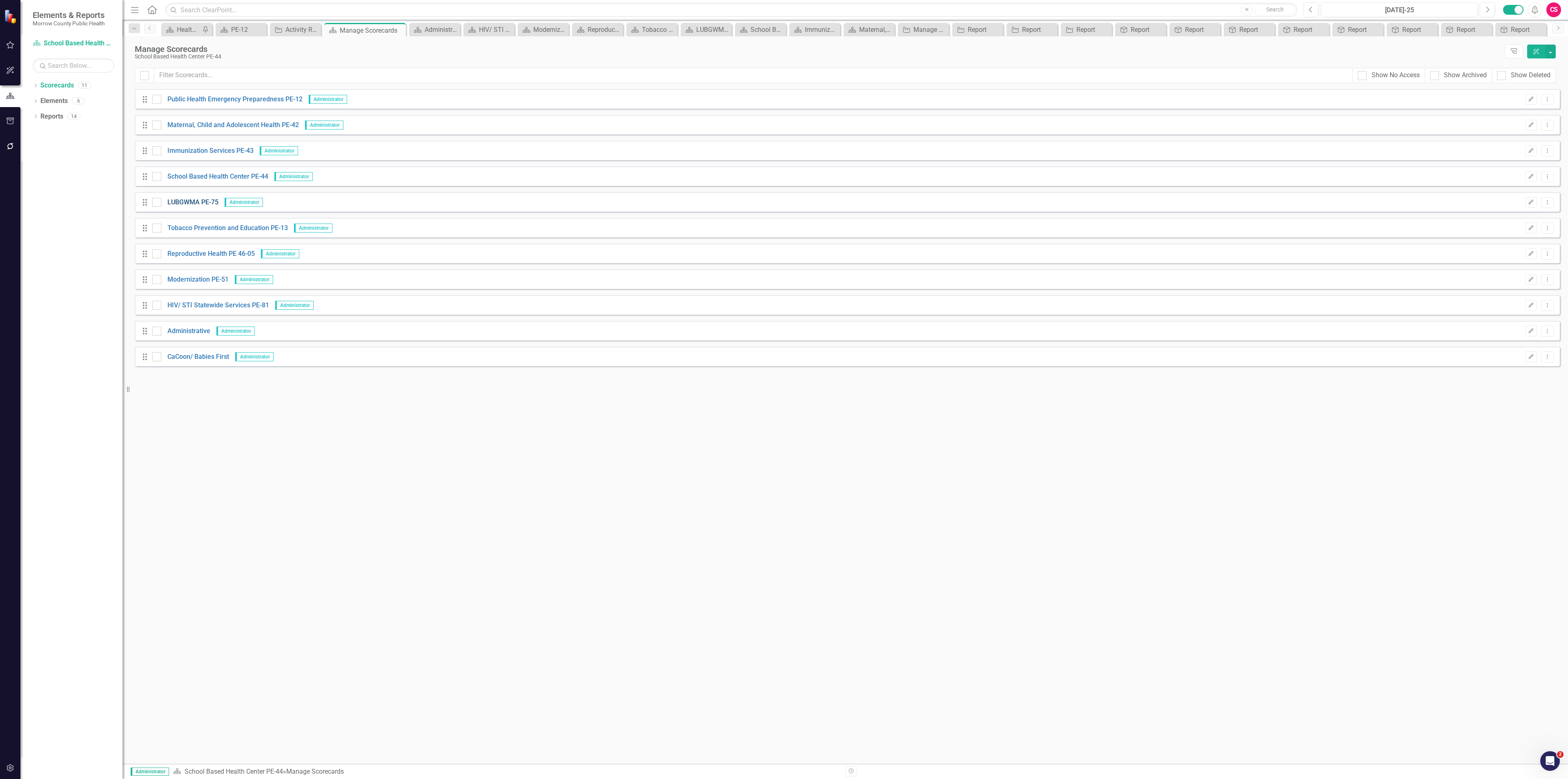
click at [194, 201] on link "LUBGWMA PE-75" at bounding box center [190, 202] width 57 height 9
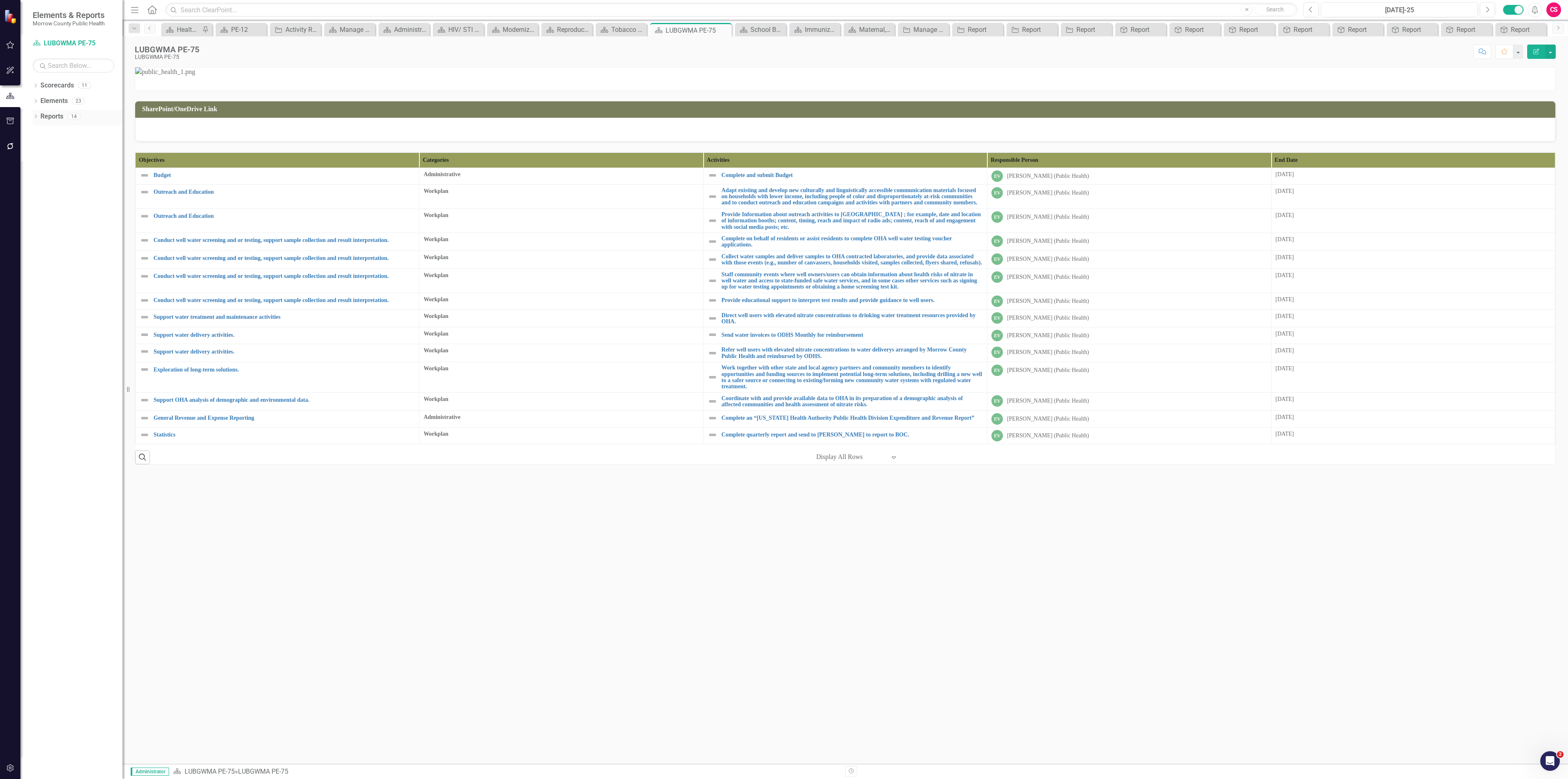
click at [54, 116] on link "Reports" at bounding box center [52, 116] width 23 height 9
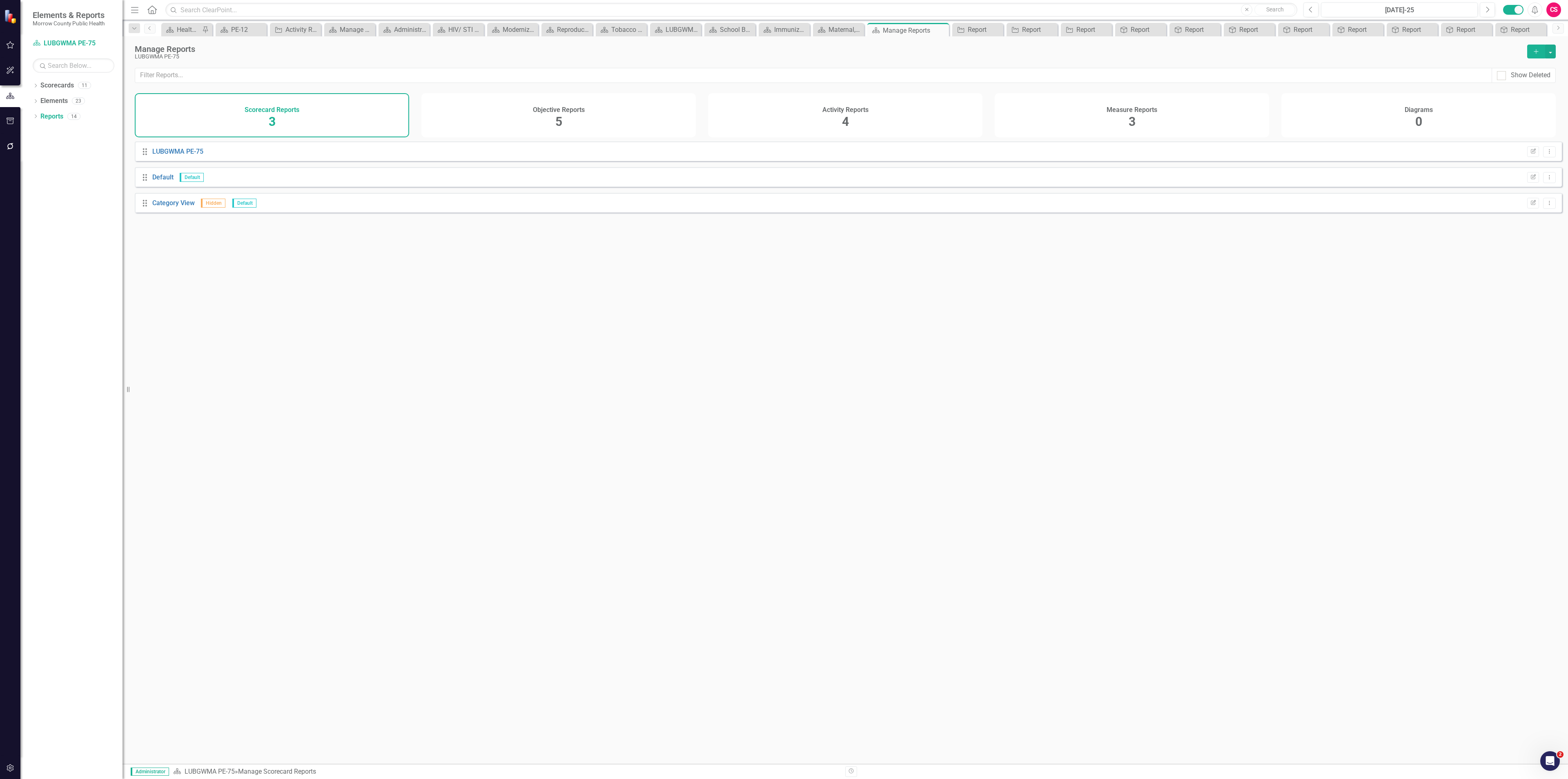
click at [789, 104] on div "Activity Reports 4" at bounding box center [845, 115] width 275 height 44
click at [163, 233] on link "Report" at bounding box center [162, 228] width 19 height 8
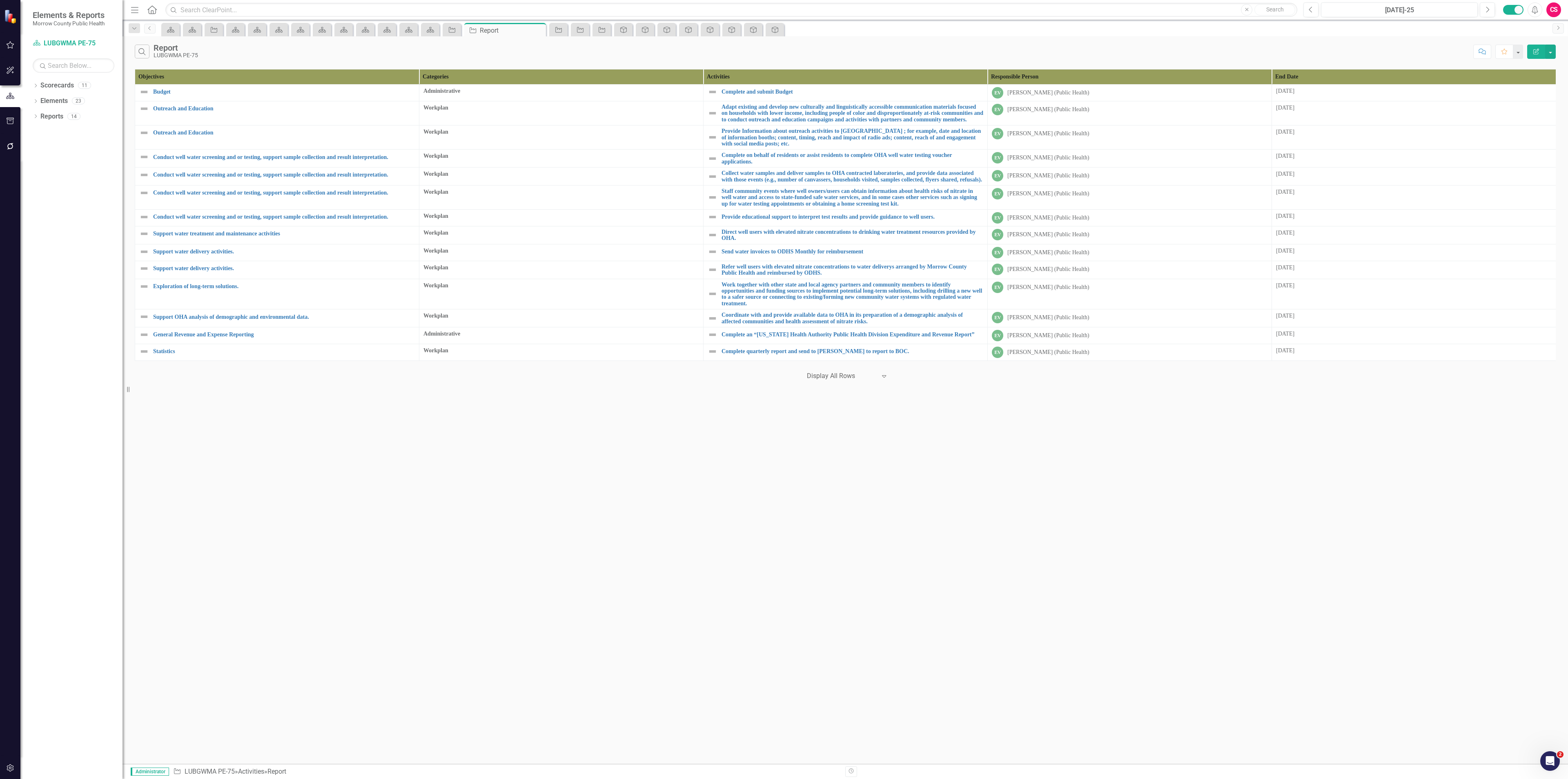
click at [1534, 51] on icon "Edit Report" at bounding box center [1536, 51] width 7 height 5
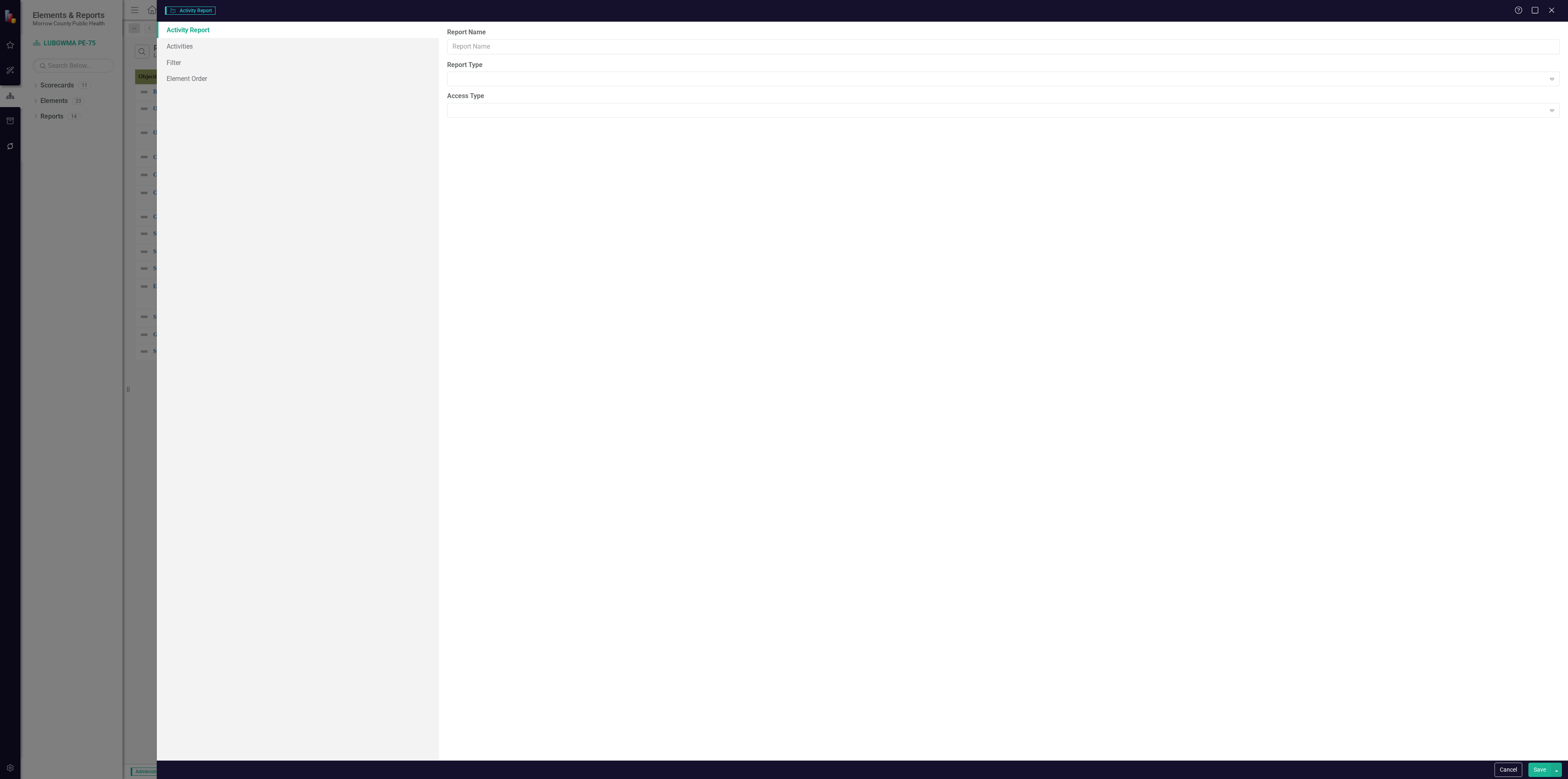
type input "Report"
click at [183, 44] on link "Columns" at bounding box center [298, 46] width 282 height 16
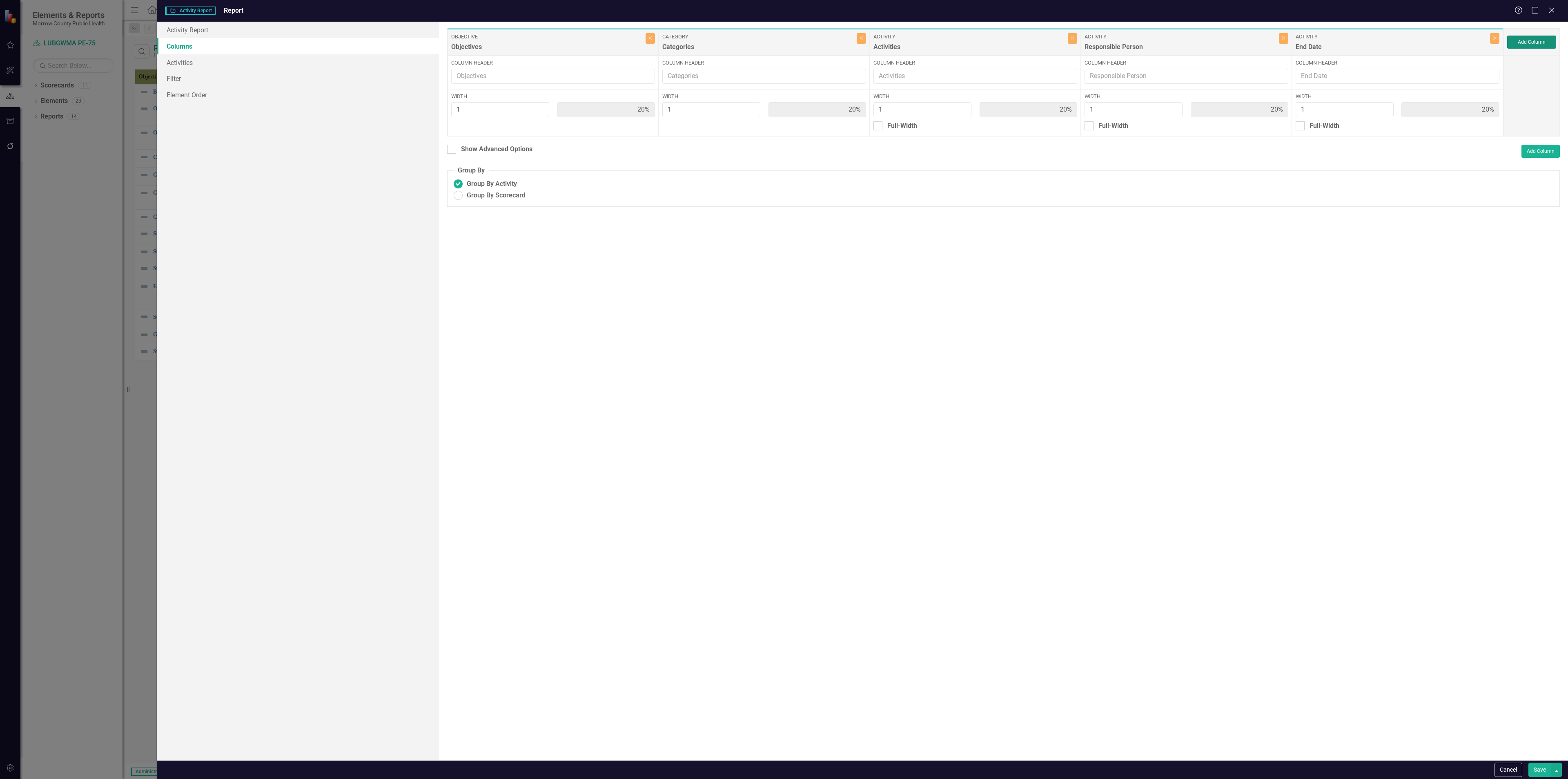
click at [1541, 45] on button "Add Column" at bounding box center [1531, 41] width 49 height 13
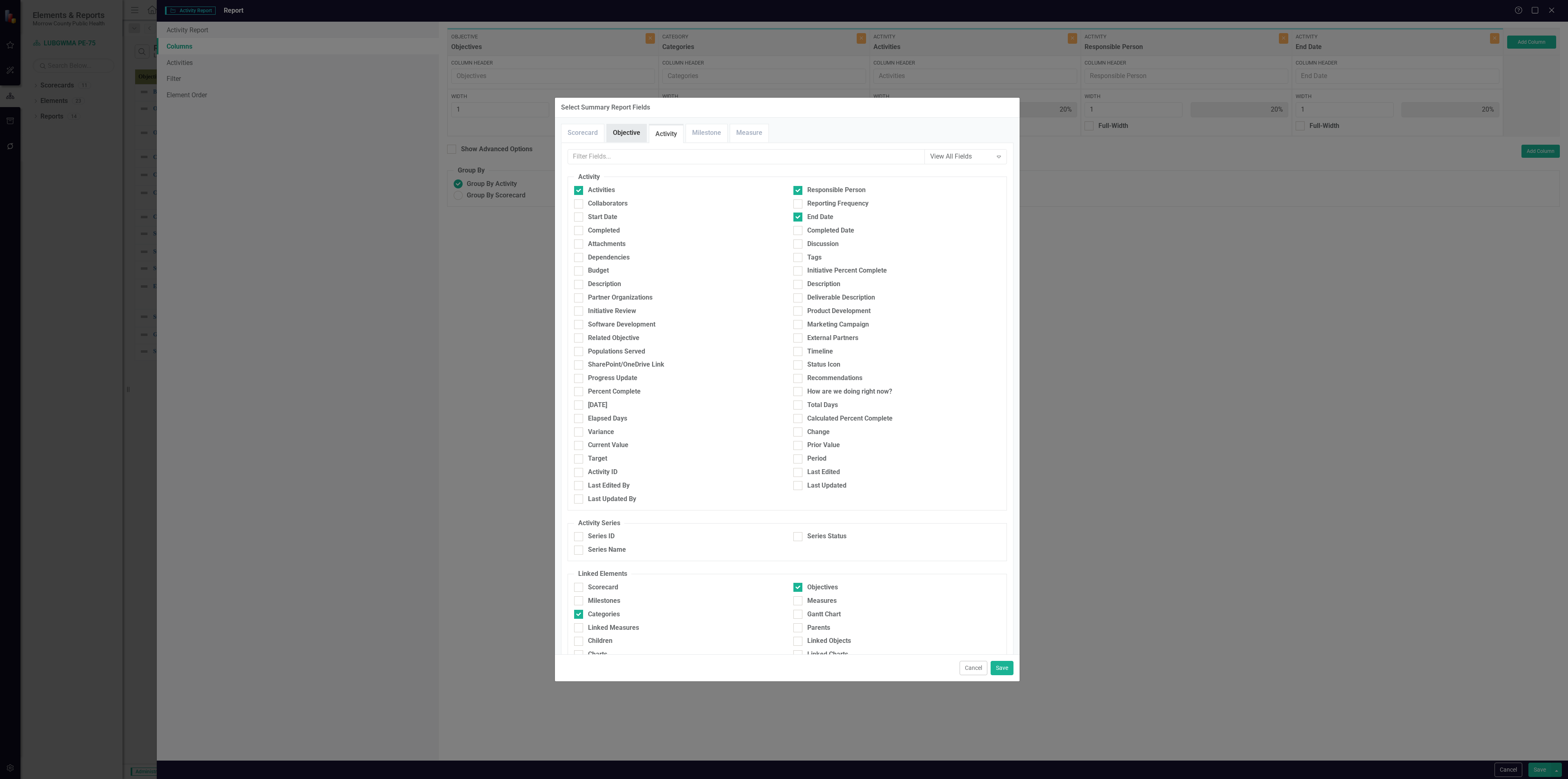
drag, startPoint x: 628, startPoint y: 137, endPoint x: 622, endPoint y: 138, distance: 6.1
click at [628, 136] on link "Objective" at bounding box center [626, 133] width 40 height 18
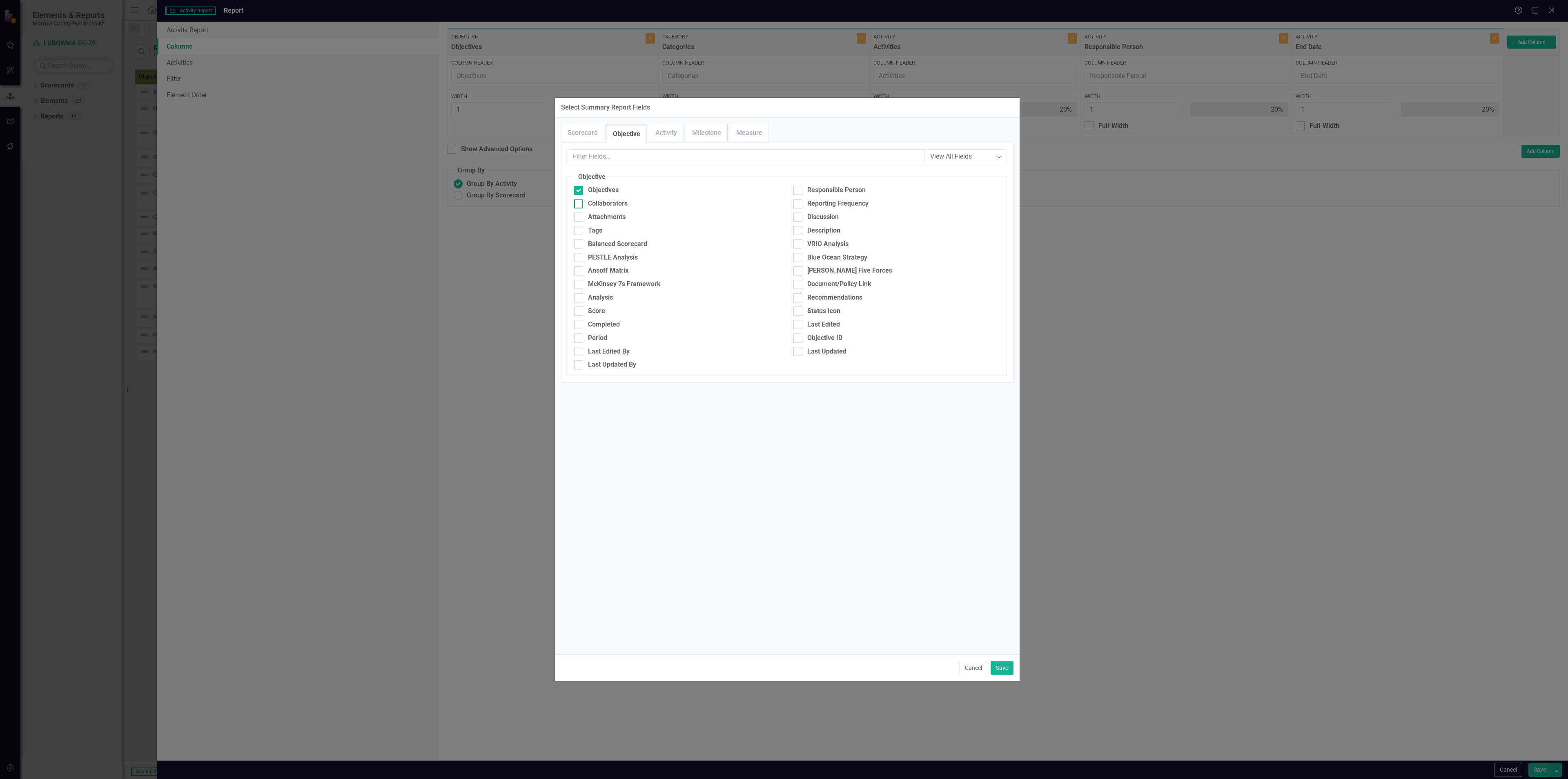
click at [598, 200] on div "Collaborators" at bounding box center [607, 203] width 40 height 9
click at [579, 200] on input "Collaborators" at bounding box center [576, 202] width 5 height 5
checkbox input "true"
click at [822, 186] on fieldset "Objective Objectives Responsible Person Collaborators Reporting Frequency Attac…" at bounding box center [787, 274] width 439 height 204
click at [818, 192] on div "Responsible Person" at bounding box center [836, 190] width 58 height 9
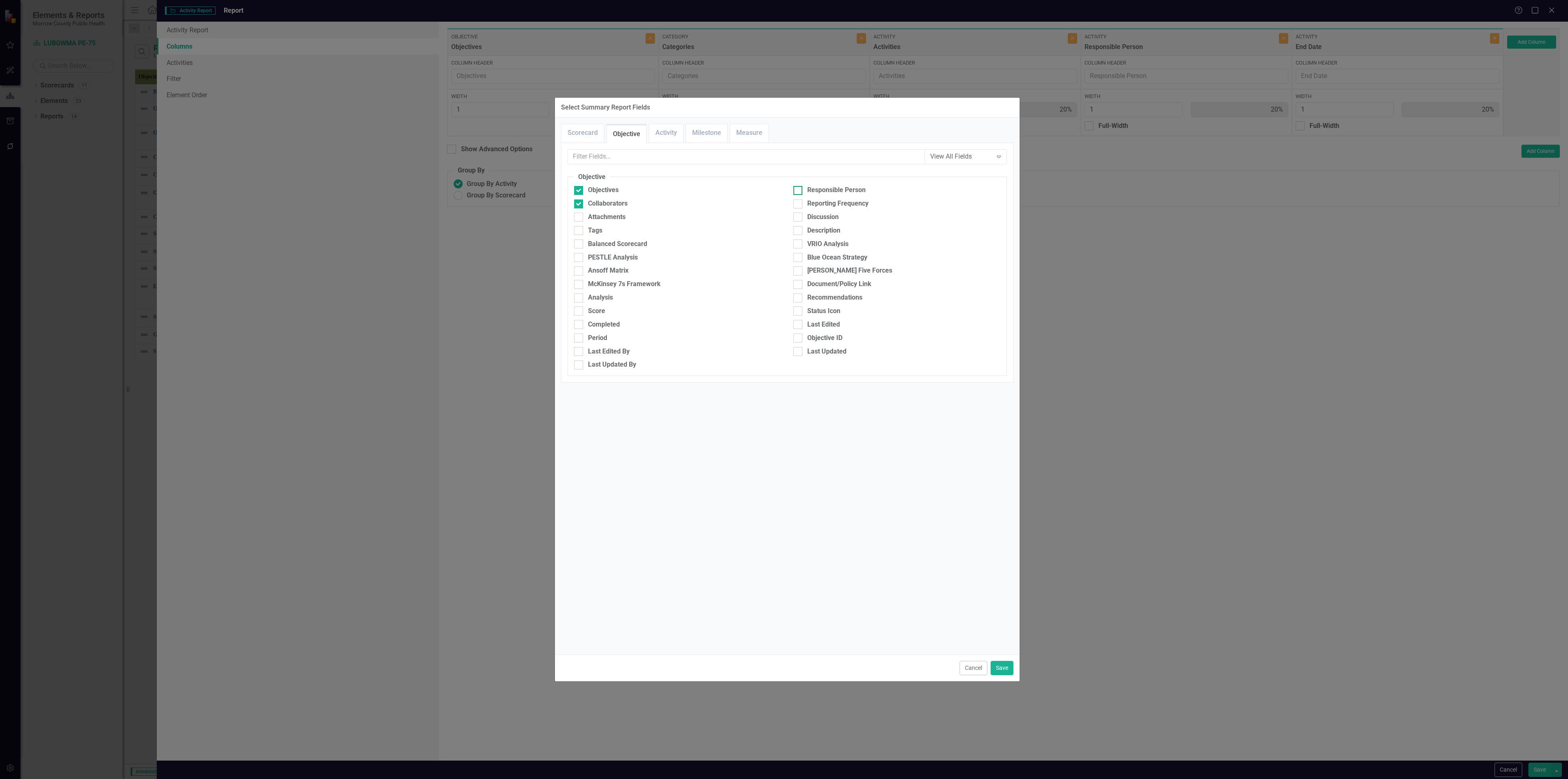
click at [799, 191] on input "Responsible Person" at bounding box center [796, 188] width 5 height 5
checkbox input "true"
click at [656, 130] on link "Activity" at bounding box center [667, 133] width 34 height 18
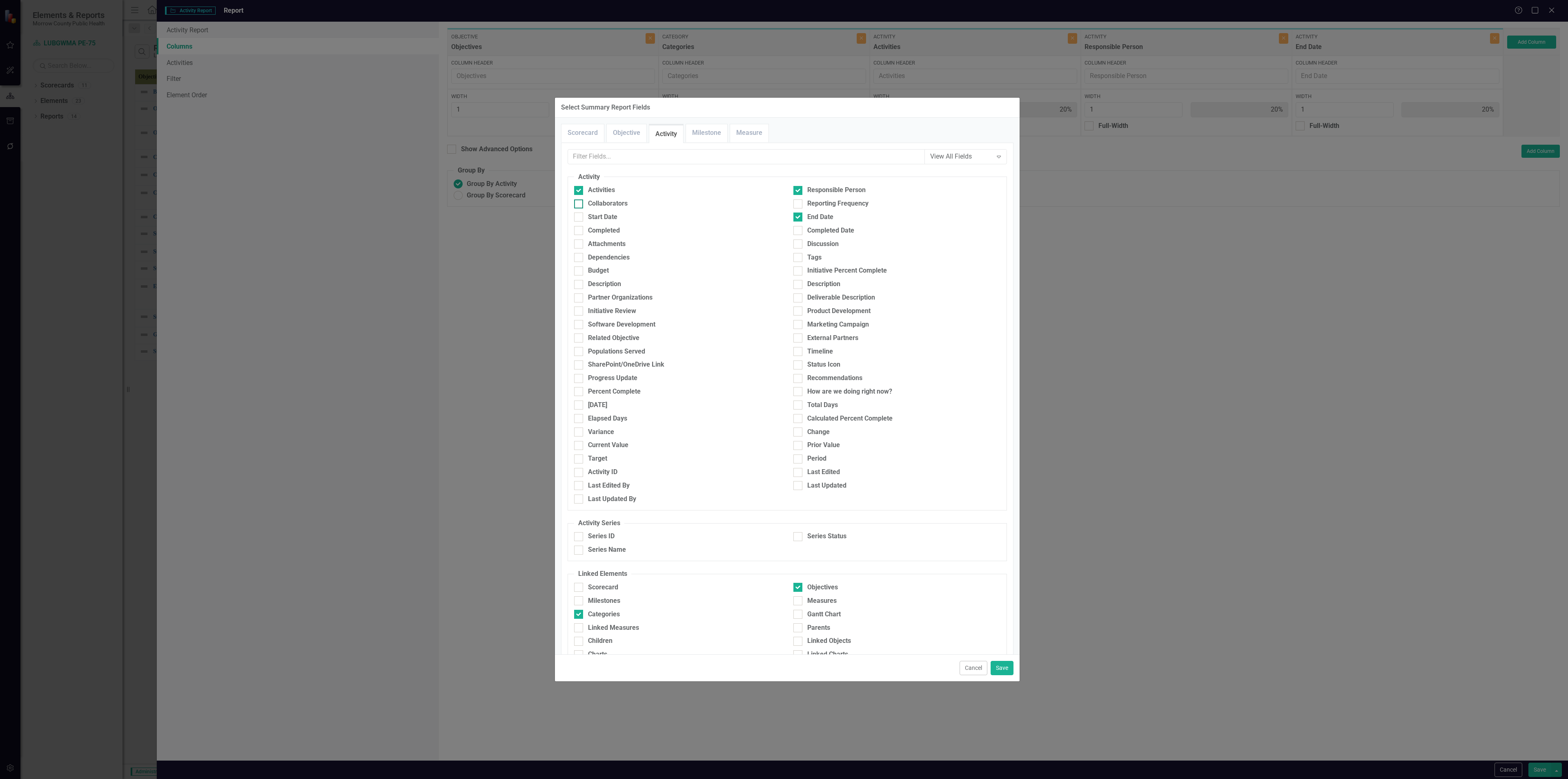
click at [583, 203] on div at bounding box center [578, 203] width 9 height 9
click at [579, 203] on input "Collaborators" at bounding box center [576, 202] width 5 height 5
checkbox input "true"
click at [999, 666] on button "Save" at bounding box center [1002, 668] width 23 height 14
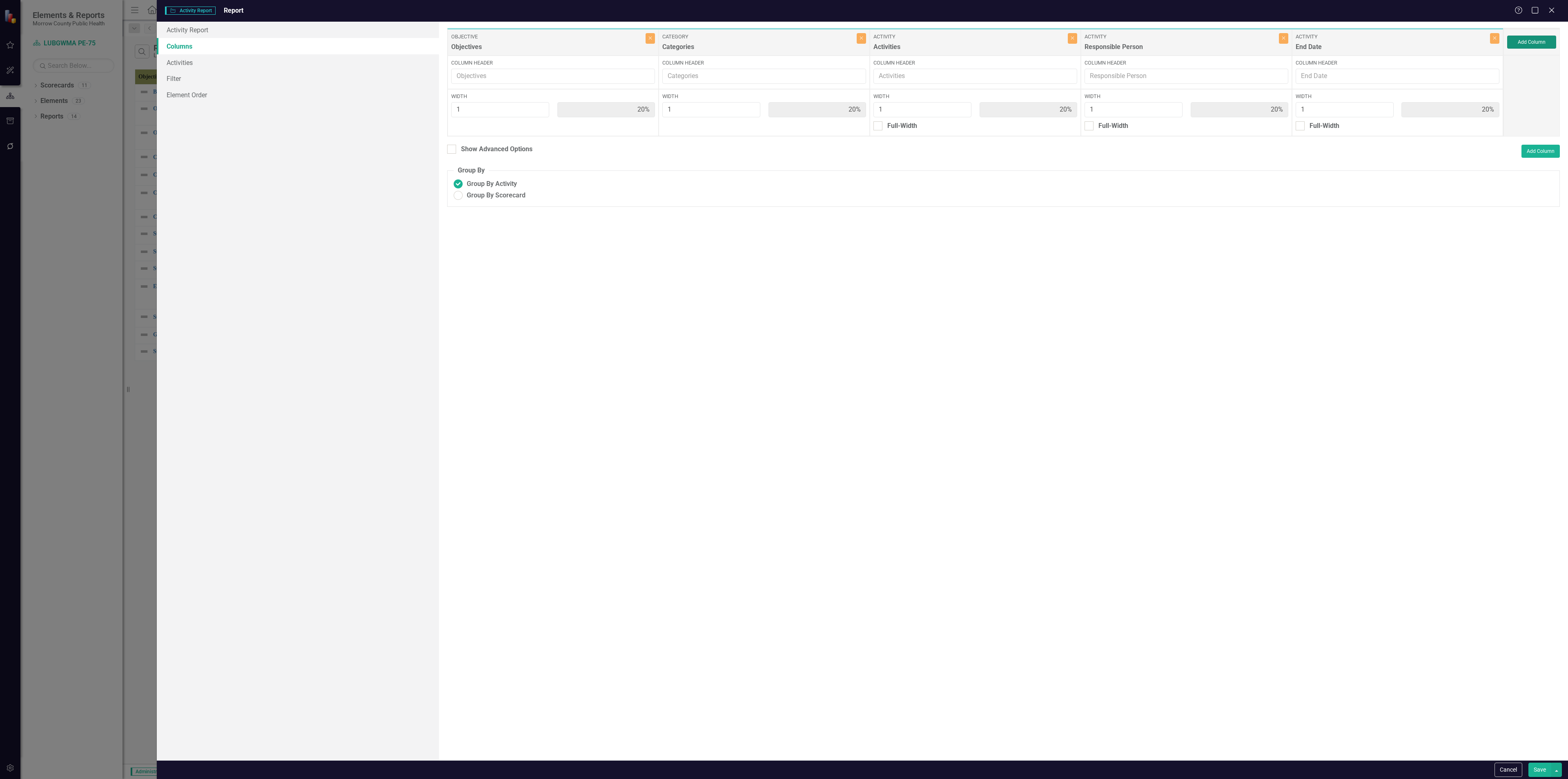
type input "13%"
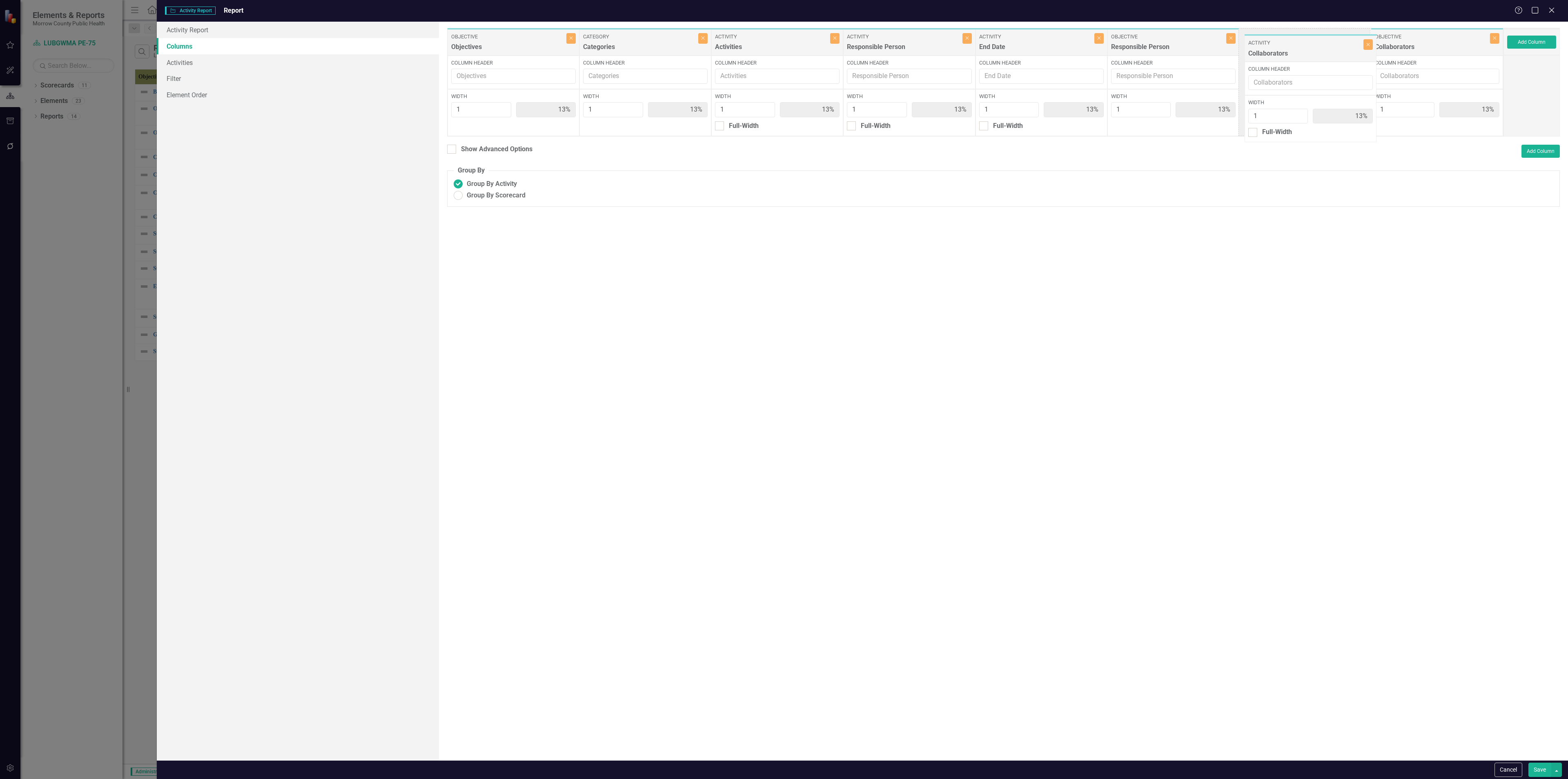
drag, startPoint x: 1427, startPoint y: 41, endPoint x: 1301, endPoint y: 46, distance: 126.1
click at [1301, 46] on div "Objective Objectives Close Column Header Width 1 13% Category Categories Close …" at bounding box center [975, 82] width 1056 height 108
drag, startPoint x: 1435, startPoint y: 48, endPoint x: 802, endPoint y: 49, distance: 633.0
click at [802, 49] on div "Objective Objectives Close Column Header Width 1 13% Category Categories Close …" at bounding box center [975, 82] width 1056 height 108
click at [797, 44] on div "Objective Objectives Close Column Header Width 1 13% Category Categories Close …" at bounding box center [975, 82] width 1056 height 108
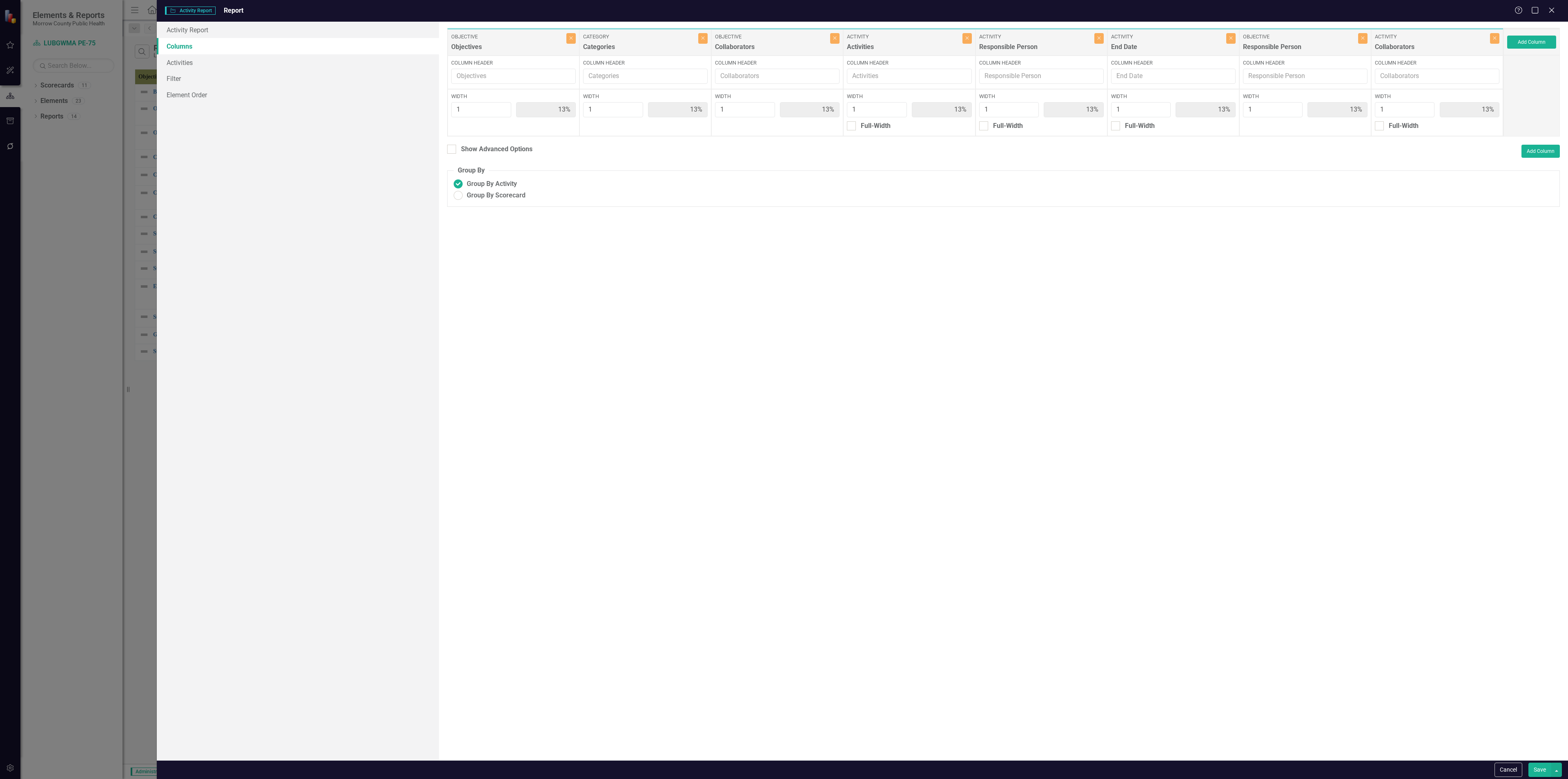
click at [1304, 44] on div "Objective Objectives Close Column Header Width 1 13% Category Categories Close …" at bounding box center [975, 82] width 1056 height 108
drag, startPoint x: 933, startPoint y: 48, endPoint x: 790, endPoint y: 51, distance: 143.0
click at [790, 51] on div "Objective Objectives Close Column Header Width 1 13% Category Categories Close …" at bounding box center [975, 82] width 1056 height 108
drag, startPoint x: 1412, startPoint y: 44, endPoint x: 1321, endPoint y: 52, distance: 91.4
click at [1321, 52] on div "Objective Objectives Close Column Header Width 1 13% Category Categories Close …" at bounding box center [975, 82] width 1056 height 108
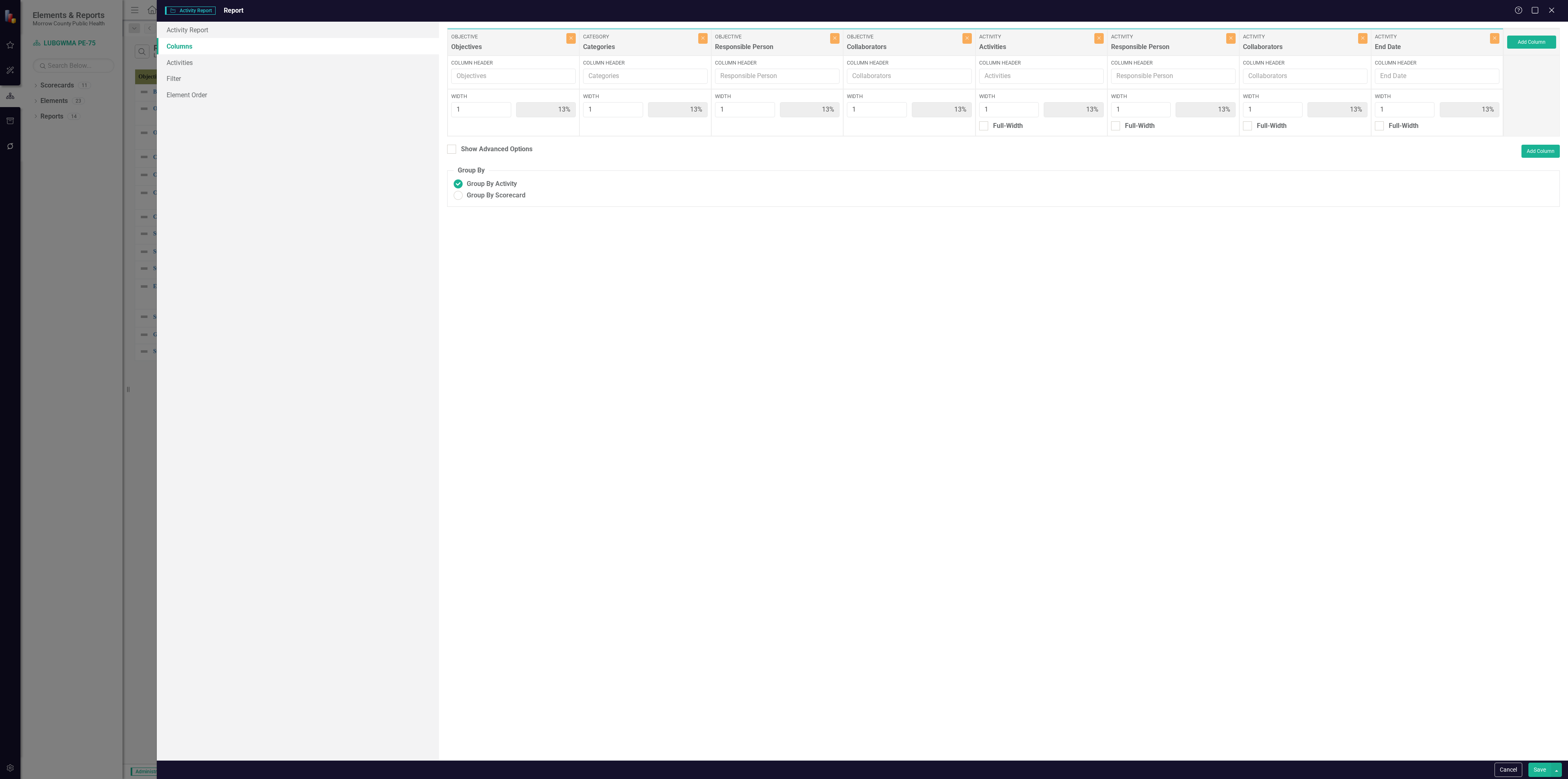
click at [1535, 773] on button "Save" at bounding box center [1540, 769] width 23 height 14
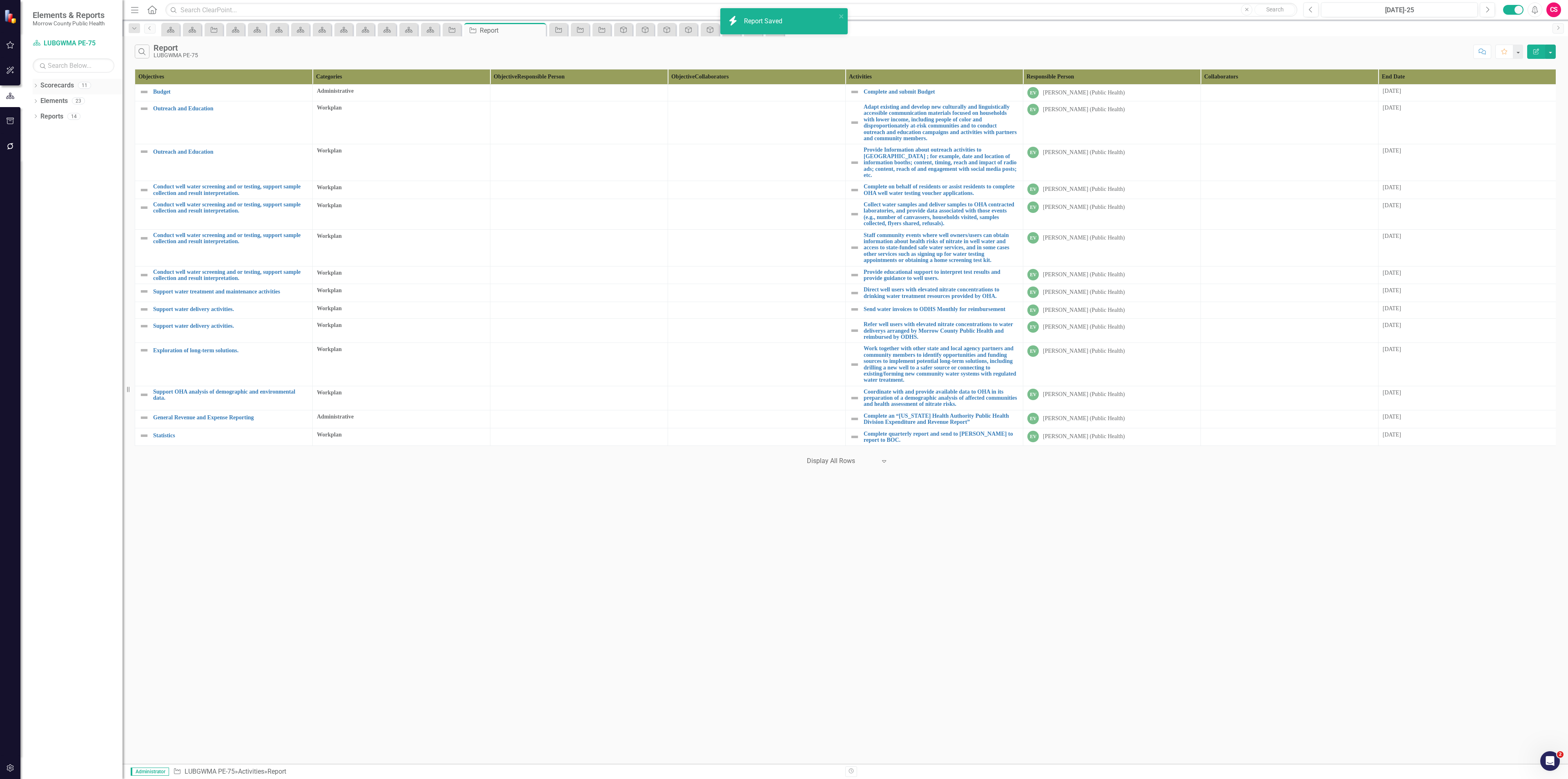
click at [57, 86] on link "Scorecards" at bounding box center [57, 85] width 33 height 9
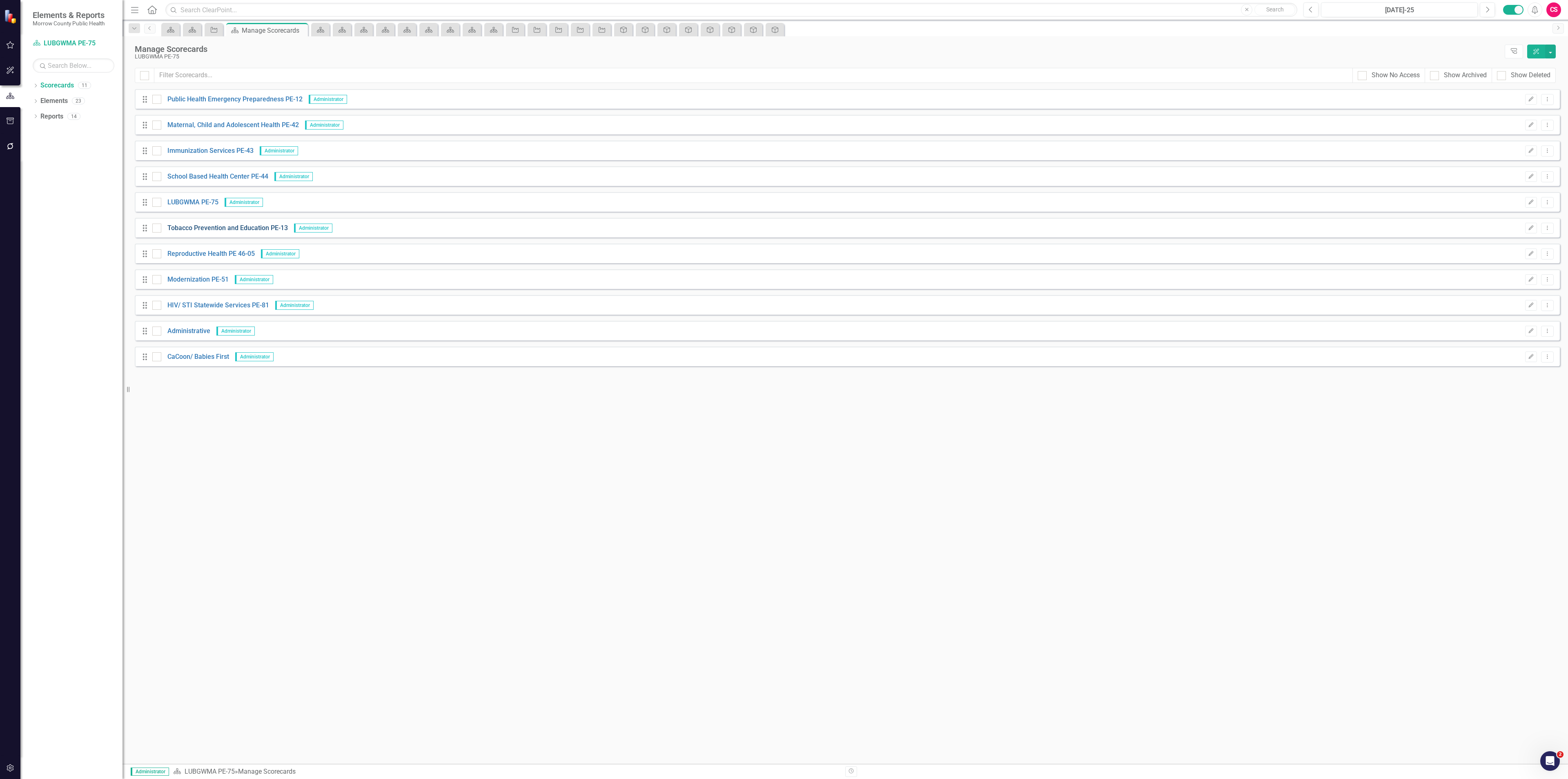
click at [195, 227] on link "Tobacco Prevention and Education PE-13" at bounding box center [225, 228] width 127 height 9
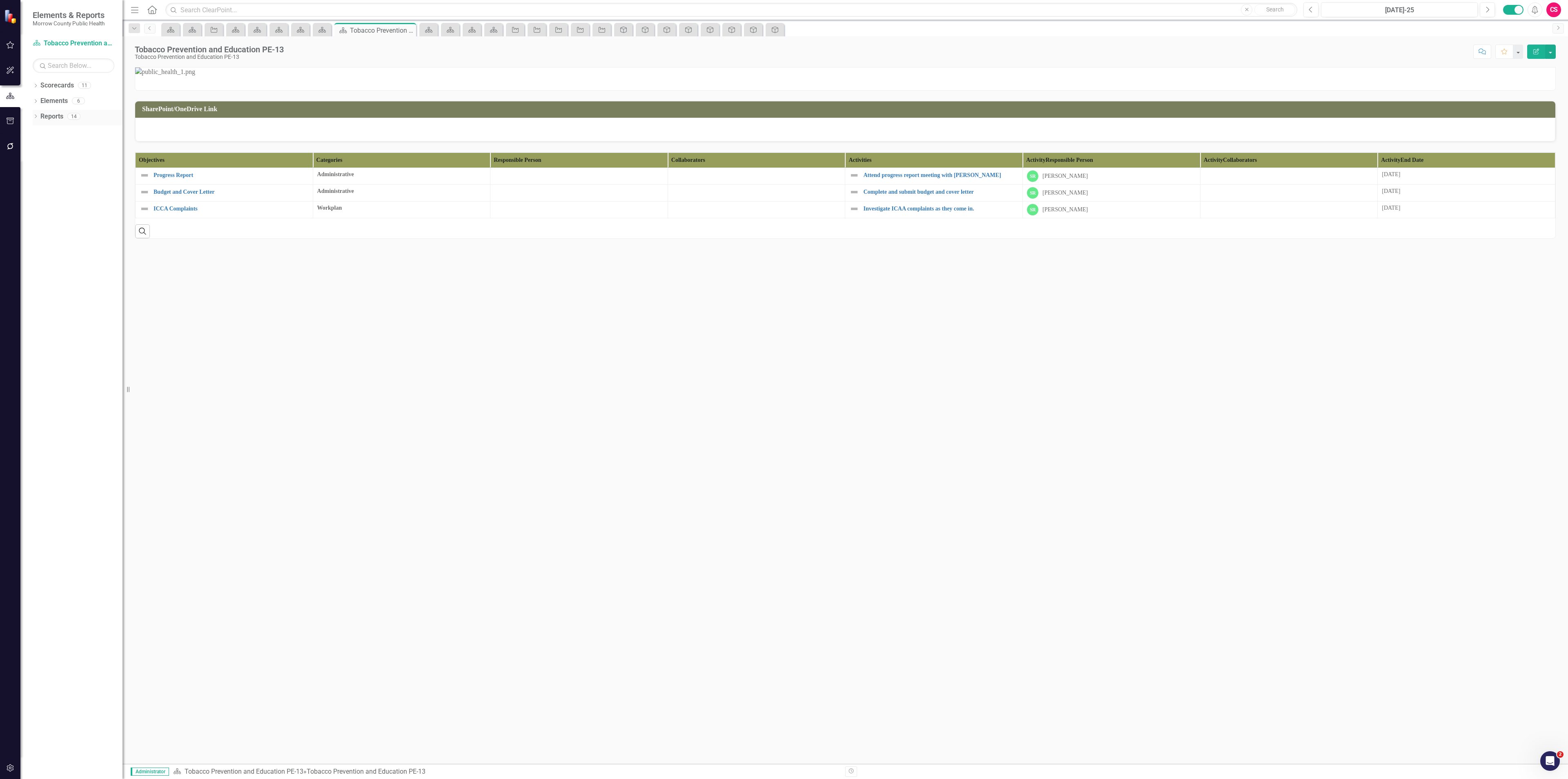
click at [47, 119] on link "Reports" at bounding box center [52, 116] width 23 height 9
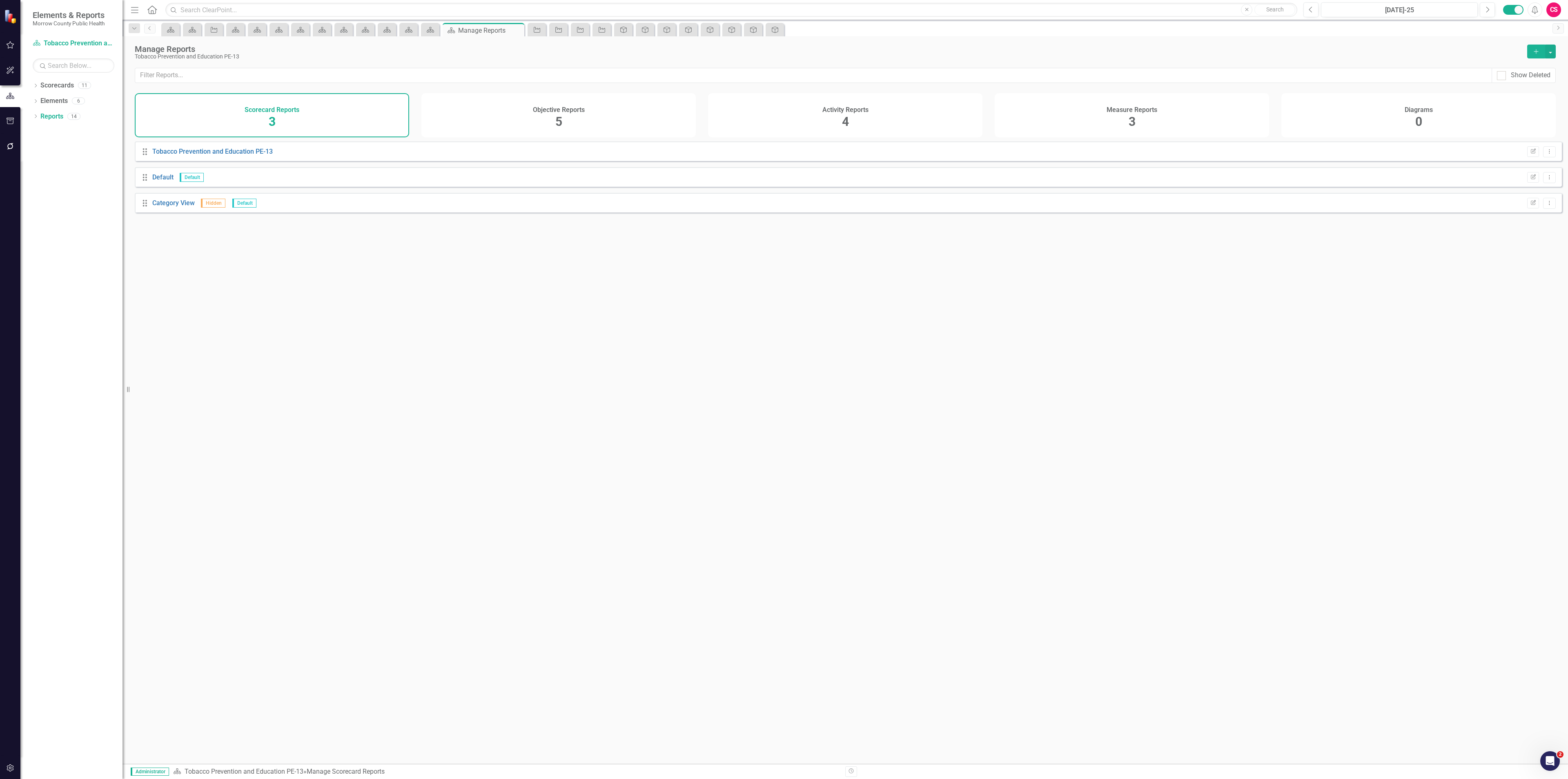
drag, startPoint x: 817, startPoint y: 121, endPoint x: 749, endPoint y: 139, distance: 70.3
click at [817, 121] on div "Activity Reports 4" at bounding box center [845, 115] width 275 height 44
click at [168, 233] on link "Report" at bounding box center [162, 228] width 19 height 8
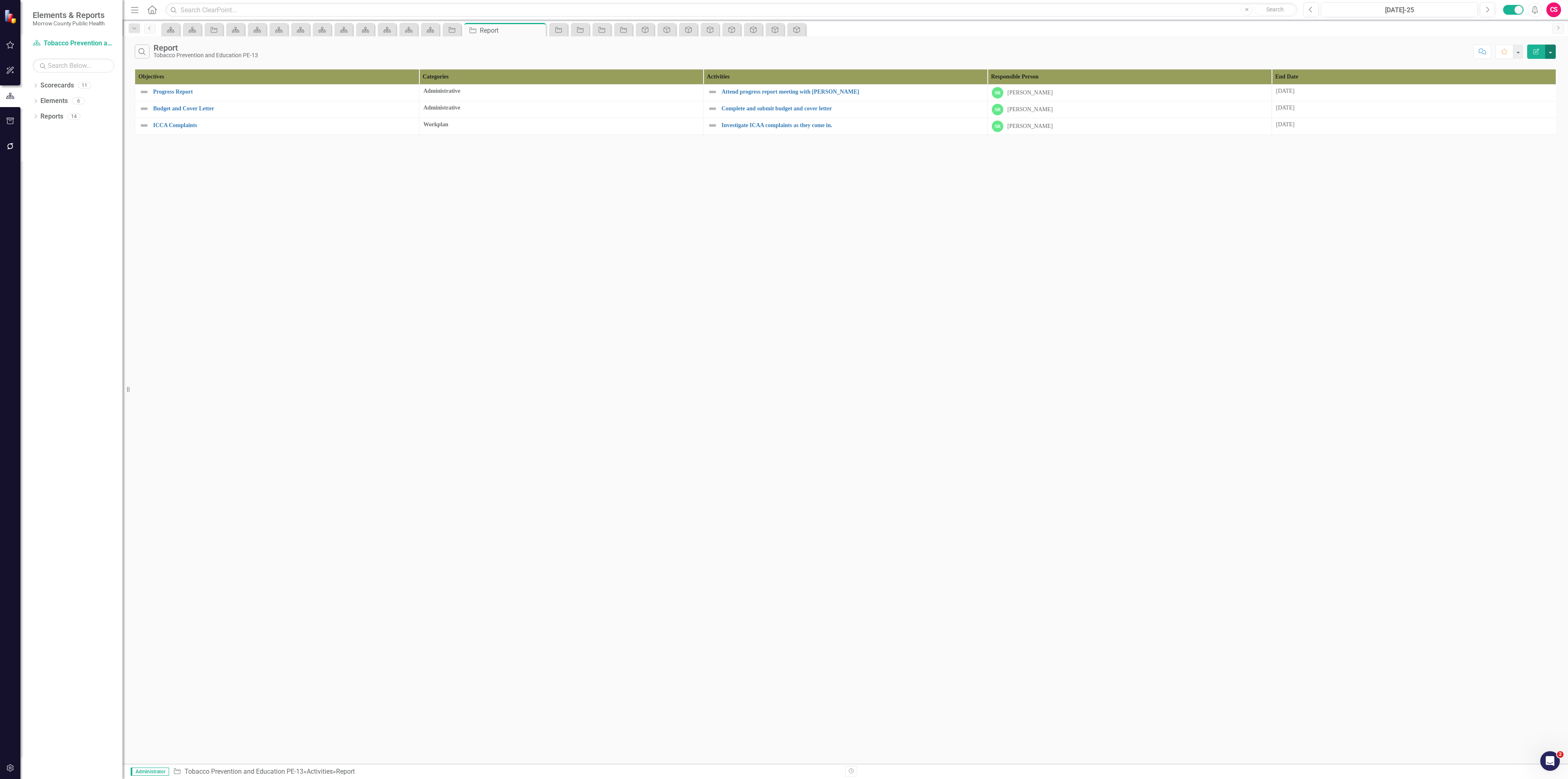
click at [1554, 51] on button "button" at bounding box center [1550, 51] width 10 height 14
click at [1528, 64] on link "Edit Report Edit Report" at bounding box center [1523, 68] width 65 height 15
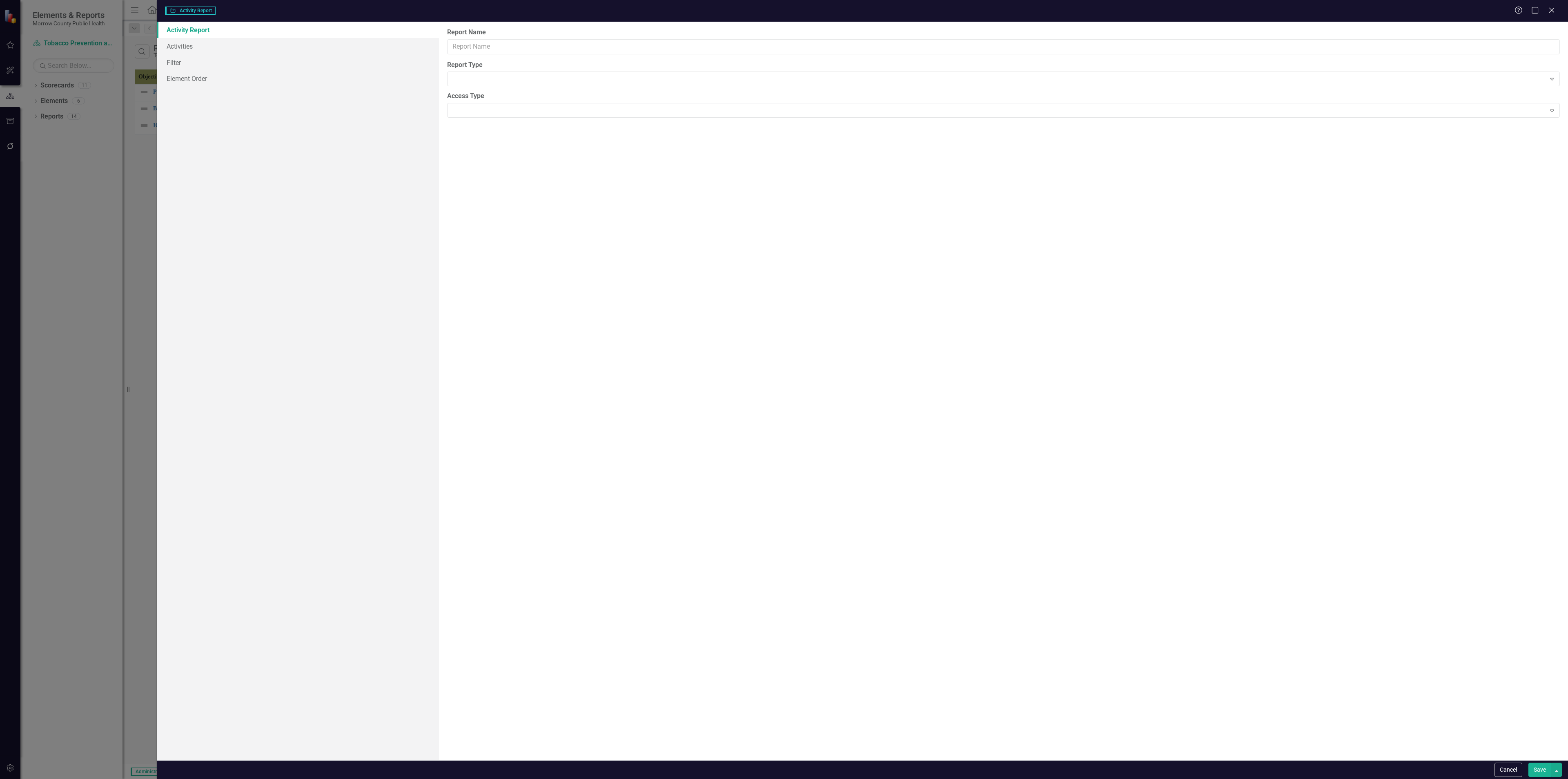
type input "Report"
click at [163, 46] on link "Columns" at bounding box center [298, 46] width 282 height 16
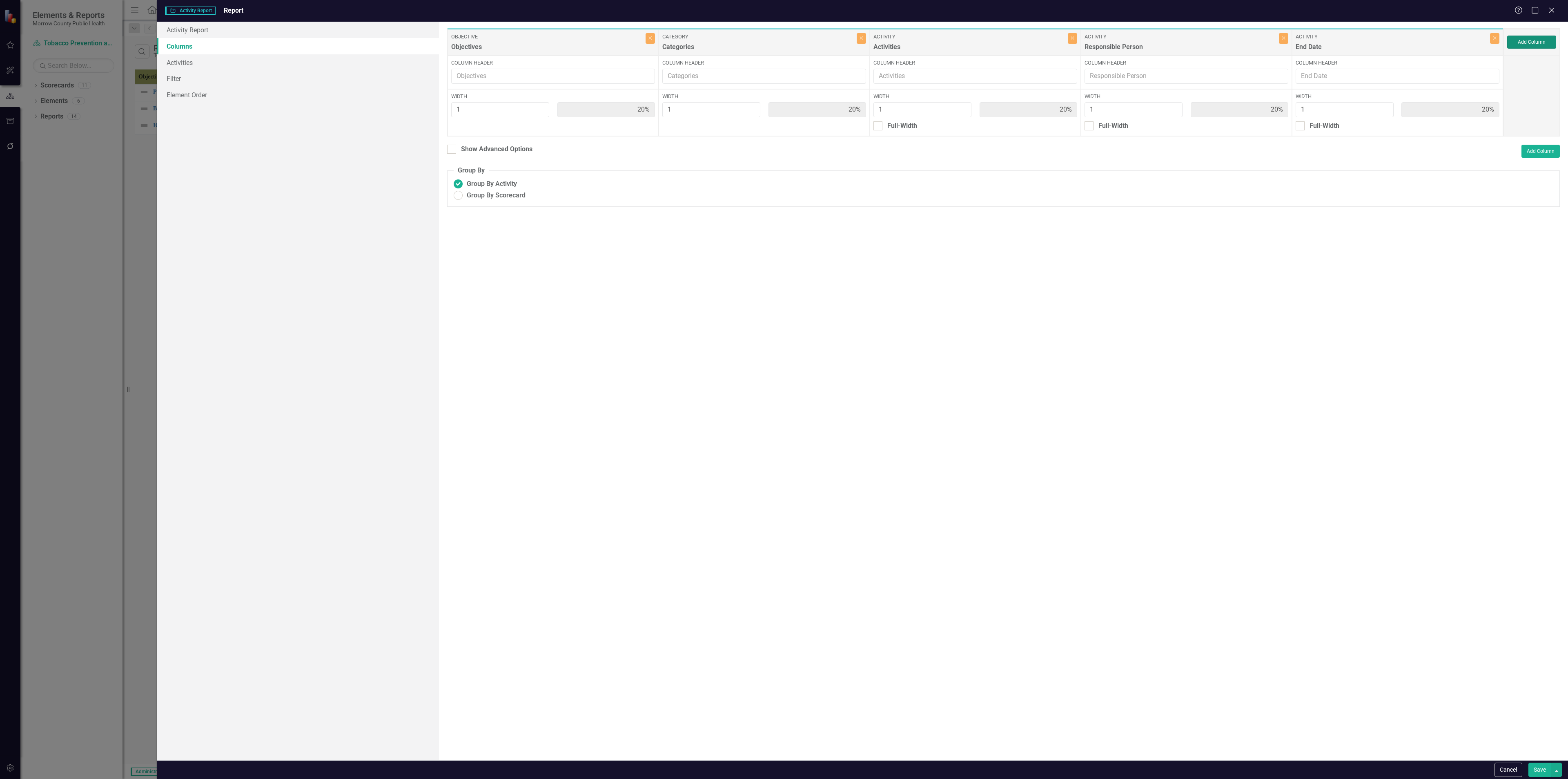
click at [1555, 44] on button "Add Column" at bounding box center [1531, 41] width 49 height 13
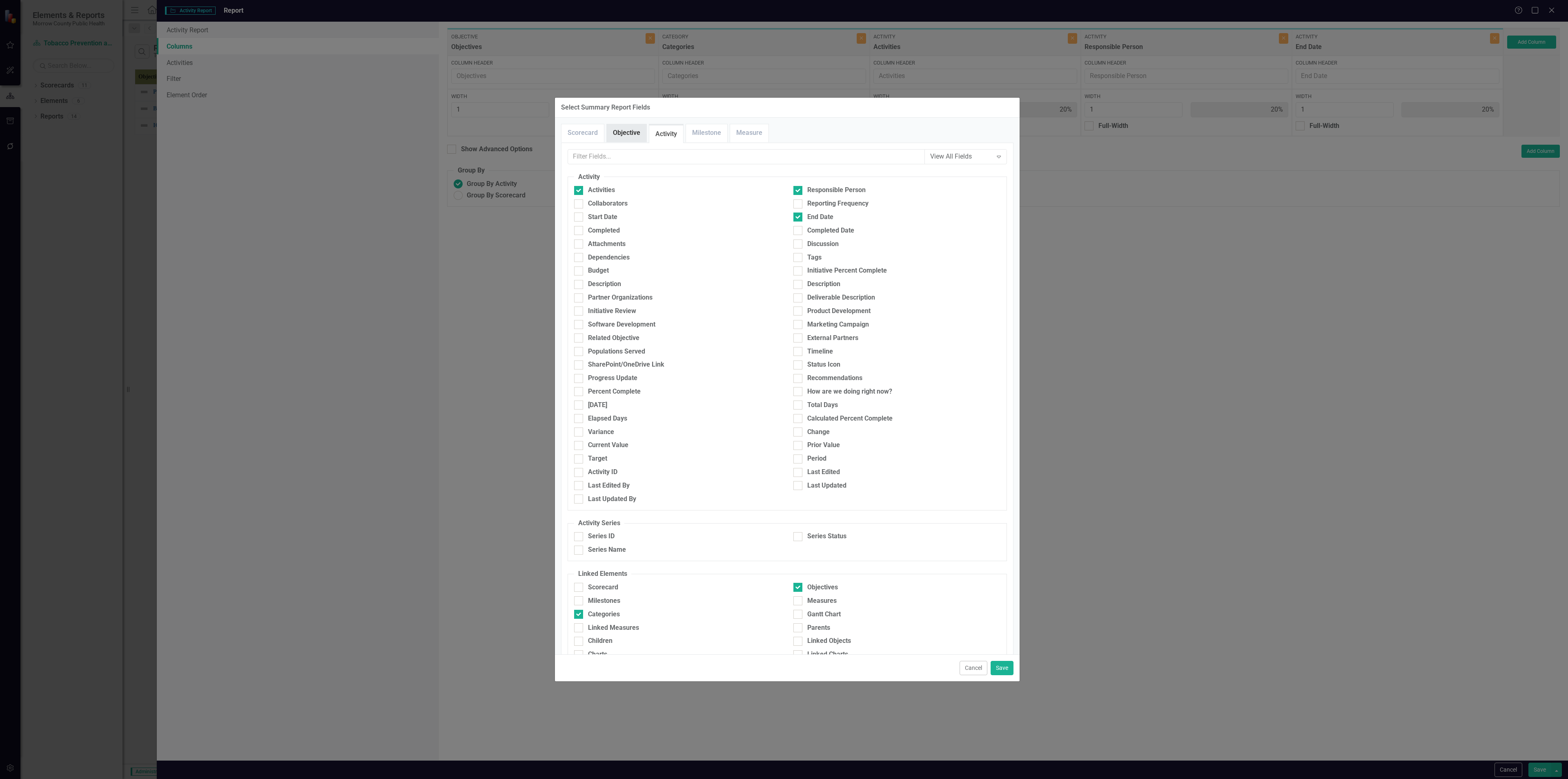
click at [628, 135] on link "Objective" at bounding box center [626, 133] width 40 height 18
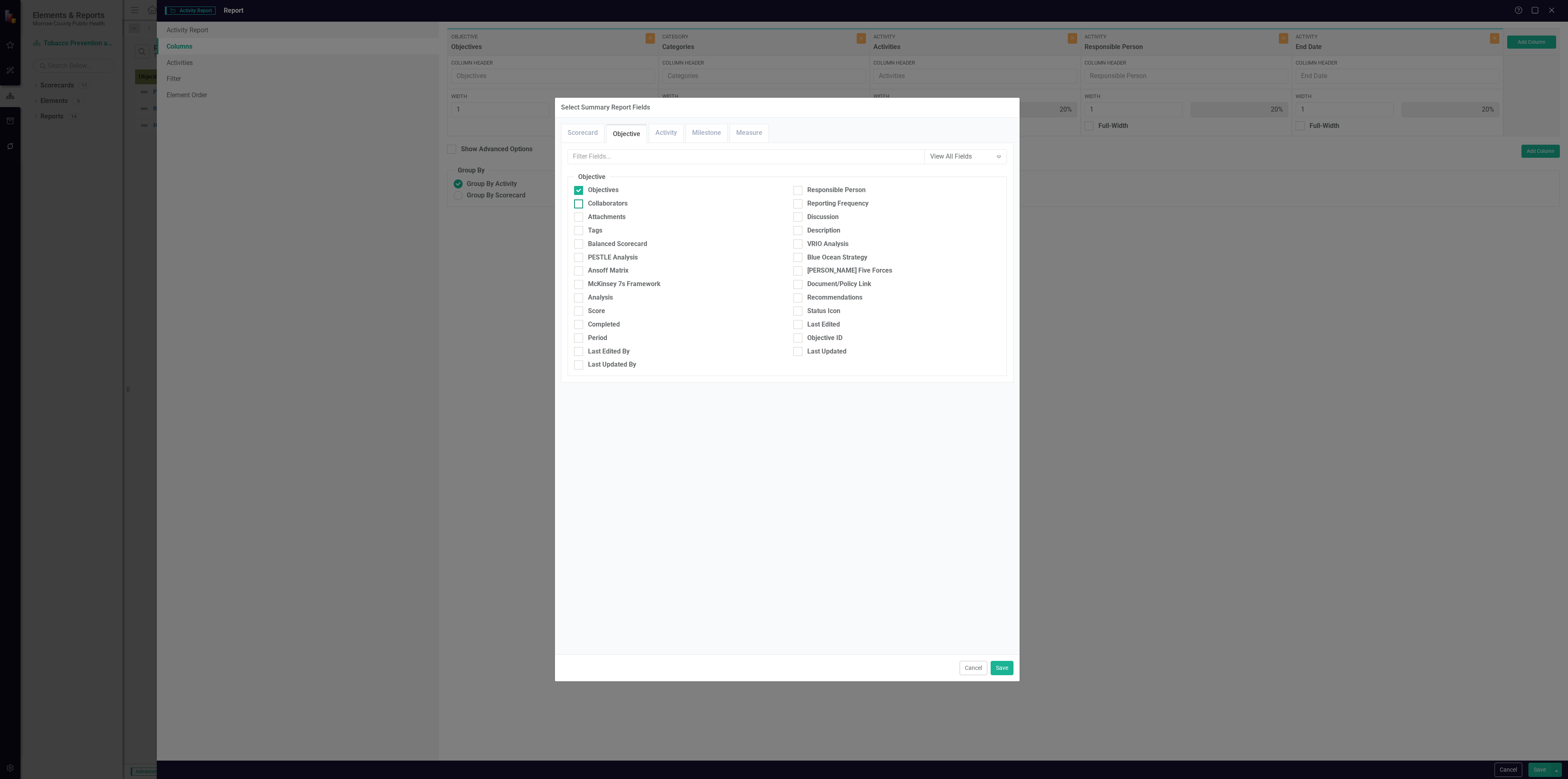
drag, startPoint x: 589, startPoint y: 200, endPoint x: 588, endPoint y: 205, distance: 5.1
click at [588, 203] on div "Collaborators" at bounding box center [607, 203] width 40 height 9
click at [579, 203] on input "Collaborators" at bounding box center [576, 202] width 5 height 5
checkbox input "true"
click at [800, 193] on div at bounding box center [797, 190] width 9 height 9
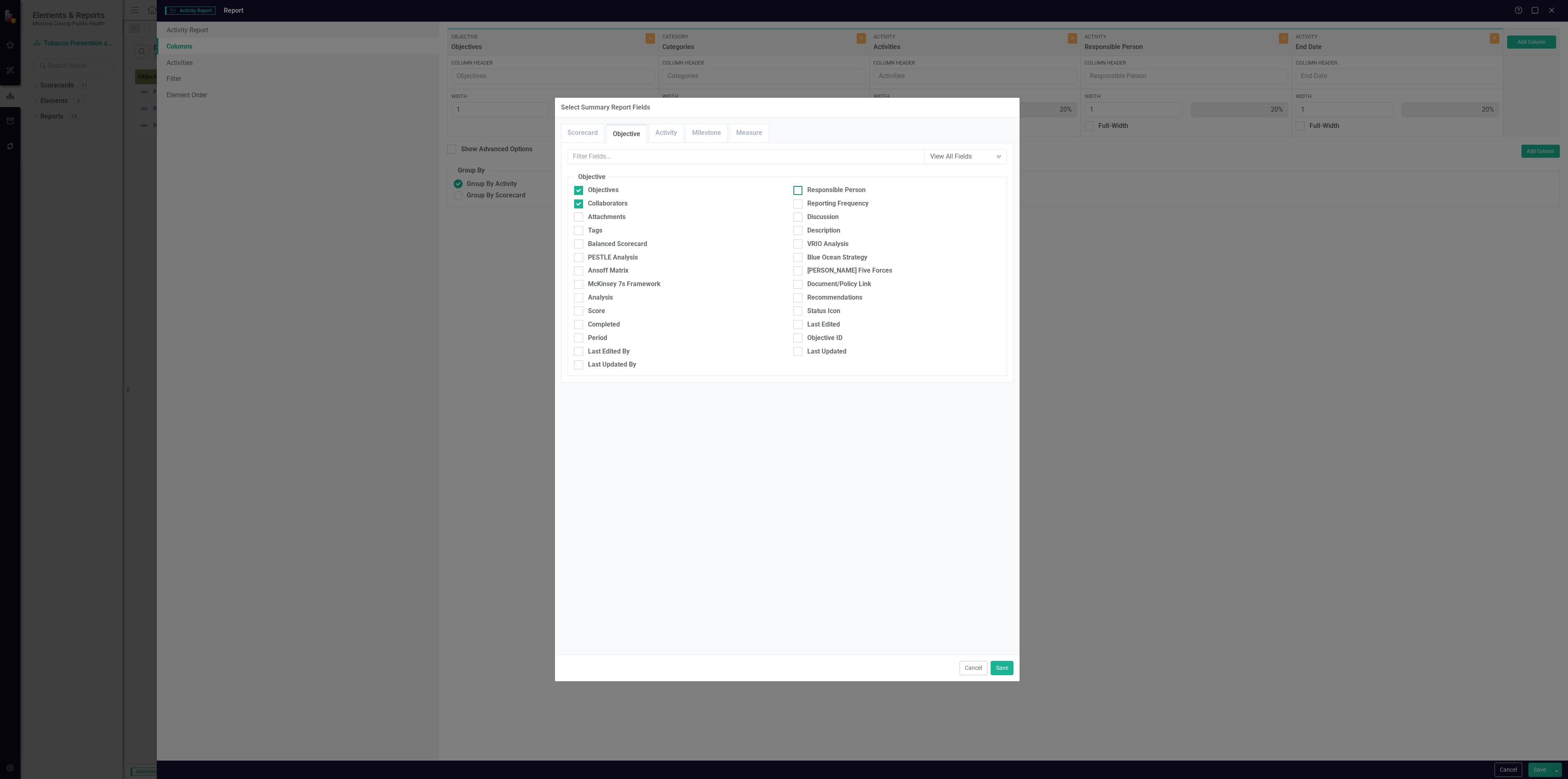
click at [799, 191] on input "Responsible Person" at bounding box center [796, 188] width 5 height 5
checkbox input "true"
click at [668, 137] on link "Activity" at bounding box center [667, 133] width 34 height 18
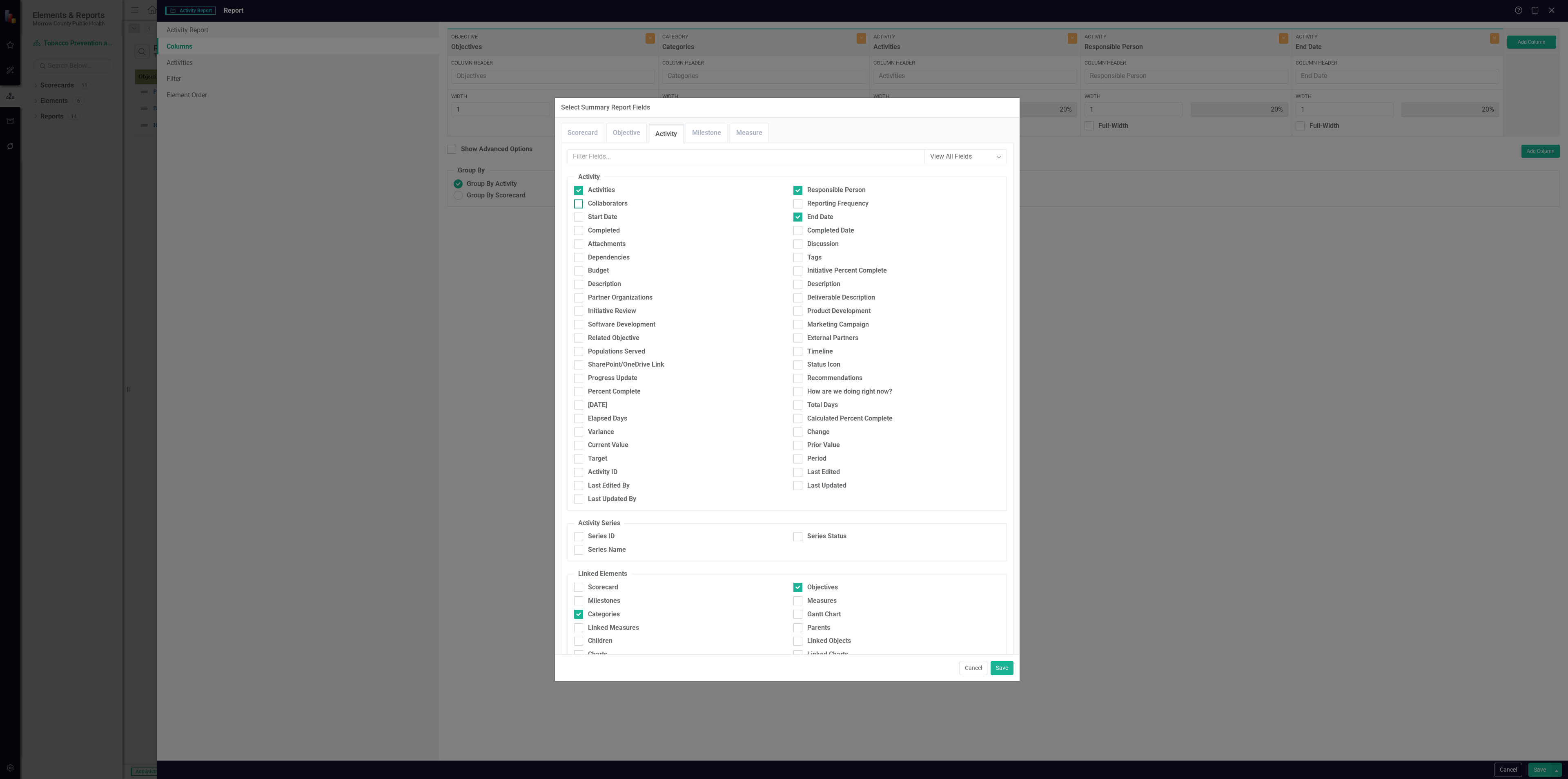
click at [584, 205] on div "Collaborators" at bounding box center [677, 203] width 207 height 9
click at [579, 205] on input "Collaborators" at bounding box center [576, 202] width 5 height 5
checkbox input "true"
click at [1006, 663] on button "Save" at bounding box center [1002, 668] width 23 height 14
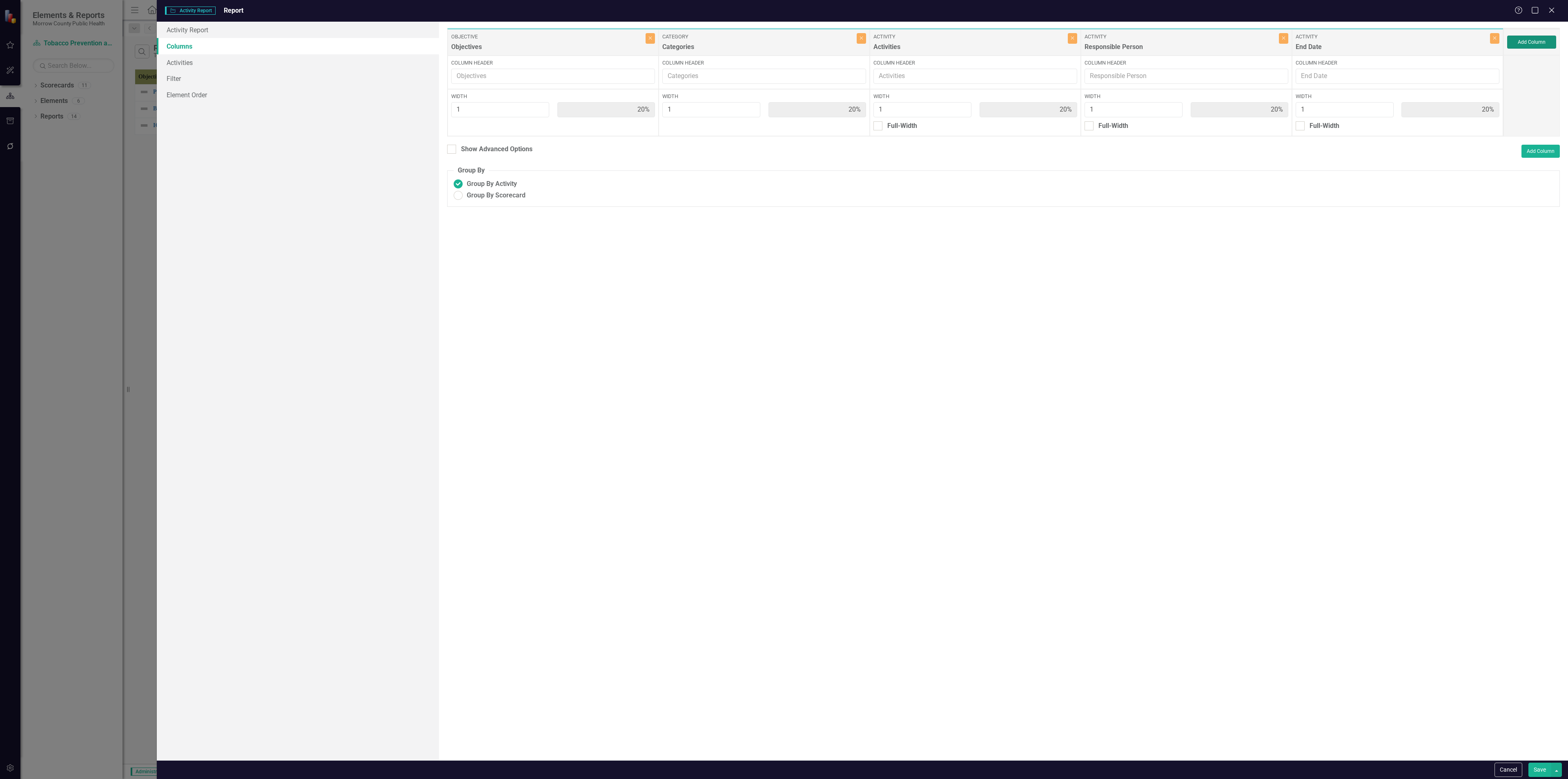
type input "13%"
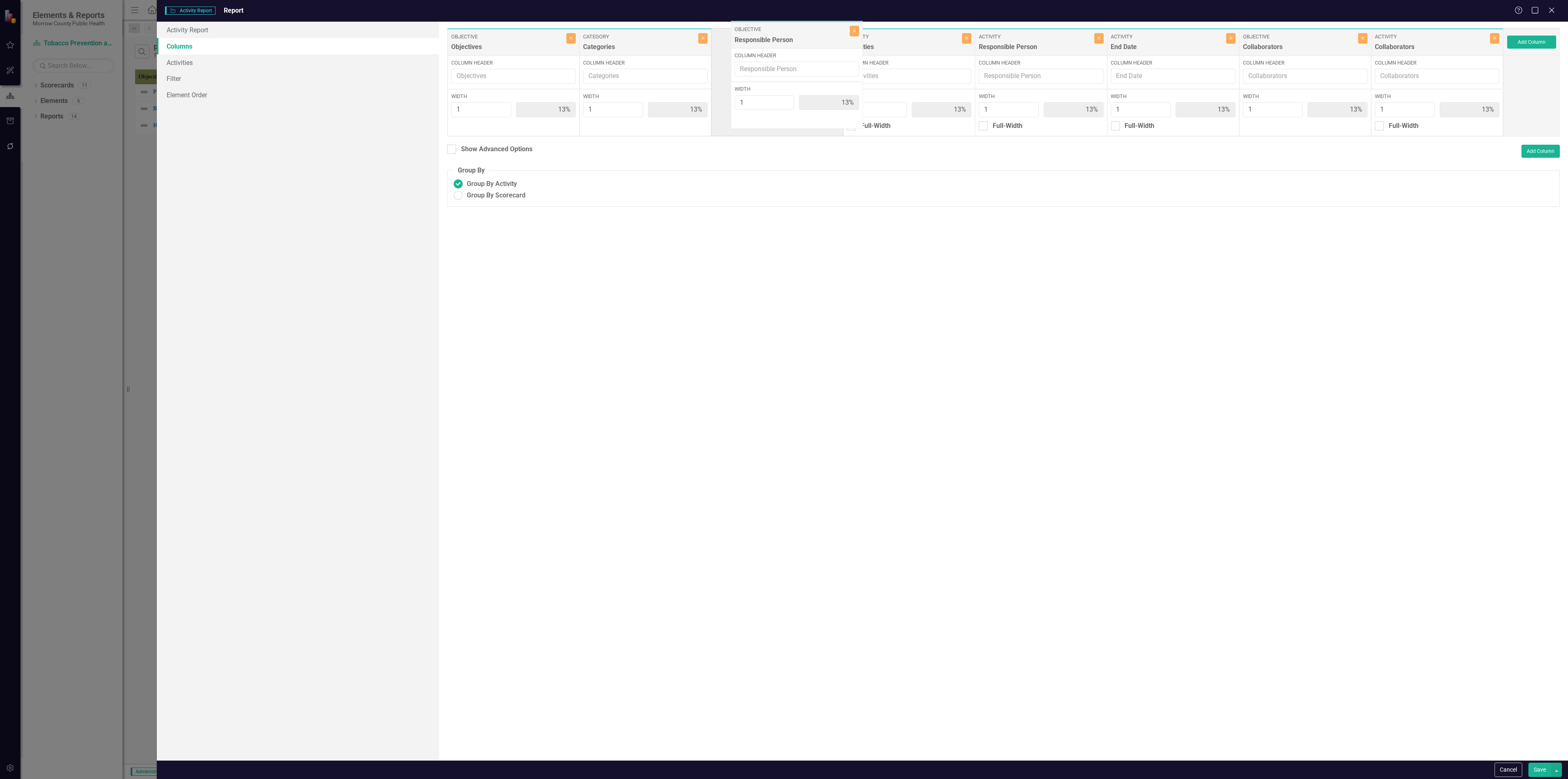
drag, startPoint x: 1177, startPoint y: 45, endPoint x: 800, endPoint y: 38, distance: 377.1
click at [800, 38] on div "Objective Objectives Close Column Header Width 1 13% Category Categories Close …" at bounding box center [975, 82] width 1056 height 108
drag, startPoint x: 1303, startPoint y: 41, endPoint x: 920, endPoint y: 39, distance: 383.0
click at [920, 38] on div "Objective Objectives Close Column Header Width 1 13% Category Categories Close …" at bounding box center [975, 82] width 1056 height 108
drag, startPoint x: 1446, startPoint y: 46, endPoint x: 1186, endPoint y: 45, distance: 260.0
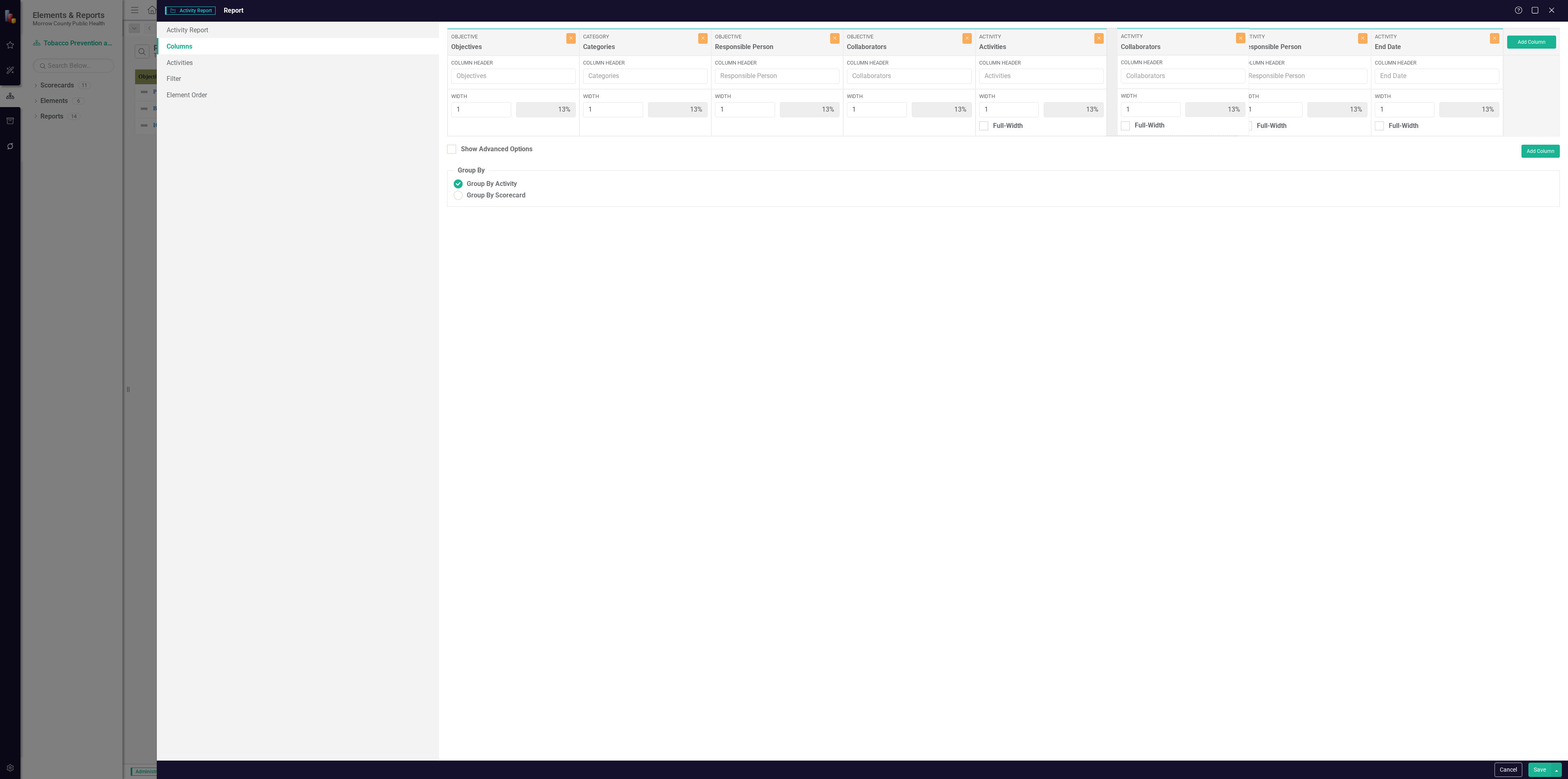
click at [1186, 45] on div "Objective Objectives Close Column Header Width 1 13% Category Categories Close …" at bounding box center [975, 82] width 1056 height 108
click at [1541, 775] on button "Save" at bounding box center [1540, 769] width 23 height 14
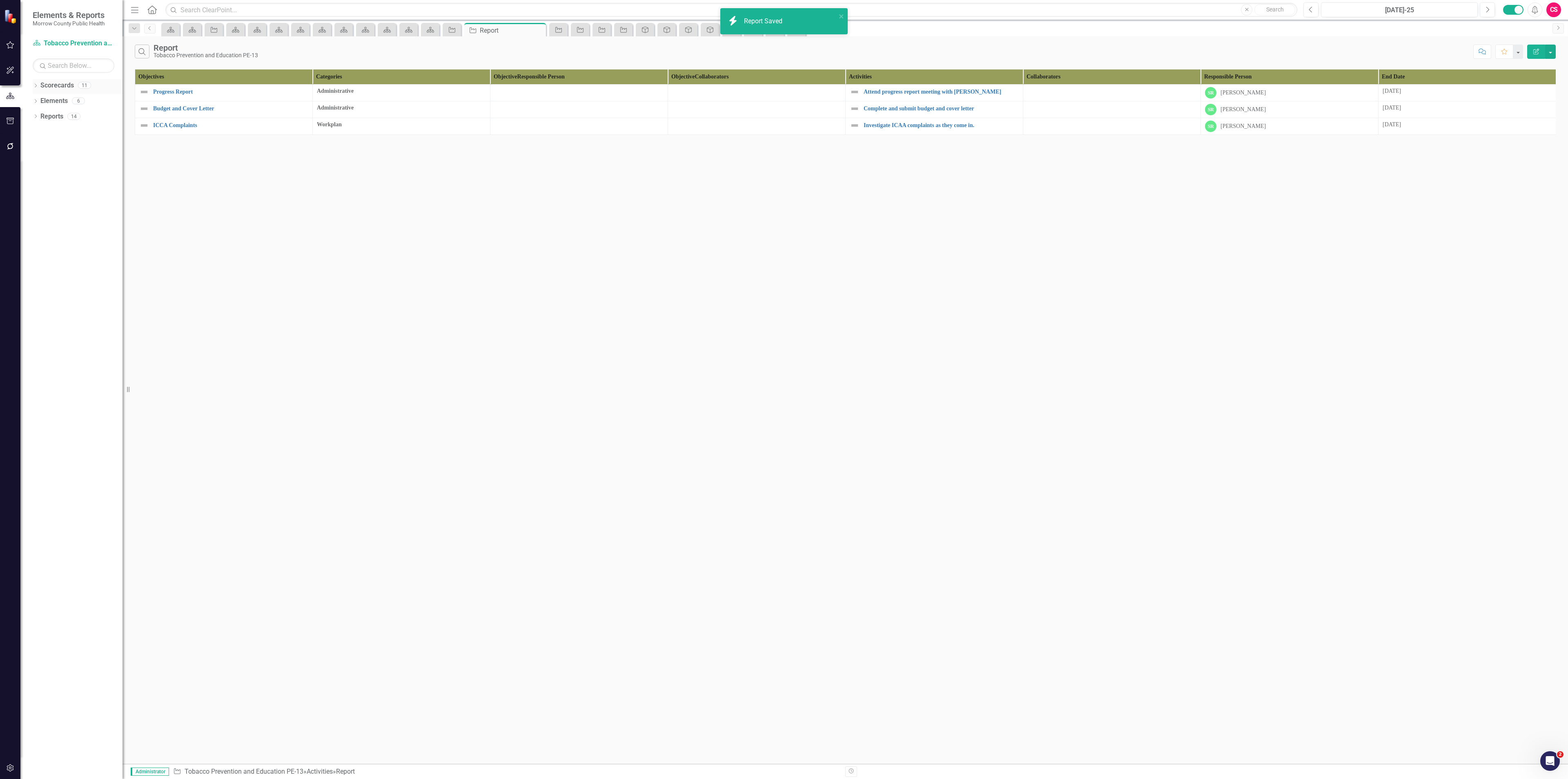
click at [61, 86] on link "Scorecards" at bounding box center [57, 85] width 33 height 9
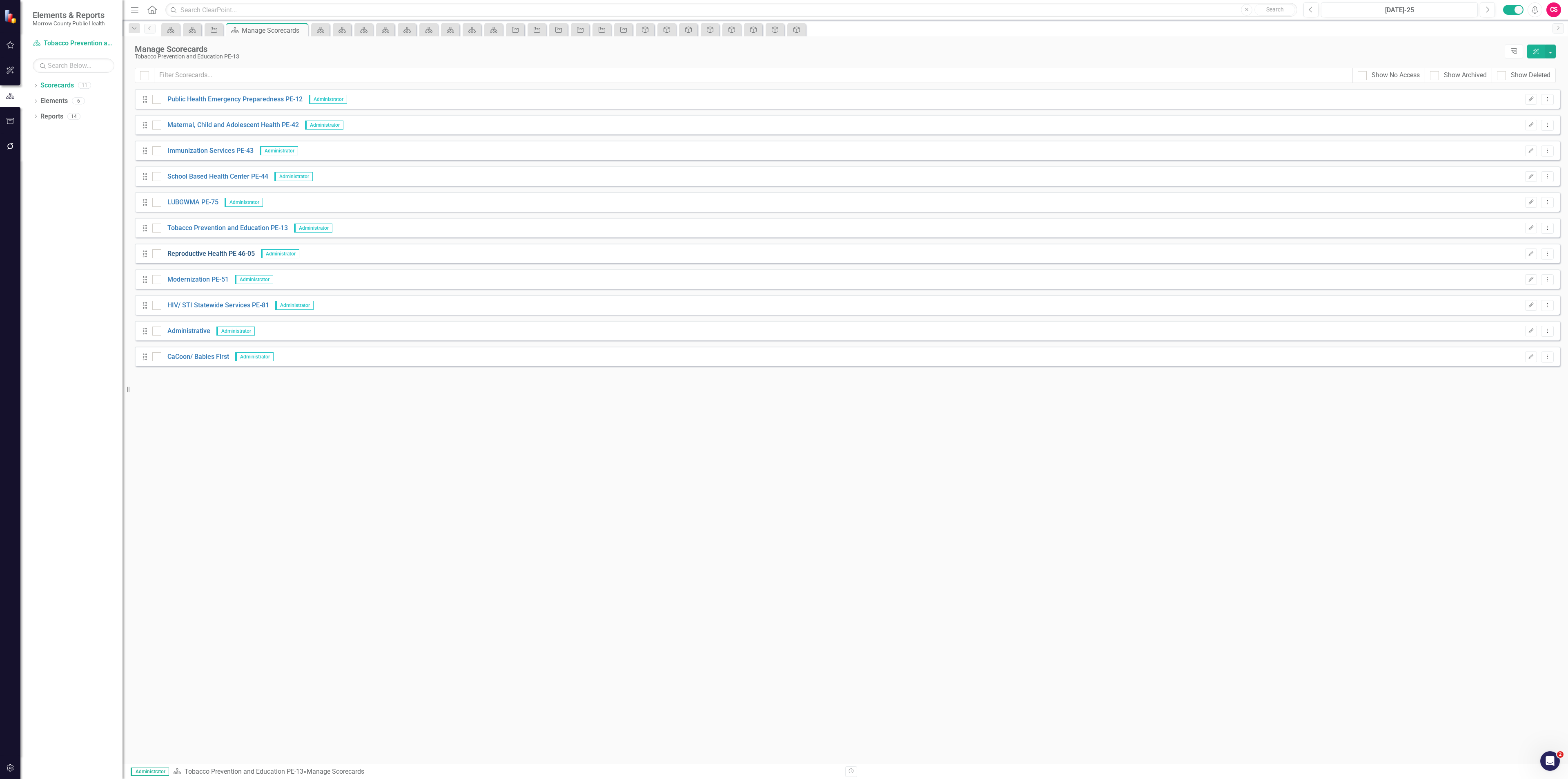
click at [192, 255] on link "Reproductive Health PE 46-05" at bounding box center [208, 253] width 94 height 9
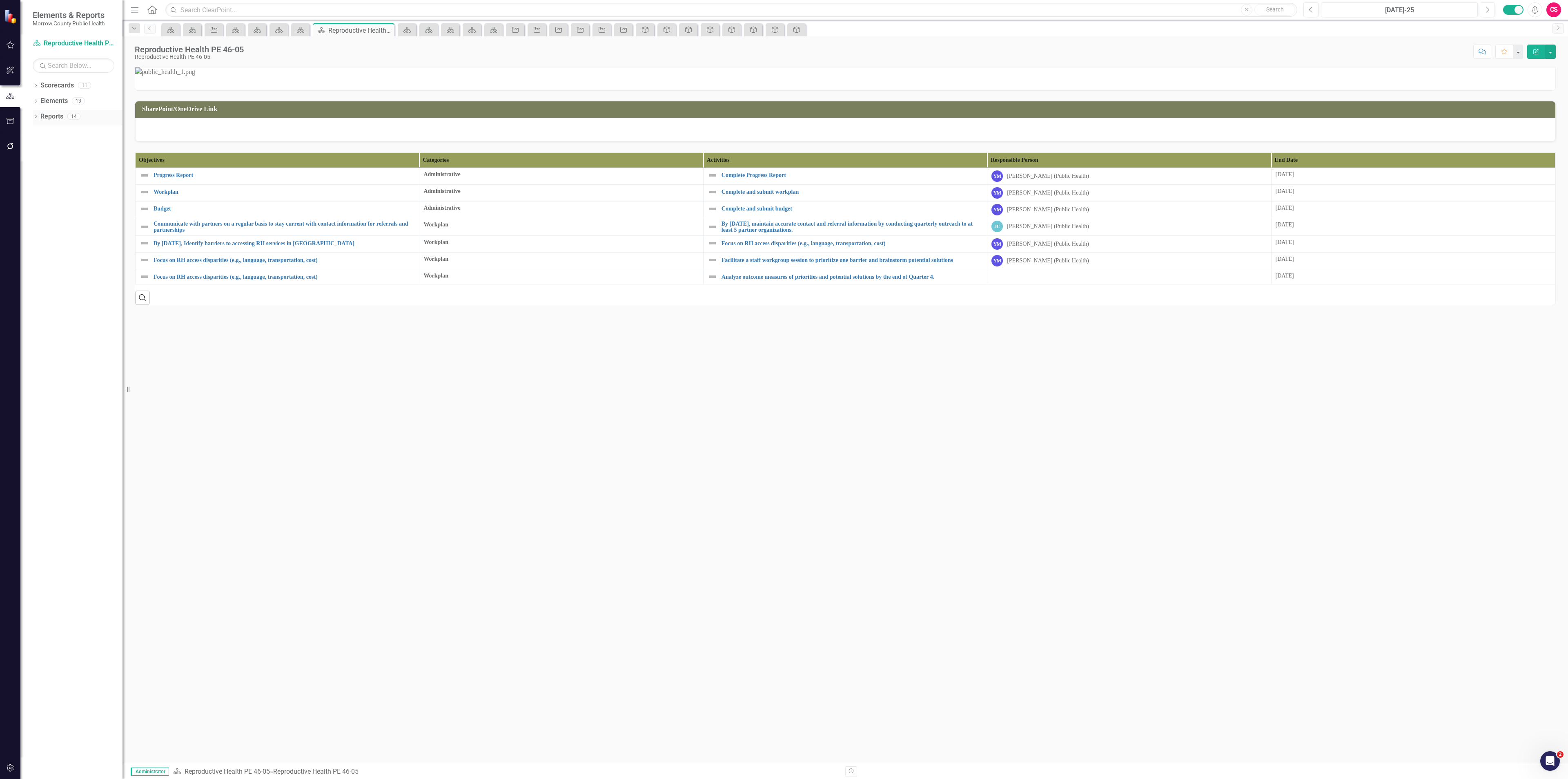
click at [61, 119] on link "Reports" at bounding box center [52, 116] width 23 height 9
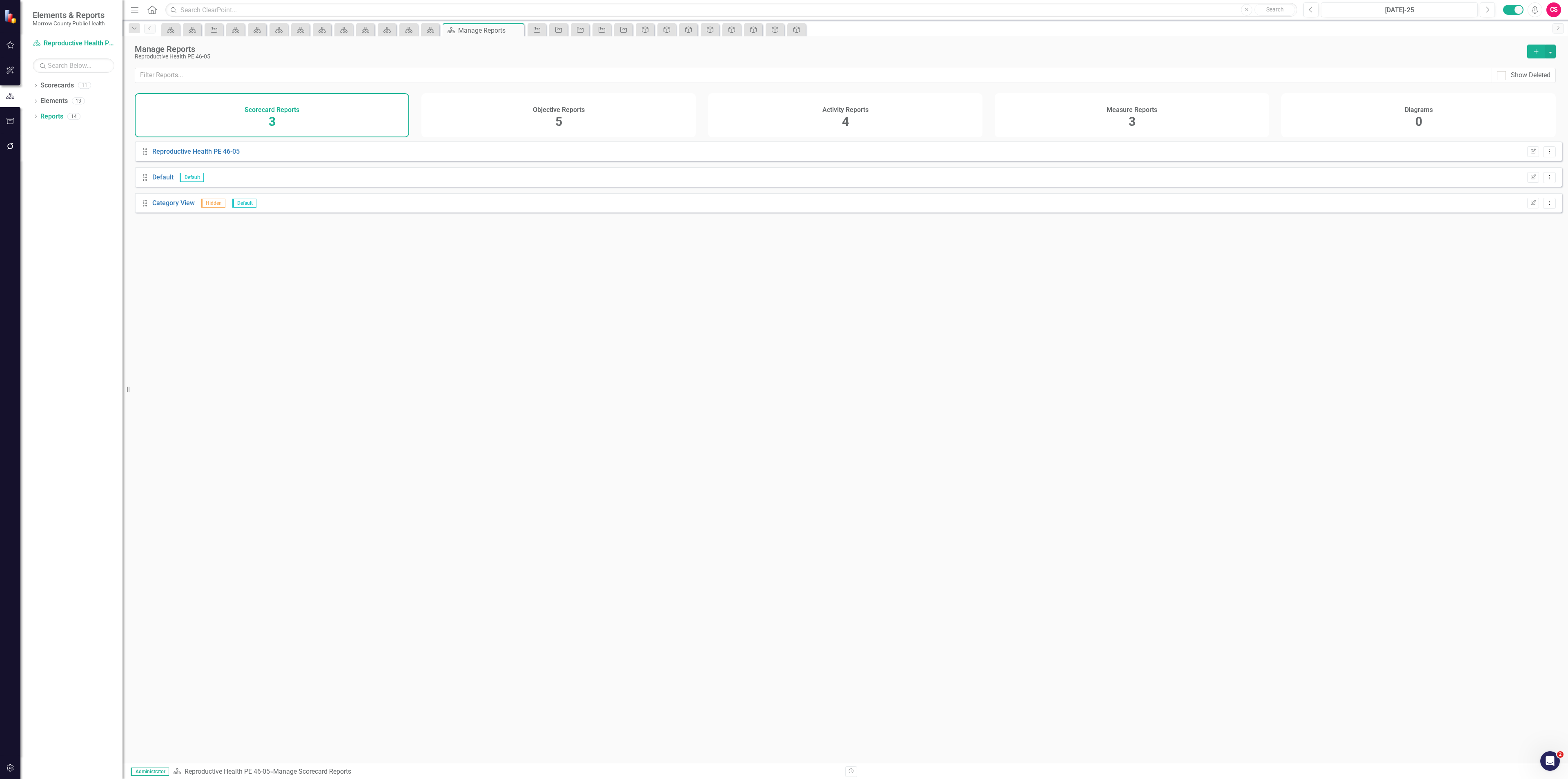
click at [905, 118] on div "Activity Reports 4" at bounding box center [845, 115] width 275 height 44
click at [161, 155] on link "Report" at bounding box center [162, 151] width 19 height 8
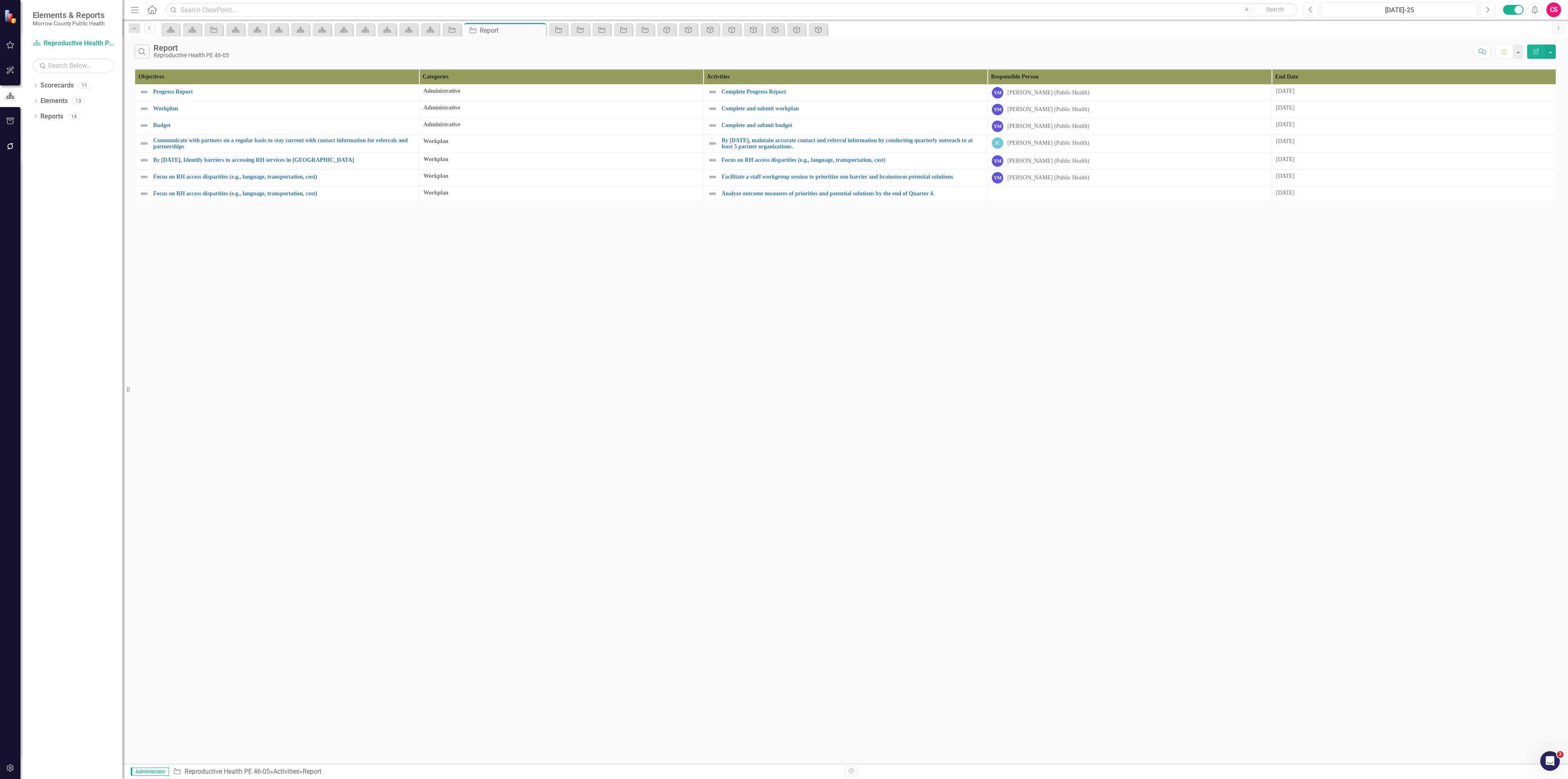
click at [1535, 51] on icon "Edit Report" at bounding box center [1536, 51] width 7 height 5
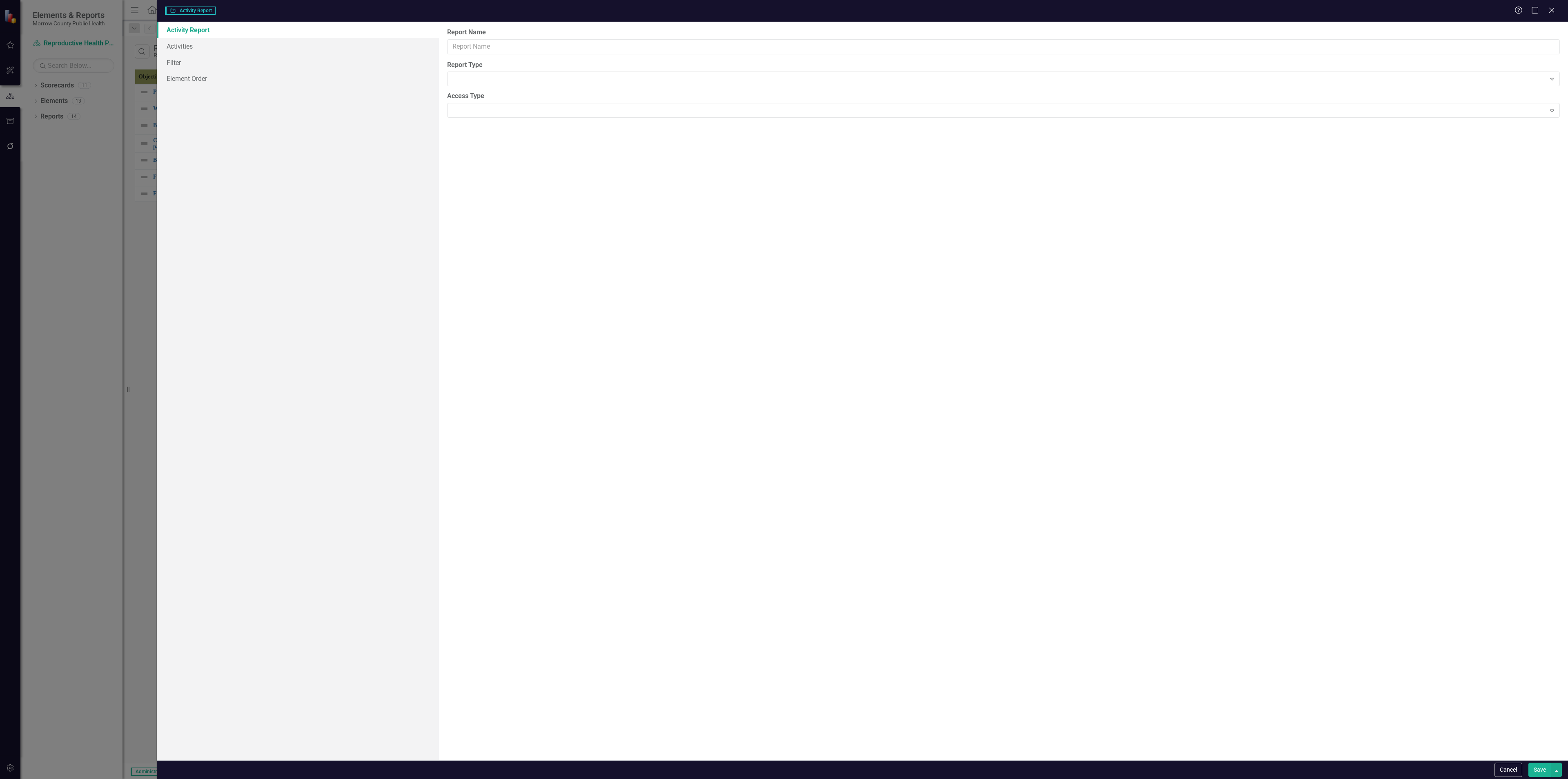
type input "Report"
click at [221, 44] on link "Columns" at bounding box center [298, 46] width 282 height 16
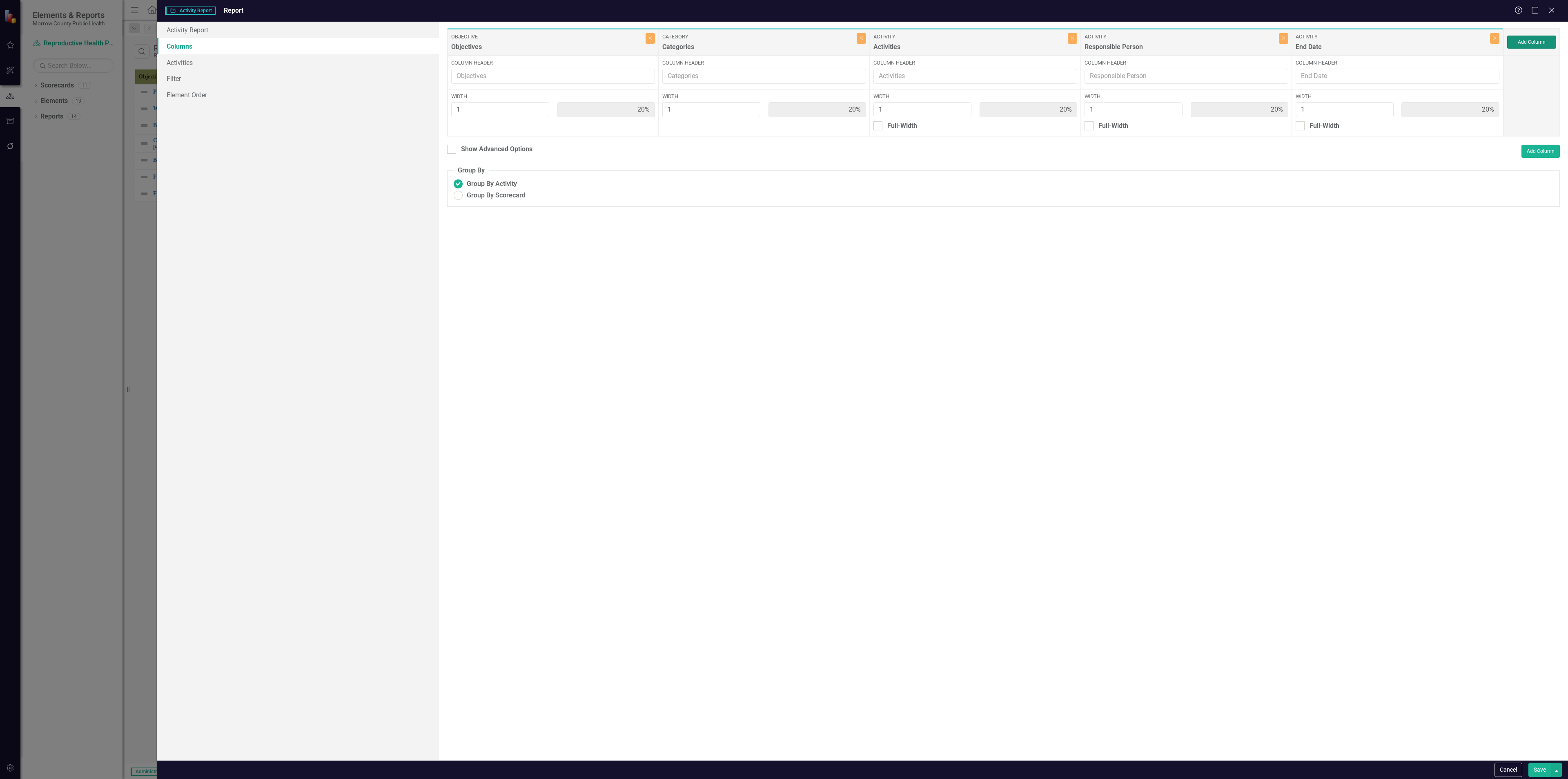
click at [1542, 44] on button "Add Column" at bounding box center [1531, 41] width 49 height 13
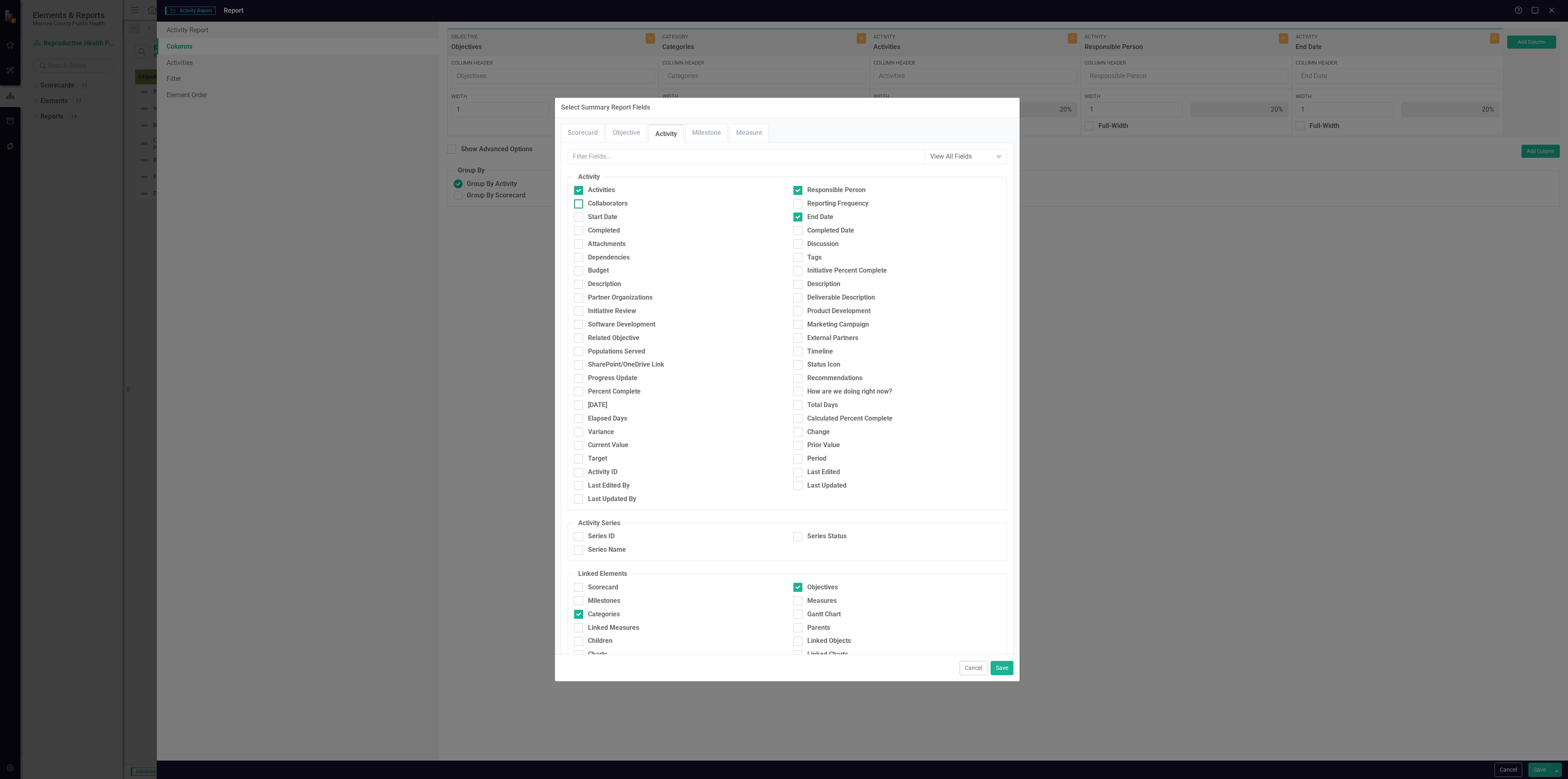
click at [602, 204] on div "Collaborators" at bounding box center [607, 203] width 40 height 9
click at [579, 204] on input "Collaborators" at bounding box center [576, 202] width 5 height 5
checkbox input "true"
click at [630, 137] on link "Objective" at bounding box center [626, 133] width 40 height 18
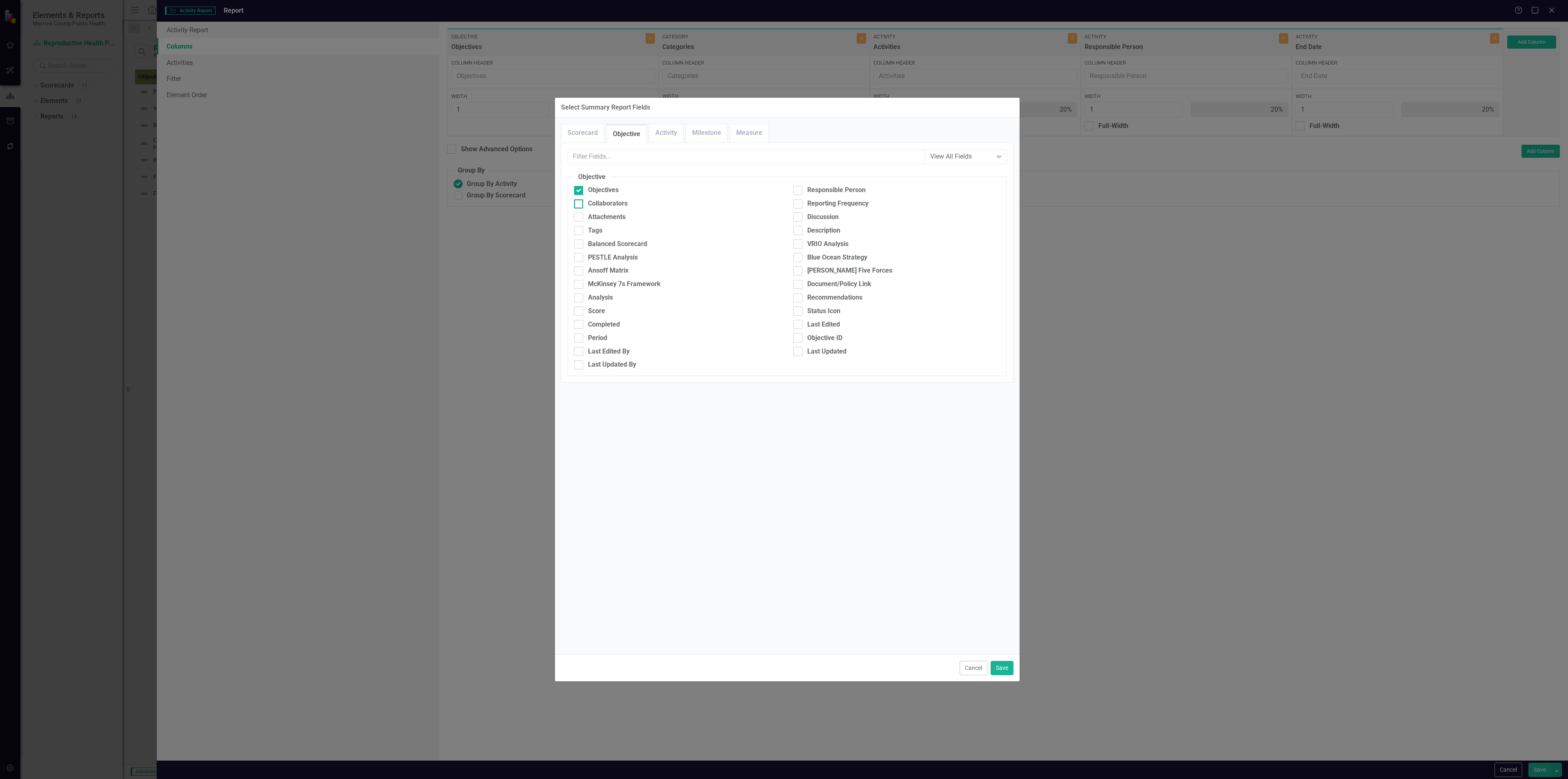
click at [593, 201] on div "Collaborators" at bounding box center [607, 203] width 40 height 9
click at [579, 201] on input "Collaborators" at bounding box center [576, 202] width 5 height 5
checkbox input "true"
click at [796, 191] on input "Responsible Person" at bounding box center [796, 188] width 5 height 5
checkbox input "true"
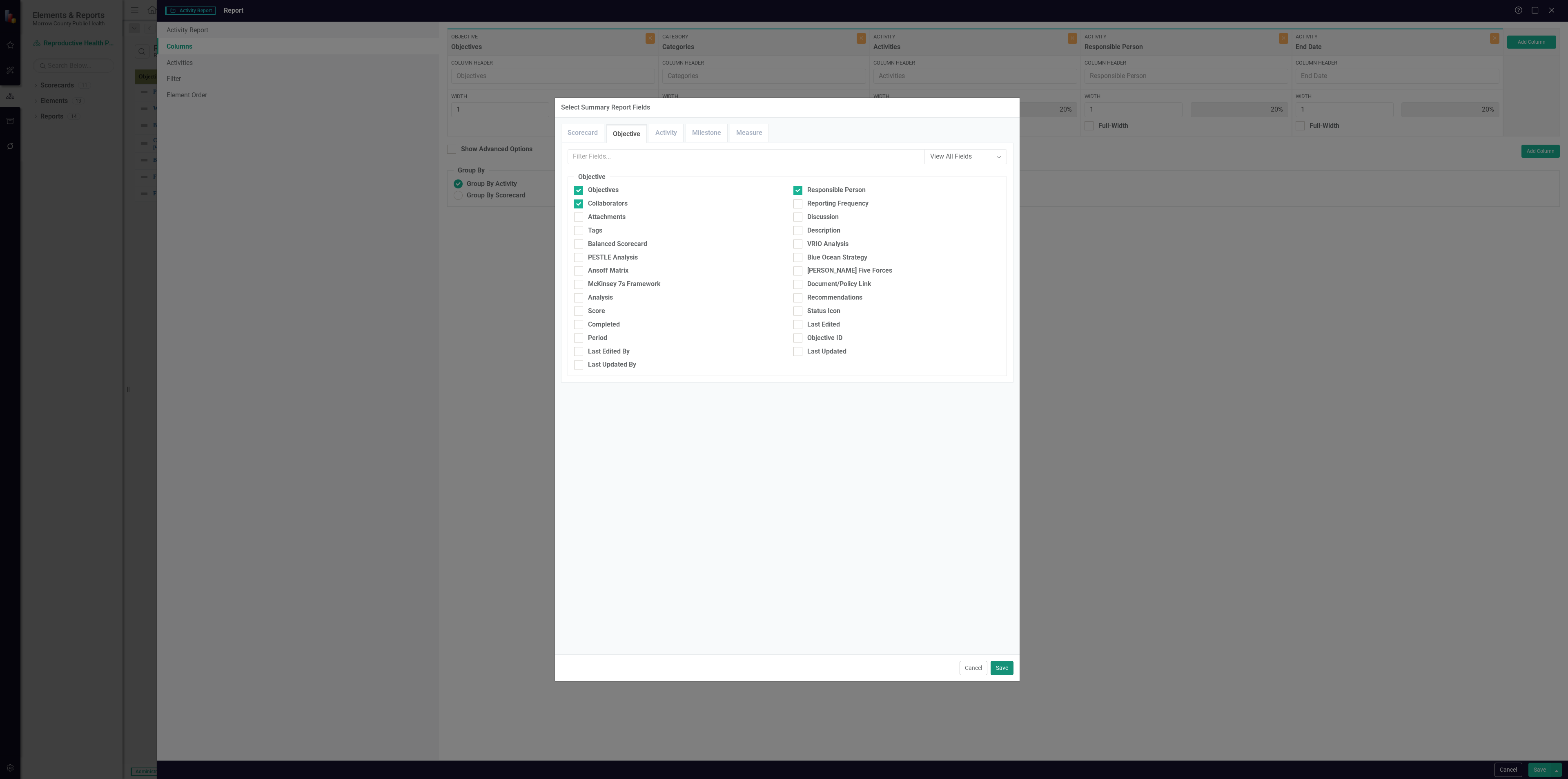
click at [1001, 667] on button "Save" at bounding box center [1002, 668] width 23 height 14
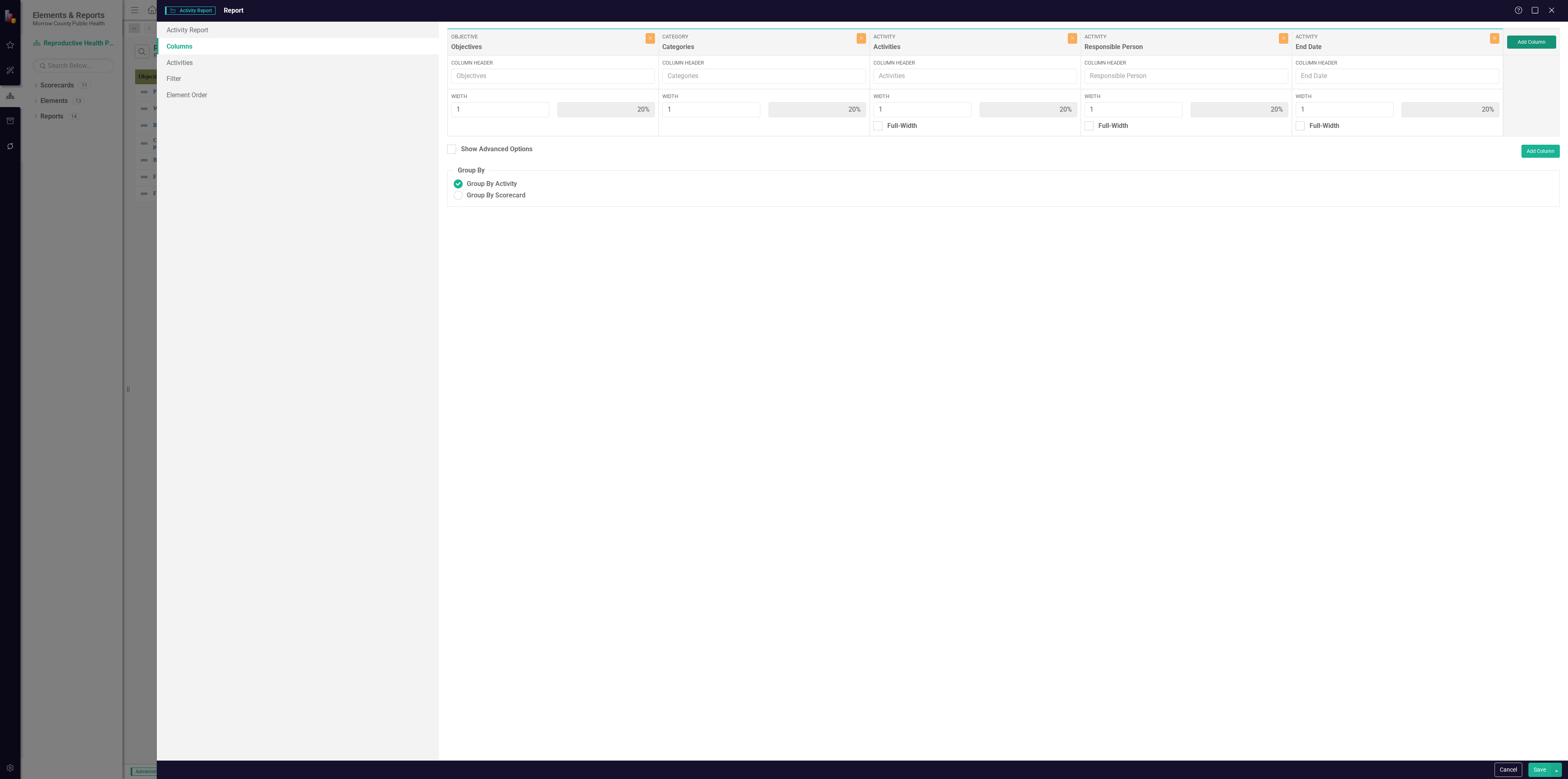
type input "13%"
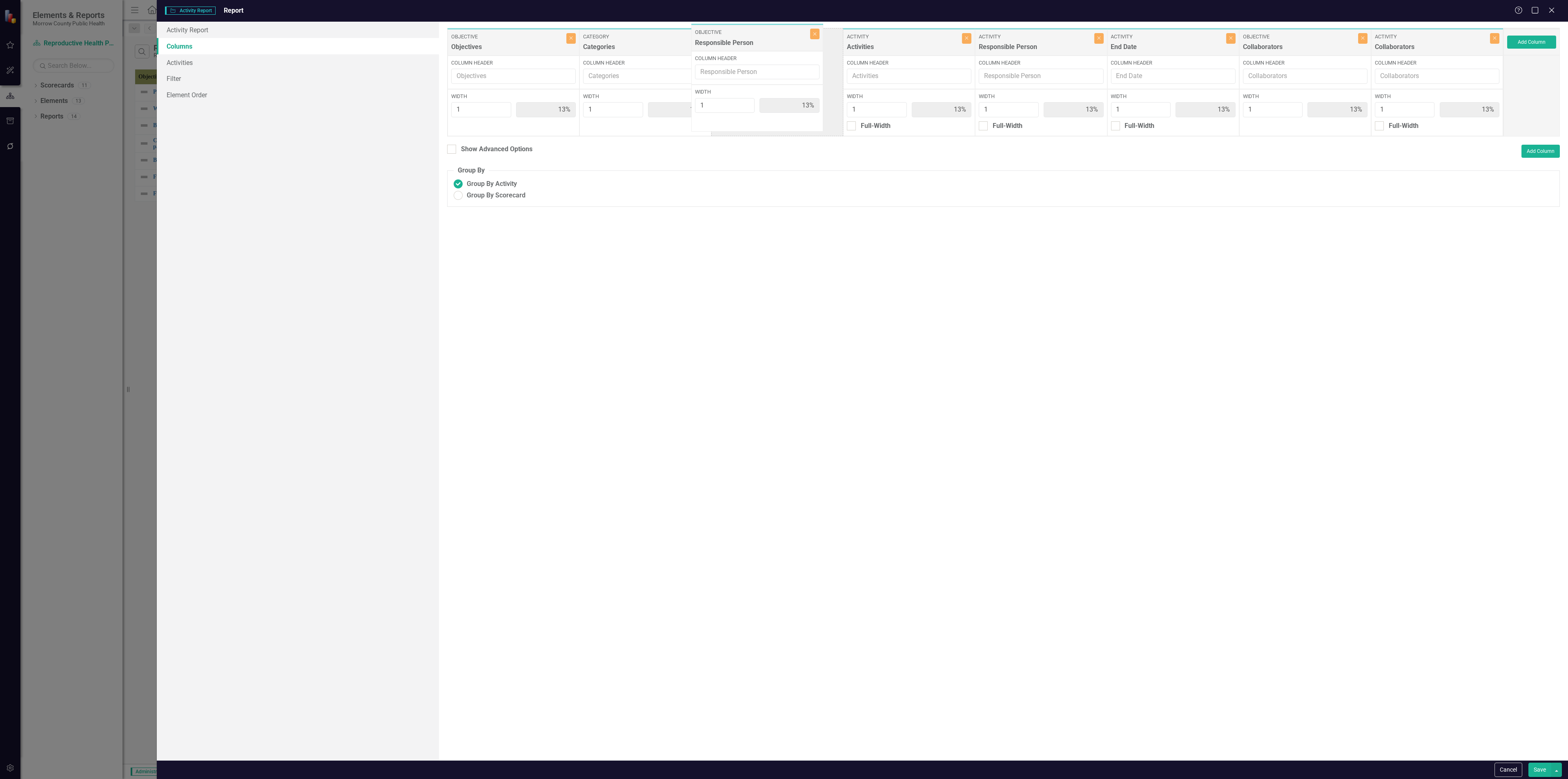
drag, startPoint x: 976, startPoint y: 44, endPoint x: 786, endPoint y: 41, distance: 190.0
click at [786, 41] on div "Objective Objectives Close Column Header Width 1 13% Category Categories Close …" at bounding box center [975, 82] width 1056 height 108
drag, startPoint x: 1303, startPoint y: 52, endPoint x: 935, endPoint y: 49, distance: 368.0
click at [935, 49] on div "Objective Objectives Close Column Header Width 1 13% Category Categories Close …" at bounding box center [975, 82] width 1056 height 108
drag, startPoint x: 1444, startPoint y: 48, endPoint x: 1171, endPoint y: 49, distance: 273.0
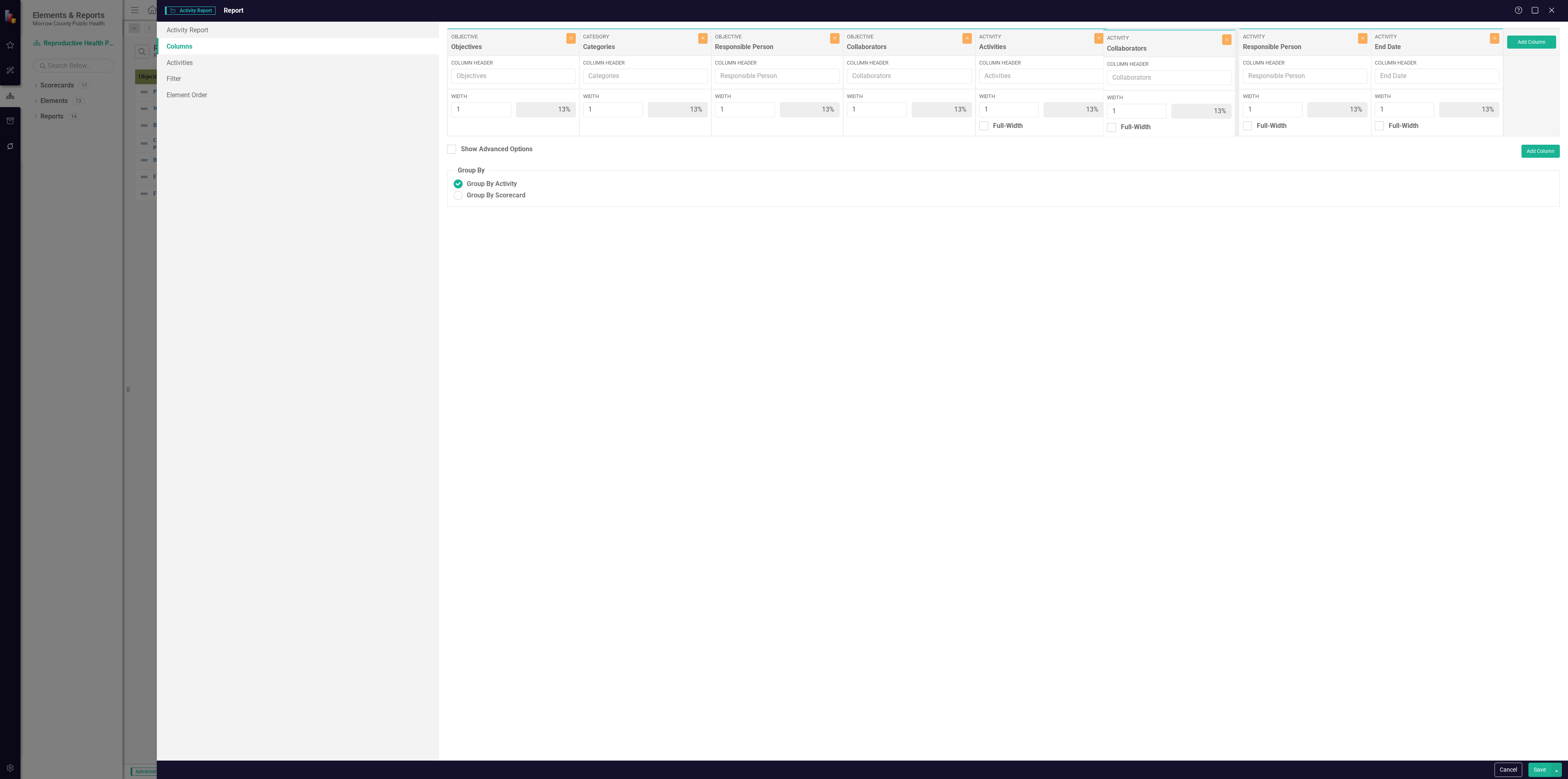
click at [1171, 49] on div "Objective Objectives Close Column Header Width 1 13% Category Categories Close …" at bounding box center [975, 82] width 1056 height 108
click at [1544, 765] on button "Save" at bounding box center [1540, 769] width 23 height 14
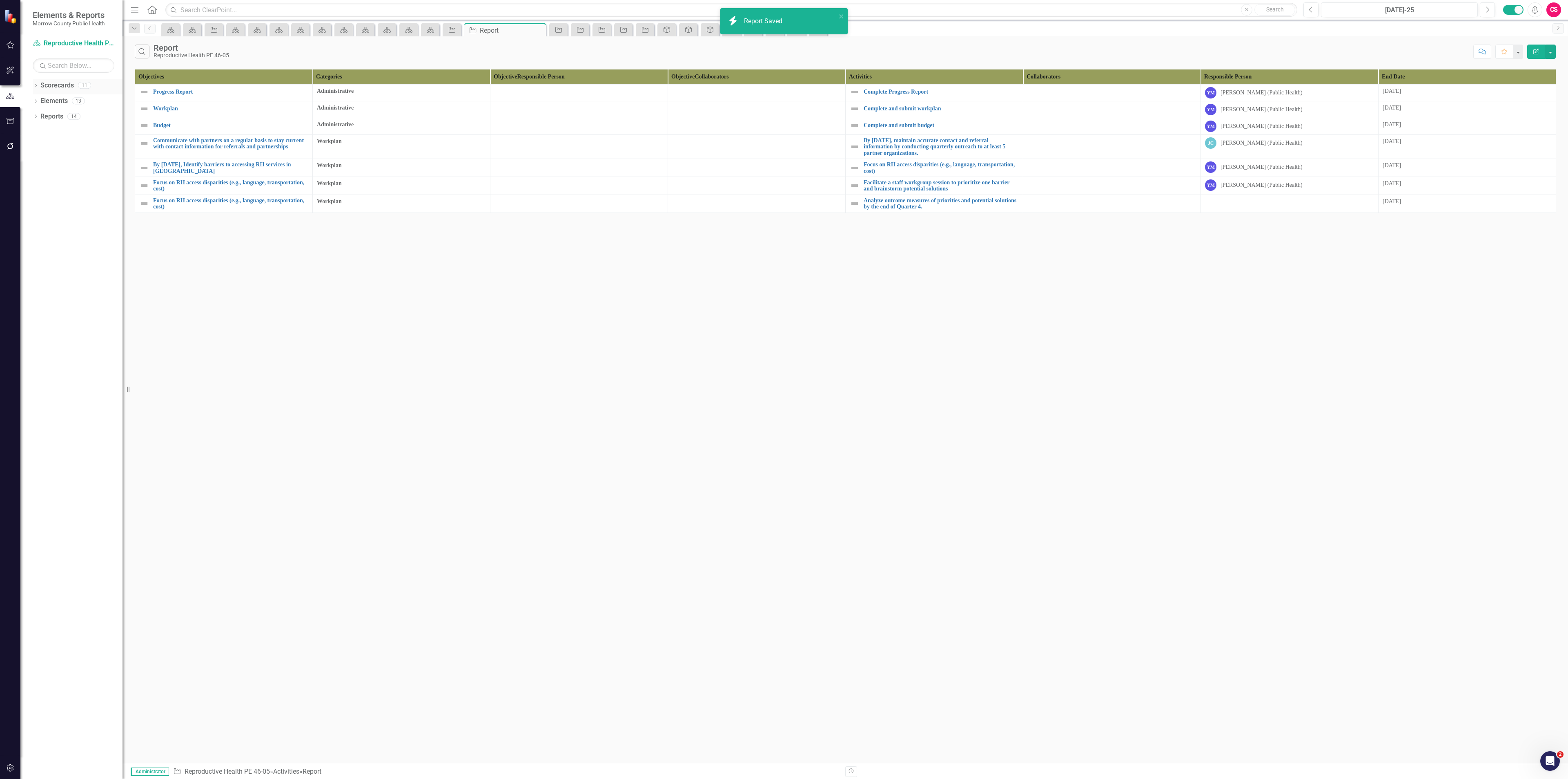
click at [61, 85] on link "Scorecards" at bounding box center [57, 85] width 33 height 9
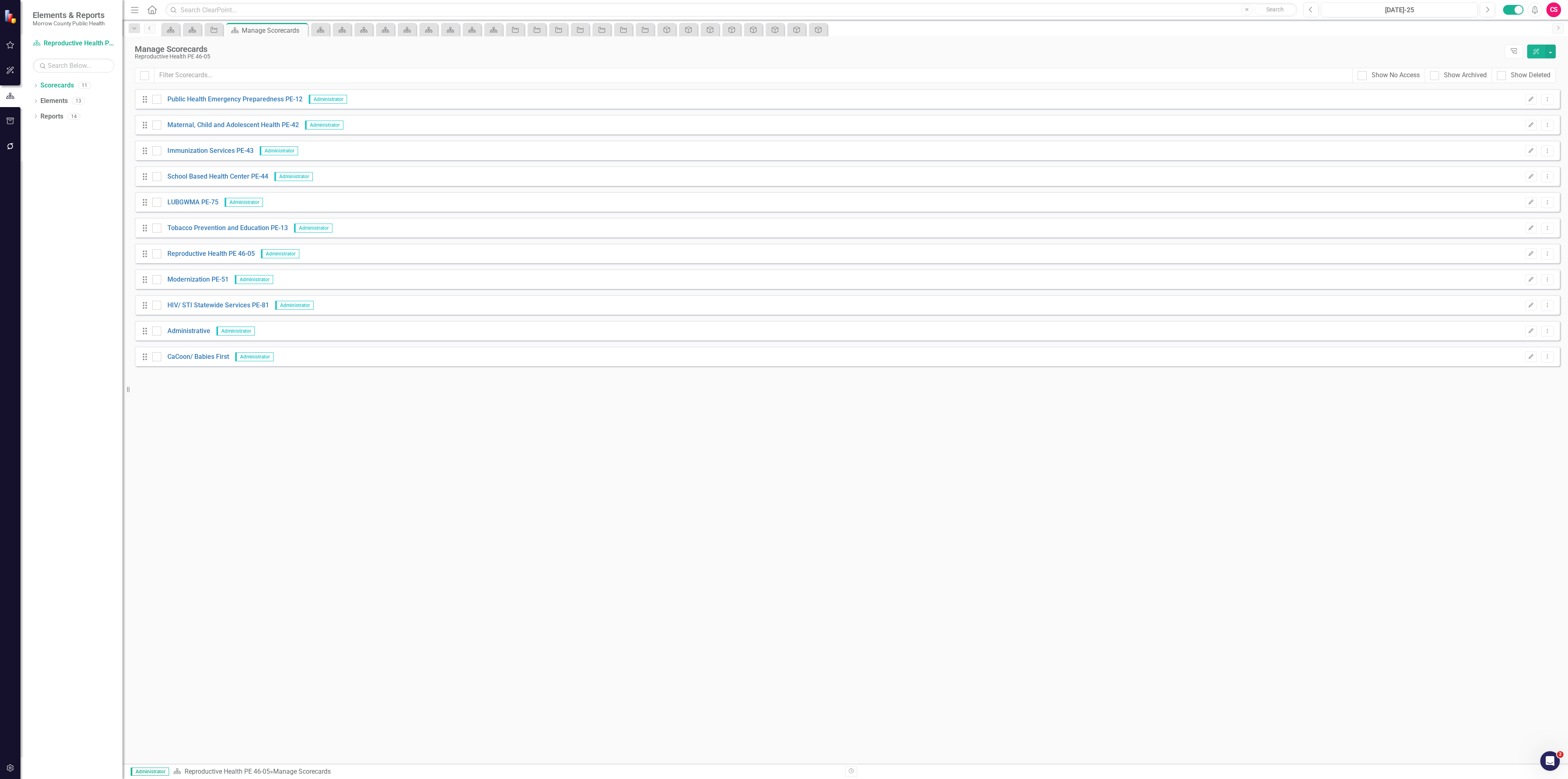
click at [198, 273] on div "Drag Modernization PE-51 Administrator Edit Dropdown Menu" at bounding box center [847, 279] width 1425 height 19
click at [202, 281] on link "Modernization PE-51" at bounding box center [195, 279] width 68 height 9
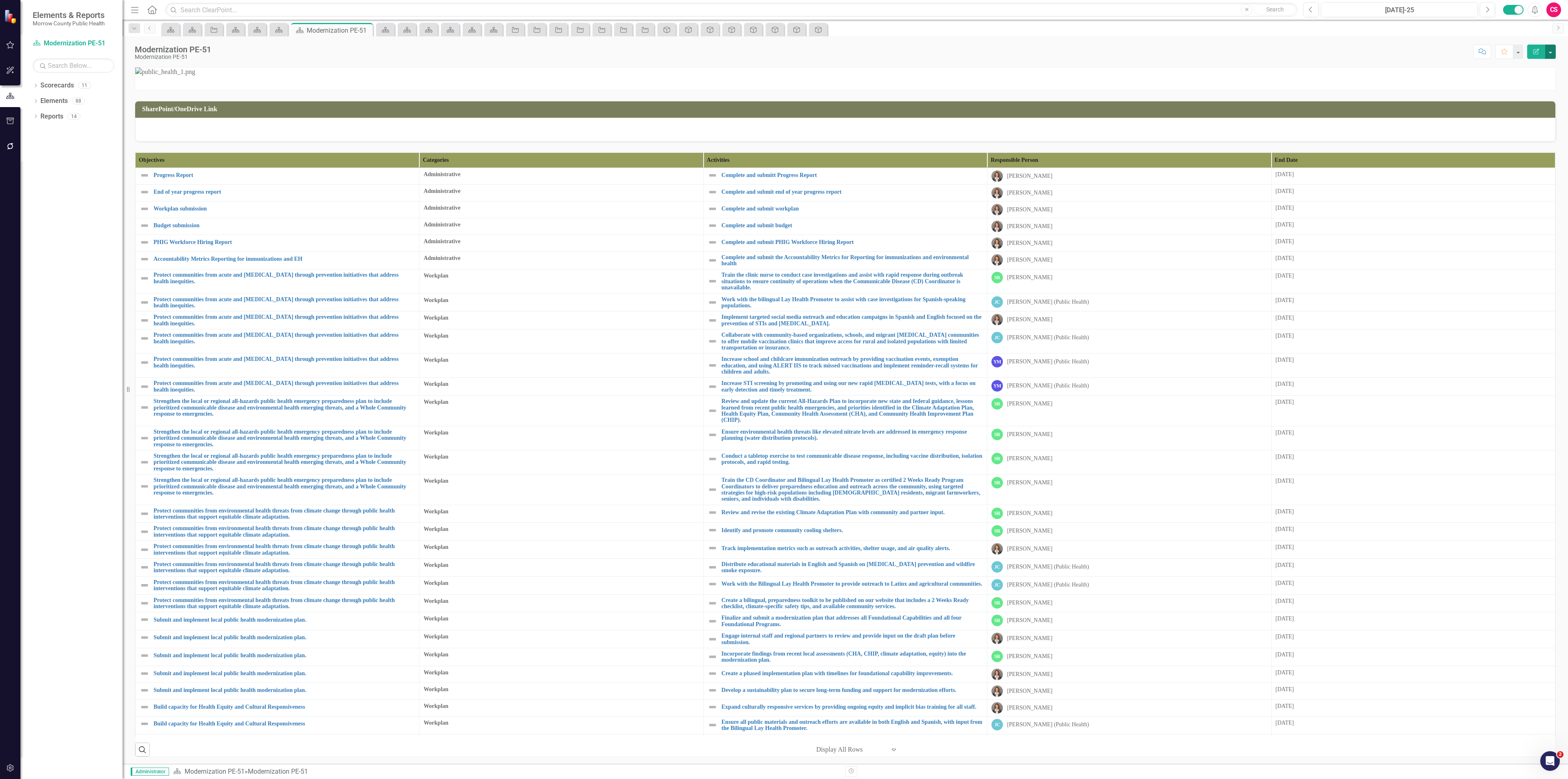
click at [1555, 52] on button "button" at bounding box center [1550, 51] width 10 height 14
click at [1550, 51] on button "button" at bounding box center [1550, 51] width 10 height 14
click at [1549, 53] on button "button" at bounding box center [1550, 51] width 10 height 14
click at [47, 112] on div "Reports" at bounding box center [52, 116] width 23 height 13
click at [65, 118] on div "Reports 14" at bounding box center [81, 117] width 82 height 15
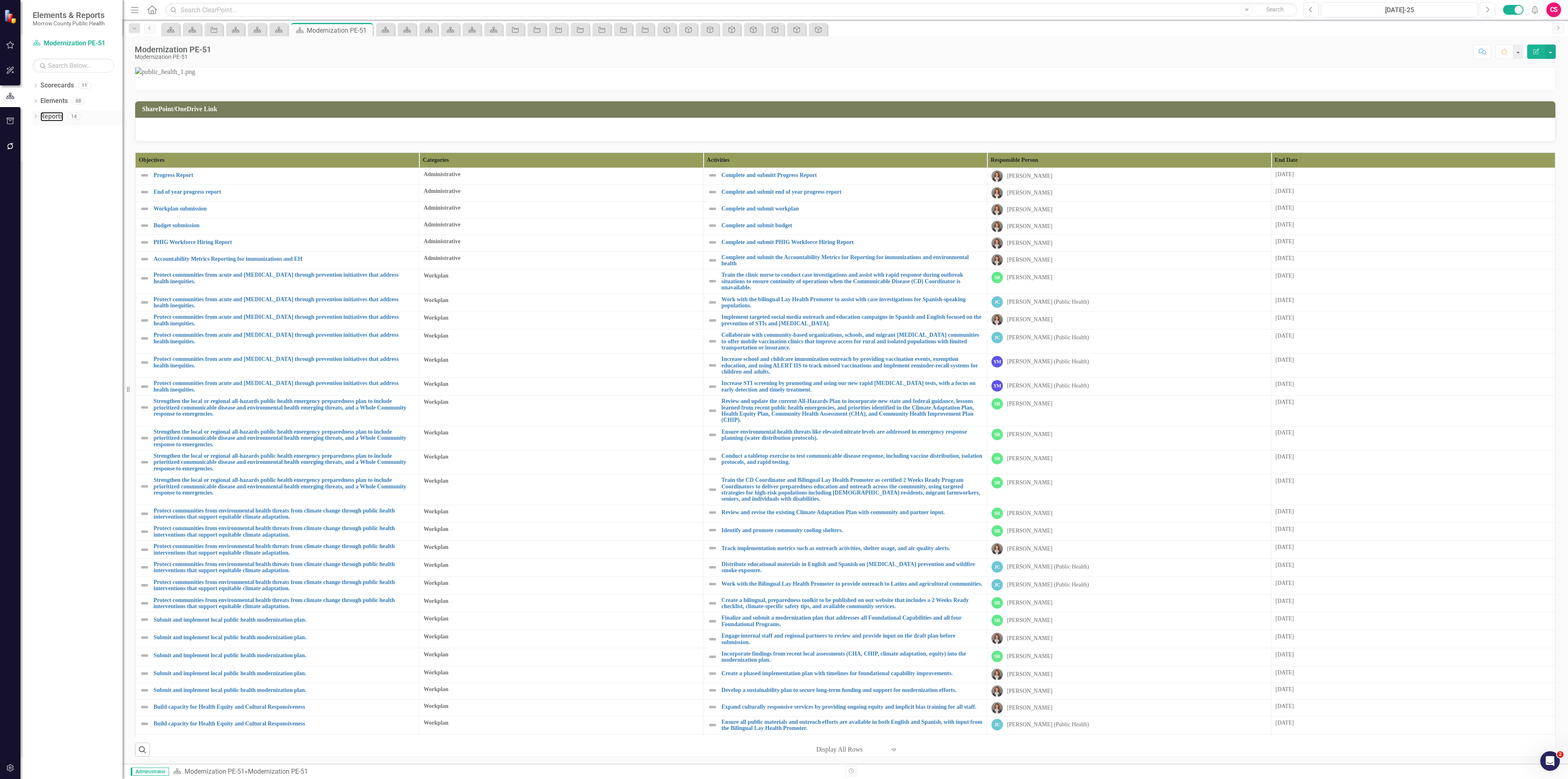
drag, startPoint x: 53, startPoint y: 116, endPoint x: 77, endPoint y: 120, distance: 24.3
click at [53, 116] on link "Reports" at bounding box center [52, 116] width 23 height 9
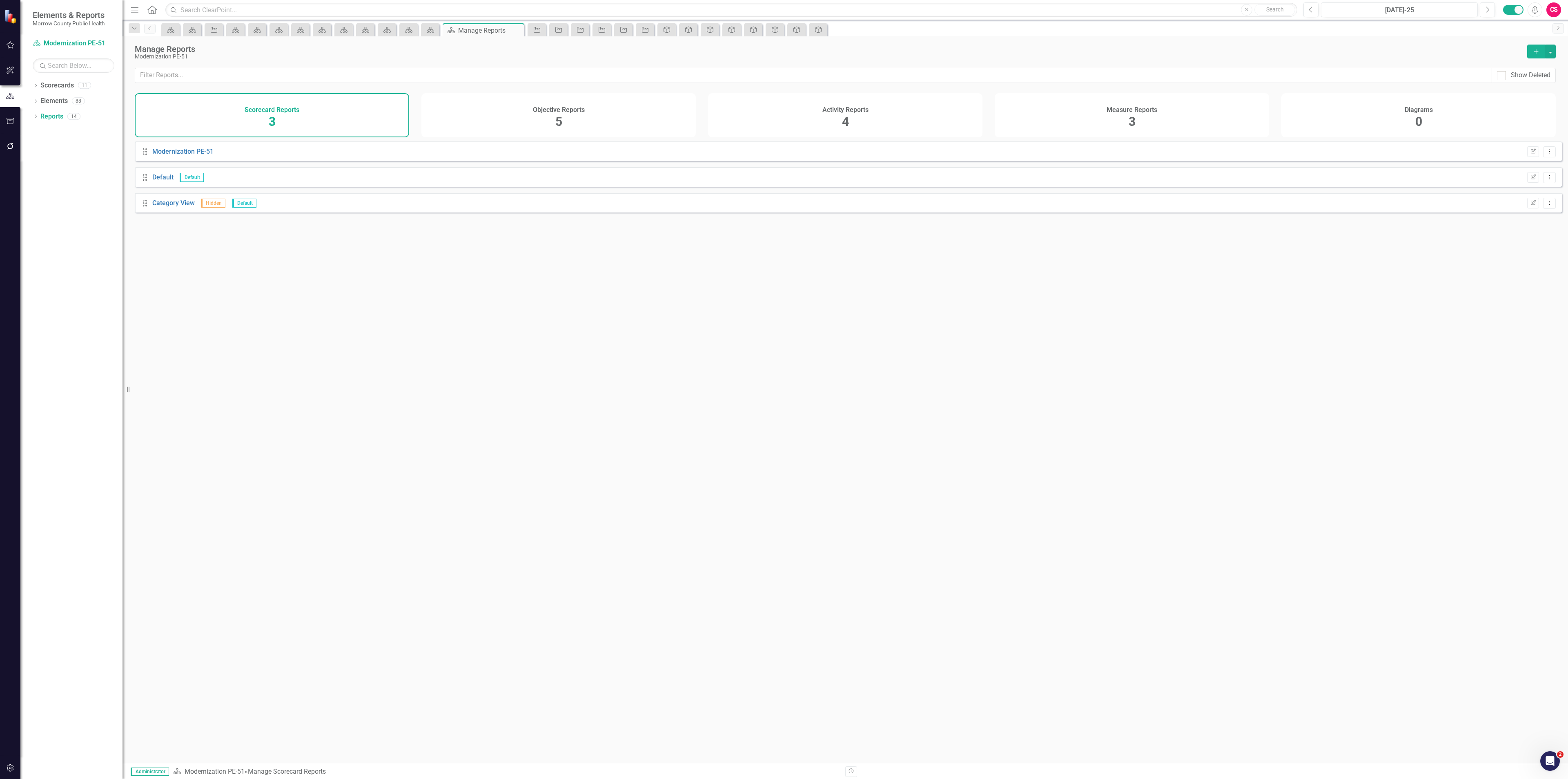
click at [909, 111] on div "Activity Reports 4" at bounding box center [845, 115] width 275 height 44
click at [164, 155] on link "Report" at bounding box center [162, 151] width 19 height 8
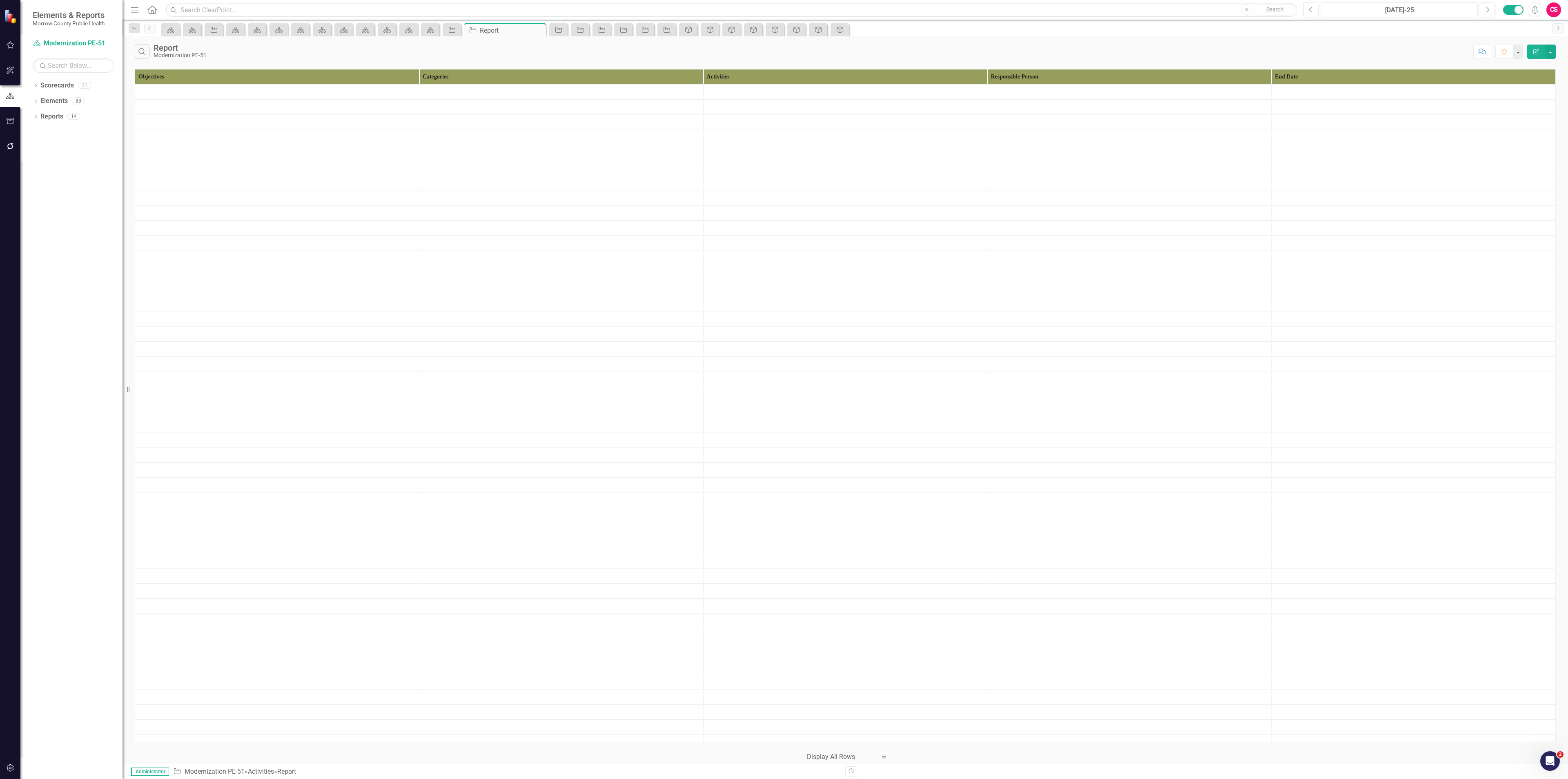
click at [1541, 52] on button "Edit Report" at bounding box center [1536, 51] width 18 height 14
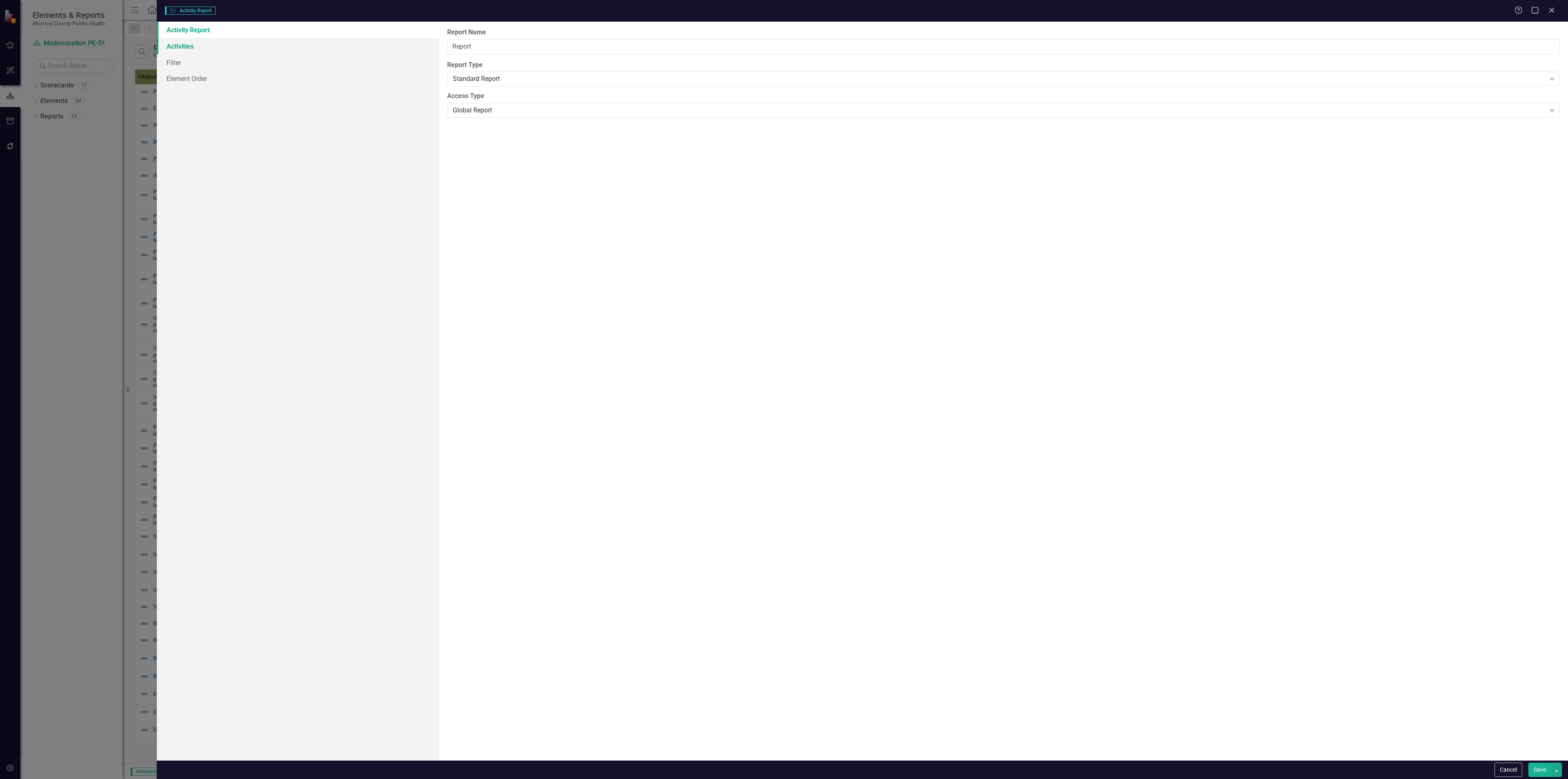
type input "Report"
click at [191, 51] on link "Columns" at bounding box center [298, 46] width 282 height 16
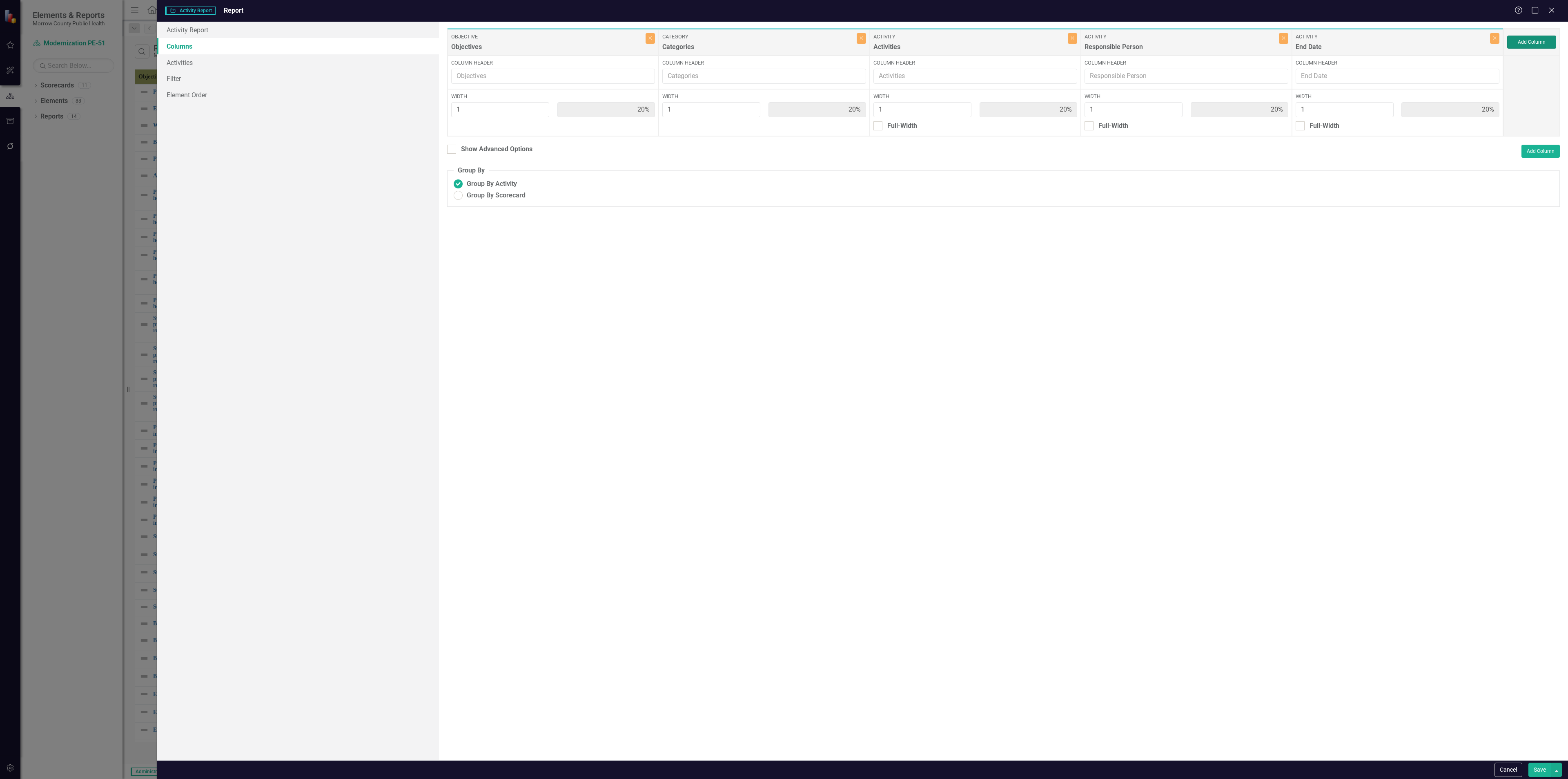
click at [1522, 40] on button "Add Column" at bounding box center [1531, 41] width 49 height 13
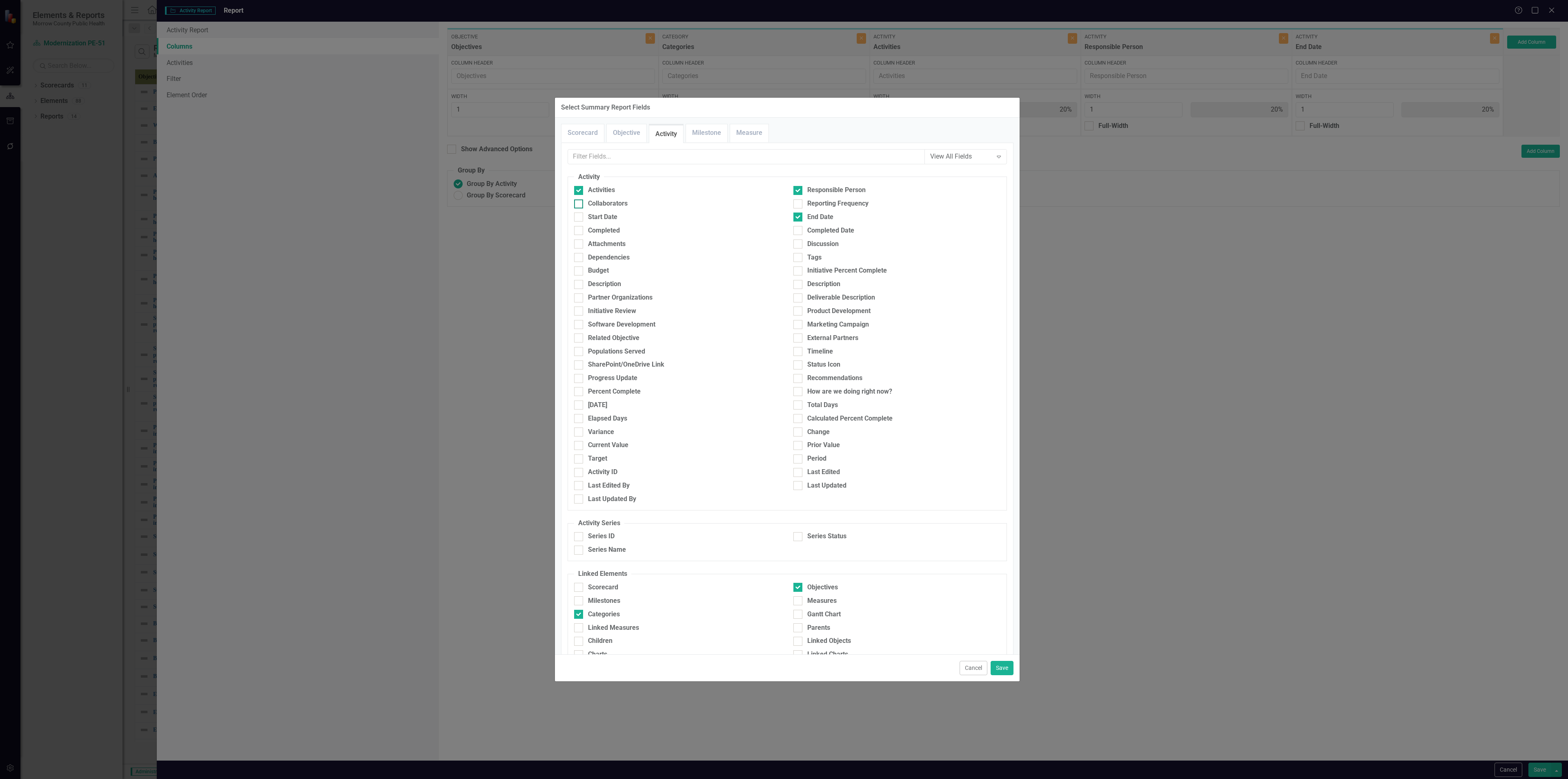
click at [584, 204] on div "Collaborators" at bounding box center [677, 203] width 207 height 9
click at [579, 204] on input "Collaborators" at bounding box center [576, 202] width 5 height 5
checkbox input "true"
click at [617, 137] on link "Objective" at bounding box center [626, 133] width 40 height 18
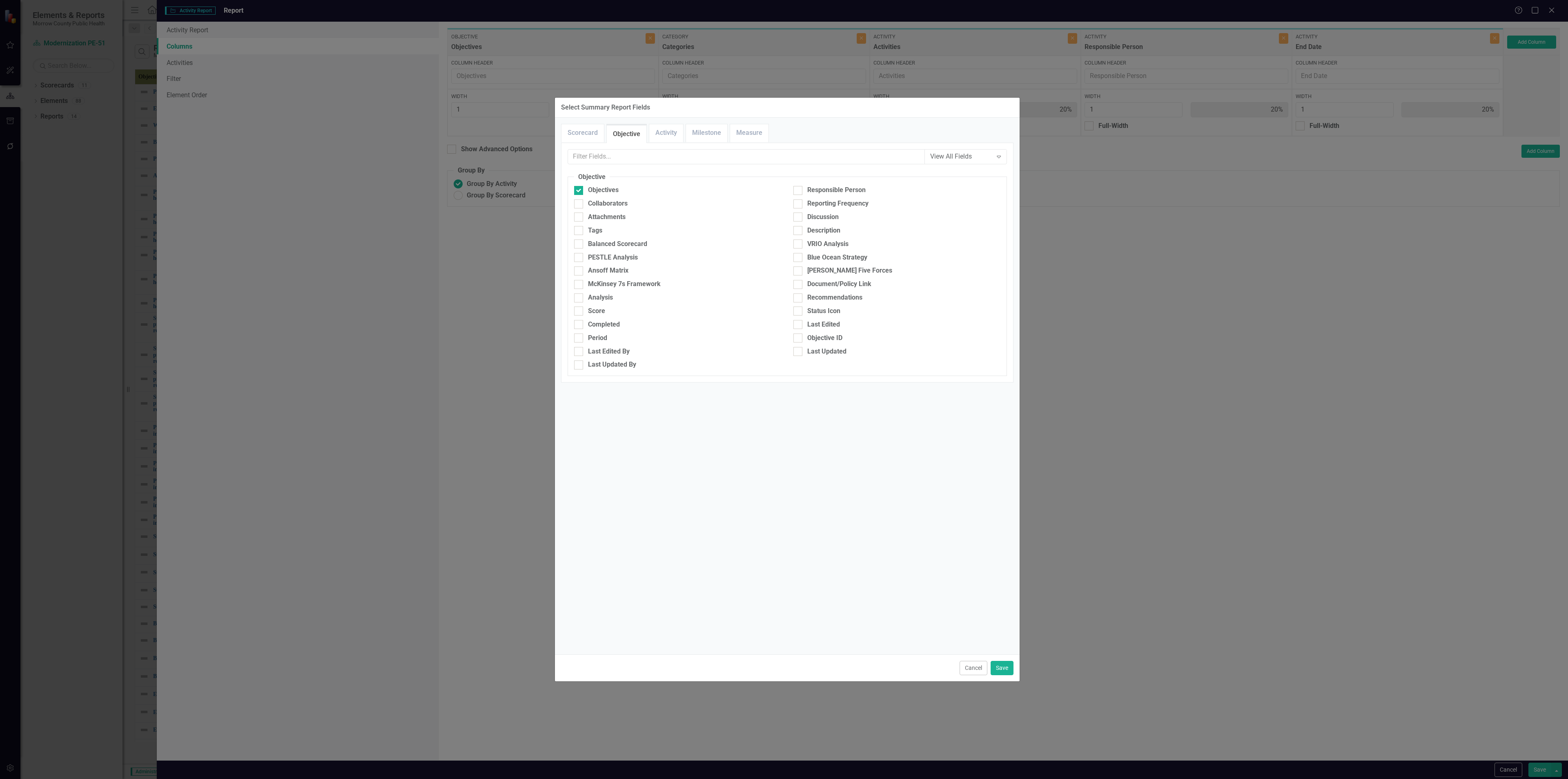
click at [581, 199] on div "Objectives" at bounding box center [677, 192] width 219 height 13
click at [585, 205] on div "Collaborators" at bounding box center [677, 203] width 207 height 9
click at [579, 205] on input "Collaborators" at bounding box center [576, 202] width 5 height 5
checkbox input "true"
click at [793, 192] on div "Responsible Person" at bounding box center [897, 192] width 219 height 13
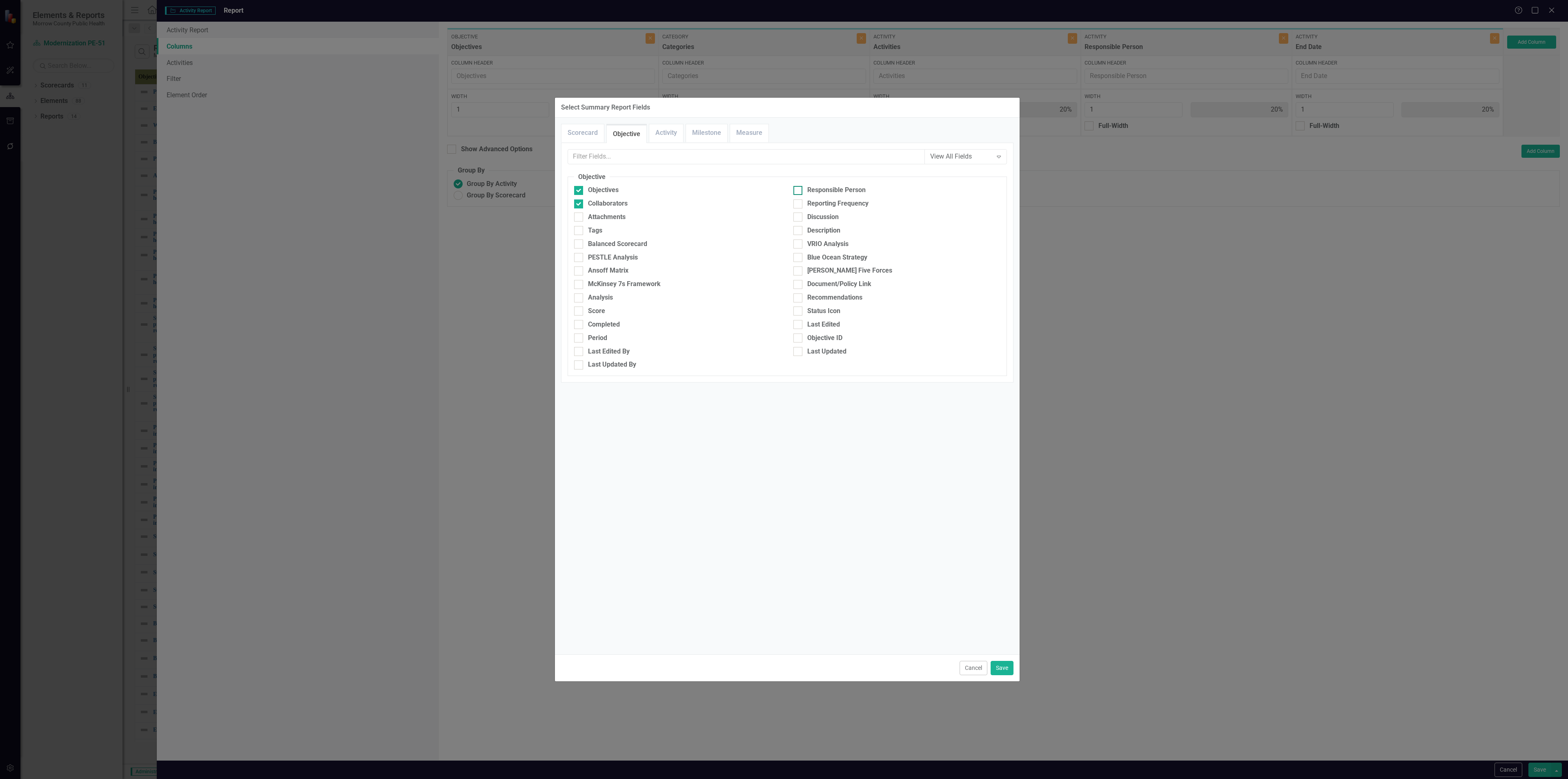
click at [801, 188] on div at bounding box center [797, 190] width 9 height 9
click at [799, 188] on input "Responsible Person" at bounding box center [796, 188] width 5 height 5
checkbox input "true"
drag, startPoint x: 999, startPoint y: 667, endPoint x: 1004, endPoint y: 635, distance: 32.4
click at [999, 668] on button "Save" at bounding box center [1002, 668] width 23 height 14
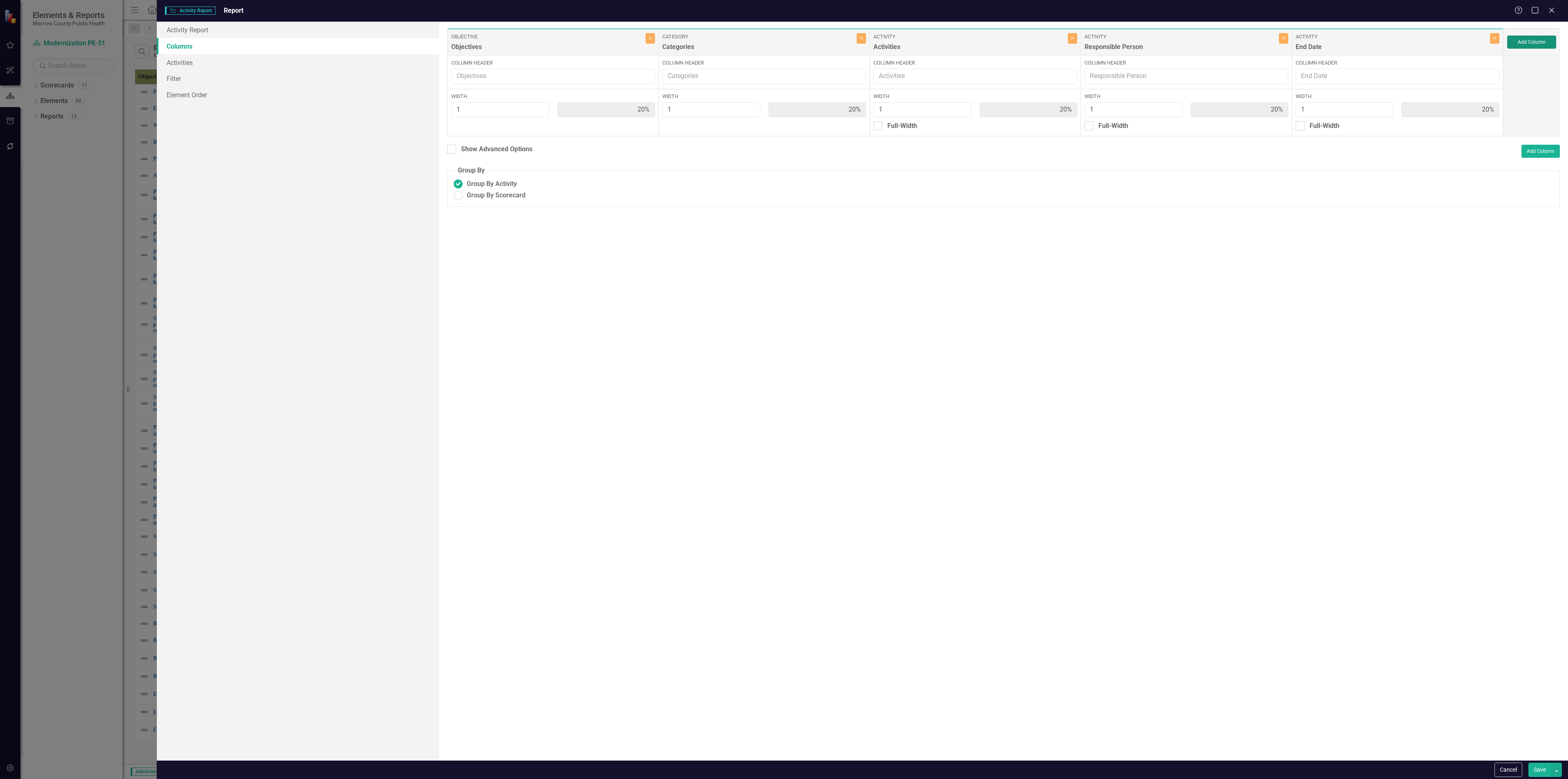
type input "13%"
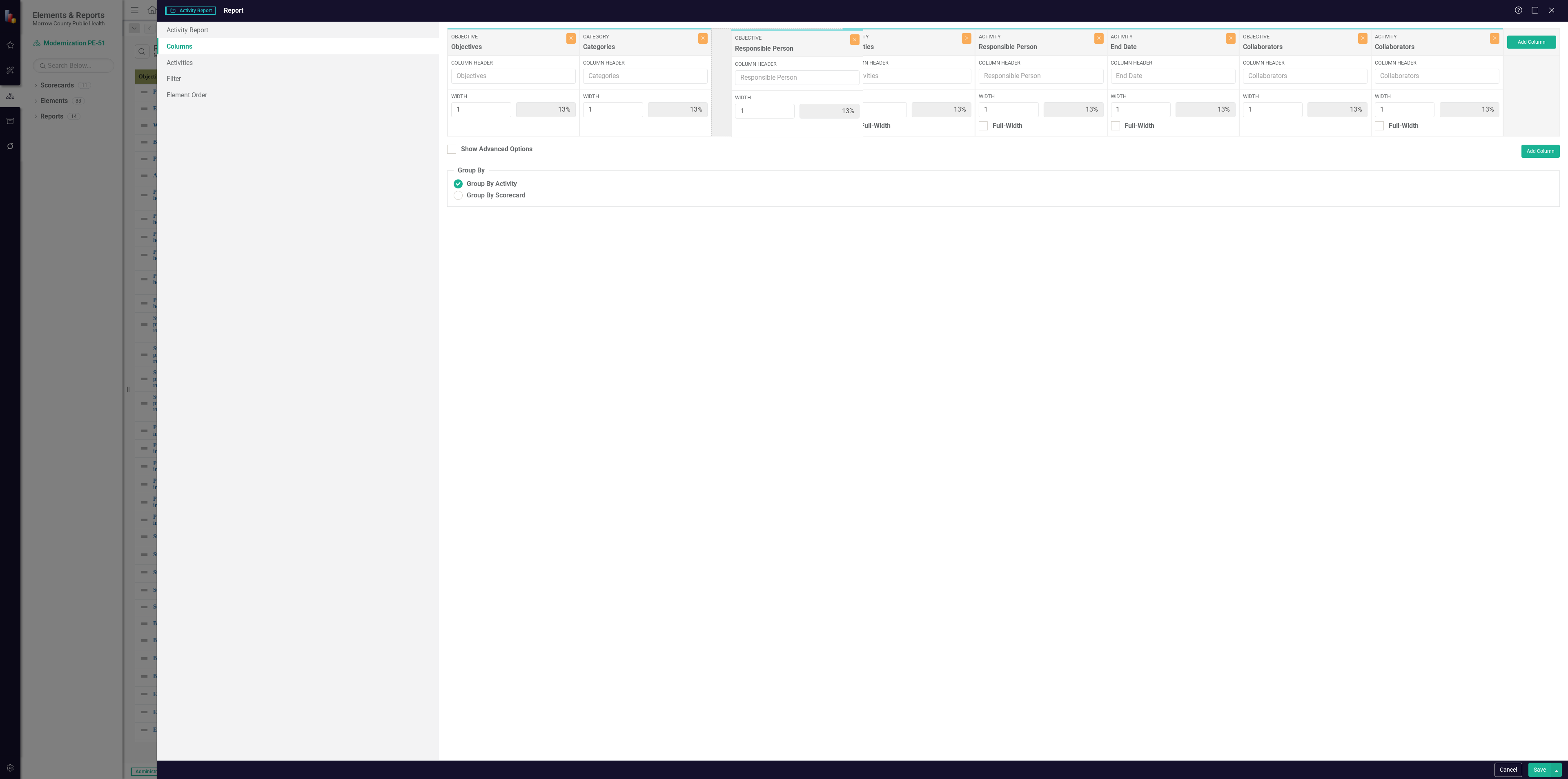
drag, startPoint x: 1037, startPoint y: 57, endPoint x: 798, endPoint y: 45, distance: 239.3
click at [798, 45] on div "Objective Objectives Close Column Header Width 1 13% Category Categories Close …" at bounding box center [975, 82] width 1056 height 108
drag, startPoint x: 1116, startPoint y: 53, endPoint x: 940, endPoint y: 48, distance: 176.1
click at [940, 48] on div "Objective Objectives Close Column Header Width 1 13% Category Categories Close …" at bounding box center [975, 82] width 1056 height 108
drag, startPoint x: 1371, startPoint y: 48, endPoint x: 1270, endPoint y: 46, distance: 101.0
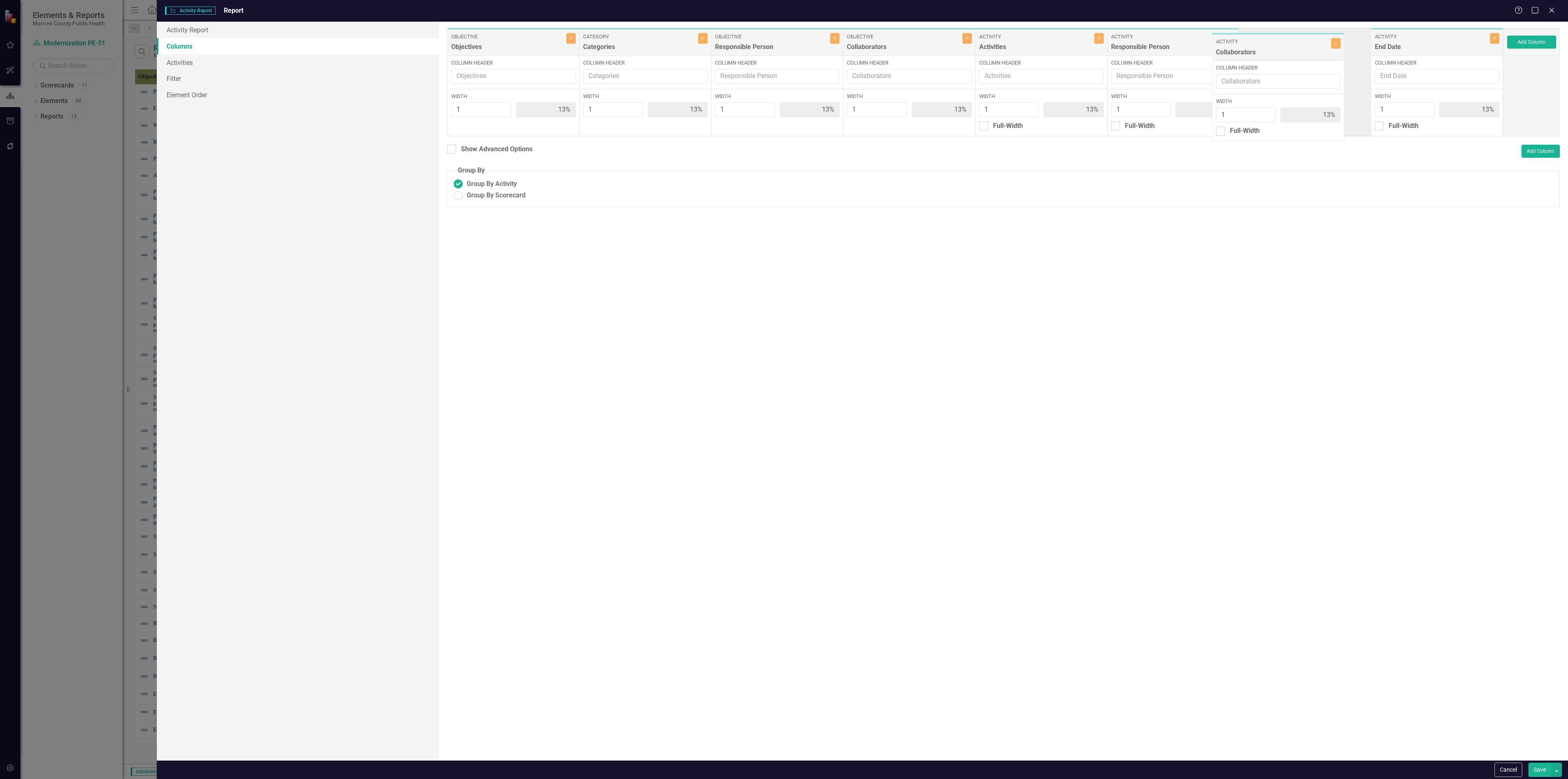
click at [1270, 46] on div "Objective Objectives Close Column Header Width 1 13% Category Categories Close …" at bounding box center [975, 82] width 1056 height 108
click at [1533, 773] on button "Save" at bounding box center [1540, 769] width 23 height 14
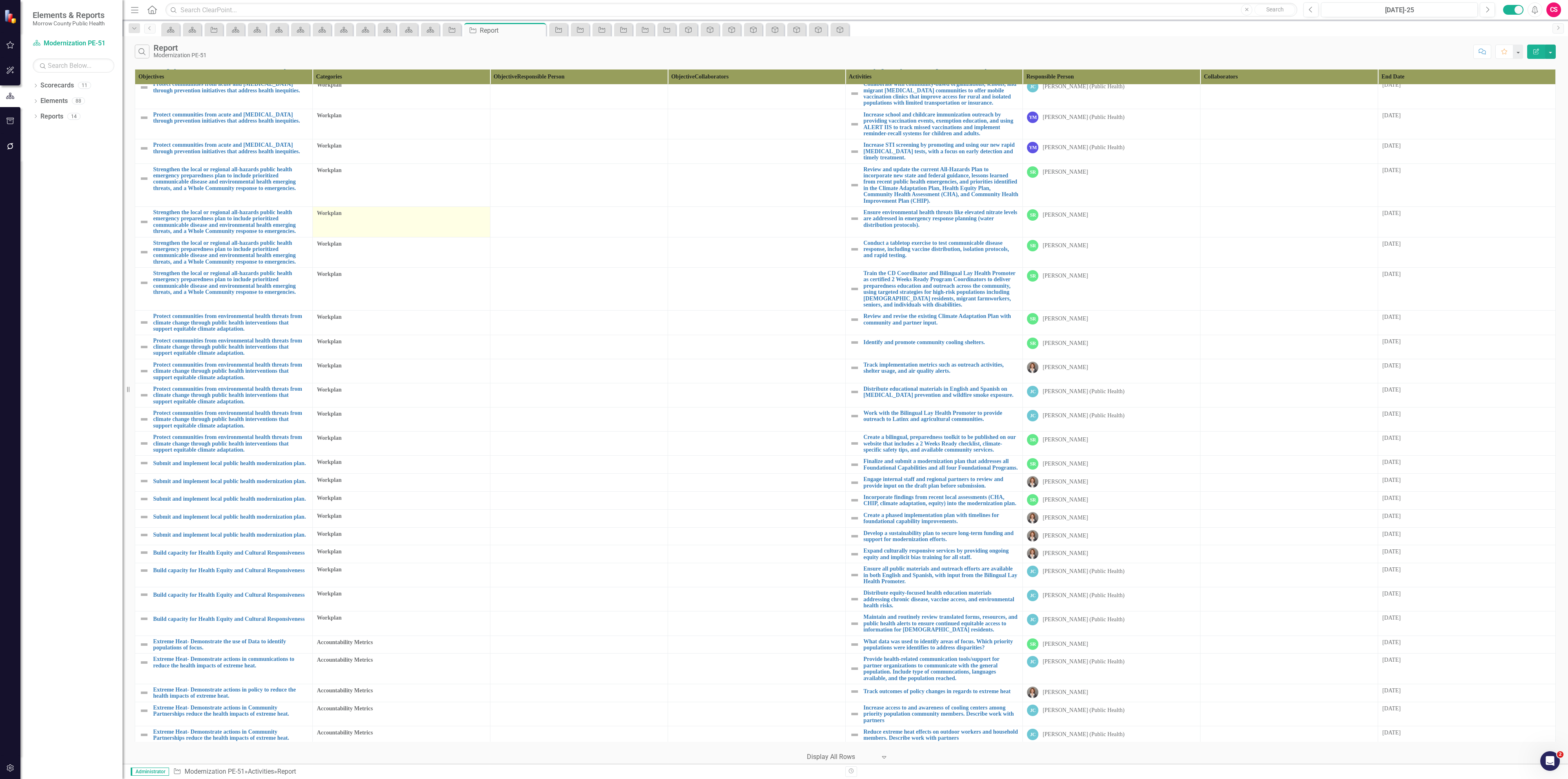
scroll to position [179, 0]
click at [65, 85] on link "Scorecards" at bounding box center [57, 85] width 33 height 9
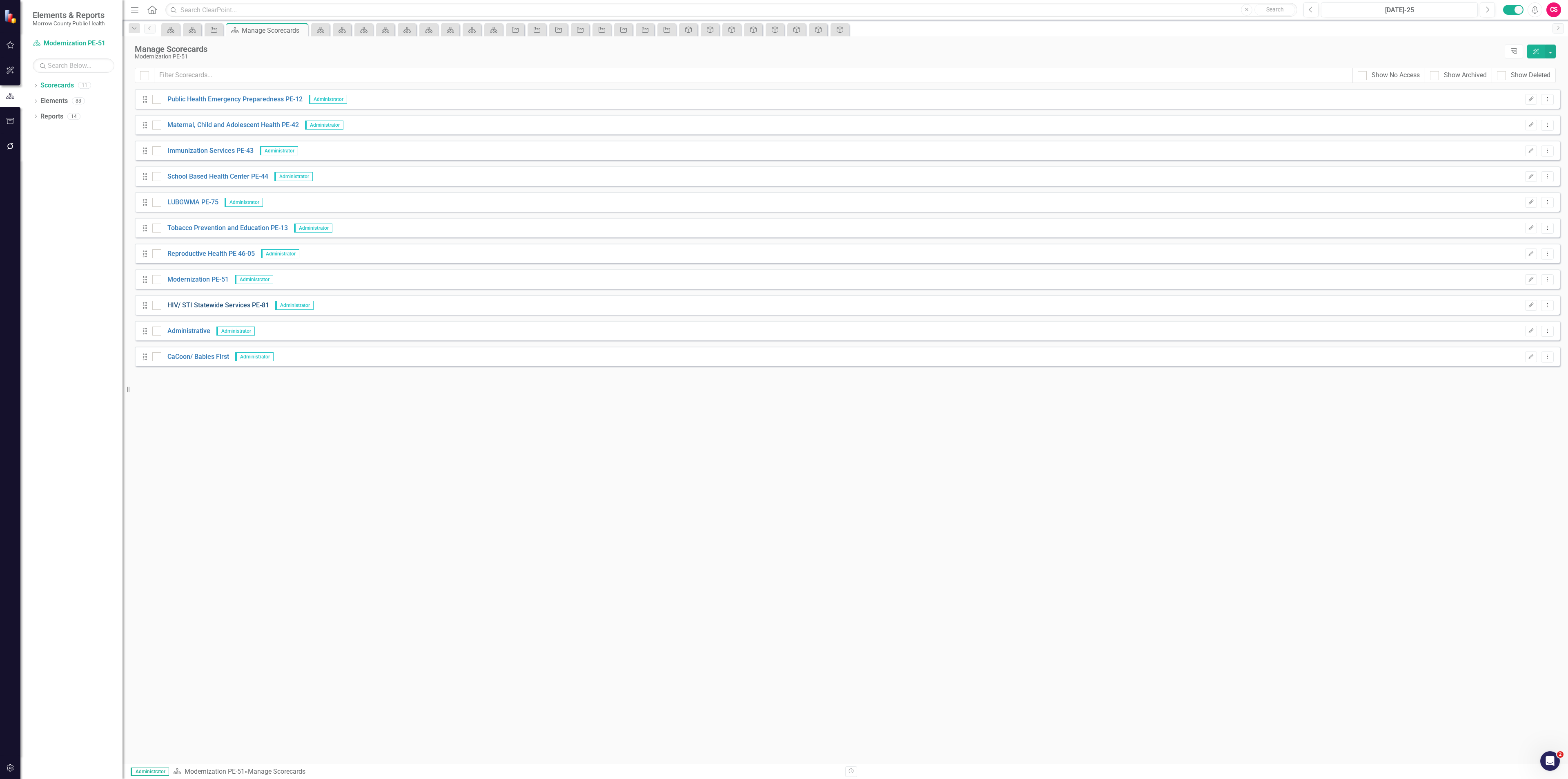
click at [253, 305] on link "HIV/ STI Statewide Services PE-81" at bounding box center [215, 305] width 108 height 9
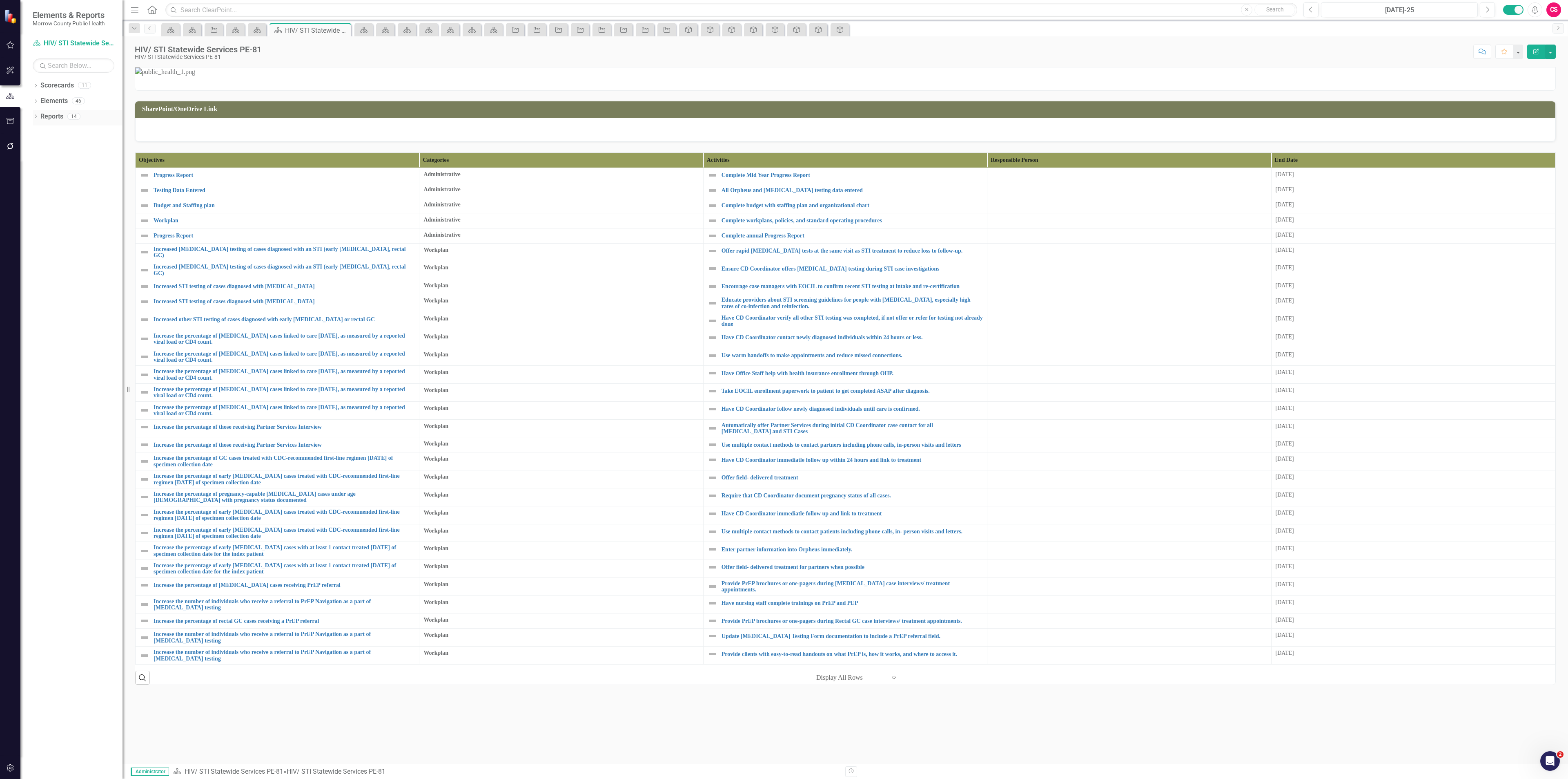
click at [60, 121] on link "Reports" at bounding box center [52, 116] width 23 height 9
click at [60, 118] on link "Reports" at bounding box center [52, 116] width 23 height 9
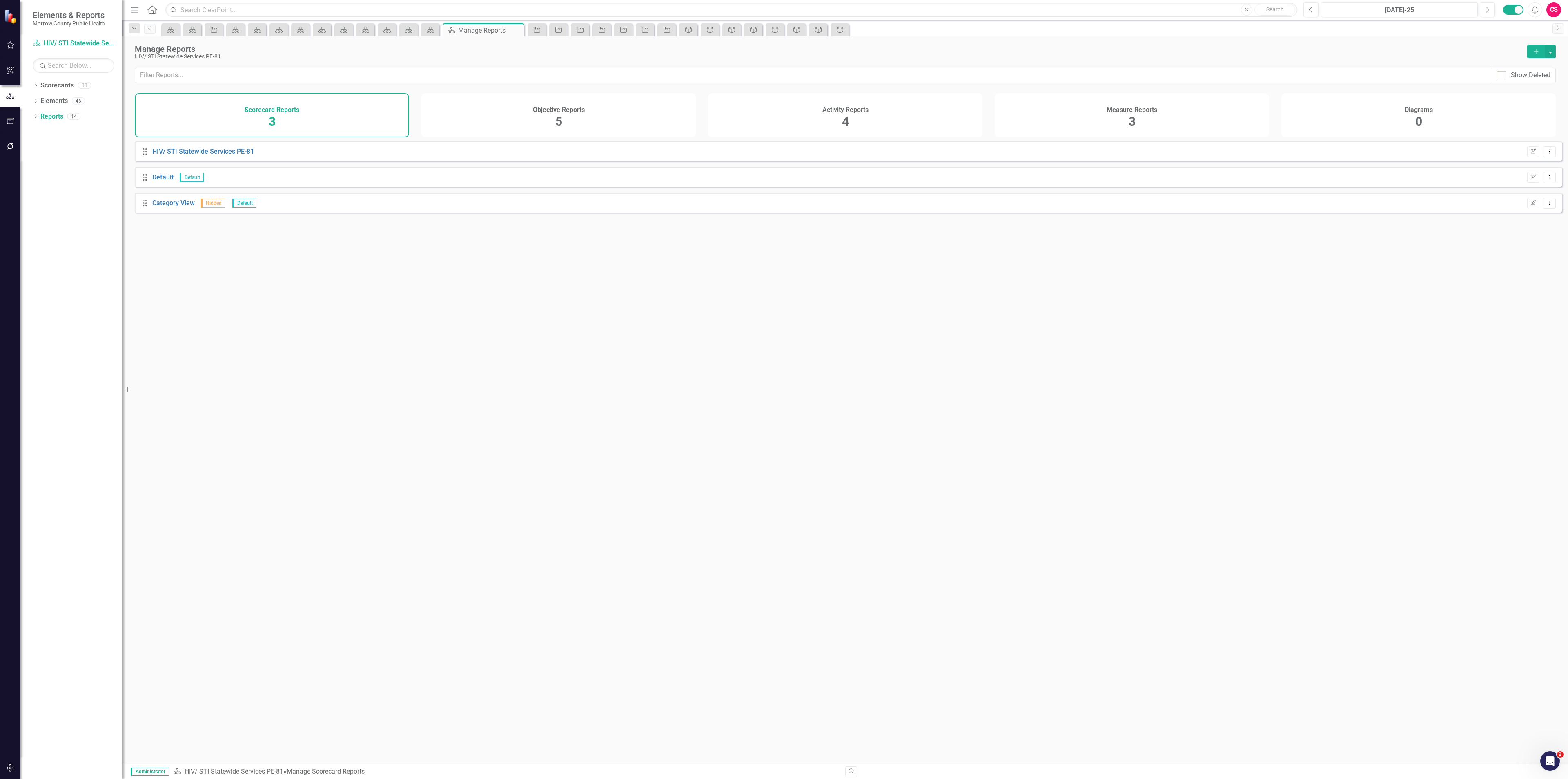
click at [799, 123] on div "Activity Reports 4" at bounding box center [845, 115] width 275 height 44
click at [162, 155] on link "Report" at bounding box center [162, 151] width 19 height 8
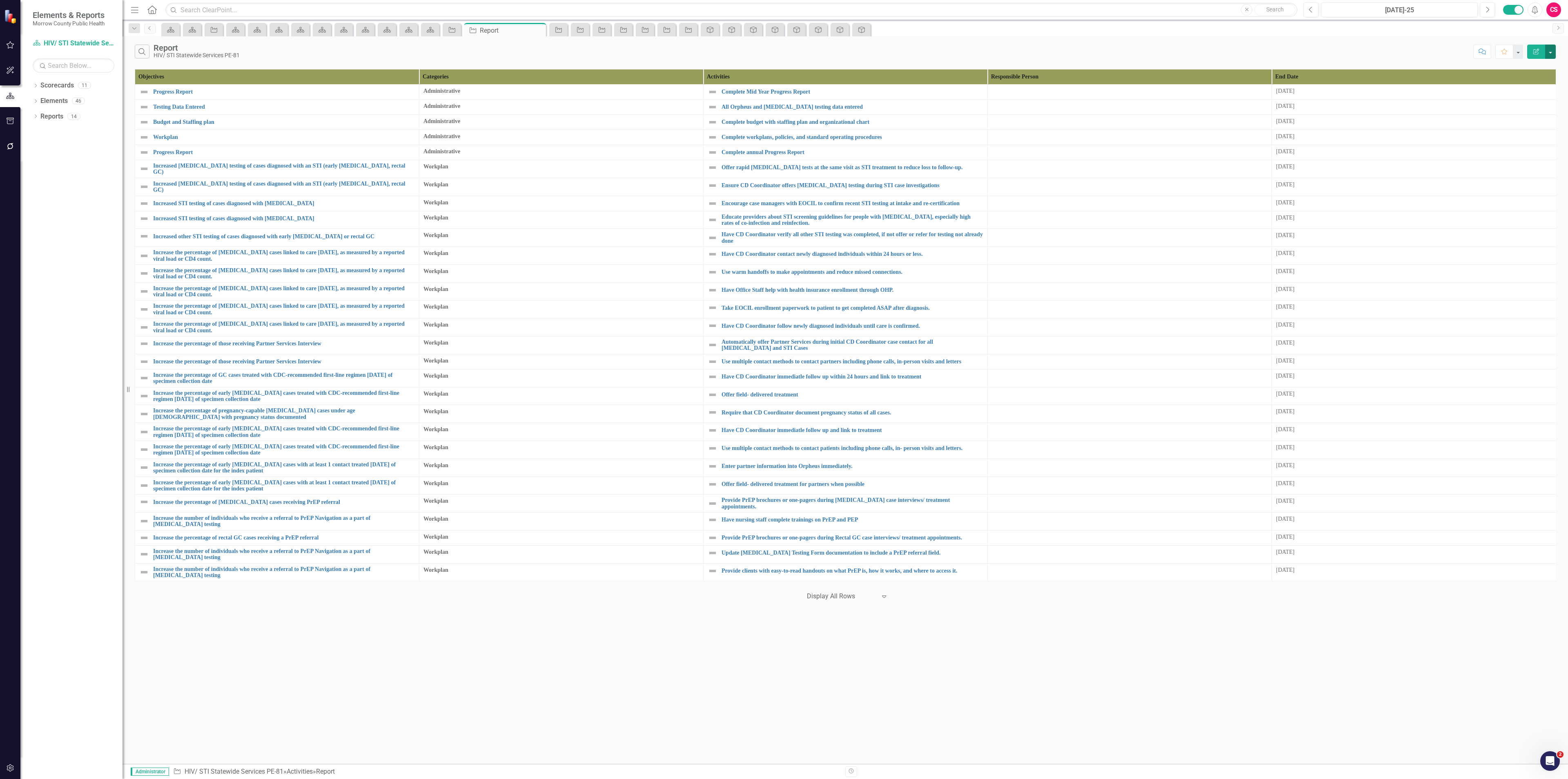
click at [1550, 52] on button "button" at bounding box center [1550, 51] width 10 height 14
click at [1535, 69] on link "Edit Report Edit Report" at bounding box center [1523, 68] width 65 height 15
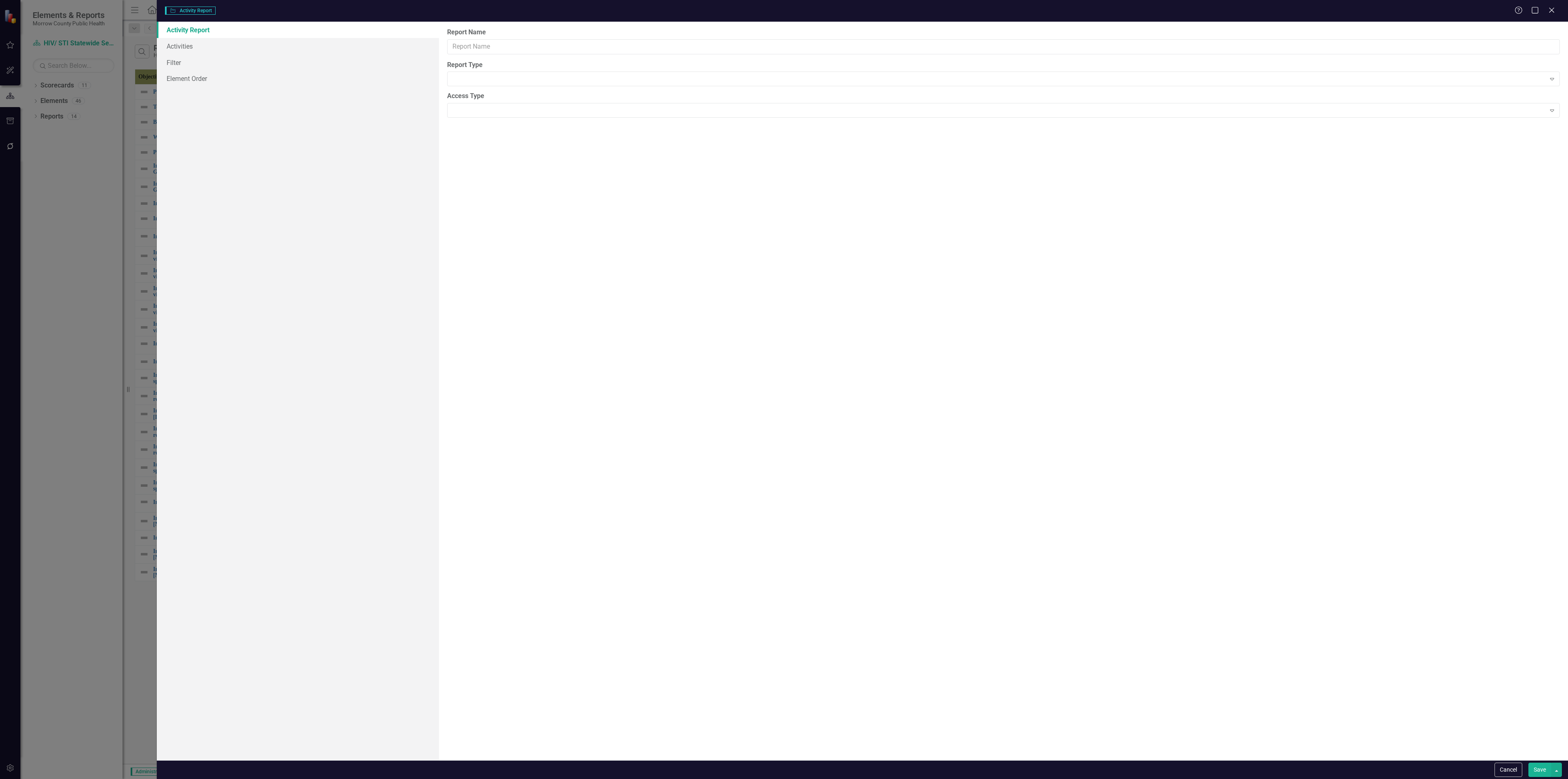
type input "Report"
click at [198, 43] on link "Columns" at bounding box center [298, 46] width 282 height 16
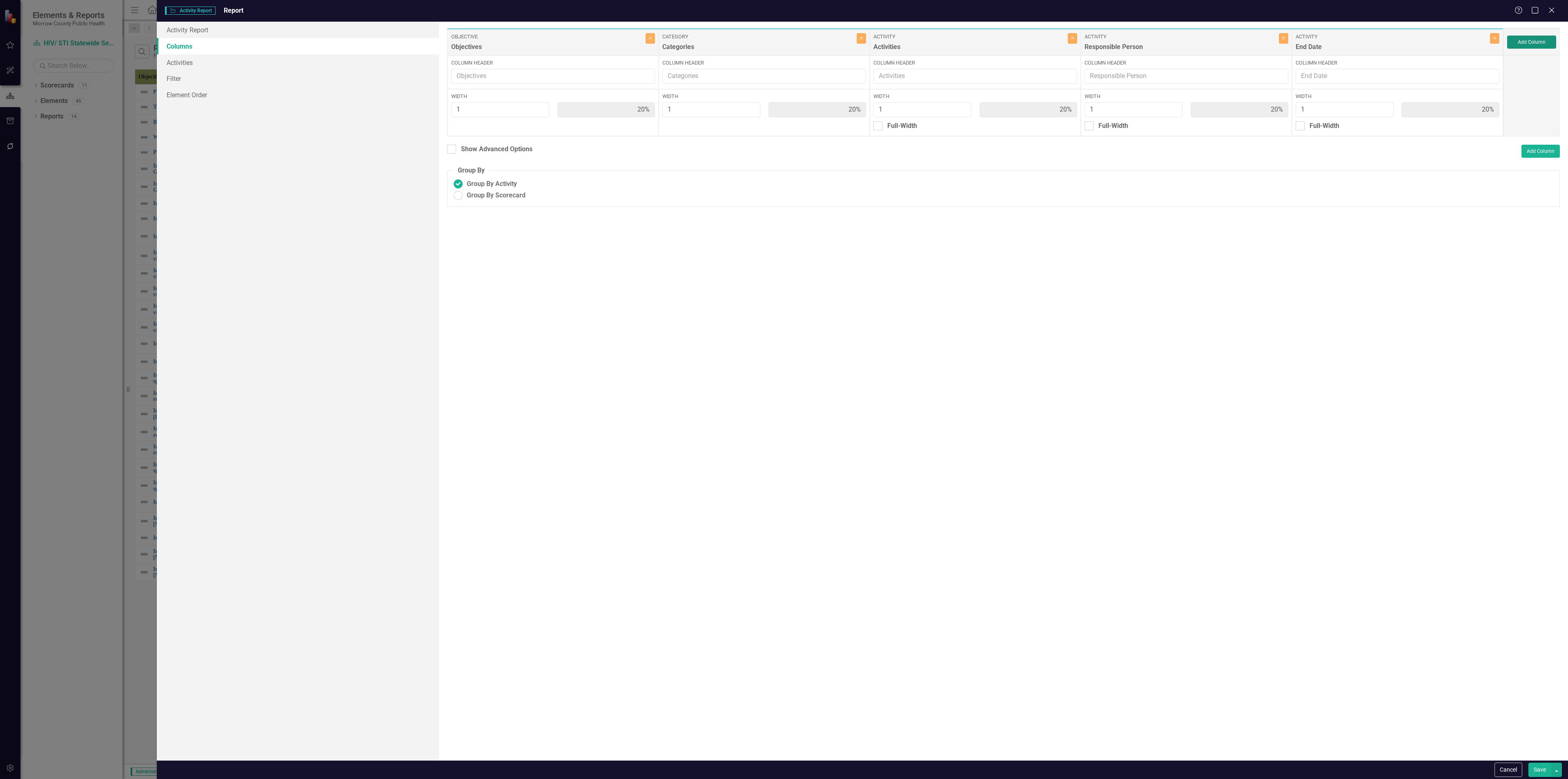
click at [1513, 47] on button "Add Column" at bounding box center [1531, 41] width 49 height 13
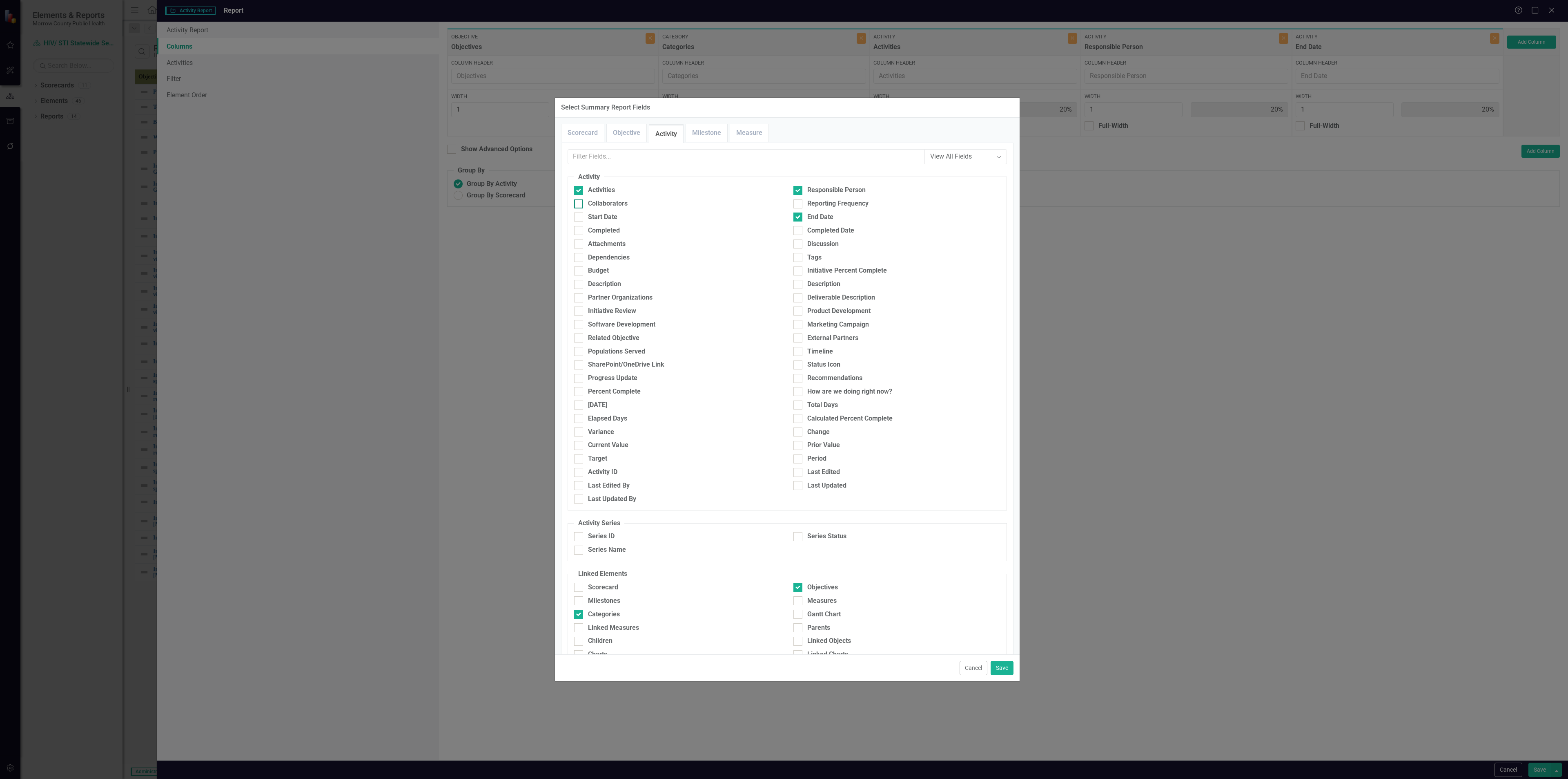
click at [581, 207] on div at bounding box center [578, 203] width 9 height 9
click at [579, 205] on input "Collaborators" at bounding box center [576, 202] width 5 height 5
checkbox input "true"
click at [624, 135] on link "Objective" at bounding box center [626, 133] width 40 height 18
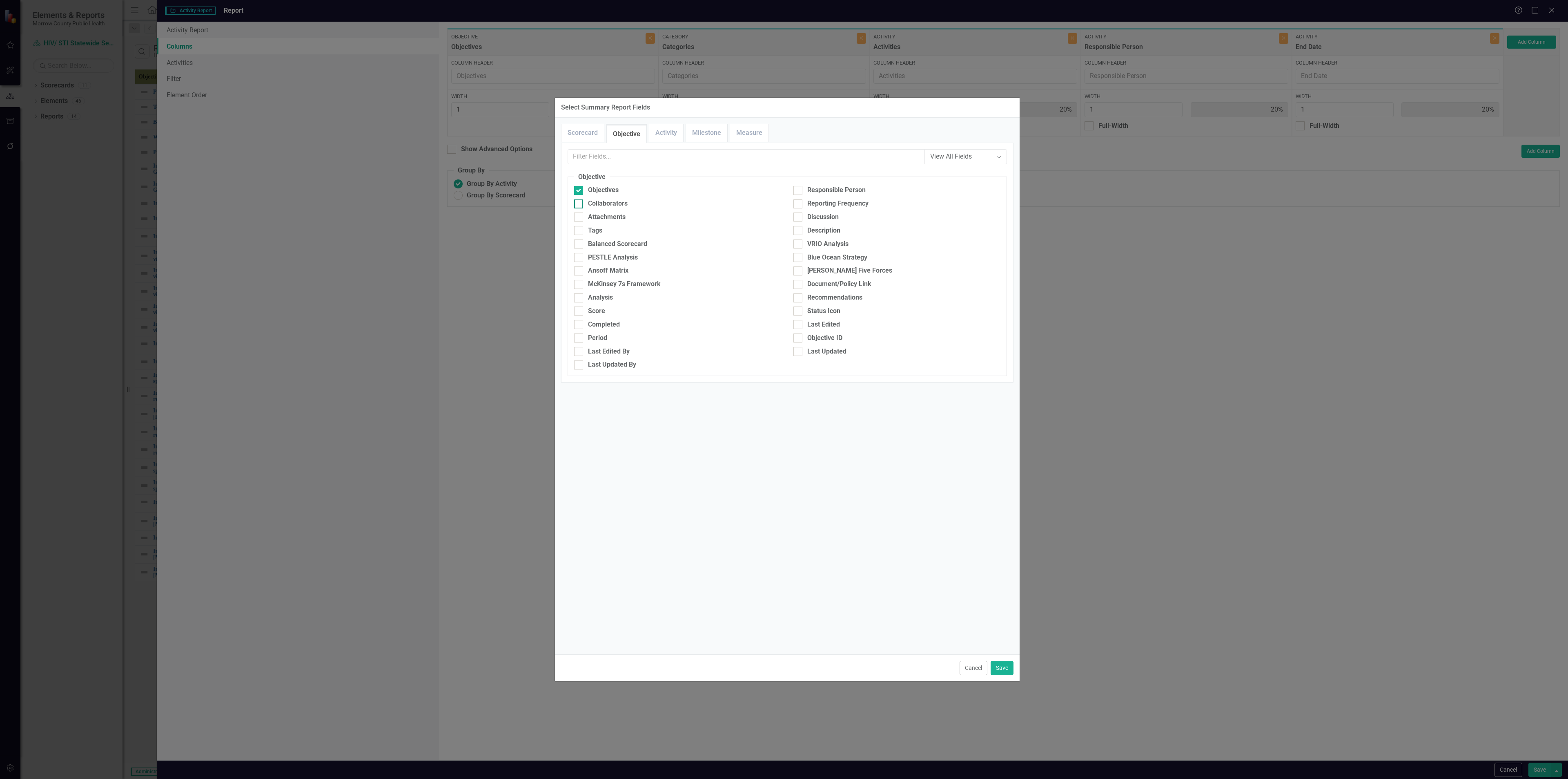
click at [578, 206] on div at bounding box center [578, 203] width 9 height 9
click at [578, 205] on input "Collaborators" at bounding box center [576, 202] width 5 height 5
checkbox input "true"
click at [802, 192] on div "Responsible Person" at bounding box center [897, 190] width 207 height 9
click at [799, 191] on input "Responsible Person" at bounding box center [796, 188] width 5 height 5
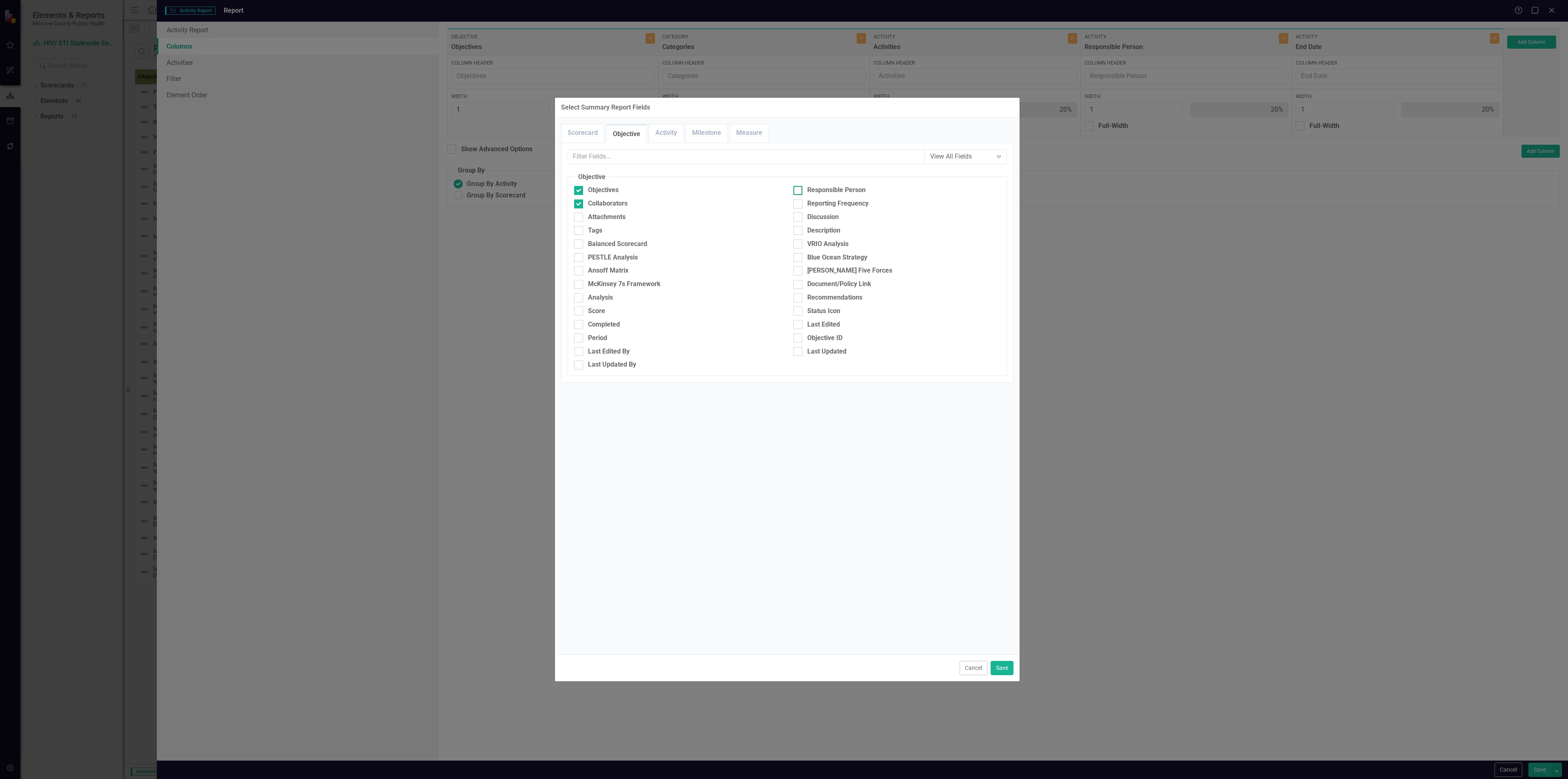
checkbox input "true"
click at [1004, 672] on button "Save" at bounding box center [1002, 668] width 23 height 14
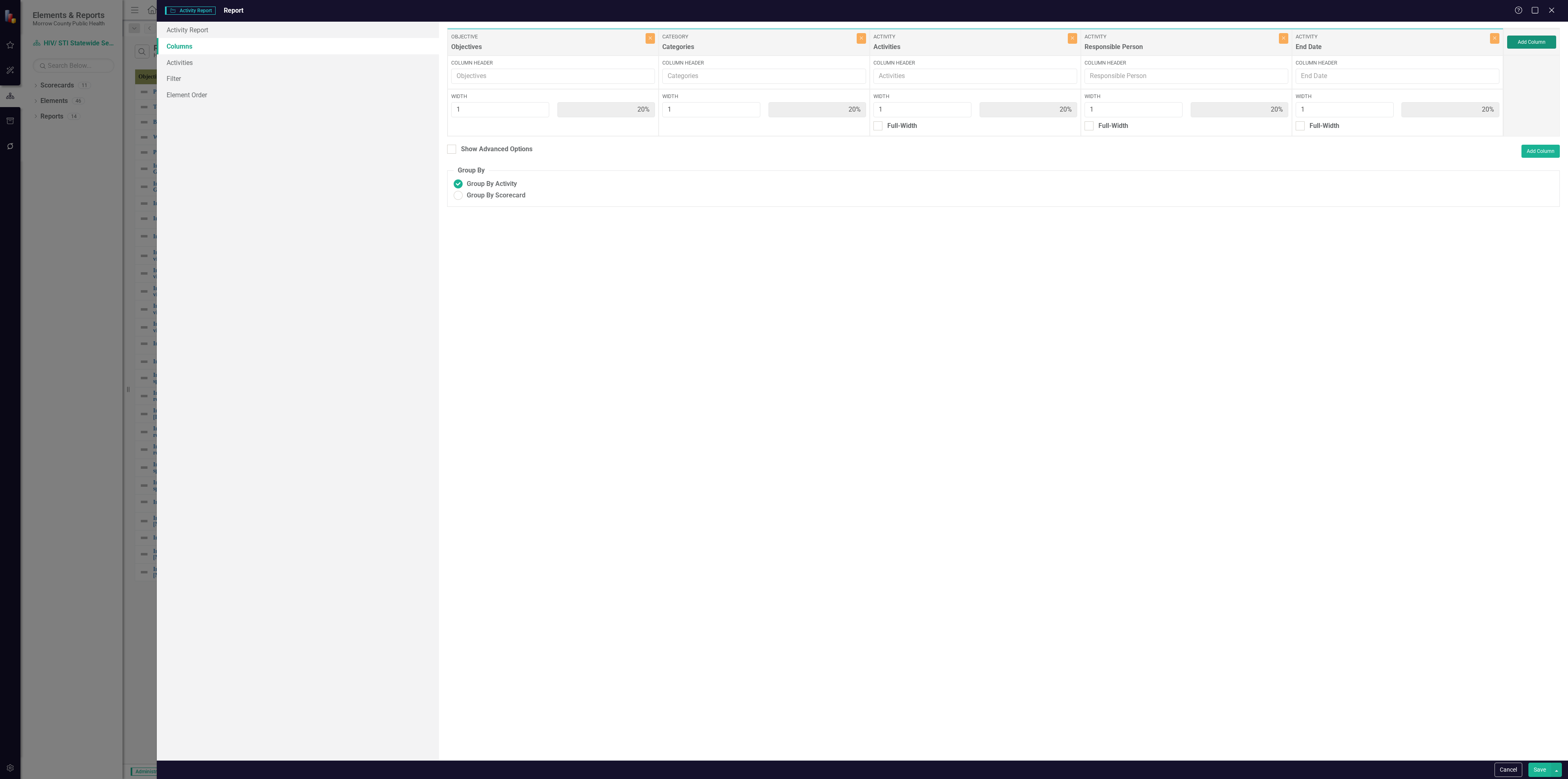
type input "13%"
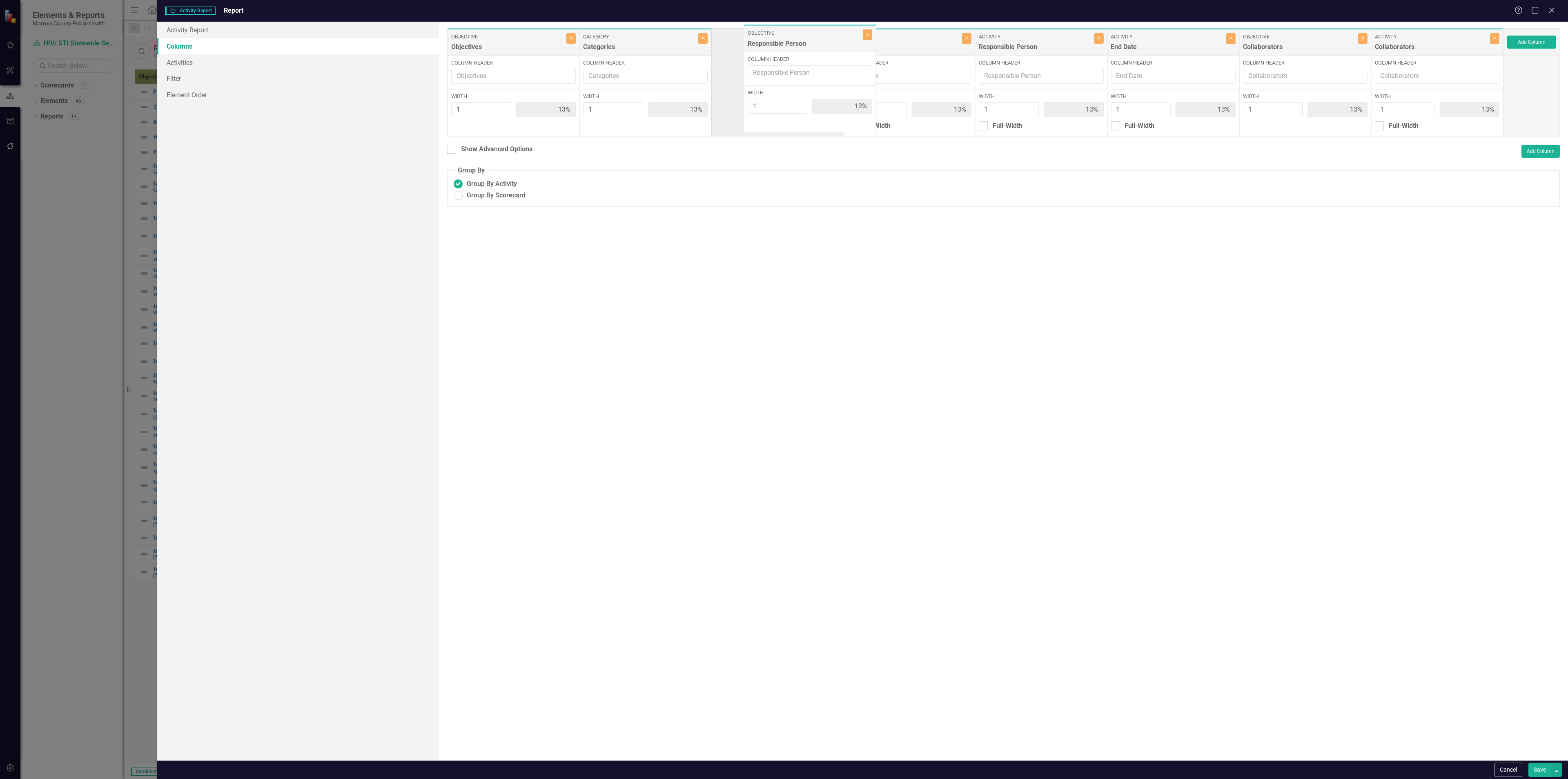
drag, startPoint x: 1104, startPoint y: 53, endPoint x: 819, endPoint y: 43, distance: 285.2
click at [819, 43] on div "Objective Objectives Close Column Header Width 1 13% Category Categories Close …" at bounding box center [975, 82] width 1056 height 108
drag, startPoint x: 1291, startPoint y: 46, endPoint x: 908, endPoint y: 36, distance: 383.1
click at [908, 36] on div "Objective Objectives Close Column Header Width 1 13% Category Categories Close …" at bounding box center [975, 82] width 1056 height 108
drag, startPoint x: 1430, startPoint y: 49, endPoint x: 1279, endPoint y: 51, distance: 151.0
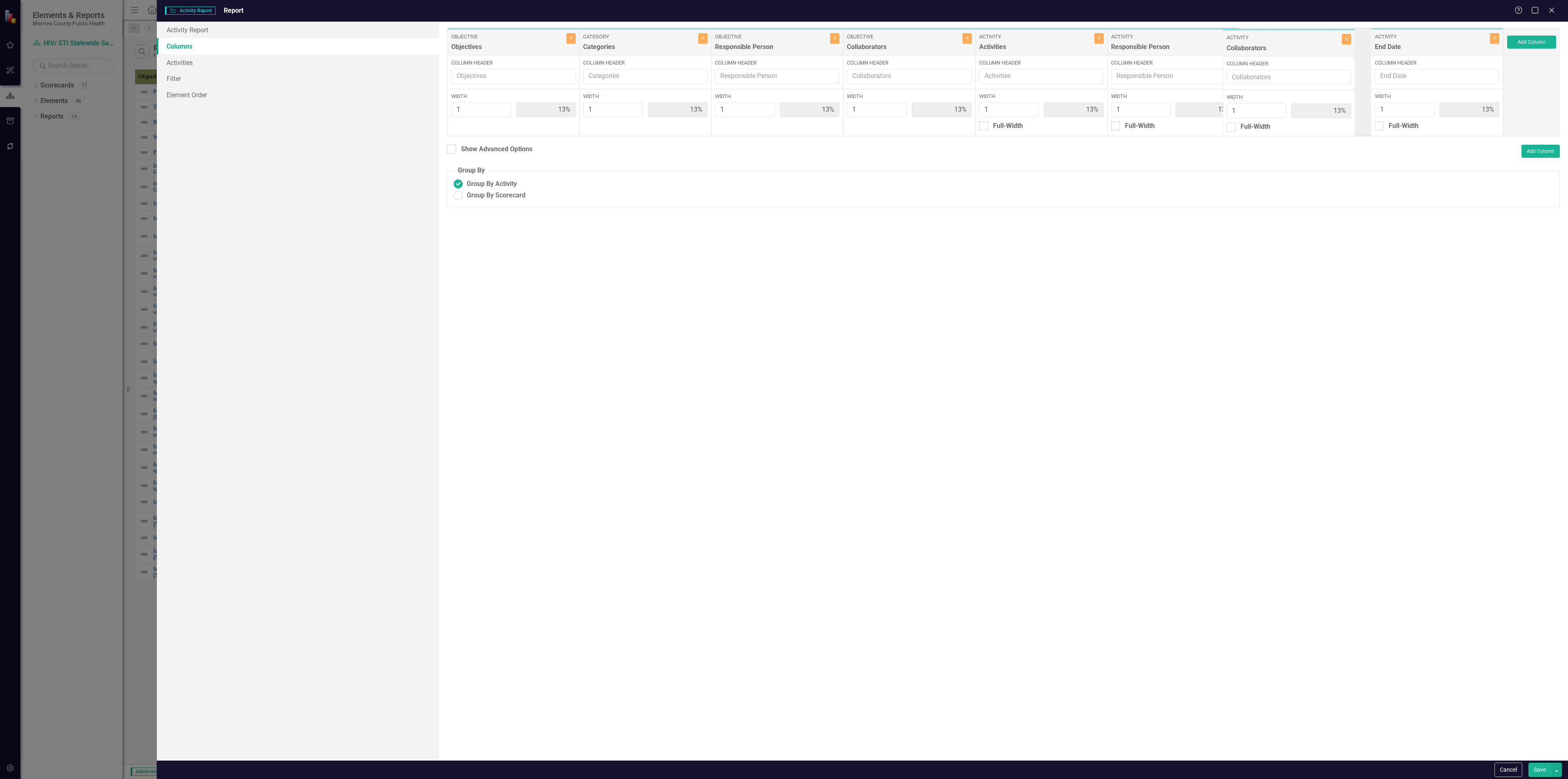
click at [1279, 51] on div "Objective Objectives Close Column Header Width 1 13% Category Categories Close …" at bounding box center [975, 82] width 1056 height 108
click at [1541, 770] on button "Save" at bounding box center [1540, 769] width 23 height 14
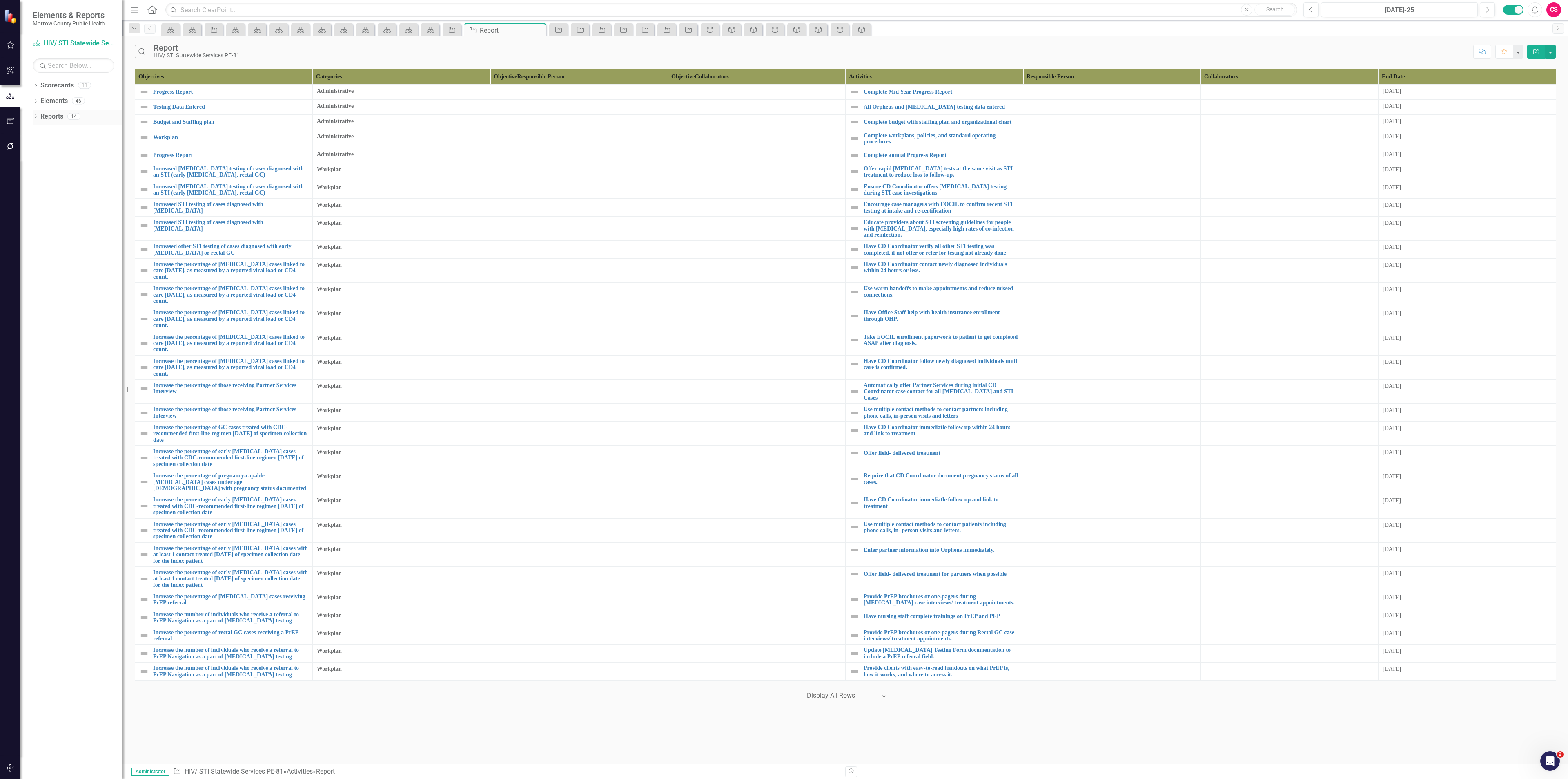
click at [58, 115] on link "Reports" at bounding box center [52, 116] width 23 height 9
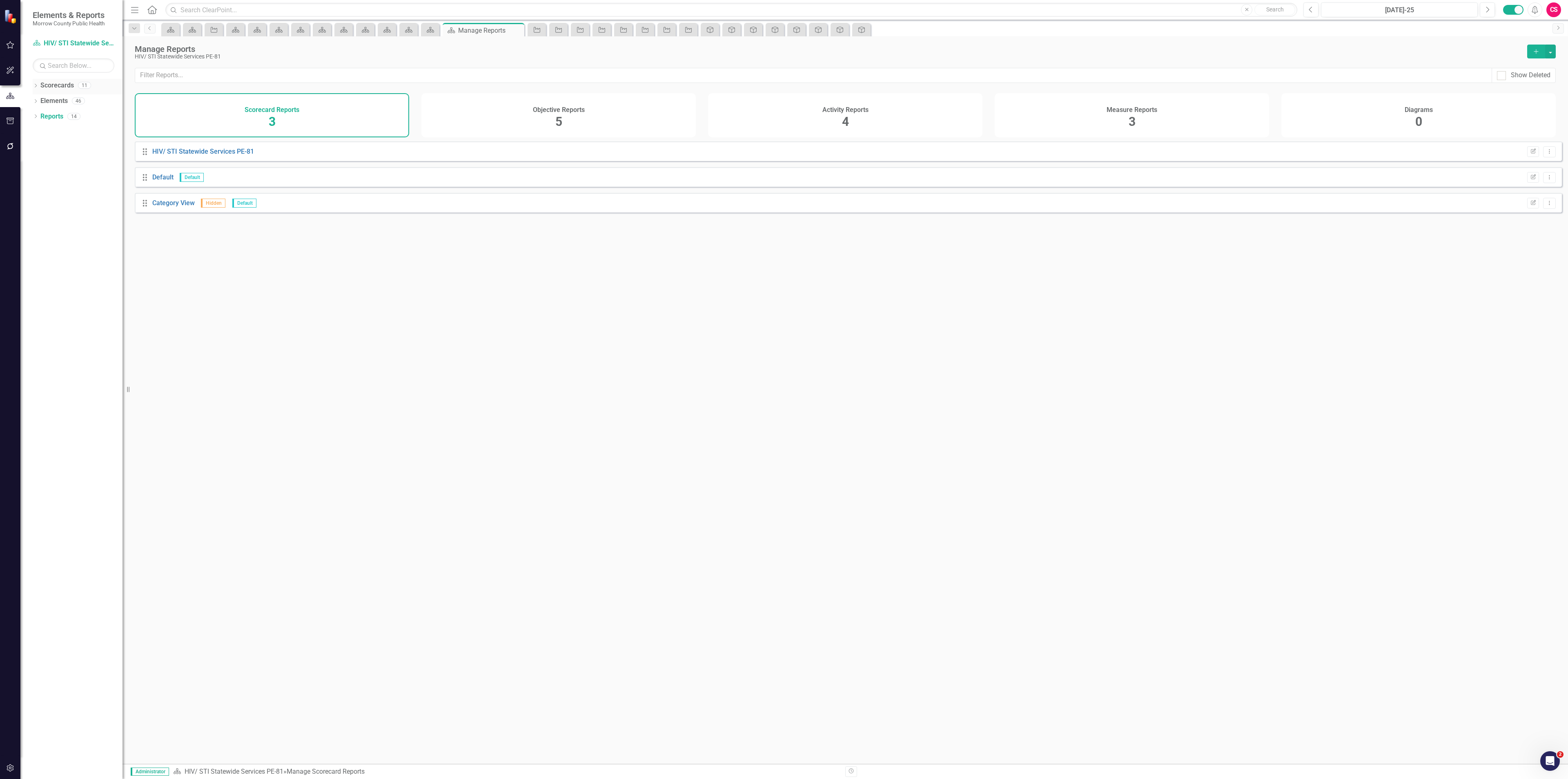
click at [44, 81] on link "Scorecards" at bounding box center [57, 85] width 33 height 9
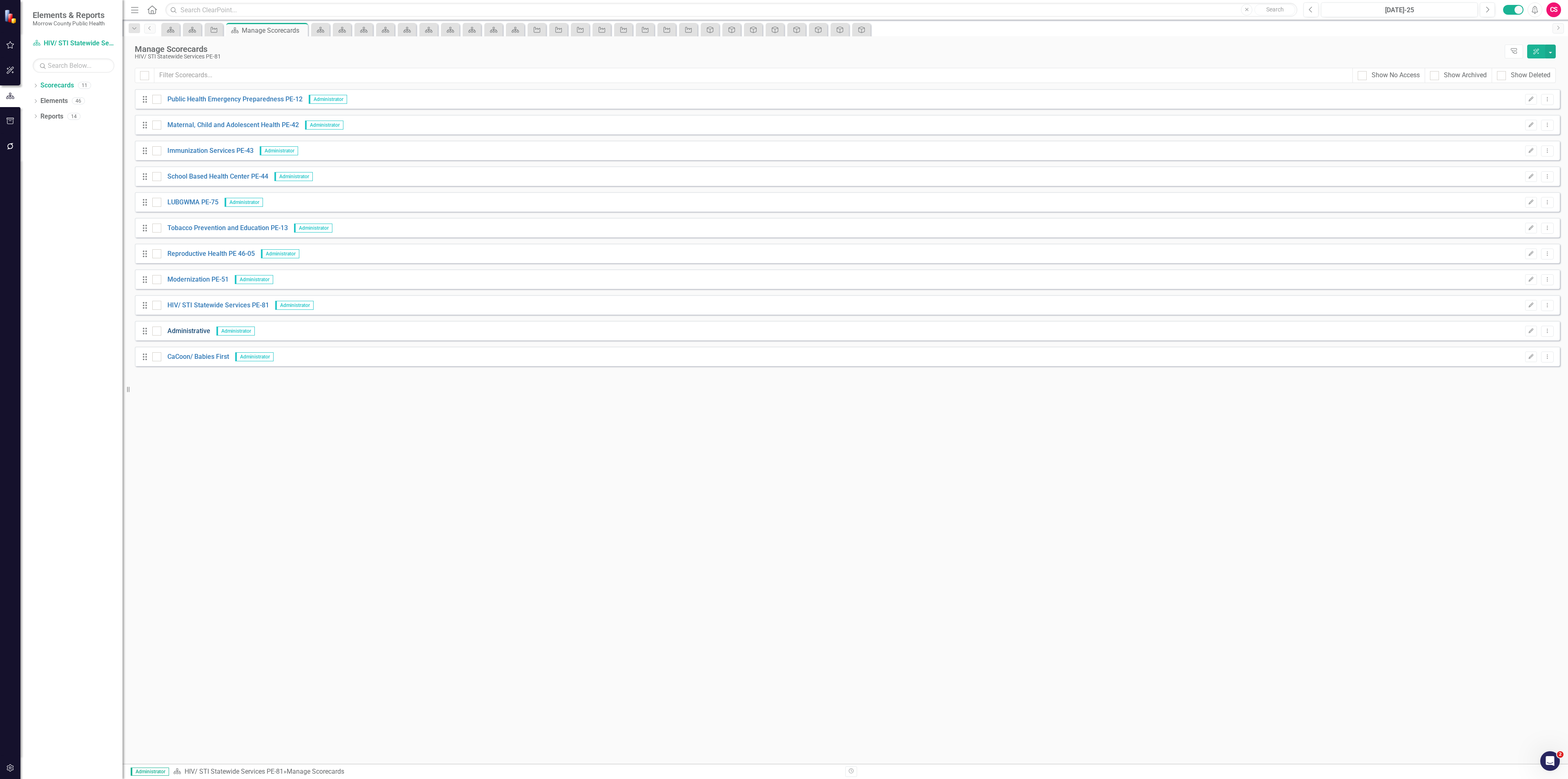
click at [190, 330] on link "Administrative" at bounding box center [186, 331] width 49 height 9
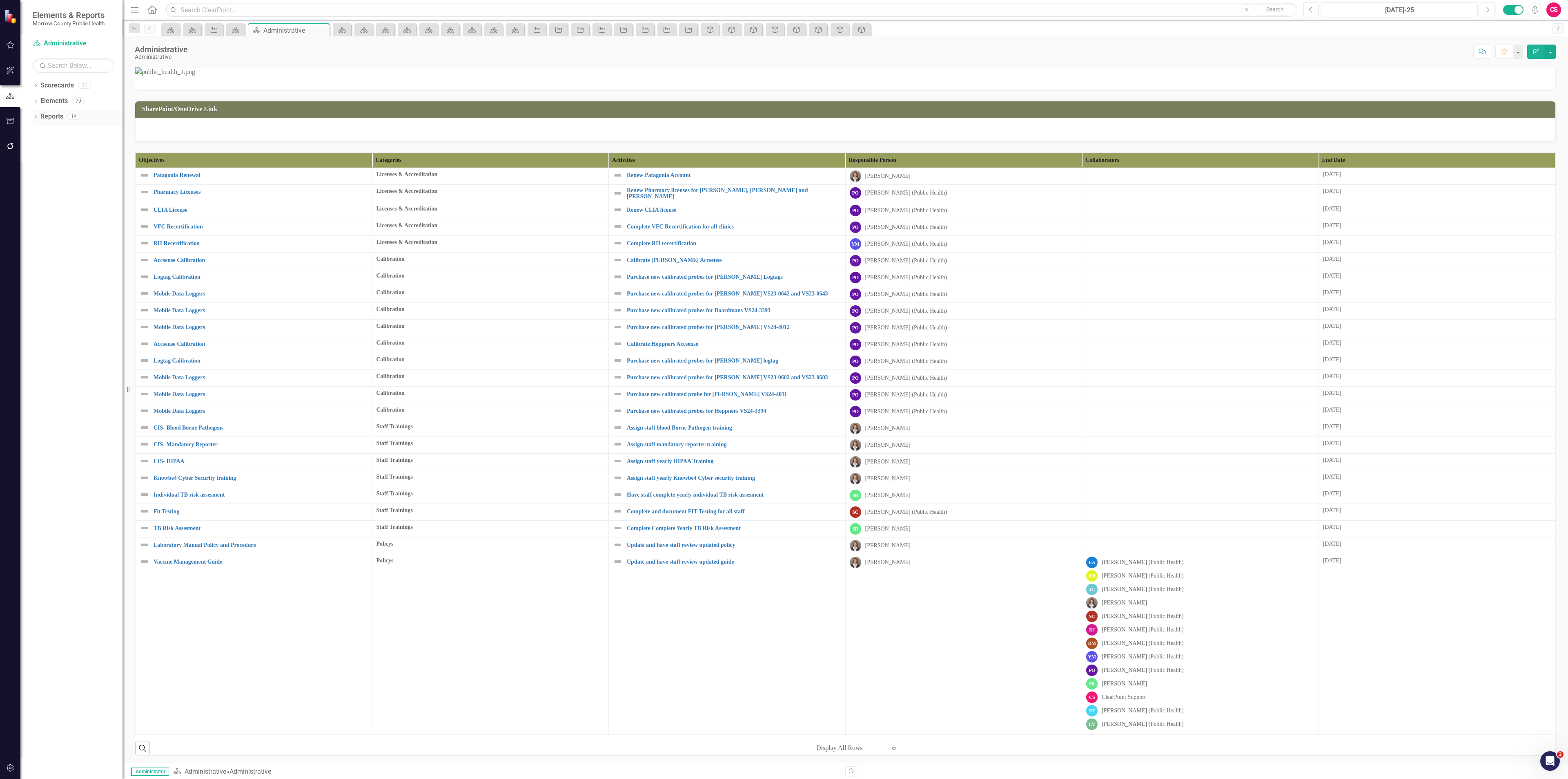
click at [61, 115] on link "Reports" at bounding box center [52, 116] width 23 height 9
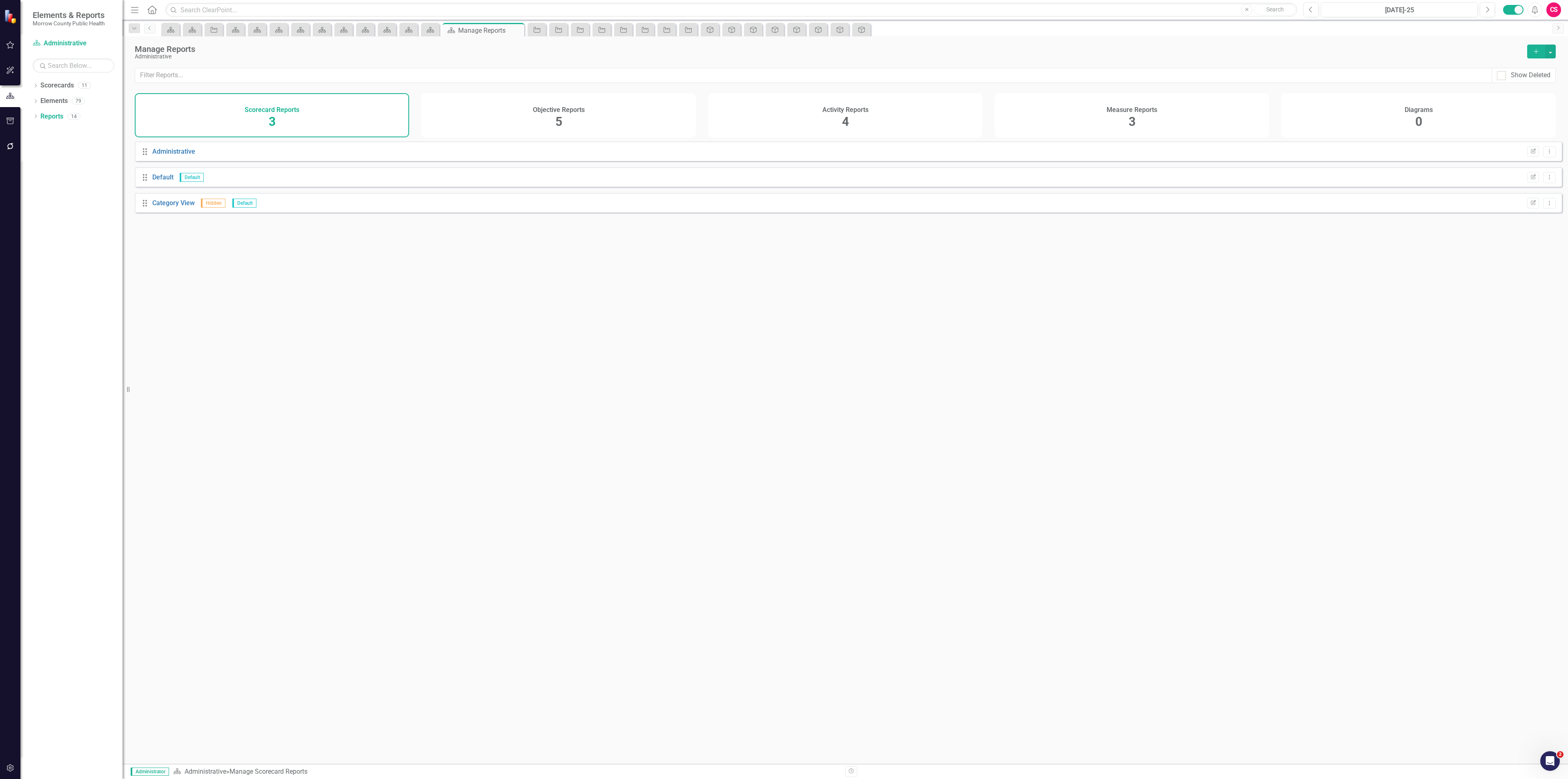
click at [837, 126] on div "Activity Reports 4" at bounding box center [845, 115] width 275 height 44
click at [166, 155] on link "Report" at bounding box center [162, 151] width 19 height 8
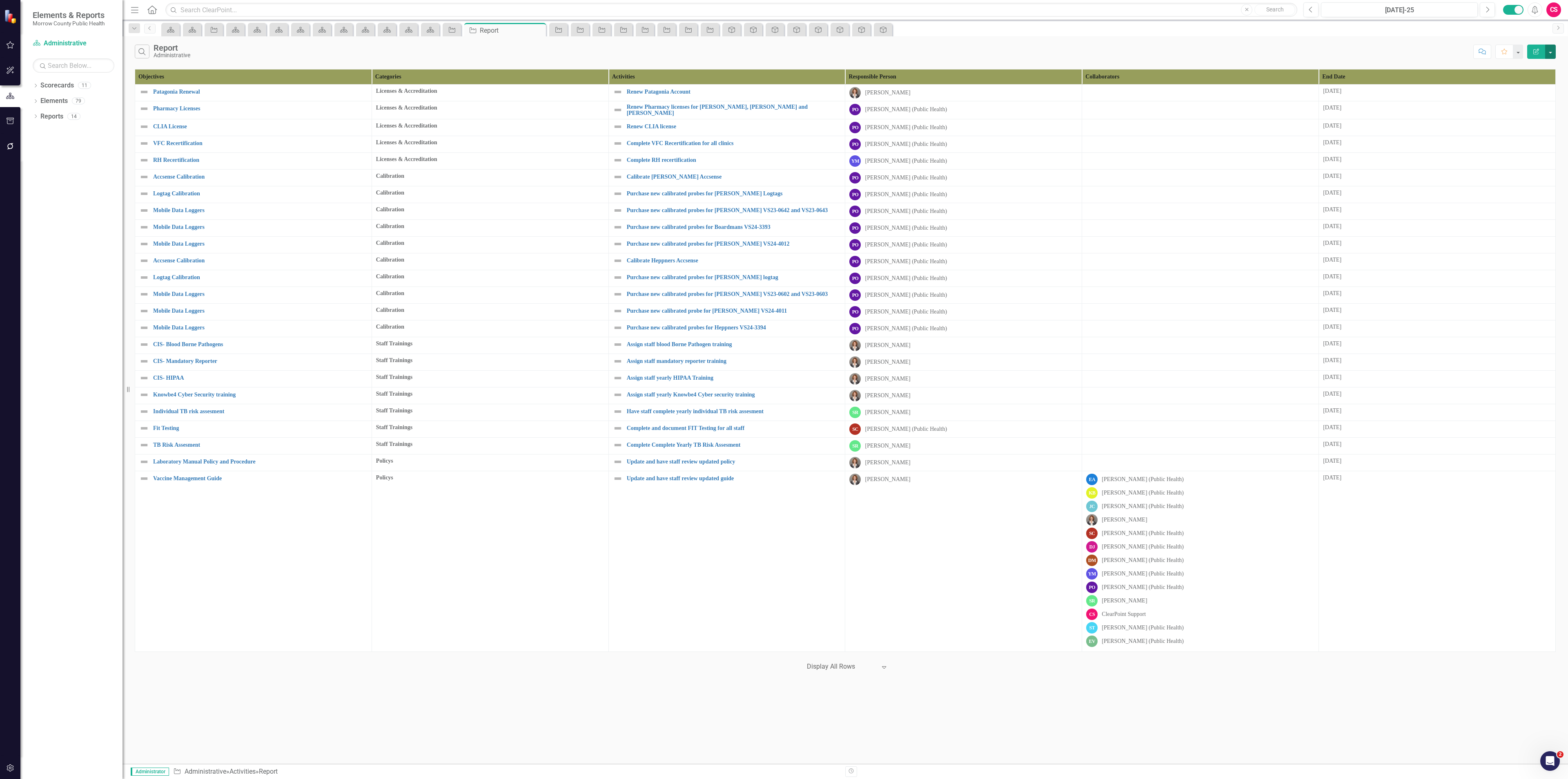
click at [1553, 47] on button "button" at bounding box center [1550, 51] width 10 height 14
click at [1533, 64] on link "Edit Report Edit Report" at bounding box center [1523, 68] width 65 height 15
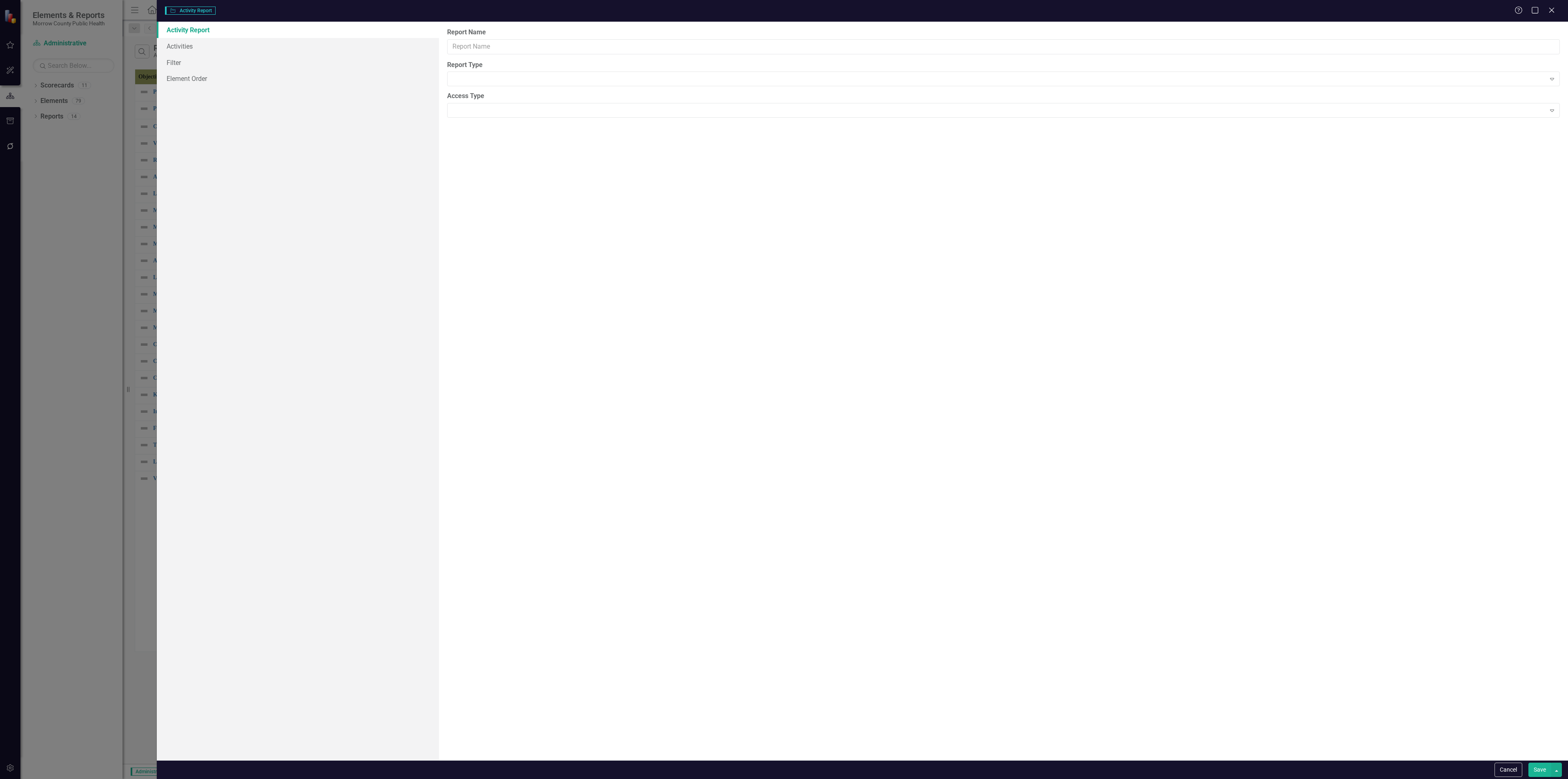
type input "Report"
click at [238, 46] on link "Columns" at bounding box center [298, 46] width 282 height 16
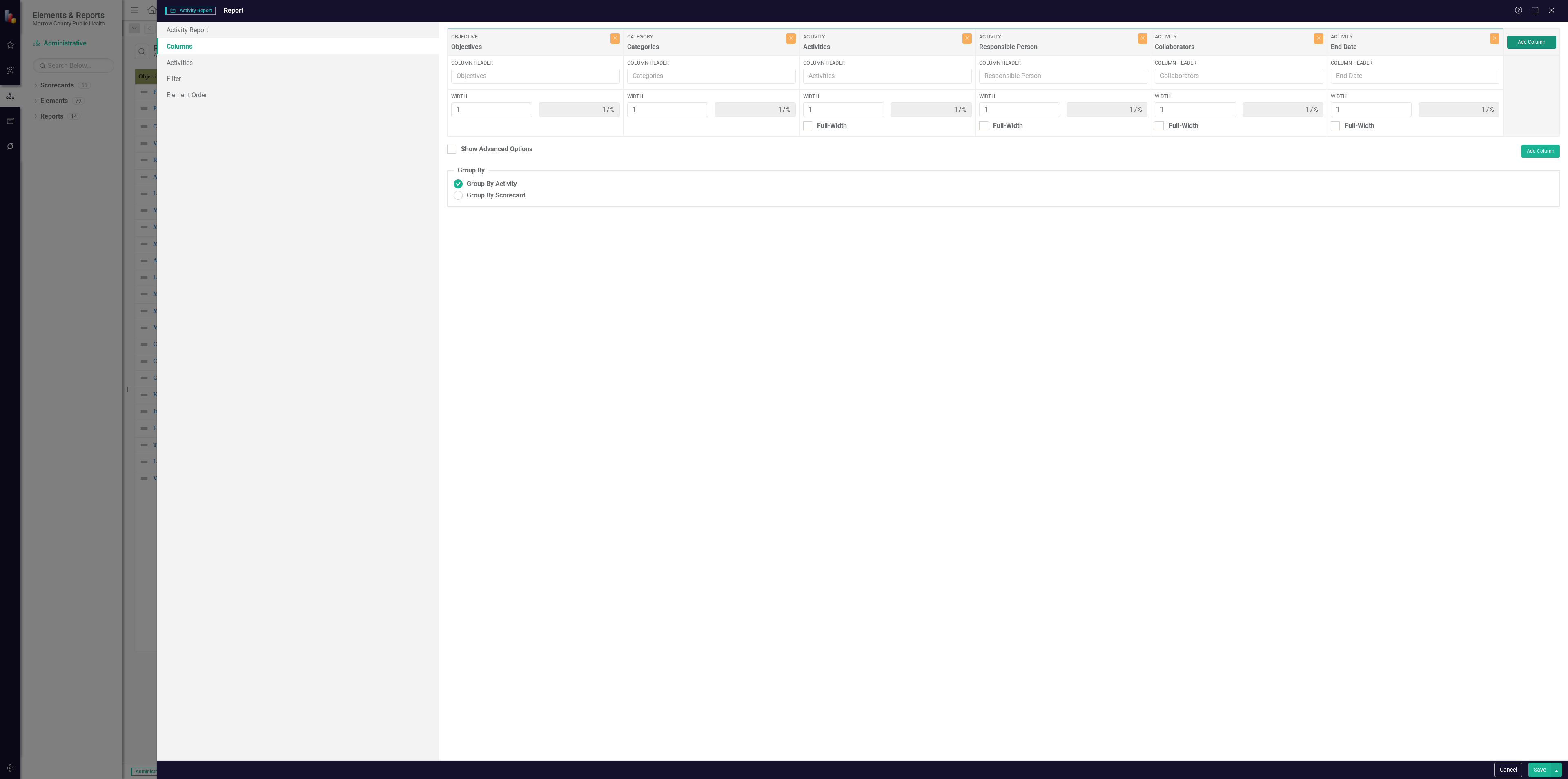
click at [1533, 43] on button "Add Column" at bounding box center [1531, 41] width 49 height 13
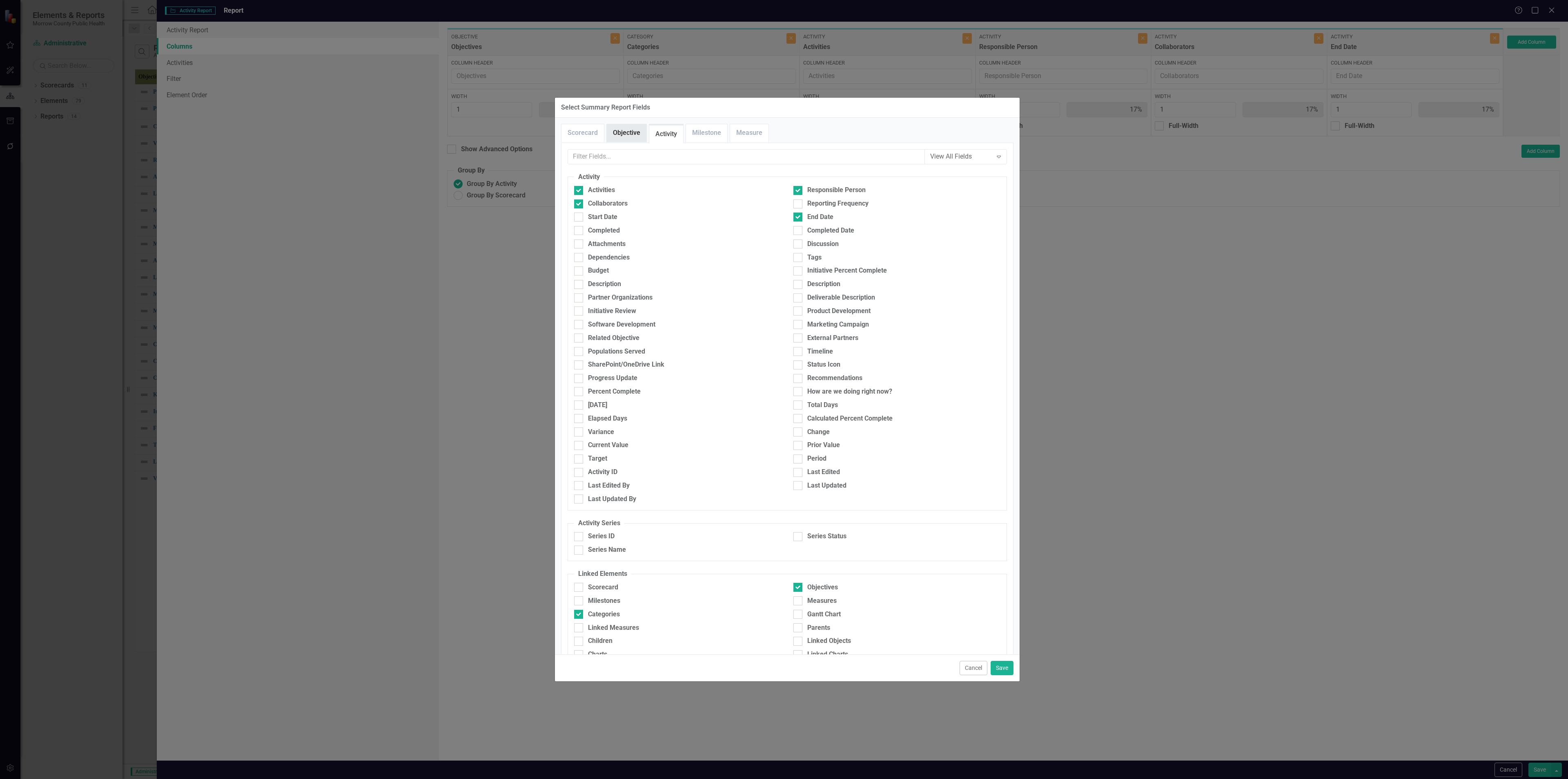
click at [626, 131] on link "Objective" at bounding box center [626, 133] width 40 height 18
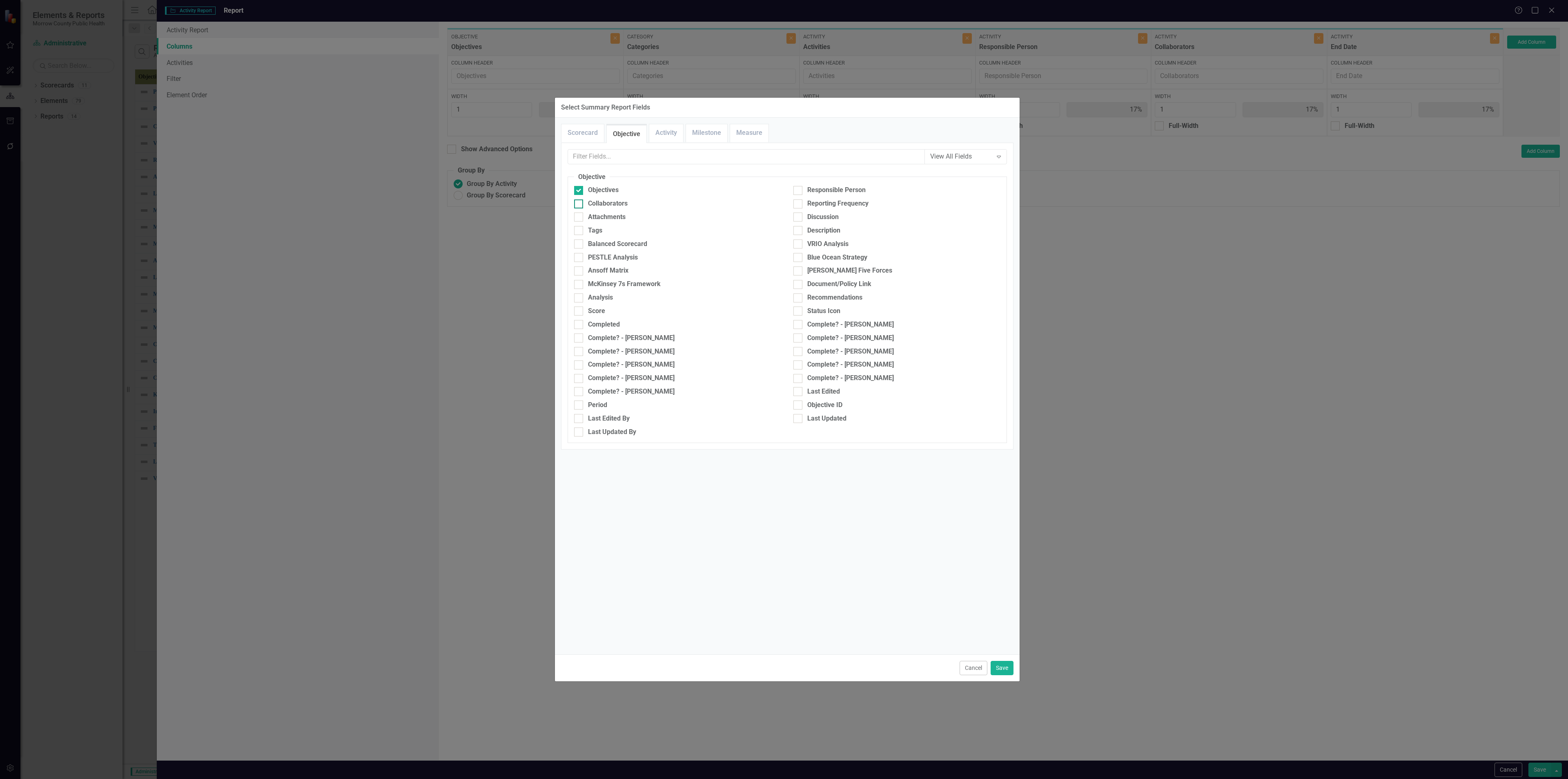
click at [584, 204] on div "Collaborators" at bounding box center [677, 203] width 207 height 9
click at [579, 204] on input "Collaborators" at bounding box center [576, 202] width 5 height 5
checkbox input "true"
click at [800, 189] on div at bounding box center [797, 190] width 9 height 9
click at [799, 189] on input "Responsible Person" at bounding box center [796, 188] width 5 height 5
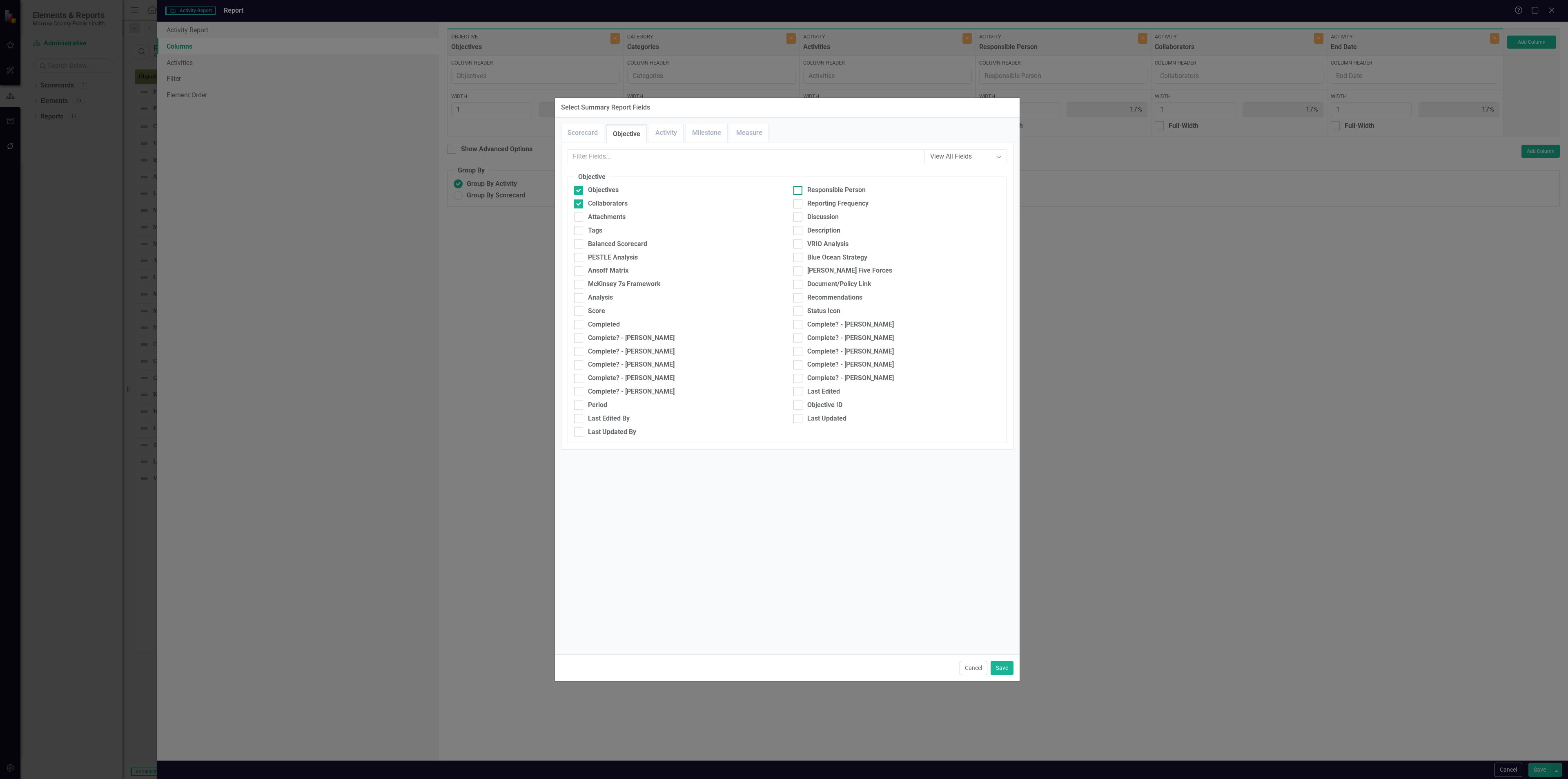
checkbox input "true"
click at [1005, 662] on button "Save" at bounding box center [1002, 668] width 23 height 14
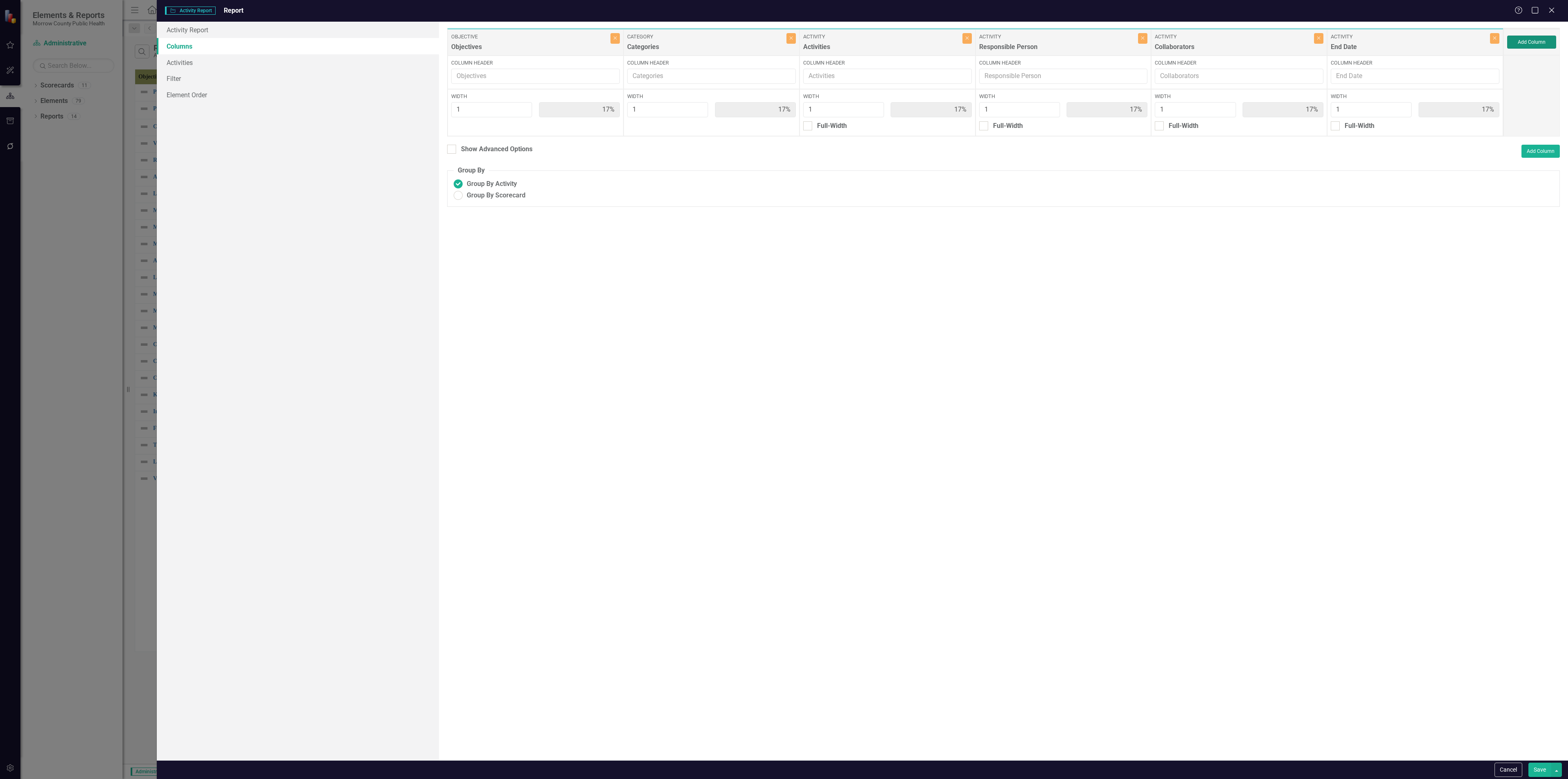
type input "13%"
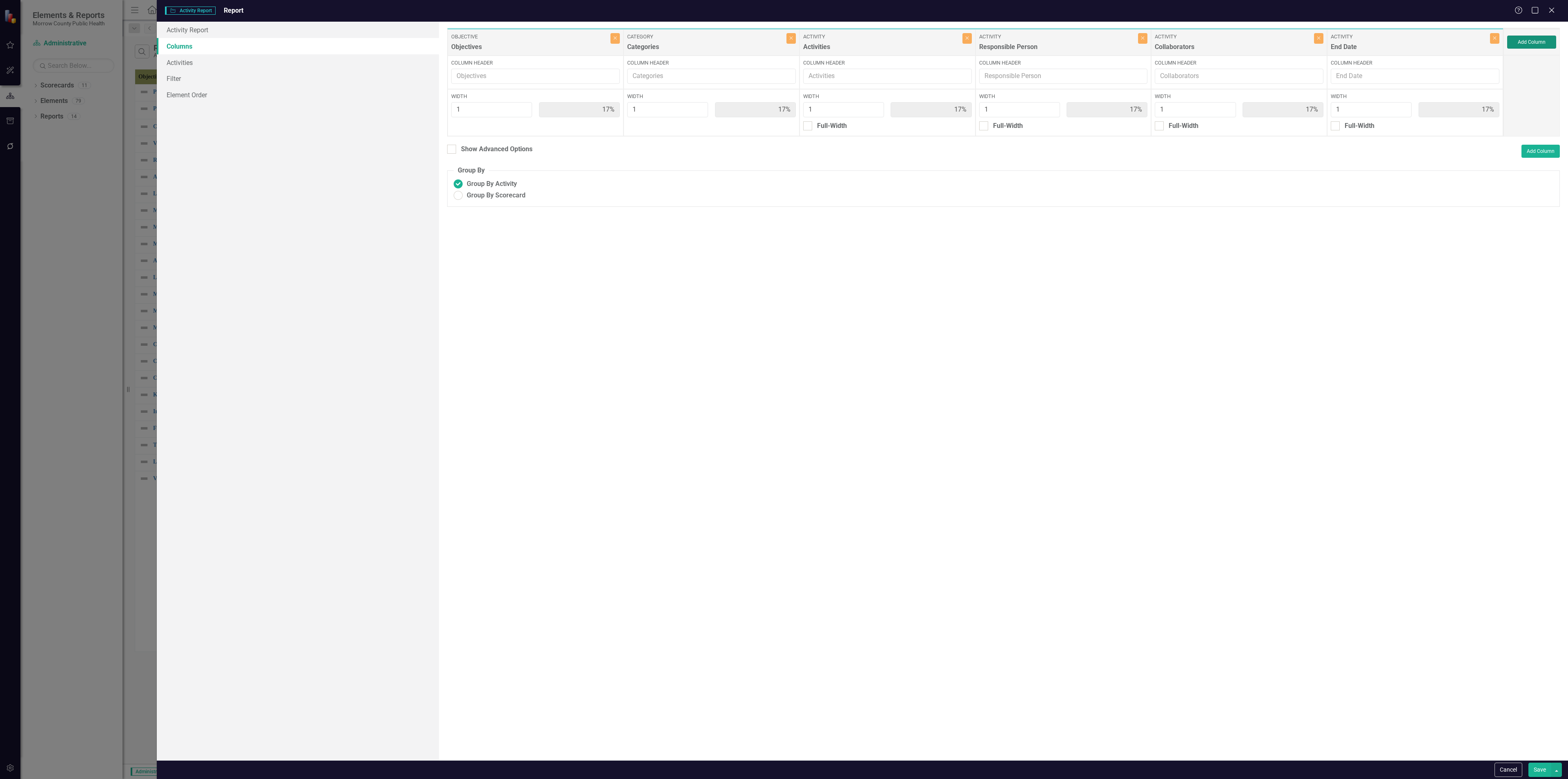
type input "13%"
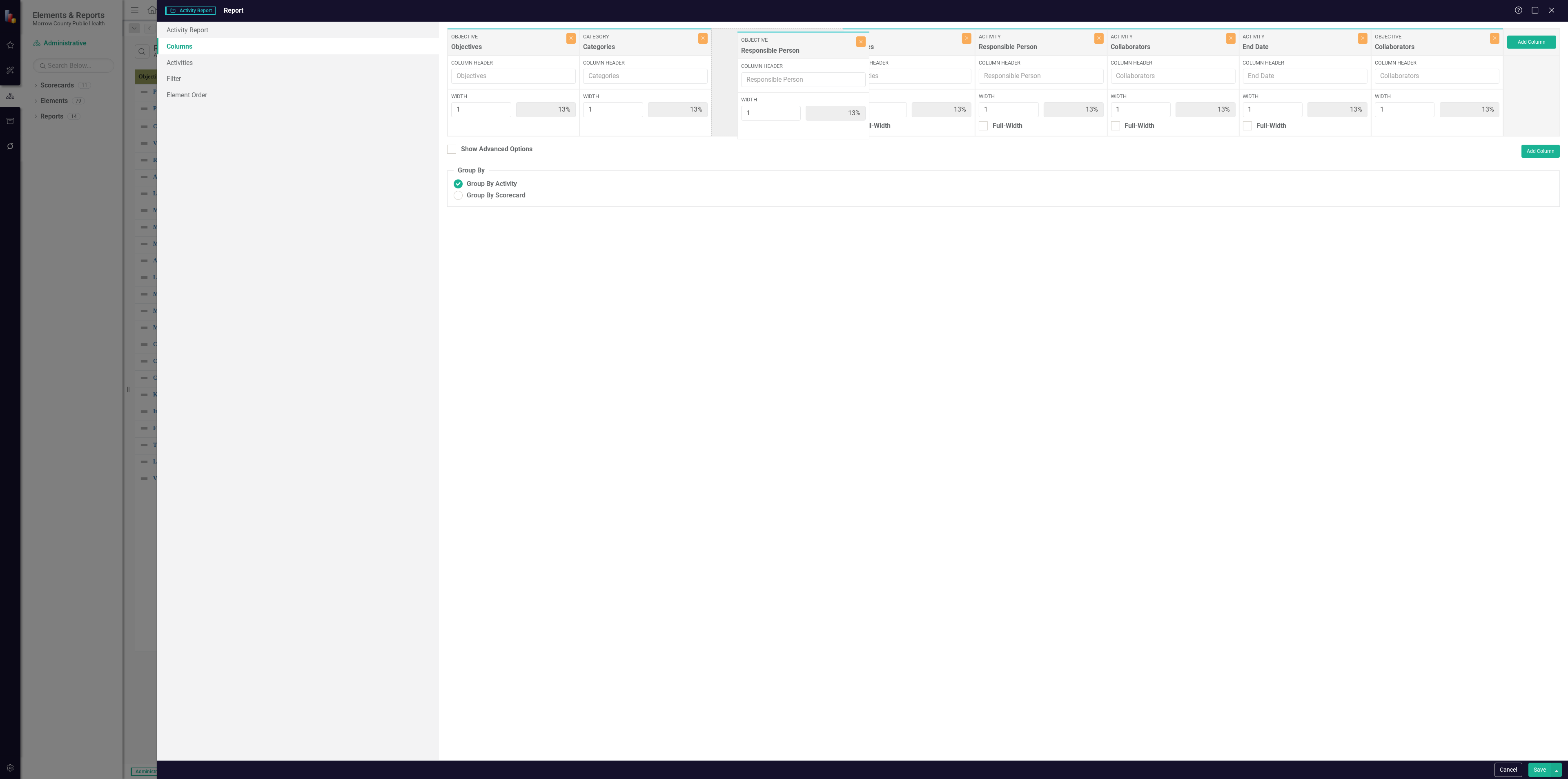
drag, startPoint x: 1306, startPoint y: 46, endPoint x: 805, endPoint y: 49, distance: 501.0
click at [805, 49] on div "Objective Objectives Close Column Header Width 1 13% Category Categories Close …" at bounding box center [975, 82] width 1056 height 108
drag, startPoint x: 1418, startPoint y: 46, endPoint x: 912, endPoint y: 51, distance: 506.0
click at [912, 51] on div "Objective Objectives Close Column Header Width 1 13% Category Categories Close …" at bounding box center [975, 82] width 1056 height 108
click at [1541, 765] on button "Save" at bounding box center [1540, 769] width 23 height 14
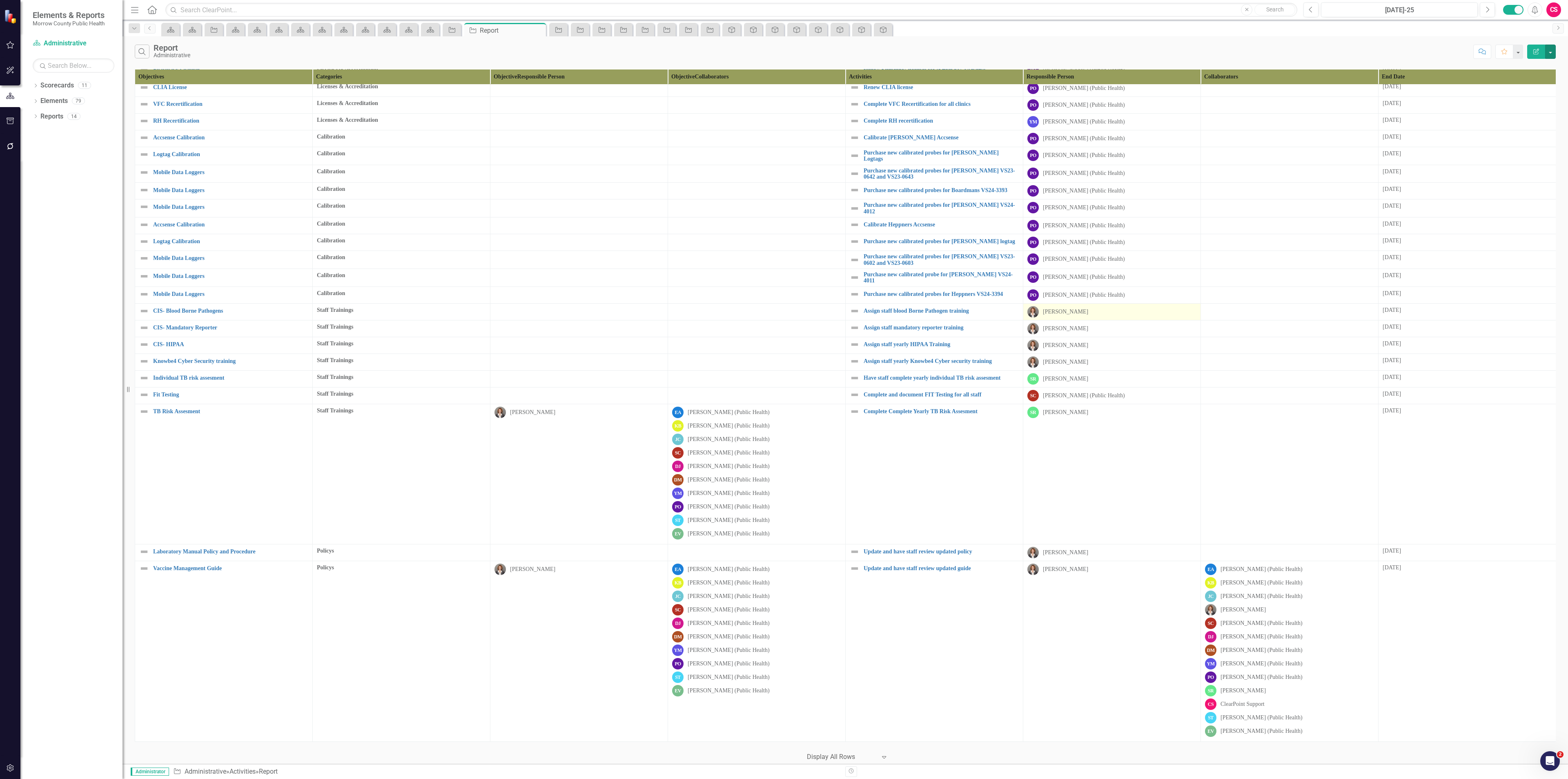
scroll to position [54, 0]
click at [872, 753] on div at bounding box center [842, 757] width 69 height 11
click at [852, 772] on div "Display All Rows" at bounding box center [849, 772] width 77 height 9
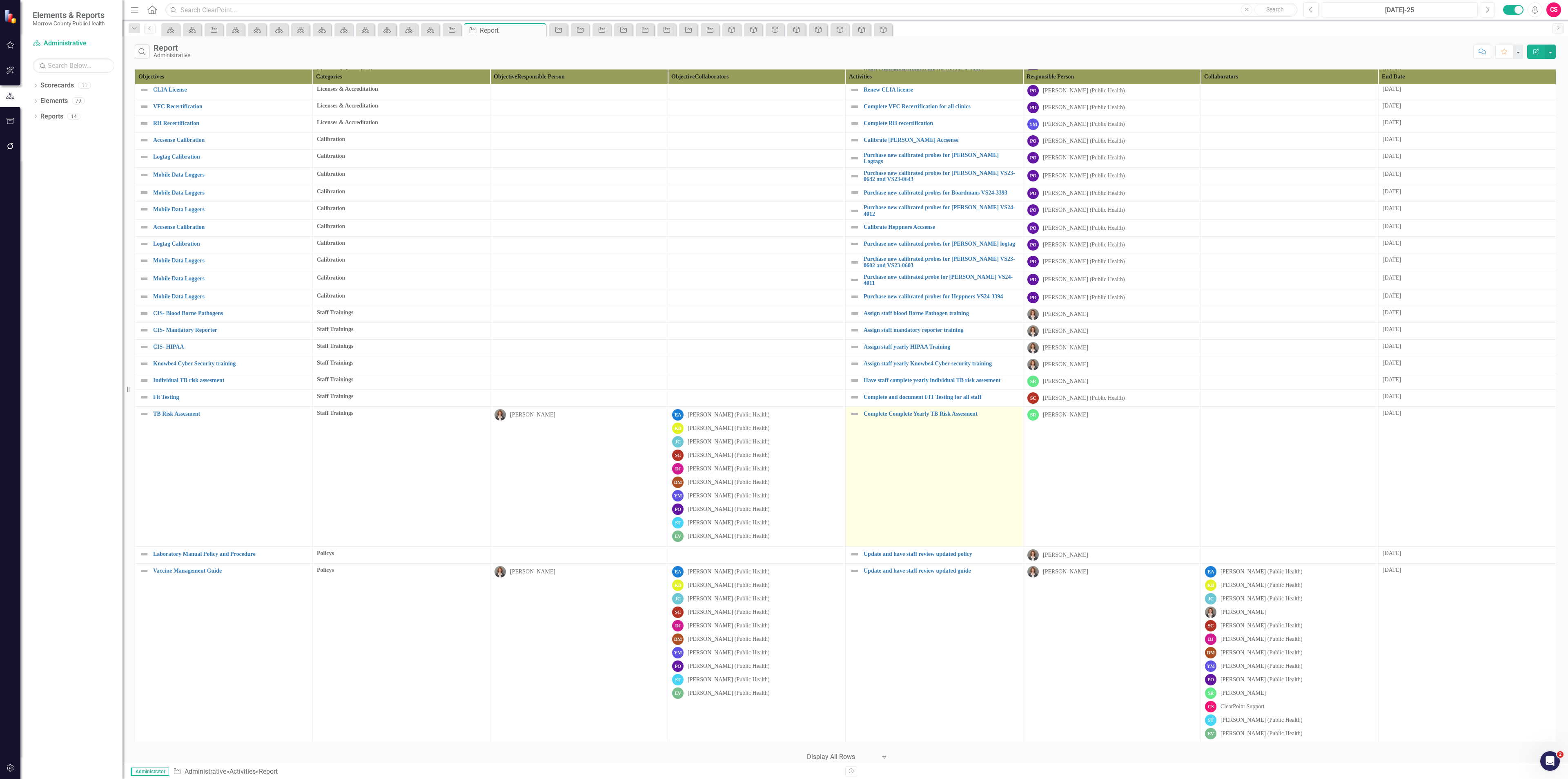
scroll to position [54, 0]
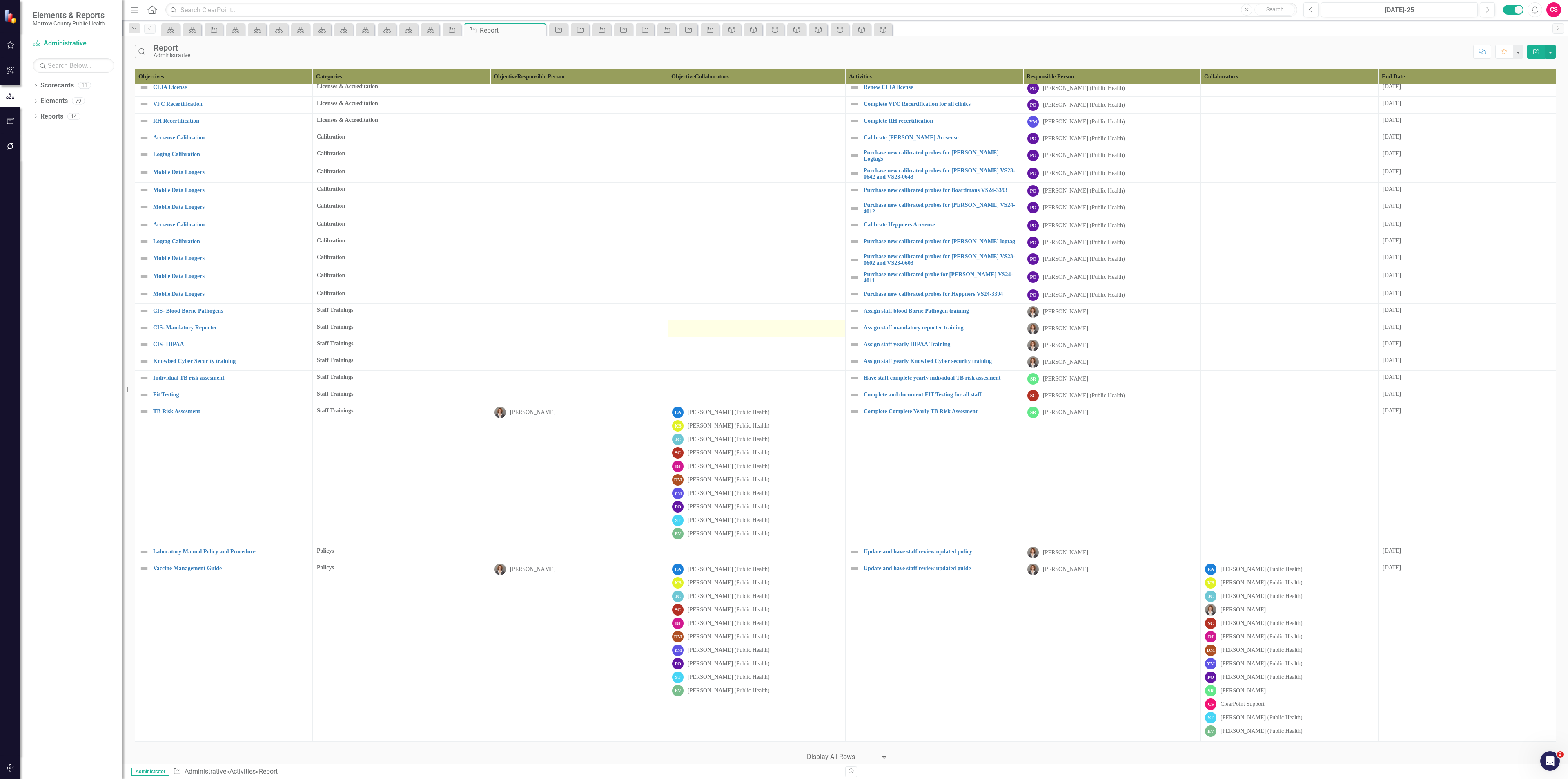
scroll to position [54, 0]
click at [51, 100] on link "Elements" at bounding box center [54, 100] width 27 height 9
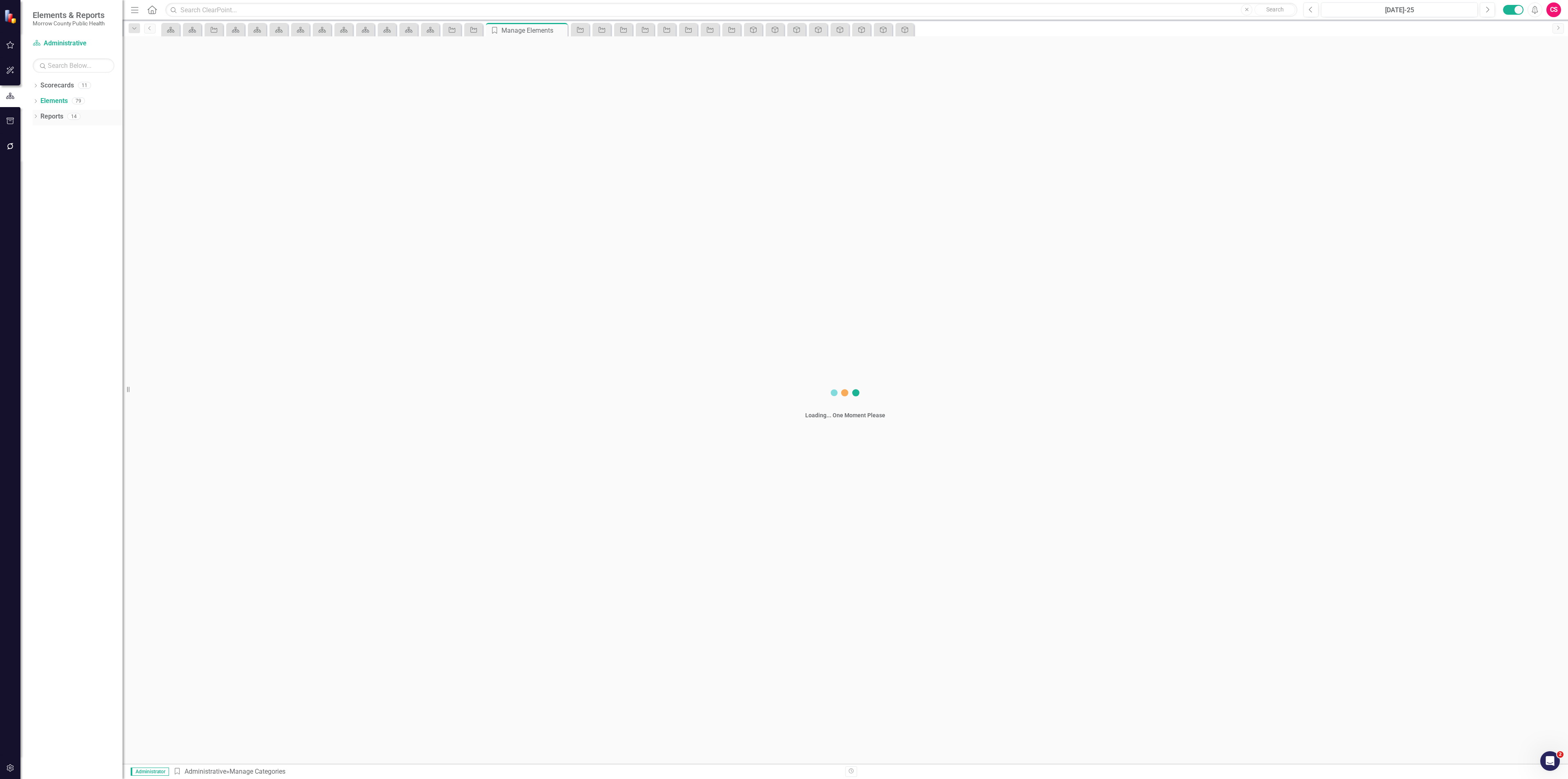
click at [54, 121] on link "Reports" at bounding box center [52, 116] width 23 height 9
click at [59, 116] on link "Reports" at bounding box center [52, 116] width 23 height 9
click at [515, 107] on div "Objective Reports 5" at bounding box center [558, 115] width 275 height 44
click at [163, 155] on link "Report" at bounding box center [162, 151] width 19 height 8
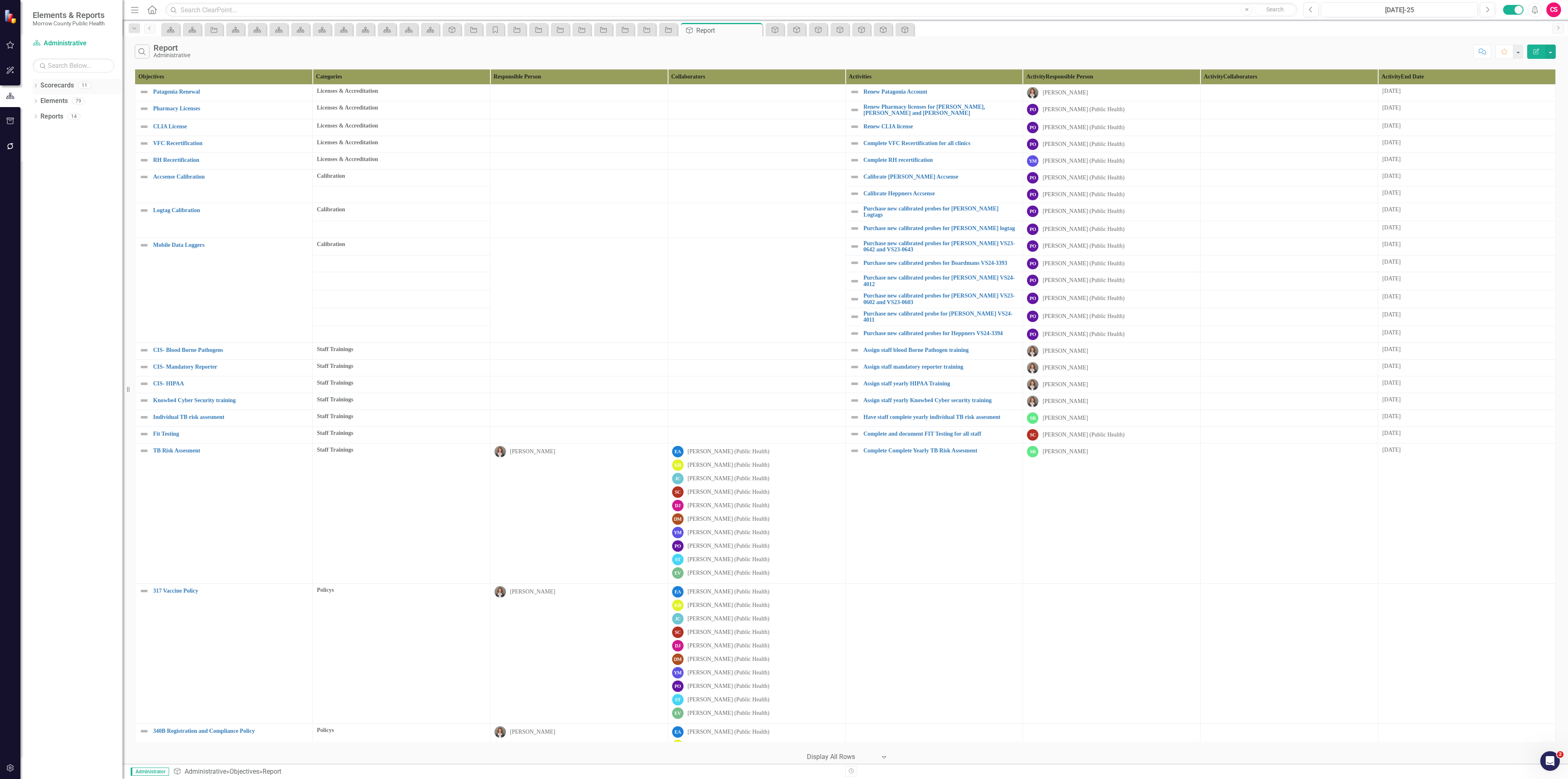
click at [53, 85] on link "Scorecards" at bounding box center [57, 85] width 33 height 9
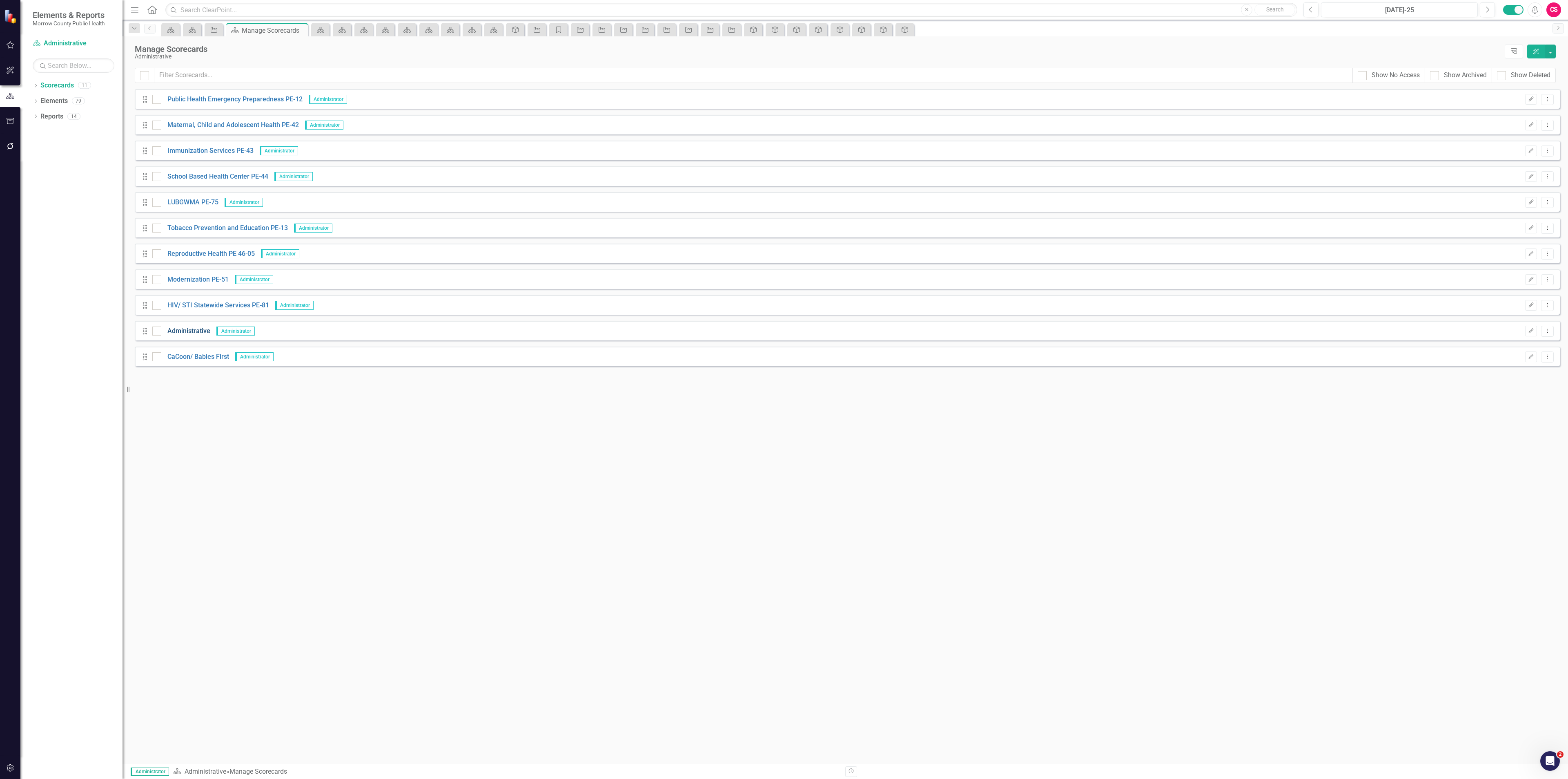
click at [186, 327] on link "Administrative" at bounding box center [186, 331] width 49 height 9
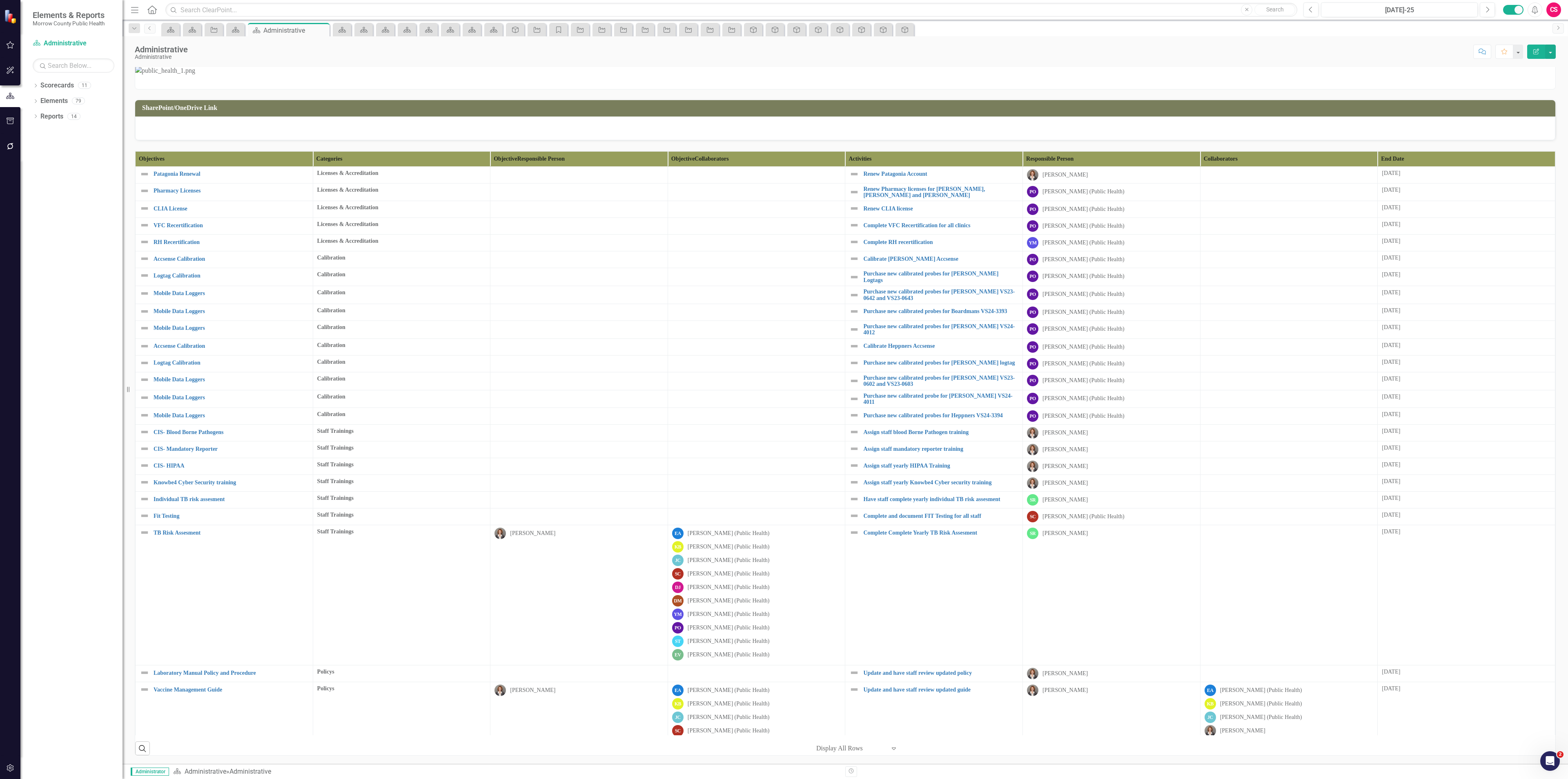
scroll to position [200, 0]
click at [1465, 166] on th "End Date" at bounding box center [1466, 158] width 178 height 15
click at [1465, 166] on th "End Date" at bounding box center [1466, 158] width 178 height 15
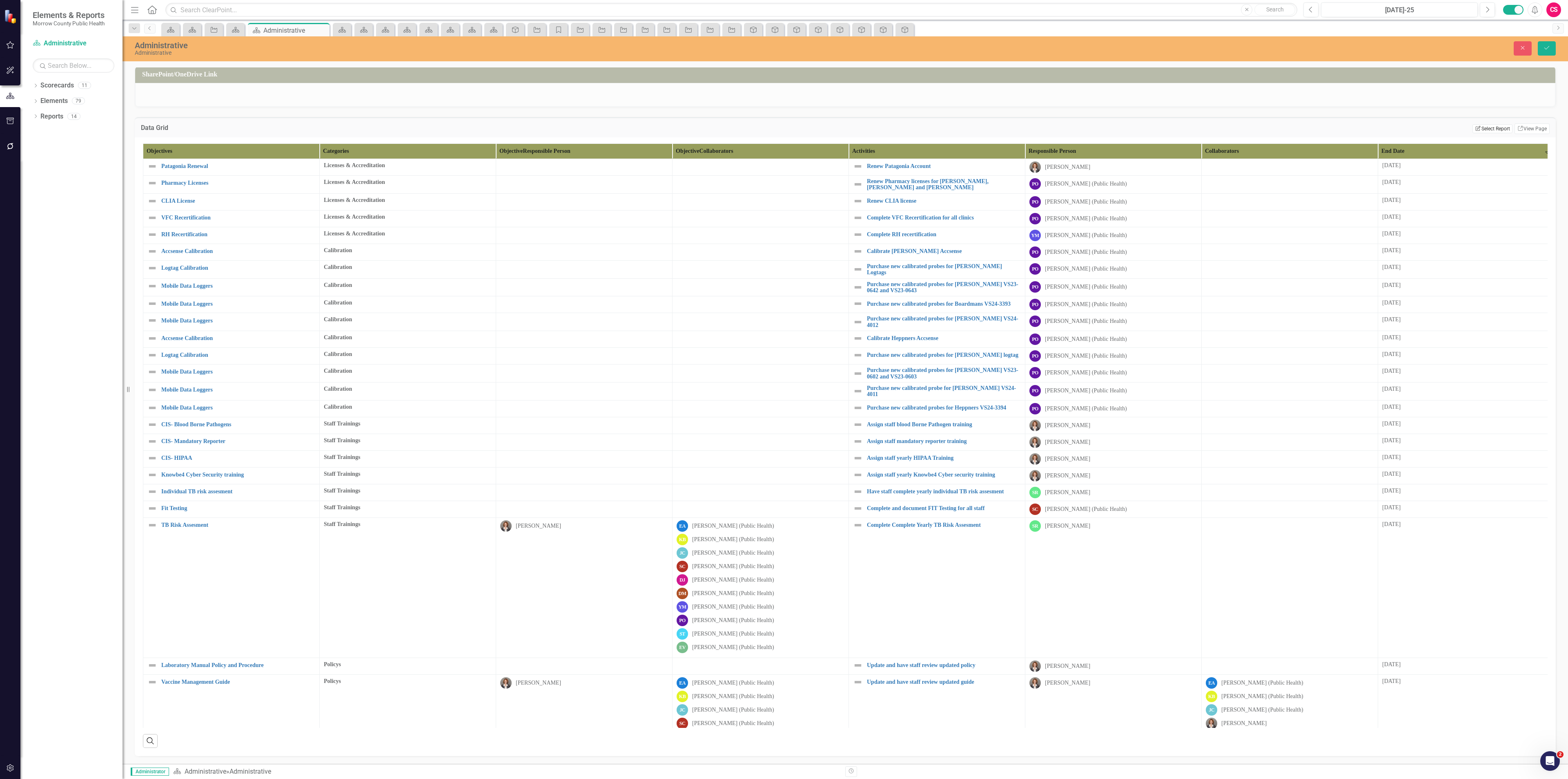
click at [1479, 133] on button "Edit Report Select Report" at bounding box center [1492, 129] width 40 height 9
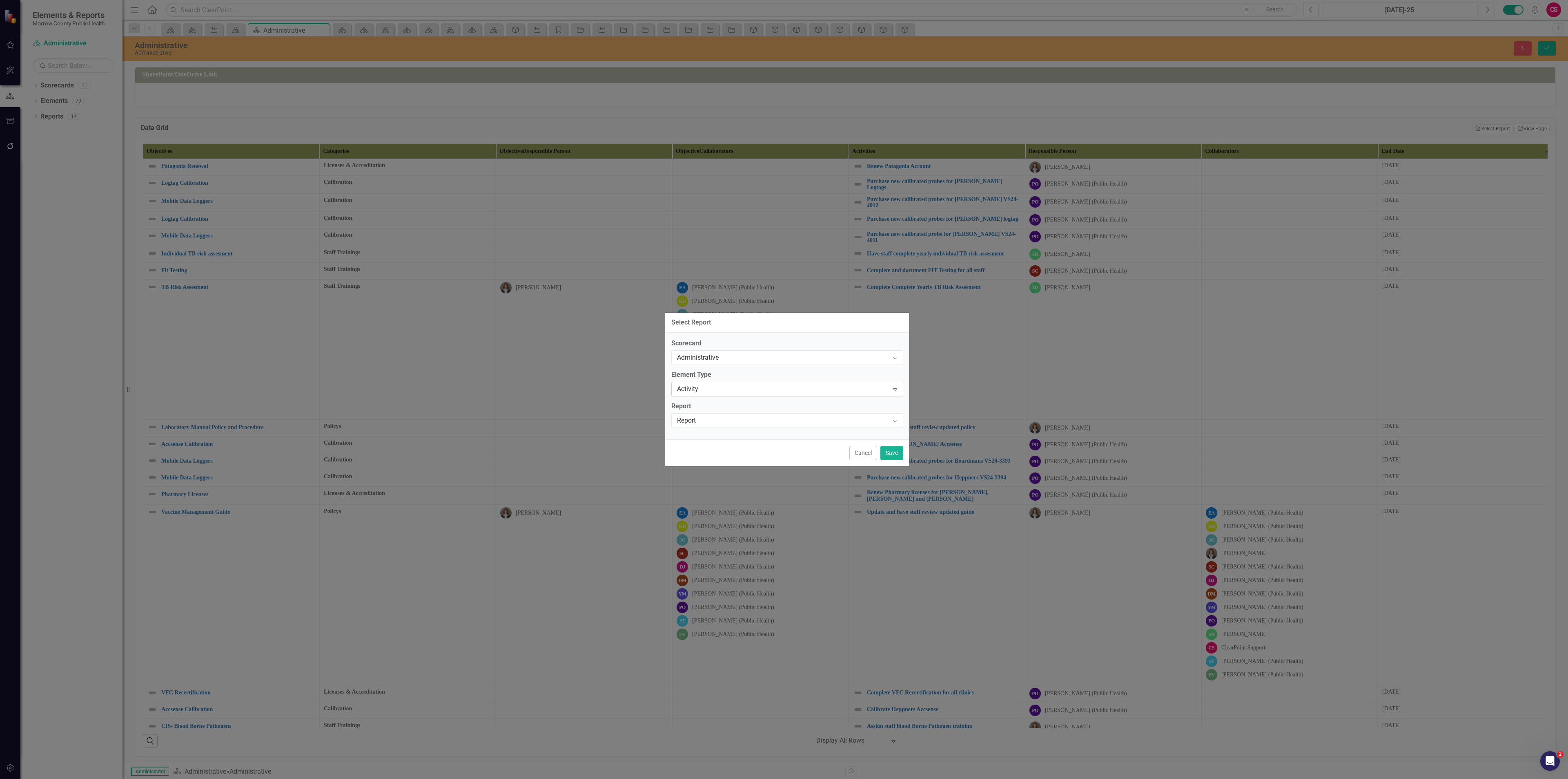
click at [741, 394] on div "Activity Expand" at bounding box center [787, 389] width 232 height 15
click at [745, 404] on div "Objective" at bounding box center [788, 402] width 219 height 9
click at [746, 422] on div "Select Report..." at bounding box center [783, 420] width 212 height 9
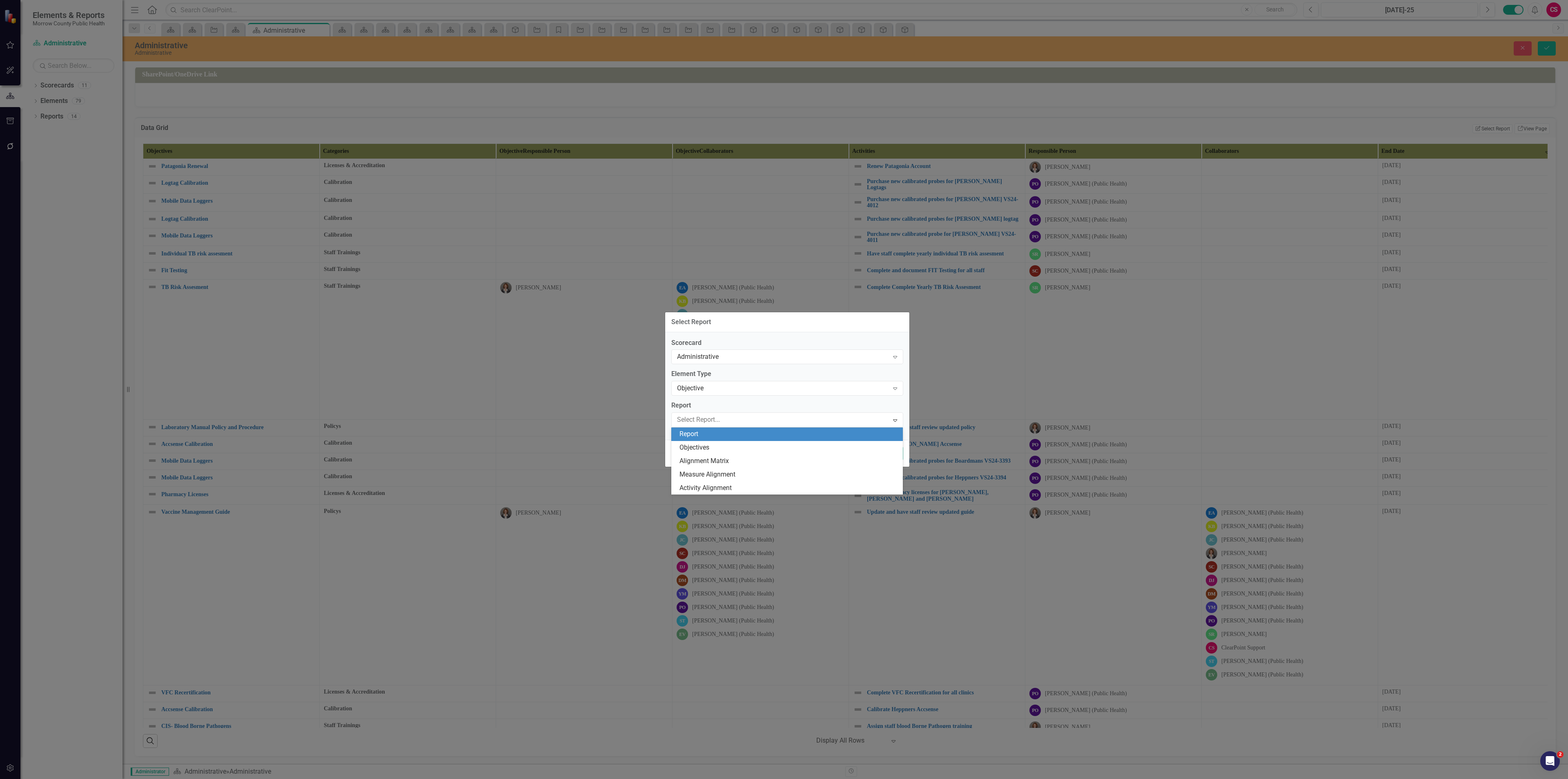
click at [746, 435] on div "Report" at bounding box center [788, 434] width 219 height 9
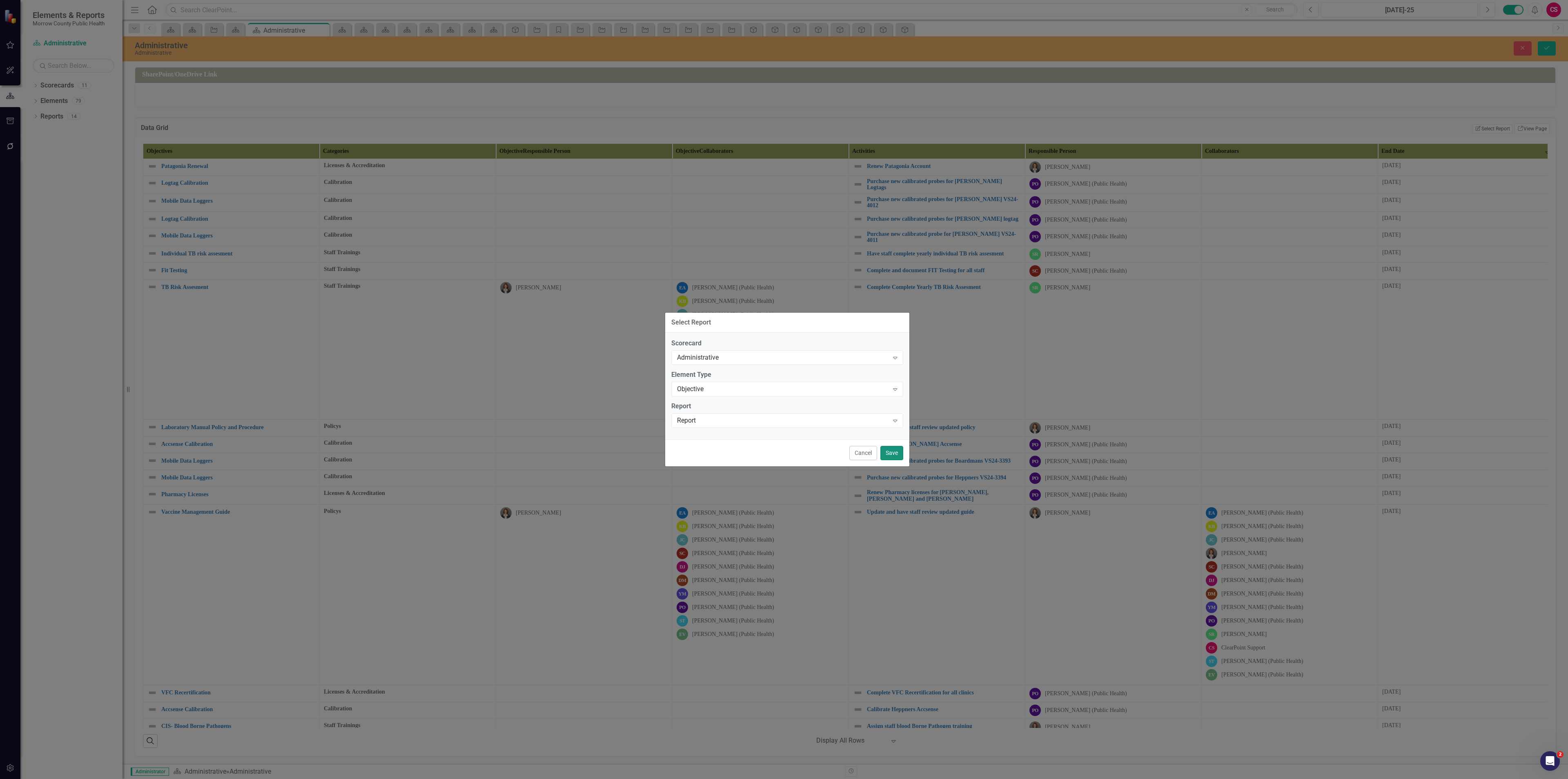
click at [890, 456] on button "Save" at bounding box center [892, 453] width 23 height 14
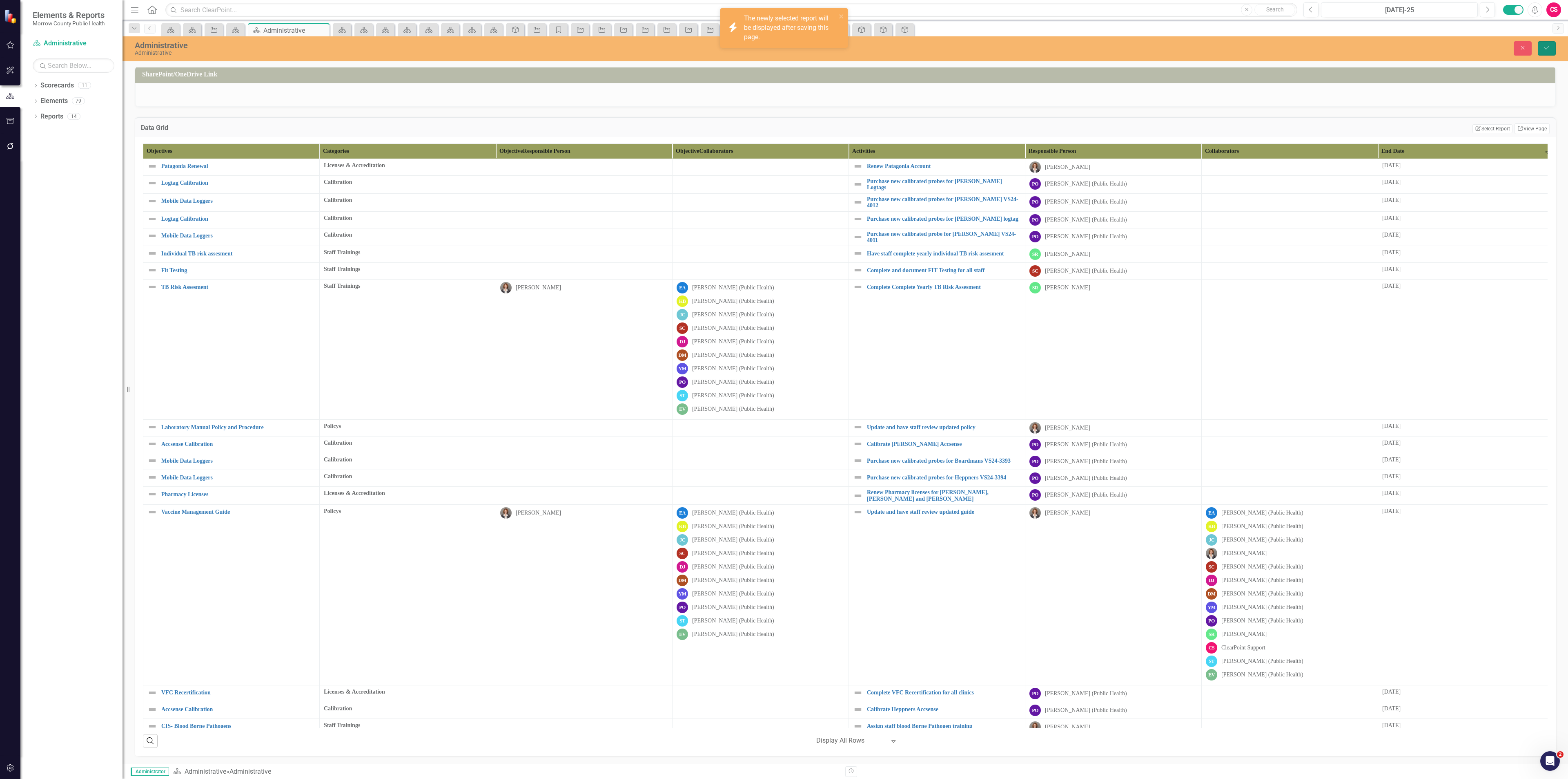
drag, startPoint x: 1547, startPoint y: 43, endPoint x: 1549, endPoint y: 51, distance: 8.2
click at [1547, 43] on button "Save" at bounding box center [1547, 48] width 18 height 14
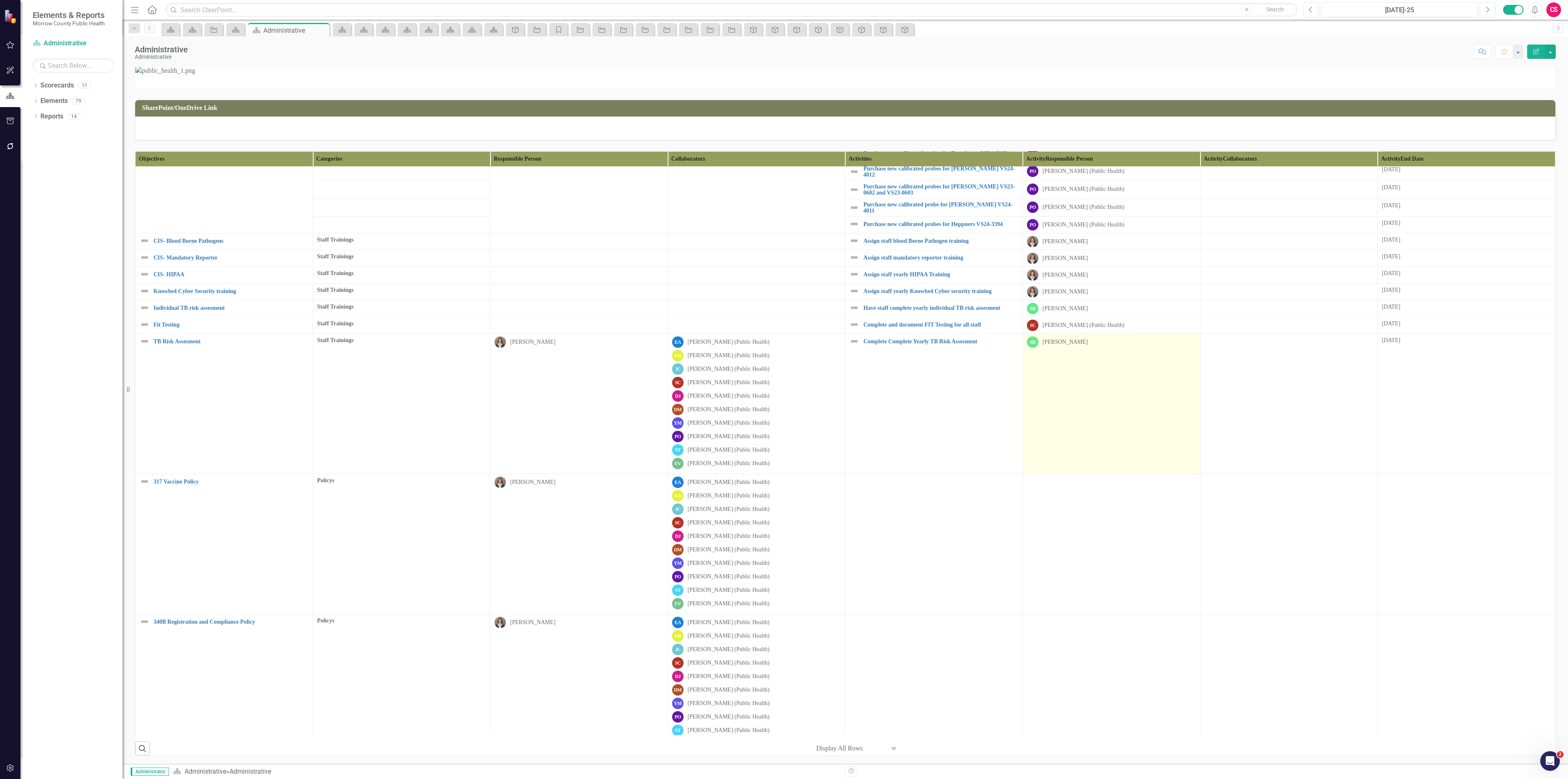
scroll to position [0, 0]
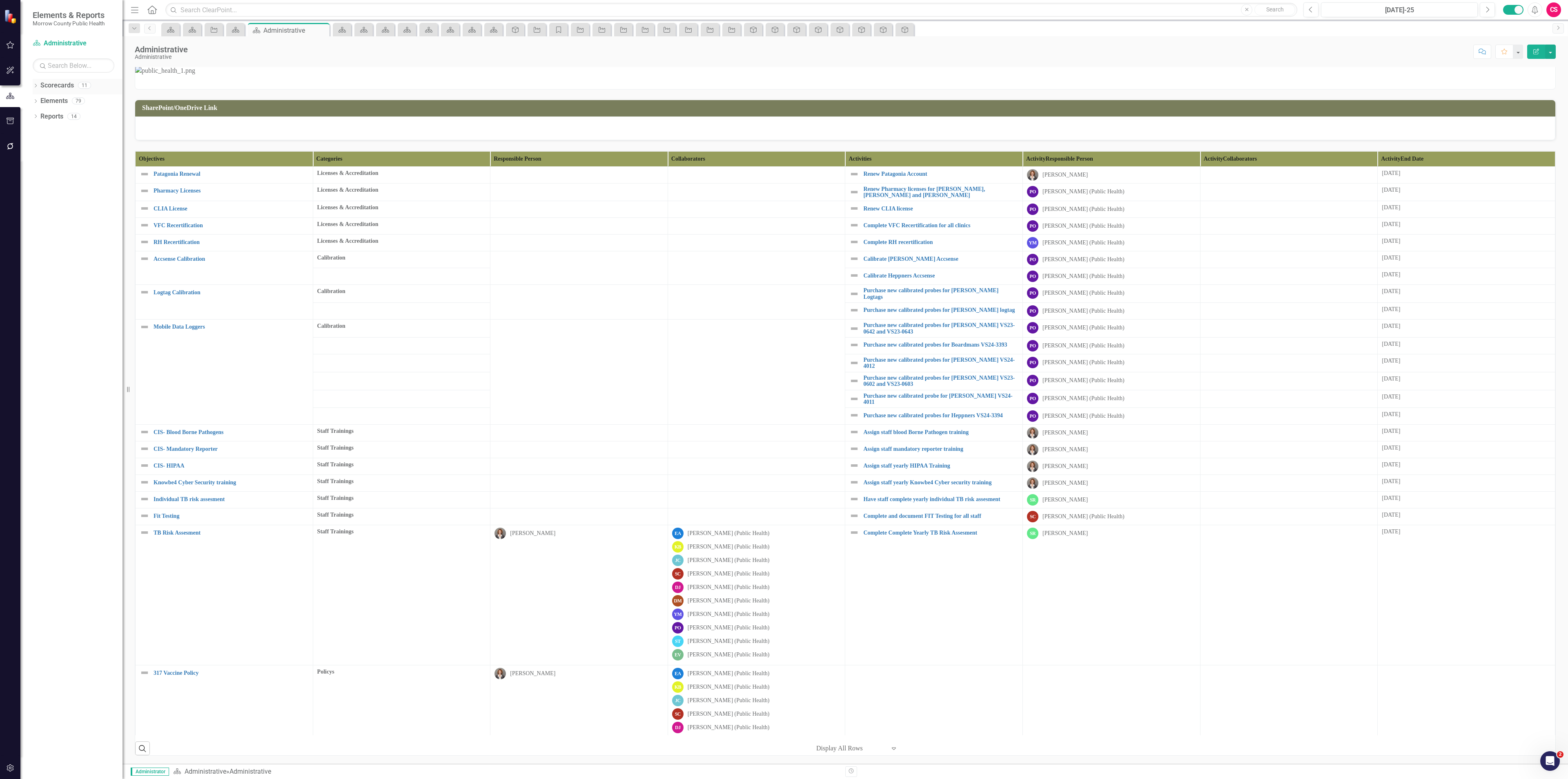
click at [64, 85] on link "Scorecards" at bounding box center [57, 85] width 33 height 9
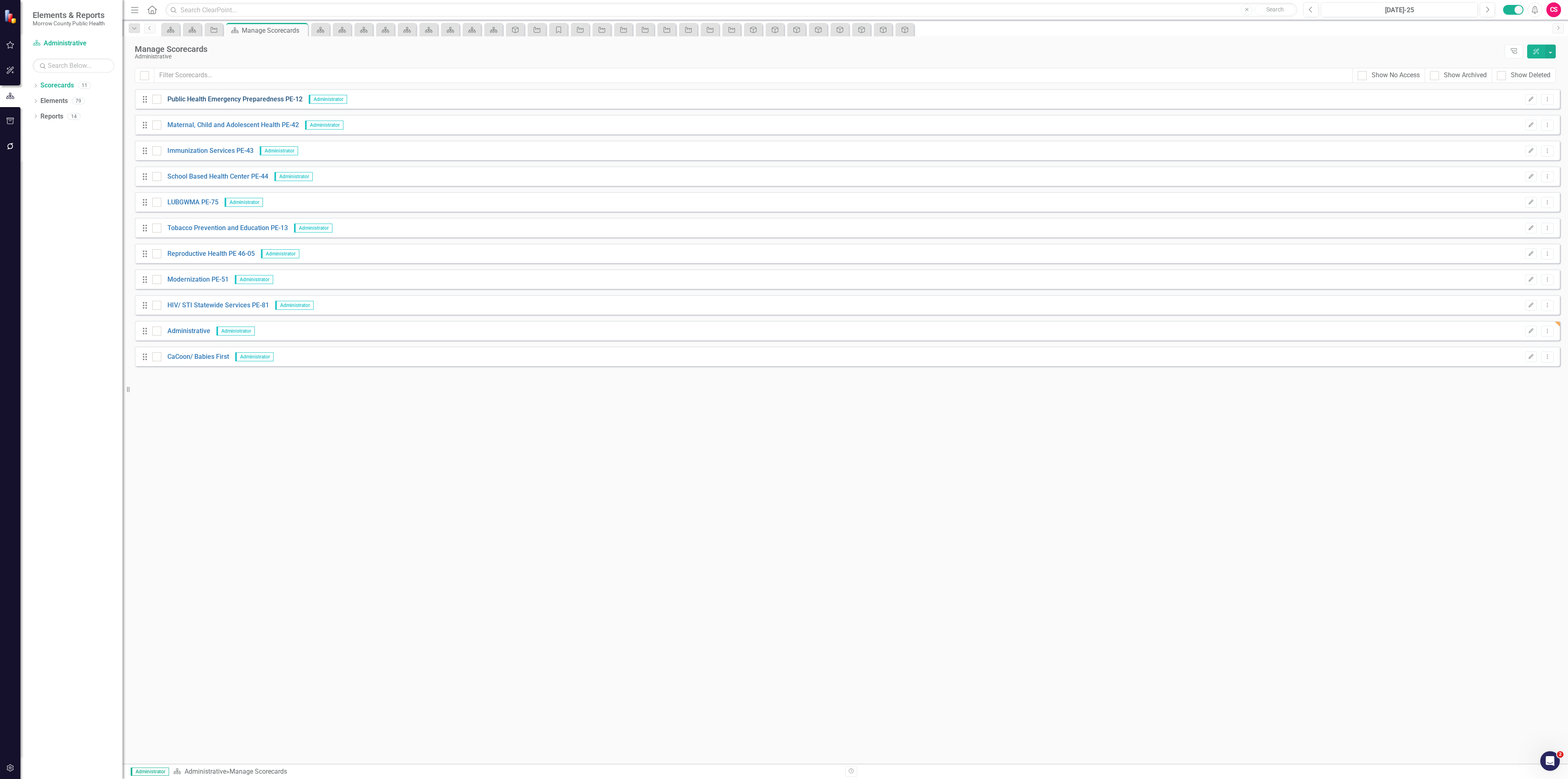
click at [197, 95] on div "Drag Public Health Emergency Preparedness PE-12 Administrator Edit Dropdown Menu" at bounding box center [847, 99] width 1425 height 19
click at [198, 99] on link "Public Health Emergency Preparedness PE-12" at bounding box center [232, 99] width 141 height 9
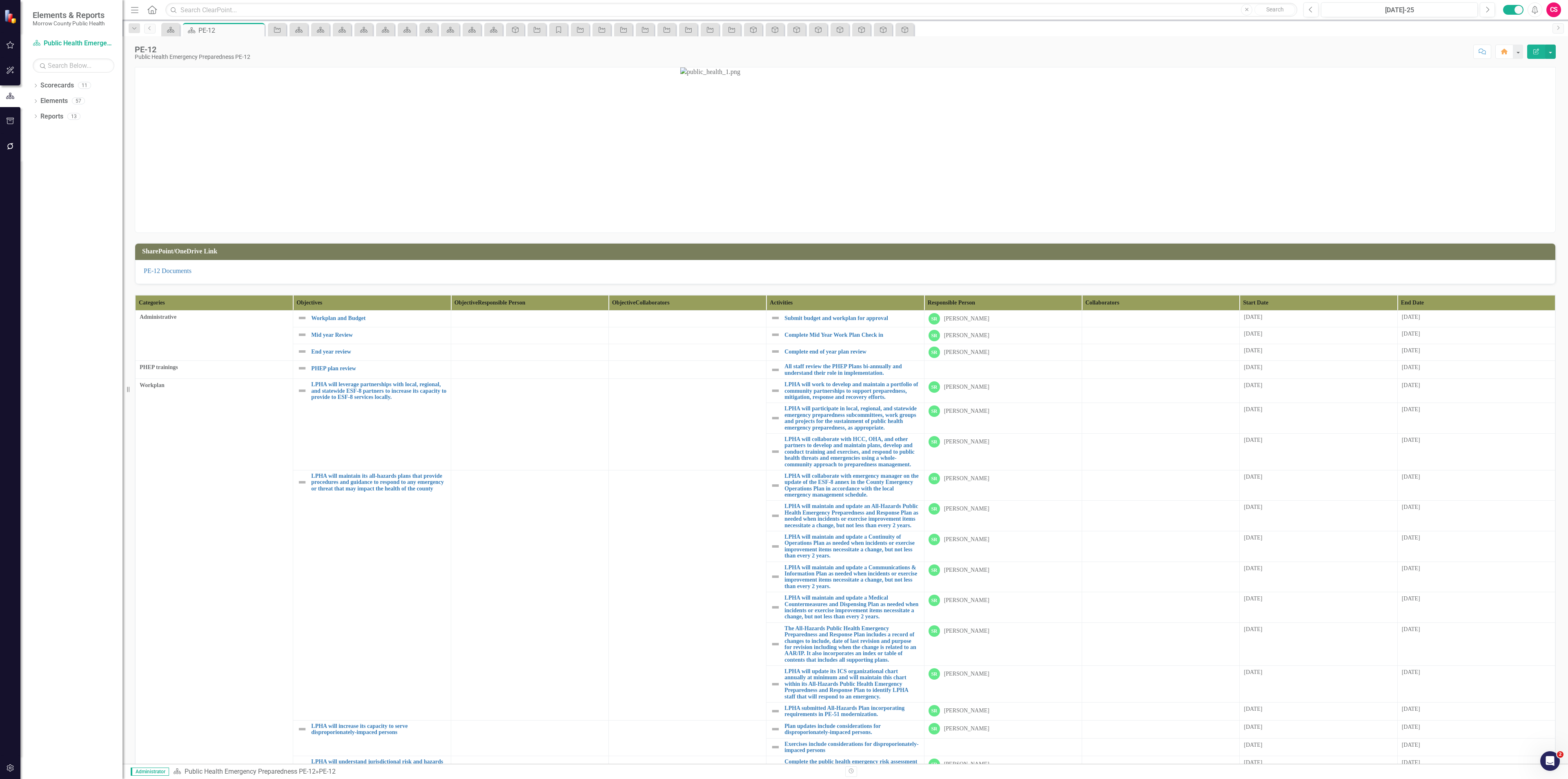
drag, startPoint x: 256, startPoint y: 27, endPoint x: 249, endPoint y: 44, distance: 18.4
click at [0, 0] on icon "Close" at bounding box center [0, 0] width 0 height 0
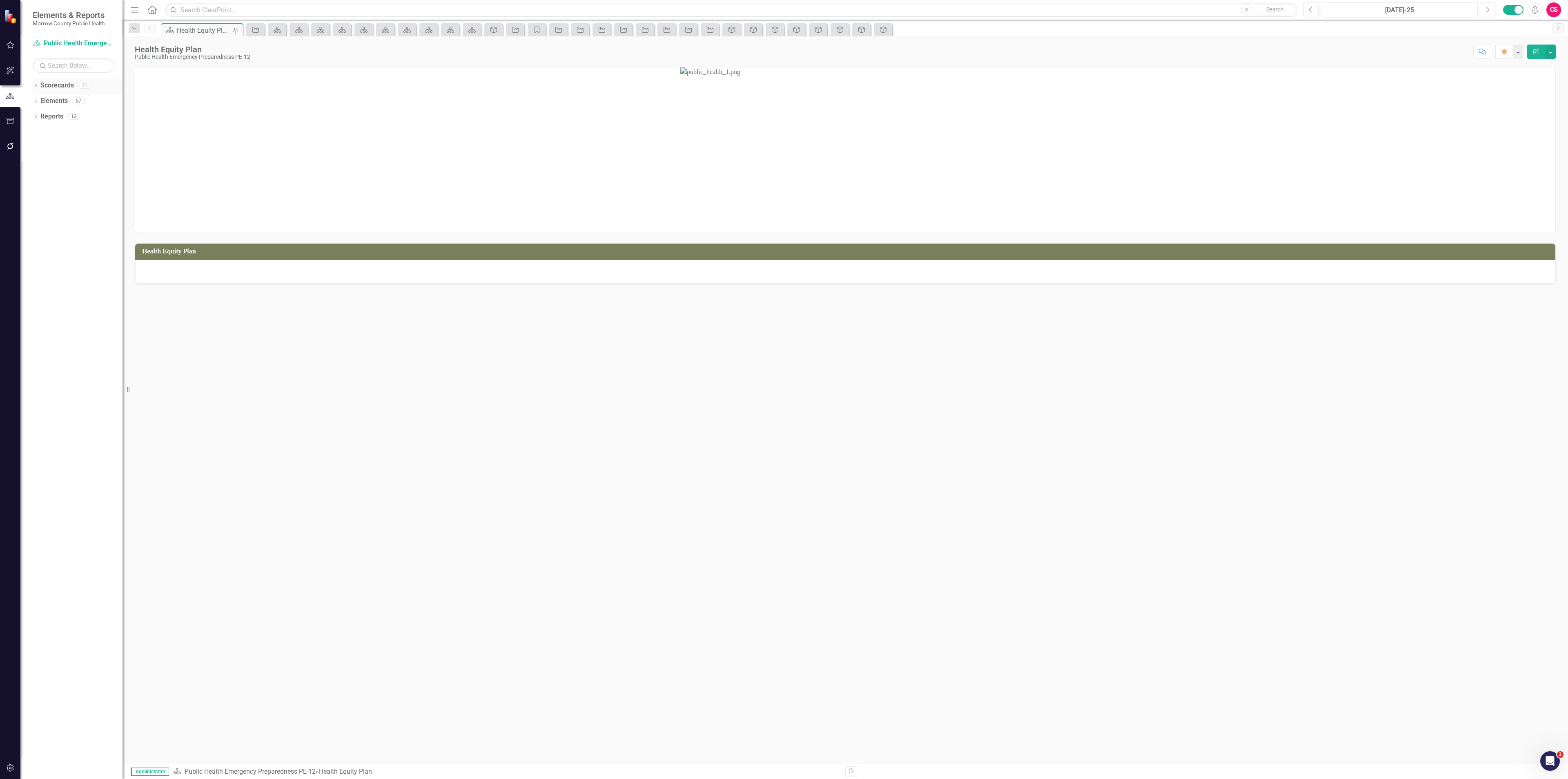
click at [61, 85] on link "Scorecards" at bounding box center [57, 85] width 33 height 9
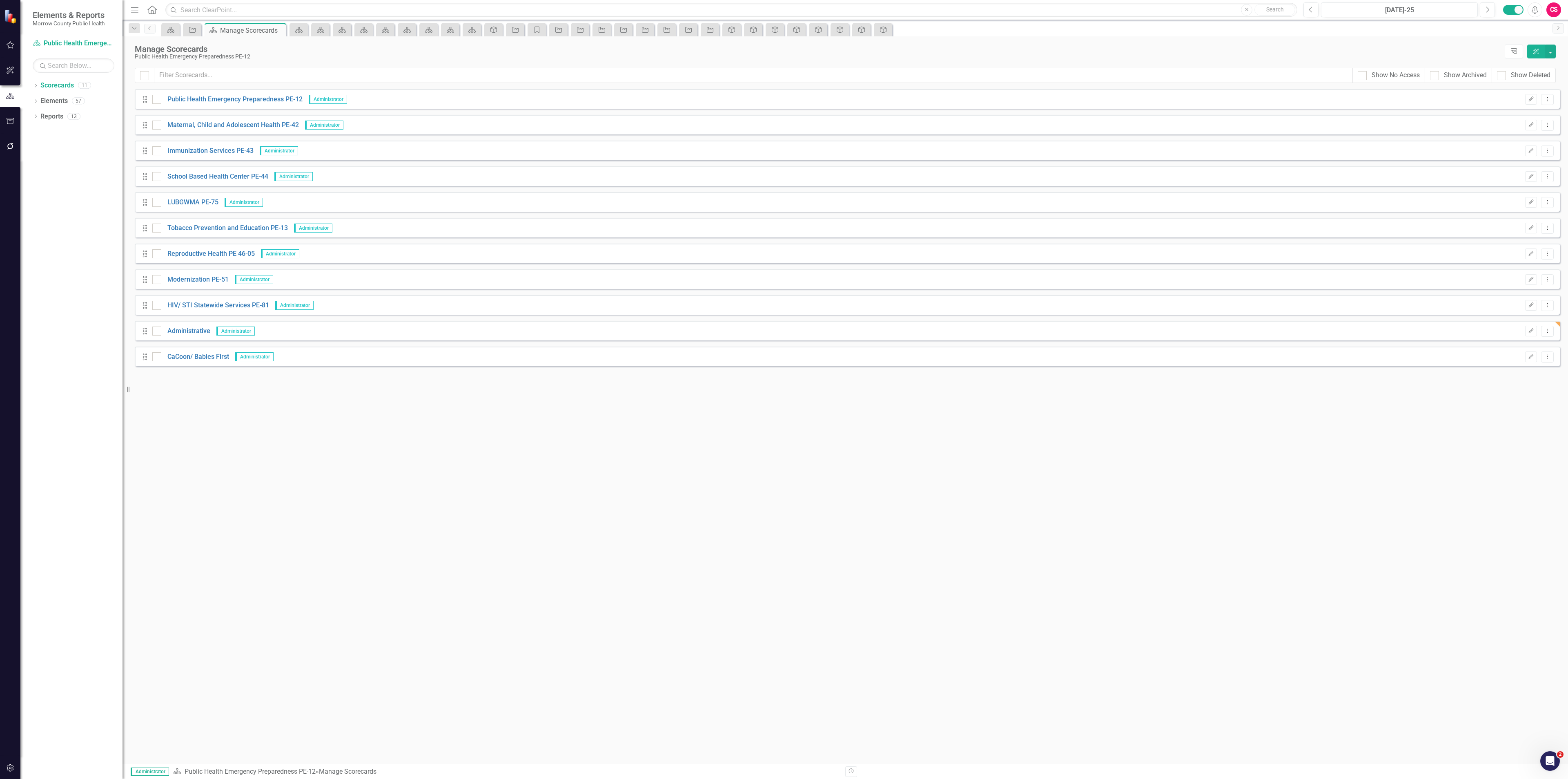
click at [194, 119] on div "Drag Maternal, Child and Adolescent Health PE-42 Administrator Edit Dropdown Me…" at bounding box center [847, 125] width 1425 height 19
click at [192, 121] on link "Maternal, Child and Adolescent Health PE-42" at bounding box center [230, 125] width 138 height 9
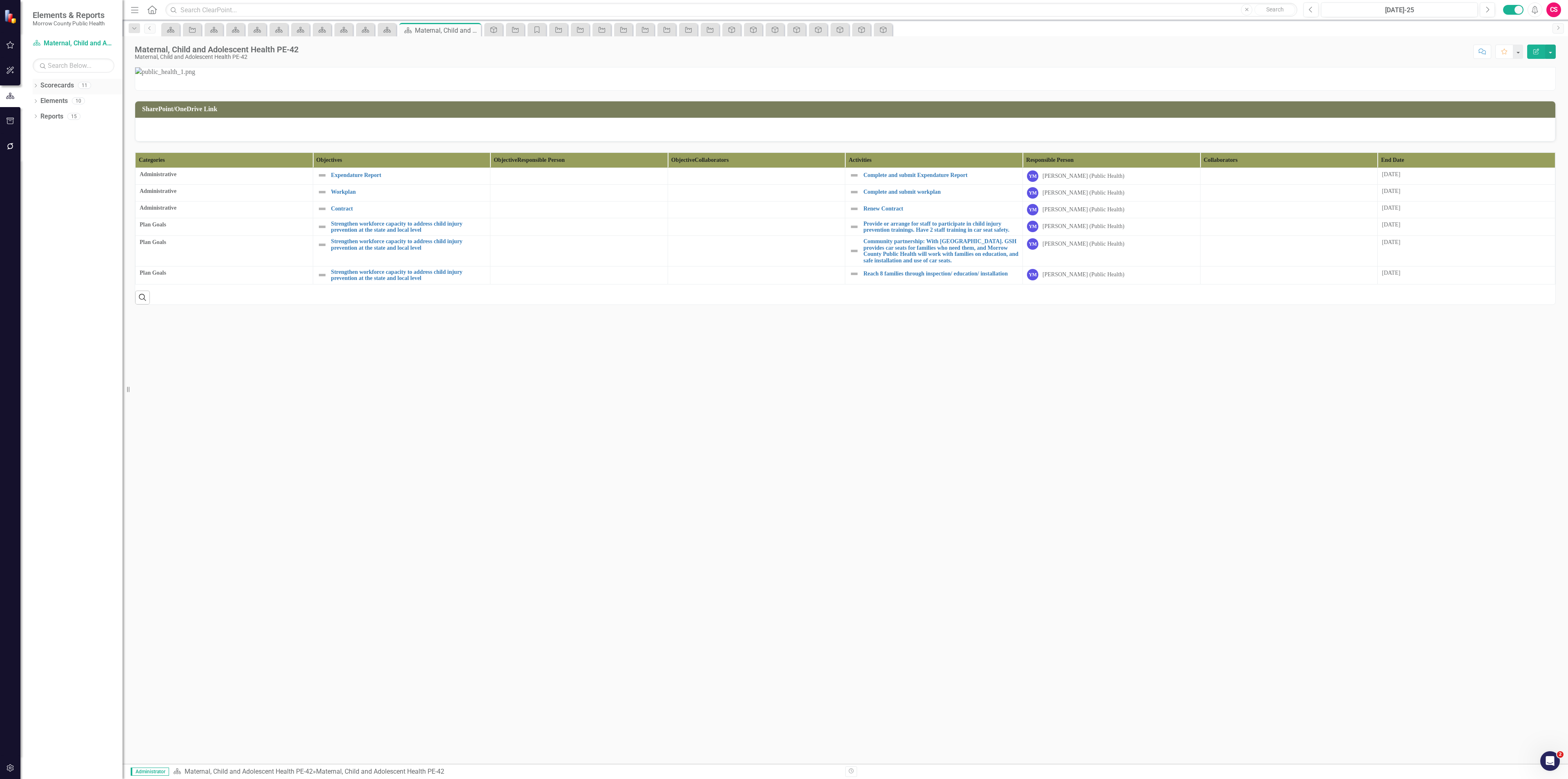
click at [37, 87] on icon "Dropdown" at bounding box center [35, 86] width 5 height 4
click at [57, 129] on link "Immunization Services PE-43" at bounding box center [83, 132] width 77 height 9
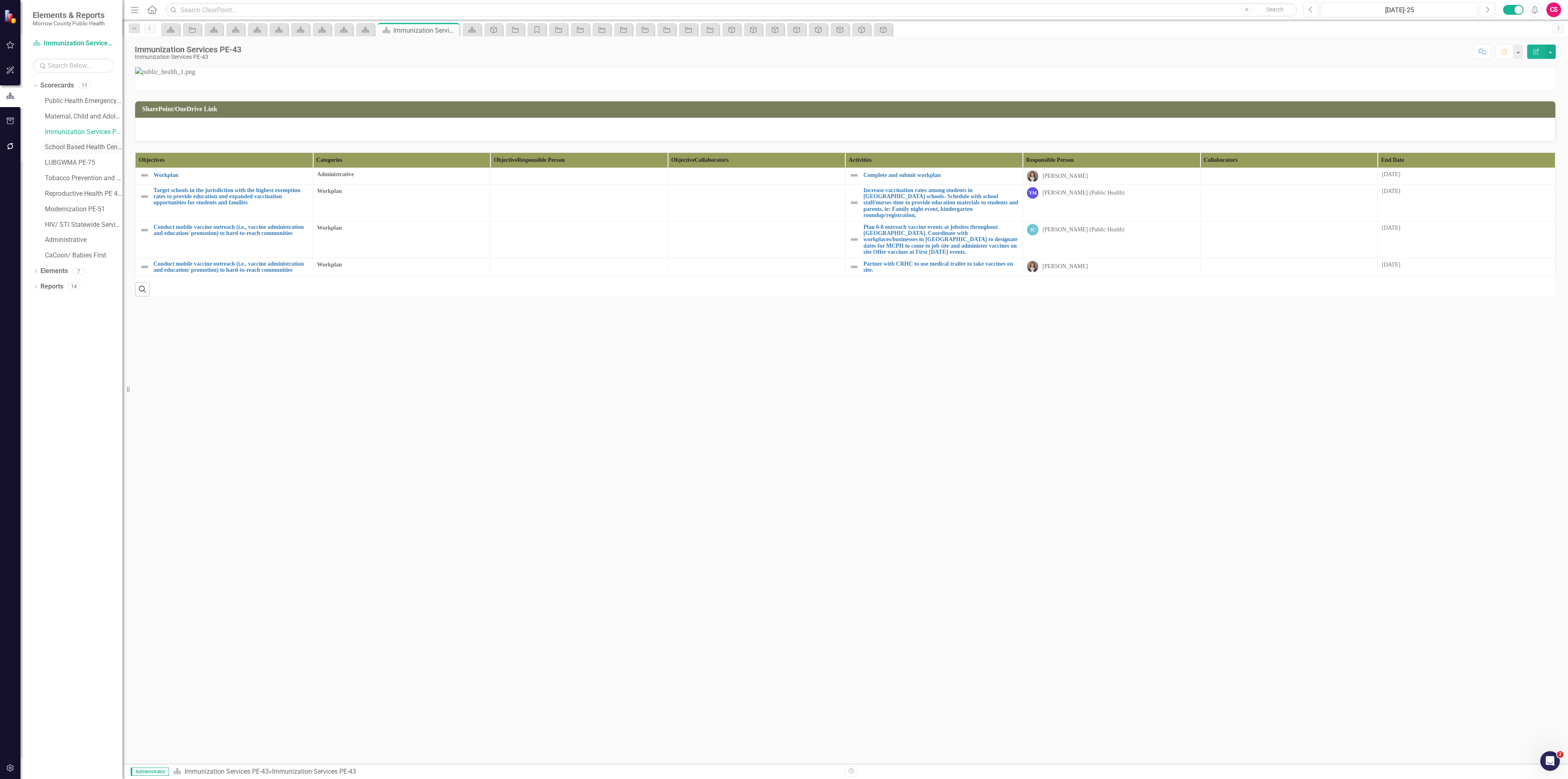
click at [64, 149] on link "School Based Health Center PE-44" at bounding box center [83, 147] width 77 height 9
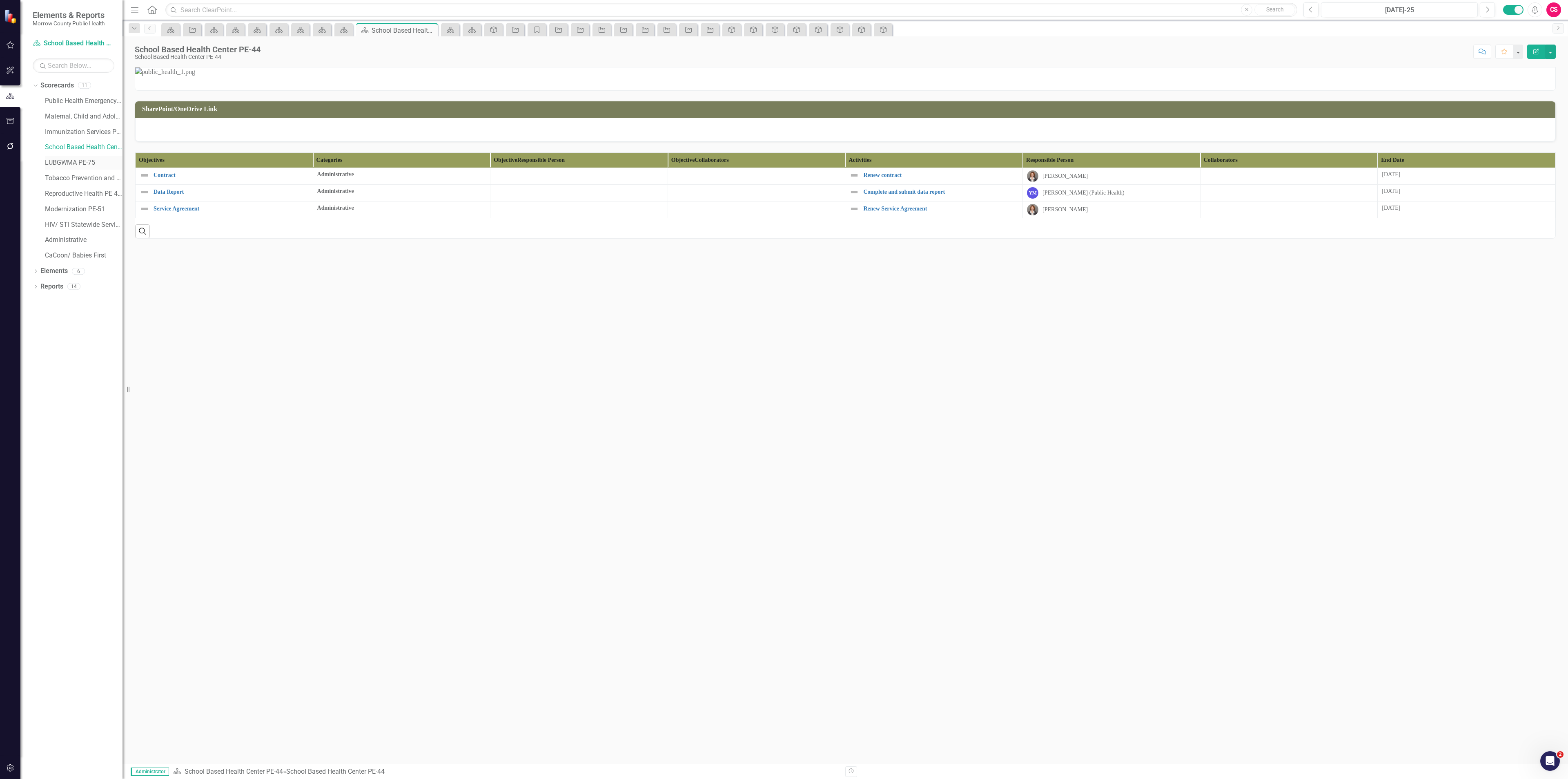
click at [69, 163] on link "LUBGWMA PE-75" at bounding box center [83, 163] width 77 height 9
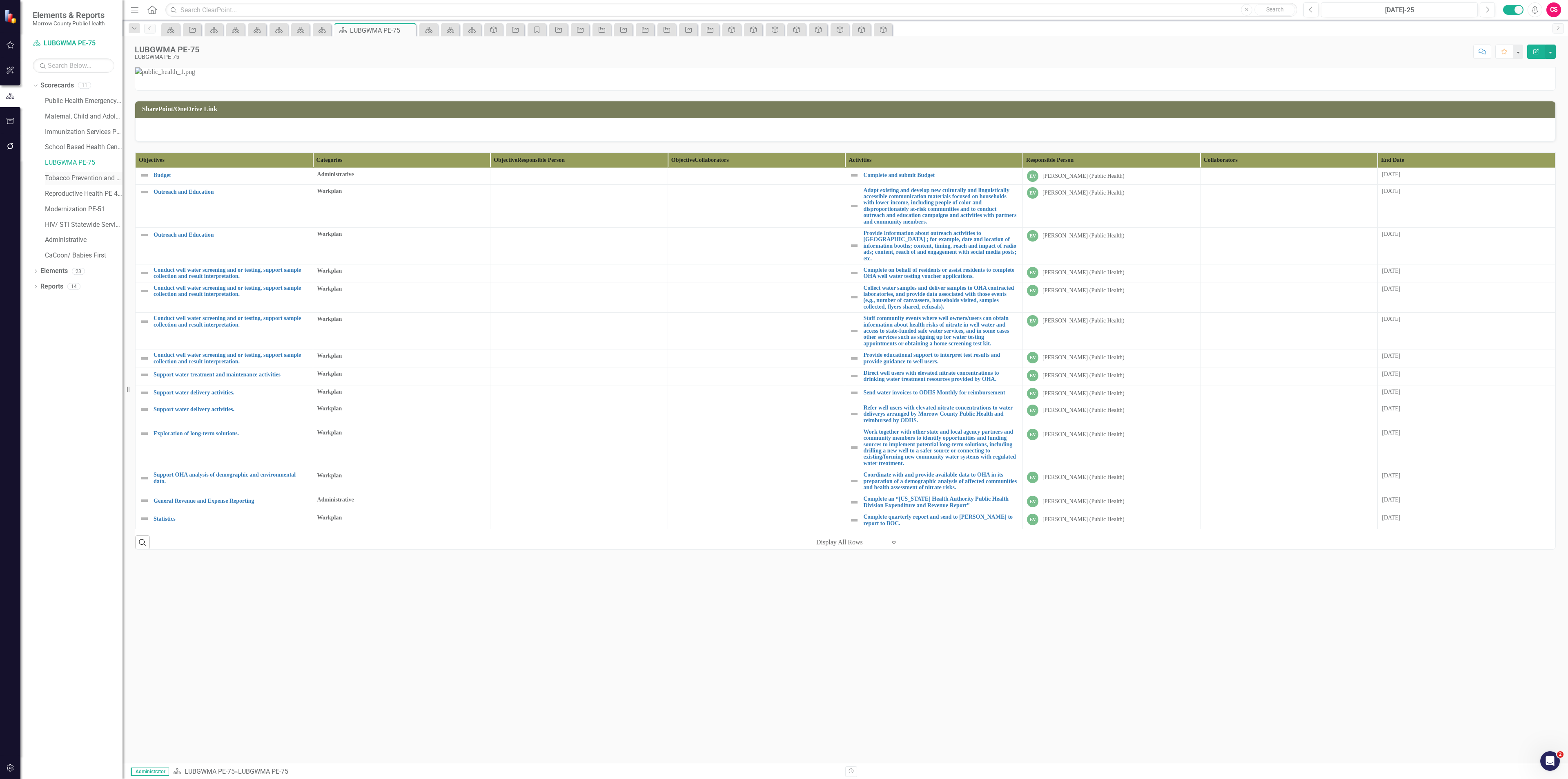
click at [64, 178] on link "Tobacco Prevention and Education PE-13" at bounding box center [83, 178] width 77 height 9
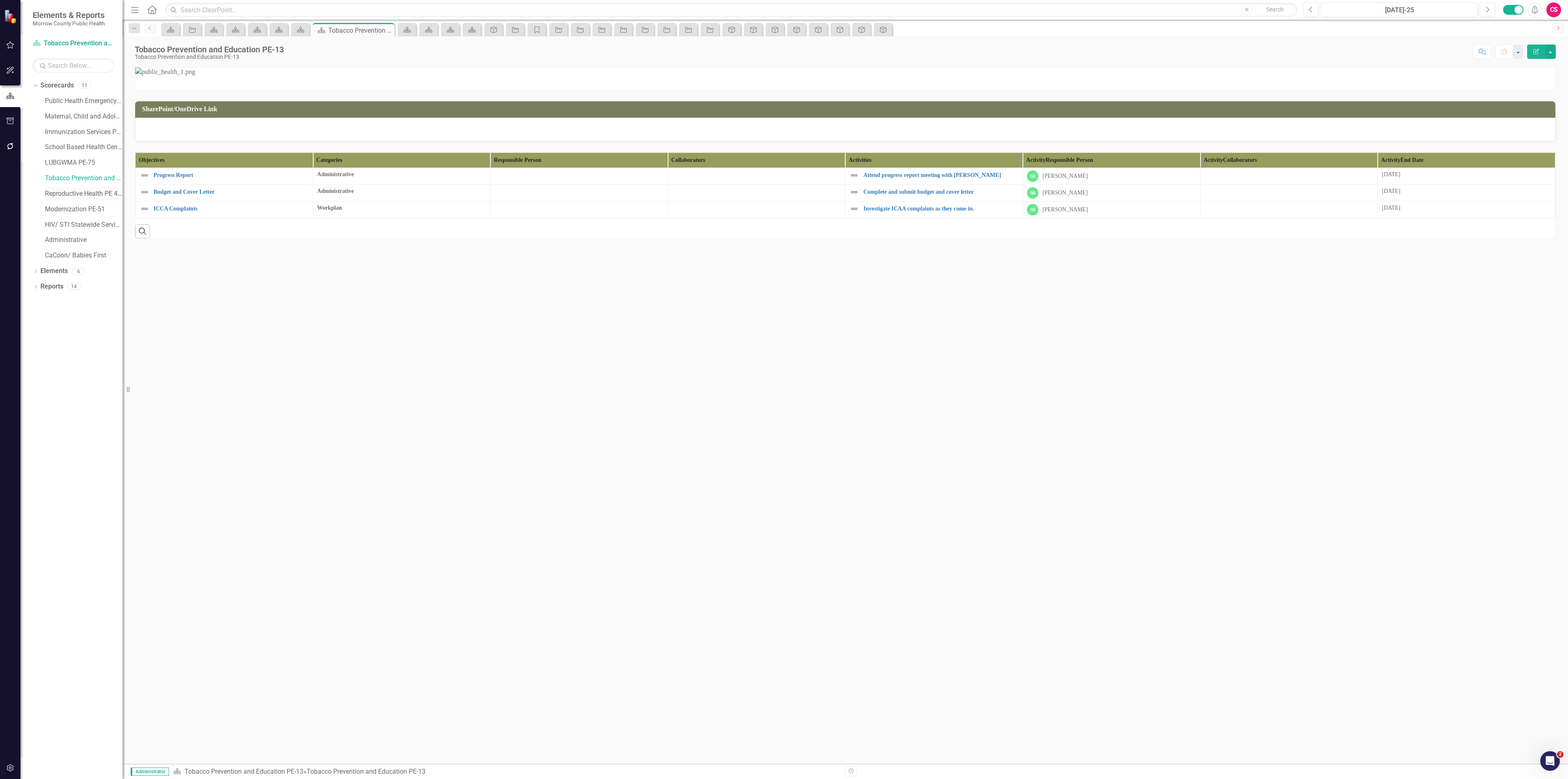
click at [68, 193] on link "Reproductive Health PE 46-05" at bounding box center [83, 194] width 77 height 9
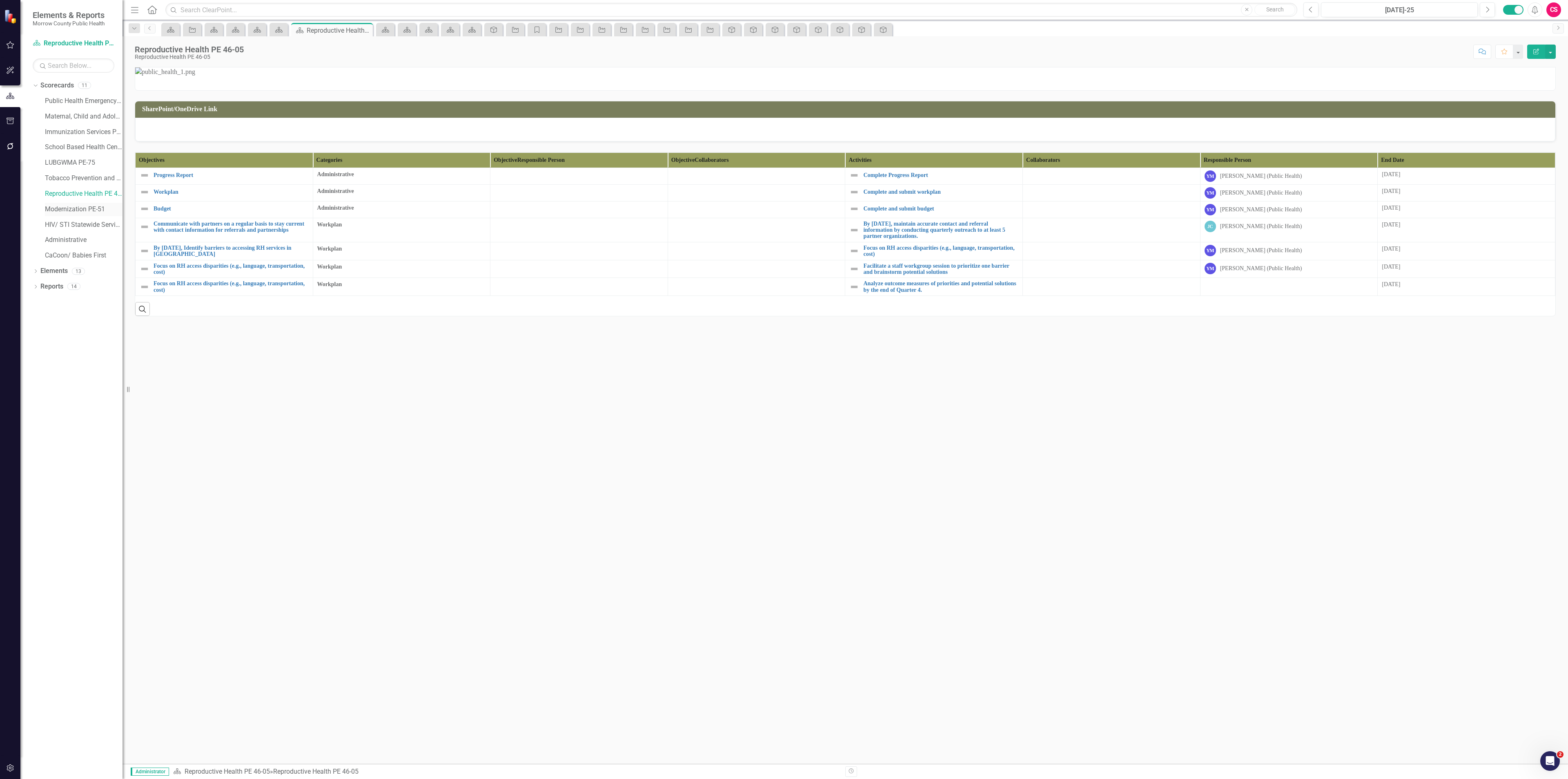
click at [74, 206] on link "Modernization PE-51" at bounding box center [83, 209] width 77 height 9
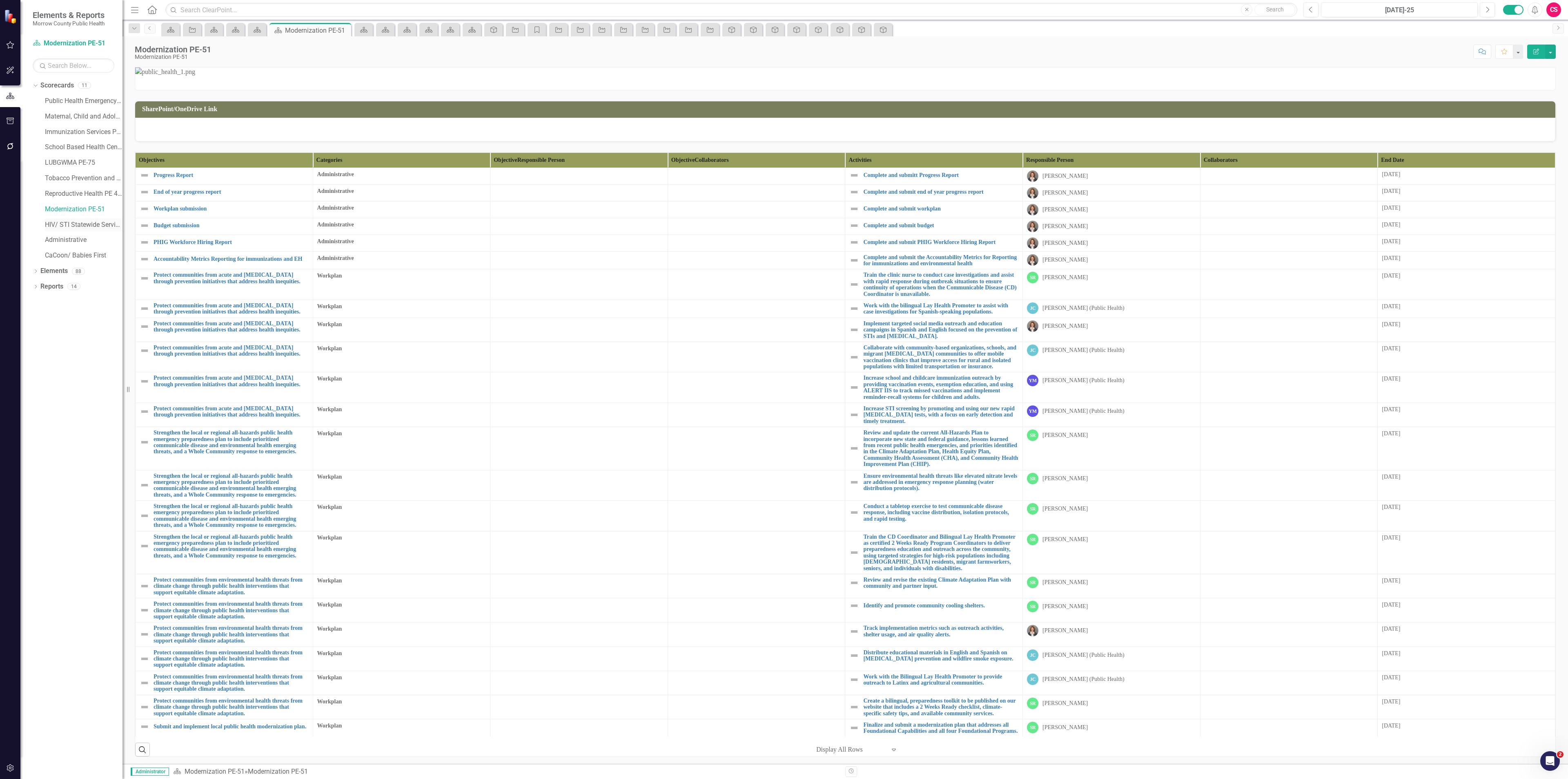
click at [75, 224] on link "HIV/ STI Statewide Services PE-81" at bounding box center [83, 225] width 77 height 9
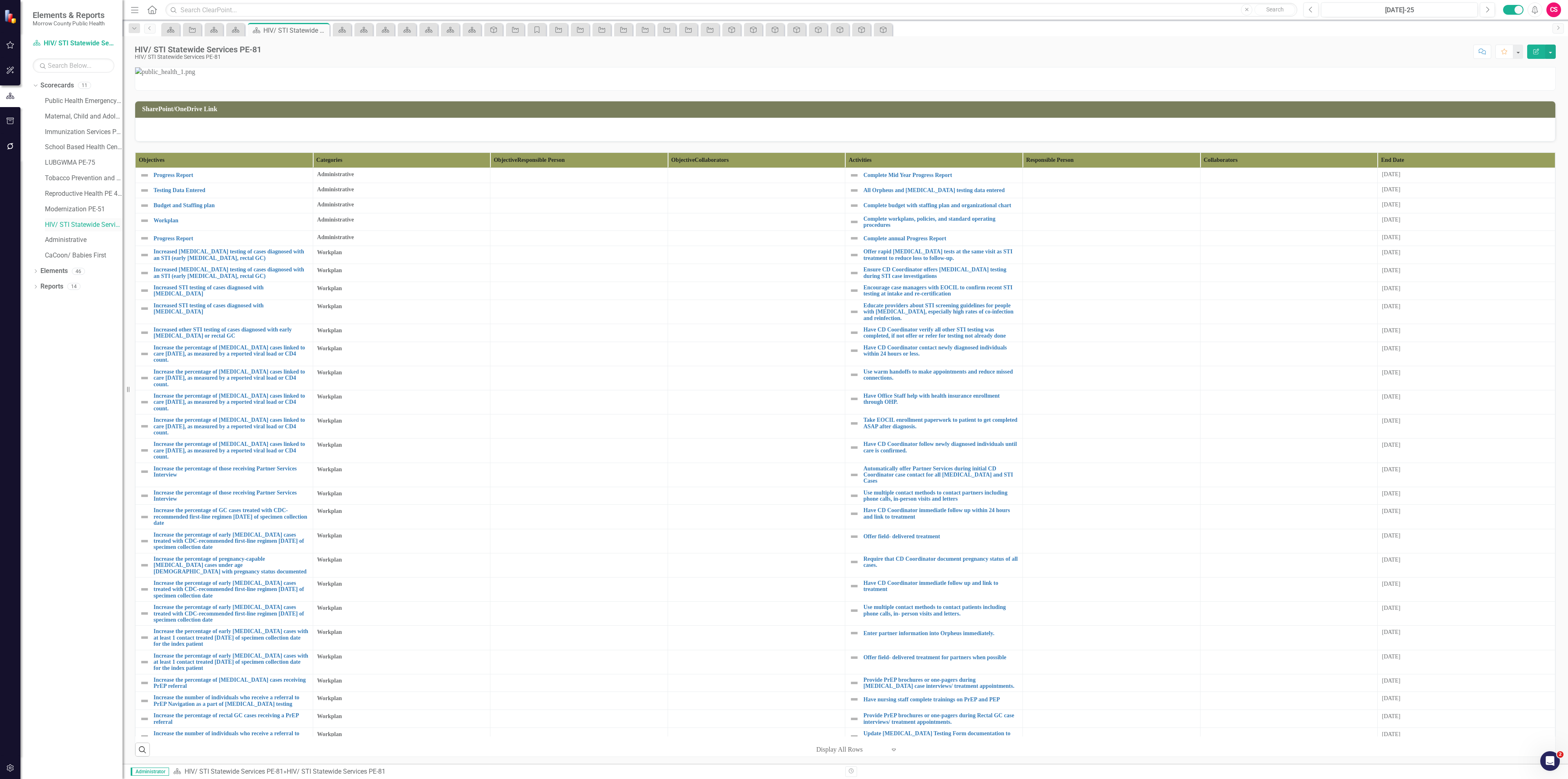
click at [69, 230] on div "HIV/ STI Statewide Services PE-81" at bounding box center [83, 225] width 77 height 13
click at [61, 238] on link "Administrative" at bounding box center [83, 239] width 77 height 9
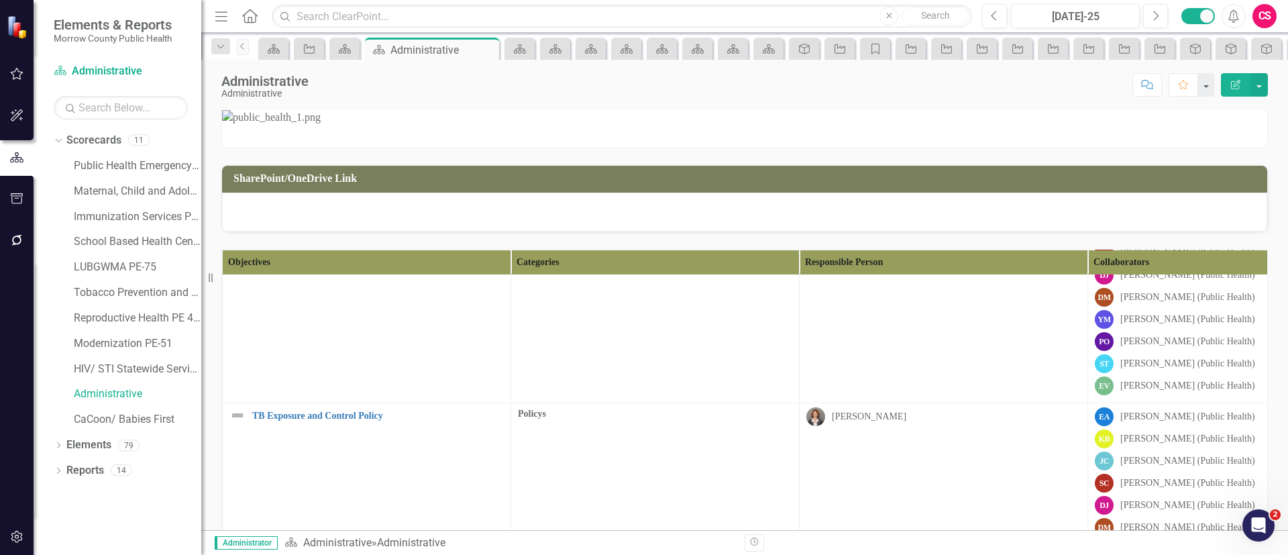
scroll to position [8958, 0]
